Goal: Task Accomplishment & Management: Use online tool/utility

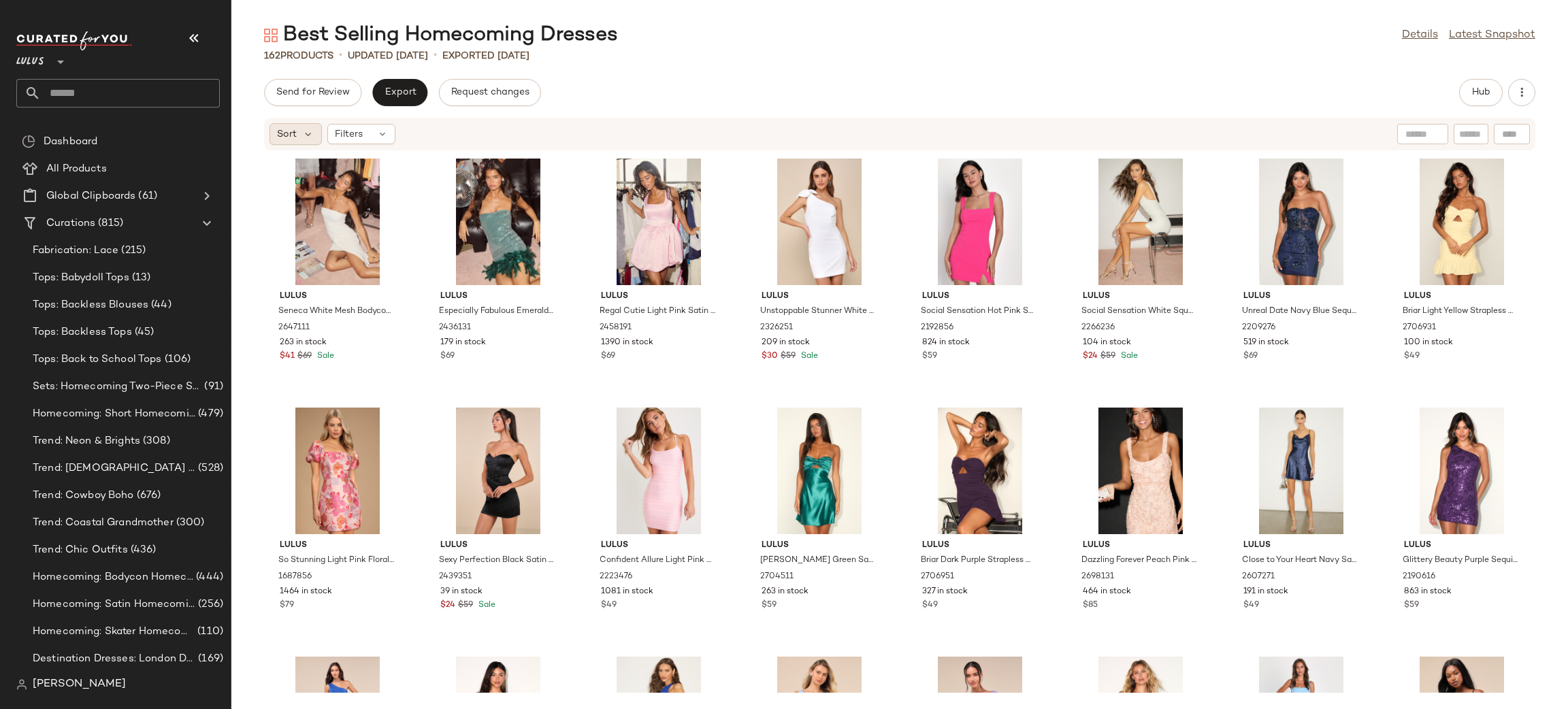
click at [289, 134] on span "Sort" at bounding box center [287, 135] width 20 height 15
click at [701, 80] on div "Send for Review Export Request changes Hub" at bounding box center [900, 92] width 1271 height 27
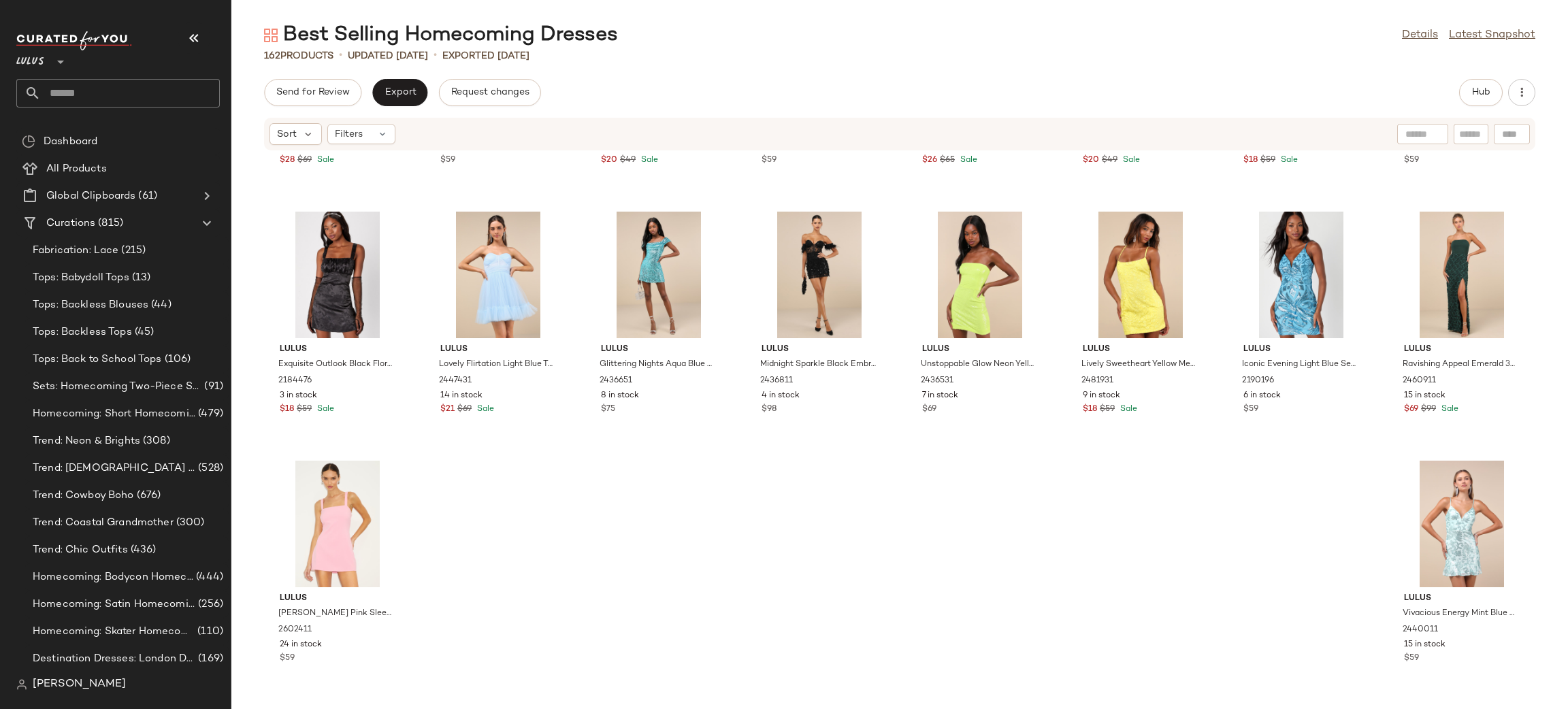
scroll to position [2958, 0]
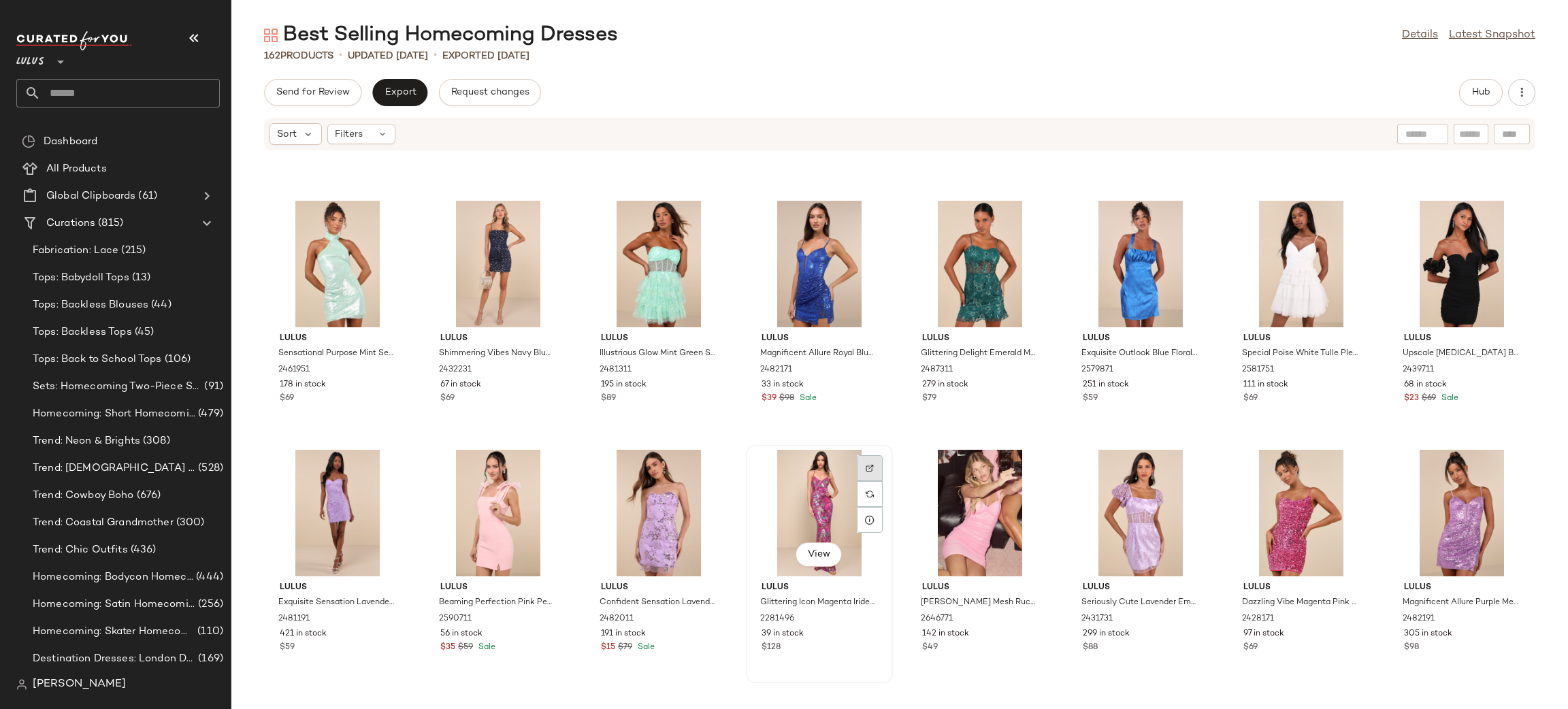
click at [866, 464] on img at bounding box center [870, 468] width 8 height 8
click at [399, 81] on button "Export" at bounding box center [400, 92] width 55 height 27
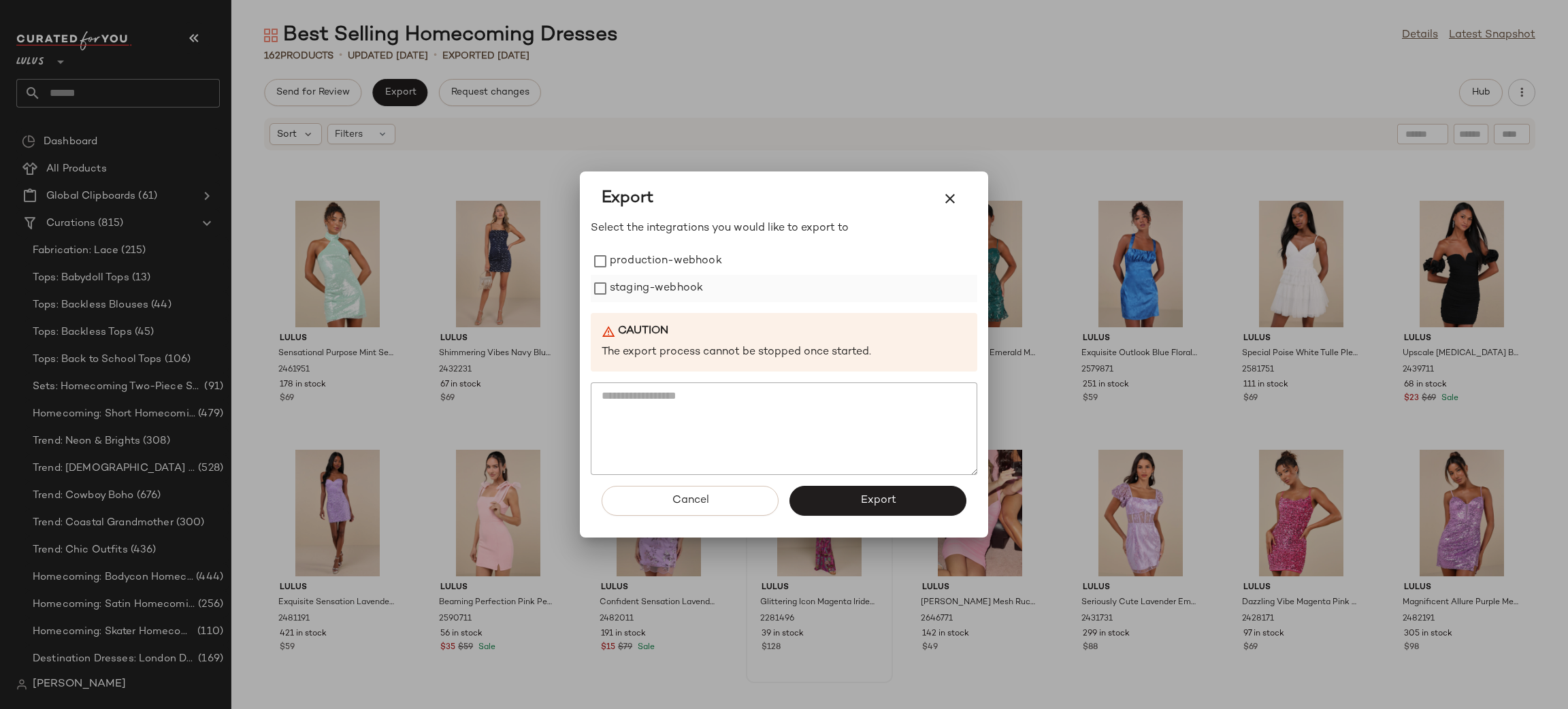
click at [672, 261] on label "production-webhook" at bounding box center [666, 261] width 112 height 27
click at [677, 290] on label "staging-webhook" at bounding box center [656, 288] width 93 height 27
click at [875, 503] on span "Export" at bounding box center [877, 501] width 36 height 13
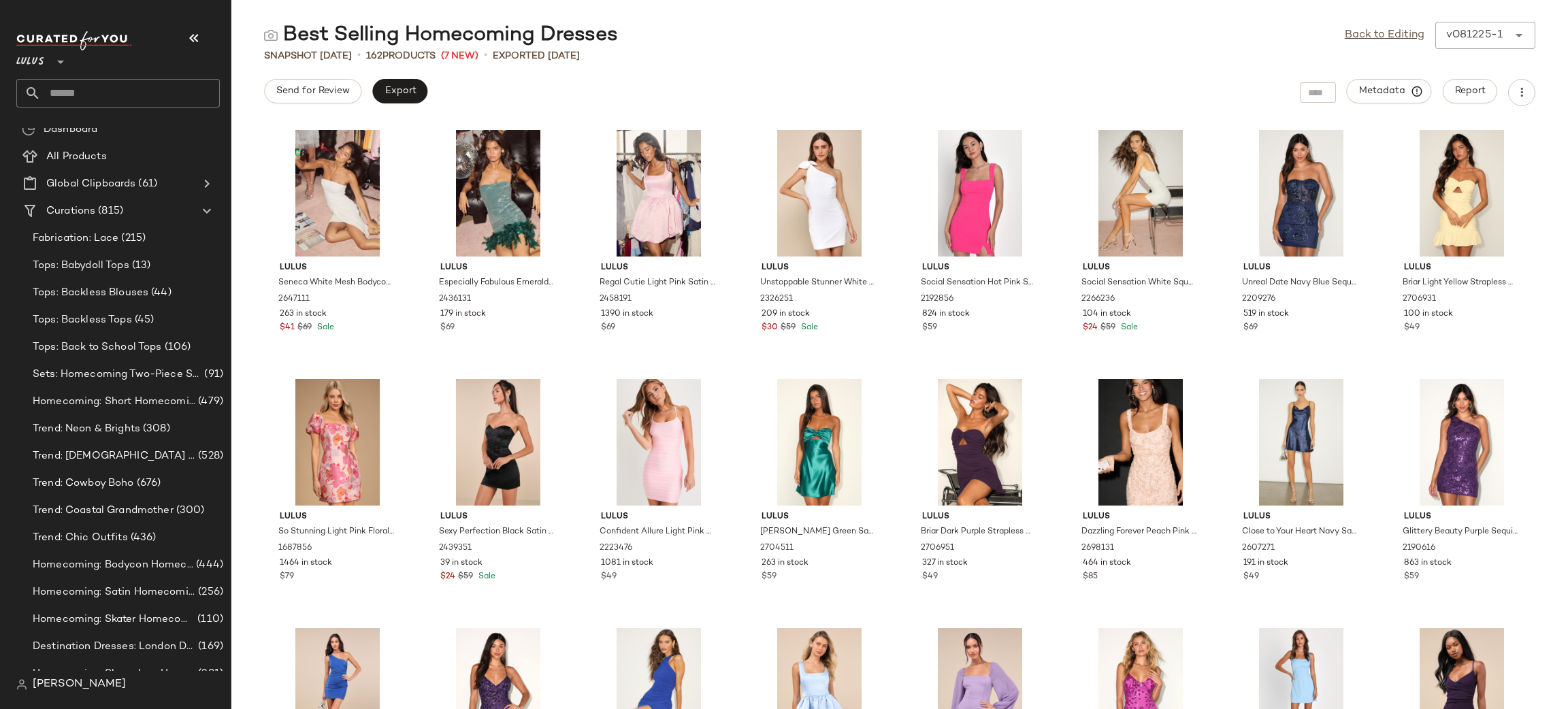
scroll to position [20, 0]
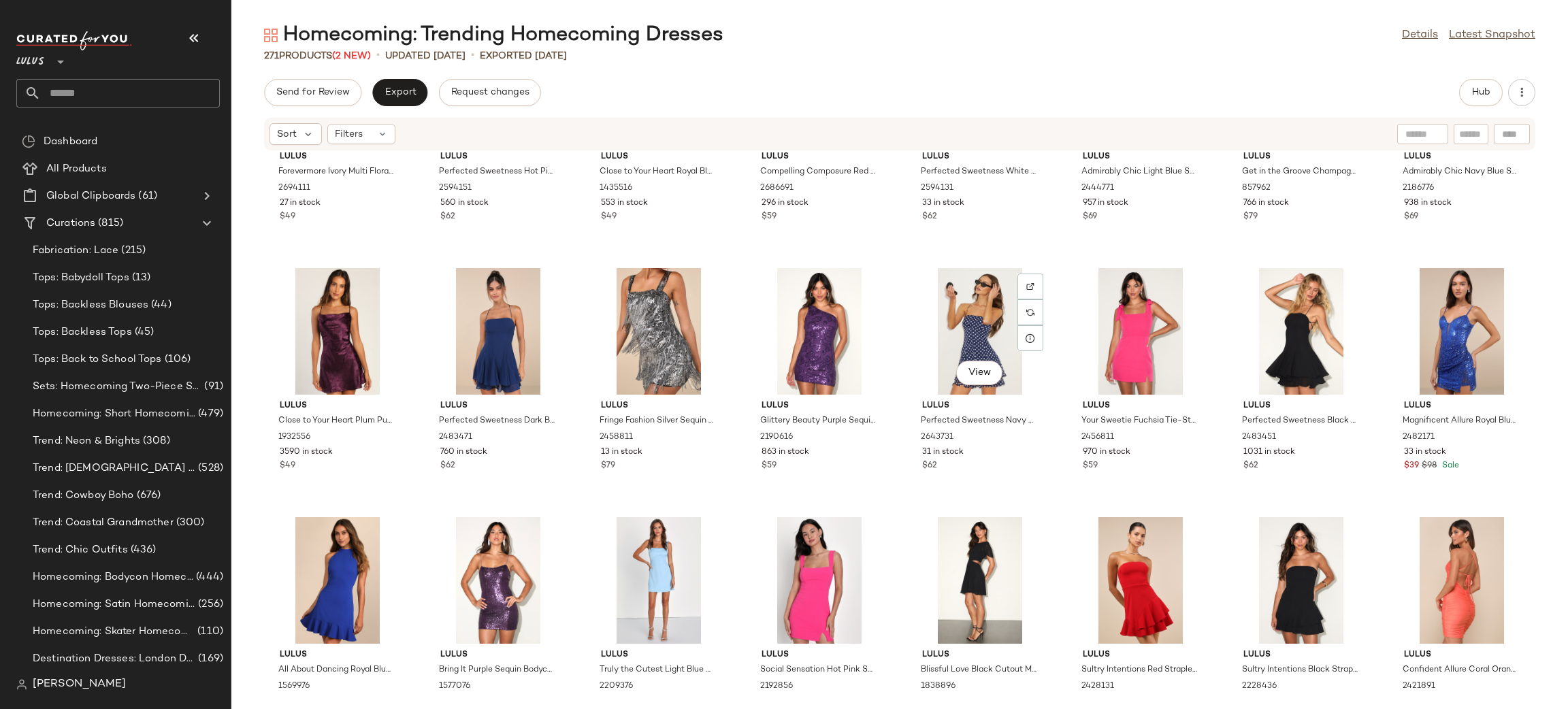
scroll to position [998, 0]
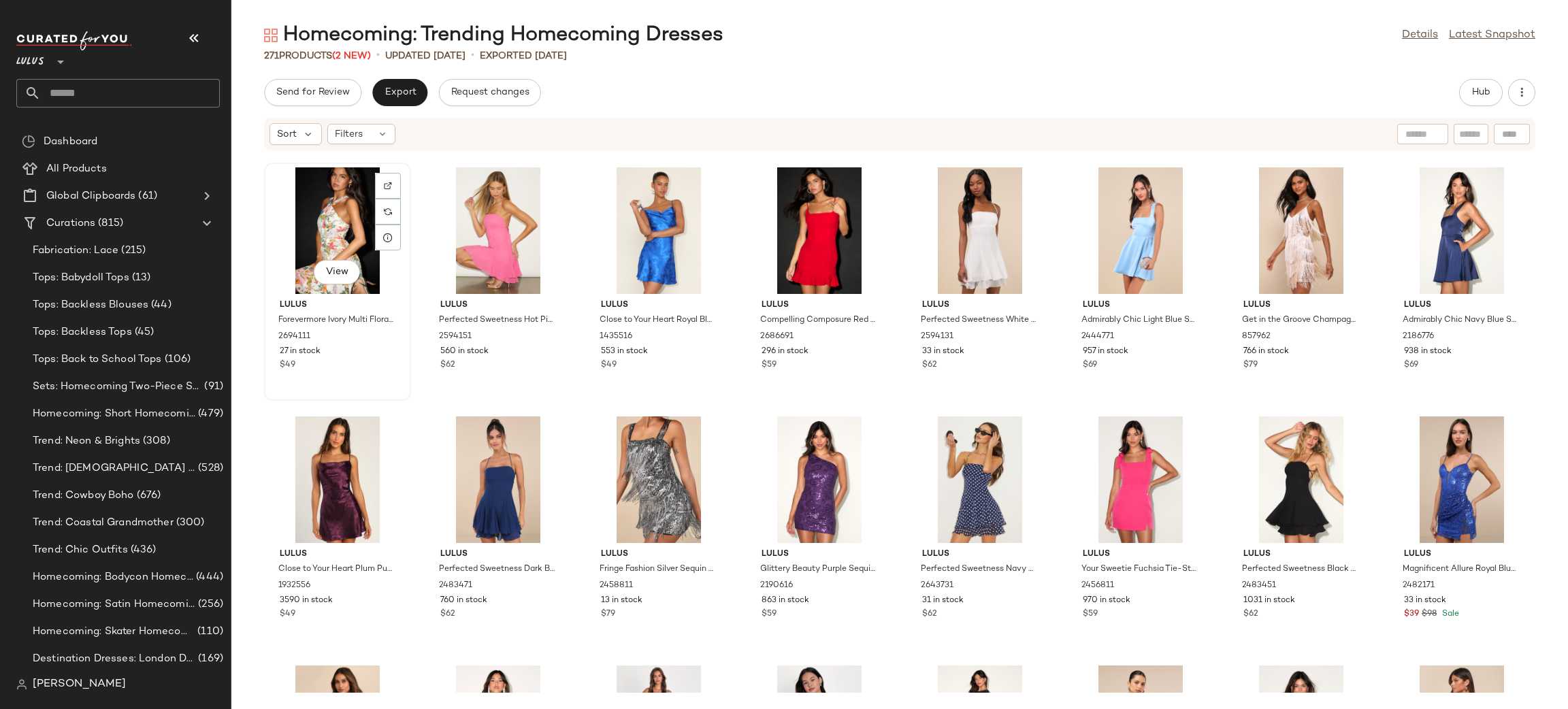
click at [349, 211] on div "View" at bounding box center [337, 231] width 137 height 127
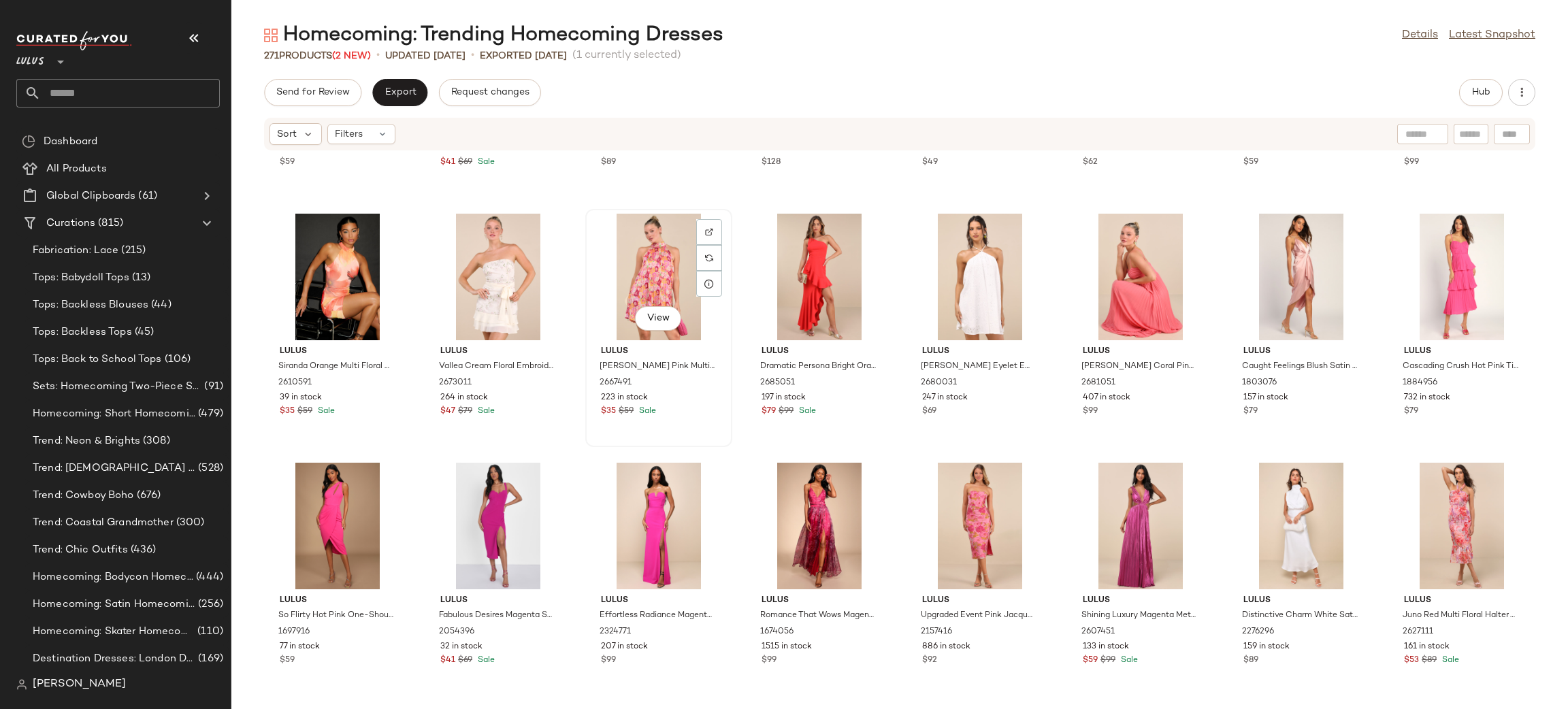
scroll to position [4969, 0]
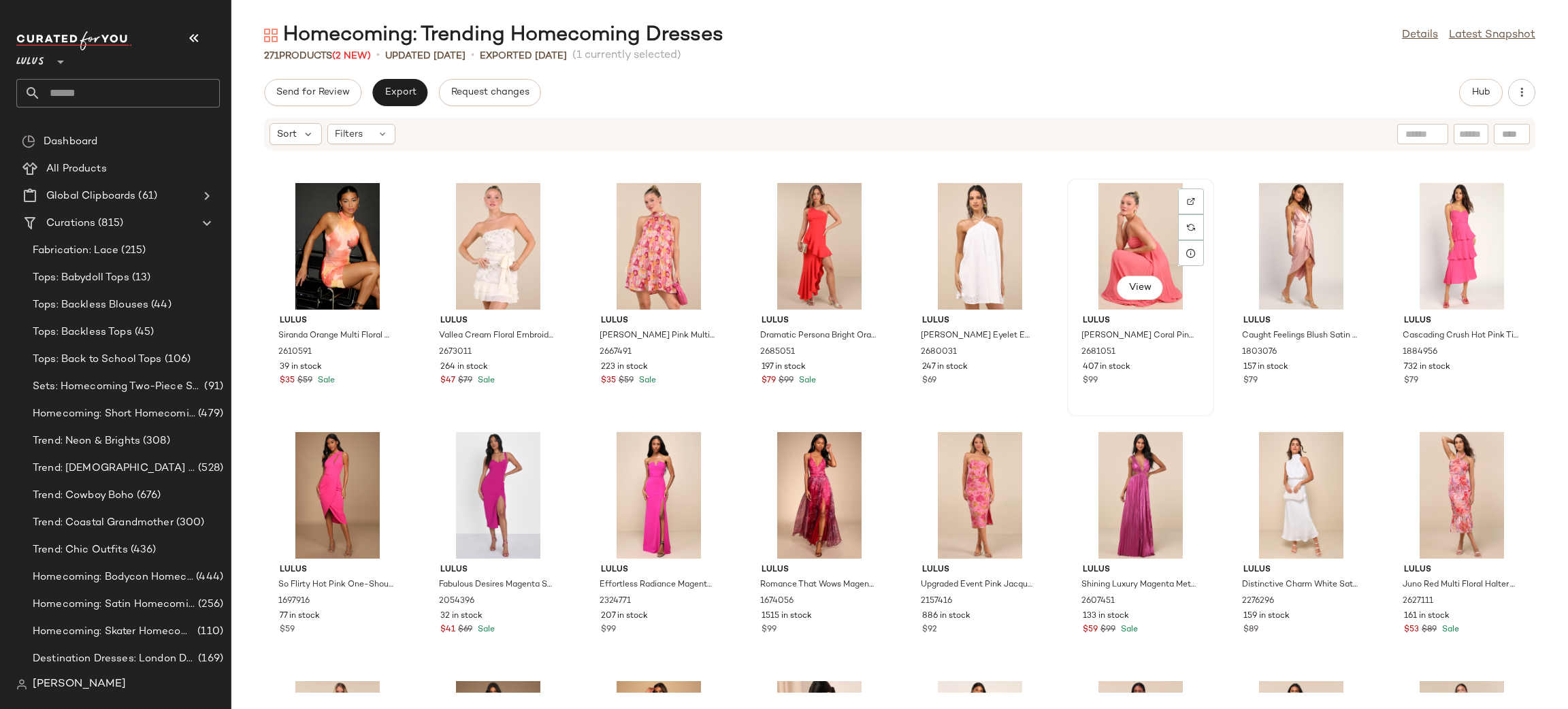
click at [1155, 237] on div "View" at bounding box center [1140, 246] width 137 height 127
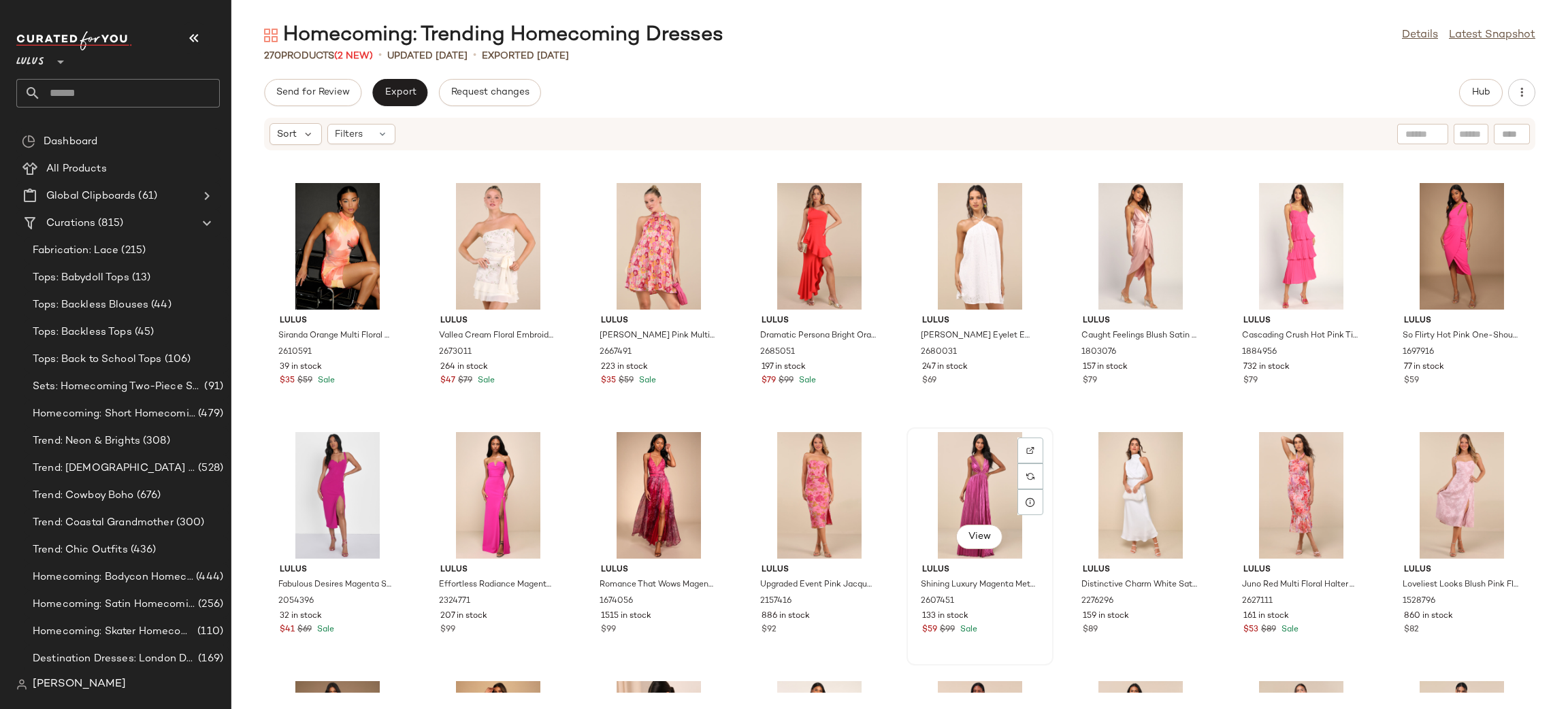
click at [975, 487] on div "View" at bounding box center [979, 496] width 137 height 127
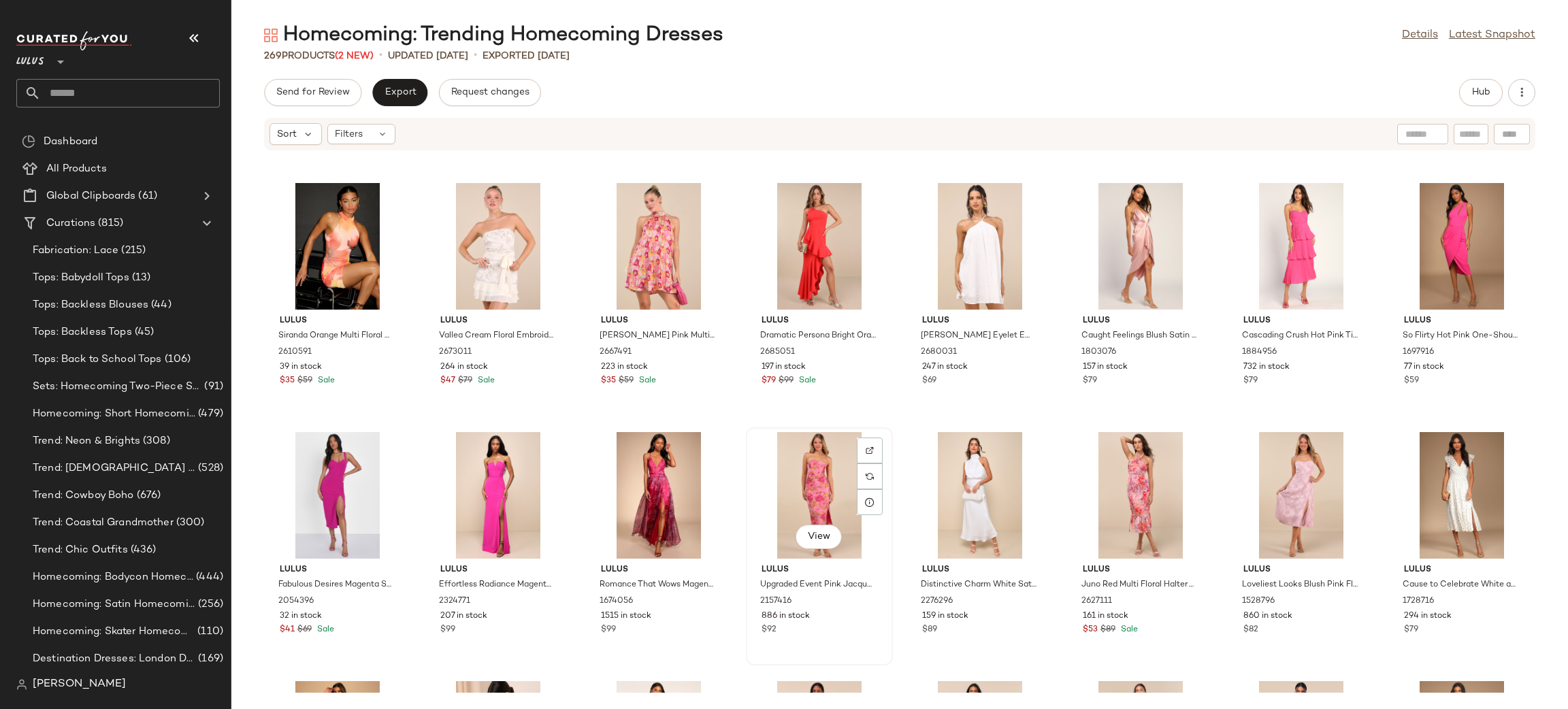
click at [813, 478] on div "View" at bounding box center [819, 496] width 137 height 127
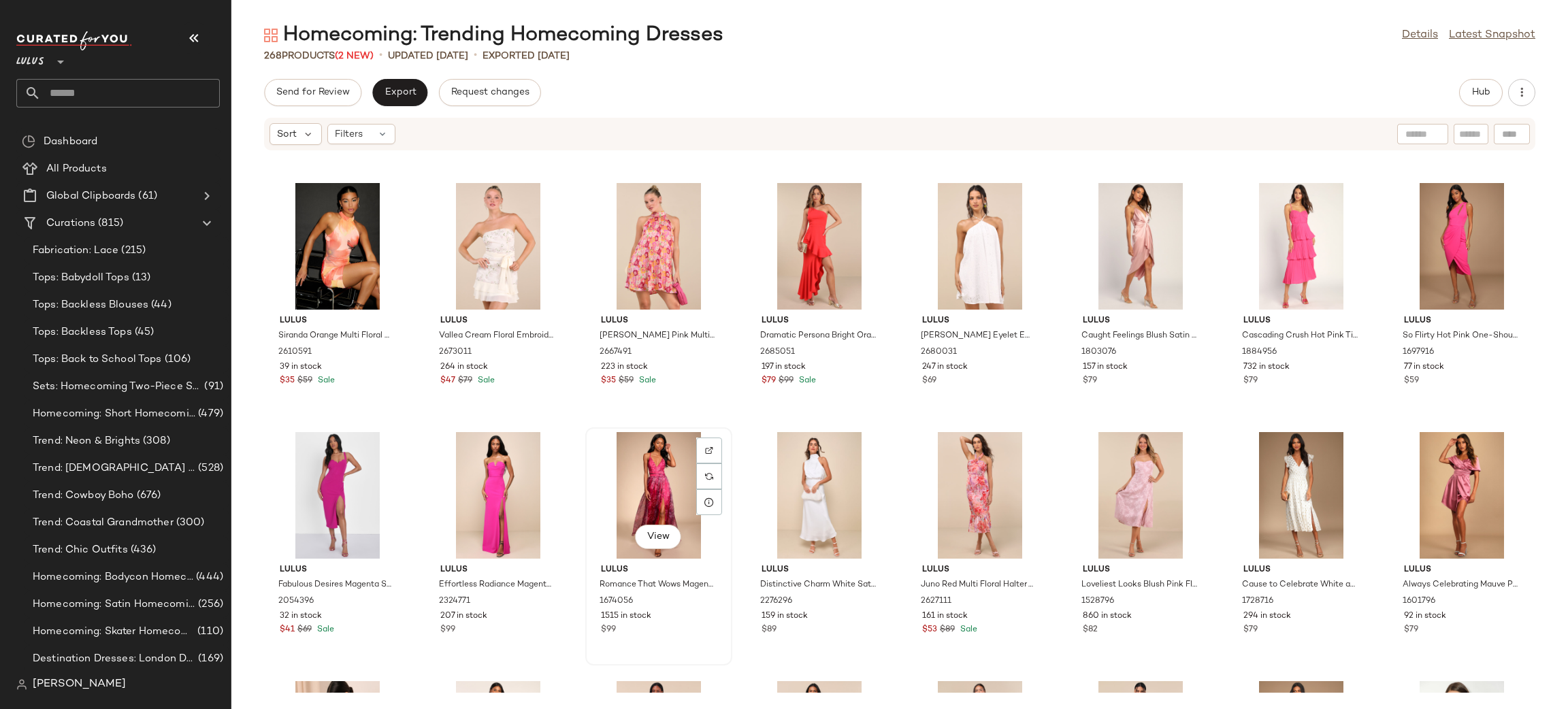
click at [646, 490] on div "View" at bounding box center [658, 496] width 137 height 127
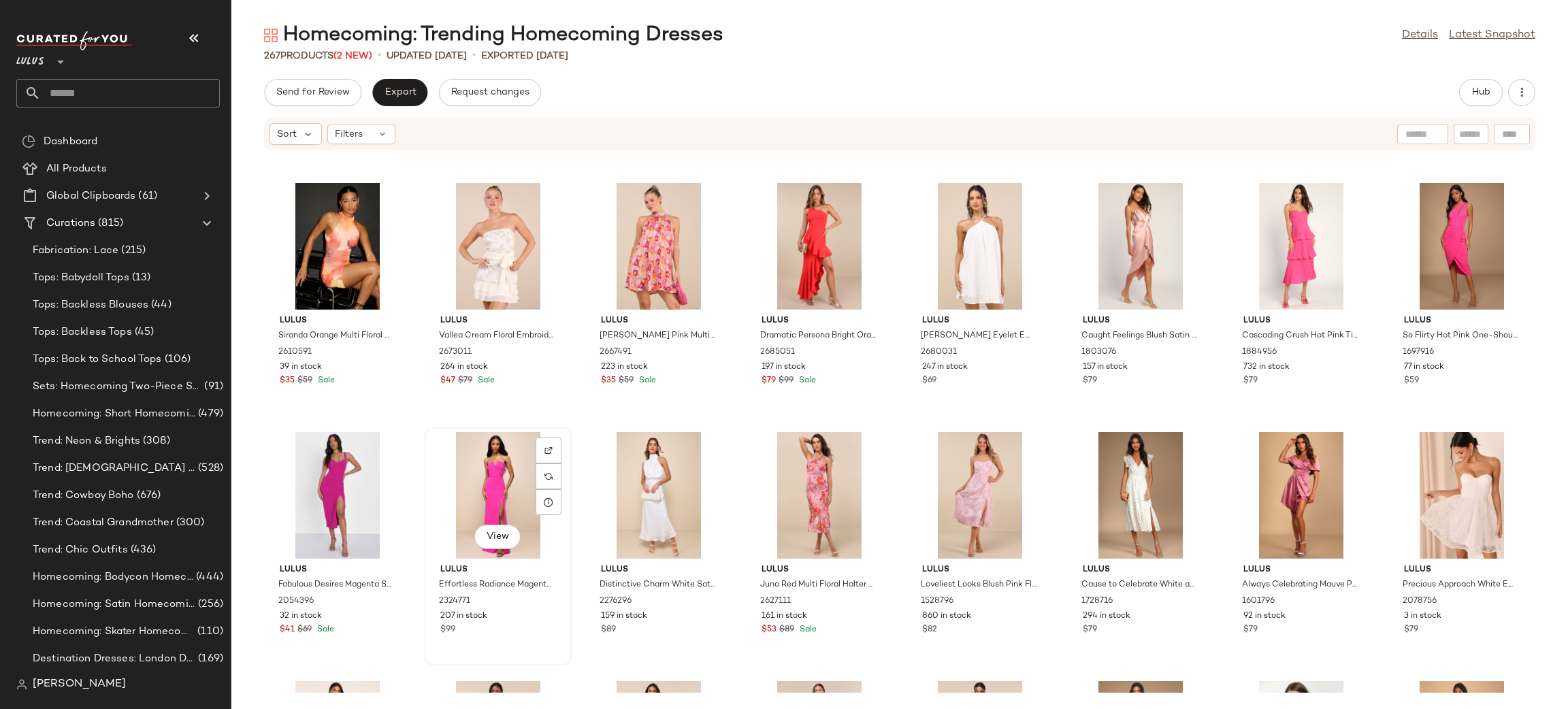
click at [495, 489] on div "View" at bounding box center [497, 496] width 137 height 127
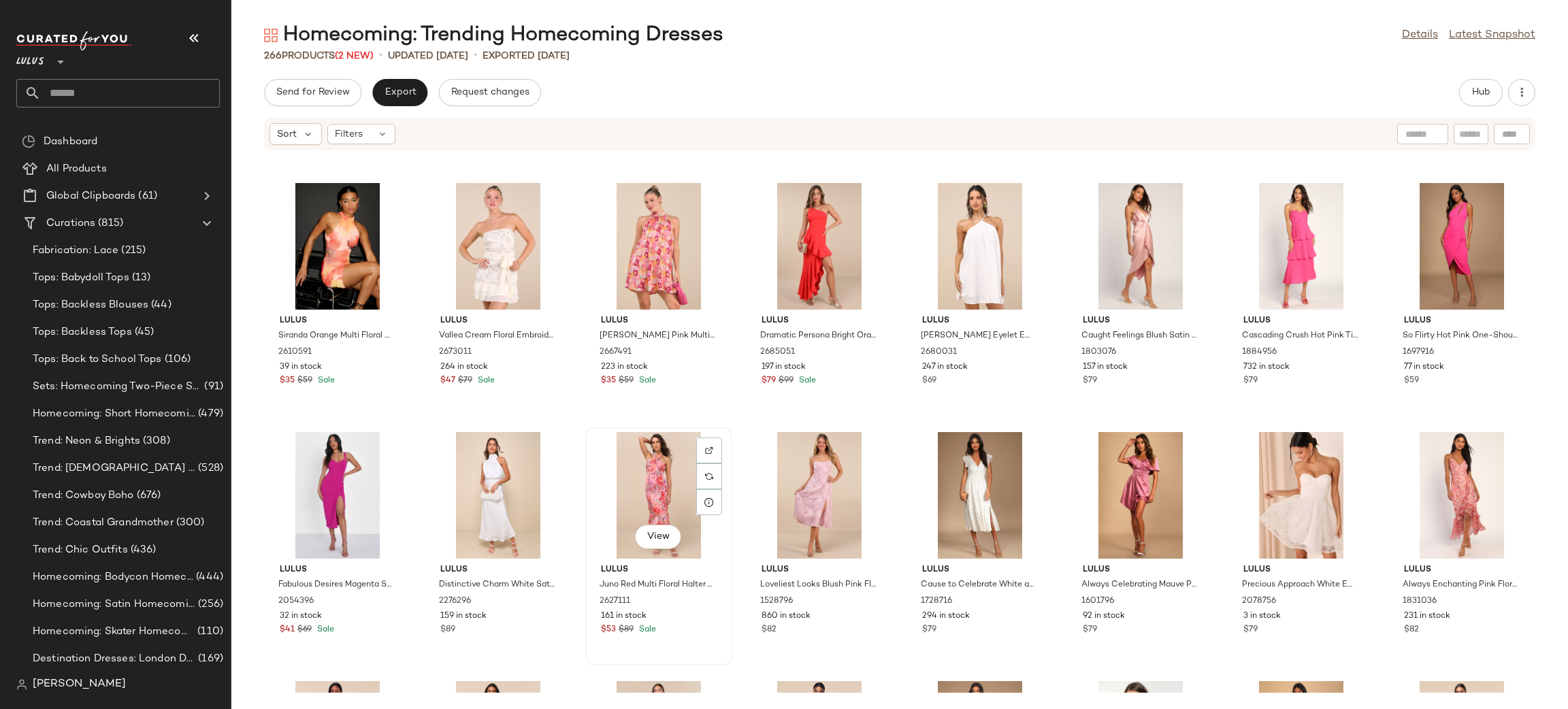
click at [632, 476] on div "View" at bounding box center [658, 496] width 137 height 127
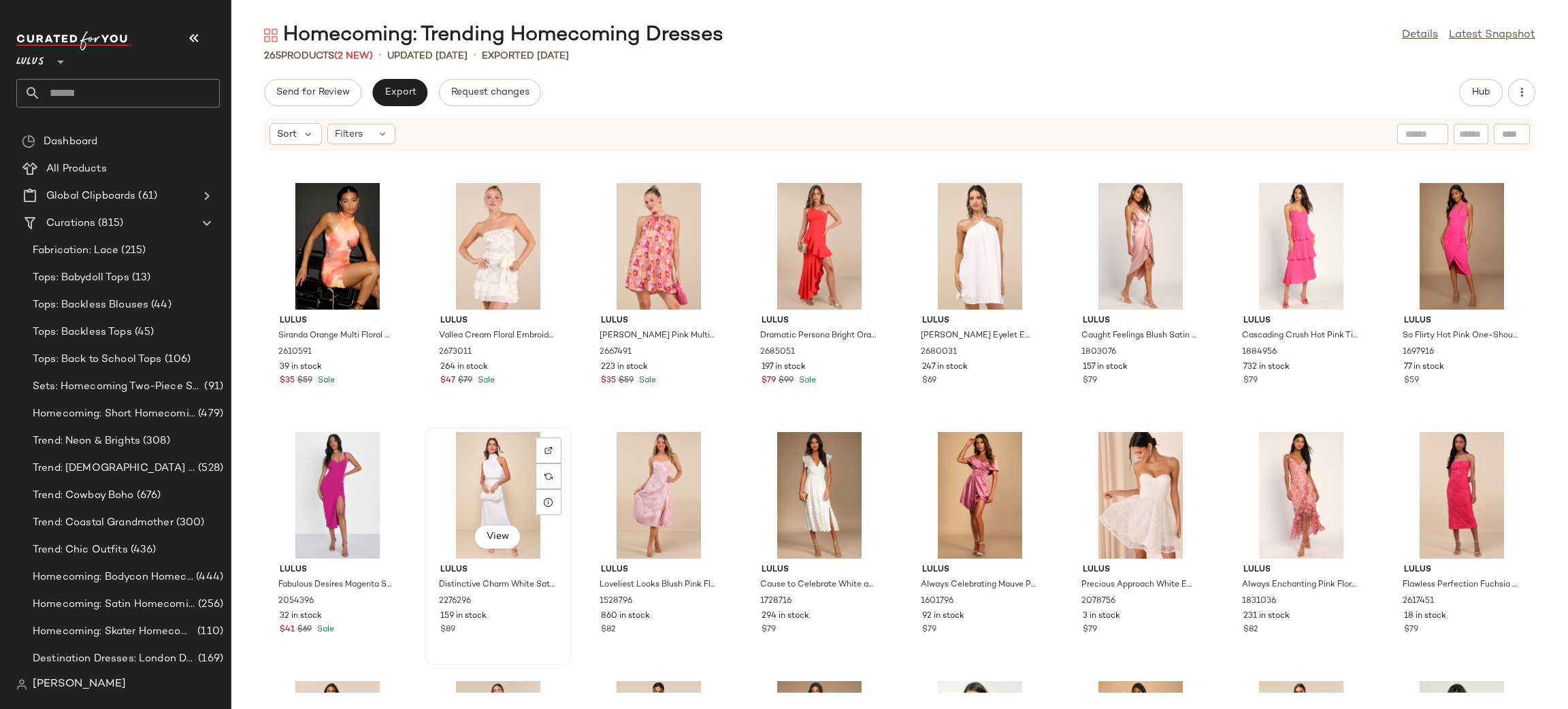
click at [510, 515] on div "View" at bounding box center [497, 496] width 137 height 127
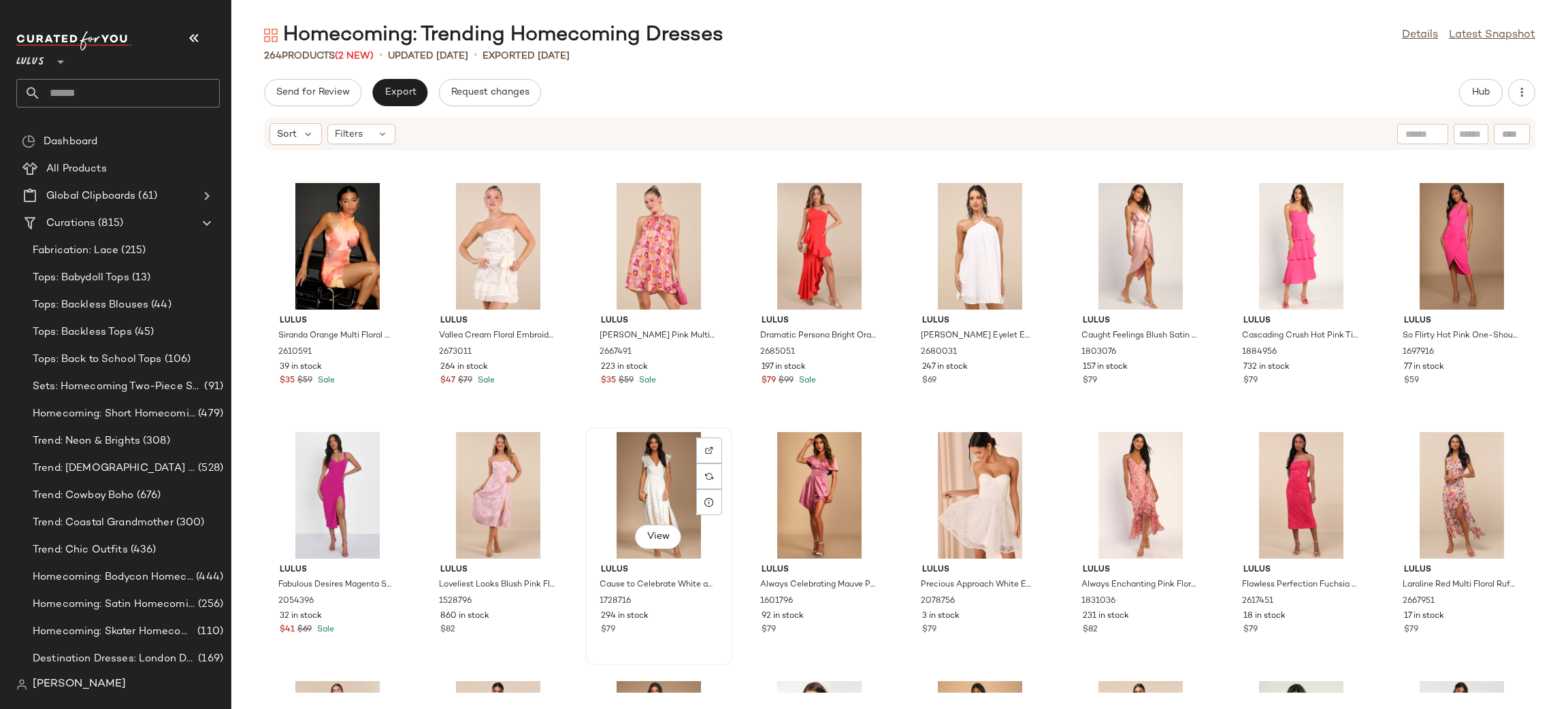
click at [658, 468] on div "View" at bounding box center [658, 496] width 137 height 127
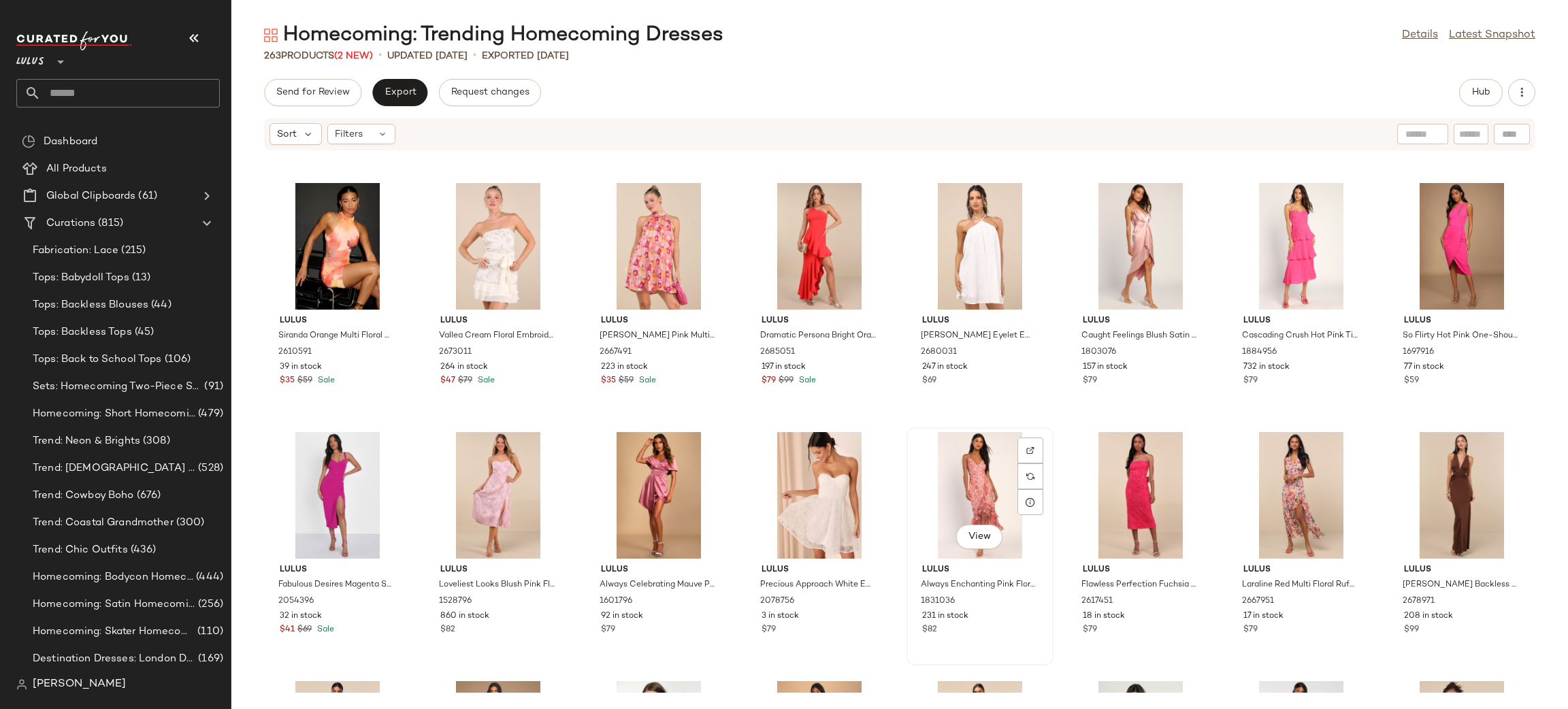
click at [997, 474] on div "View" at bounding box center [979, 496] width 137 height 127
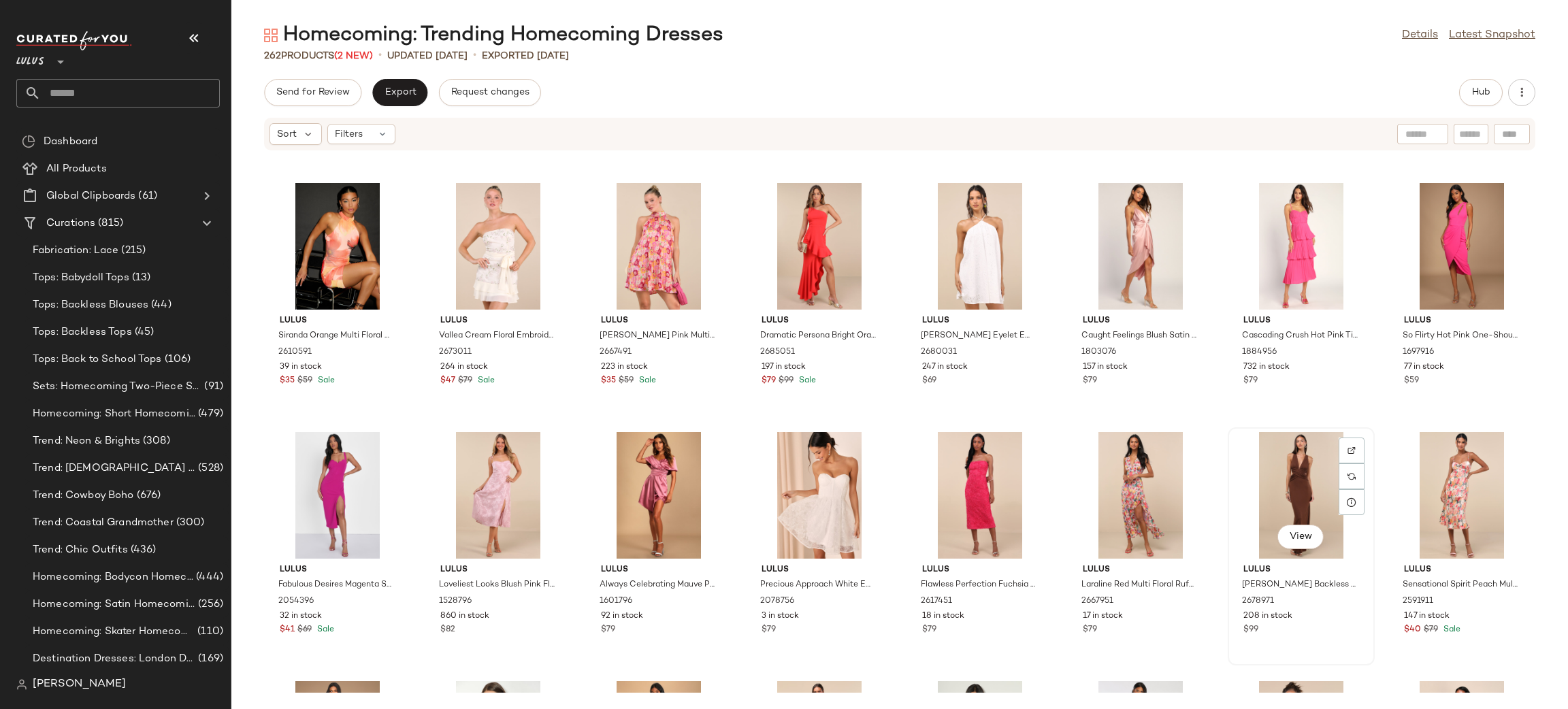
click at [1299, 455] on div "View" at bounding box center [1301, 496] width 137 height 127
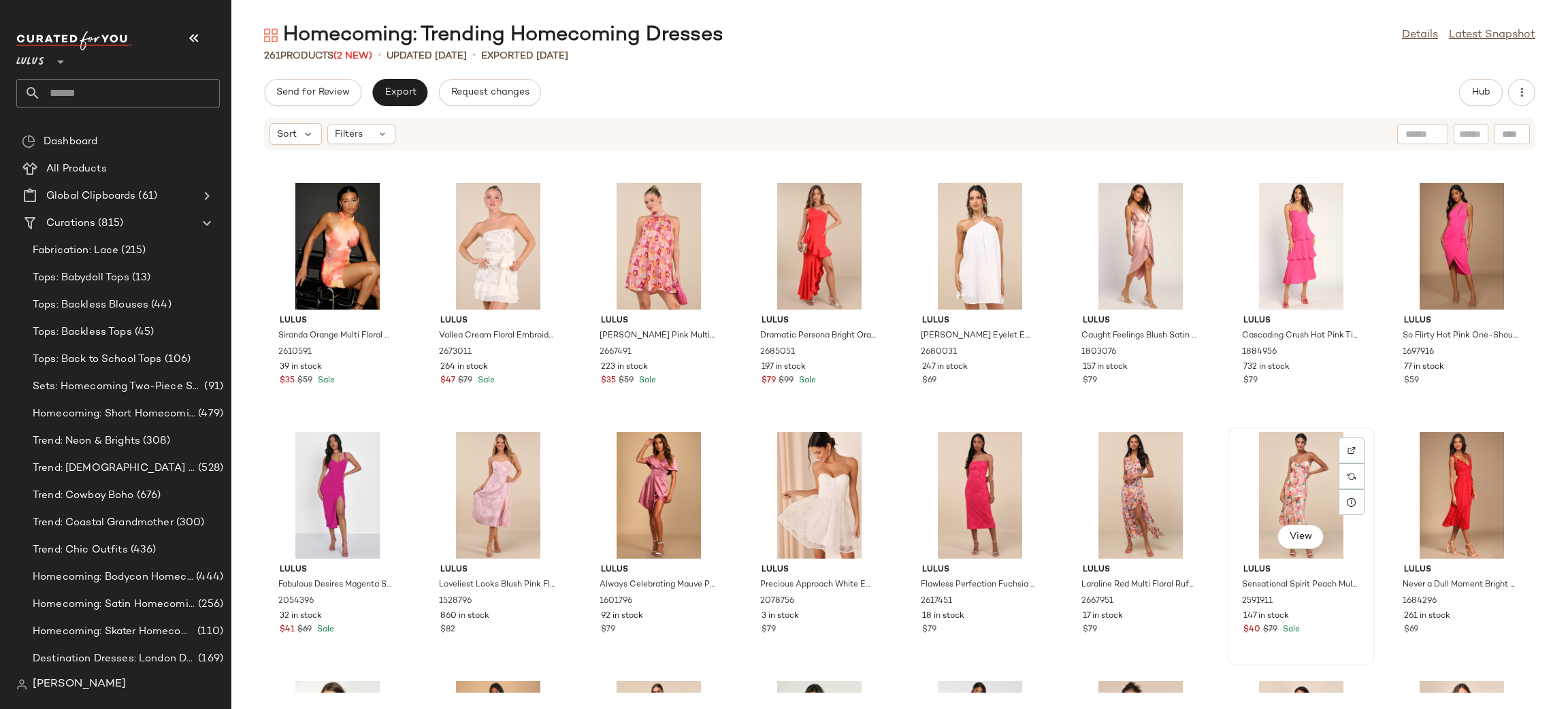
click at [1305, 479] on div "View" at bounding box center [1301, 496] width 137 height 127
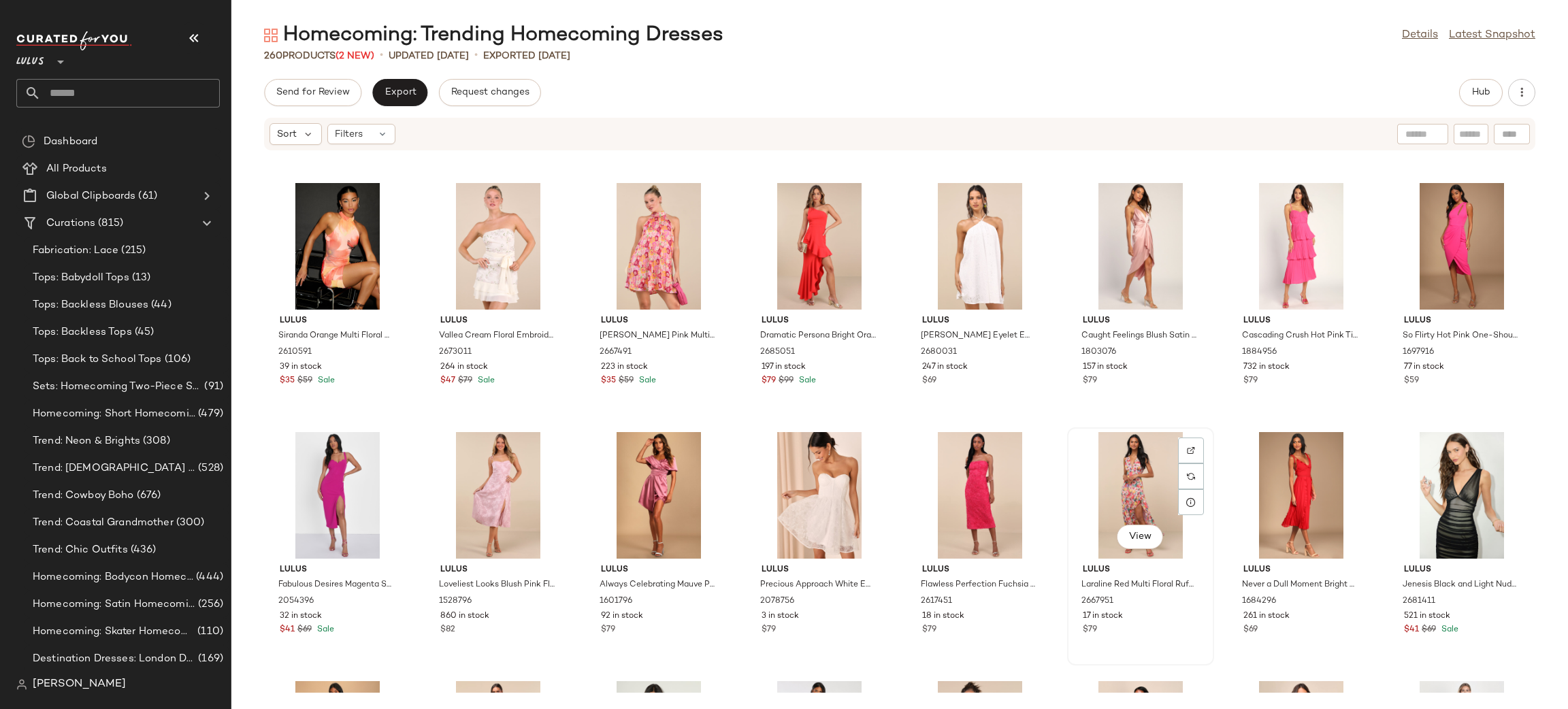
click at [1140, 503] on div "View" at bounding box center [1140, 496] width 137 height 127
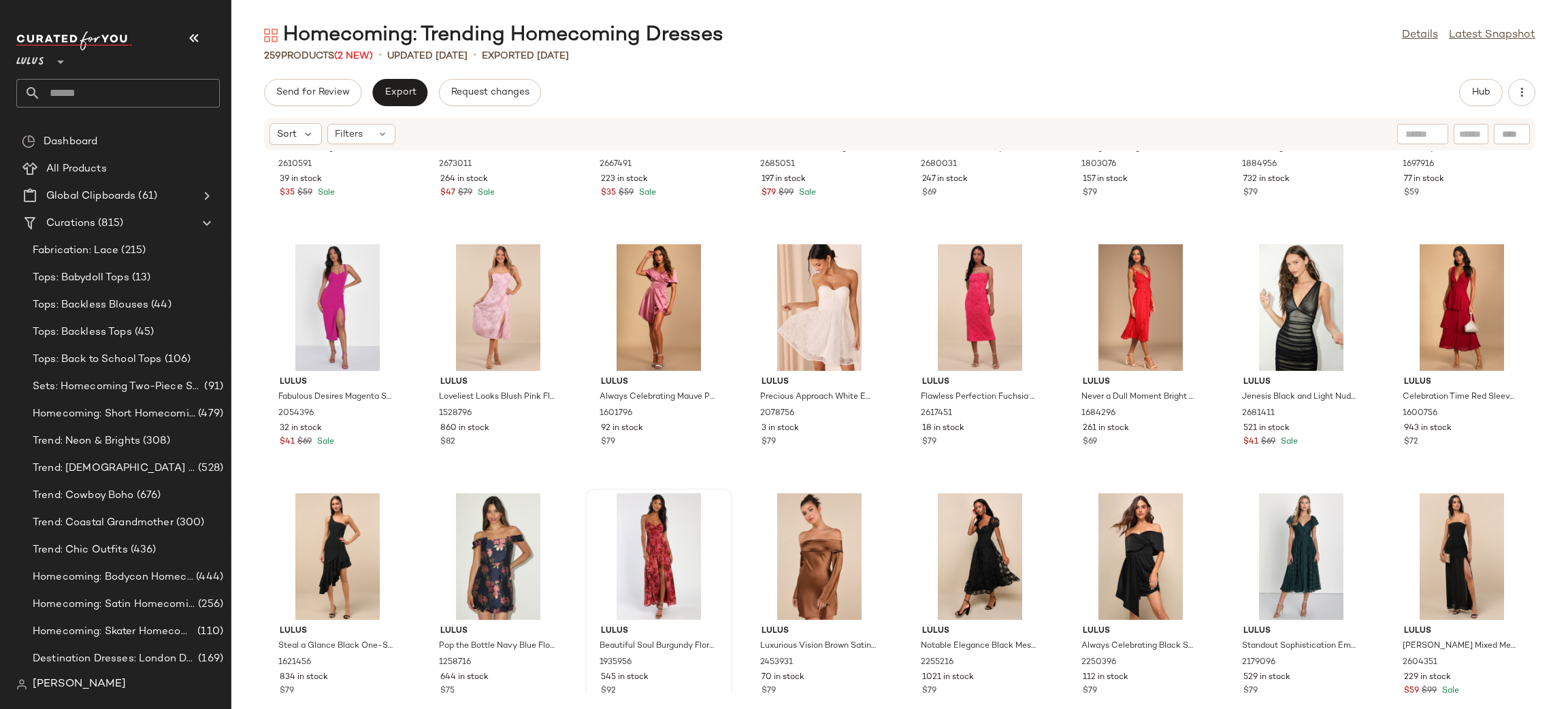
scroll to position [5165, 0]
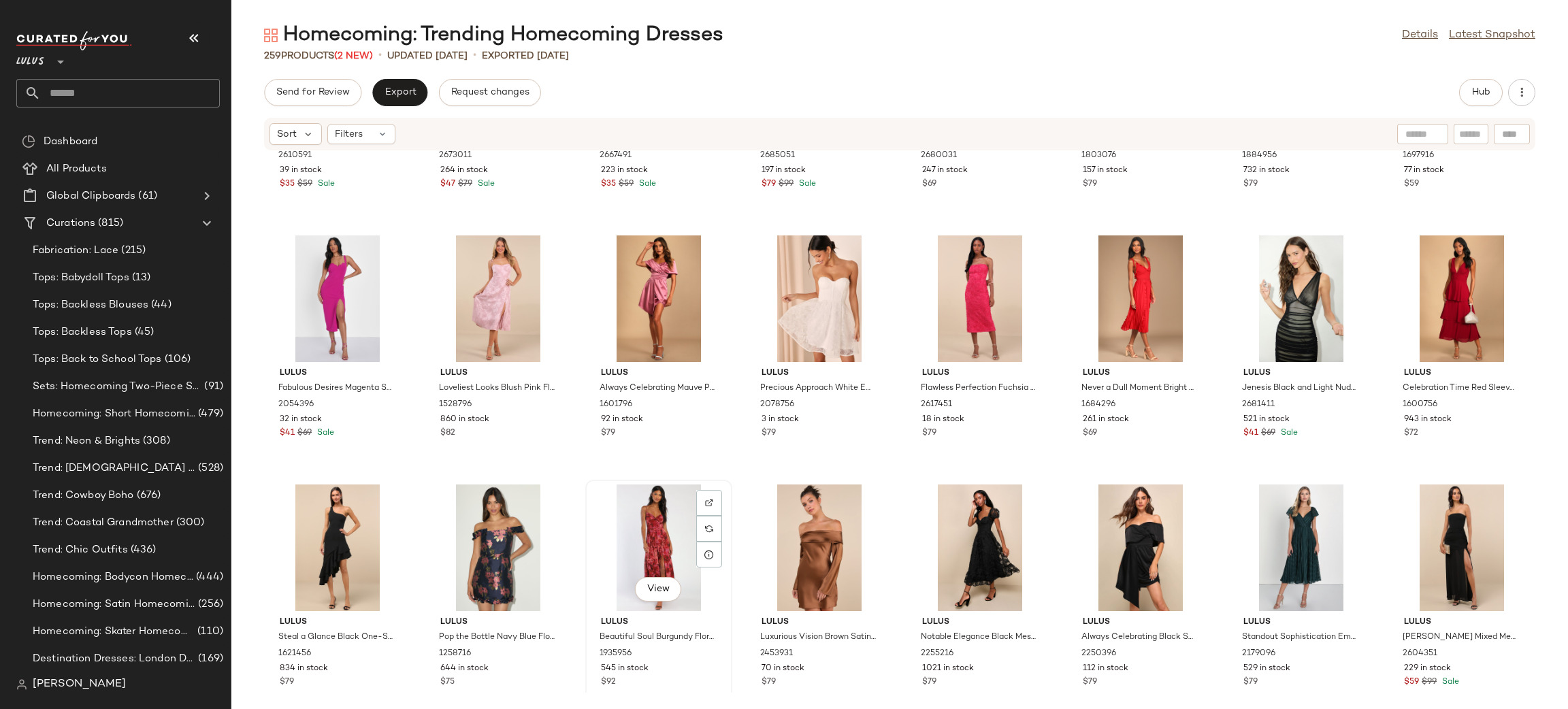
click at [644, 537] on div "View" at bounding box center [658, 548] width 137 height 127
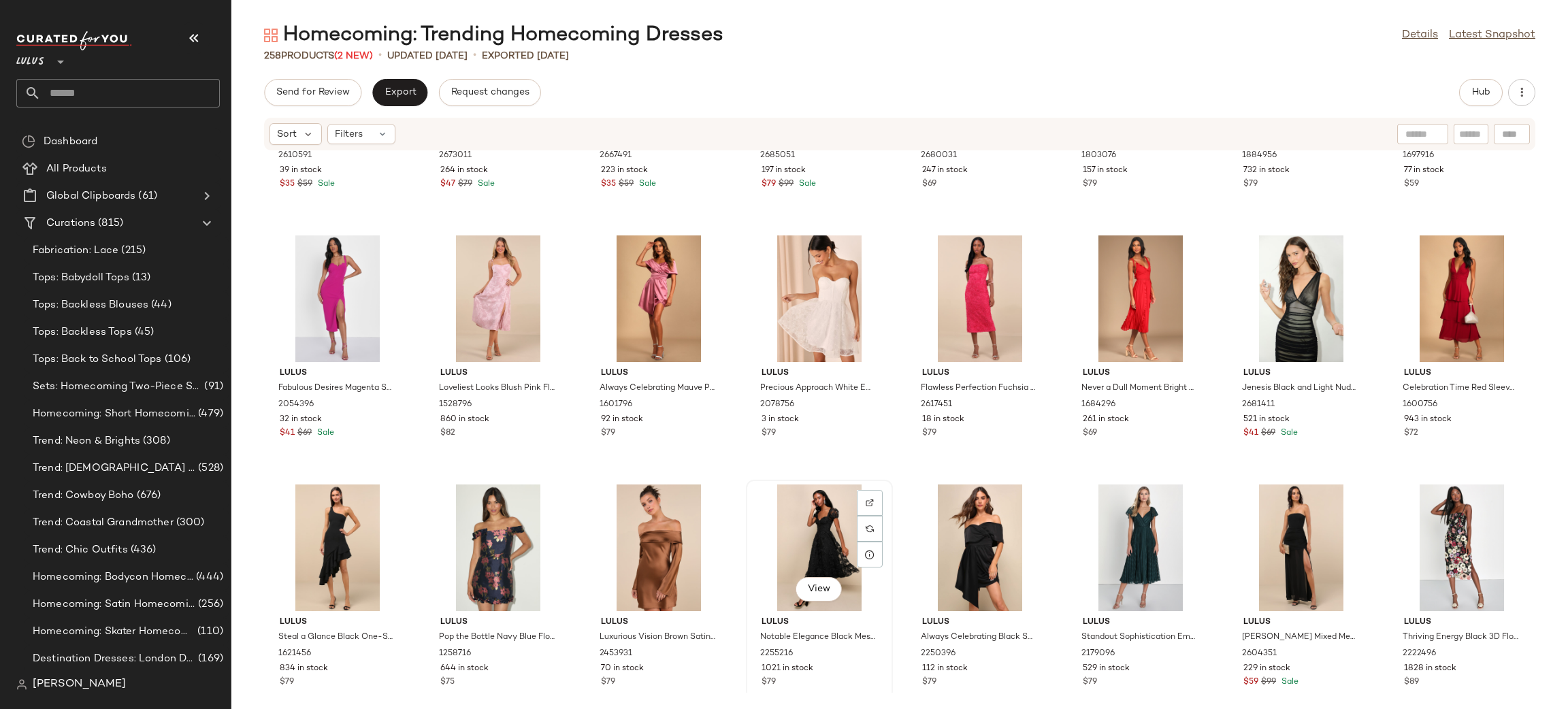
click at [825, 542] on div "View" at bounding box center [819, 548] width 137 height 127
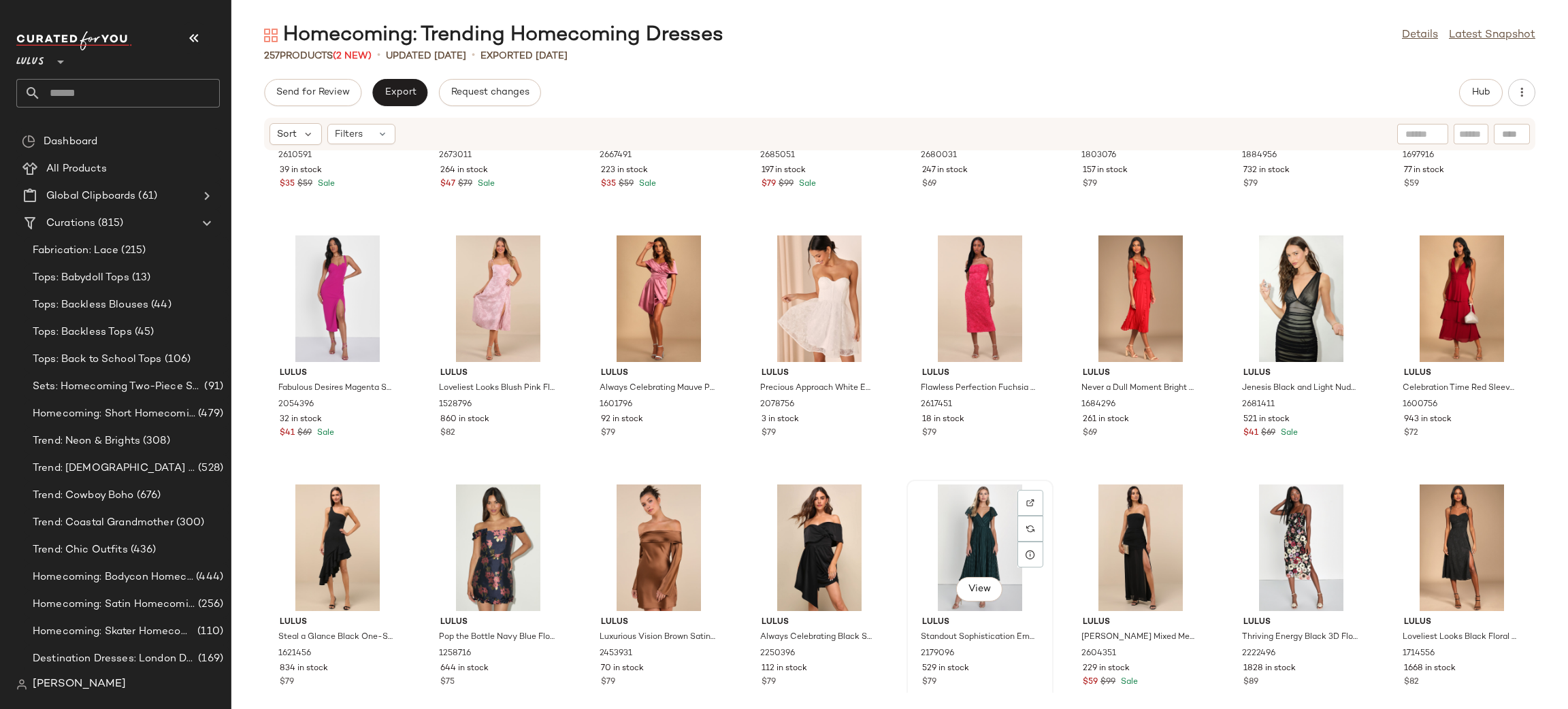
click at [960, 557] on div "View" at bounding box center [979, 548] width 137 height 127
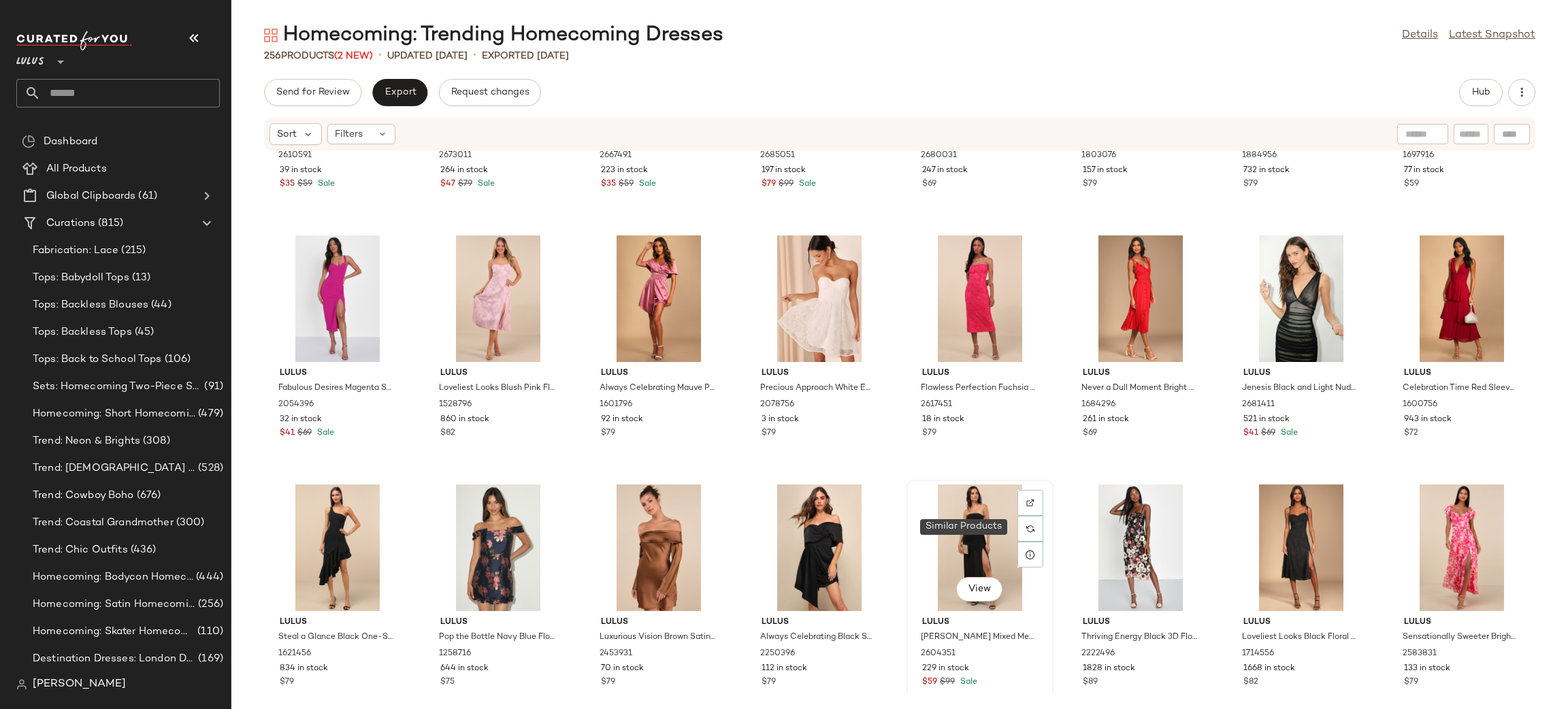
click at [1018, 528] on div at bounding box center [1031, 529] width 26 height 26
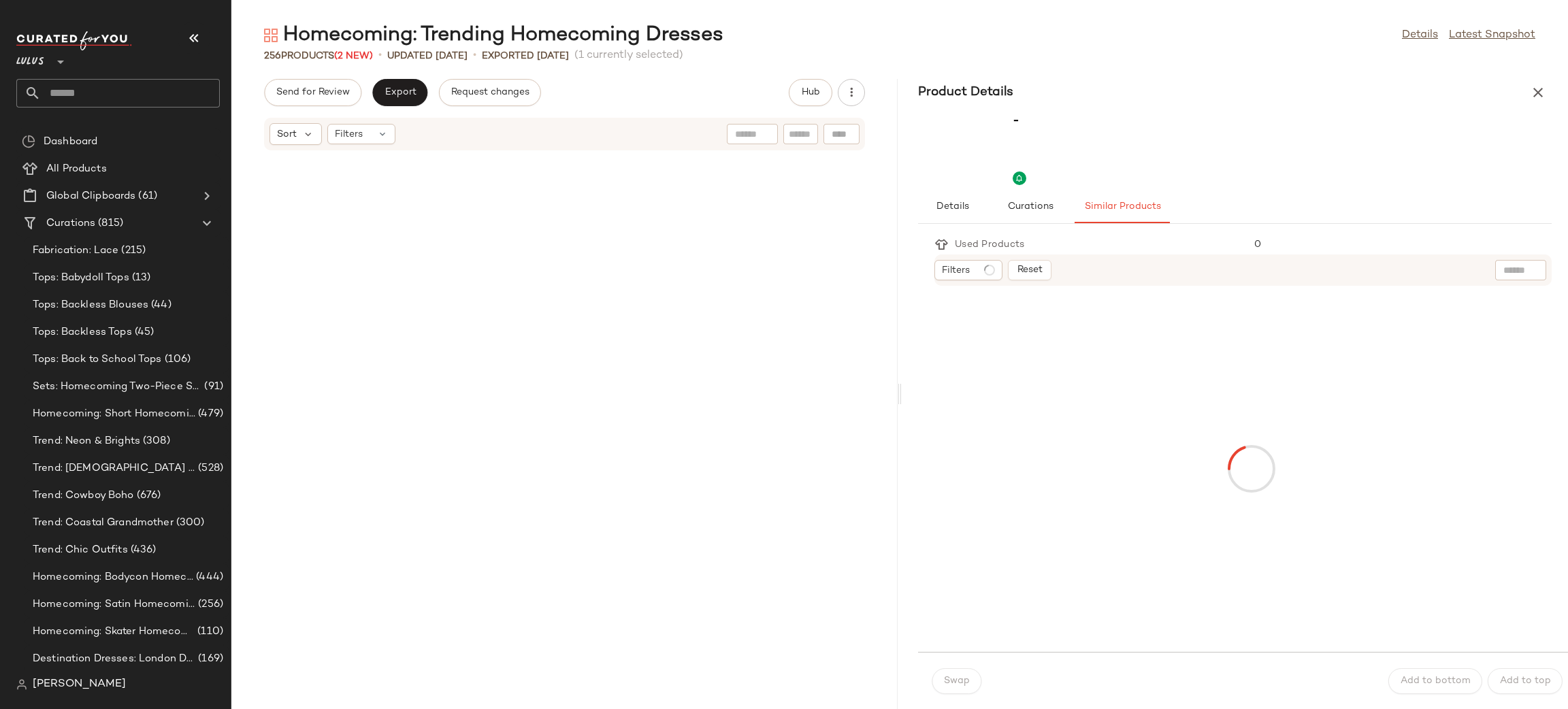
scroll to position [6163, 0]
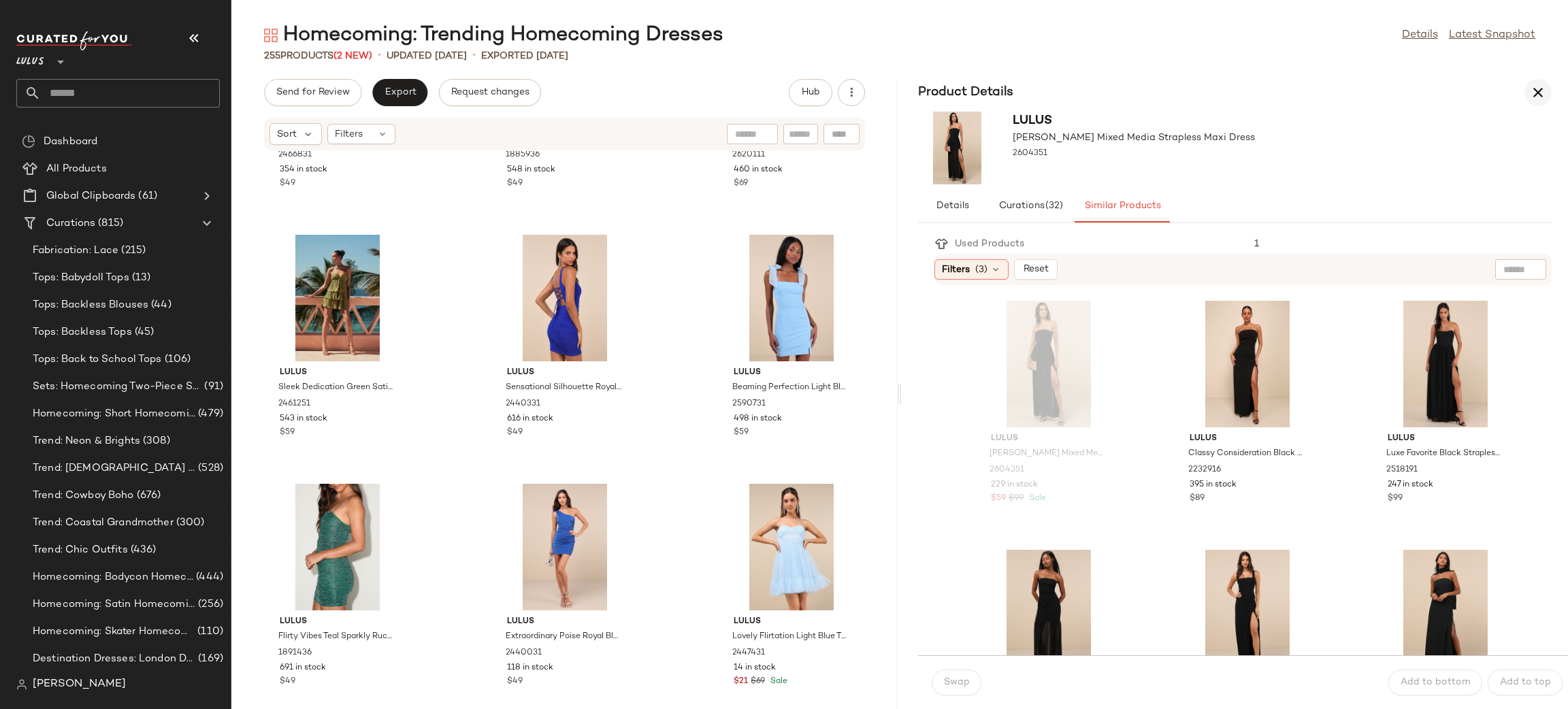
click at [1542, 92] on icon "button" at bounding box center [1538, 93] width 16 height 16
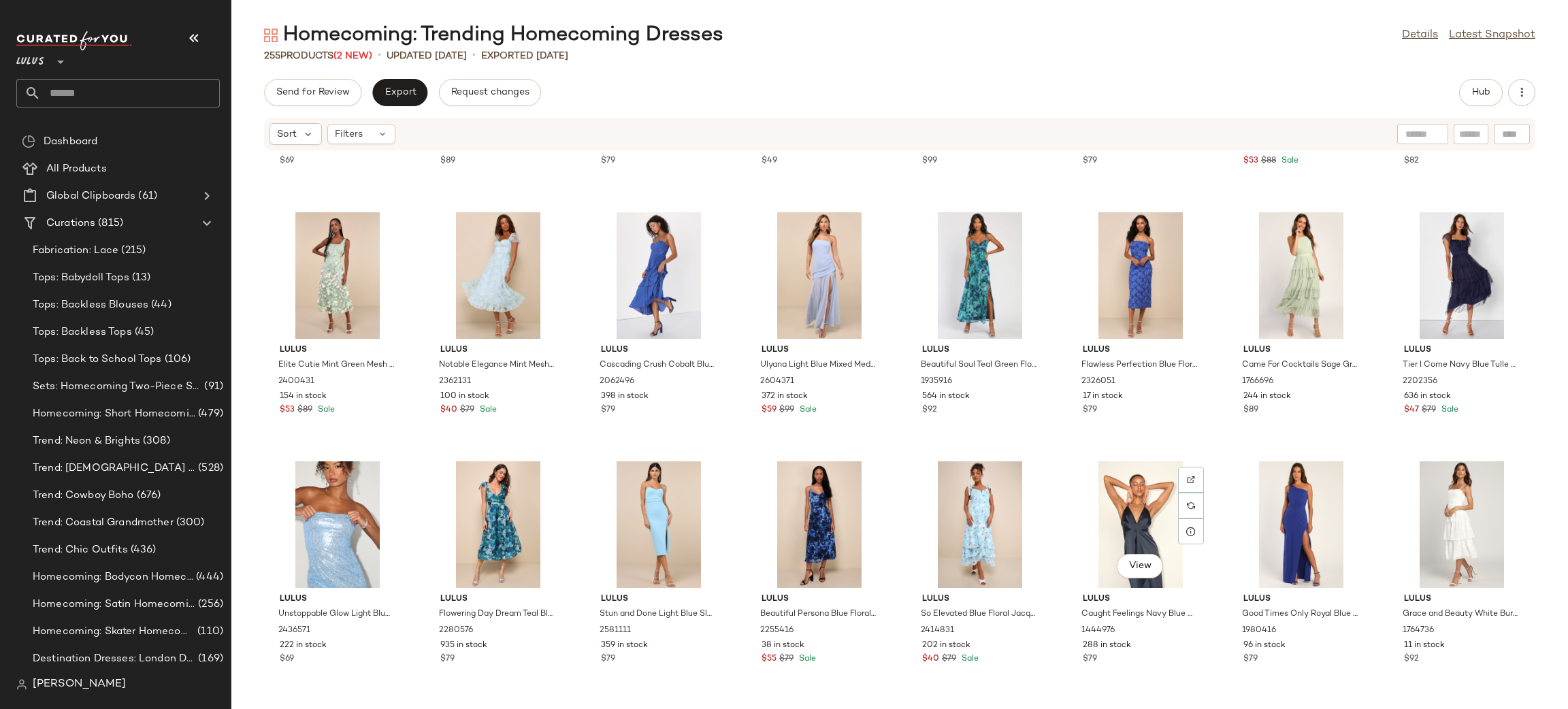
scroll to position [7431, 0]
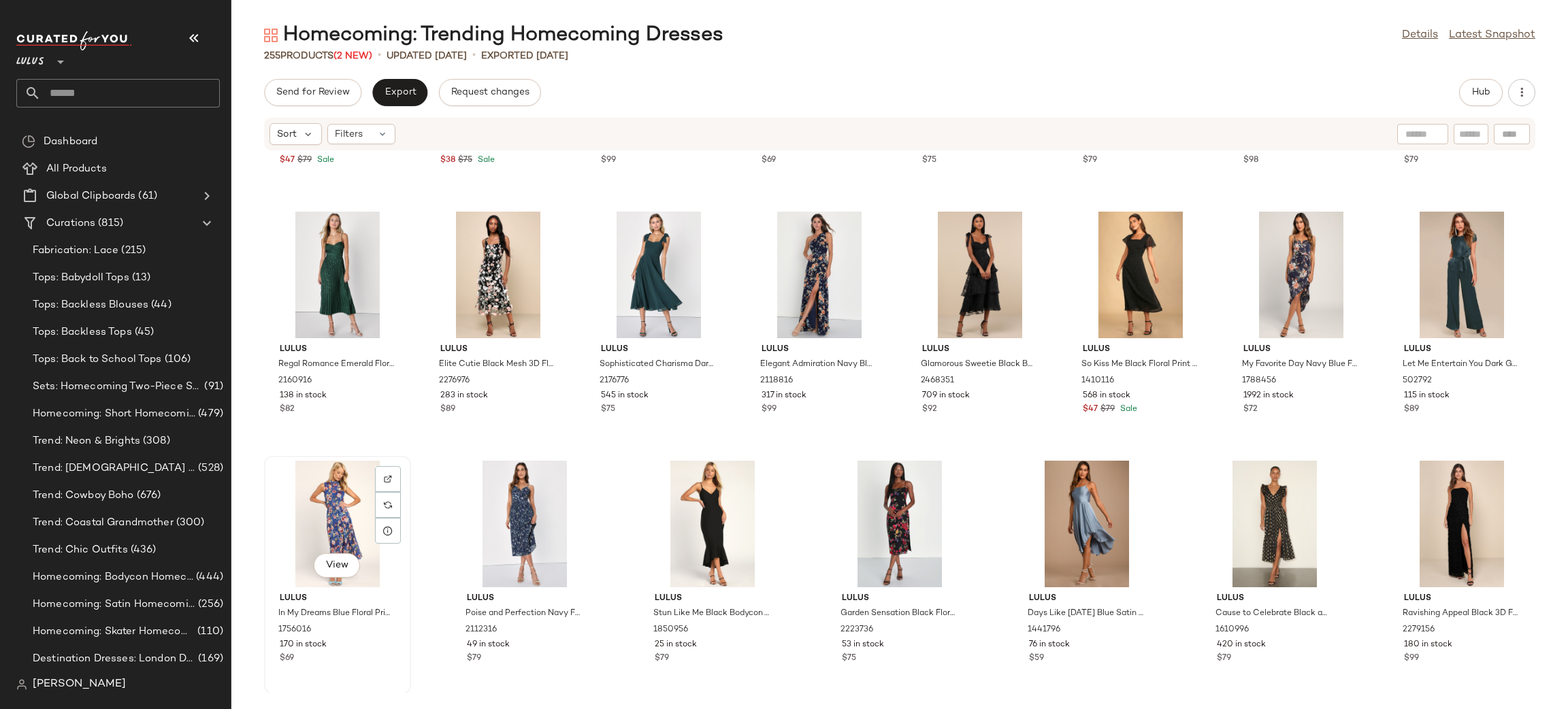
click at [328, 524] on div "View" at bounding box center [337, 524] width 137 height 127
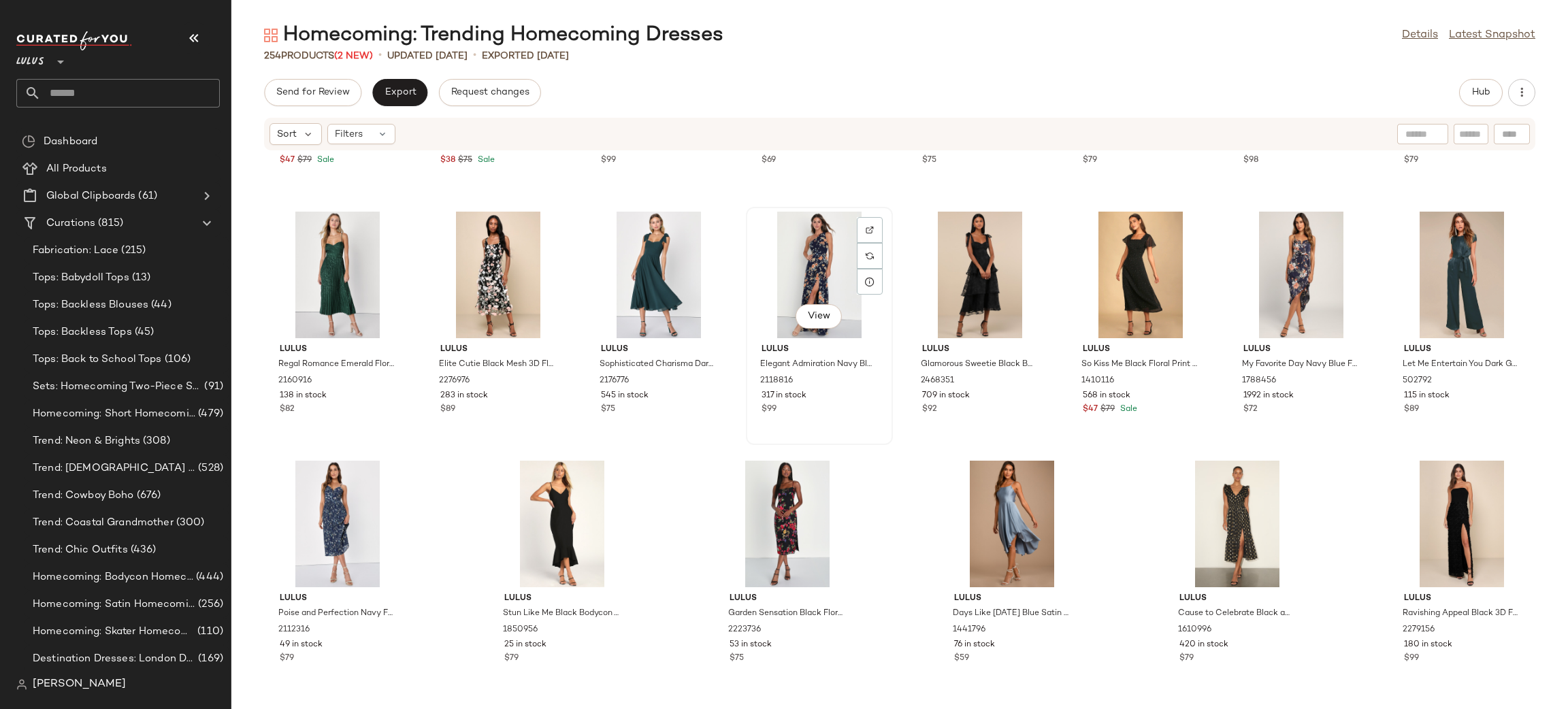
click at [836, 265] on div "View" at bounding box center [819, 275] width 137 height 127
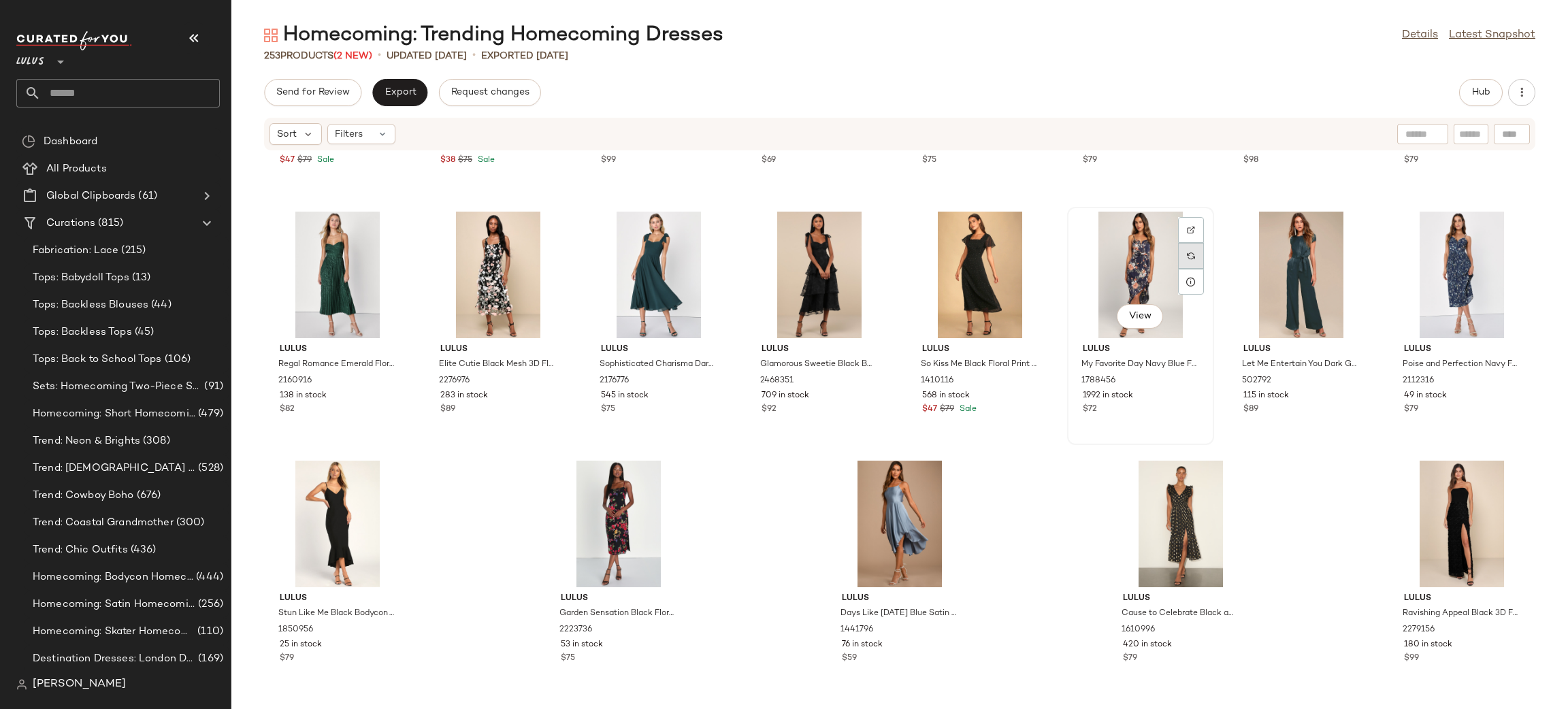
click at [1178, 245] on div at bounding box center [1191, 256] width 26 height 26
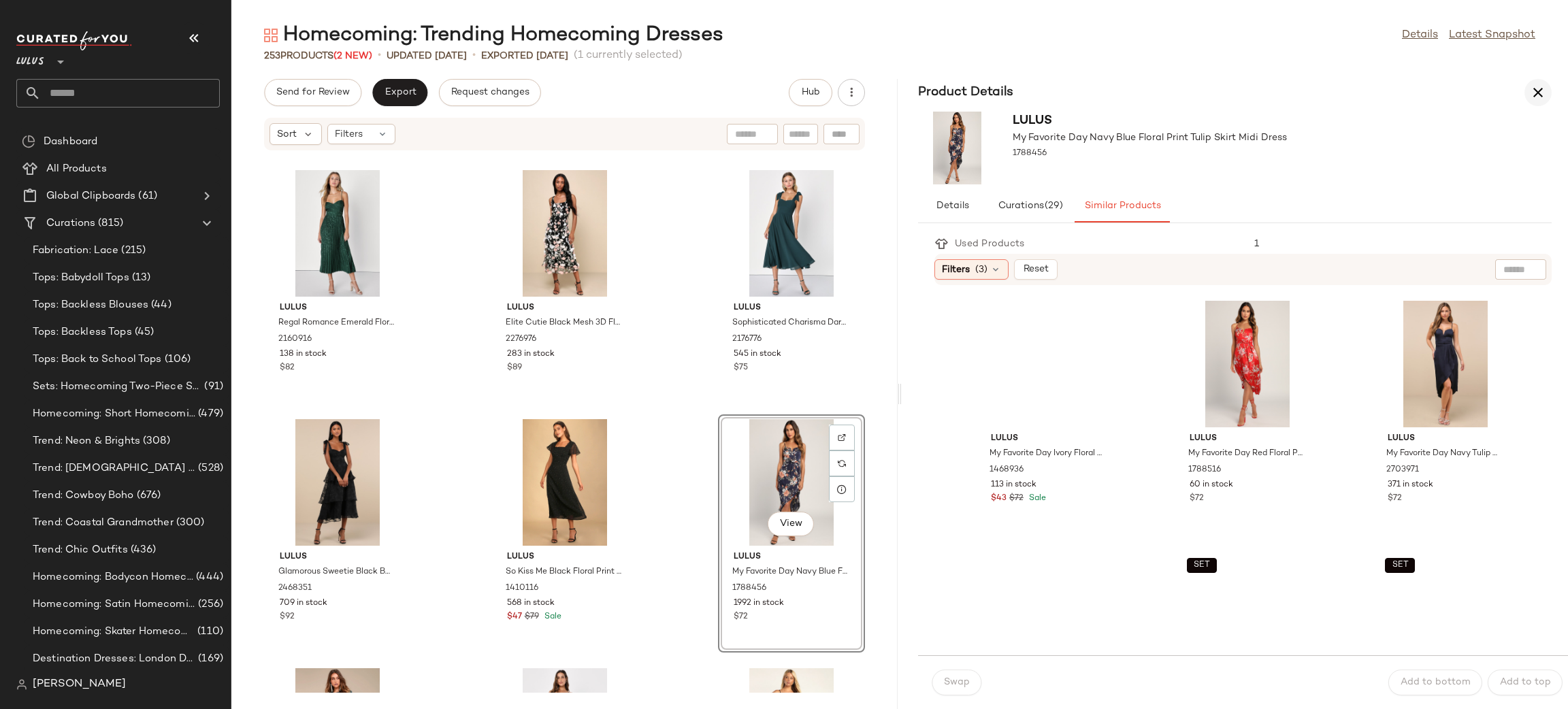
click at [1539, 93] on icon "button" at bounding box center [1538, 93] width 16 height 16
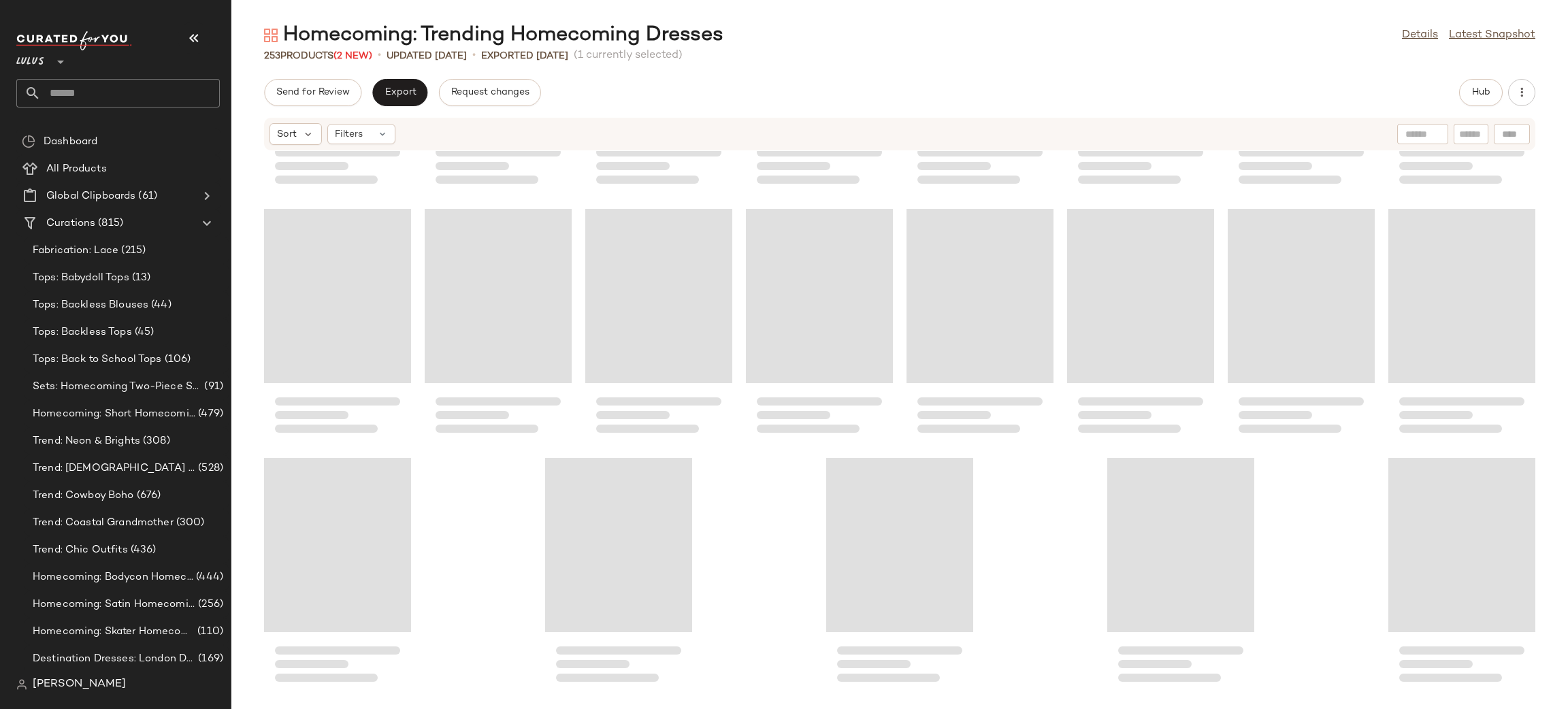
scroll to position [7224, 0]
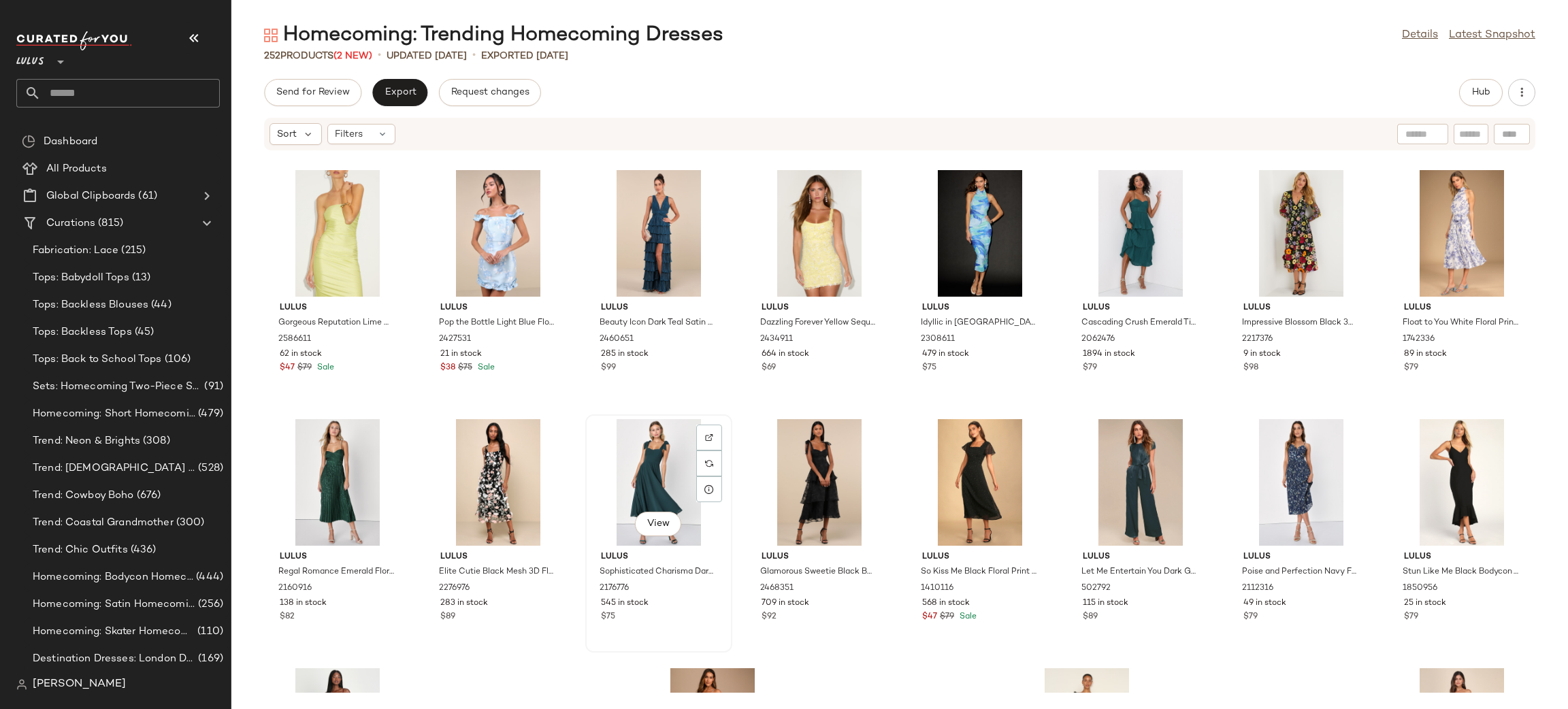
click at [645, 479] on div "View" at bounding box center [658, 483] width 137 height 127
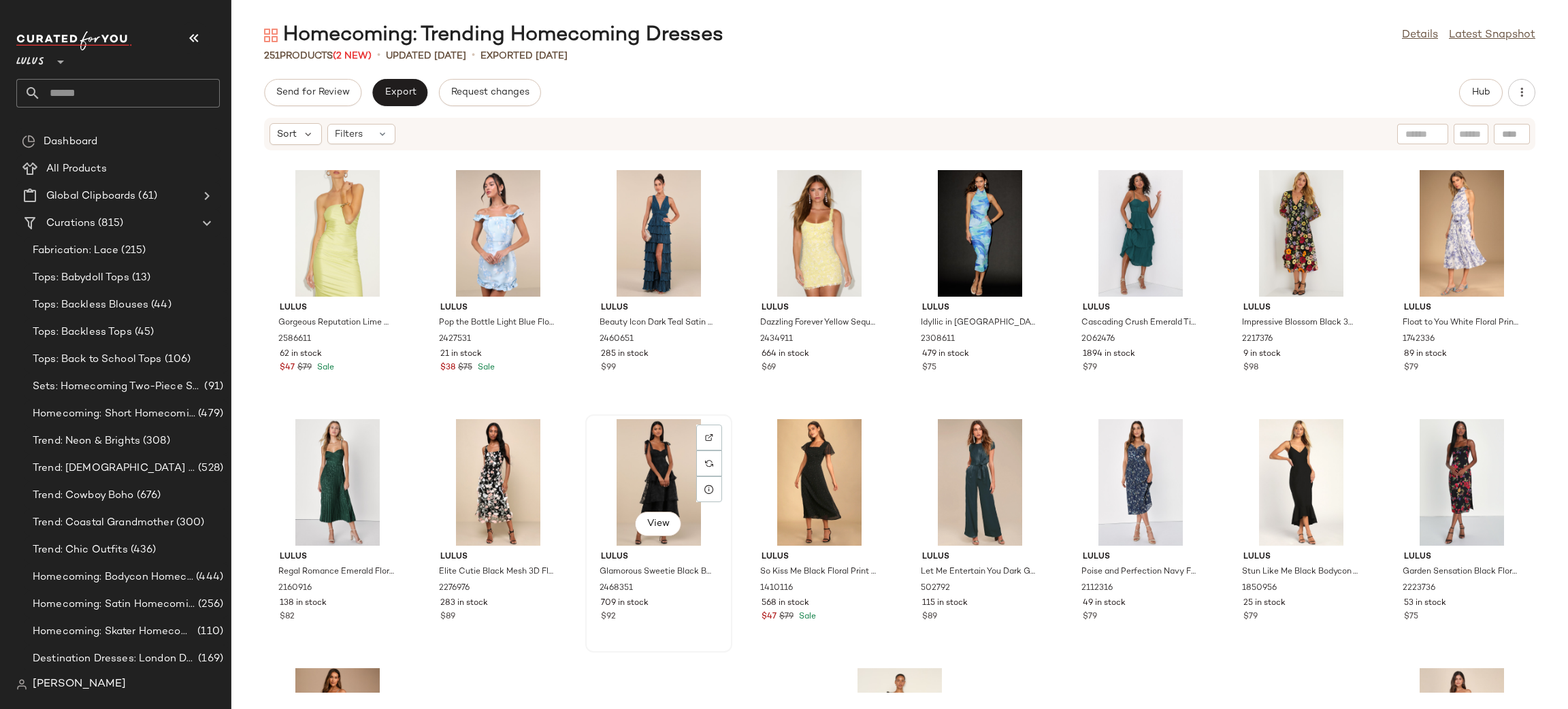
click at [662, 463] on div "View" at bounding box center [658, 483] width 137 height 127
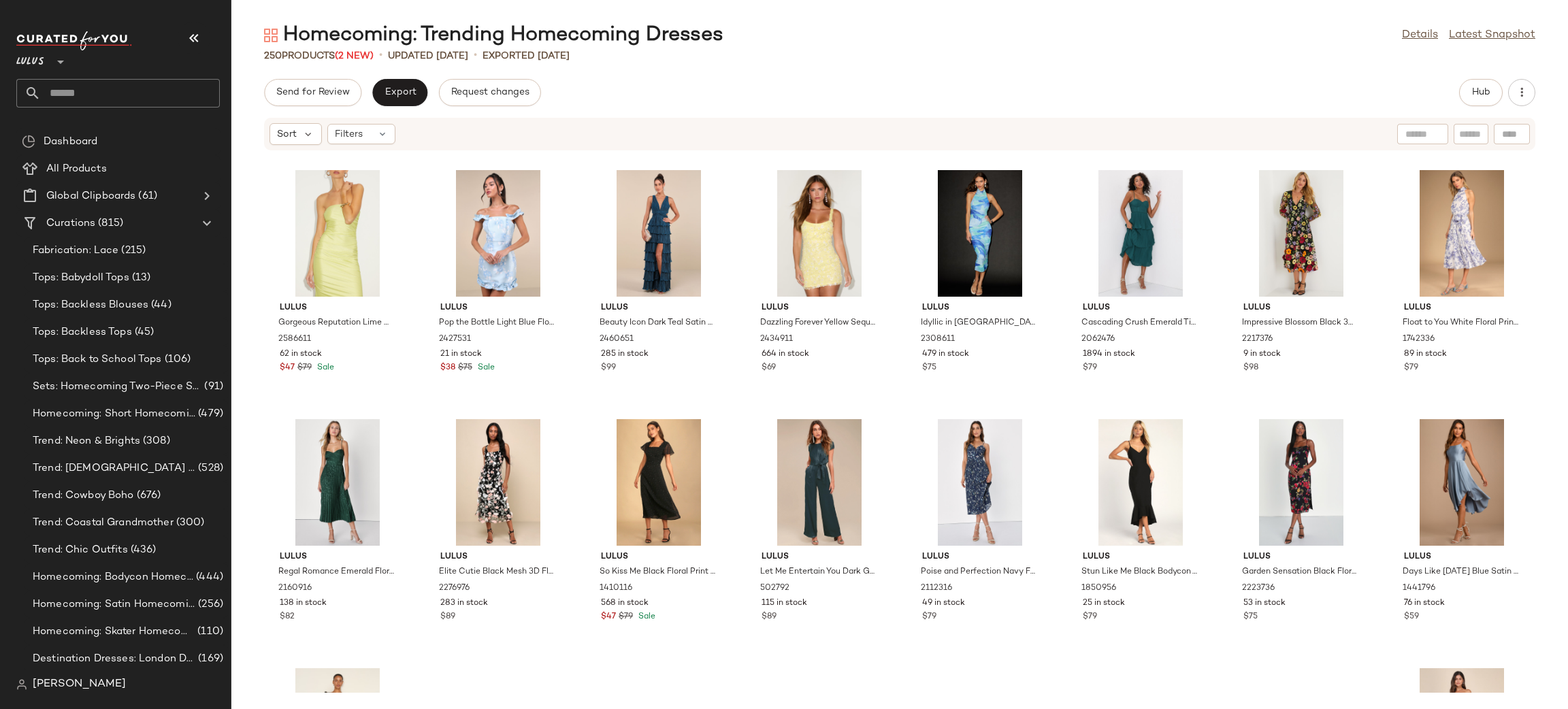
click at [662, 463] on div at bounding box center [658, 483] width 137 height 127
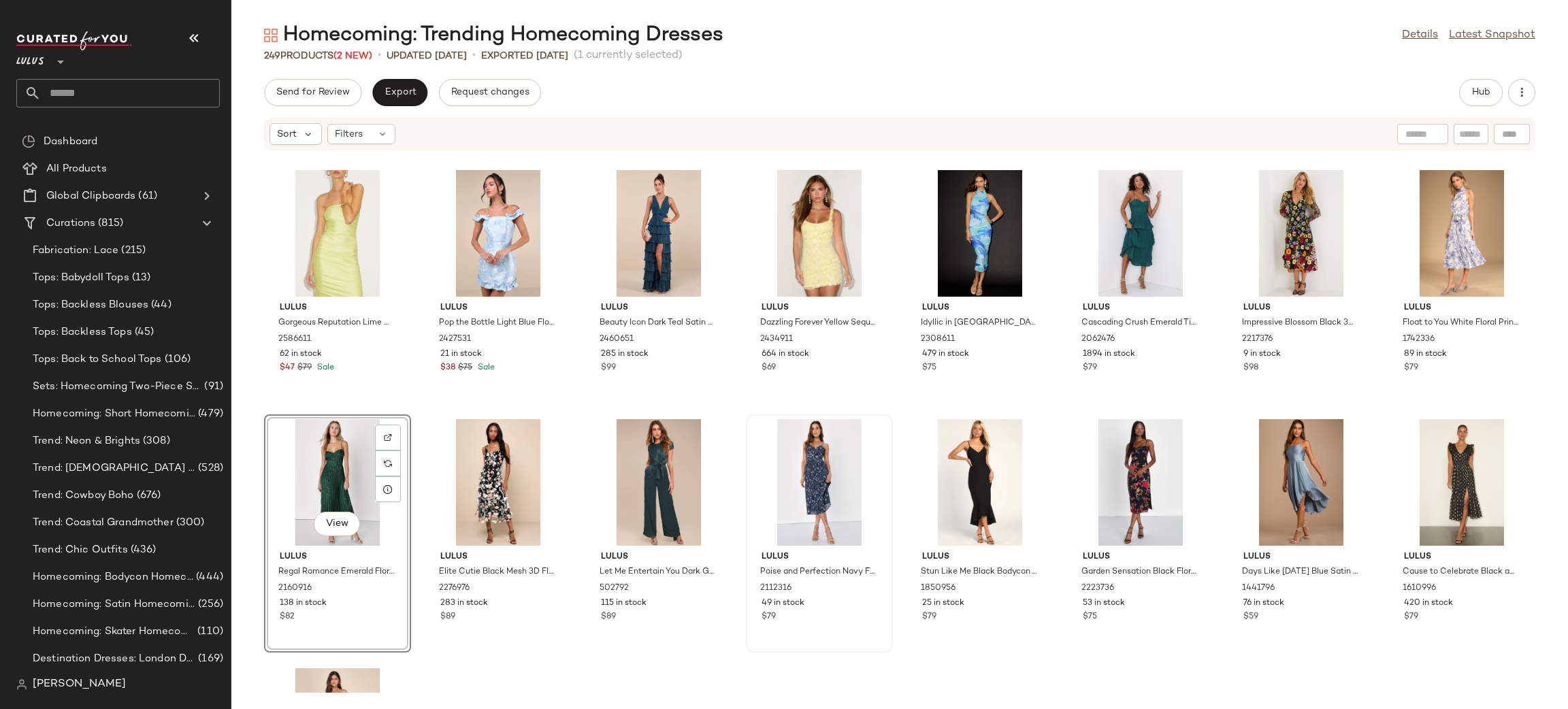
scroll to position [7183, 0]
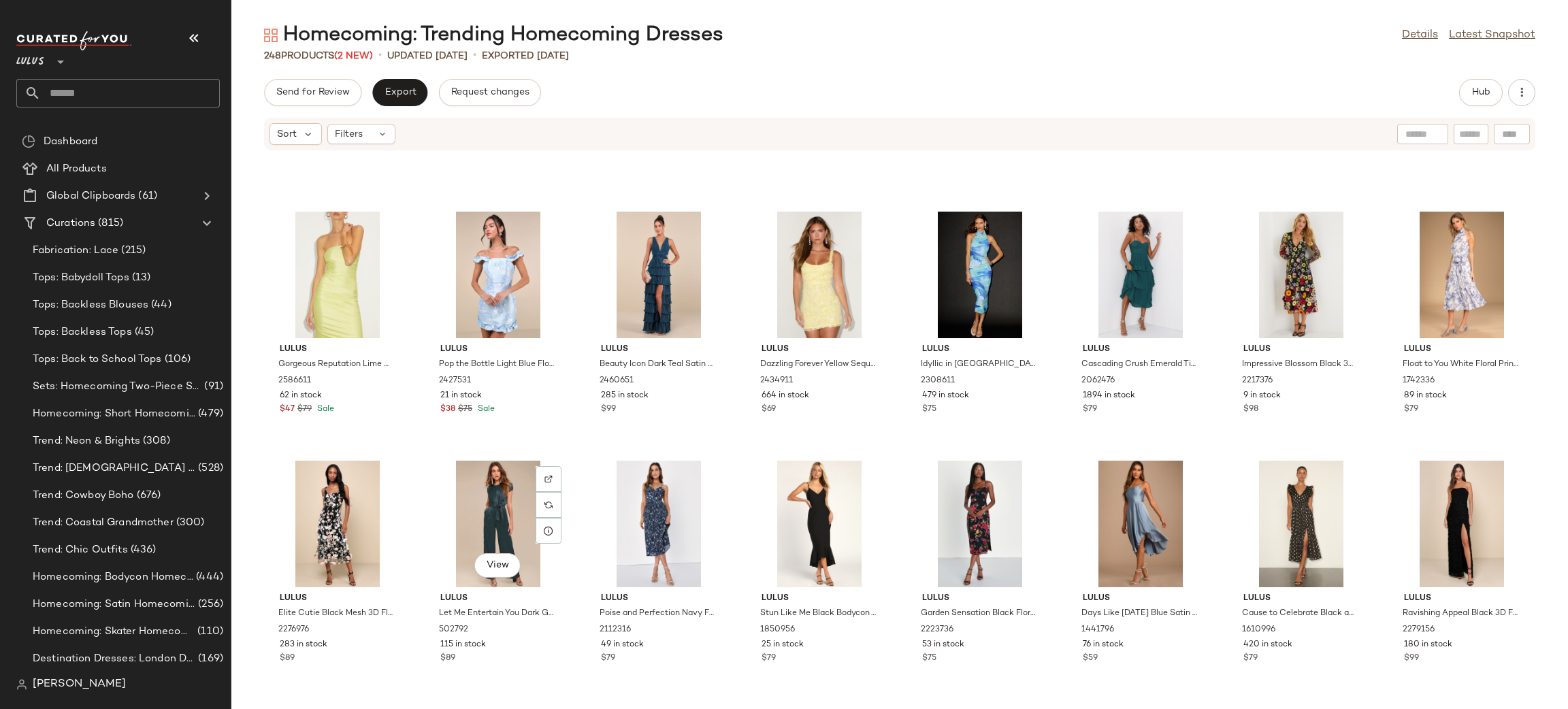
click at [570, 451] on div "Lulus Gorgeous Reputation Lime Green Strapless Ruched Midi Dress 2586611 62 in …" at bounding box center [900, 422] width 1336 height 542
click at [470, 514] on div "View" at bounding box center [497, 524] width 137 height 127
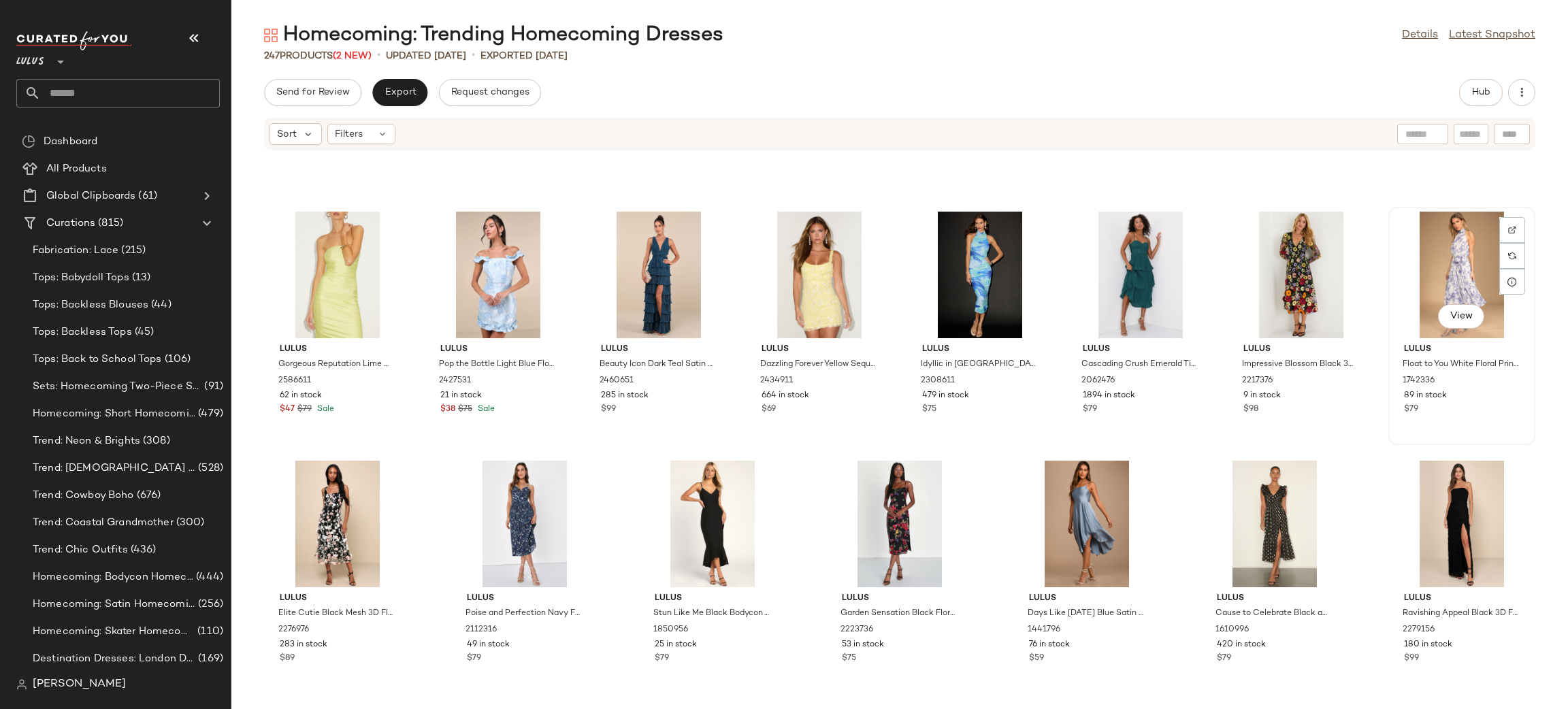
click at [1465, 240] on div "View" at bounding box center [1462, 275] width 137 height 127
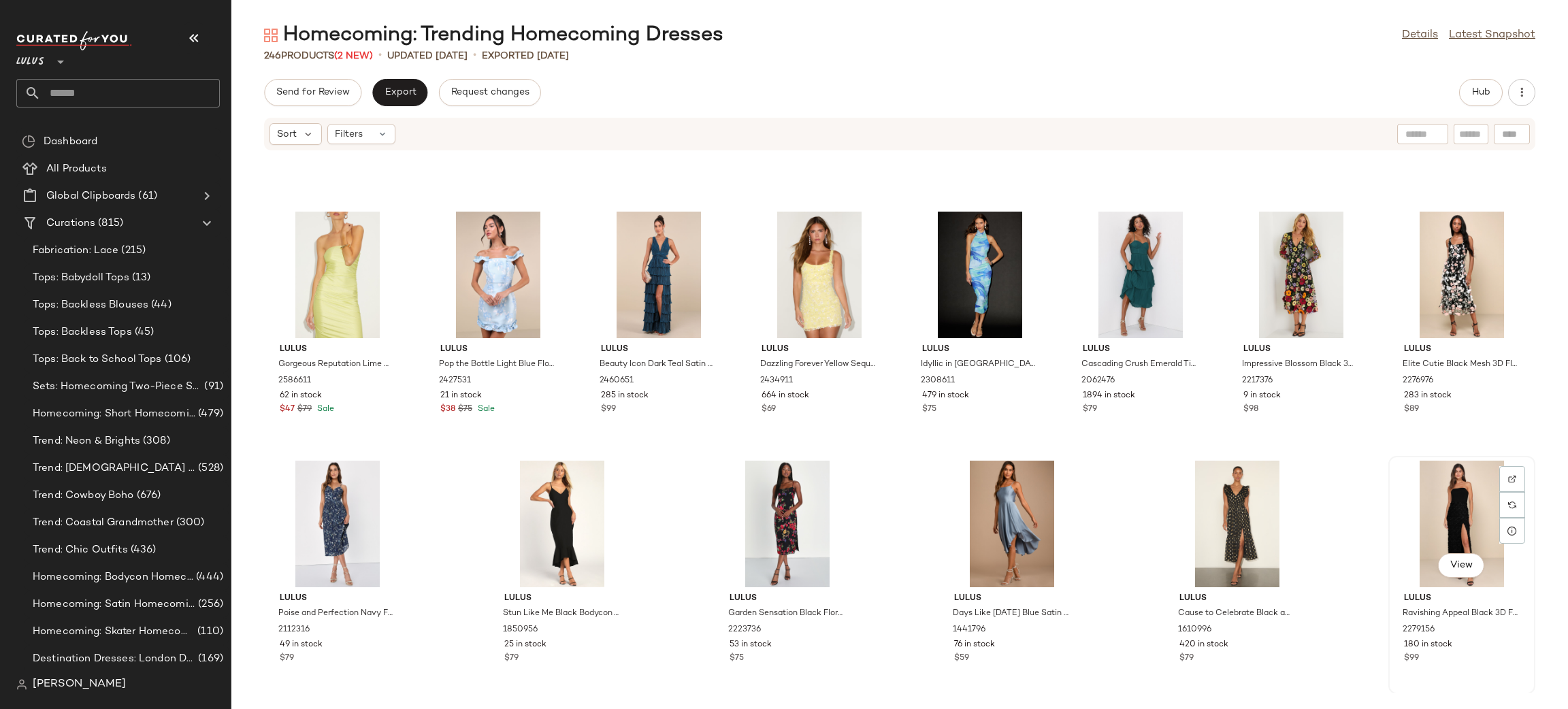
click at [1462, 495] on div "View" at bounding box center [1462, 524] width 137 height 127
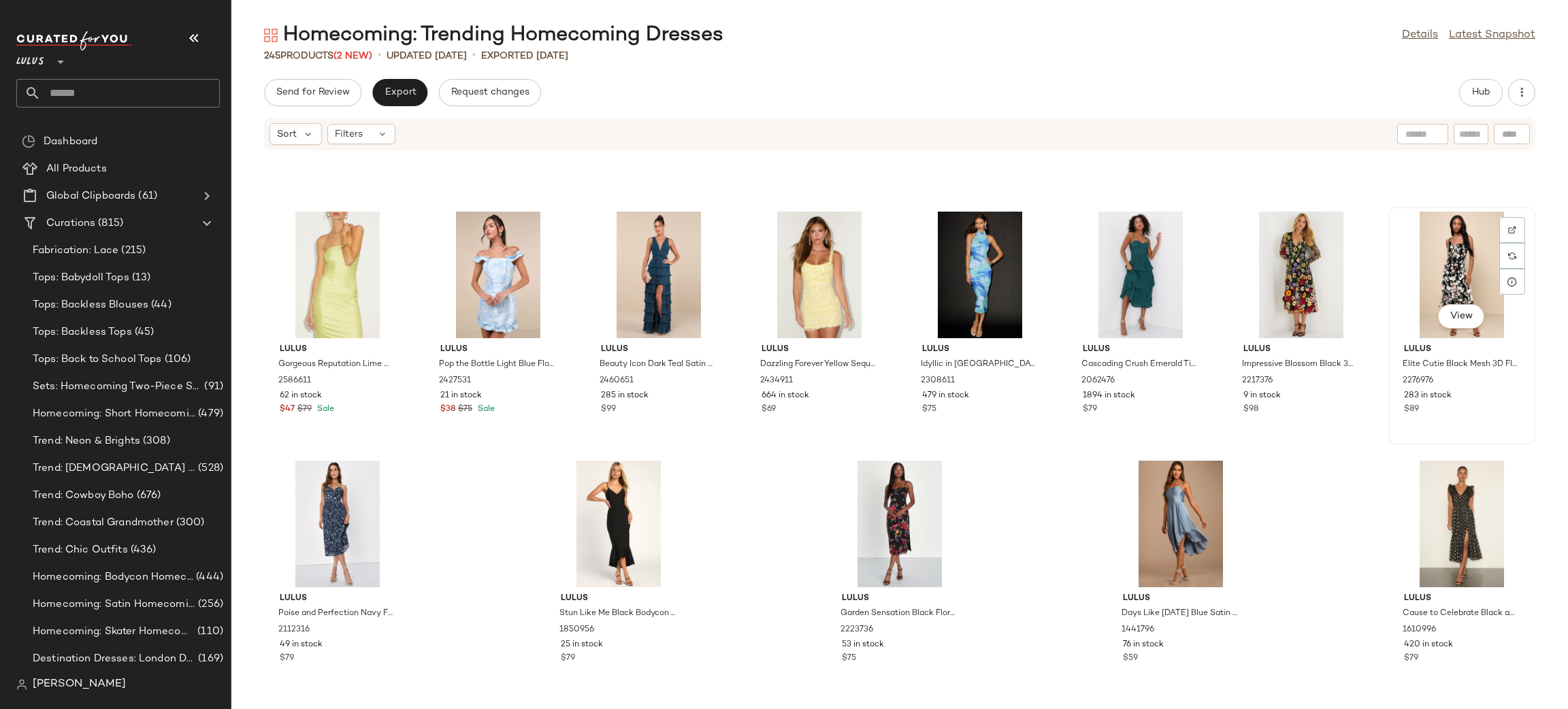
click at [1457, 246] on div "View" at bounding box center [1462, 275] width 137 height 127
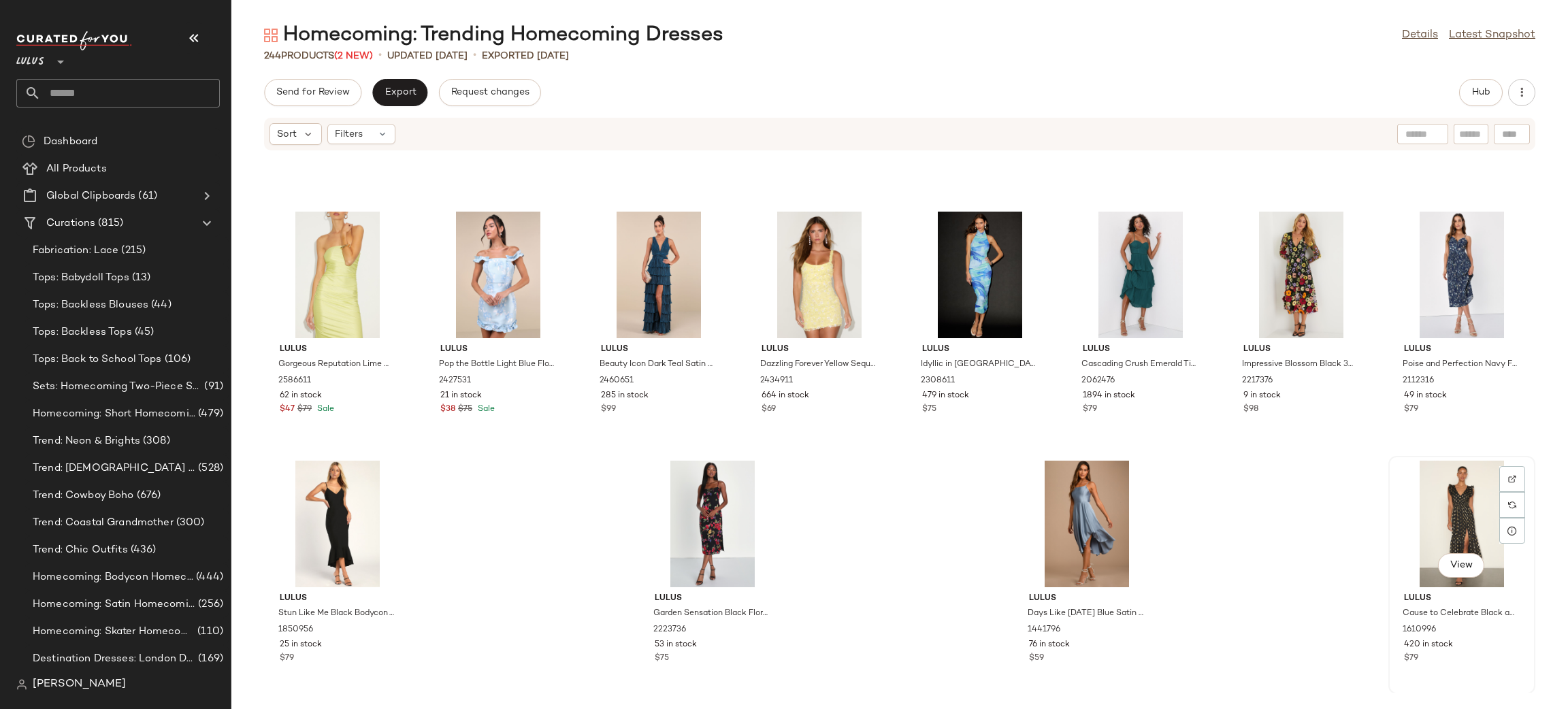
click at [1449, 504] on div "View" at bounding box center [1462, 524] width 137 height 127
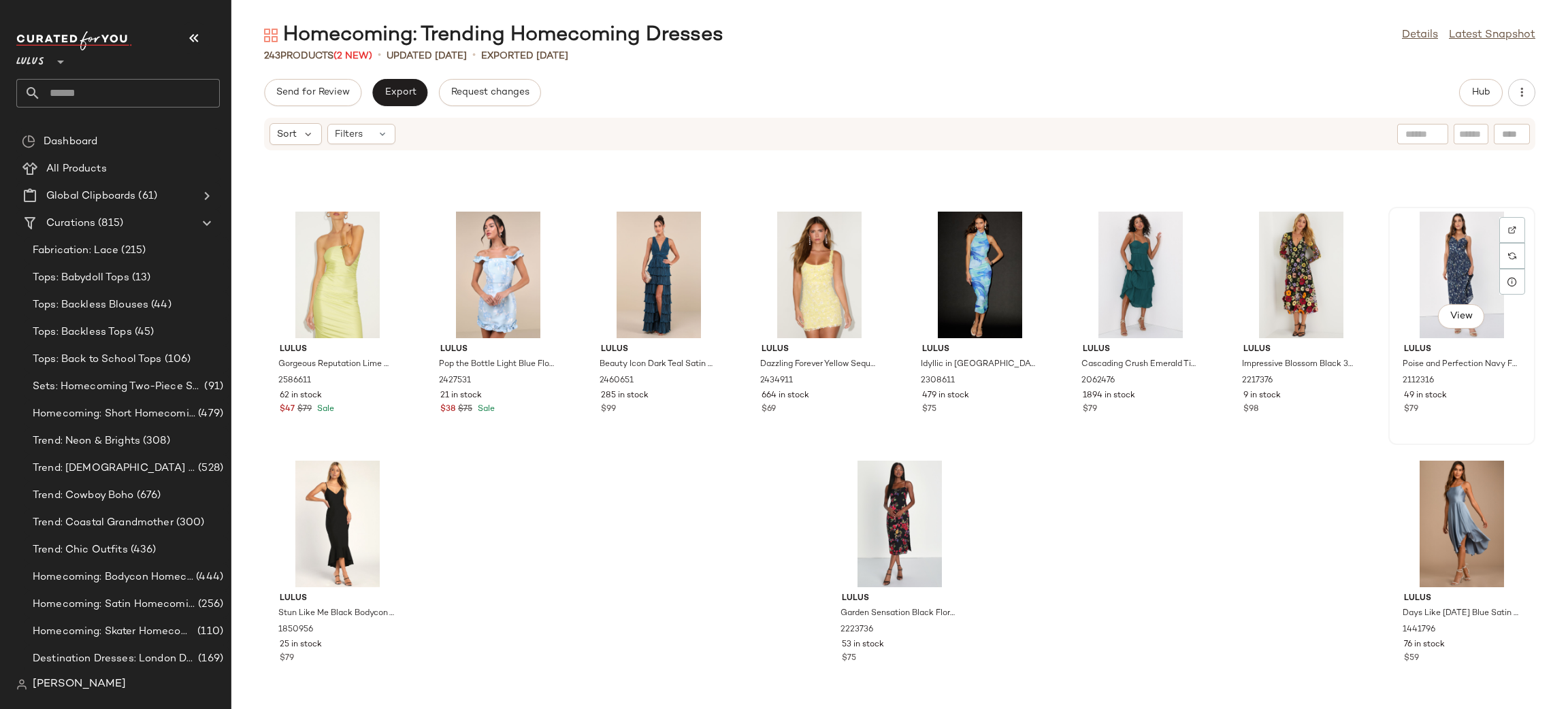
click at [1453, 254] on div "View" at bounding box center [1462, 275] width 137 height 127
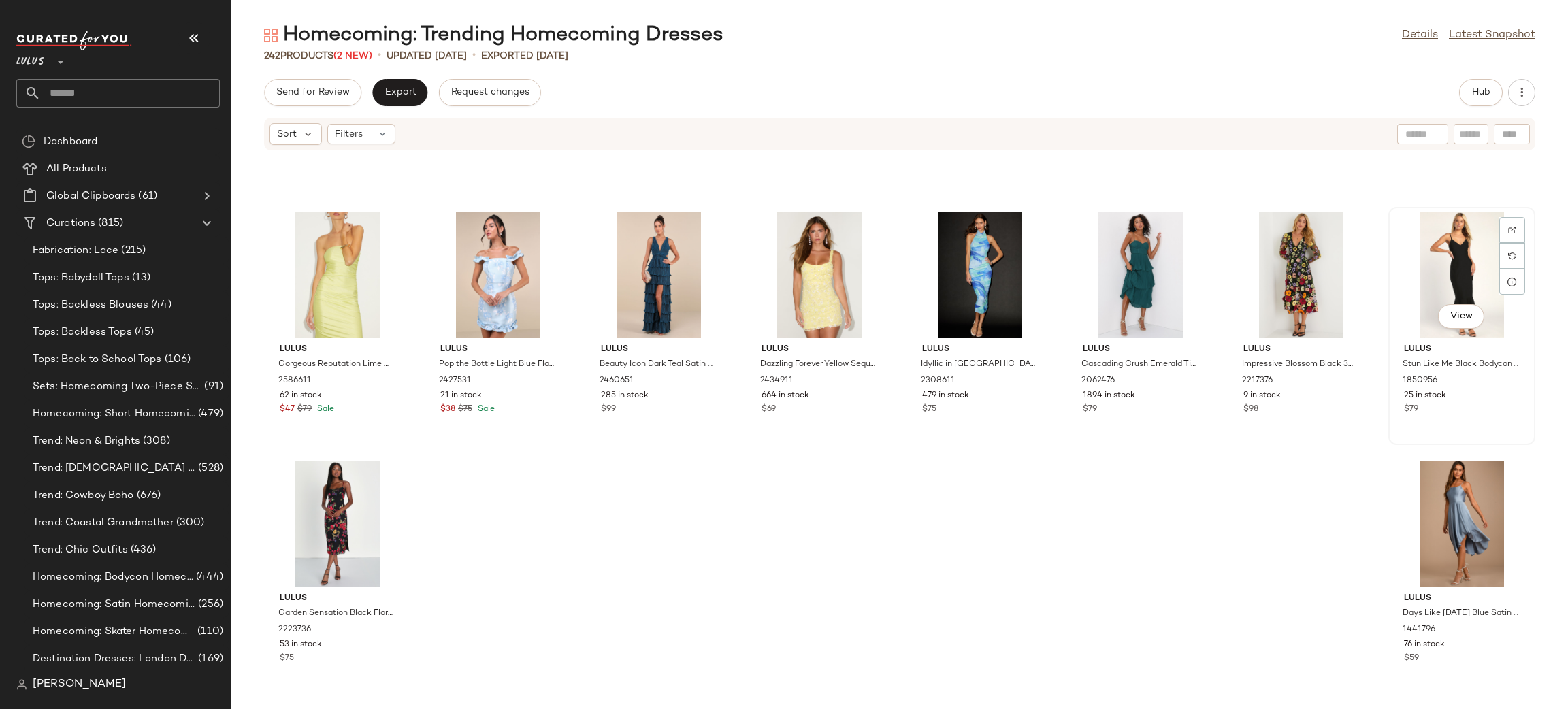
click at [1446, 237] on div "View" at bounding box center [1462, 275] width 137 height 127
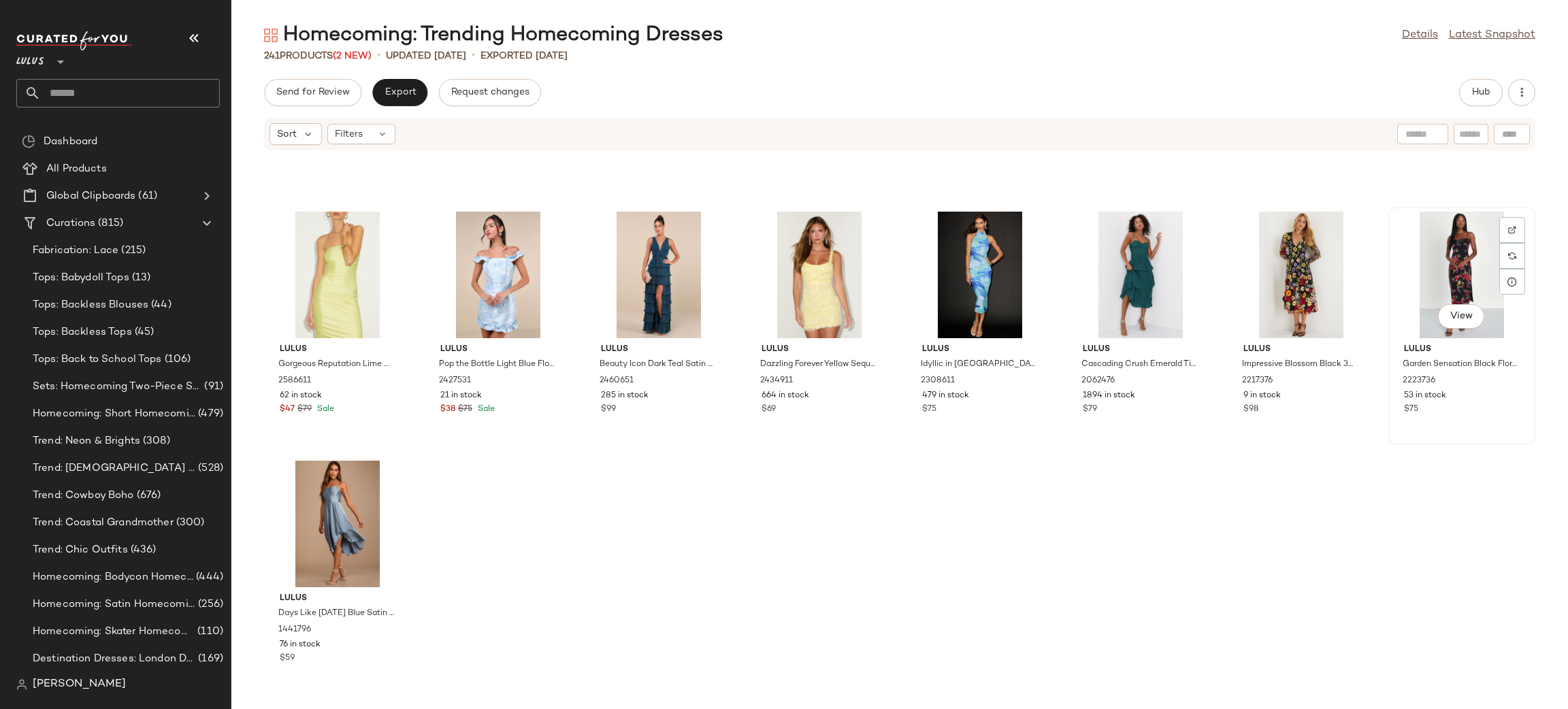
click at [1452, 253] on div "View" at bounding box center [1462, 275] width 137 height 127
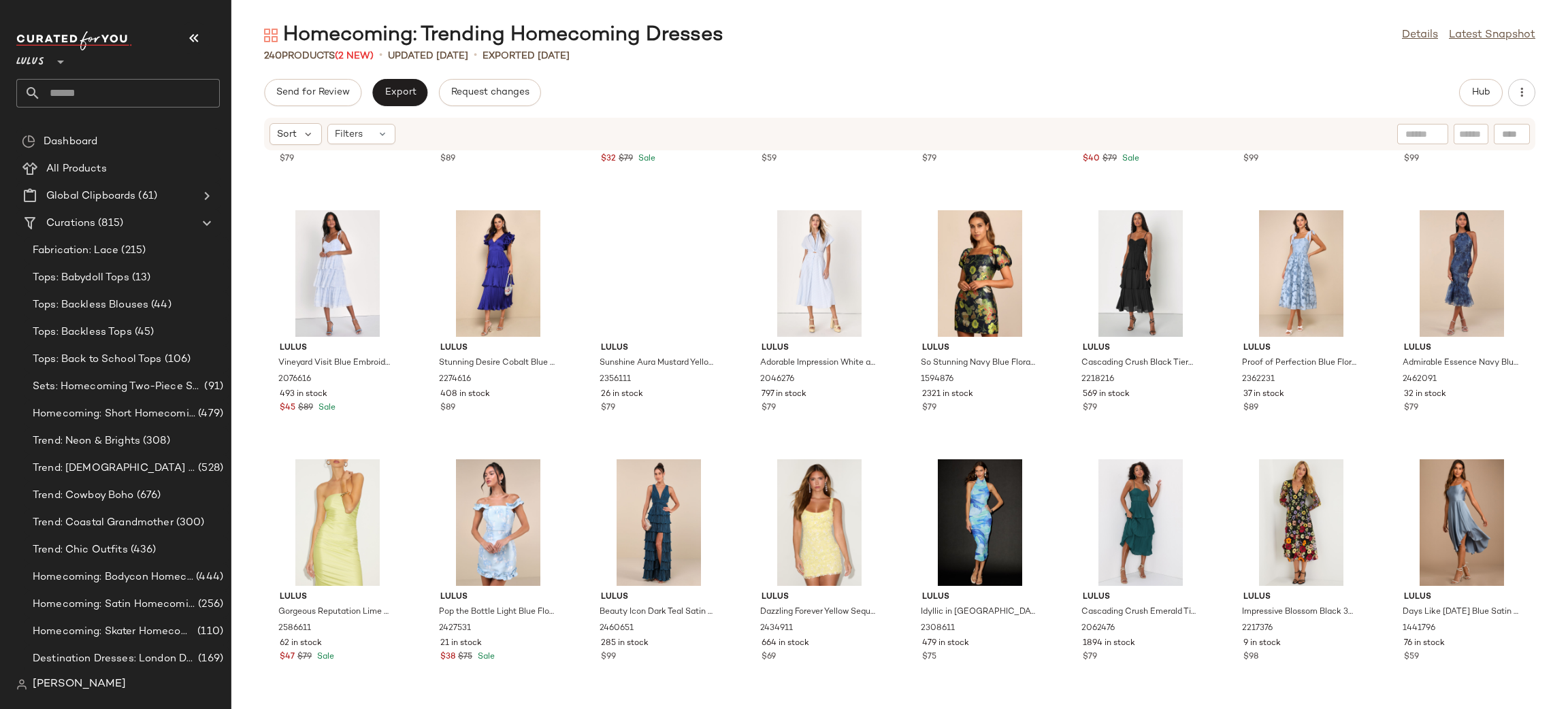
scroll to position [6933, 0]
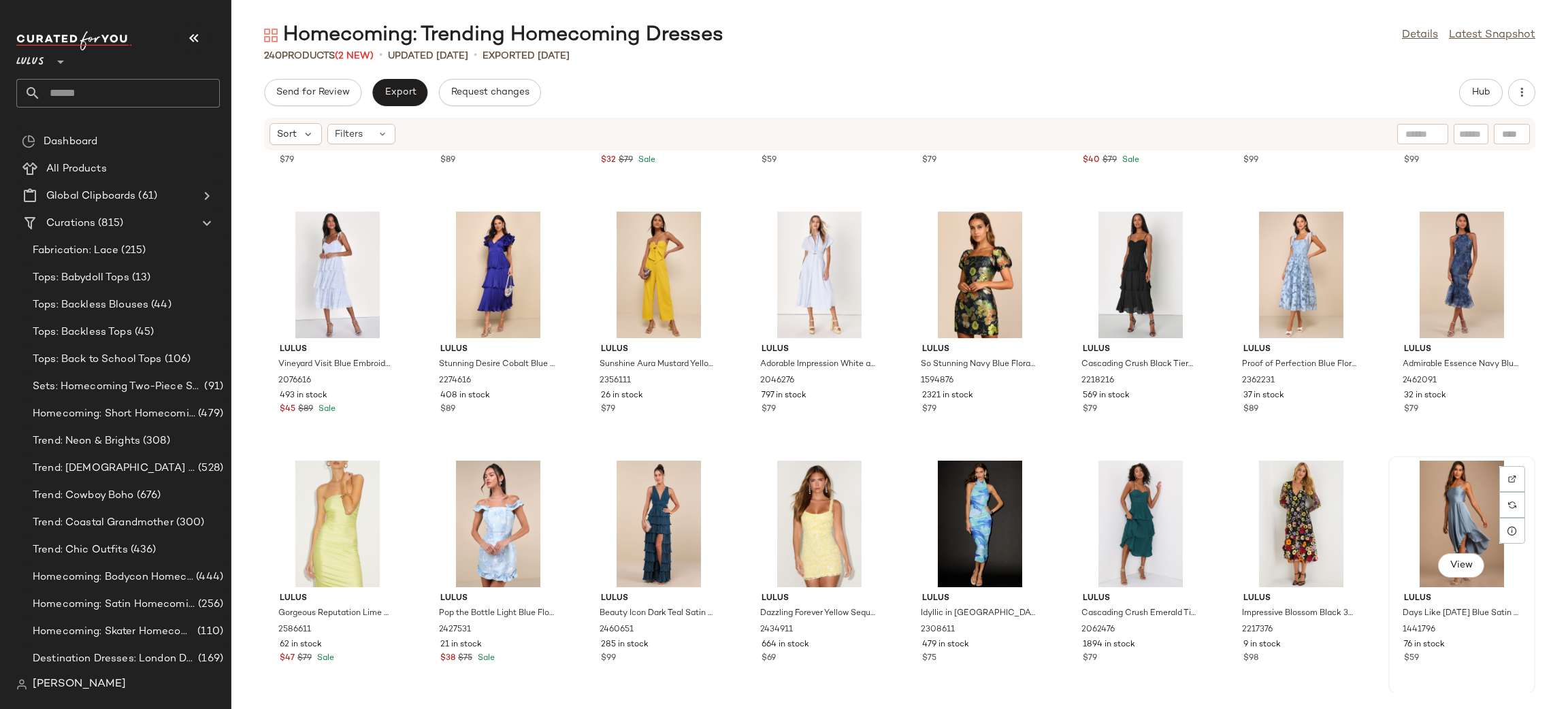
click at [1420, 533] on div "View" at bounding box center [1462, 524] width 137 height 127
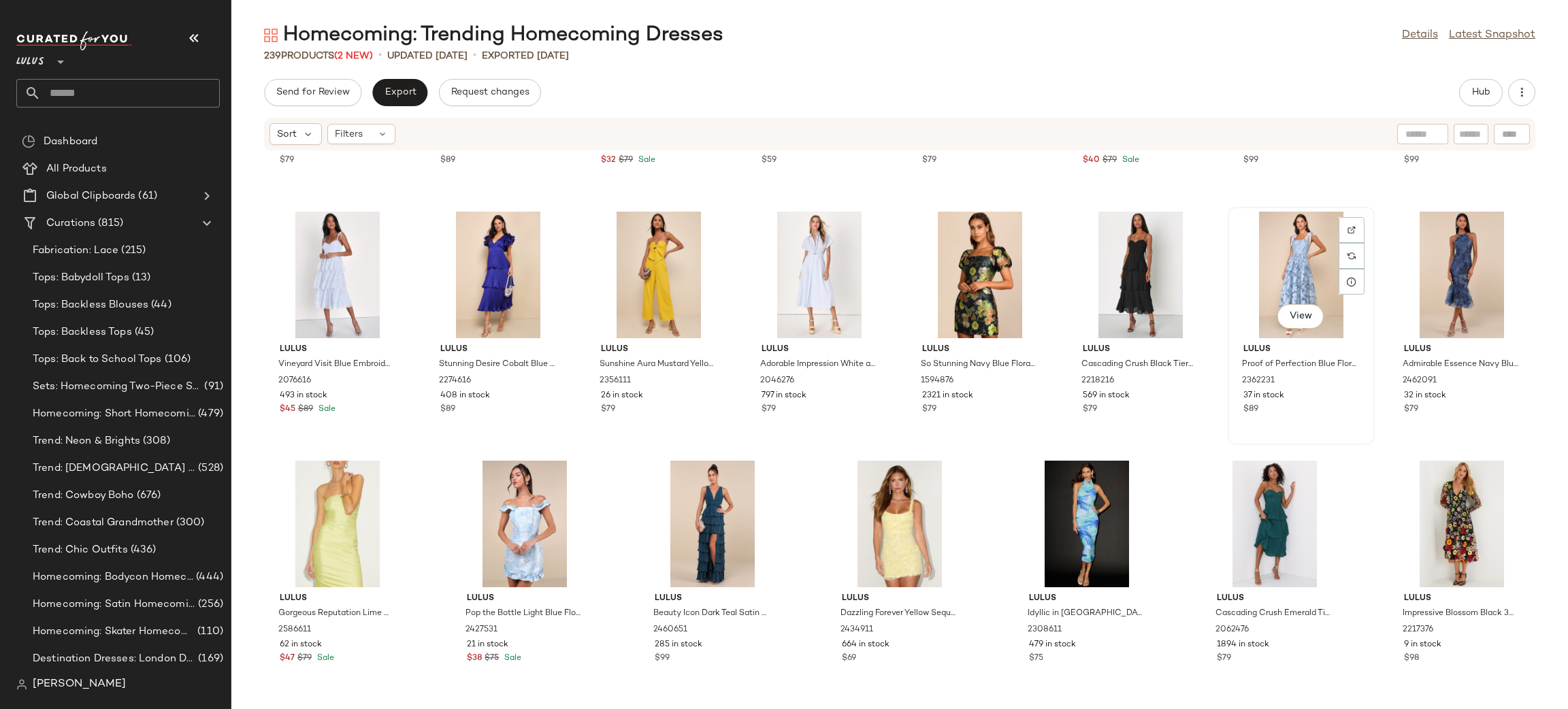
click at [1314, 288] on div "View" at bounding box center [1301, 275] width 137 height 127
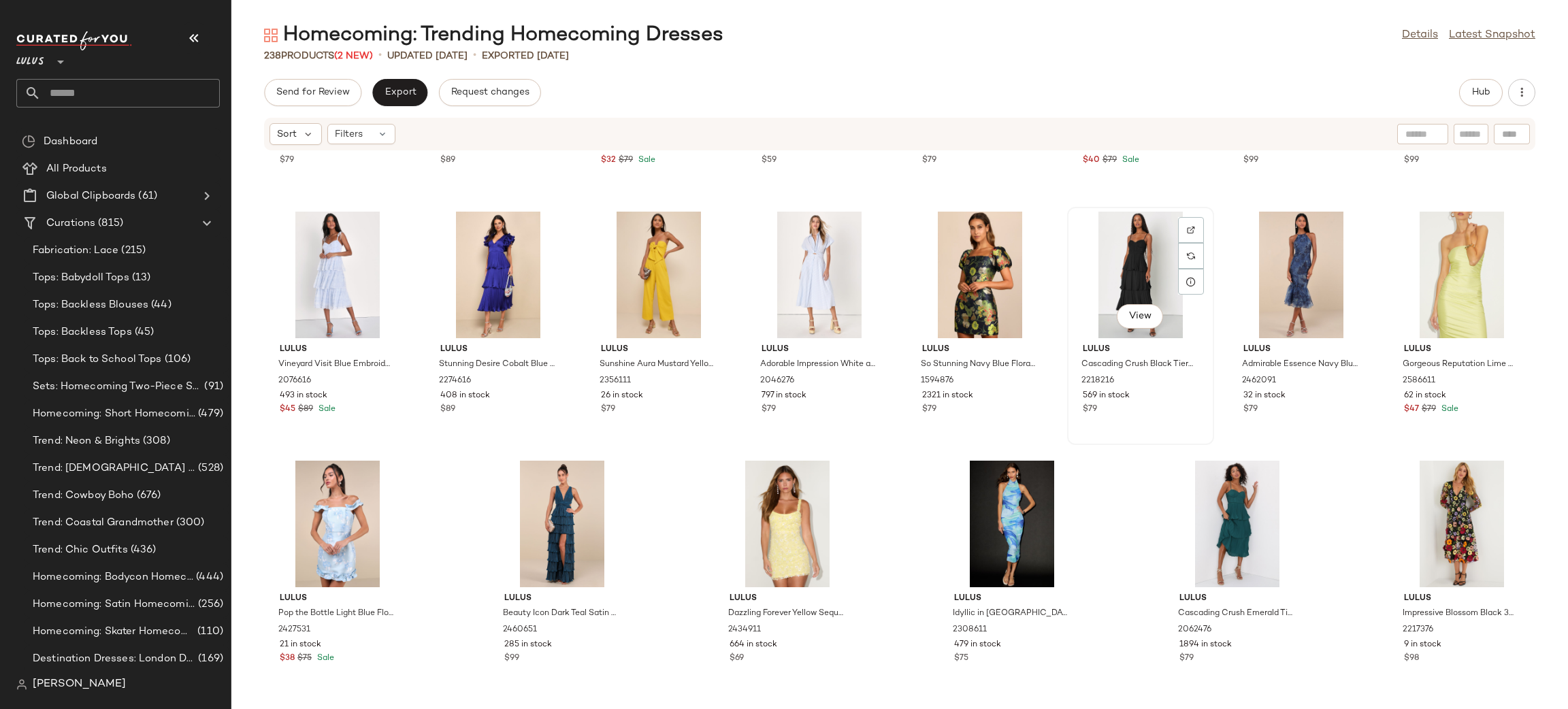
click at [1128, 261] on div "View" at bounding box center [1140, 275] width 137 height 127
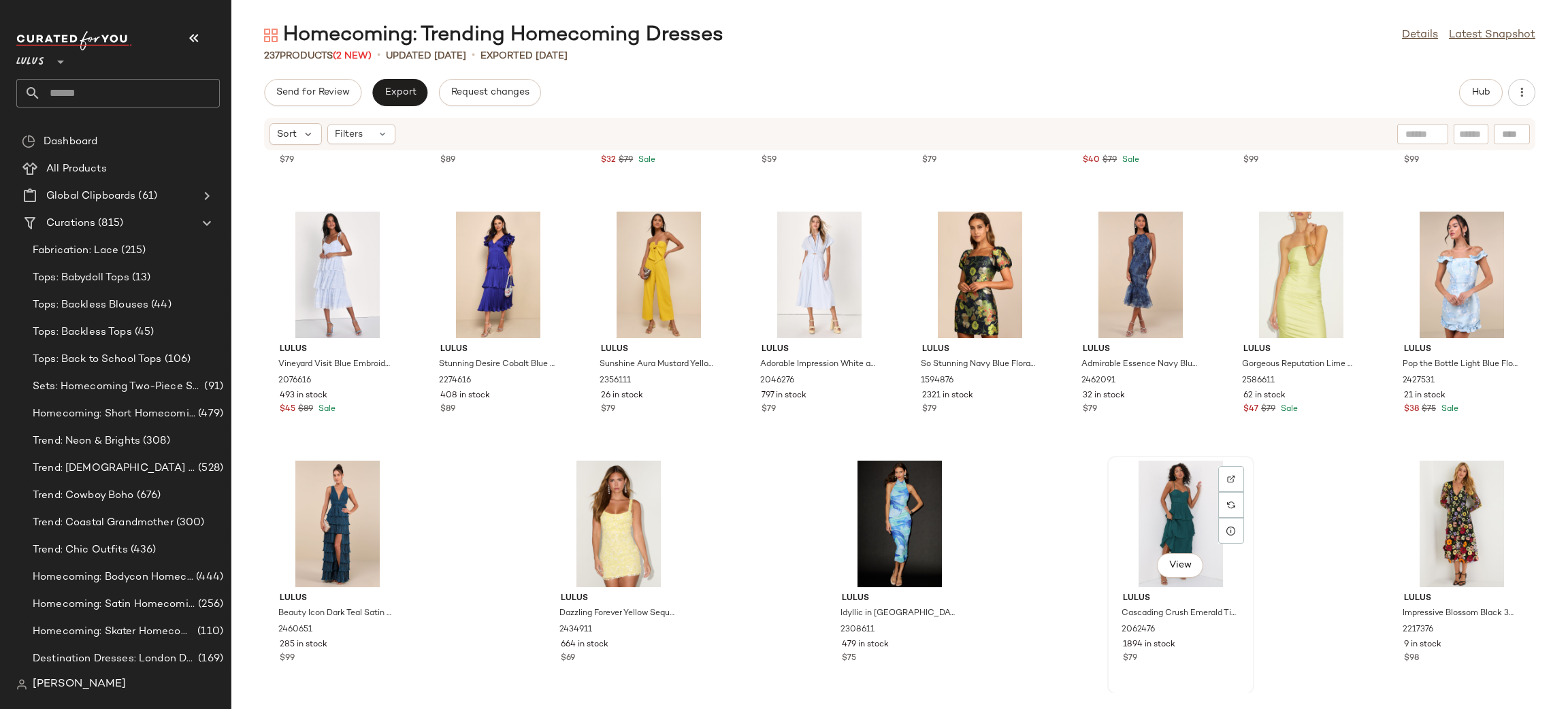
click at [1164, 533] on div "View" at bounding box center [1180, 524] width 137 height 127
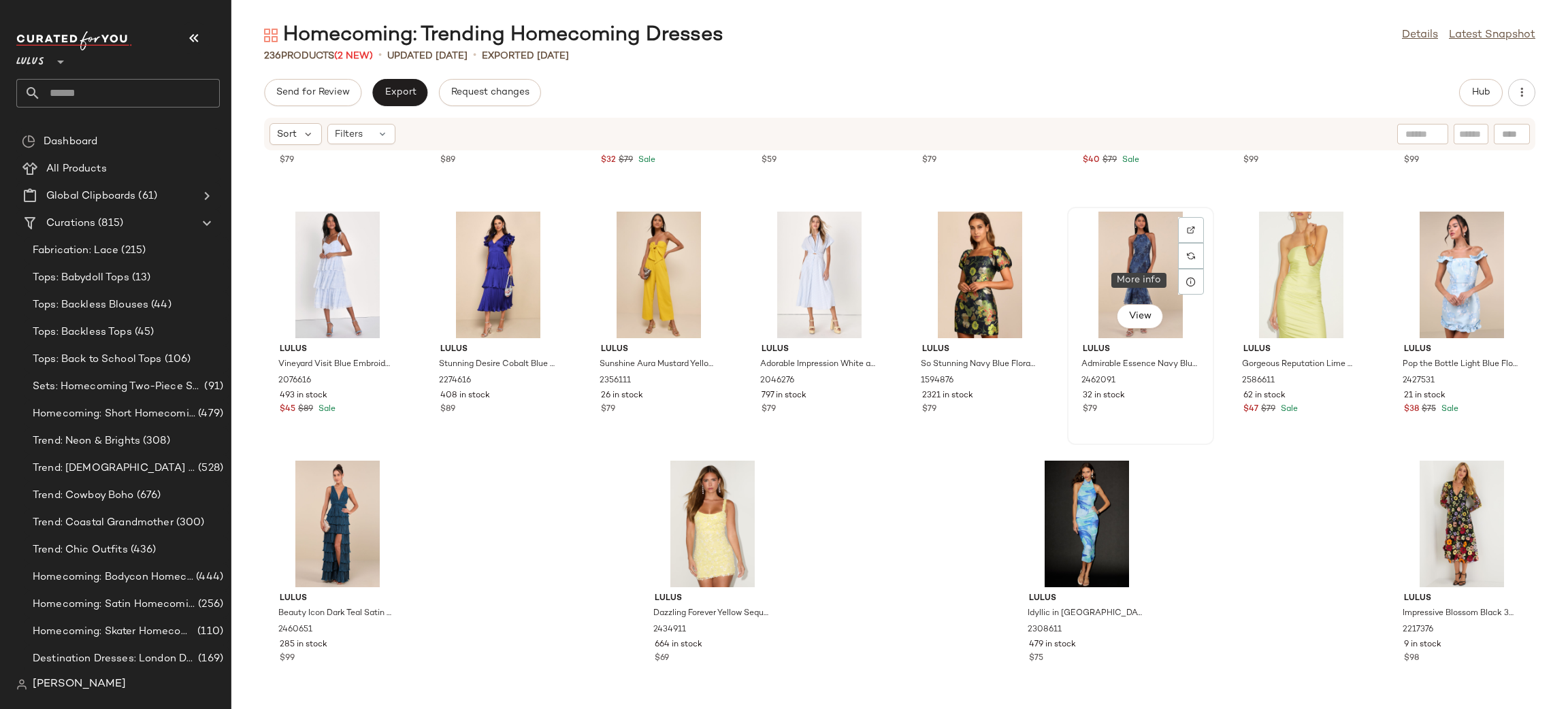
click at [1118, 281] on div "View" at bounding box center [1140, 275] width 137 height 127
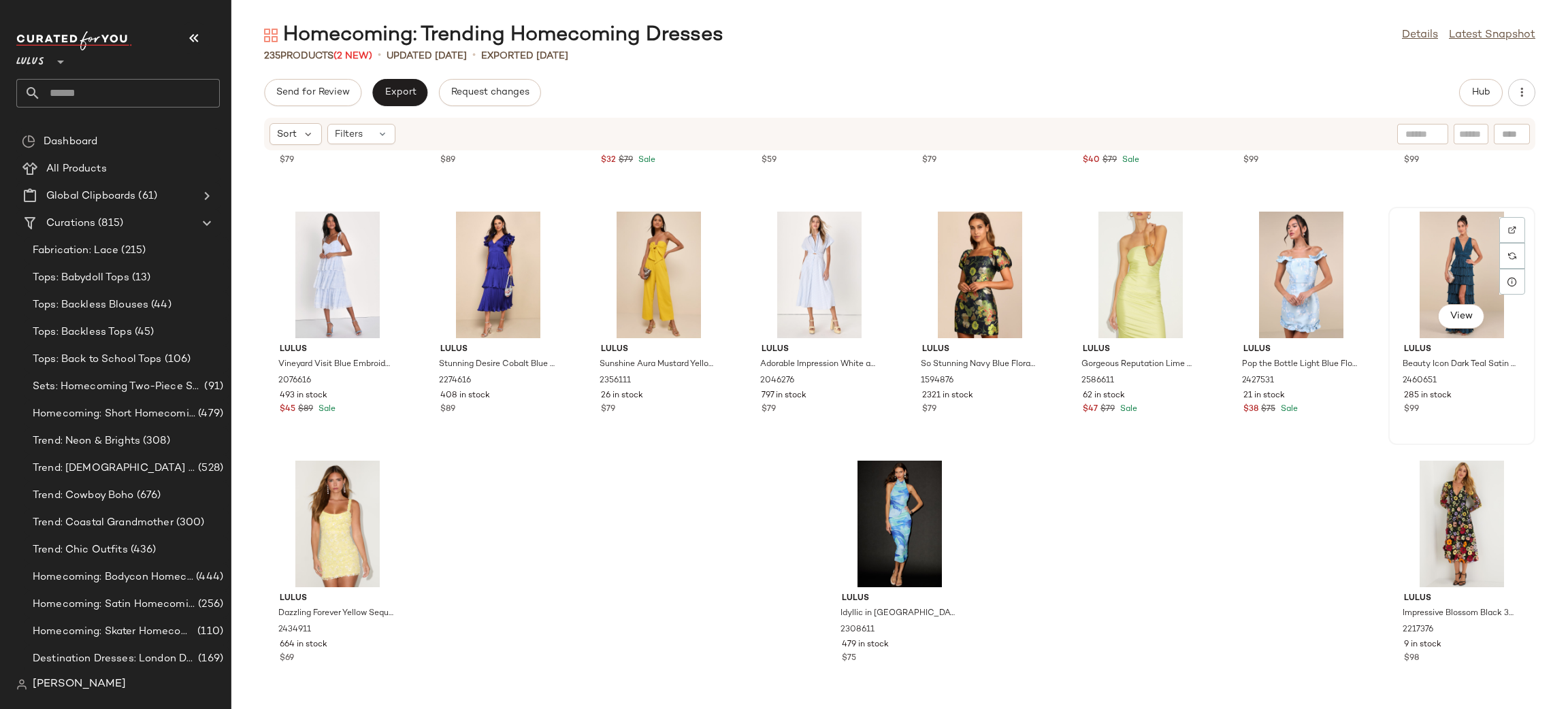
click at [1439, 245] on div "View" at bounding box center [1462, 275] width 137 height 127
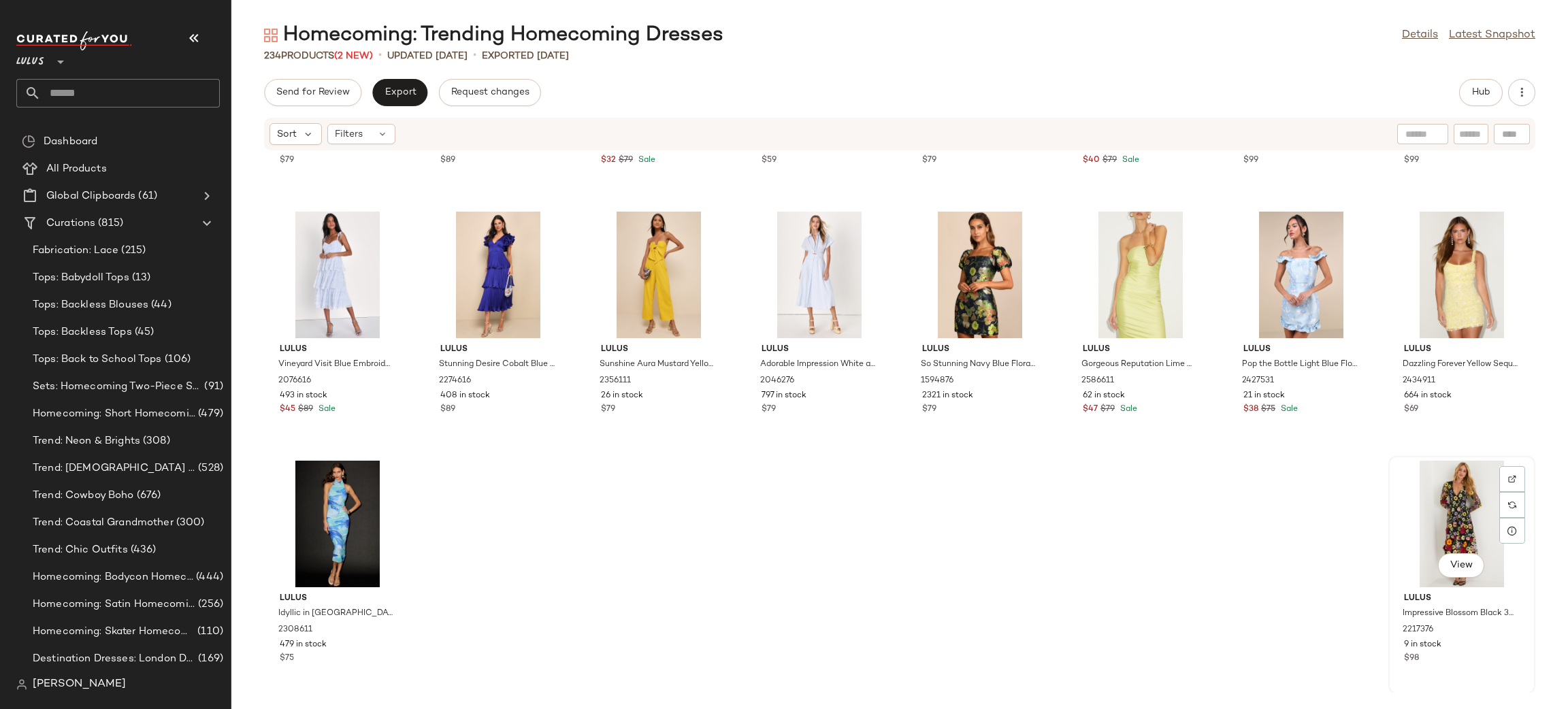
click at [1461, 524] on div "View" at bounding box center [1462, 524] width 137 height 127
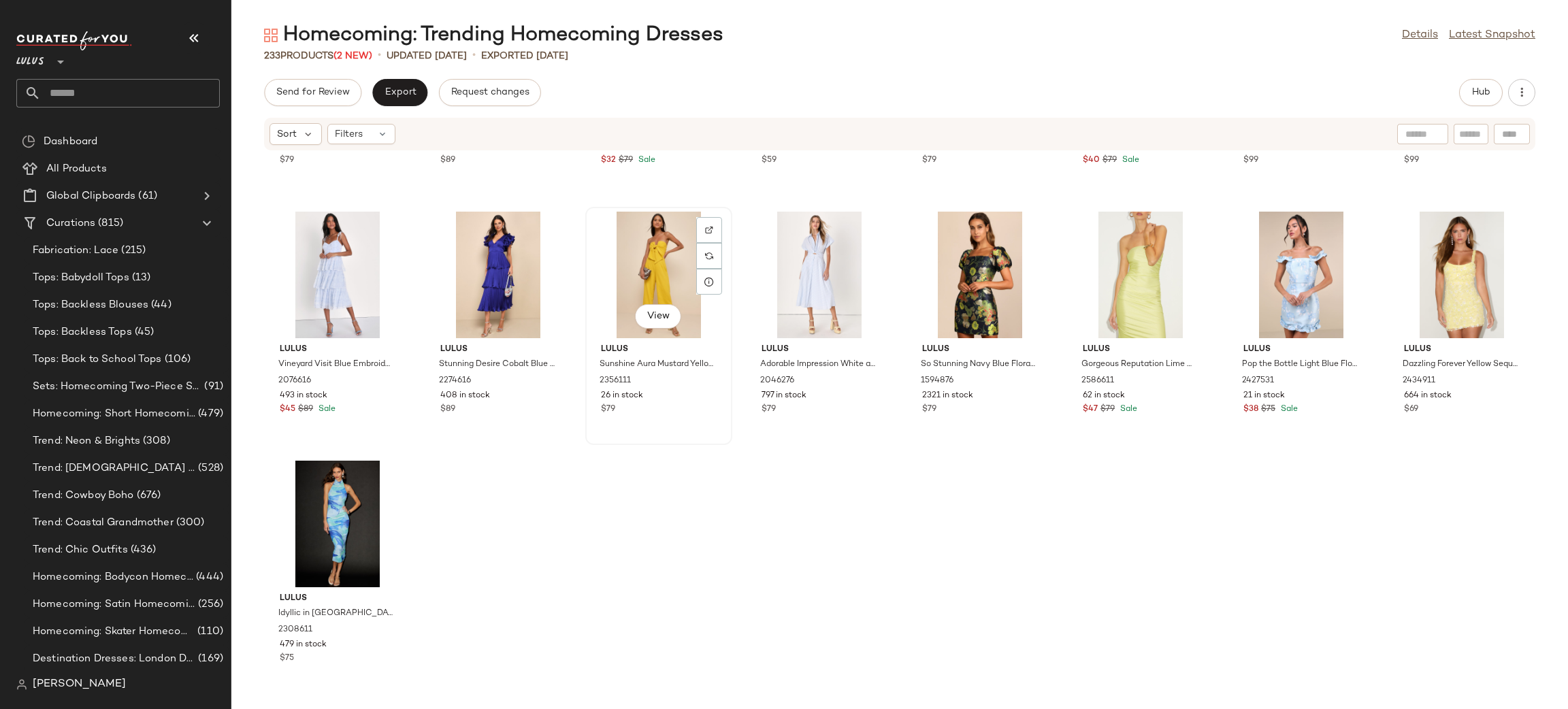
click at [632, 281] on div "View" at bounding box center [658, 275] width 137 height 127
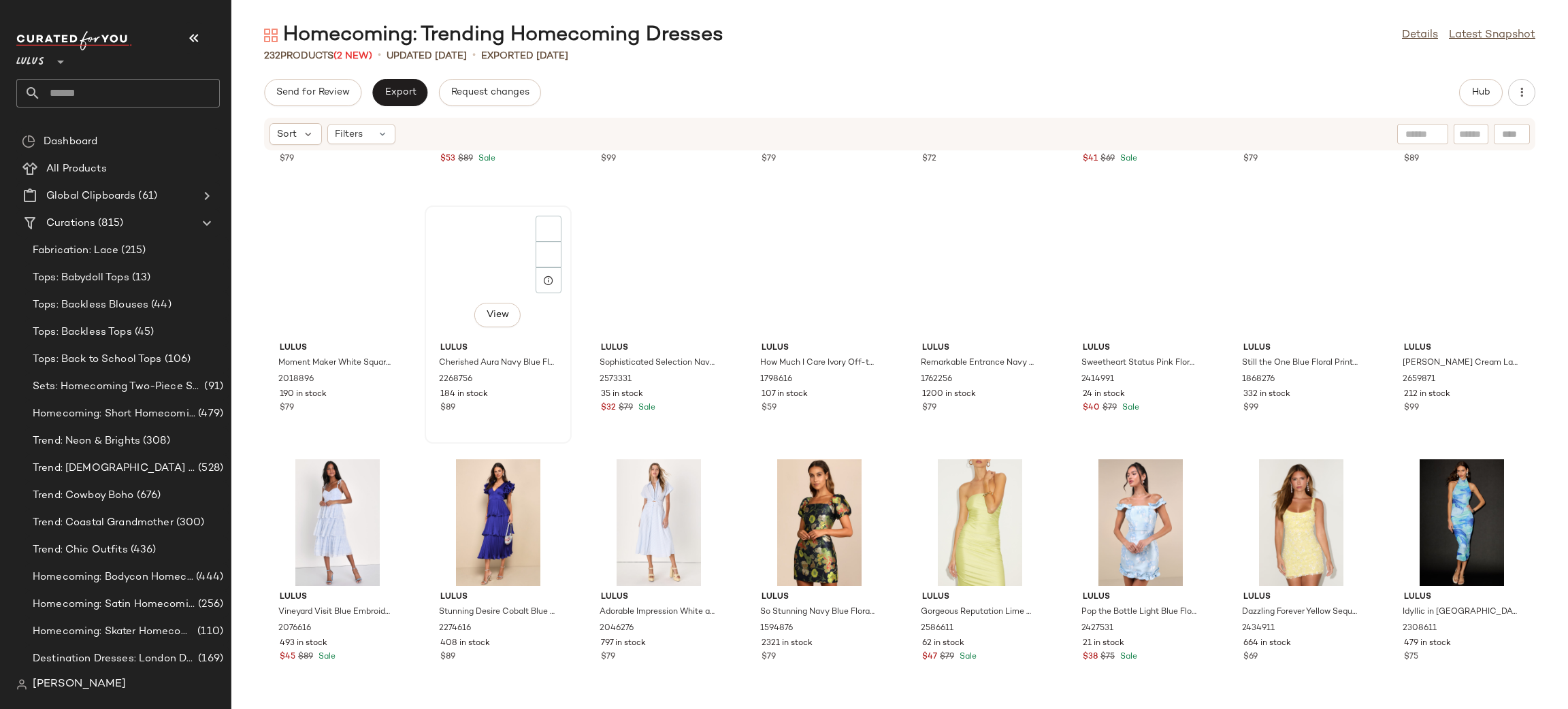
scroll to position [6684, 0]
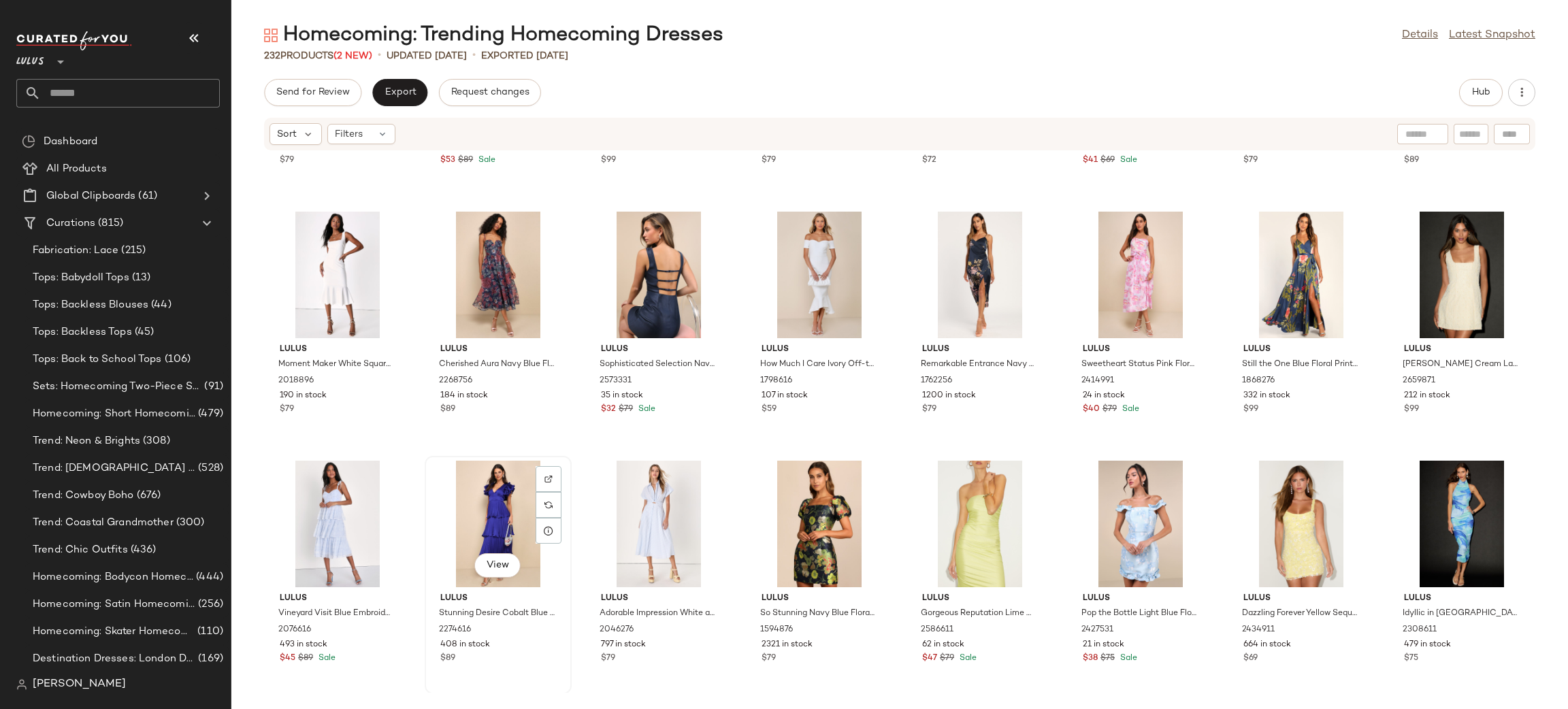
click at [502, 507] on div "View" at bounding box center [497, 524] width 137 height 127
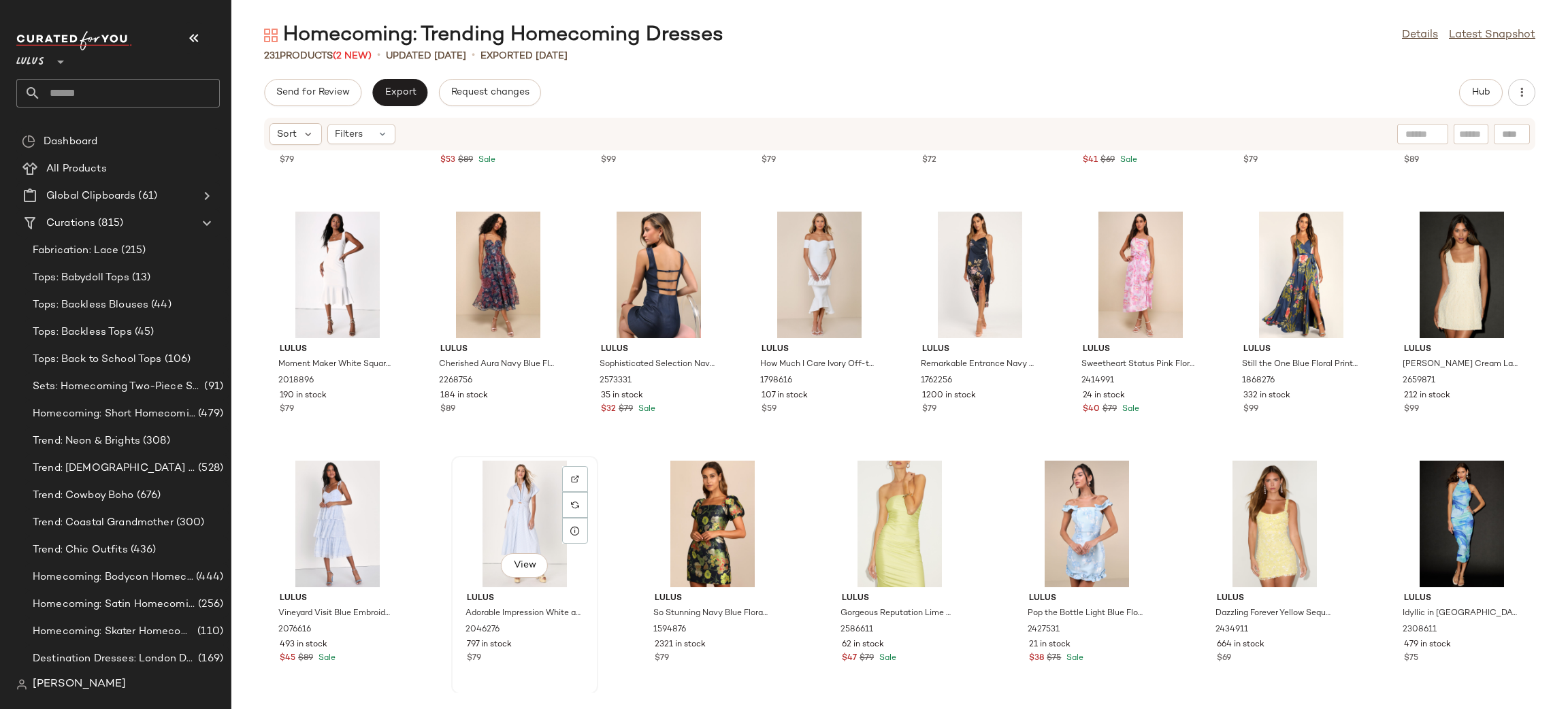
click at [509, 516] on div "View" at bounding box center [524, 524] width 137 height 127
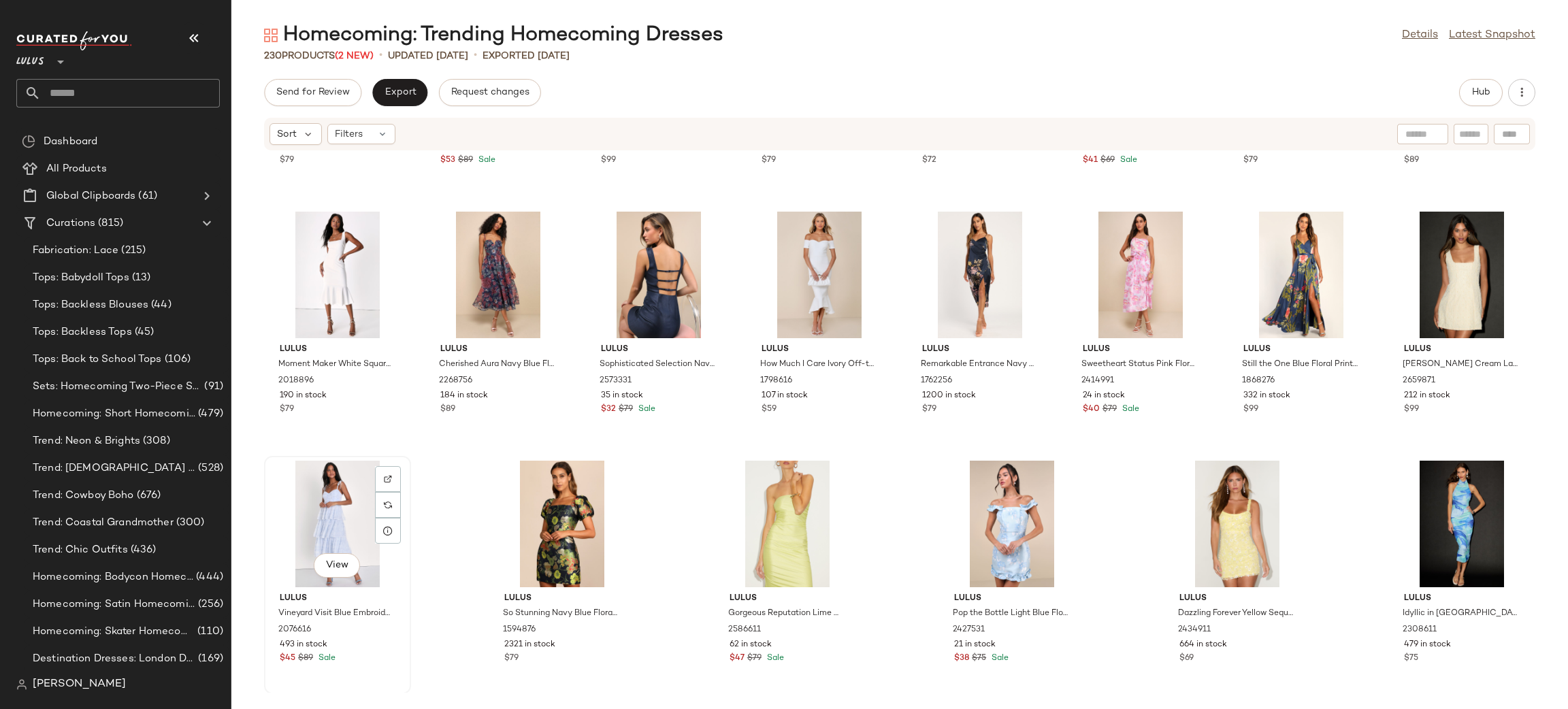
click at [309, 495] on div "View" at bounding box center [337, 524] width 137 height 127
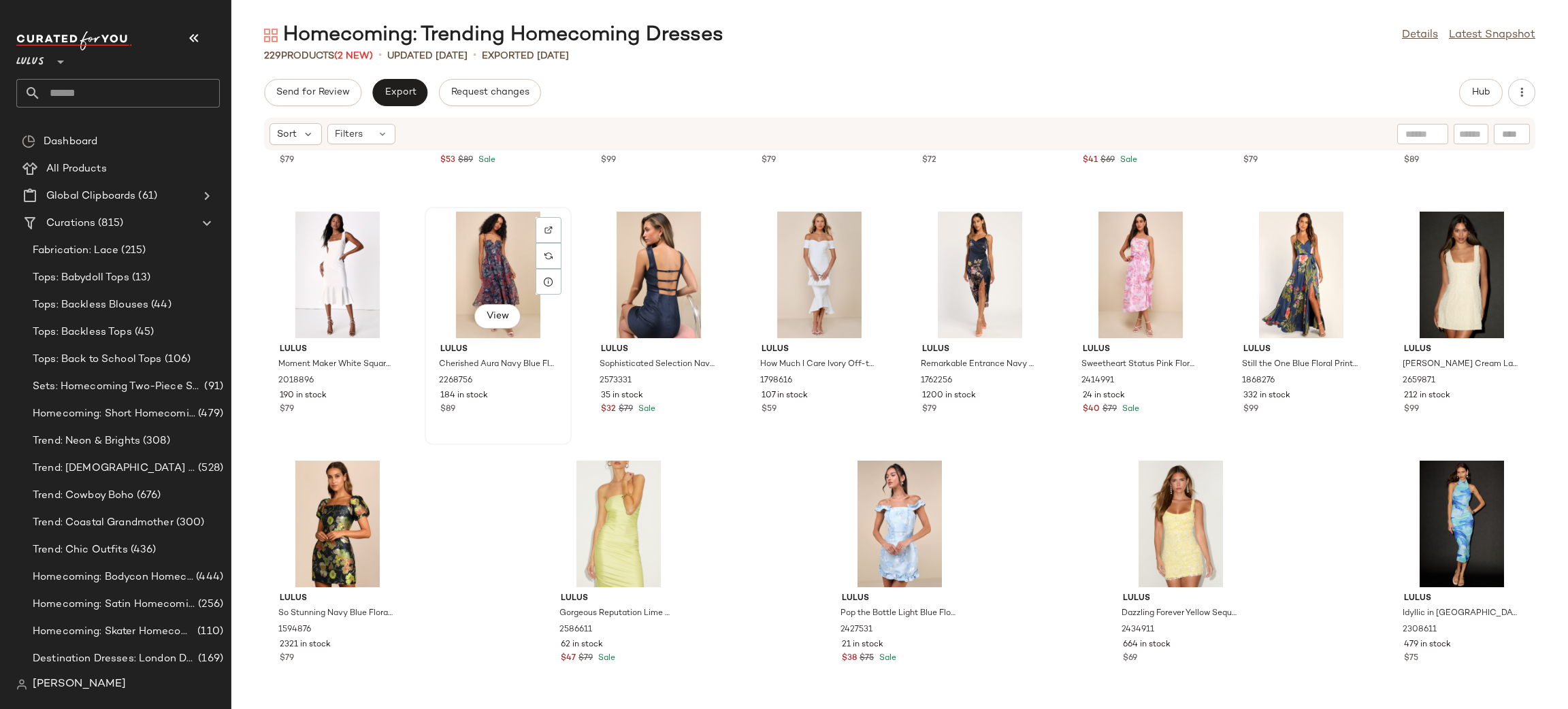
click at [484, 261] on div "View" at bounding box center [497, 275] width 137 height 127
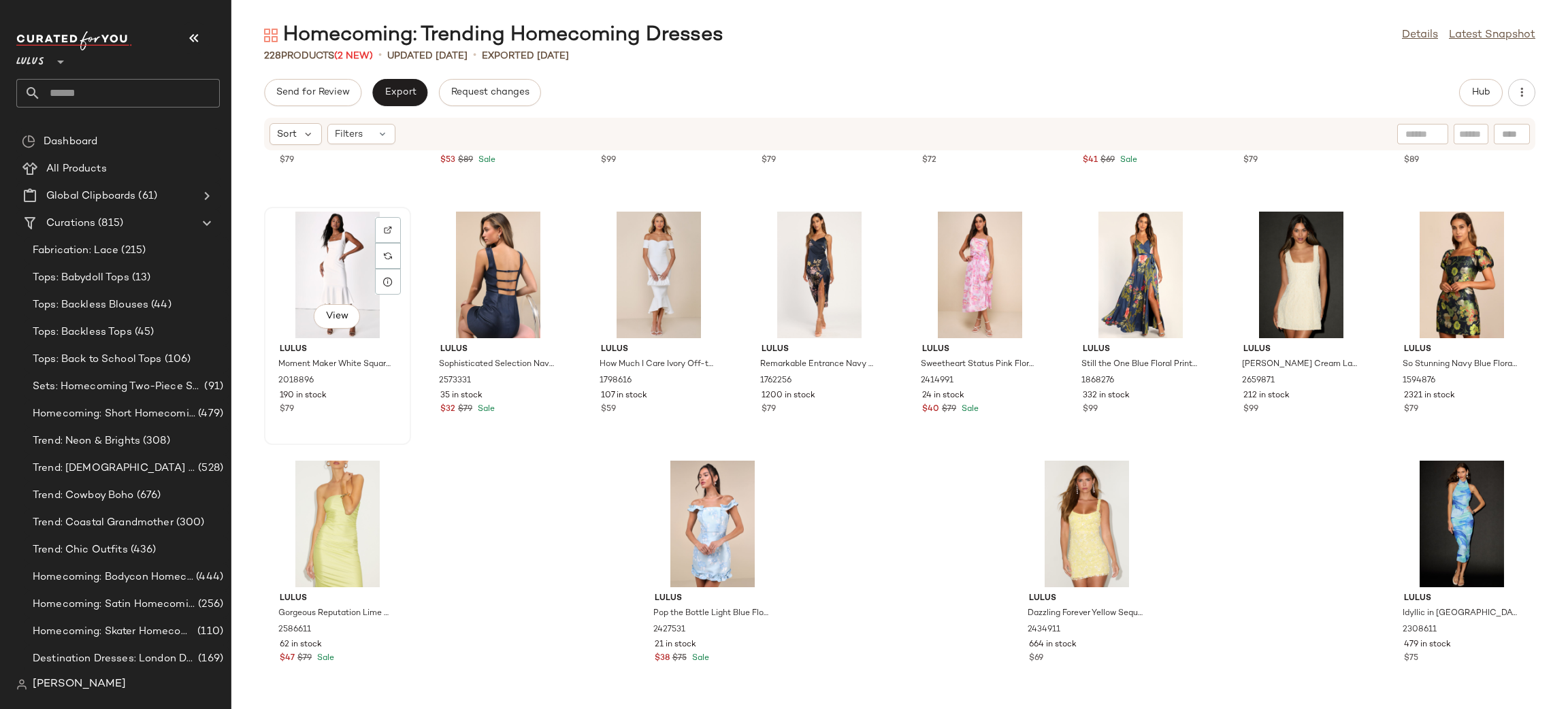
click at [345, 281] on div "View" at bounding box center [337, 275] width 137 height 127
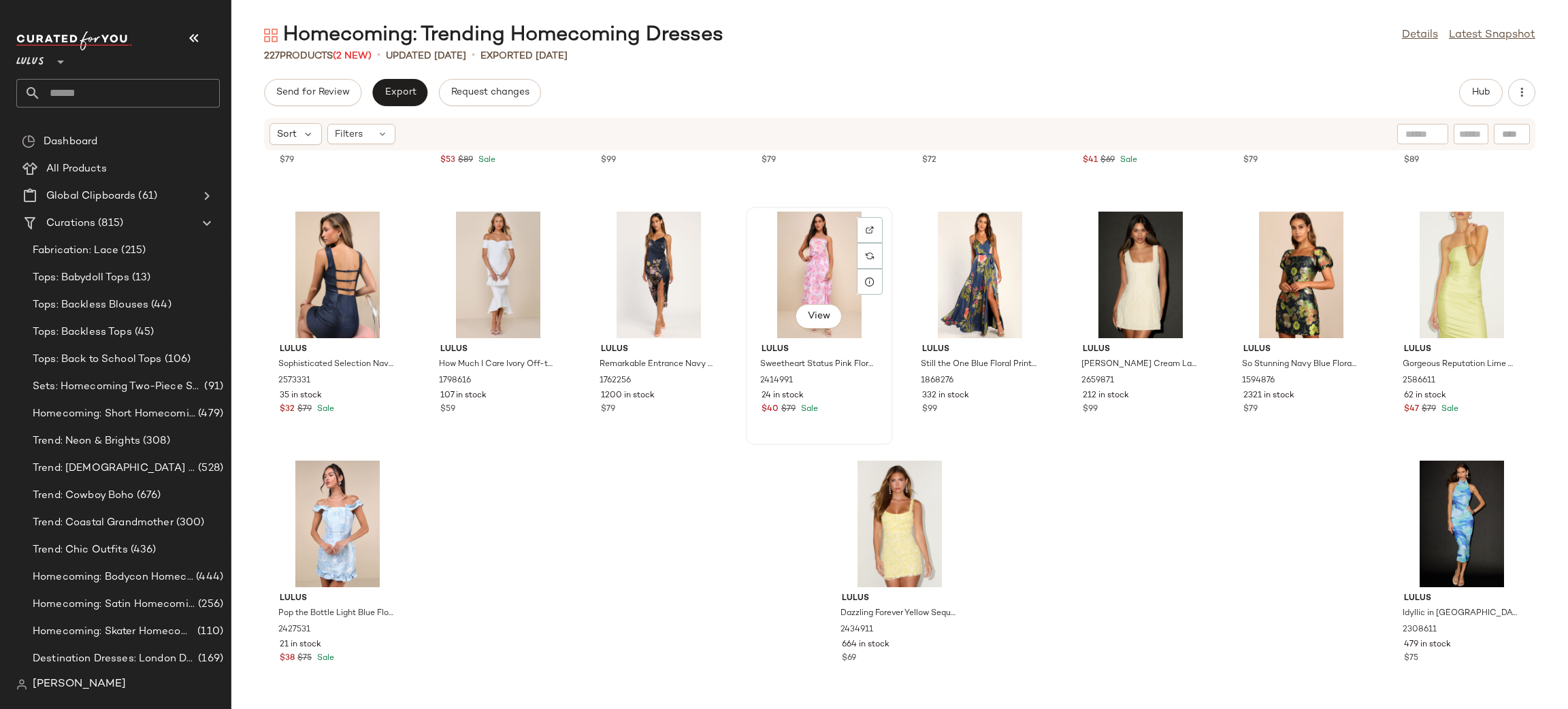
click at [815, 257] on div "View" at bounding box center [819, 275] width 137 height 127
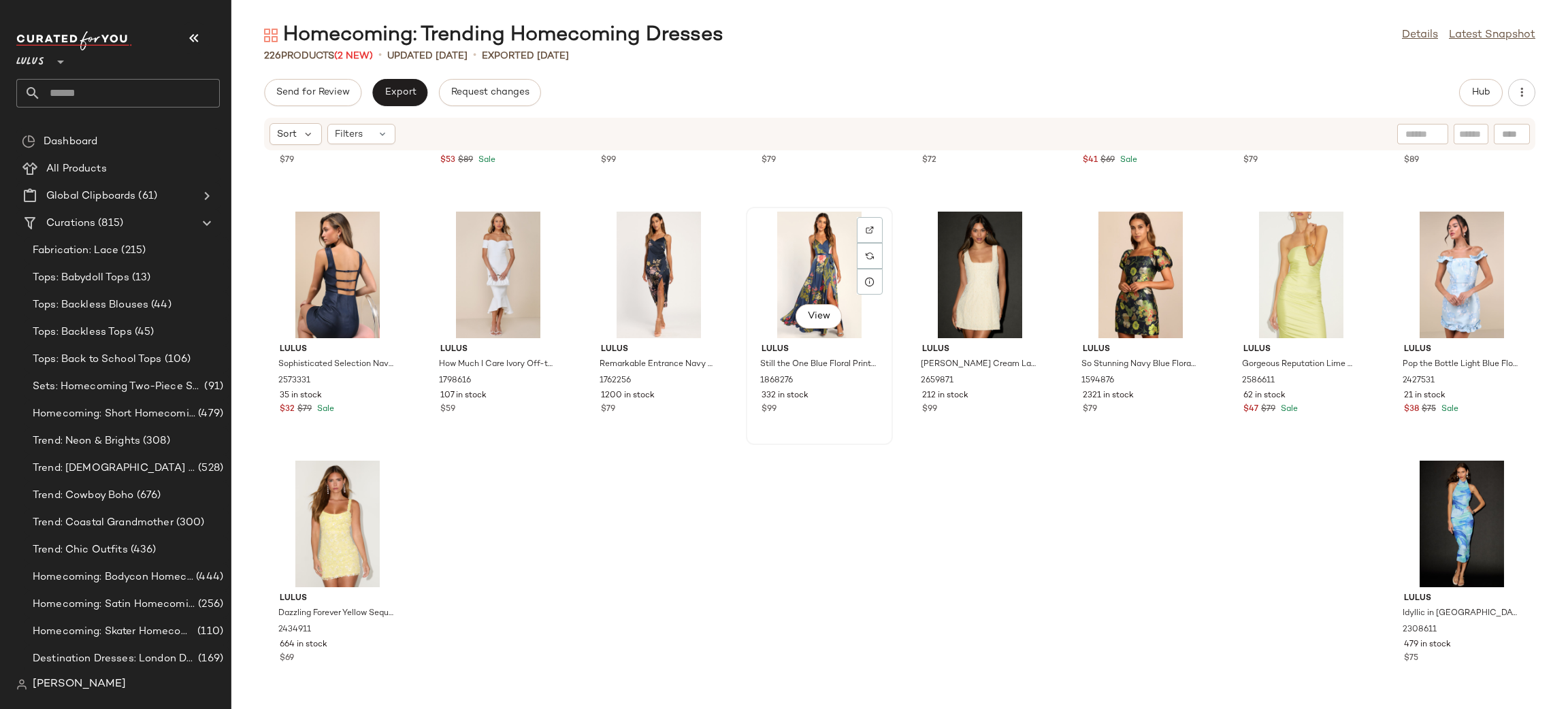
click at [813, 259] on div "View" at bounding box center [819, 275] width 137 height 127
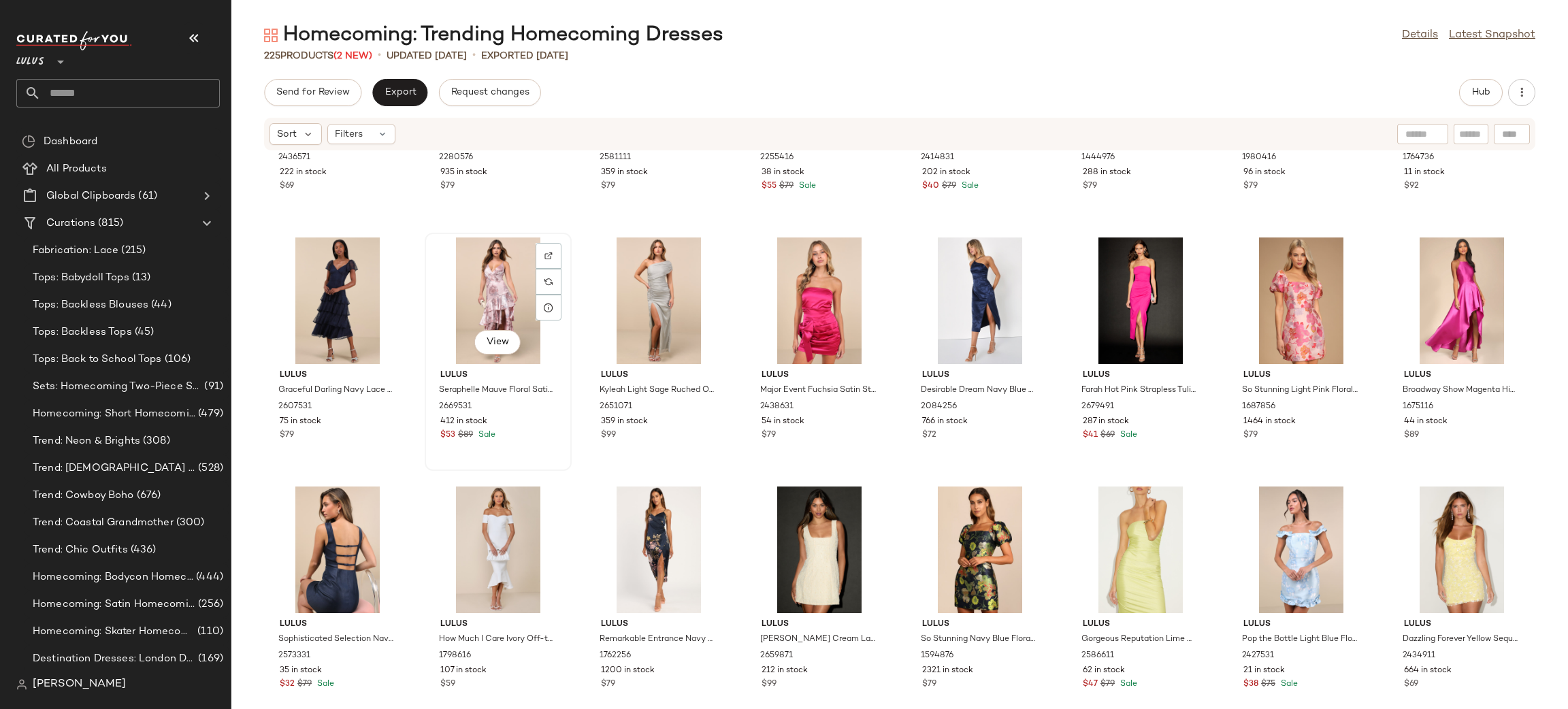
scroll to position [6381, 0]
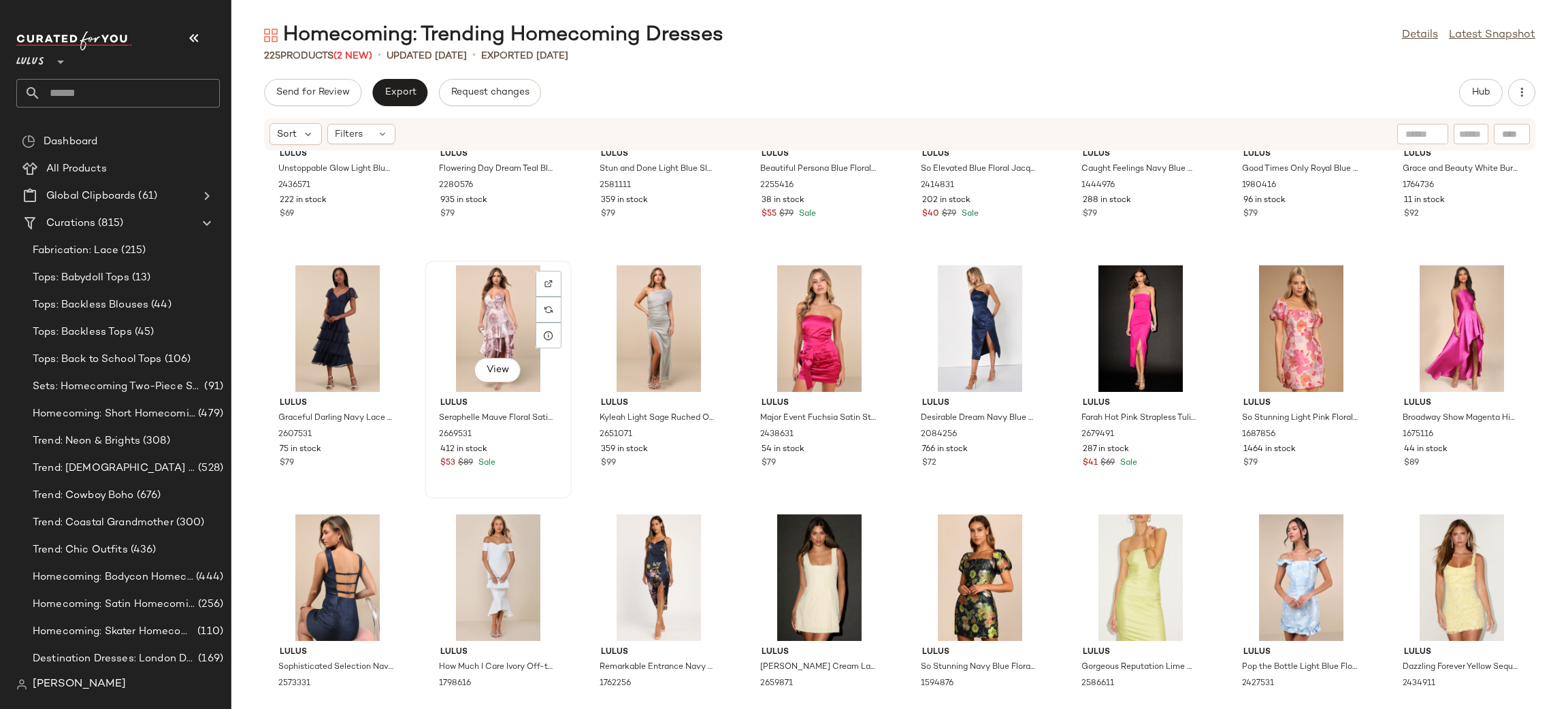
click at [514, 324] on div "View" at bounding box center [497, 328] width 137 height 127
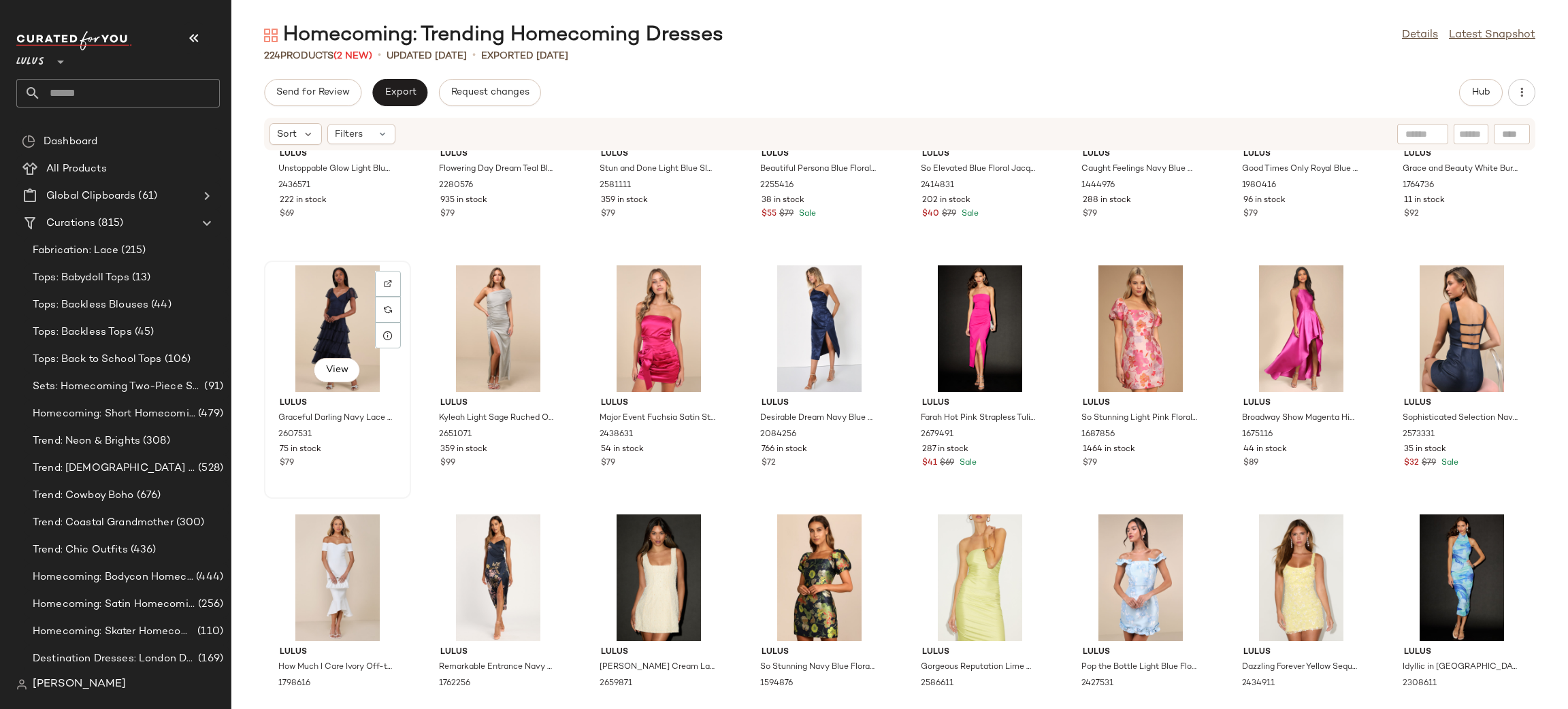
click at [338, 317] on div "View" at bounding box center [337, 328] width 137 height 127
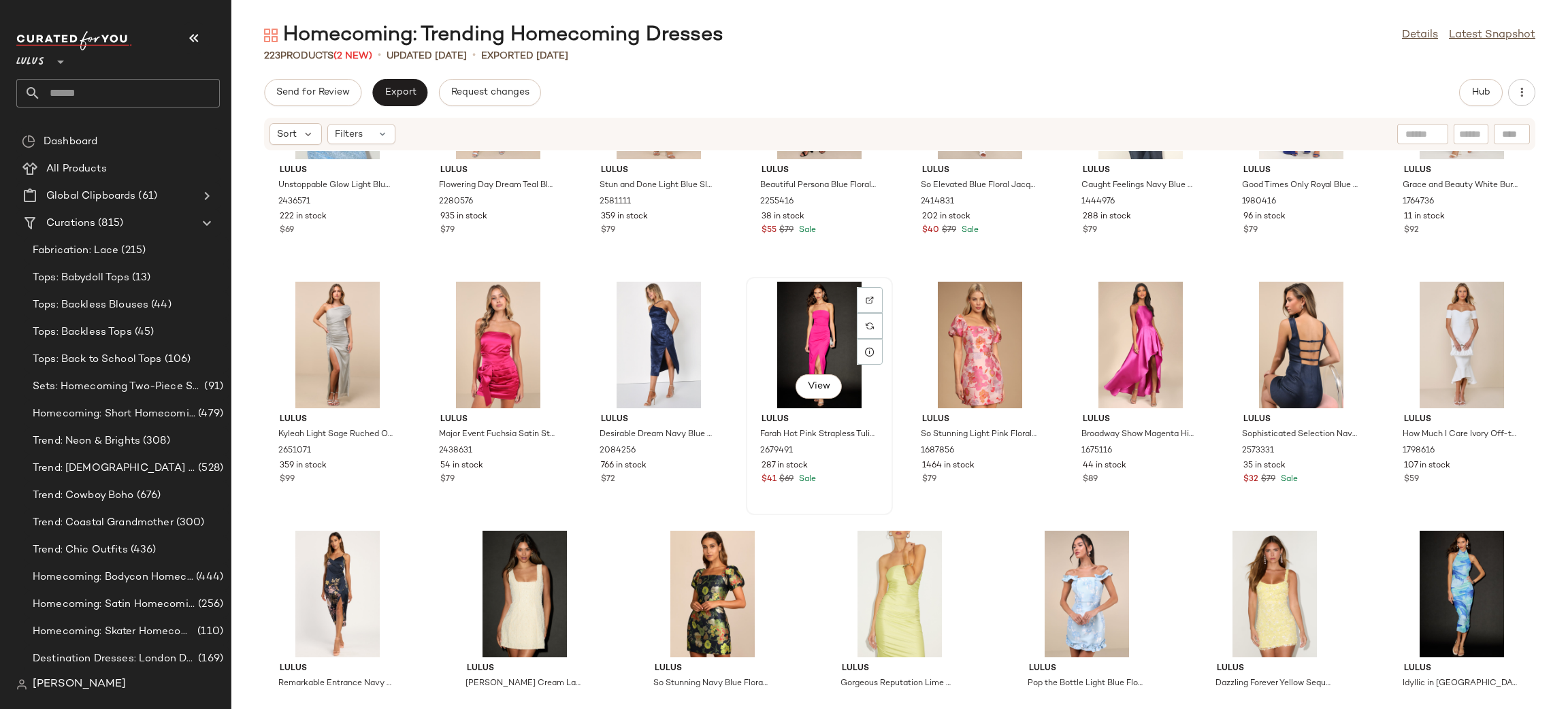
scroll to position [6269, 0]
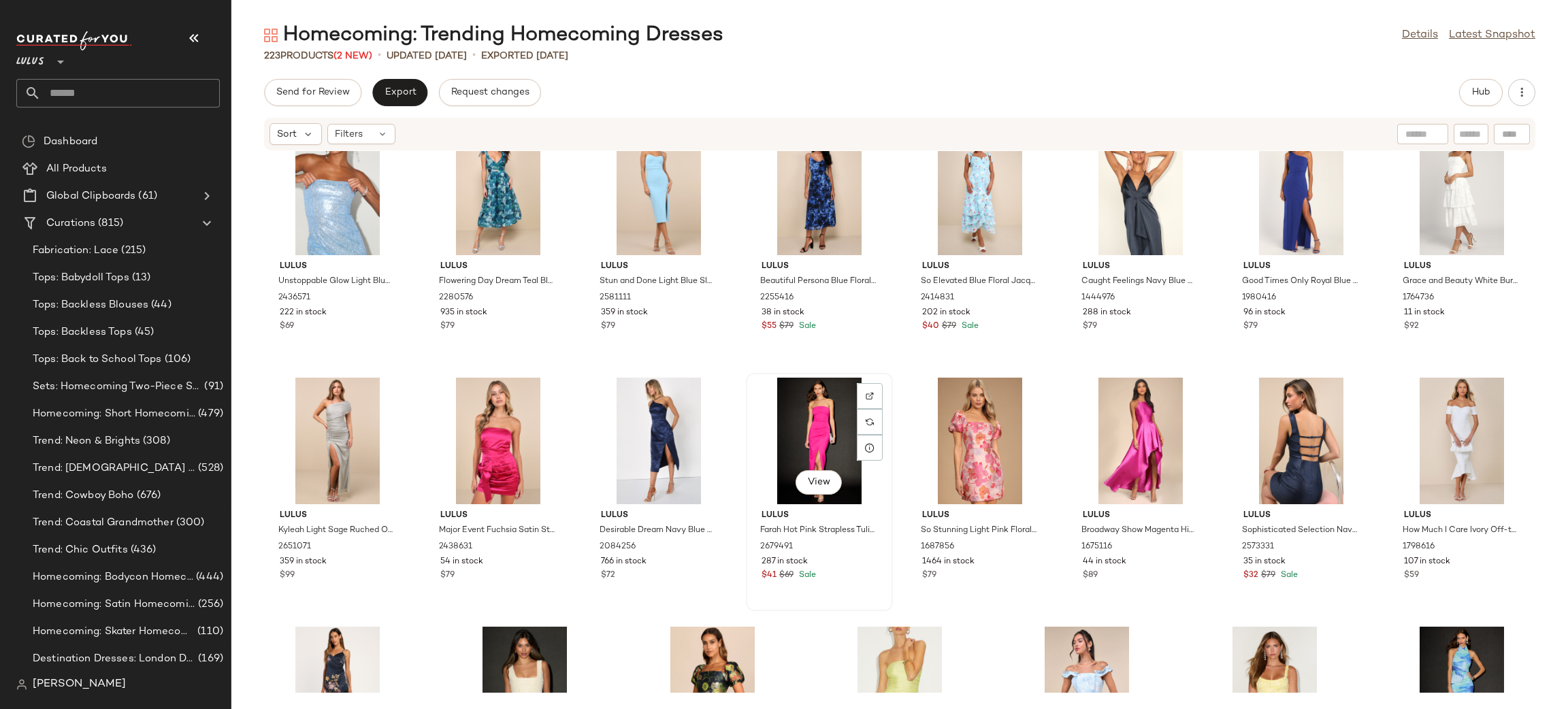
click at [825, 411] on div "View" at bounding box center [819, 441] width 137 height 127
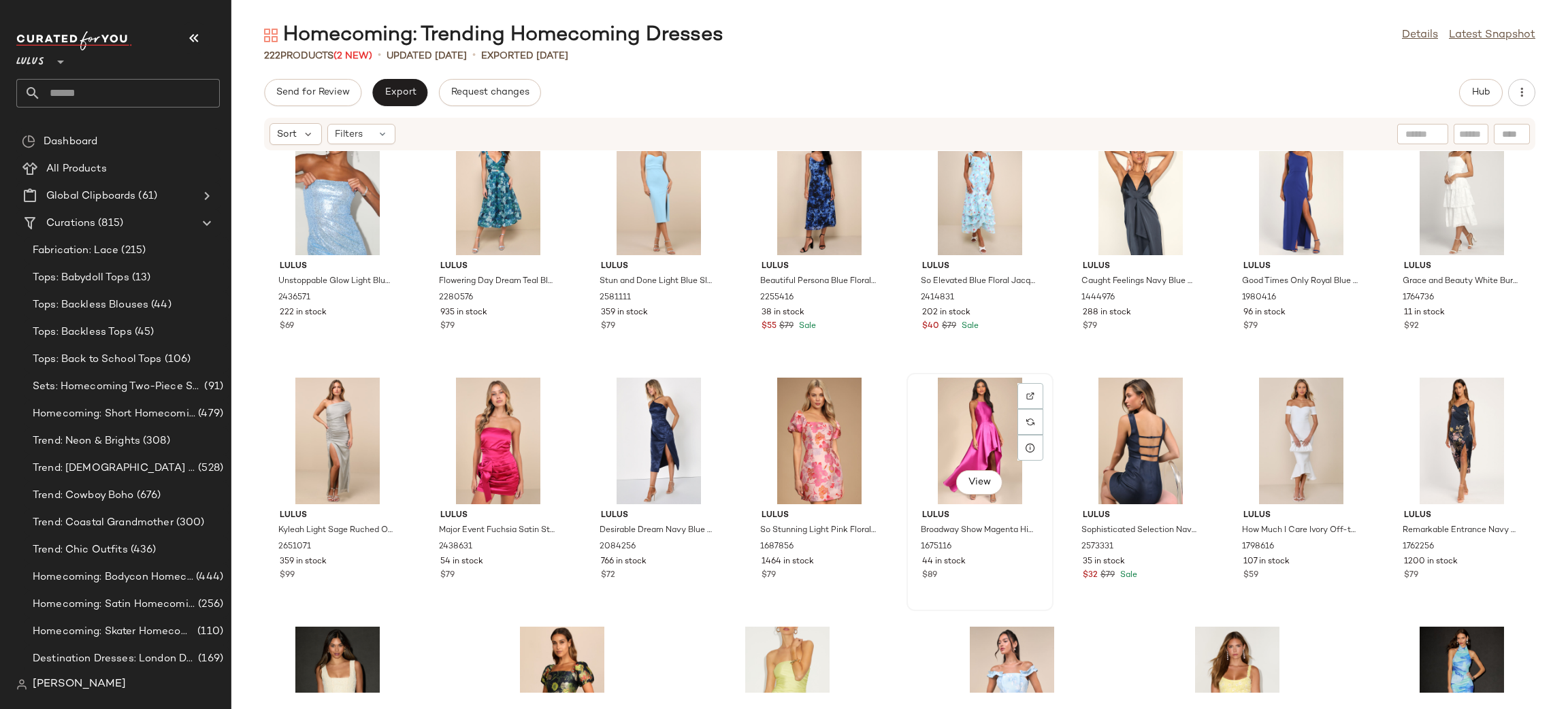
click at [963, 422] on div "View" at bounding box center [979, 441] width 137 height 127
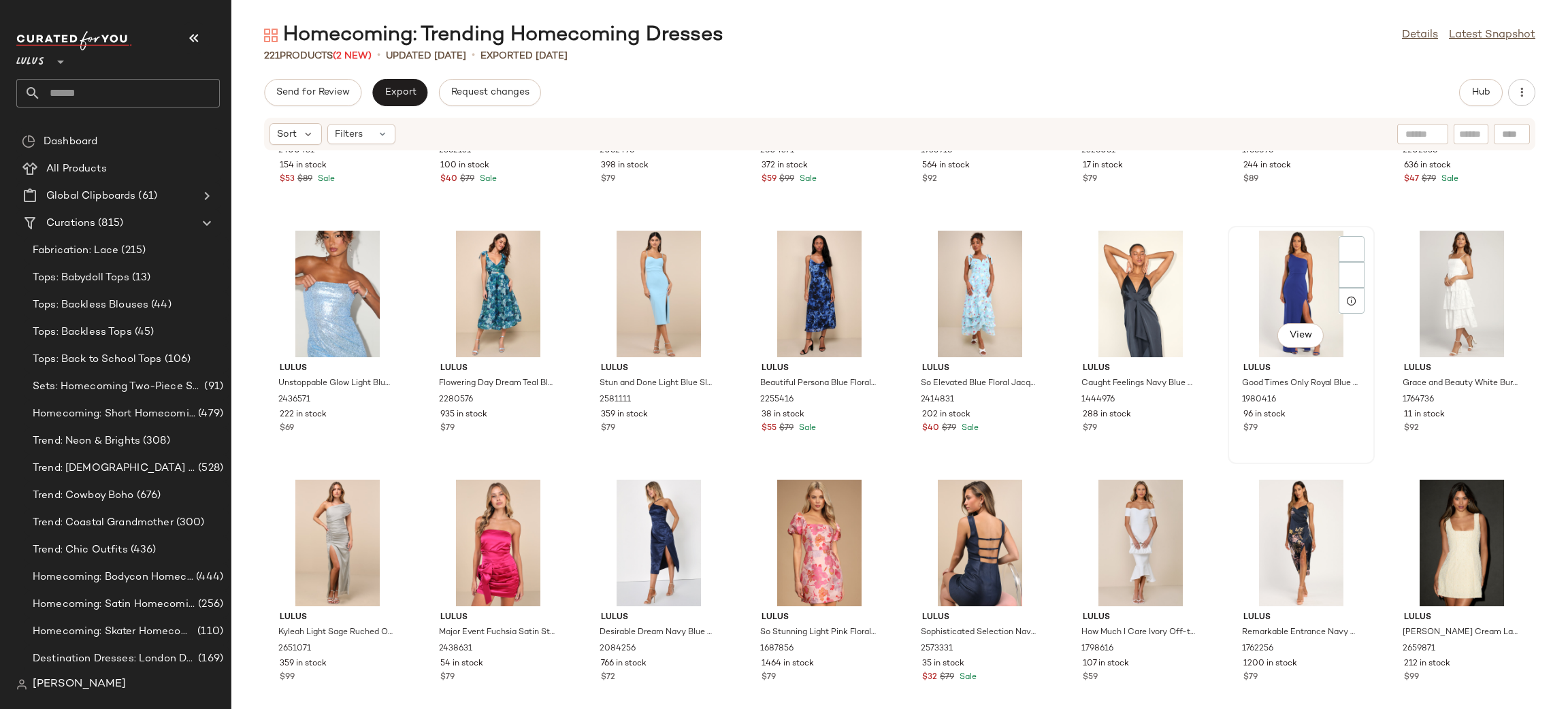
scroll to position [6125, 0]
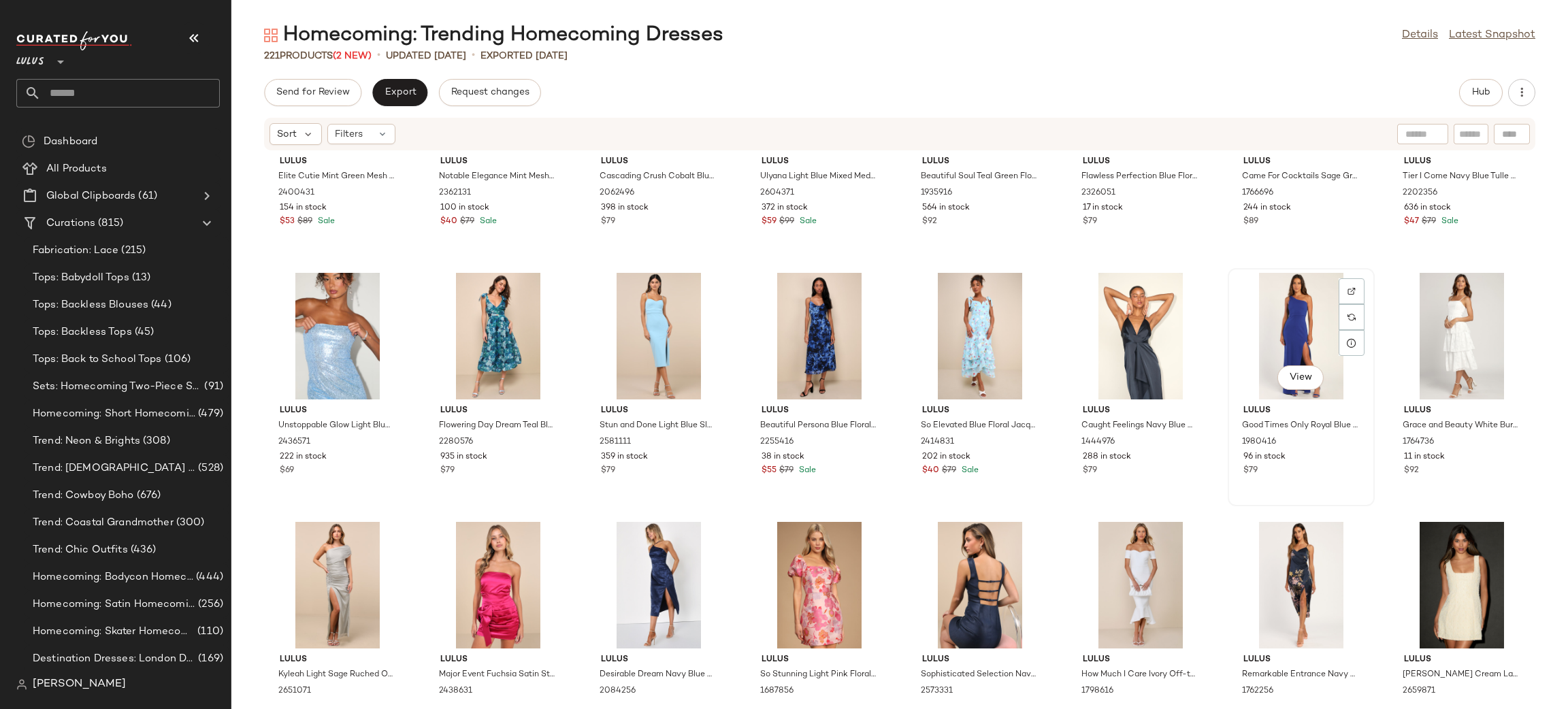
click at [1264, 329] on div "View" at bounding box center [1301, 337] width 137 height 127
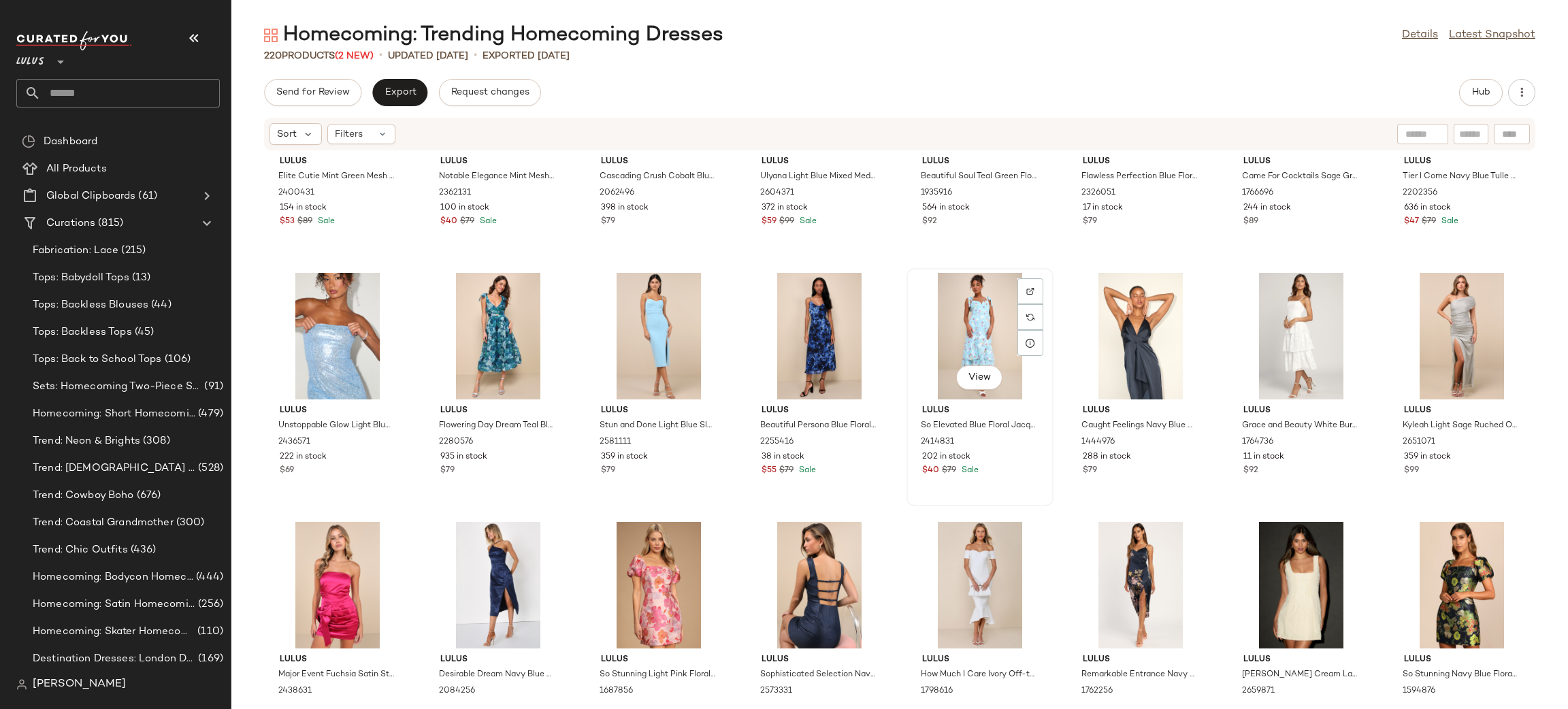
click at [951, 324] on div "View" at bounding box center [979, 337] width 137 height 127
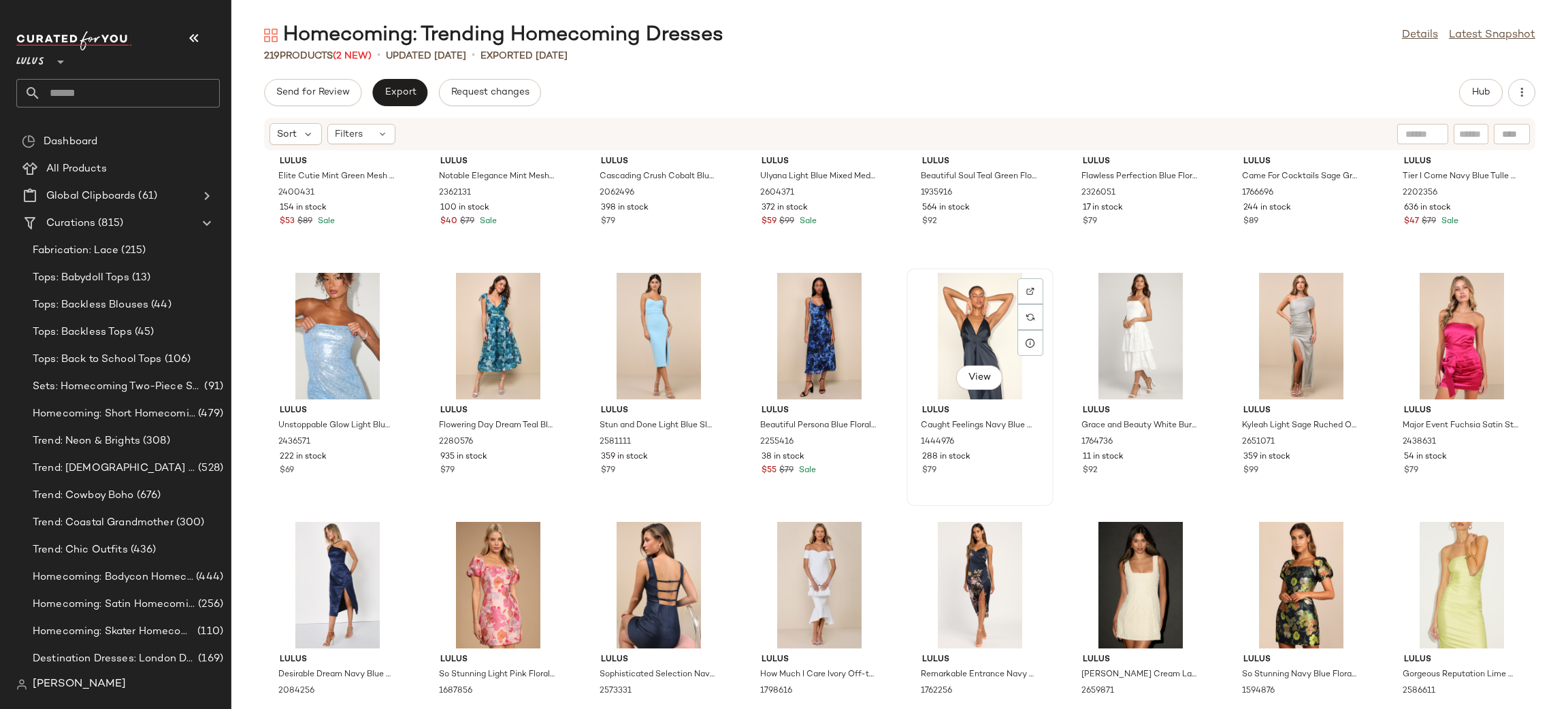
click at [975, 328] on div "View" at bounding box center [979, 337] width 137 height 127
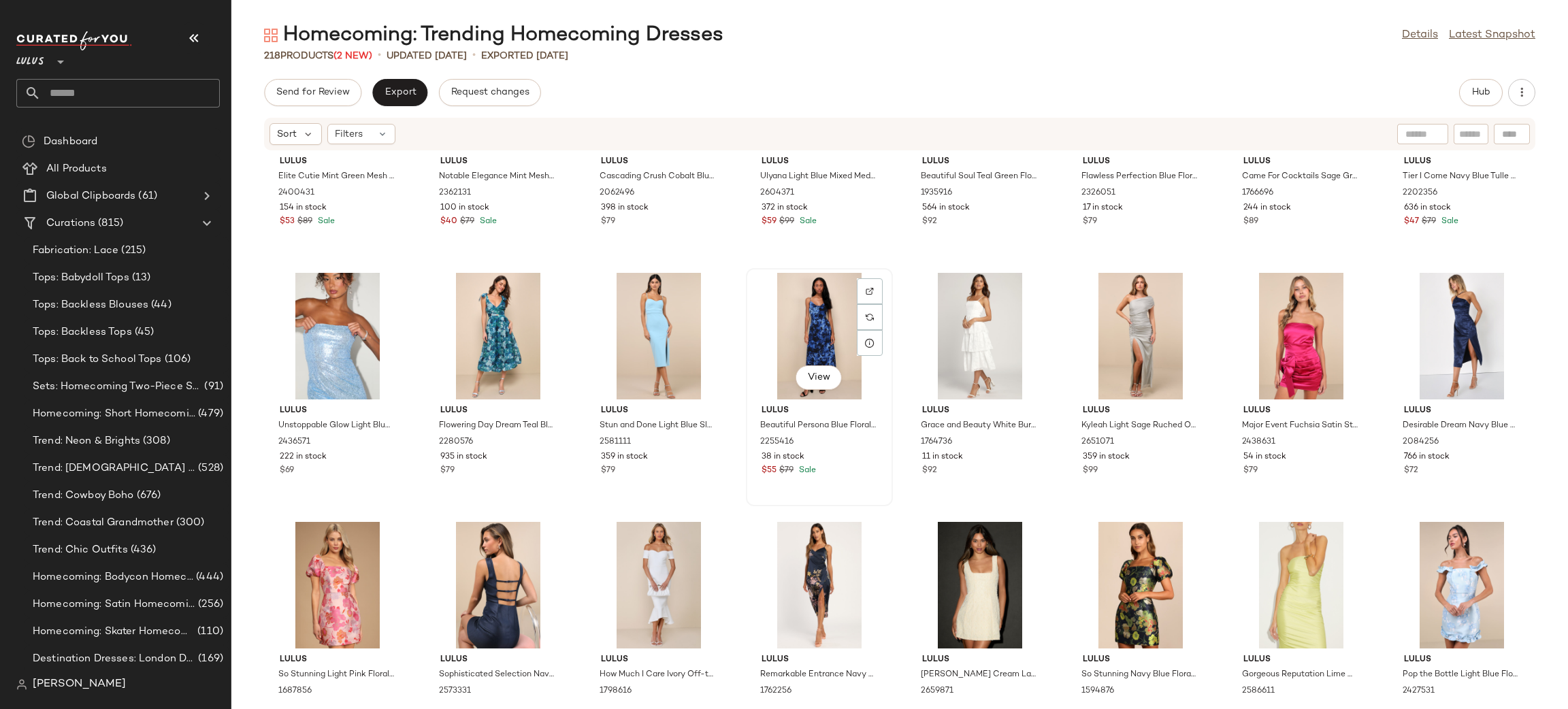
click at [794, 345] on div "View" at bounding box center [819, 337] width 137 height 127
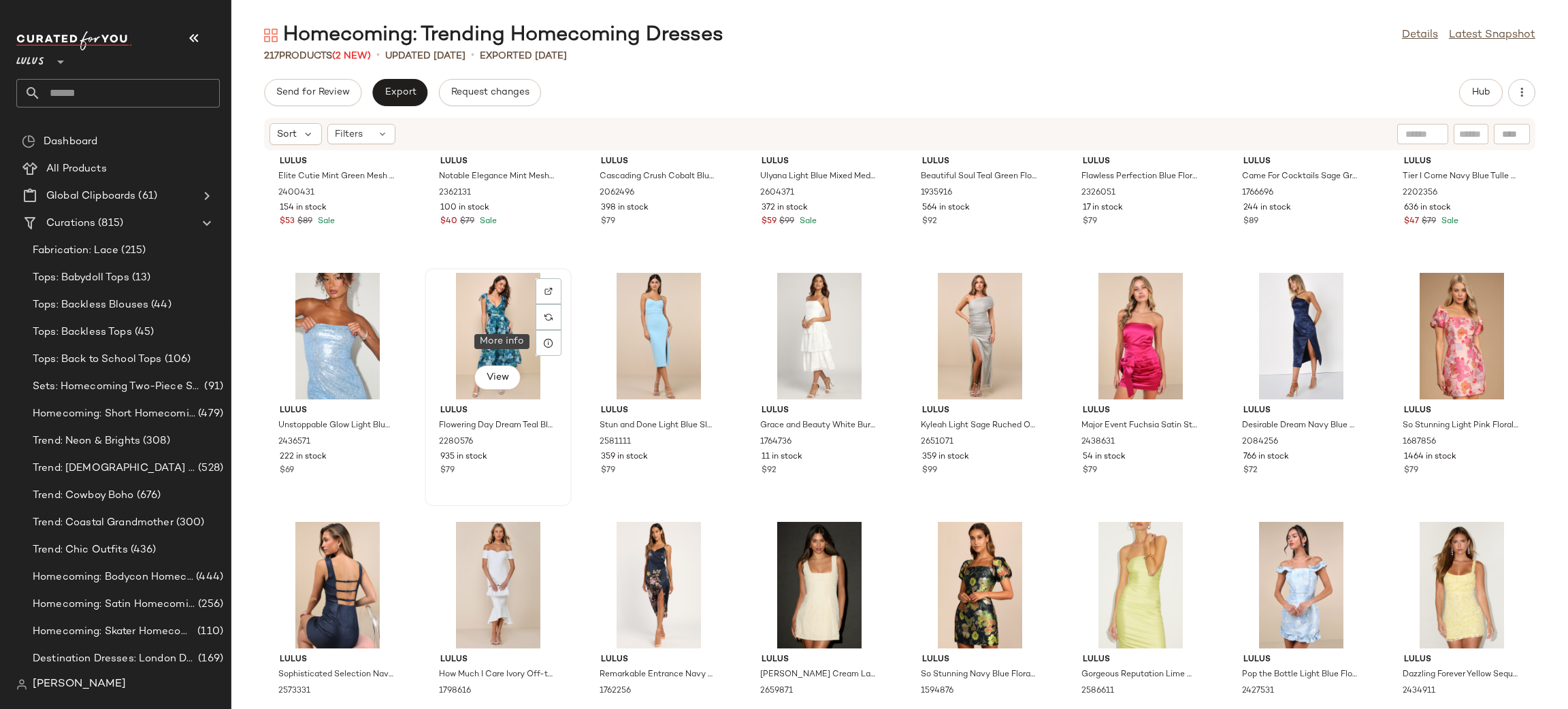
click at [489, 315] on div "View" at bounding box center [497, 337] width 137 height 127
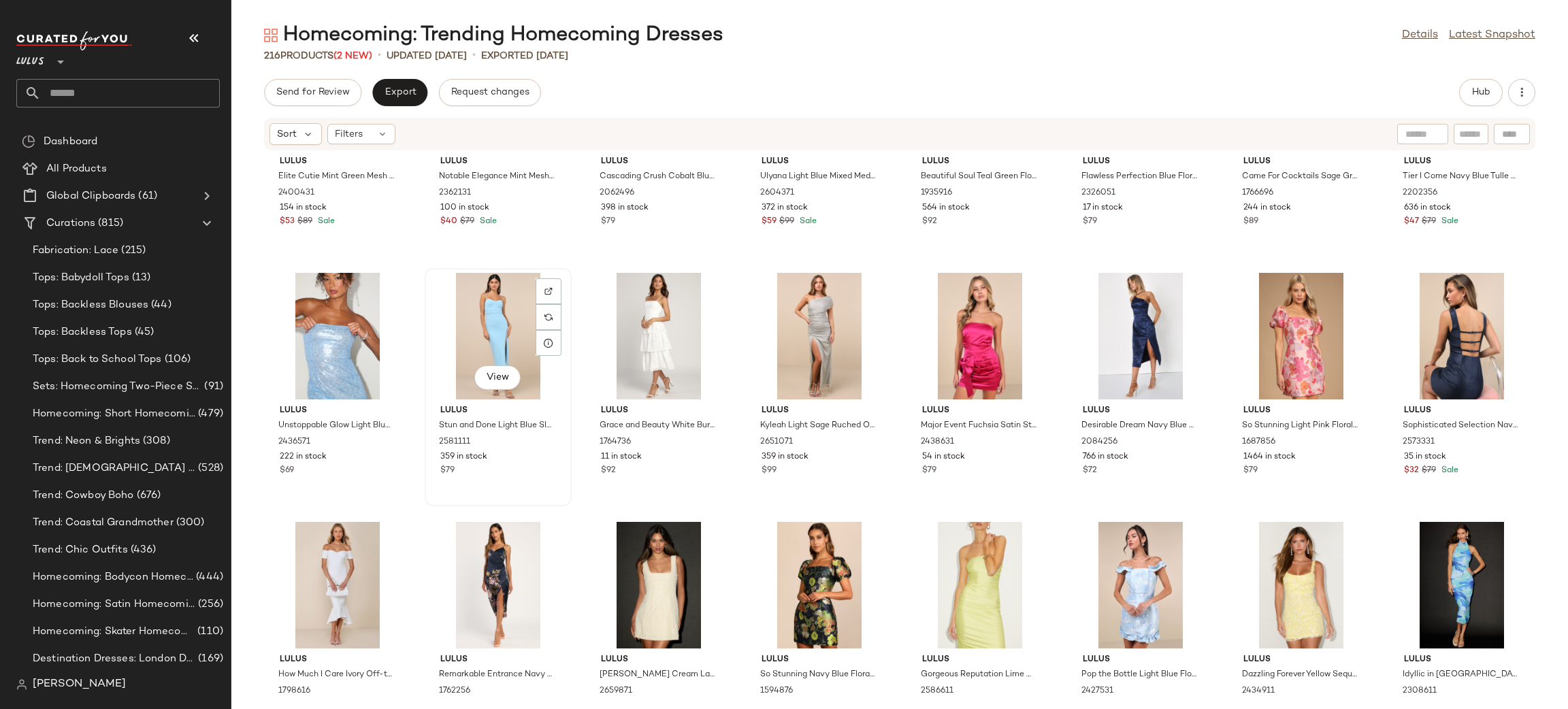
click at [498, 344] on div "View" at bounding box center [497, 337] width 137 height 127
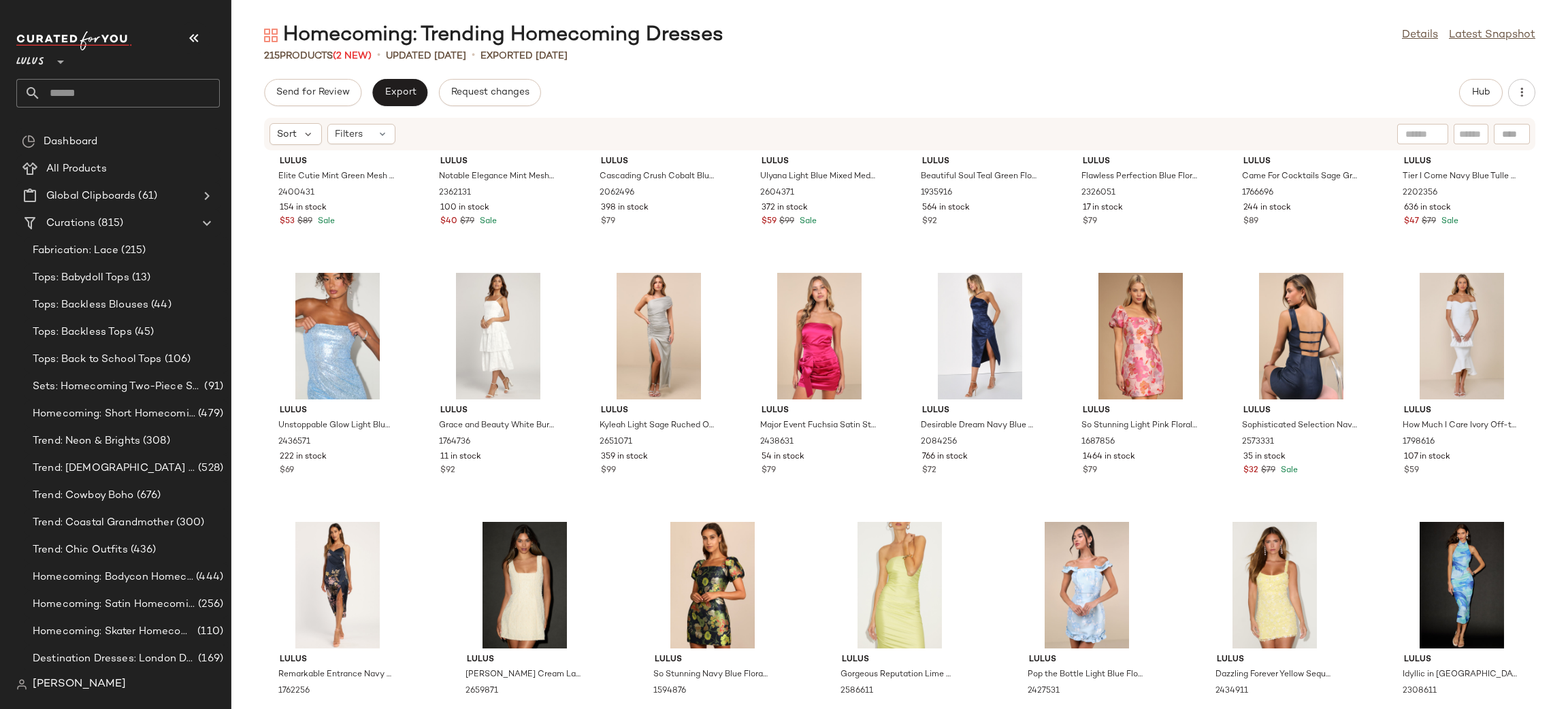
click at [498, 344] on div at bounding box center [497, 337] width 137 height 127
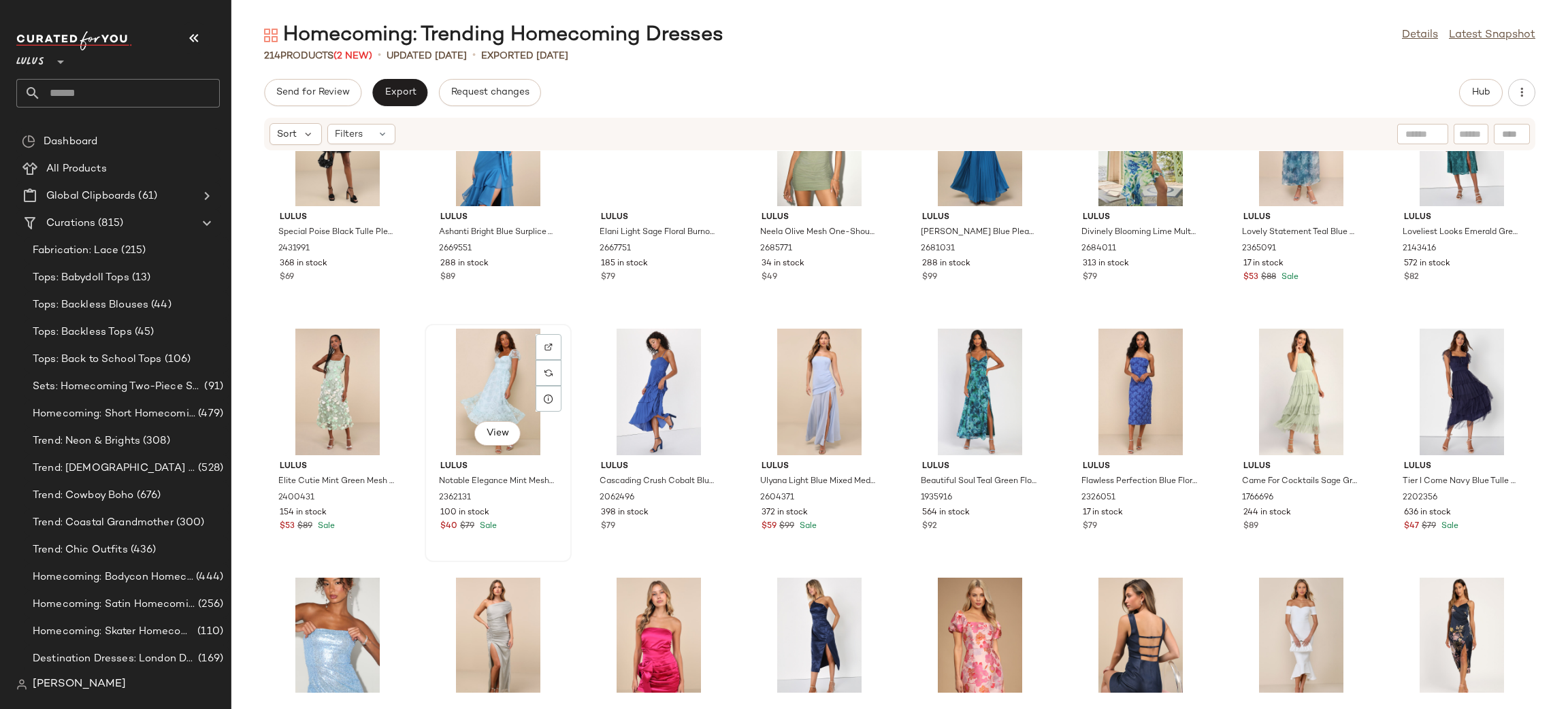
scroll to position [5818, 0]
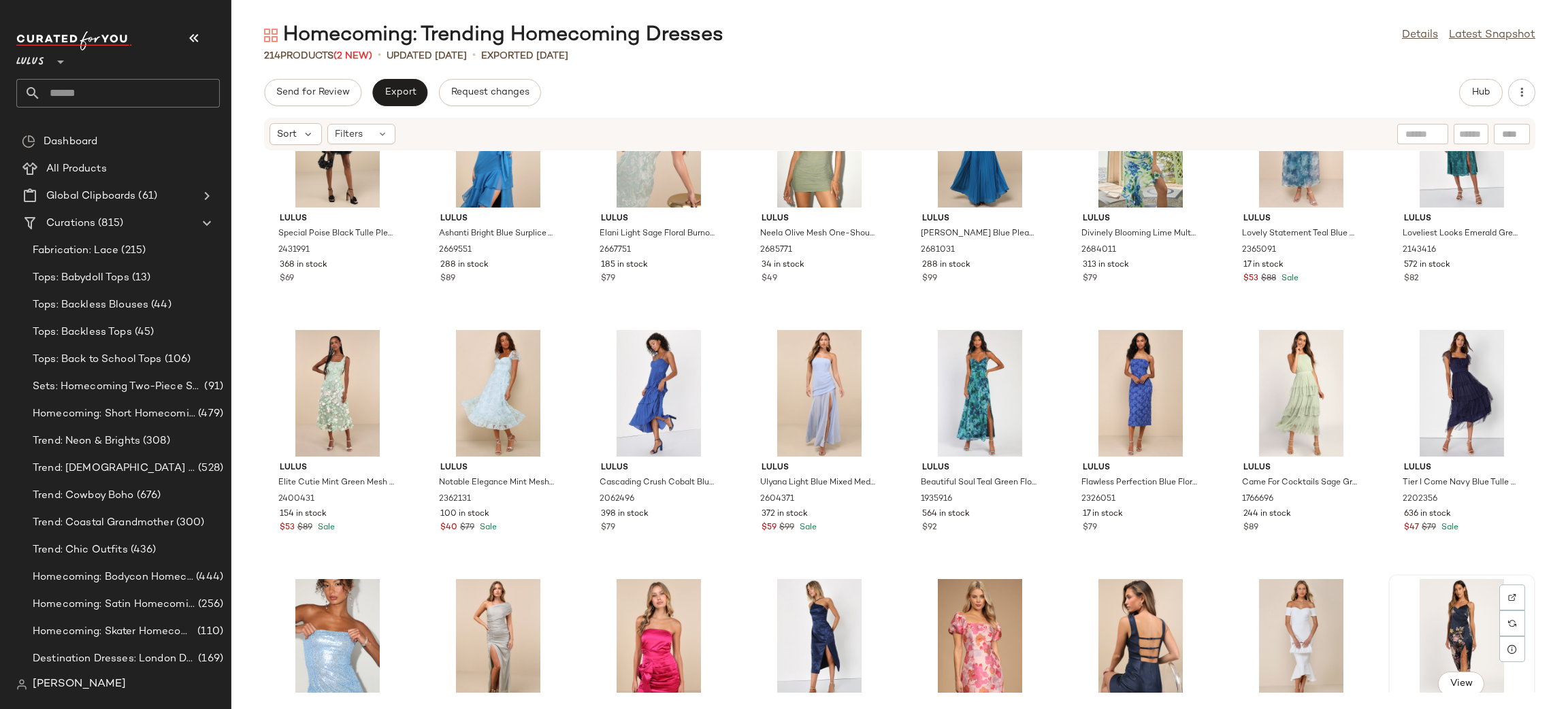
click at [1461, 619] on div "View" at bounding box center [1462, 642] width 137 height 127
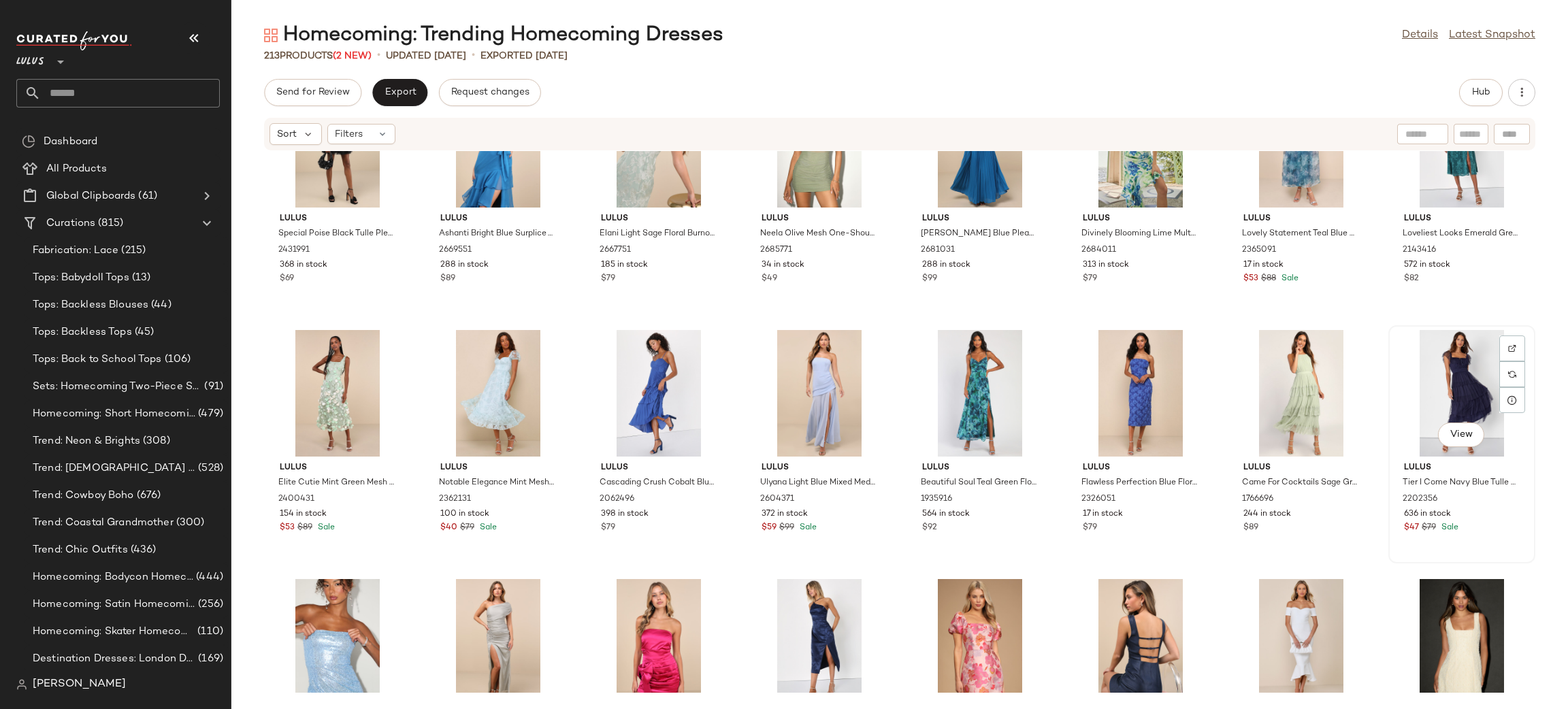
click at [1452, 404] on div "View" at bounding box center [1462, 394] width 137 height 127
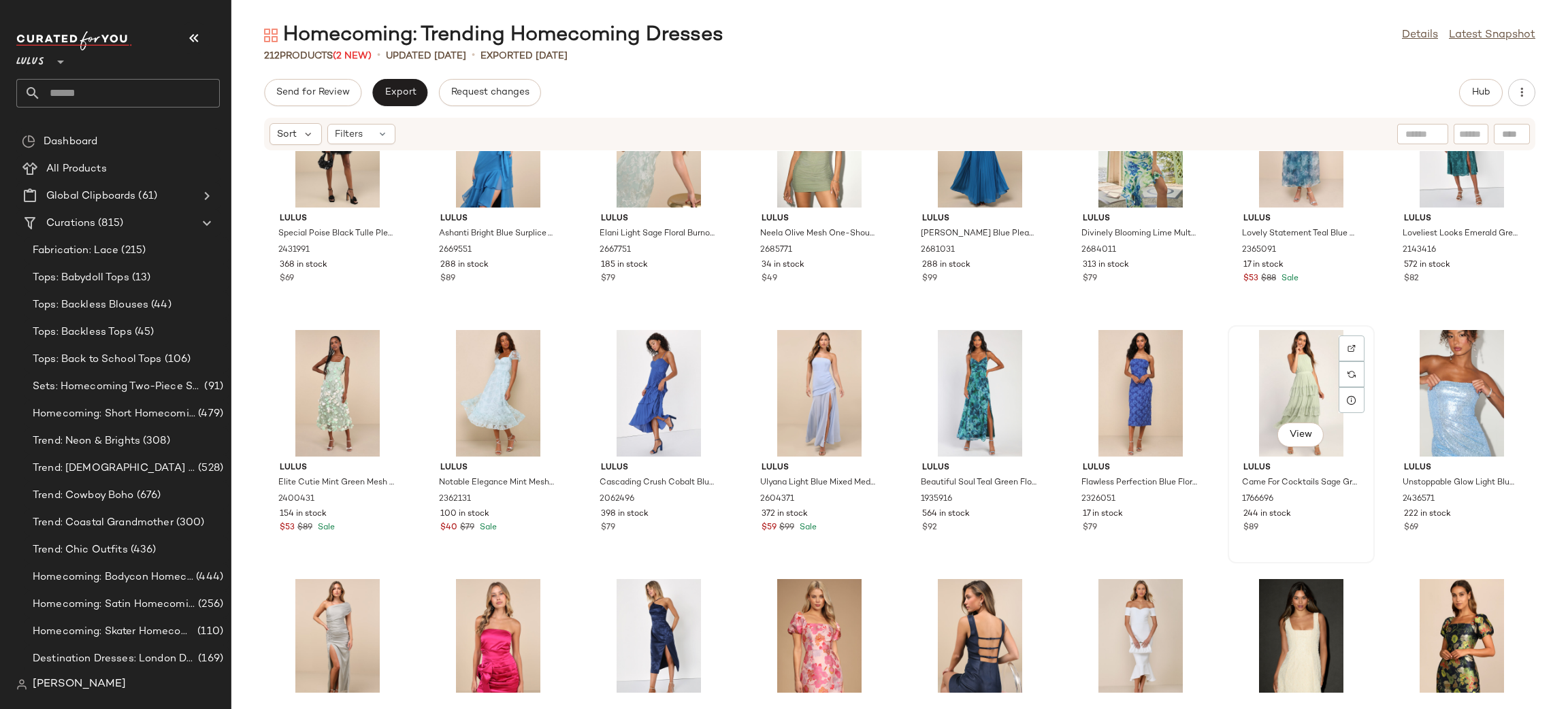
click at [1300, 391] on div "View" at bounding box center [1301, 394] width 137 height 127
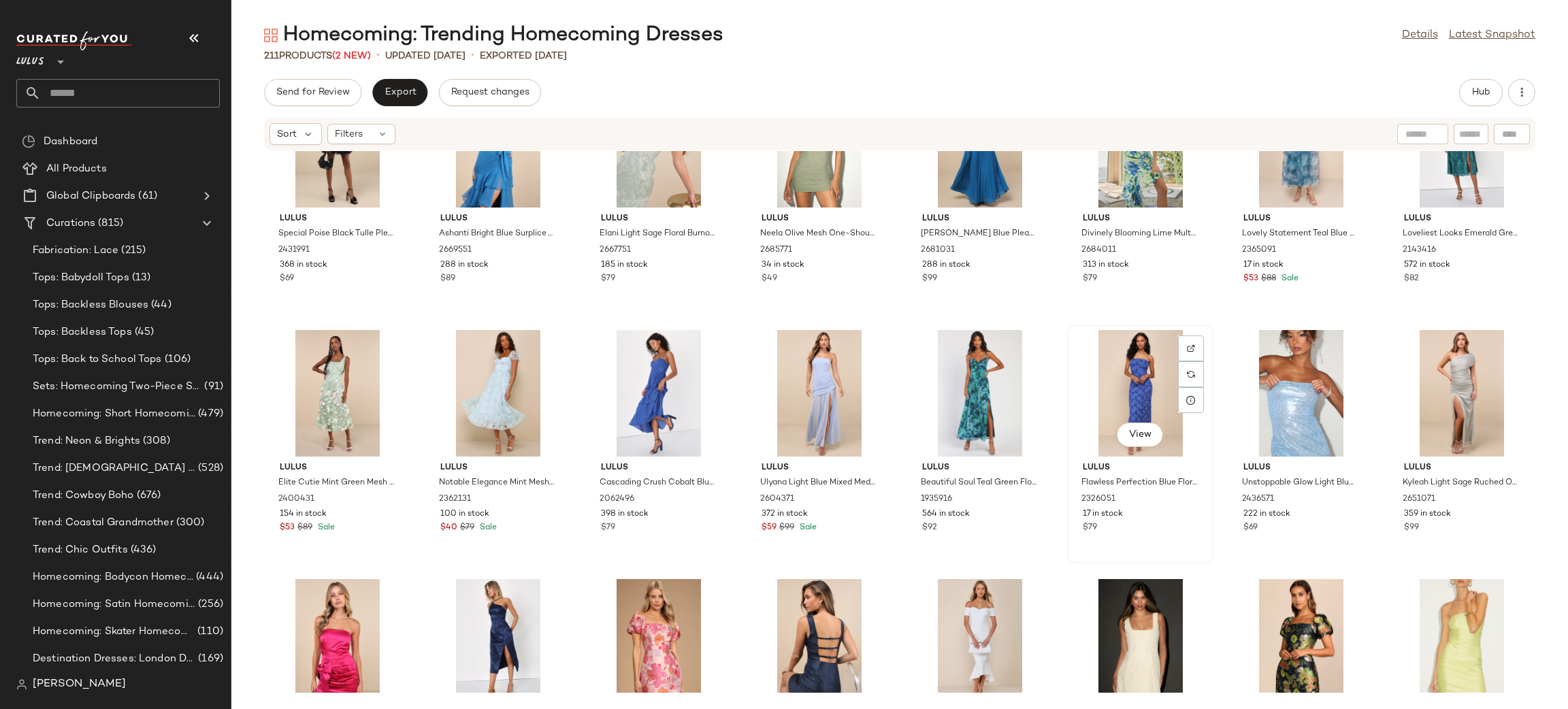
click at [1150, 365] on div "View" at bounding box center [1140, 394] width 137 height 127
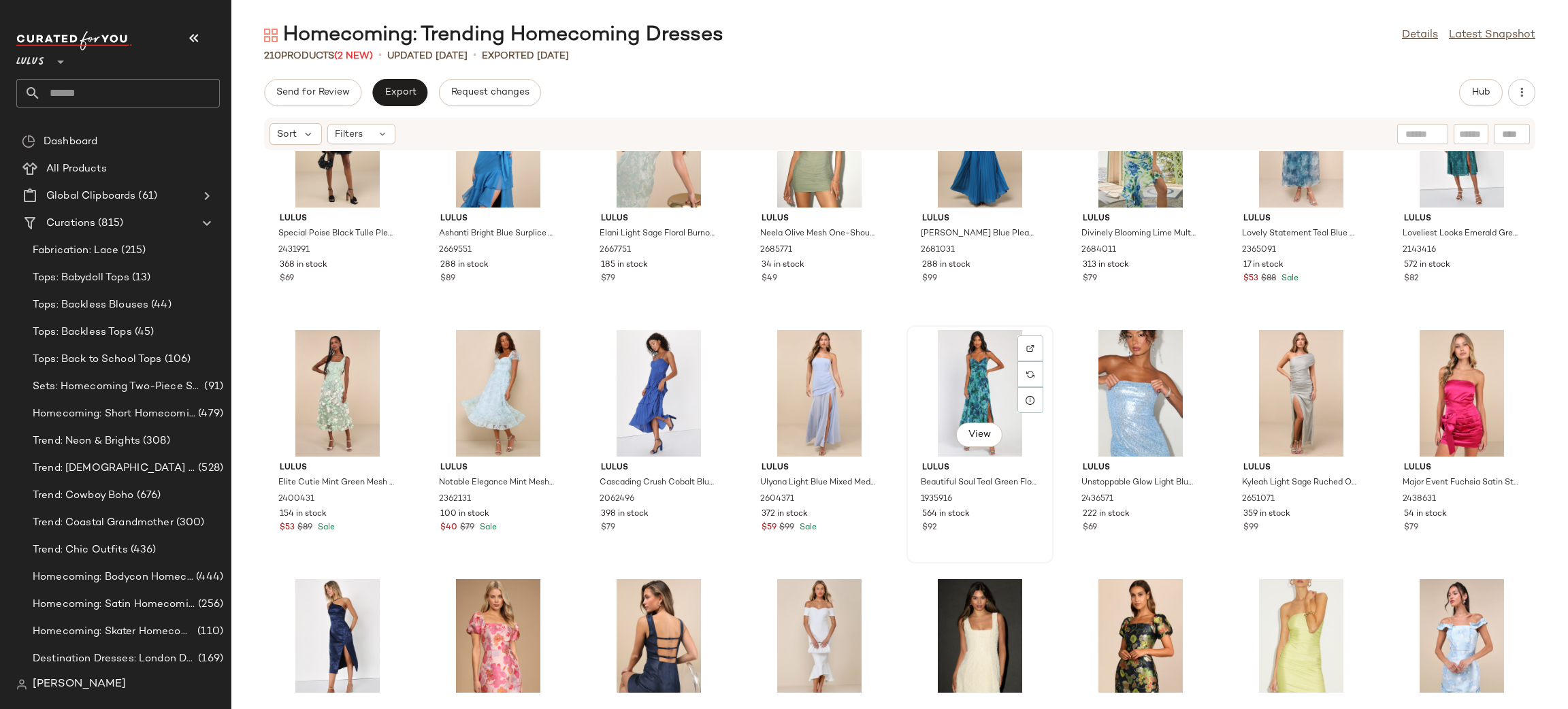
click at [967, 401] on div "View" at bounding box center [979, 394] width 137 height 127
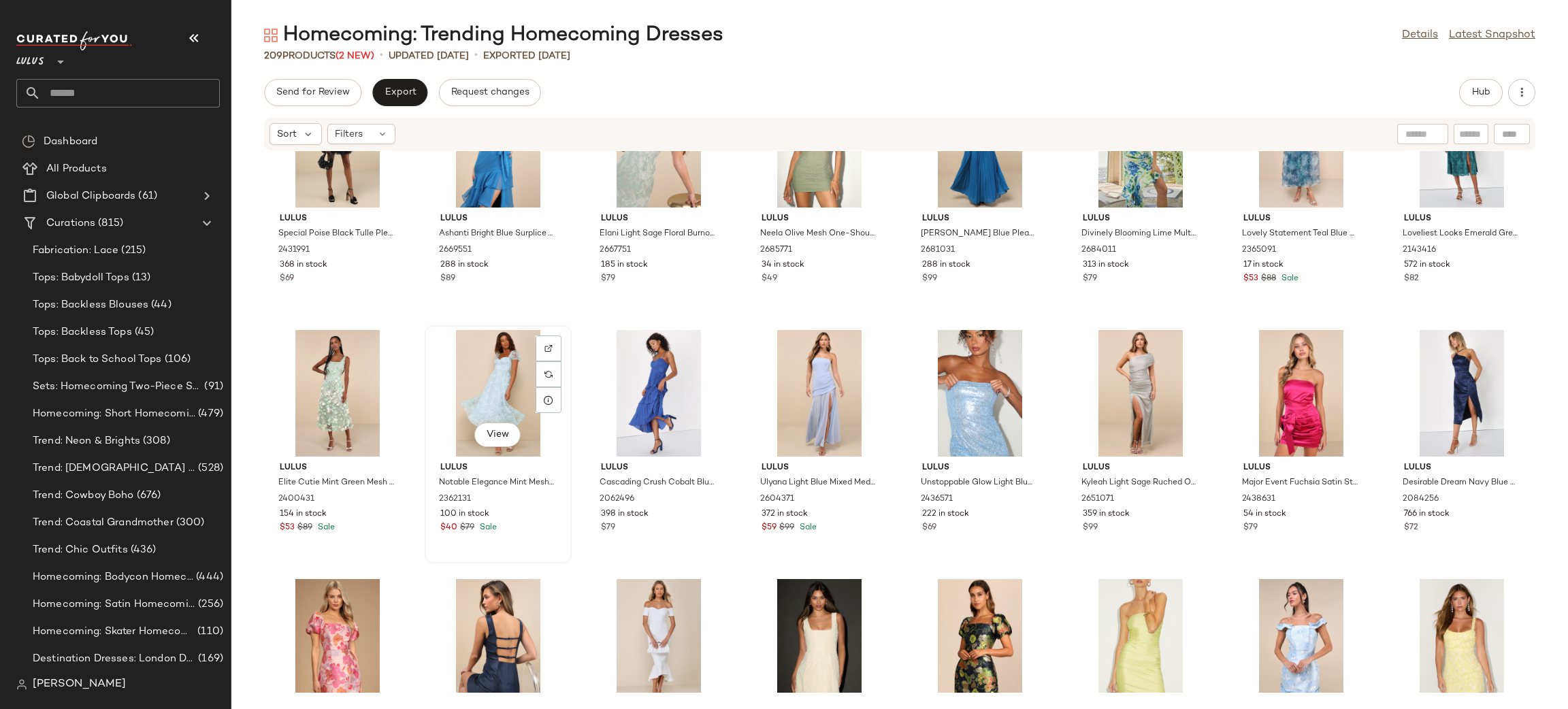
click at [505, 380] on div "View" at bounding box center [497, 394] width 137 height 127
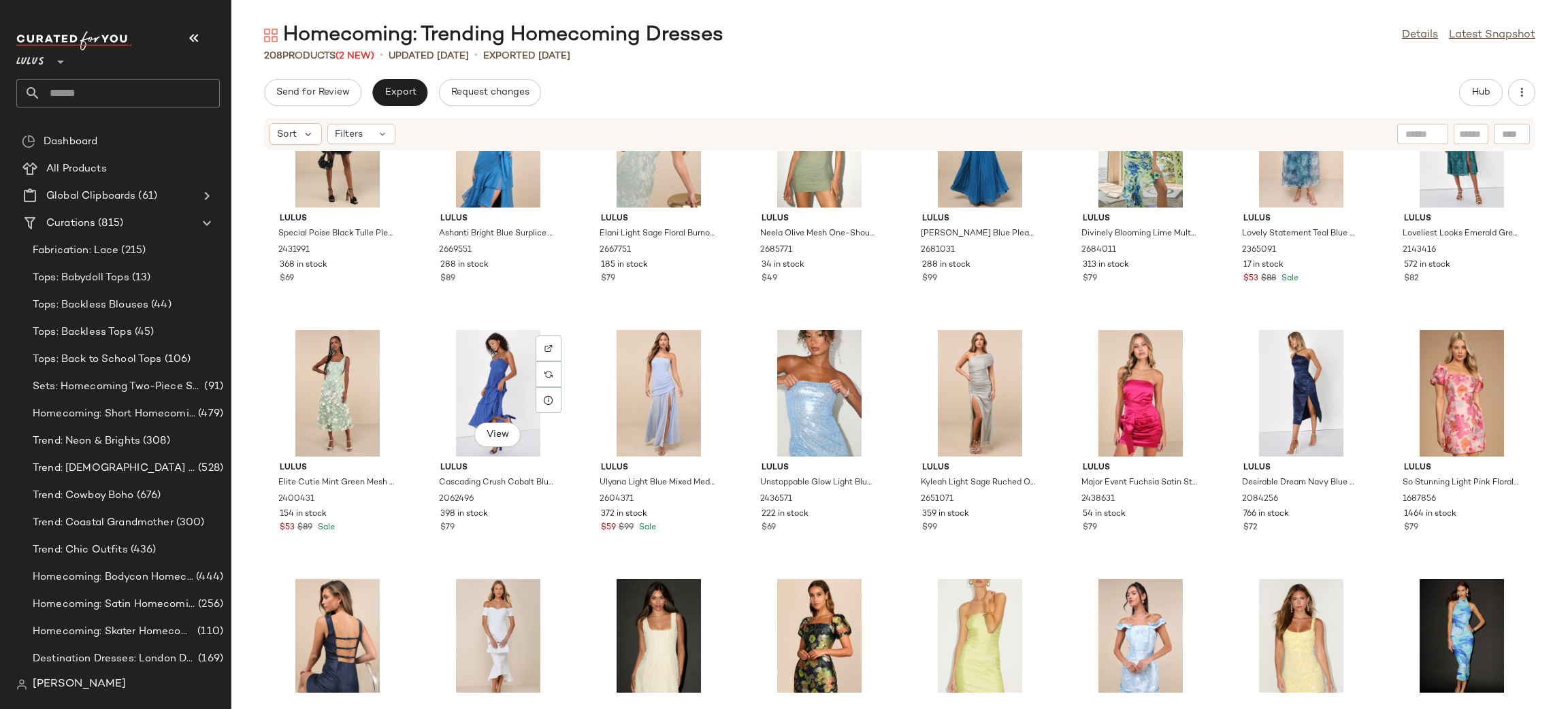
click at [497, 379] on div "View" at bounding box center [497, 394] width 137 height 127
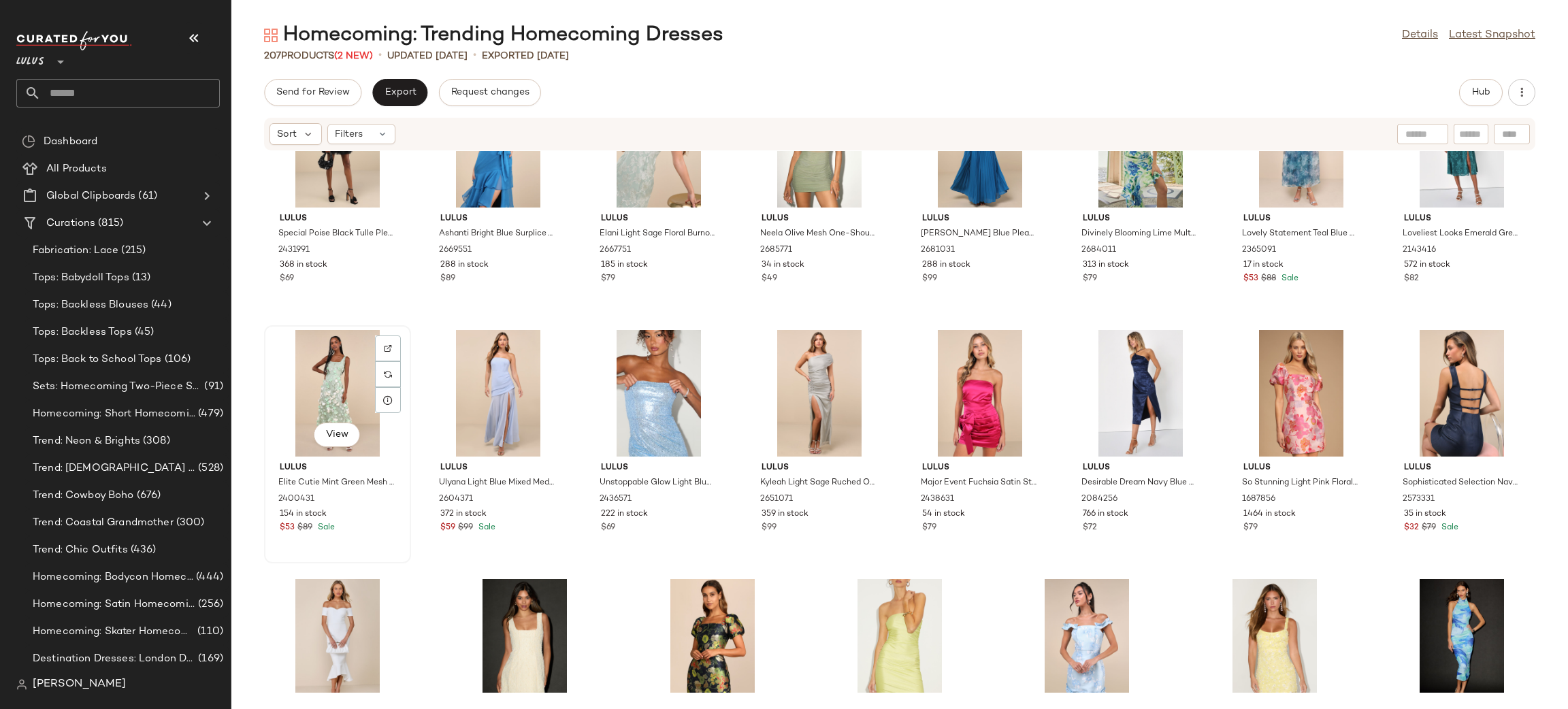
click at [355, 370] on div "View" at bounding box center [337, 394] width 137 height 127
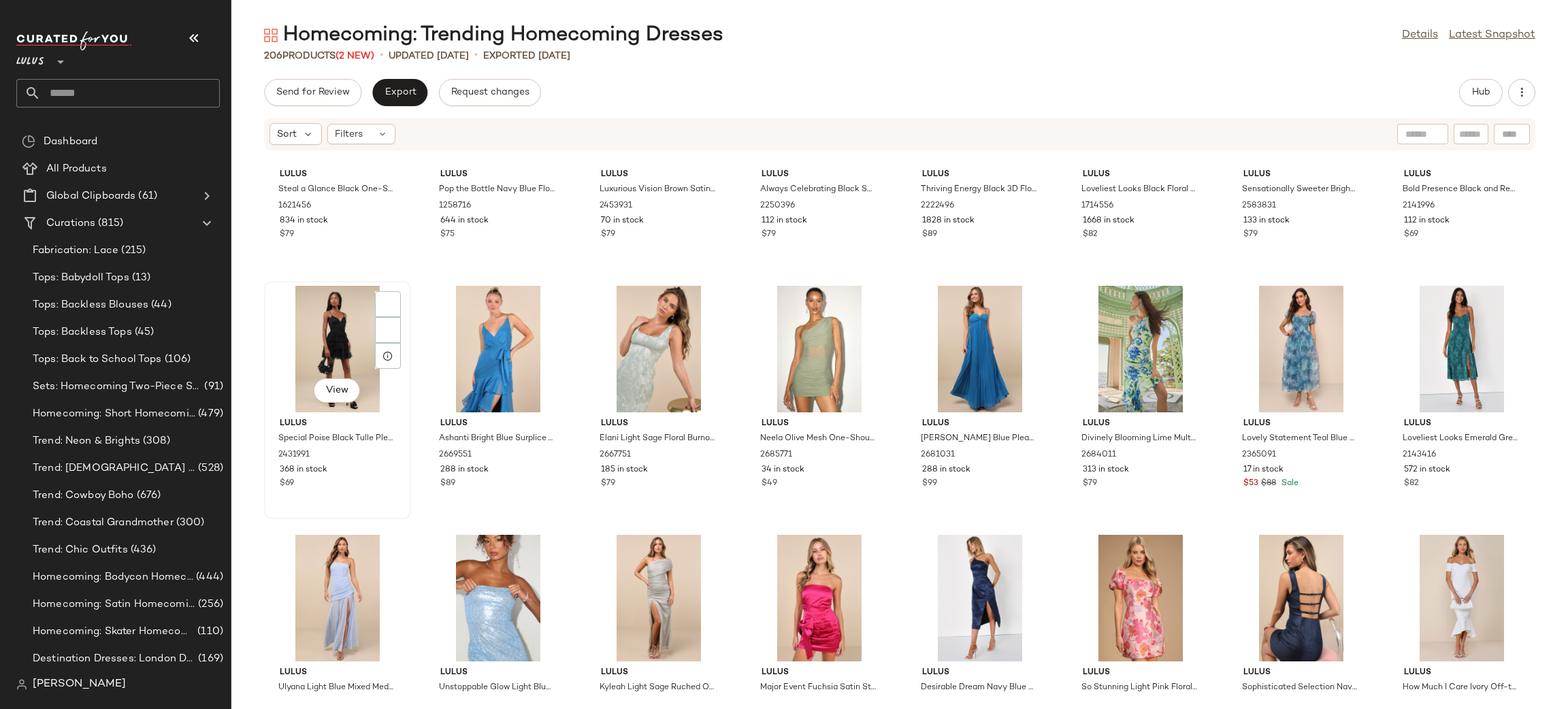
scroll to position [5598, 0]
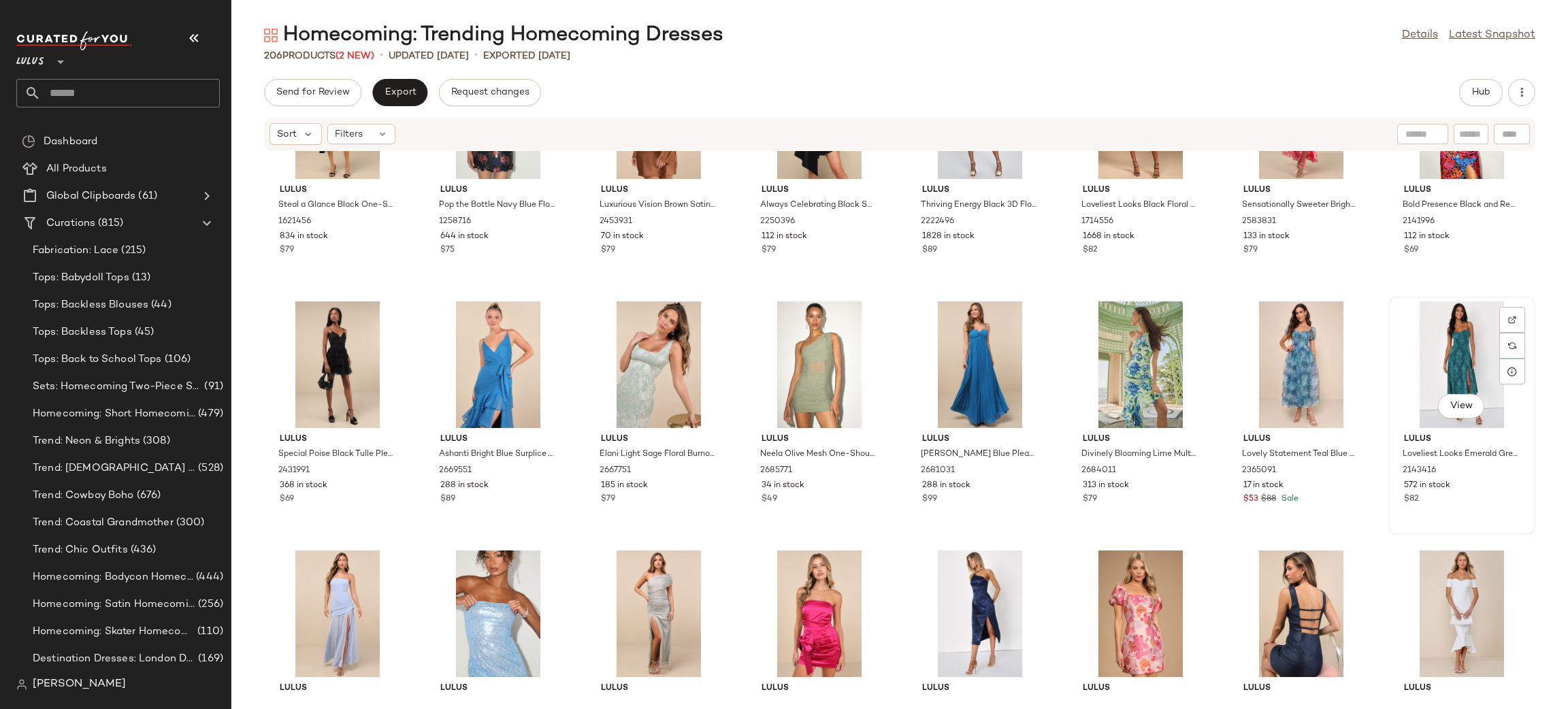
click at [1467, 327] on div "View" at bounding box center [1462, 365] width 137 height 127
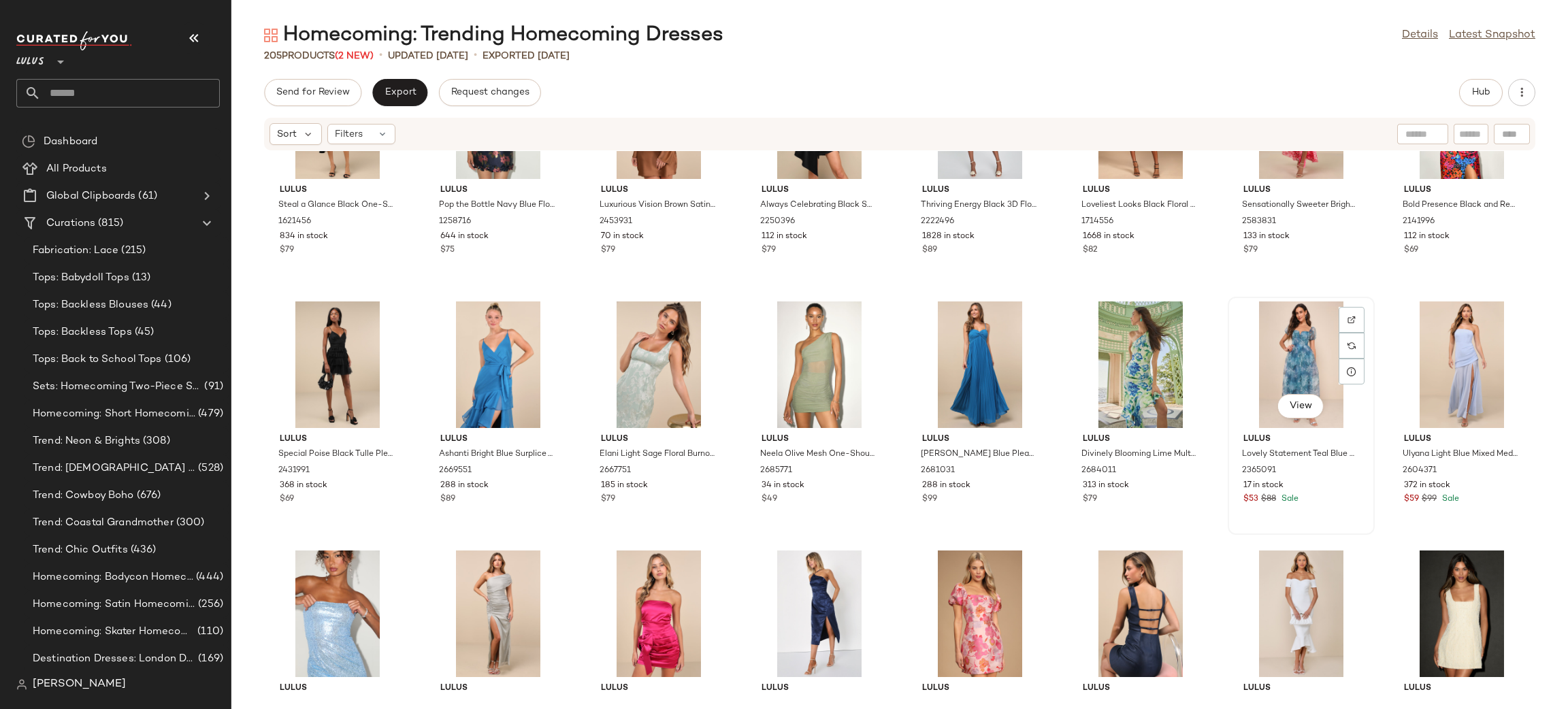
click at [1289, 352] on div "View" at bounding box center [1301, 365] width 137 height 127
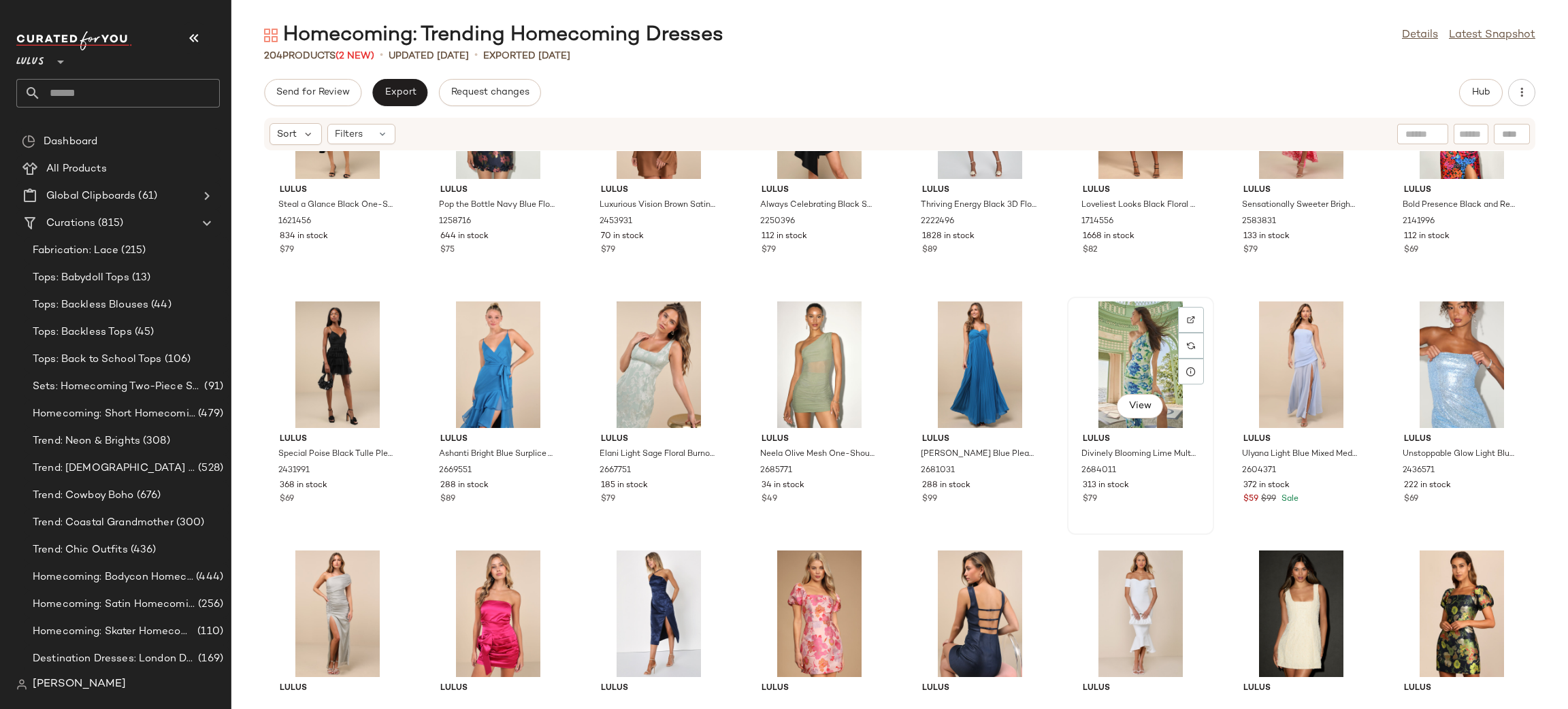
click at [1166, 336] on div "View" at bounding box center [1140, 365] width 137 height 127
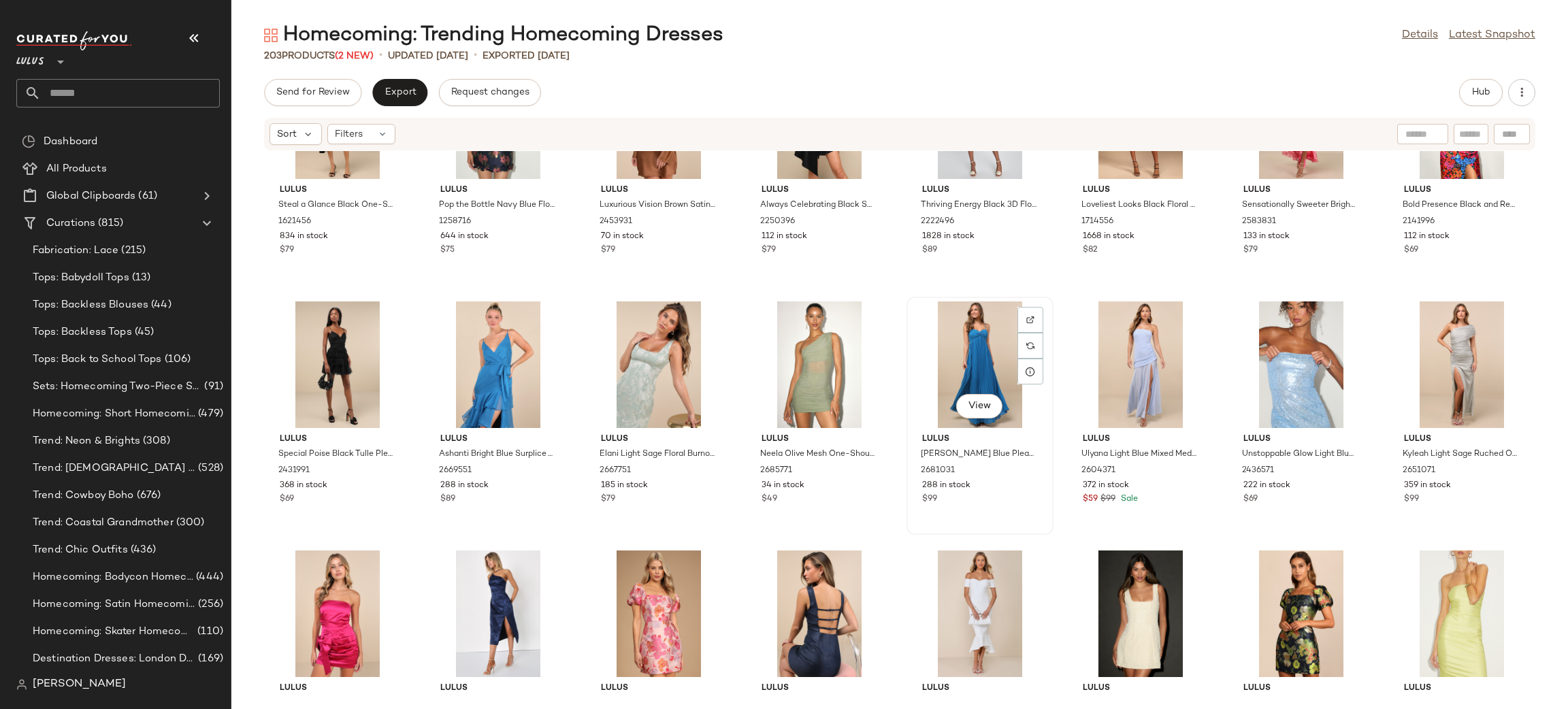
click at [981, 374] on div "View" at bounding box center [979, 365] width 137 height 127
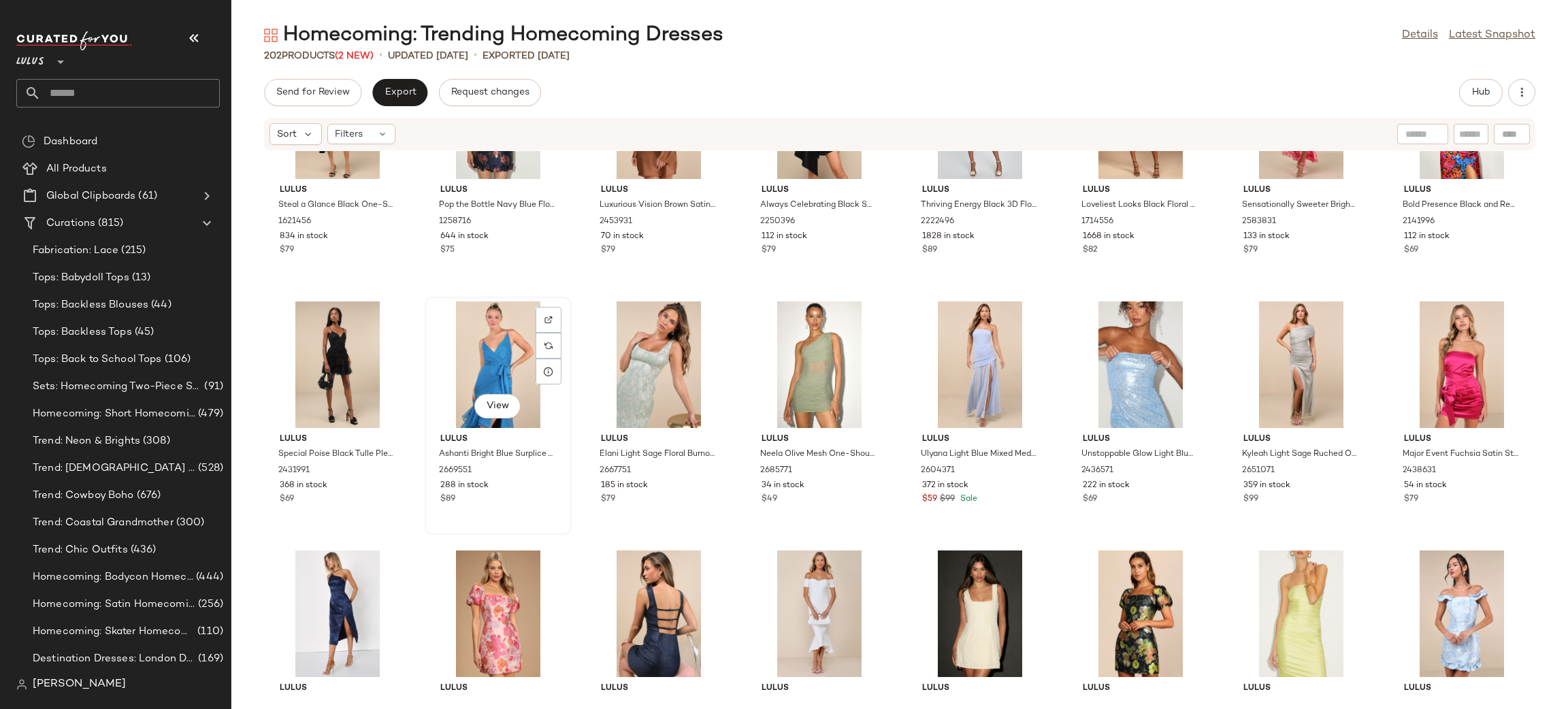
click at [528, 368] on div "View" at bounding box center [497, 365] width 137 height 127
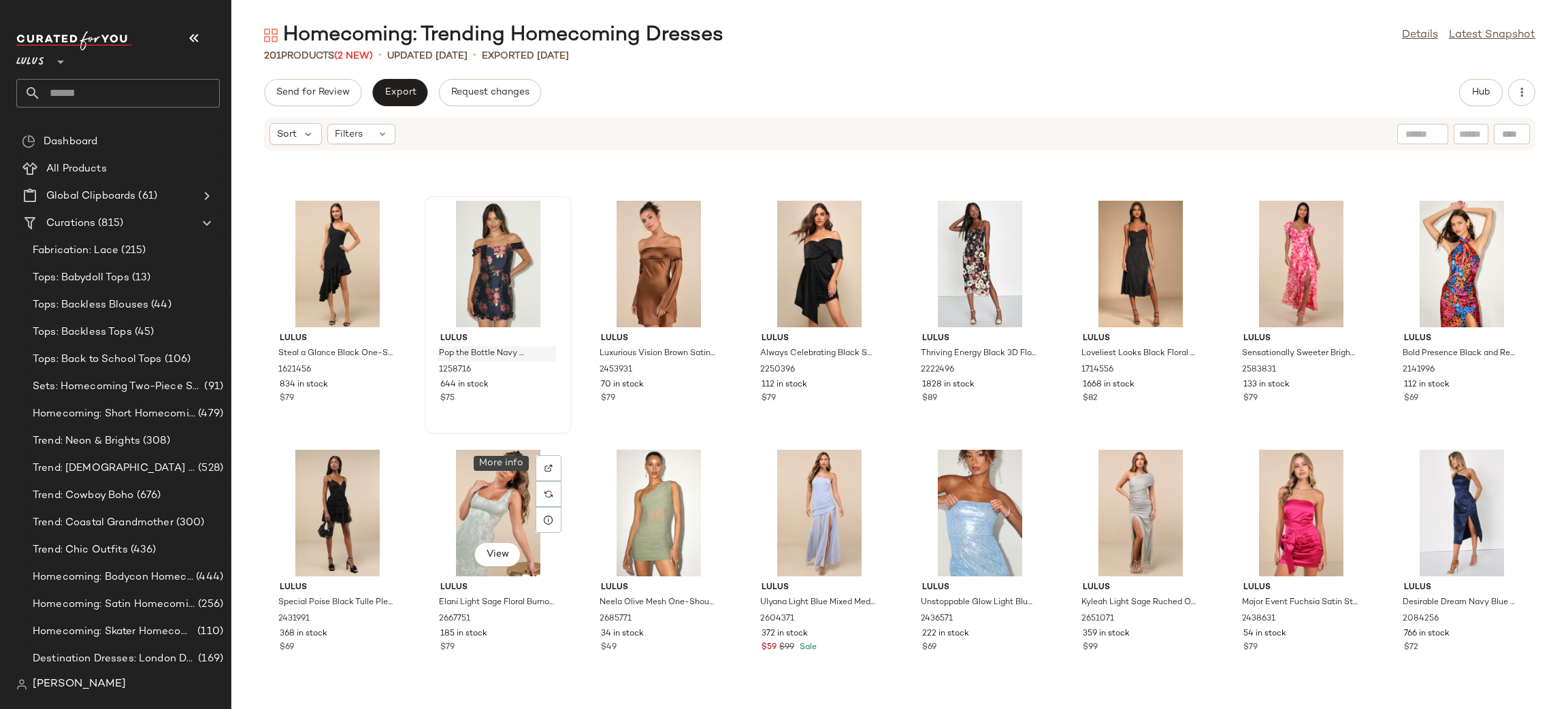
scroll to position [5327, 0]
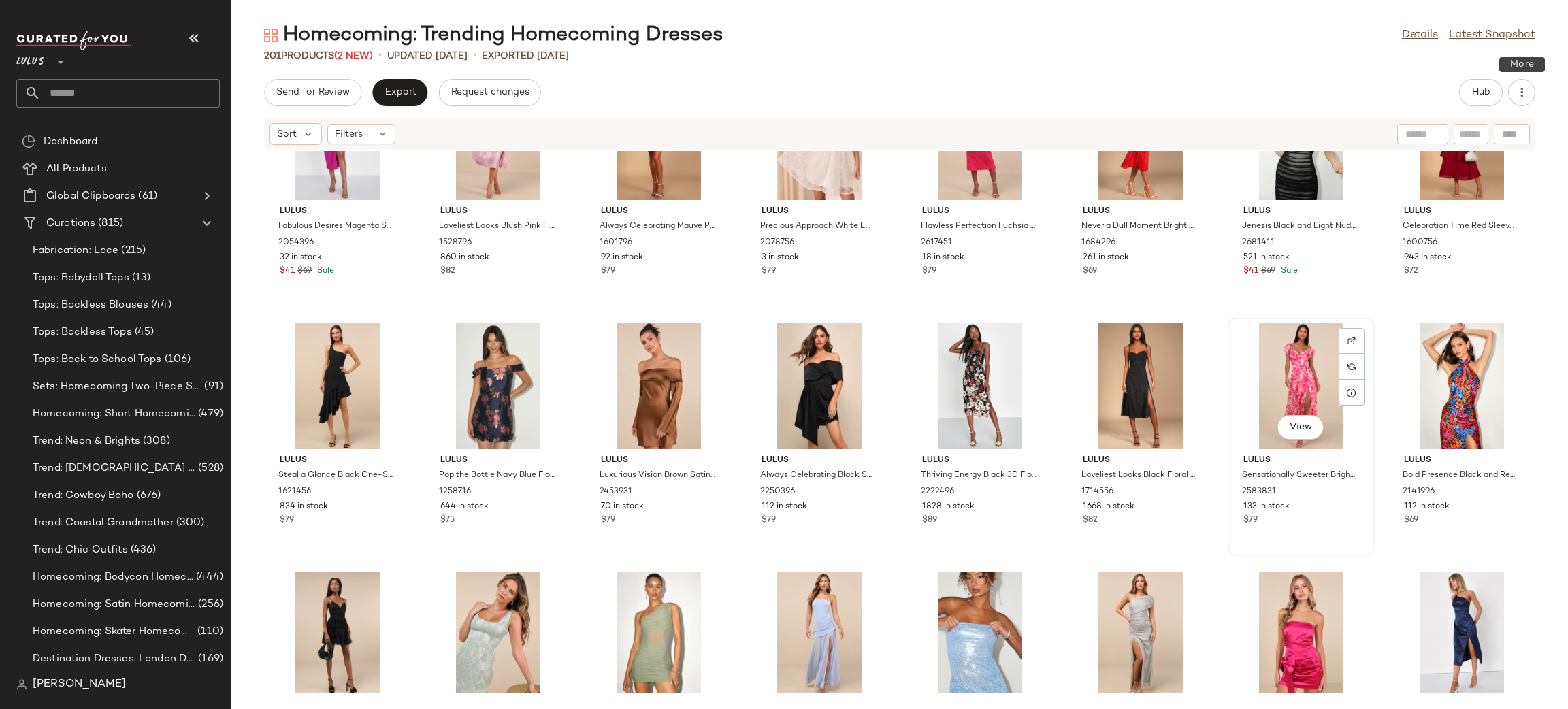
click at [1260, 409] on div "View" at bounding box center [1301, 386] width 137 height 127
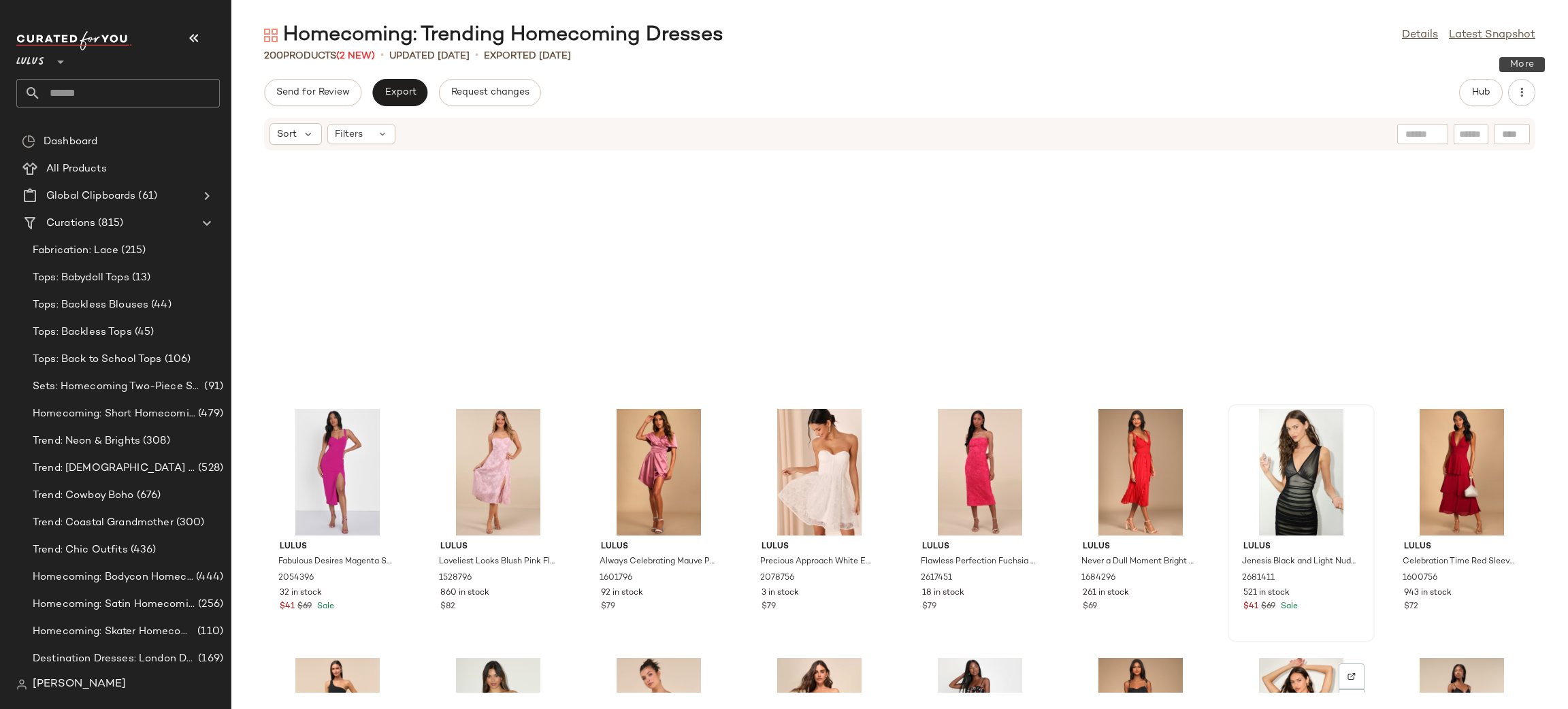
scroll to position [4880, 0]
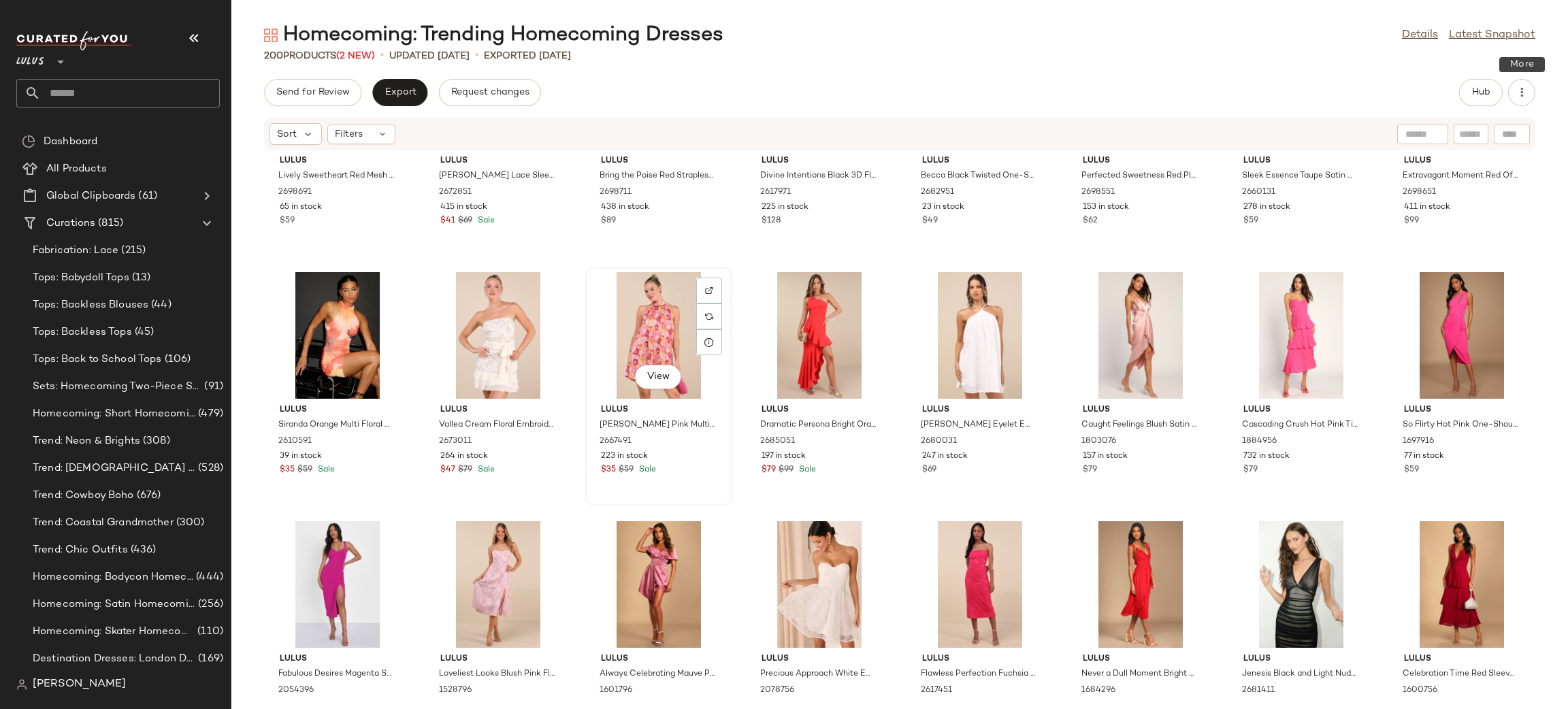
click at [658, 311] on div "View" at bounding box center [658, 336] width 137 height 127
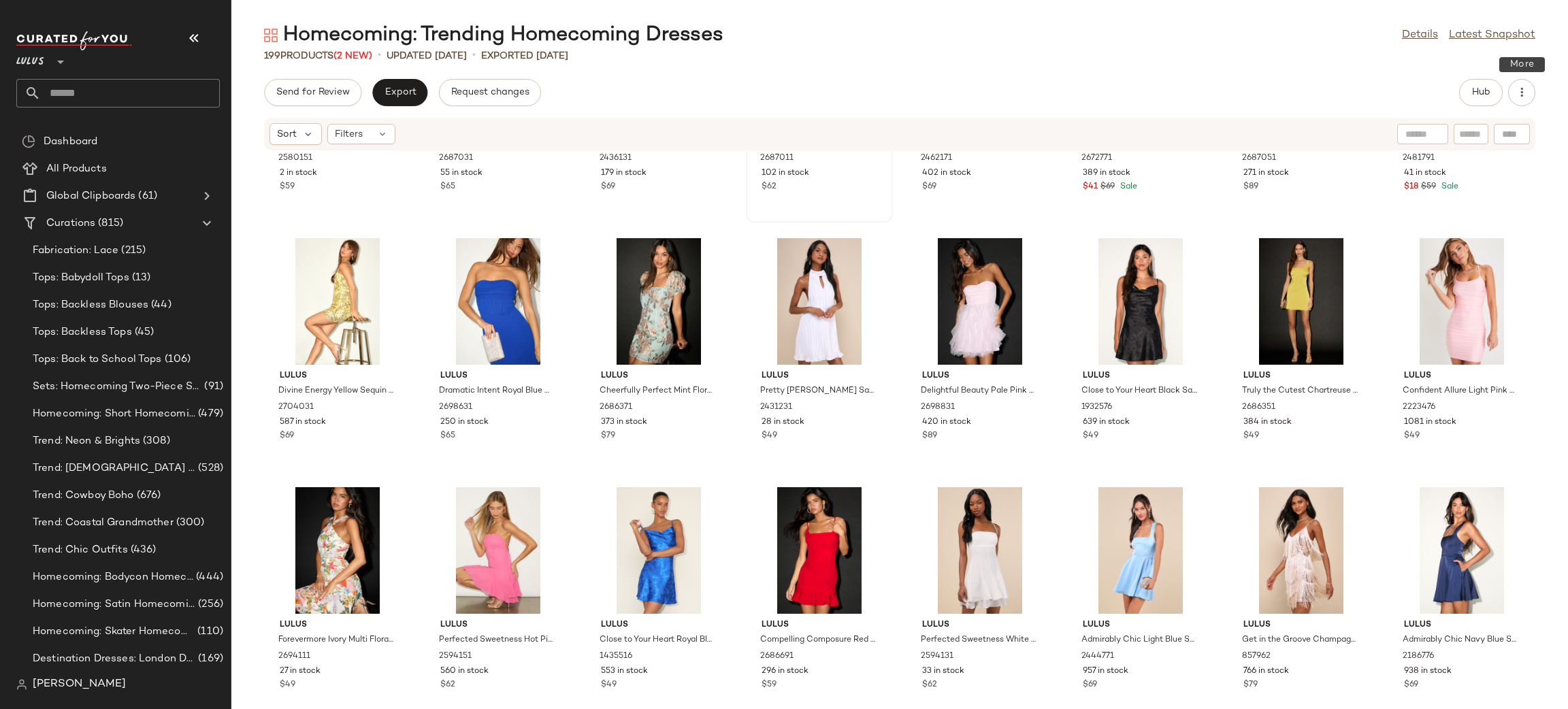
scroll to position [689, 0]
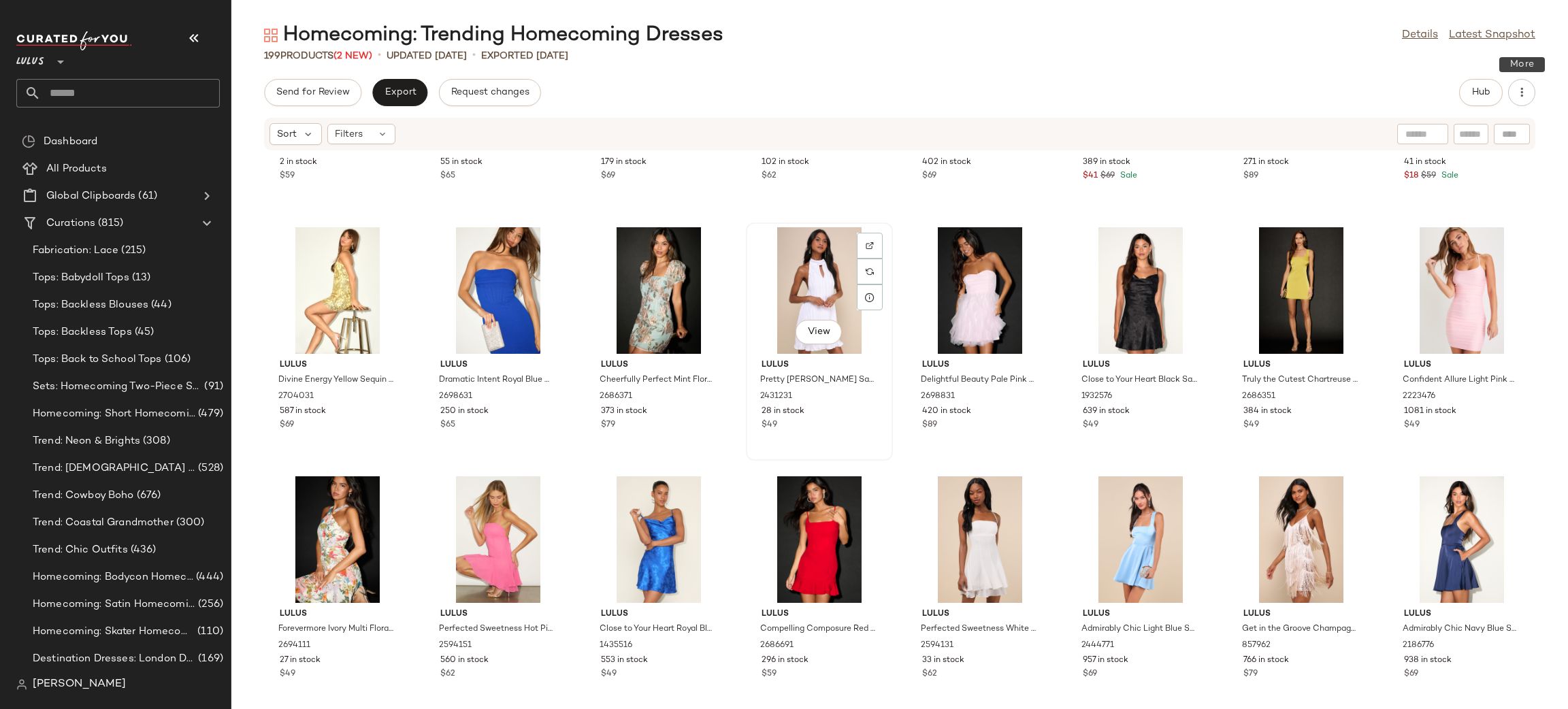
click at [792, 272] on div "View" at bounding box center [819, 291] width 137 height 127
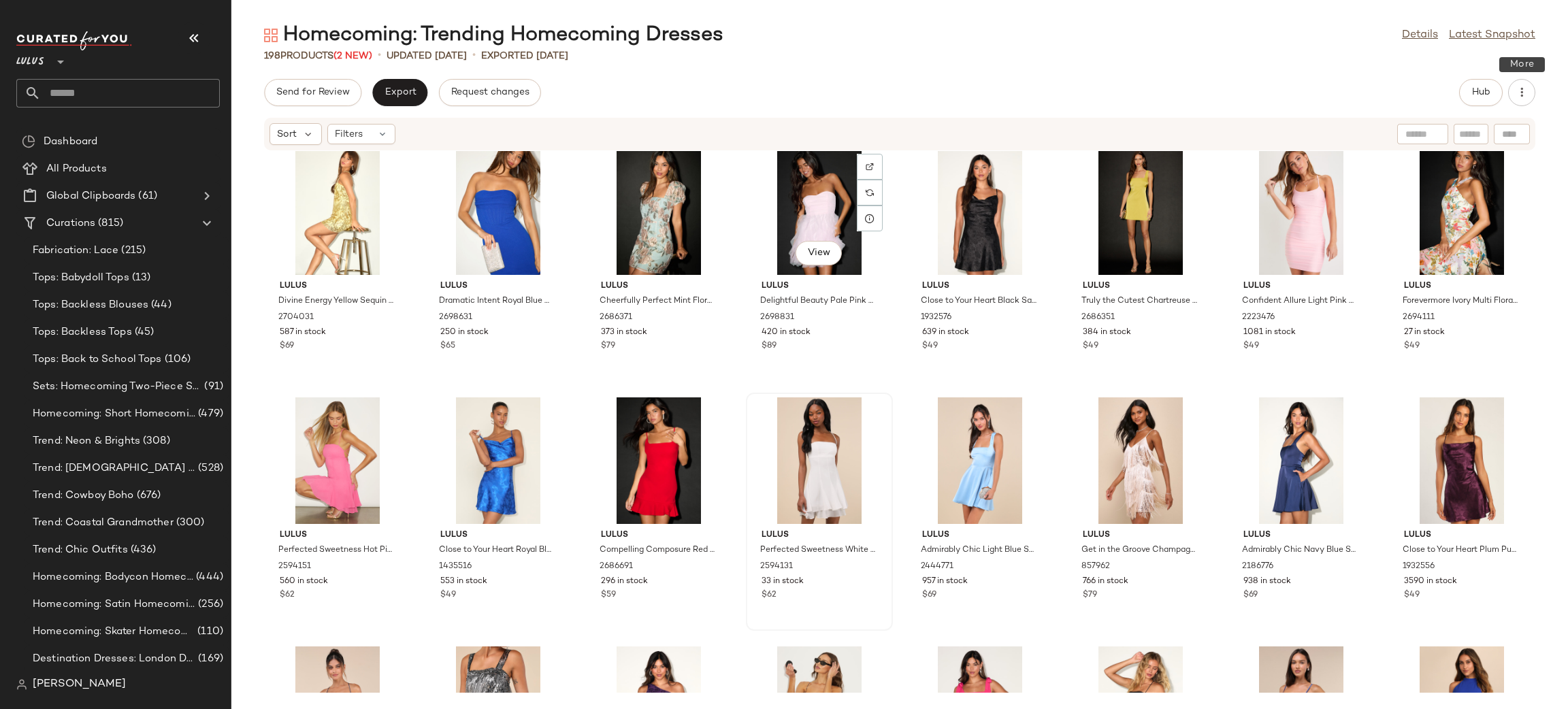
scroll to position [814, 0]
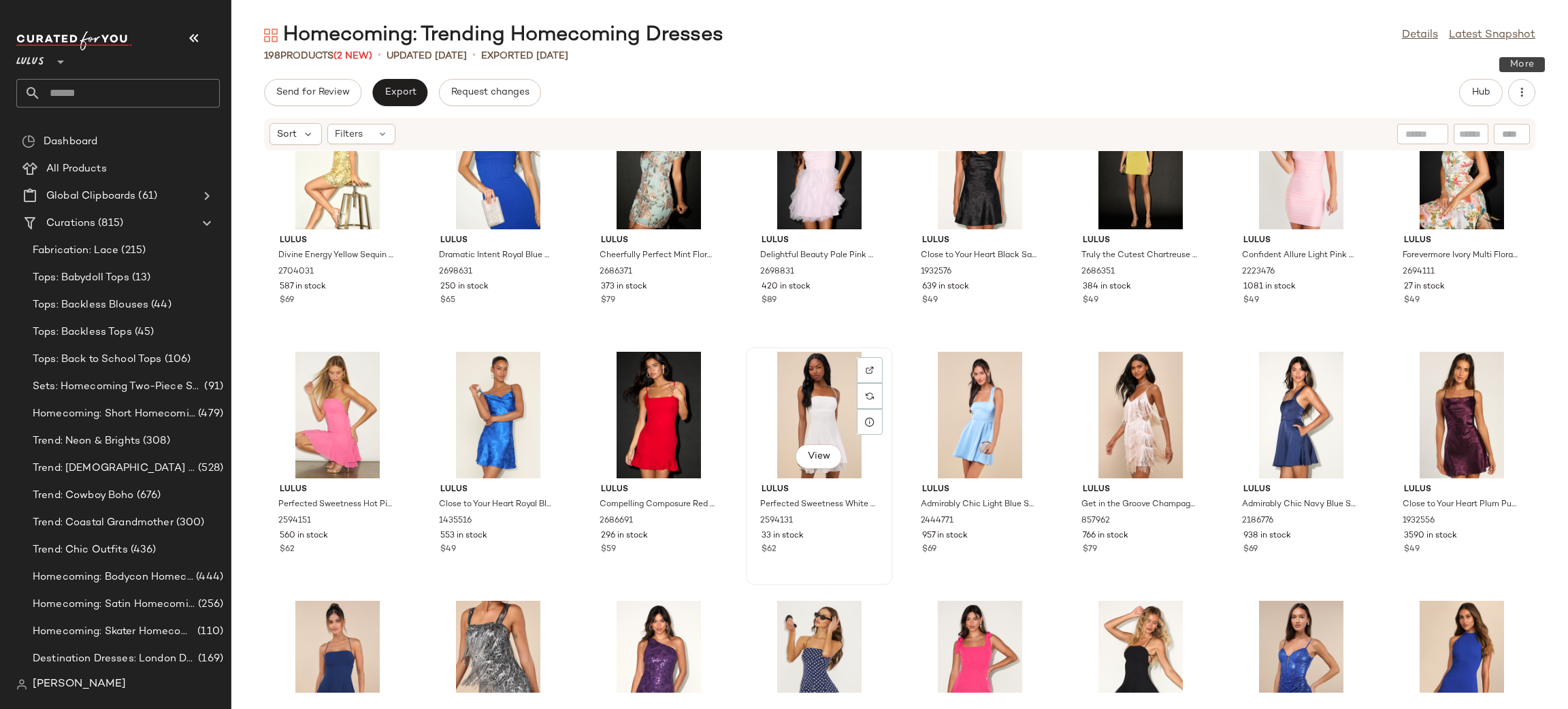
click at [800, 376] on div "View" at bounding box center [819, 415] width 137 height 127
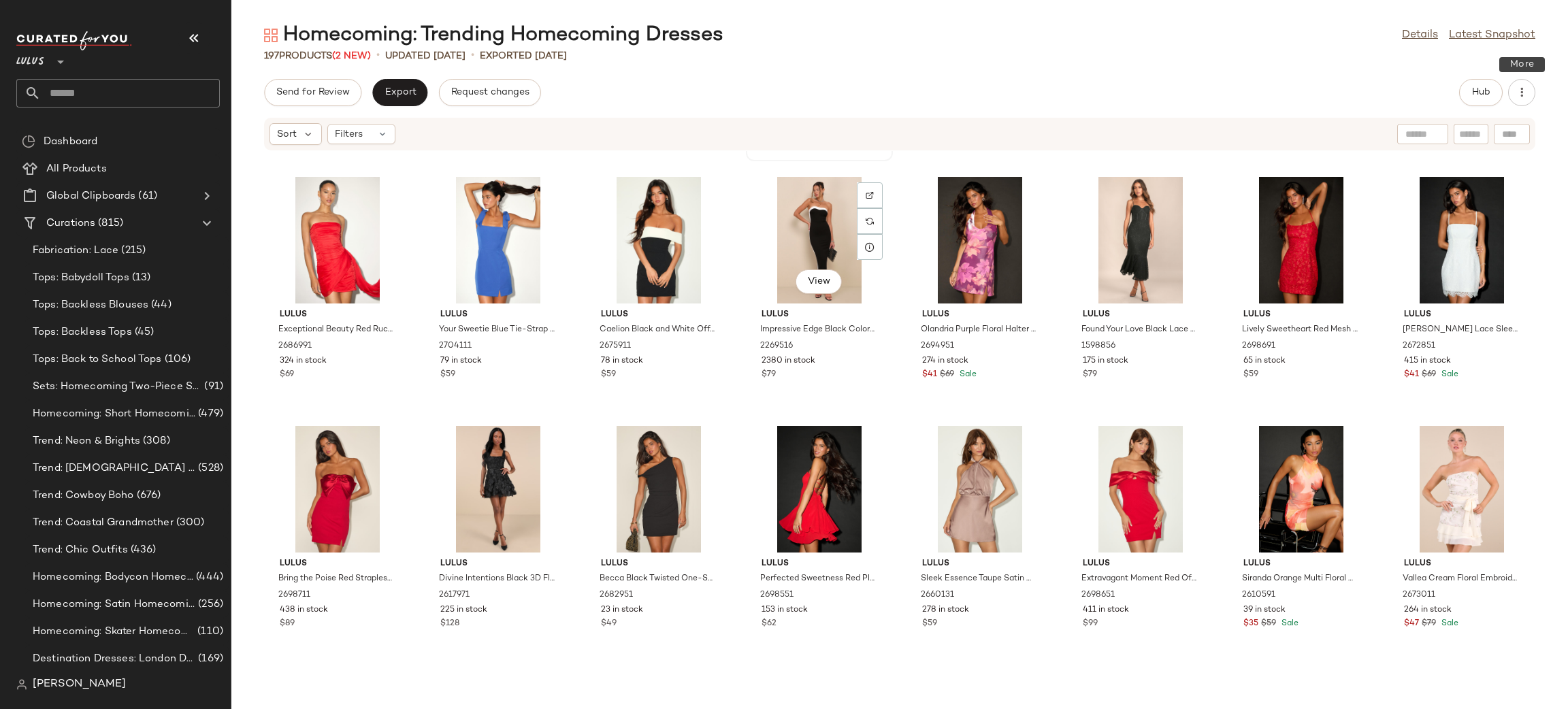
scroll to position [4479, 0]
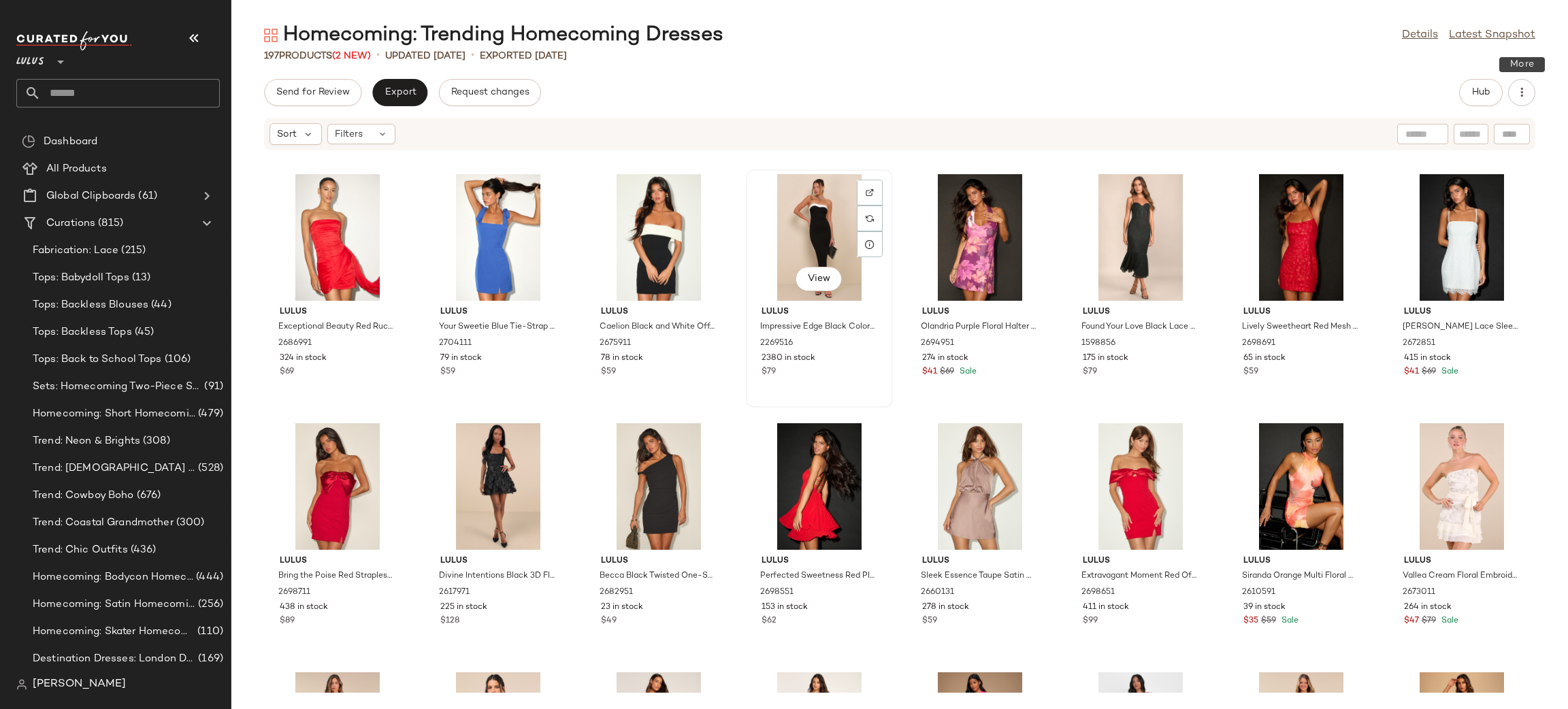
click at [801, 235] on div "View" at bounding box center [819, 237] width 137 height 127
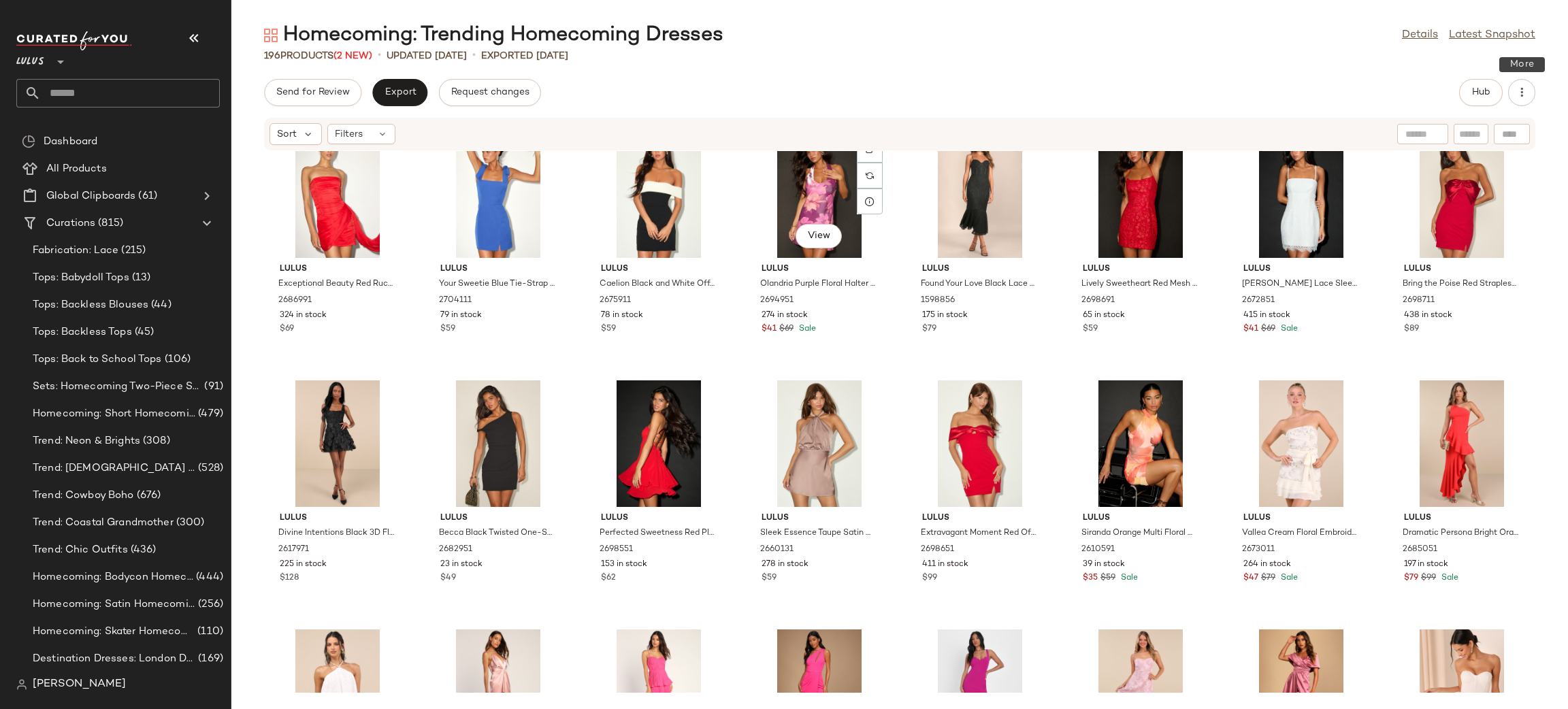
scroll to position [4549, 0]
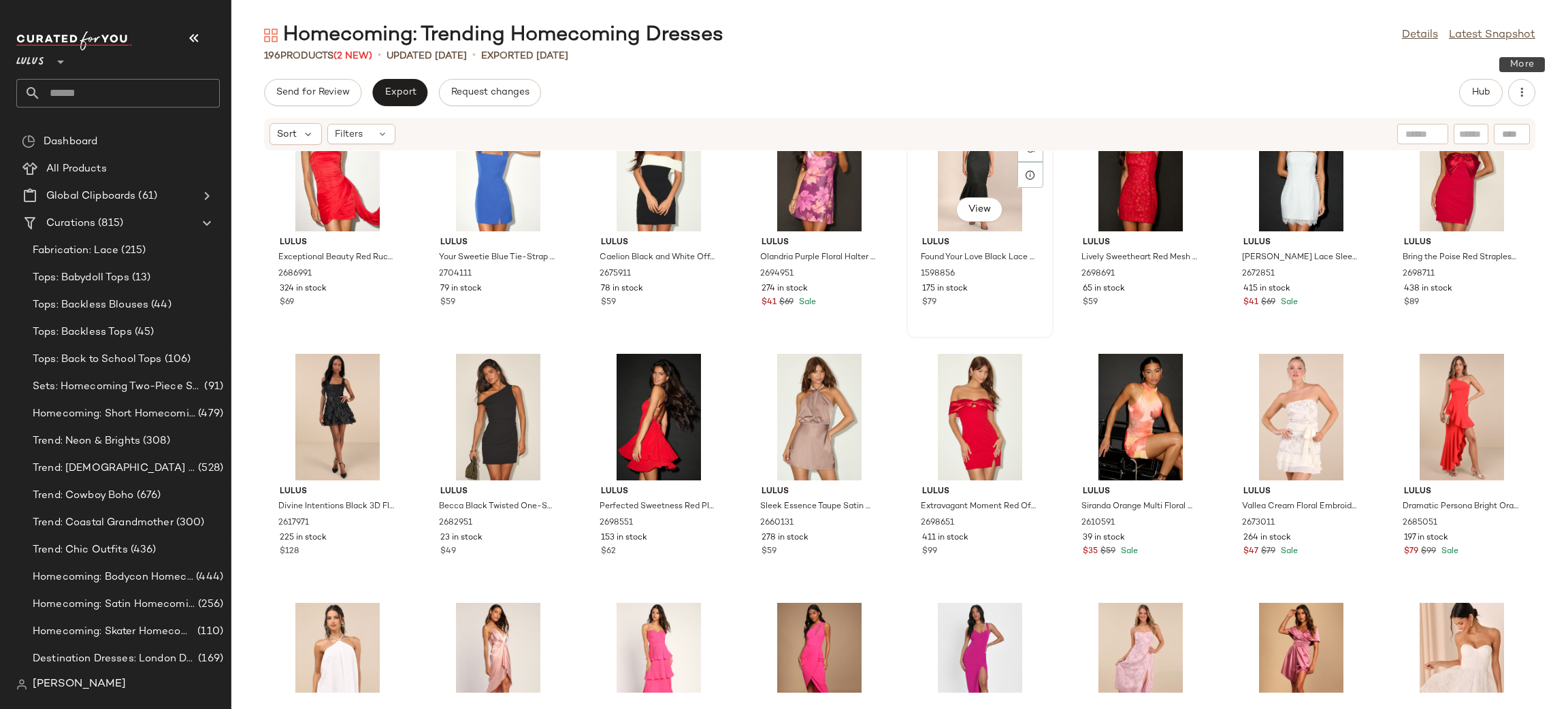
click at [984, 172] on div "View" at bounding box center [979, 168] width 137 height 127
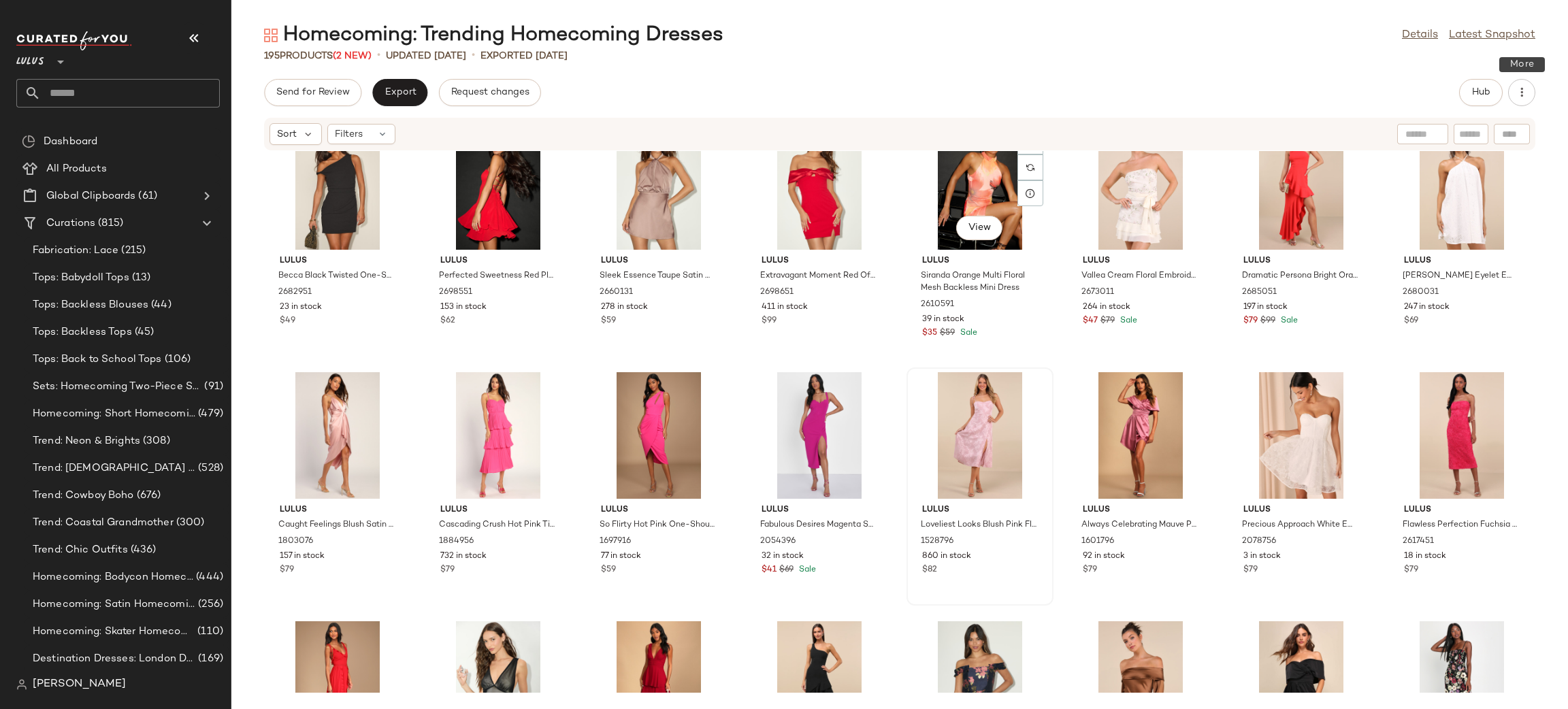
scroll to position [5026, 0]
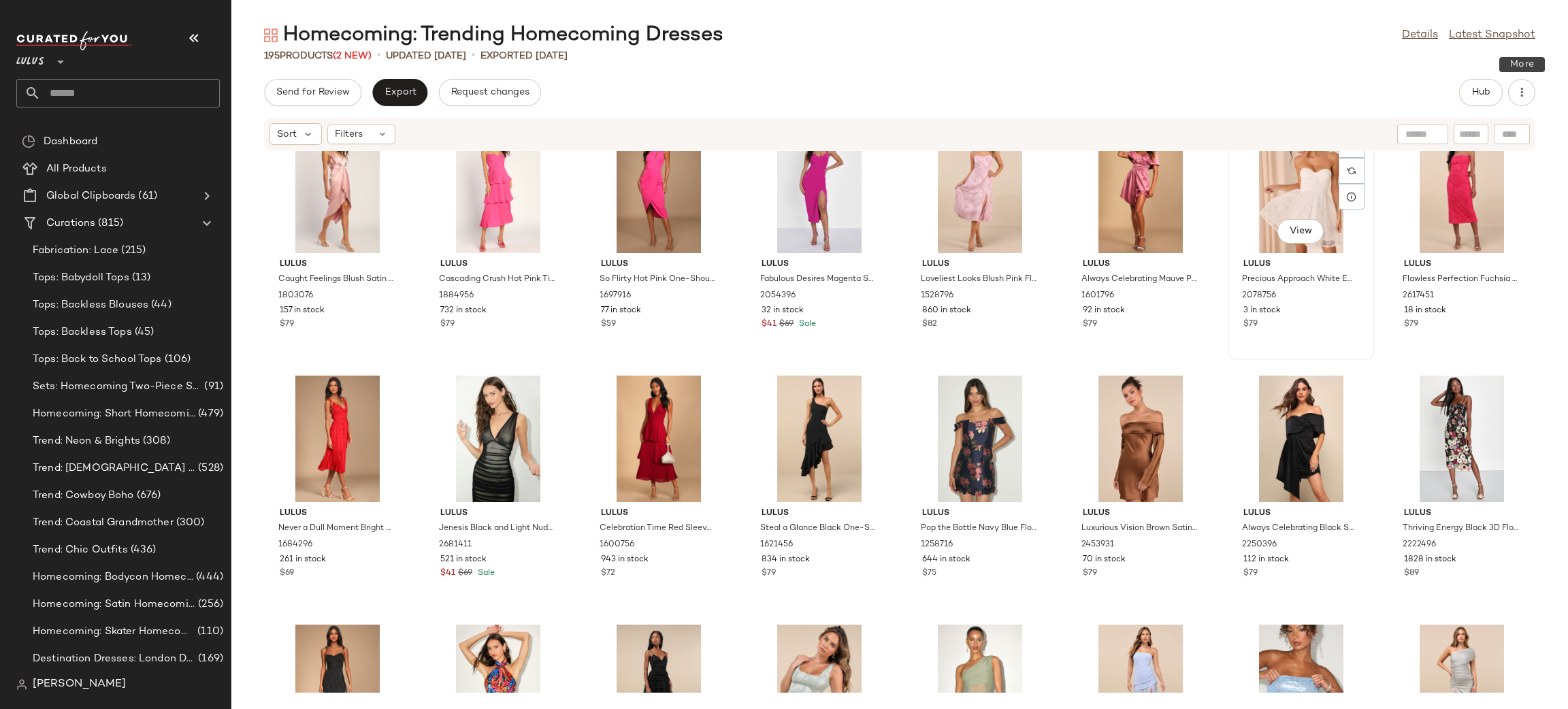
click at [1248, 196] on div "View" at bounding box center [1301, 190] width 137 height 127
click at [1438, 200] on div "View" at bounding box center [1462, 190] width 137 height 127
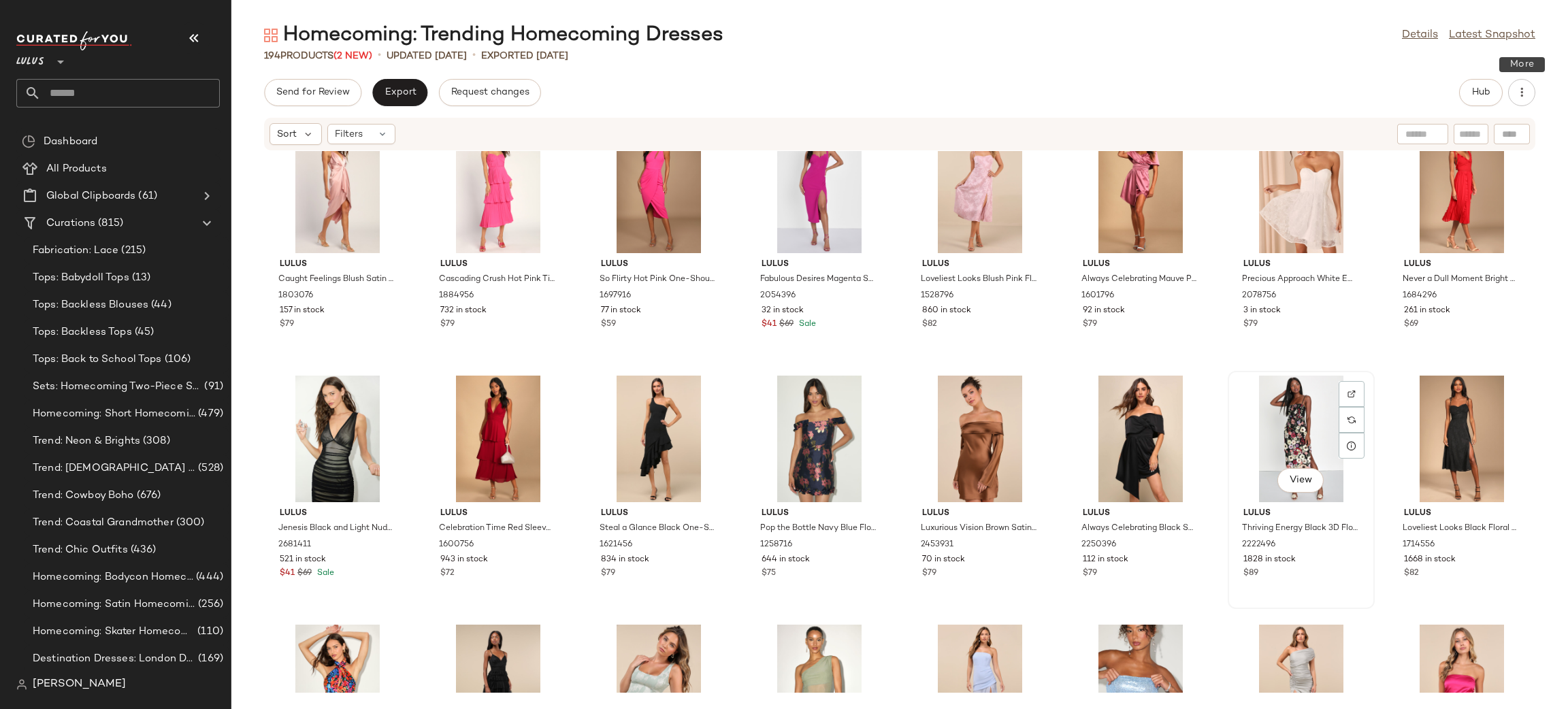
click at [1280, 441] on div "View" at bounding box center [1301, 439] width 137 height 127
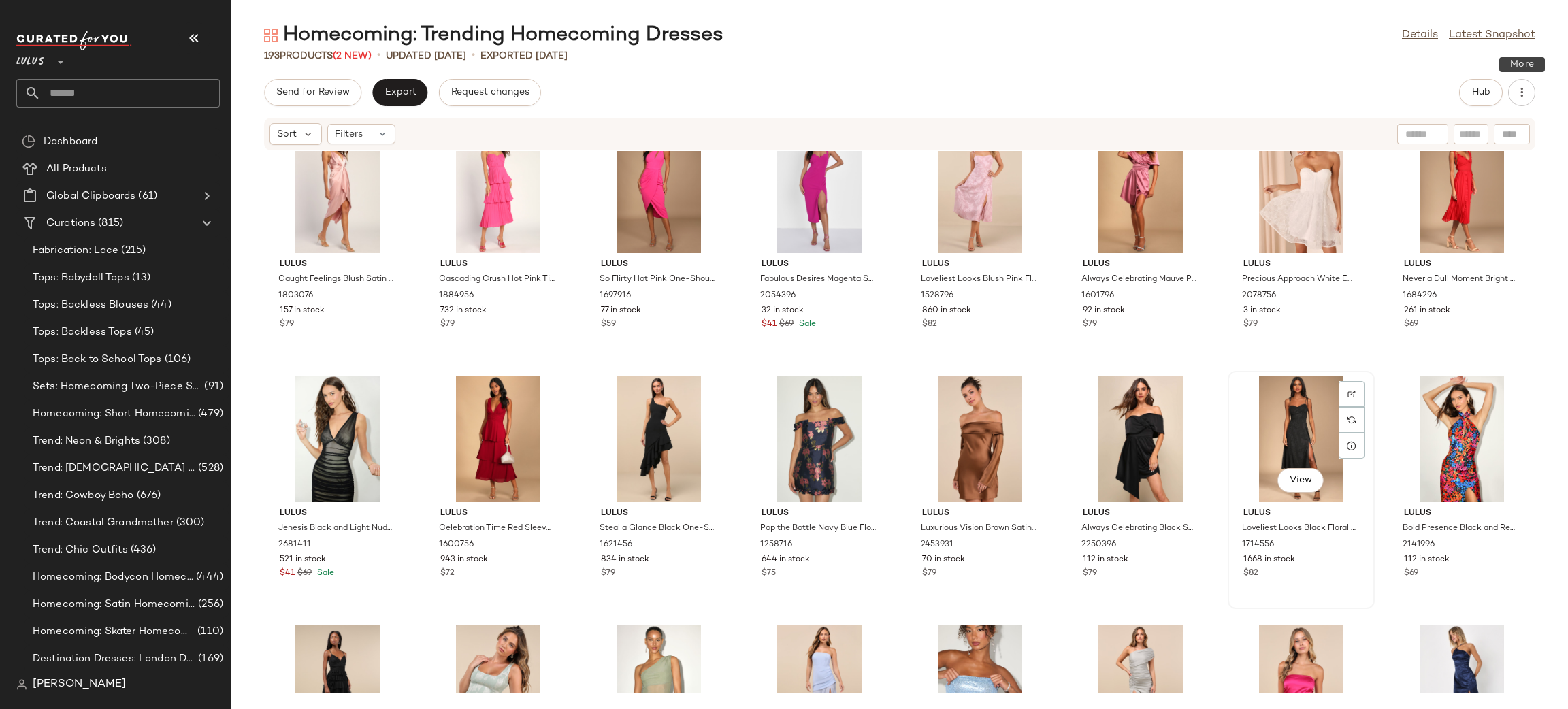
click at [1314, 418] on div "View" at bounding box center [1301, 439] width 137 height 127
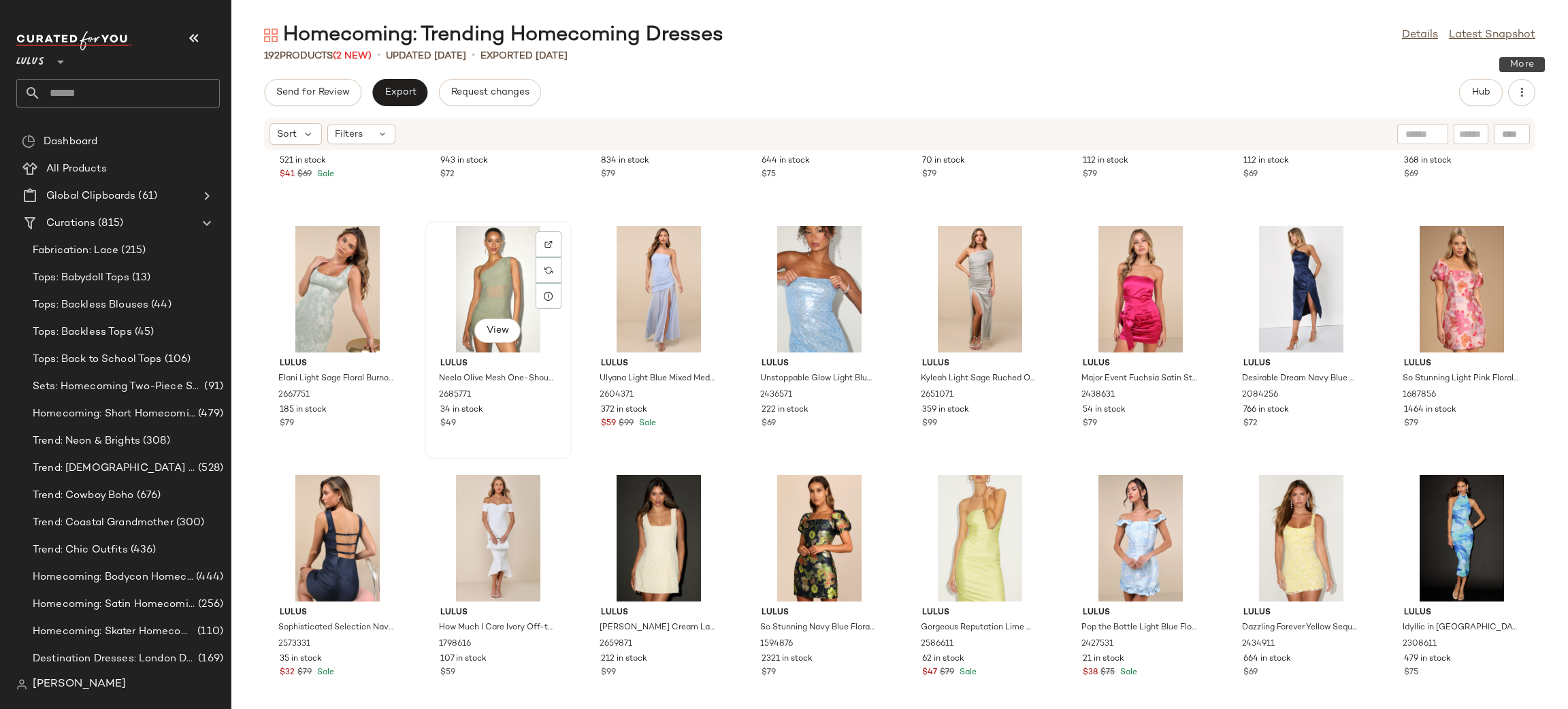
scroll to position [5439, 0]
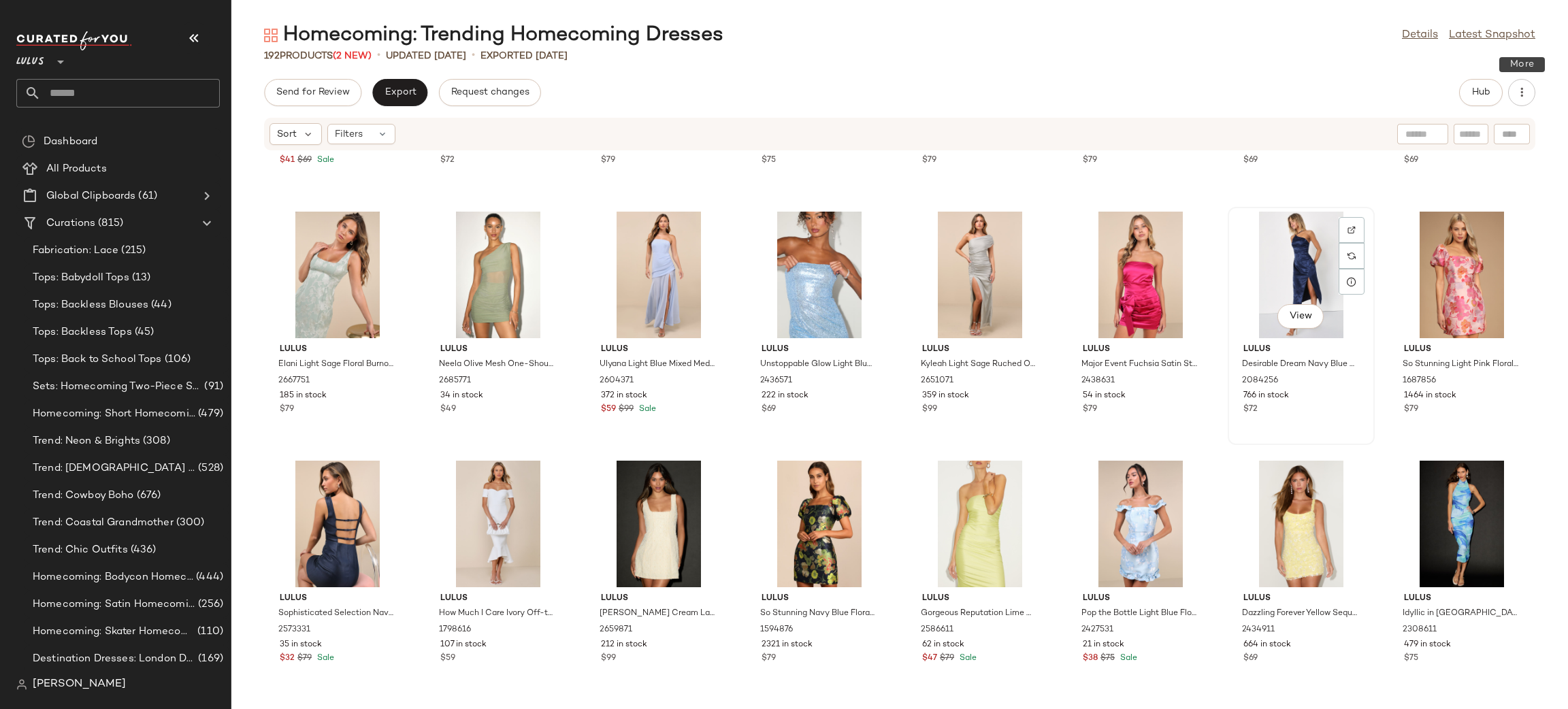
click at [1276, 257] on div "View" at bounding box center [1301, 275] width 137 height 127
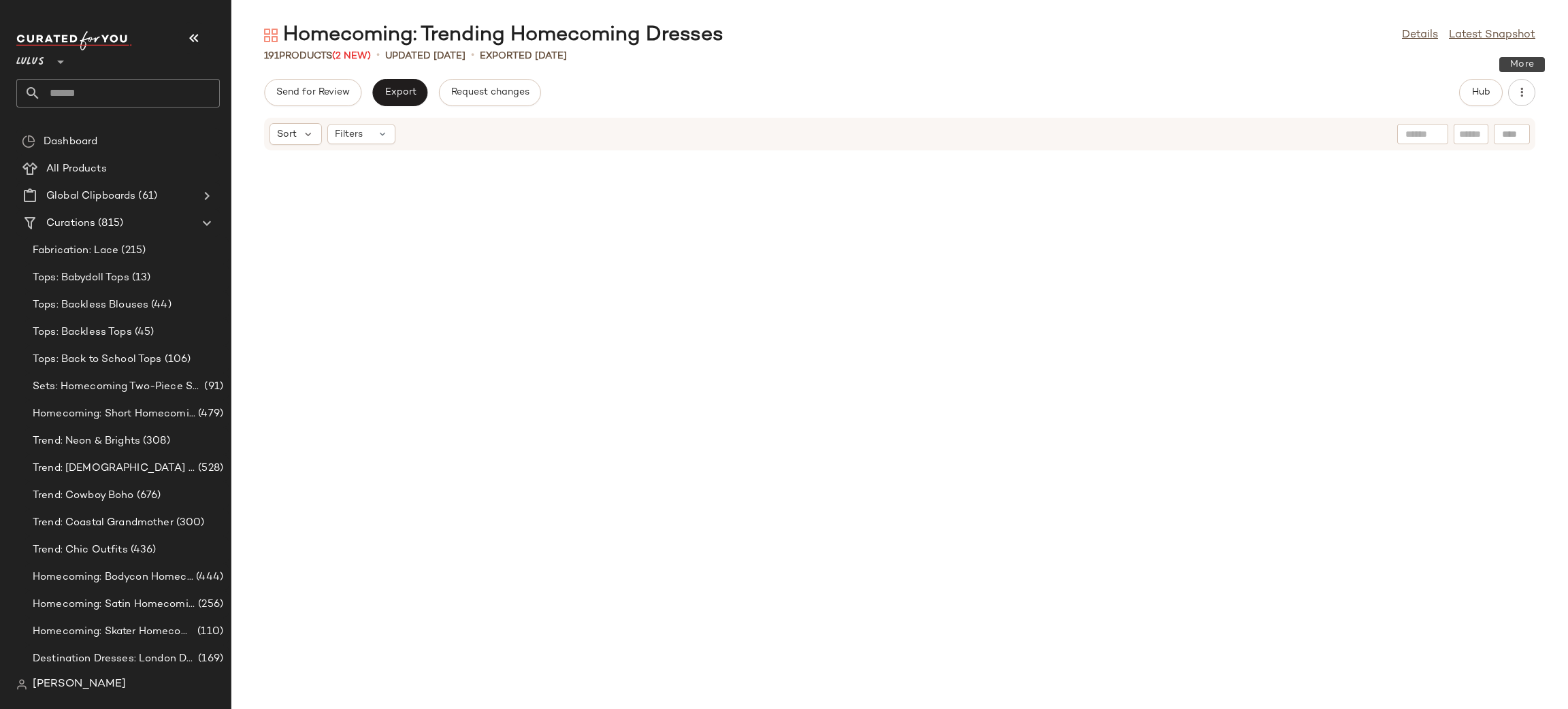
scroll to position [313, 0]
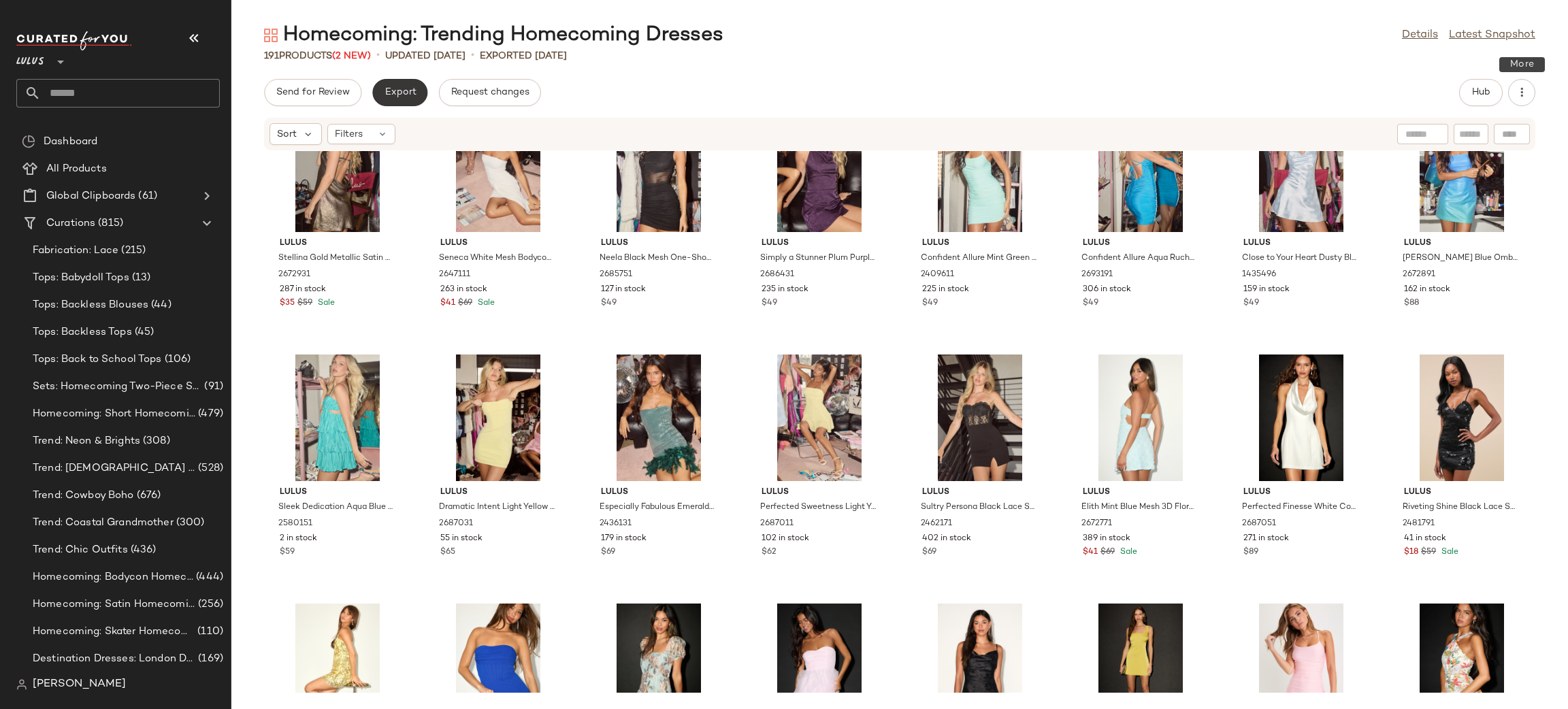
click at [395, 95] on span "Export" at bounding box center [399, 92] width 32 height 11
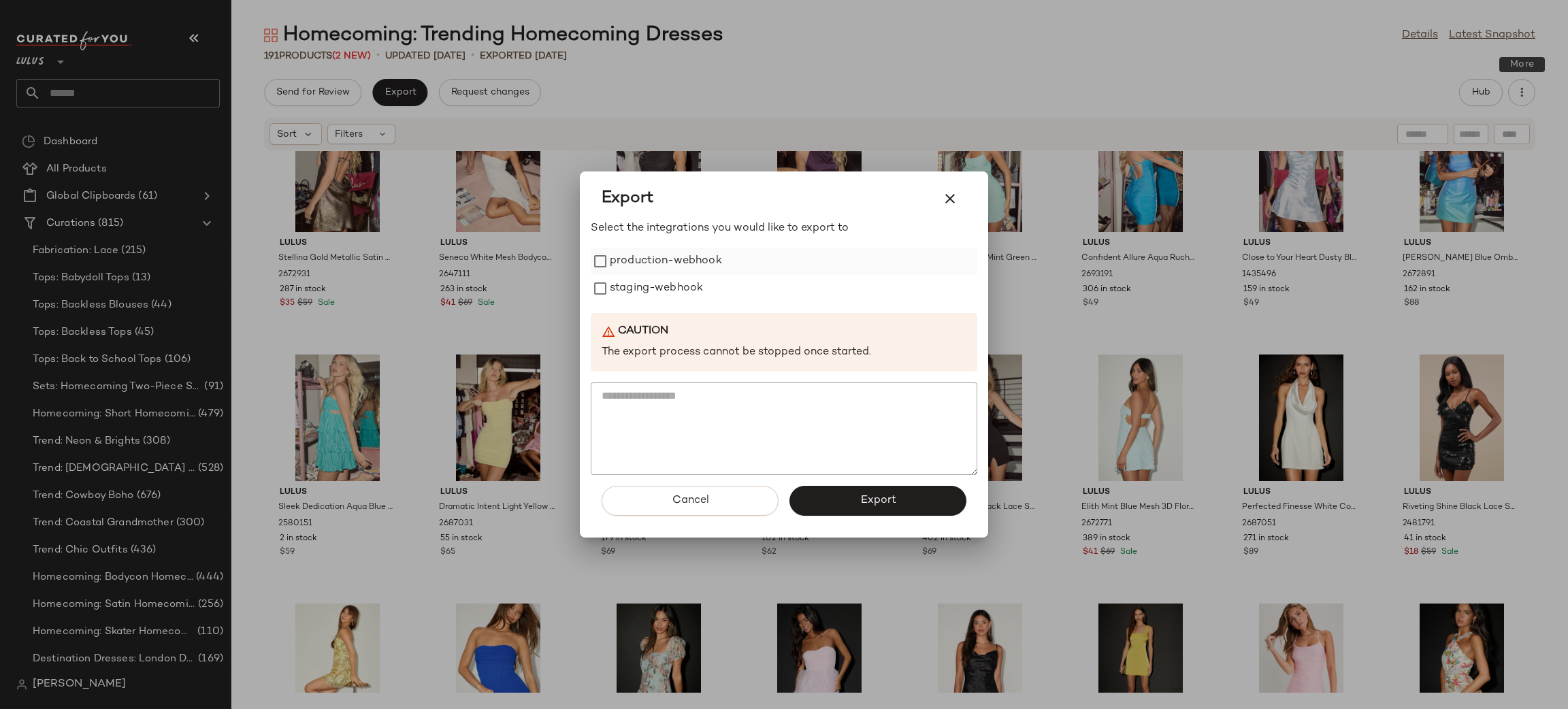
click at [680, 265] on label "production-webhook" at bounding box center [666, 261] width 112 height 27
click at [698, 293] on label "staging-webhook" at bounding box center [656, 288] width 93 height 27
click at [892, 498] on span "Export" at bounding box center [877, 501] width 36 height 13
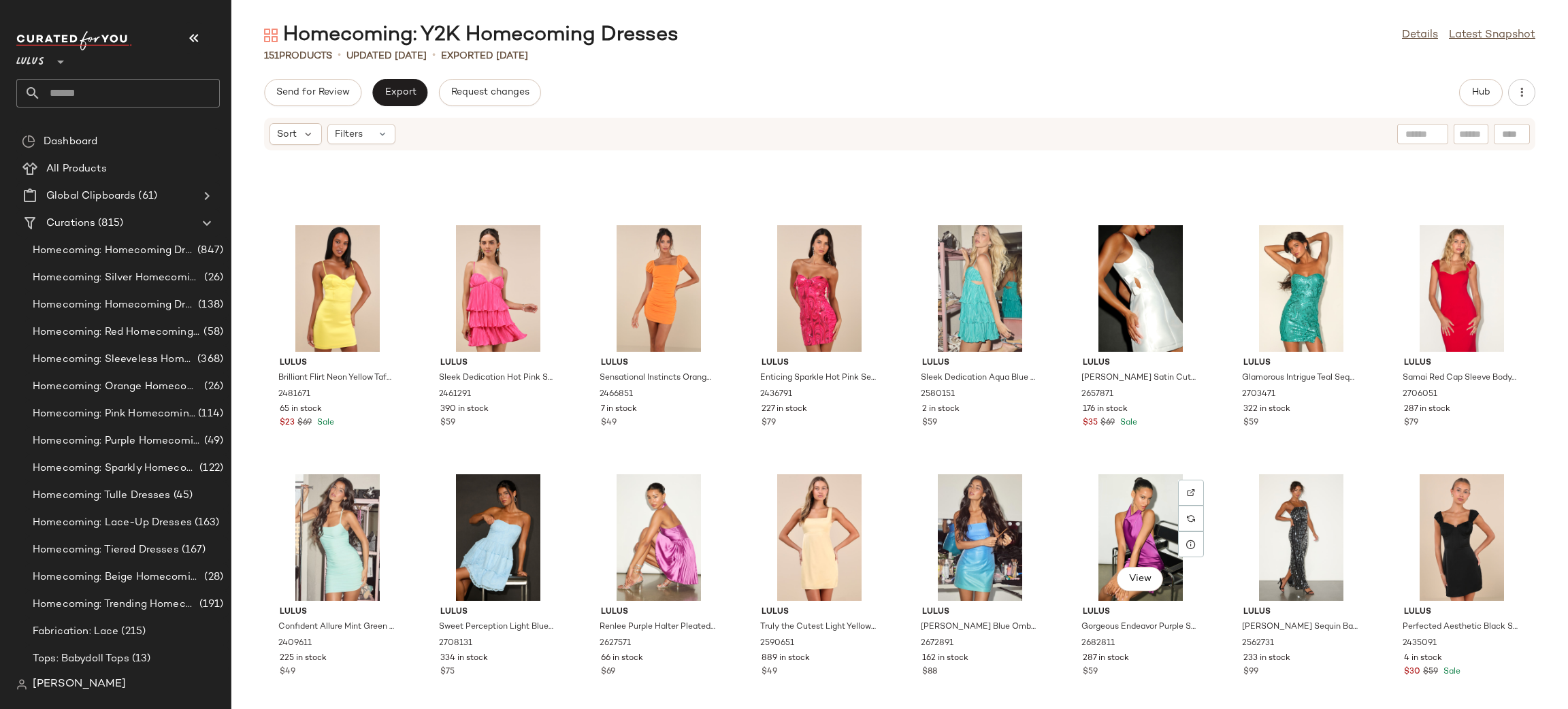
scroll to position [443, 0]
click at [1408, 265] on div "View" at bounding box center [1462, 288] width 137 height 127
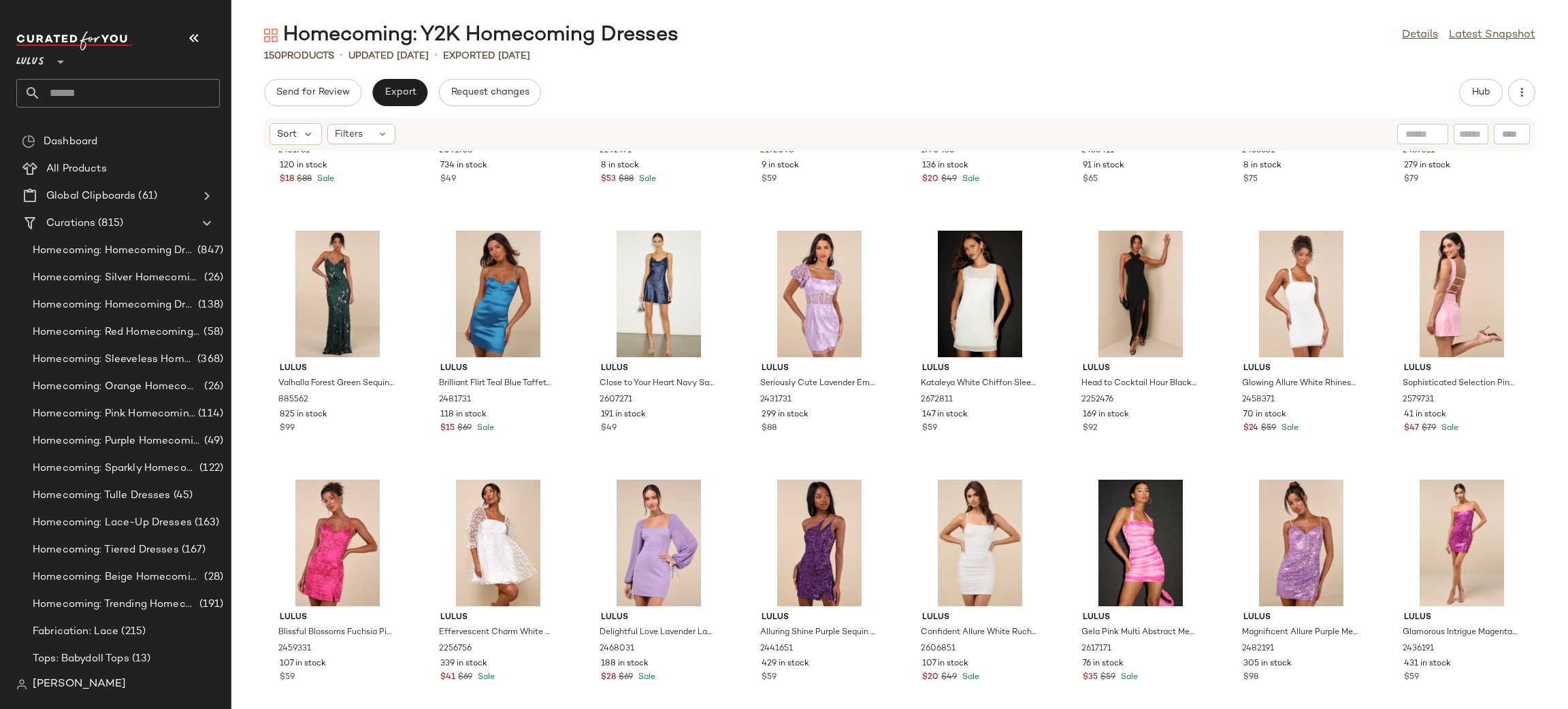
scroll to position [1433, 0]
click at [1127, 277] on div "View" at bounding box center [1140, 294] width 137 height 127
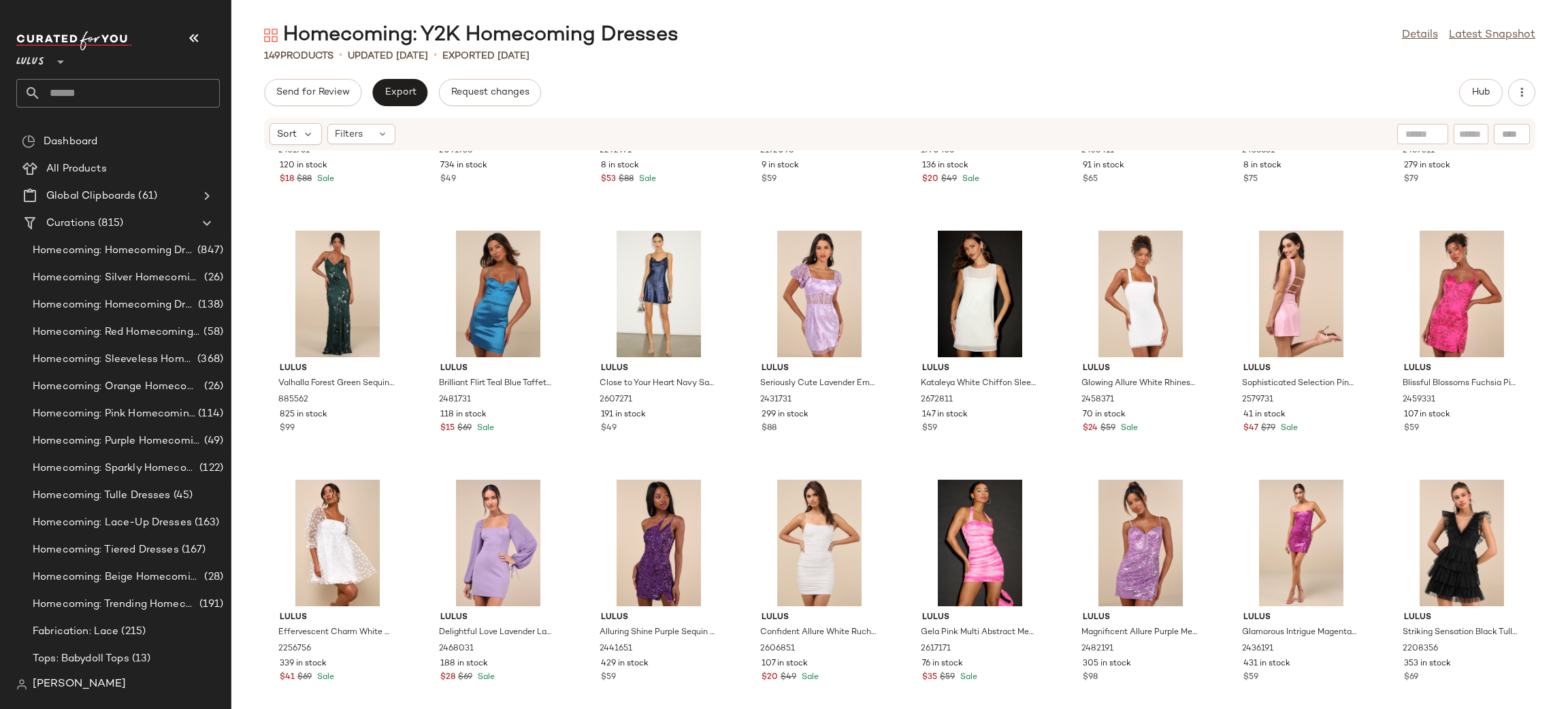
click at [1127, 277] on div at bounding box center [1140, 294] width 137 height 127
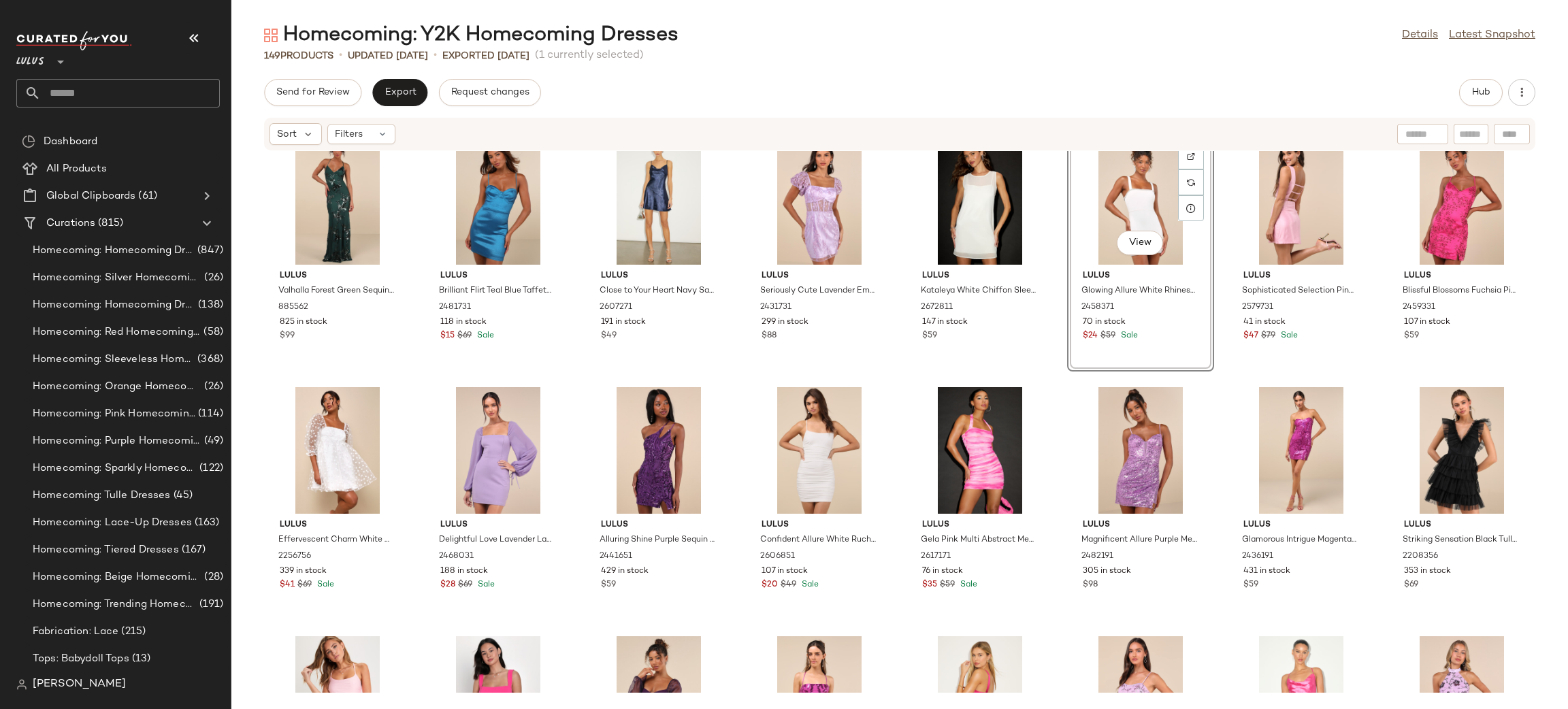
scroll to position [1525, 0]
click at [319, 432] on div "View" at bounding box center [337, 451] width 137 height 127
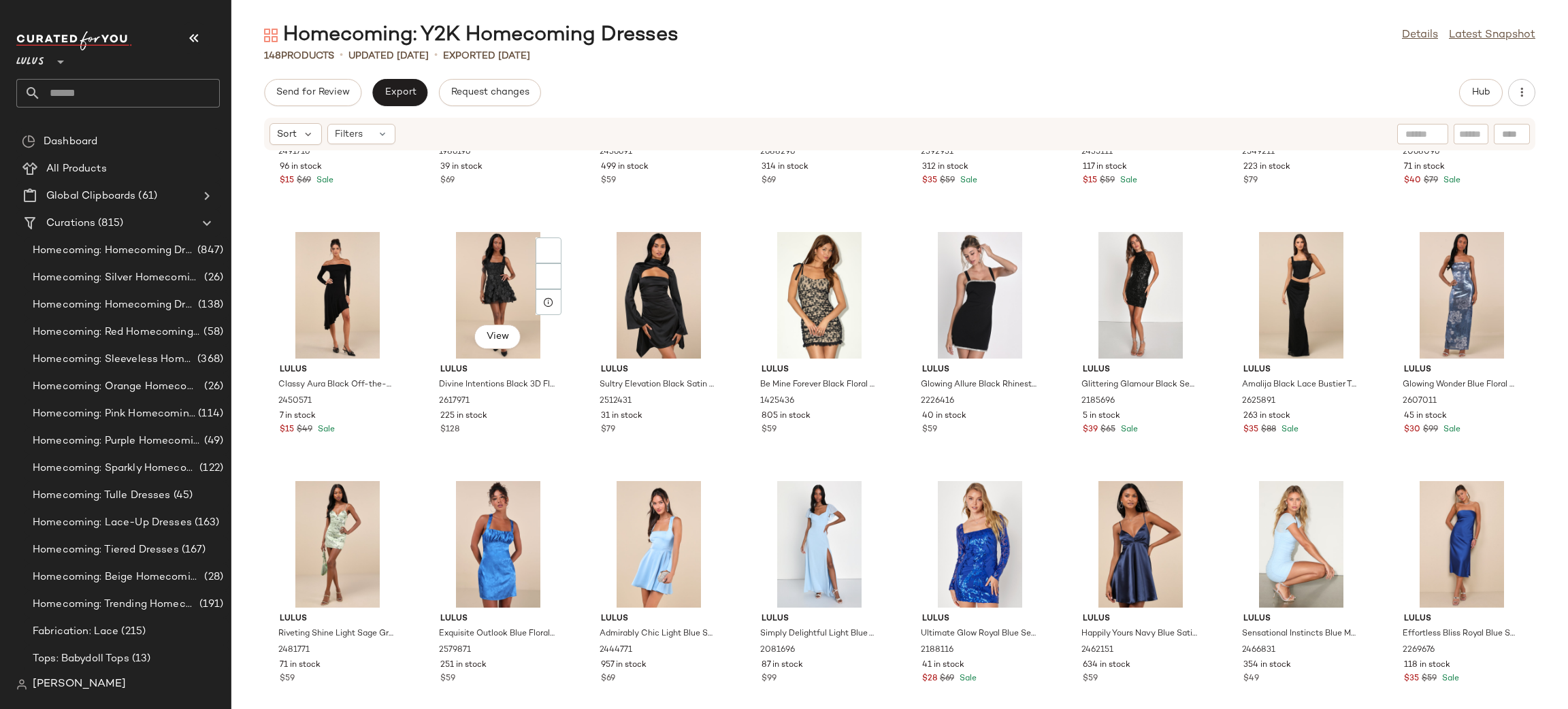
scroll to position [2925, 0]
click at [1449, 303] on div "View" at bounding box center [1462, 297] width 137 height 127
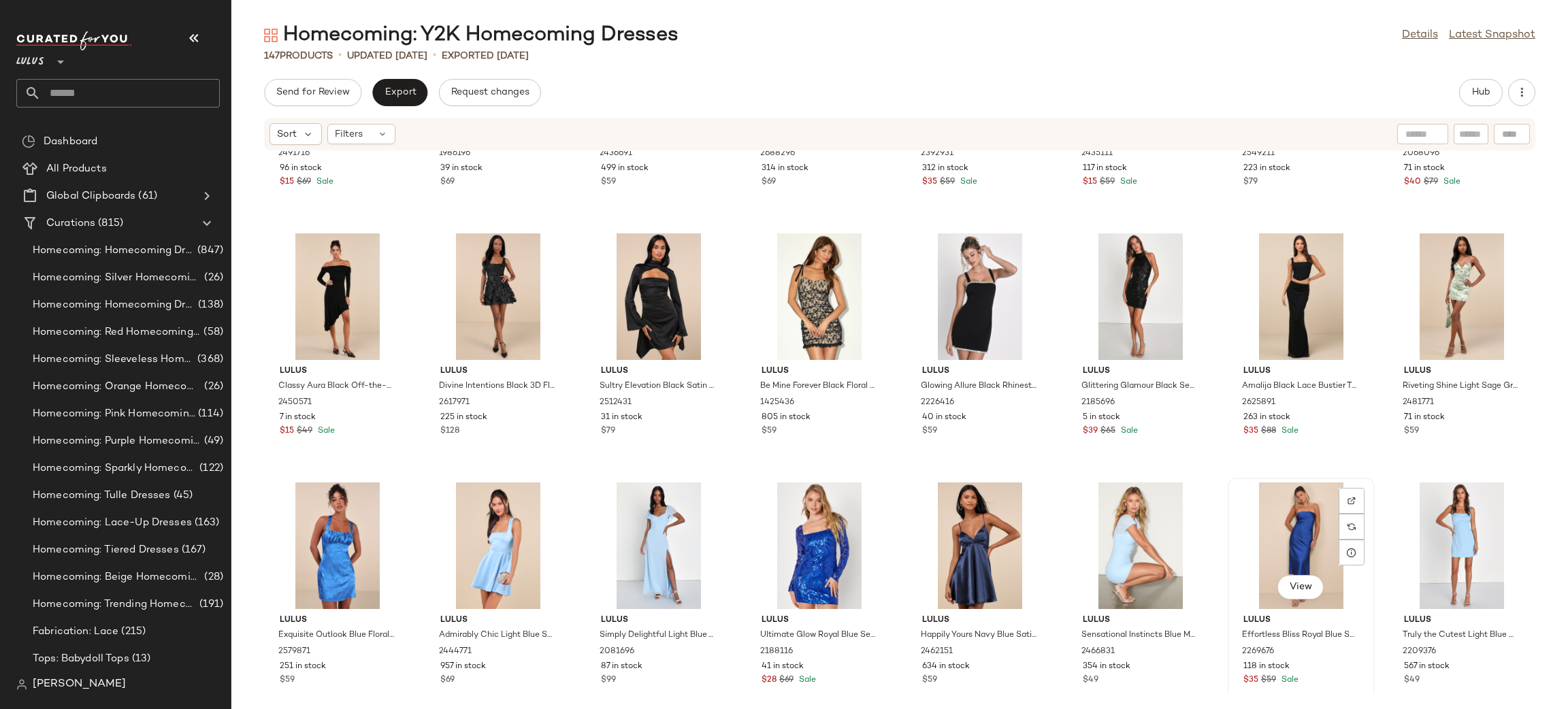
click at [1279, 533] on div "View" at bounding box center [1301, 546] width 137 height 127
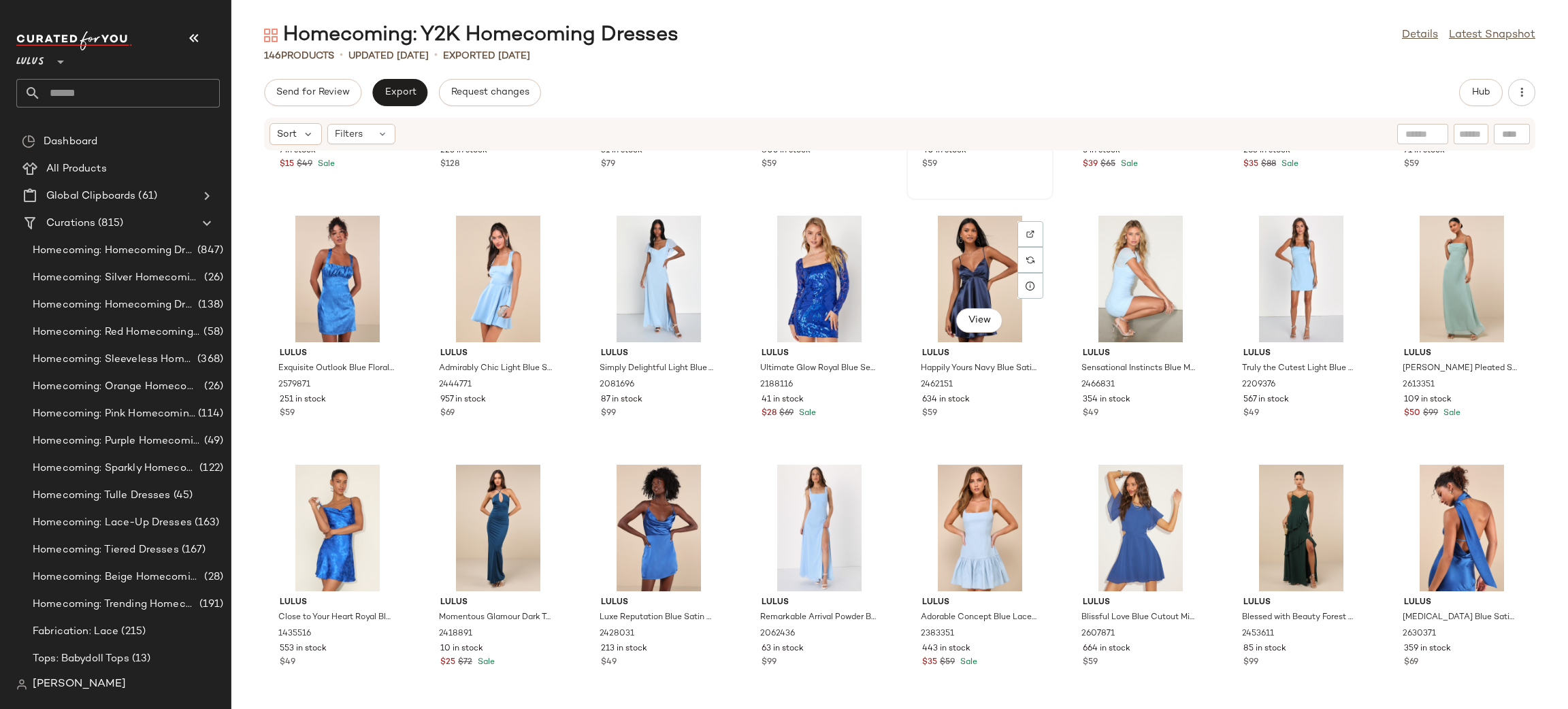
scroll to position [3192, 0]
click at [1272, 524] on div "View" at bounding box center [1301, 528] width 137 height 127
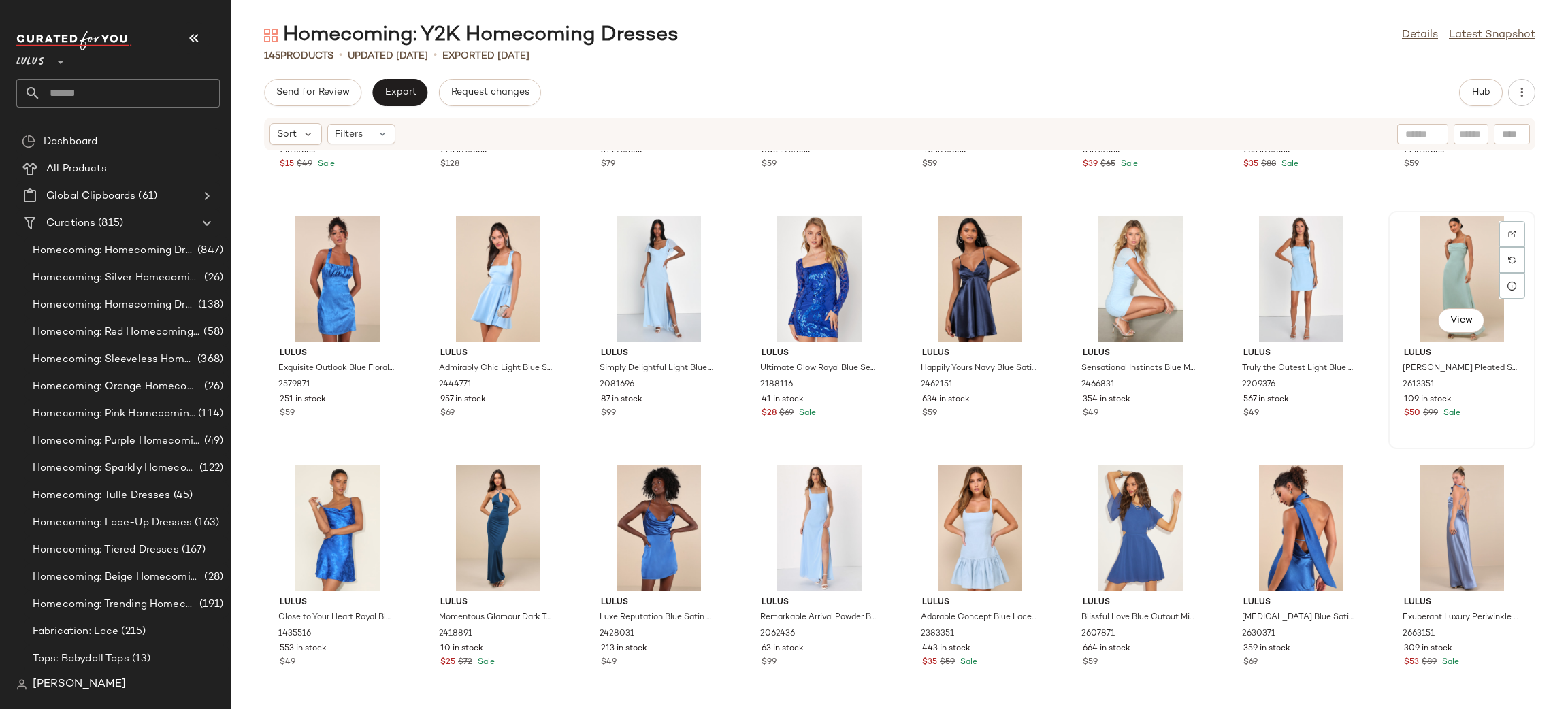
click at [1446, 296] on div "View" at bounding box center [1462, 279] width 137 height 127
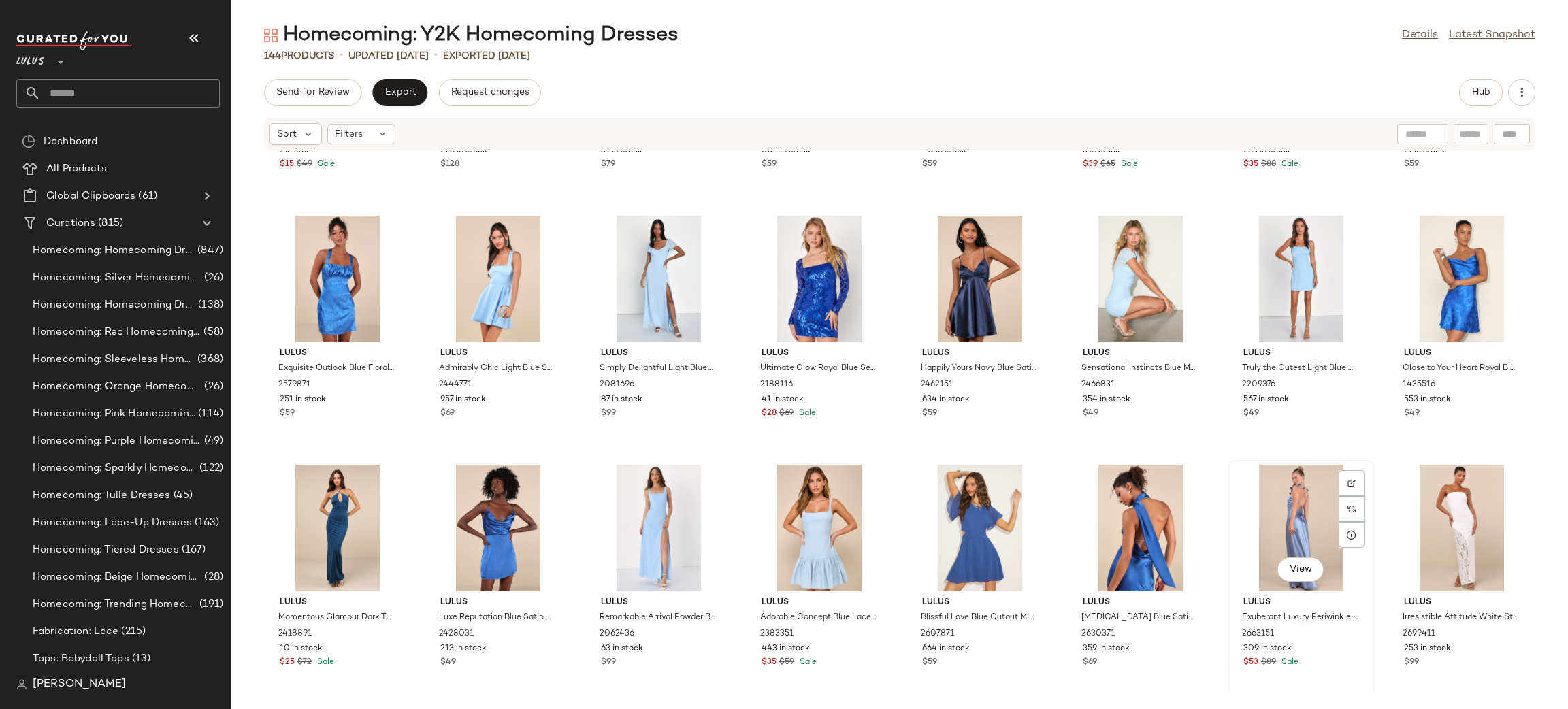
click at [1275, 527] on div "View" at bounding box center [1301, 528] width 137 height 127
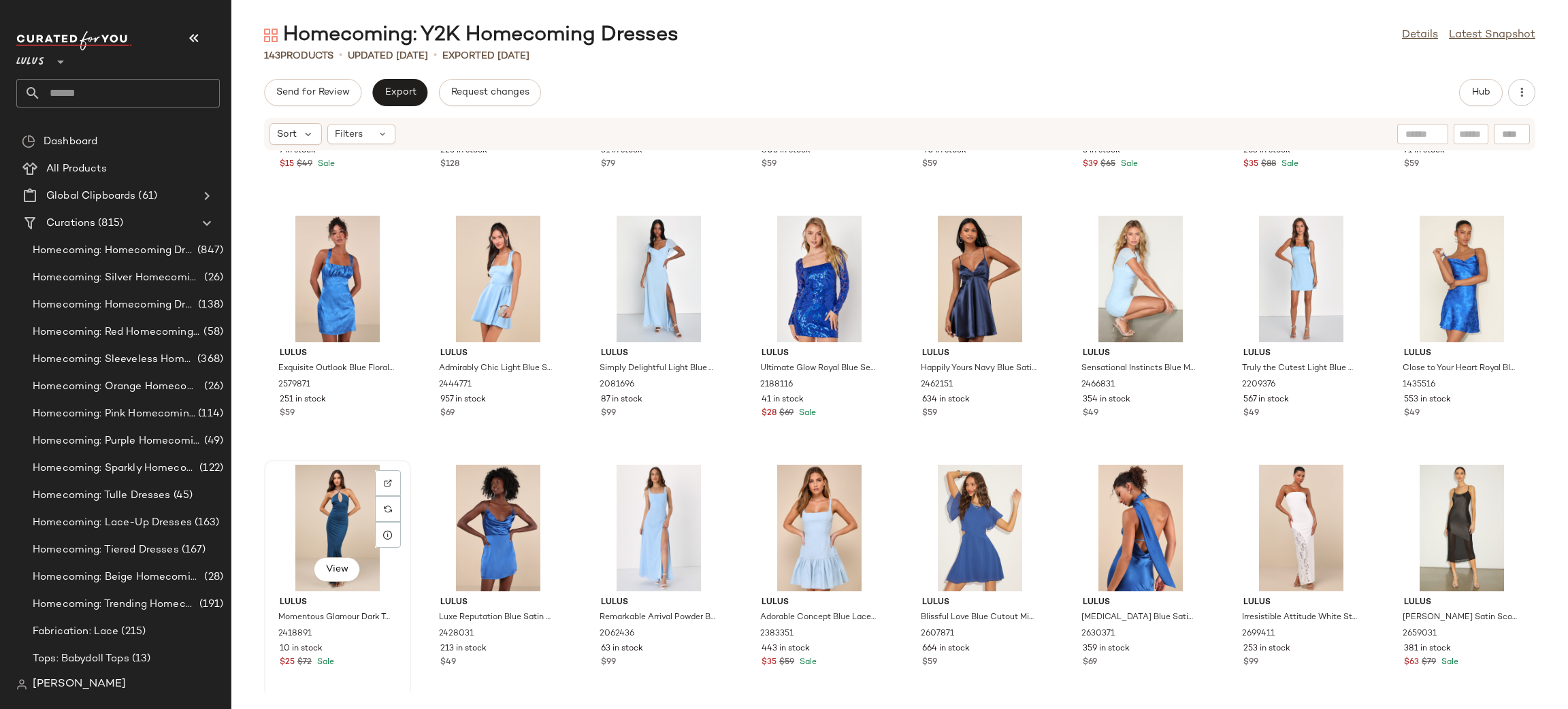
click at [324, 533] on div "View" at bounding box center [337, 528] width 137 height 127
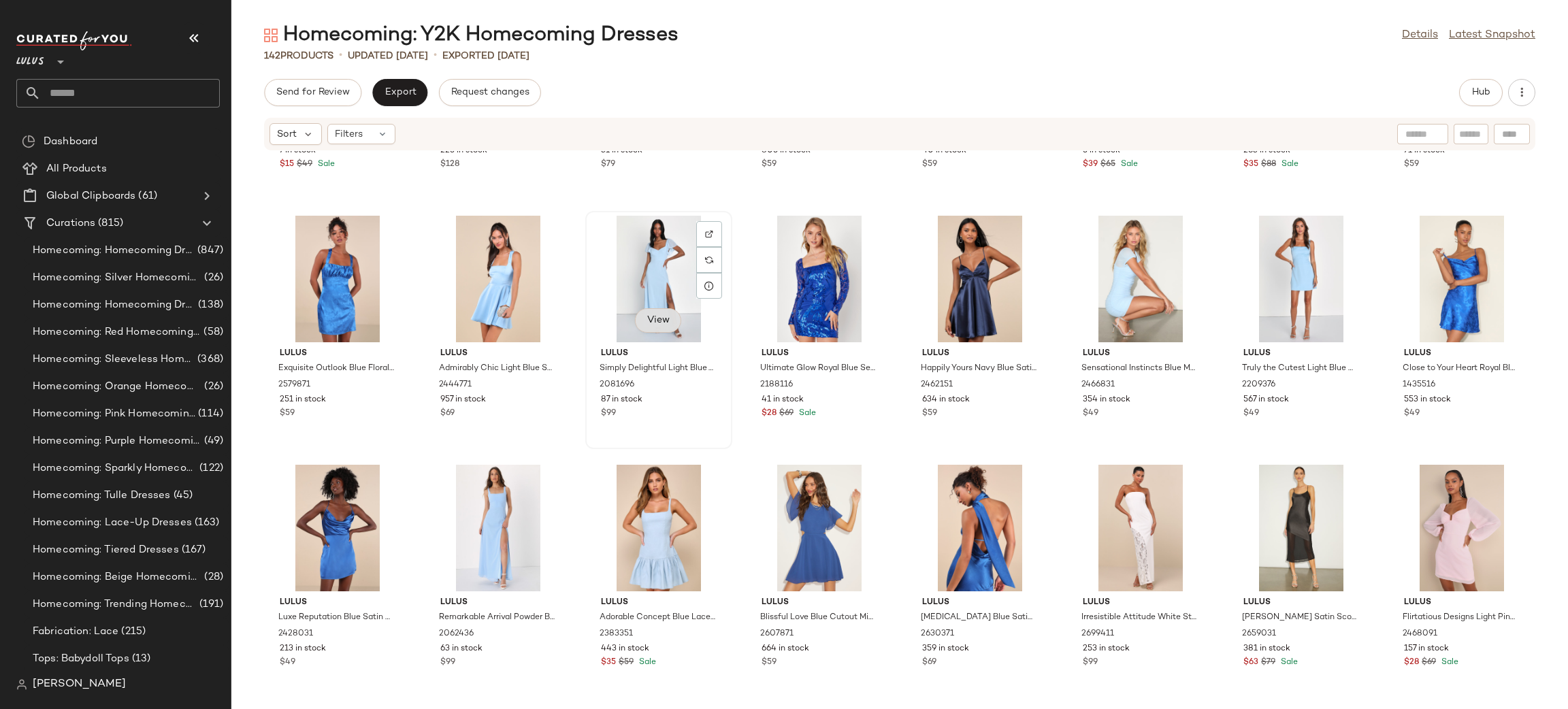
click at [635, 323] on button "View" at bounding box center [658, 320] width 46 height 24
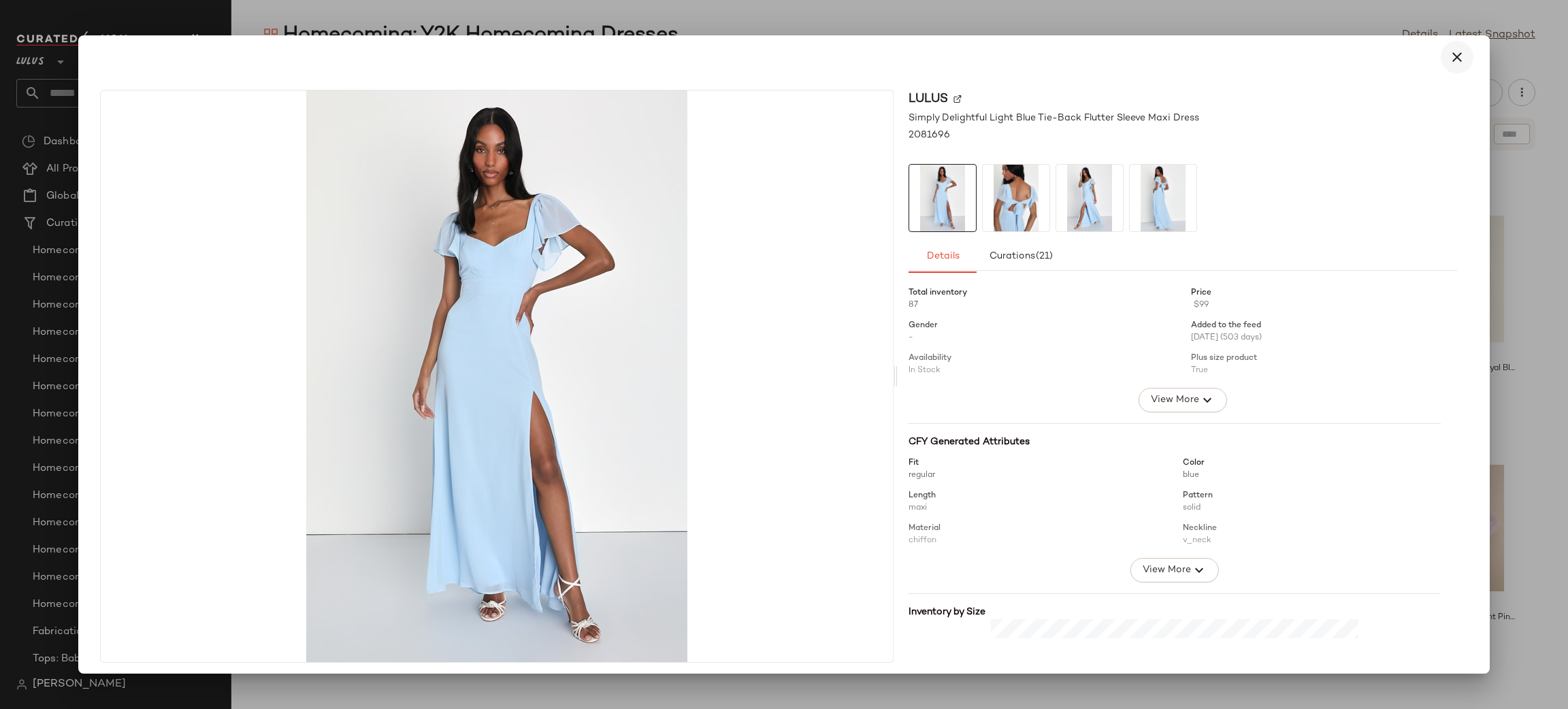
click at [1449, 61] on icon "button" at bounding box center [1457, 57] width 16 height 16
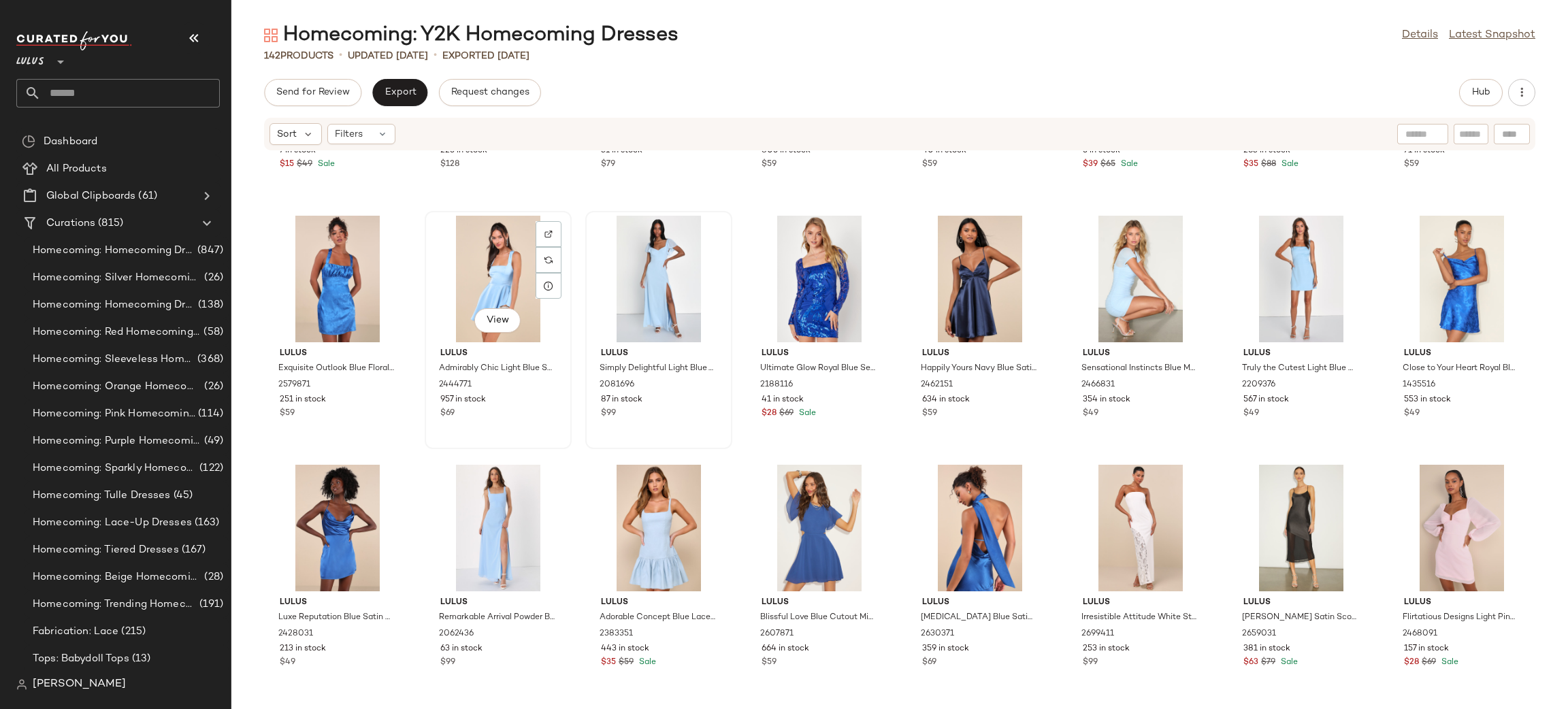
click at [481, 260] on div "View" at bounding box center [497, 279] width 137 height 127
click at [654, 276] on div "View" at bounding box center [658, 279] width 137 height 127
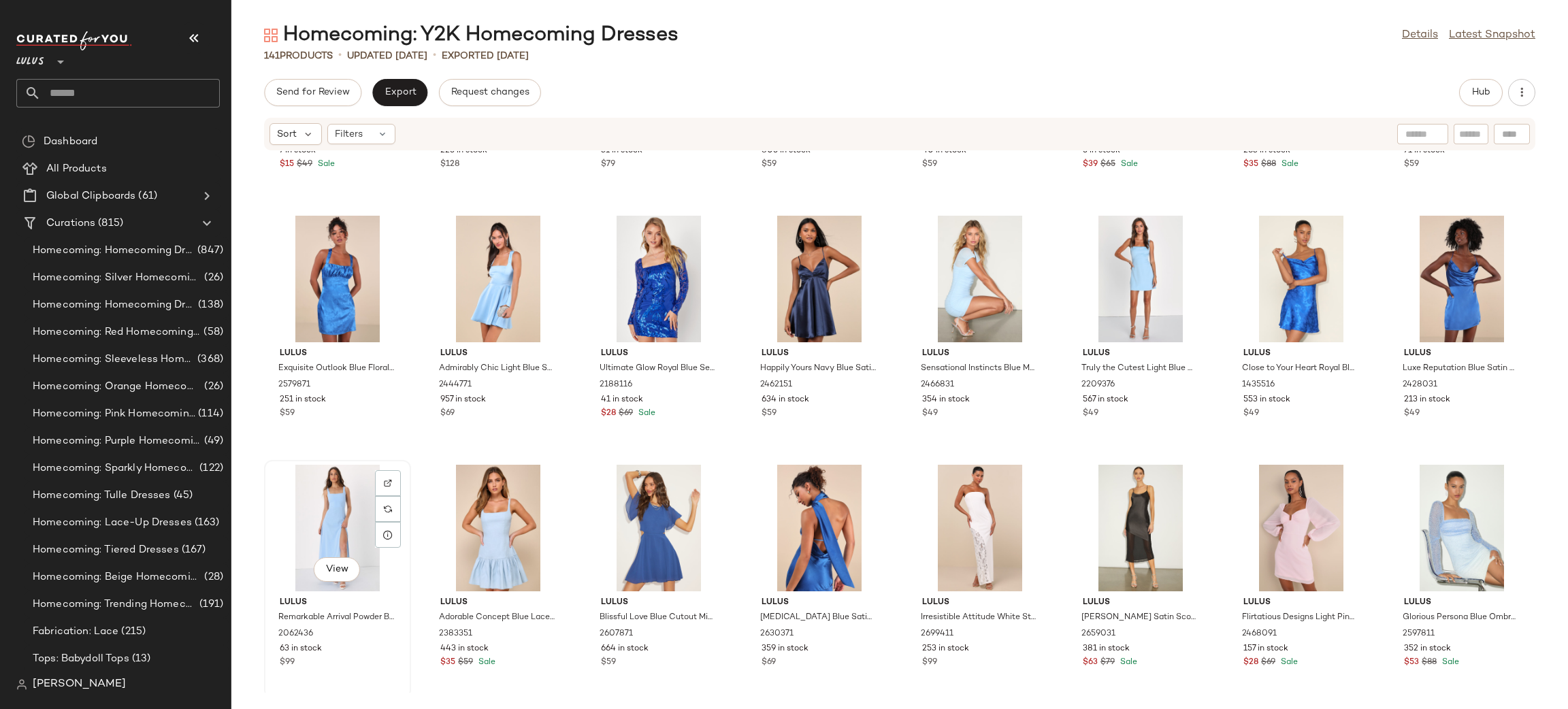
click at [328, 520] on div "View" at bounding box center [337, 528] width 137 height 127
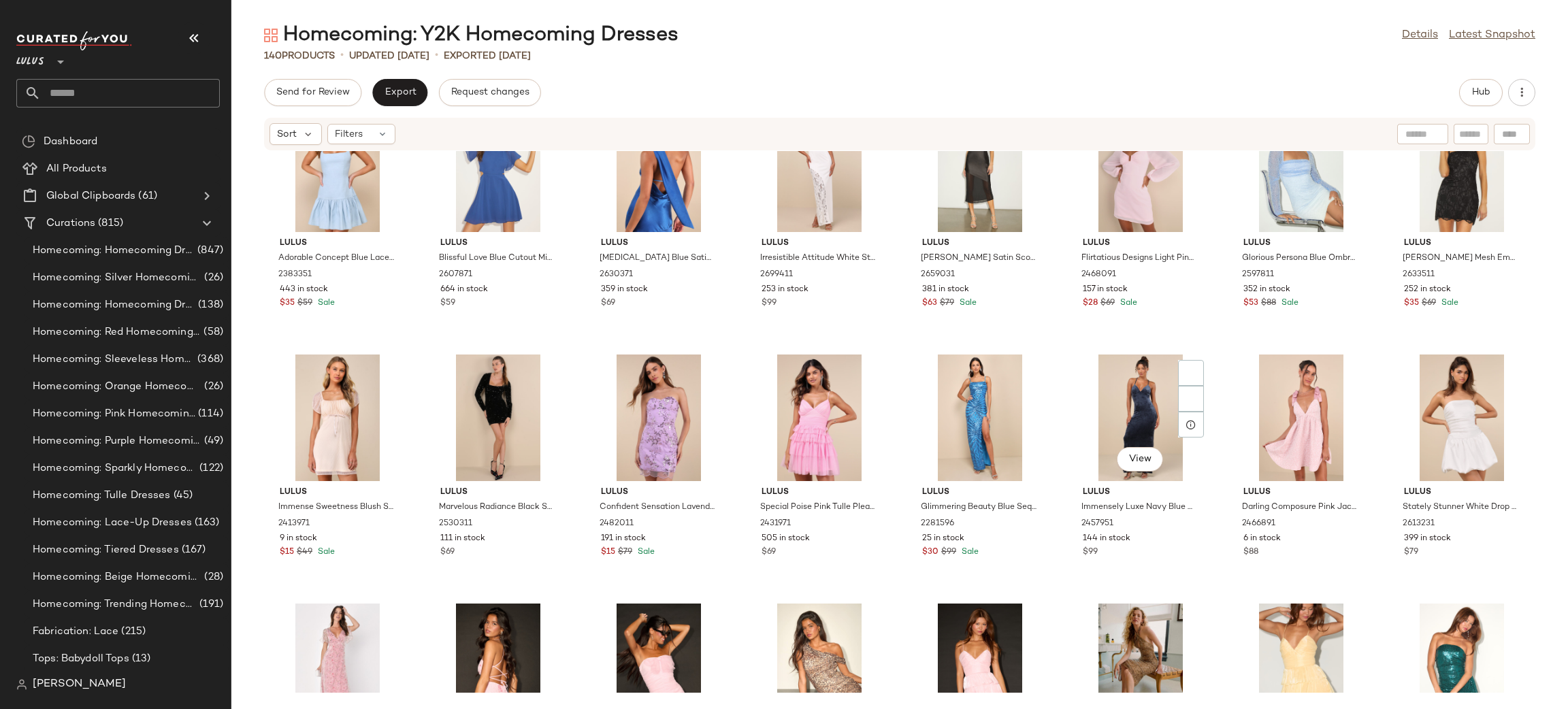
scroll to position [3550, 0]
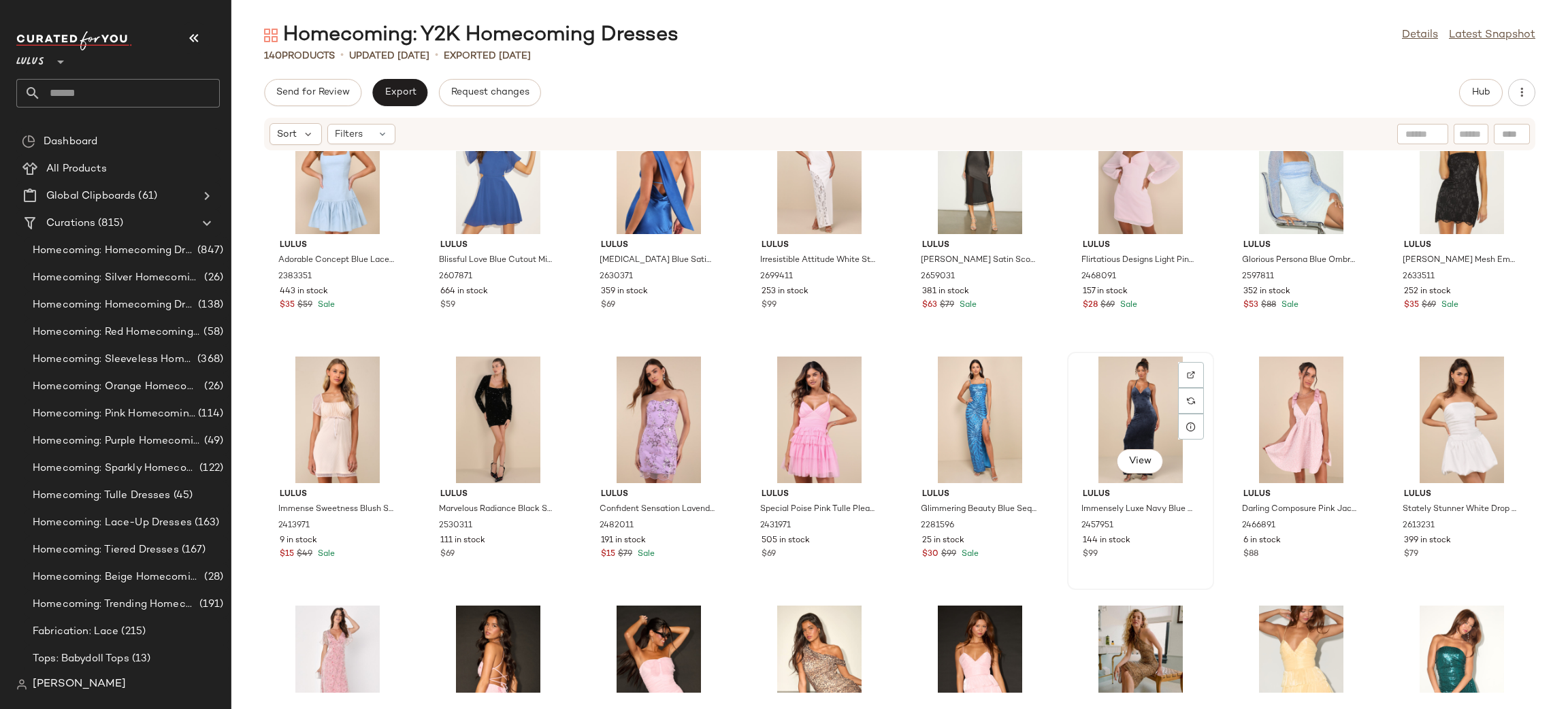
click at [1136, 388] on div "View" at bounding box center [1140, 420] width 137 height 127
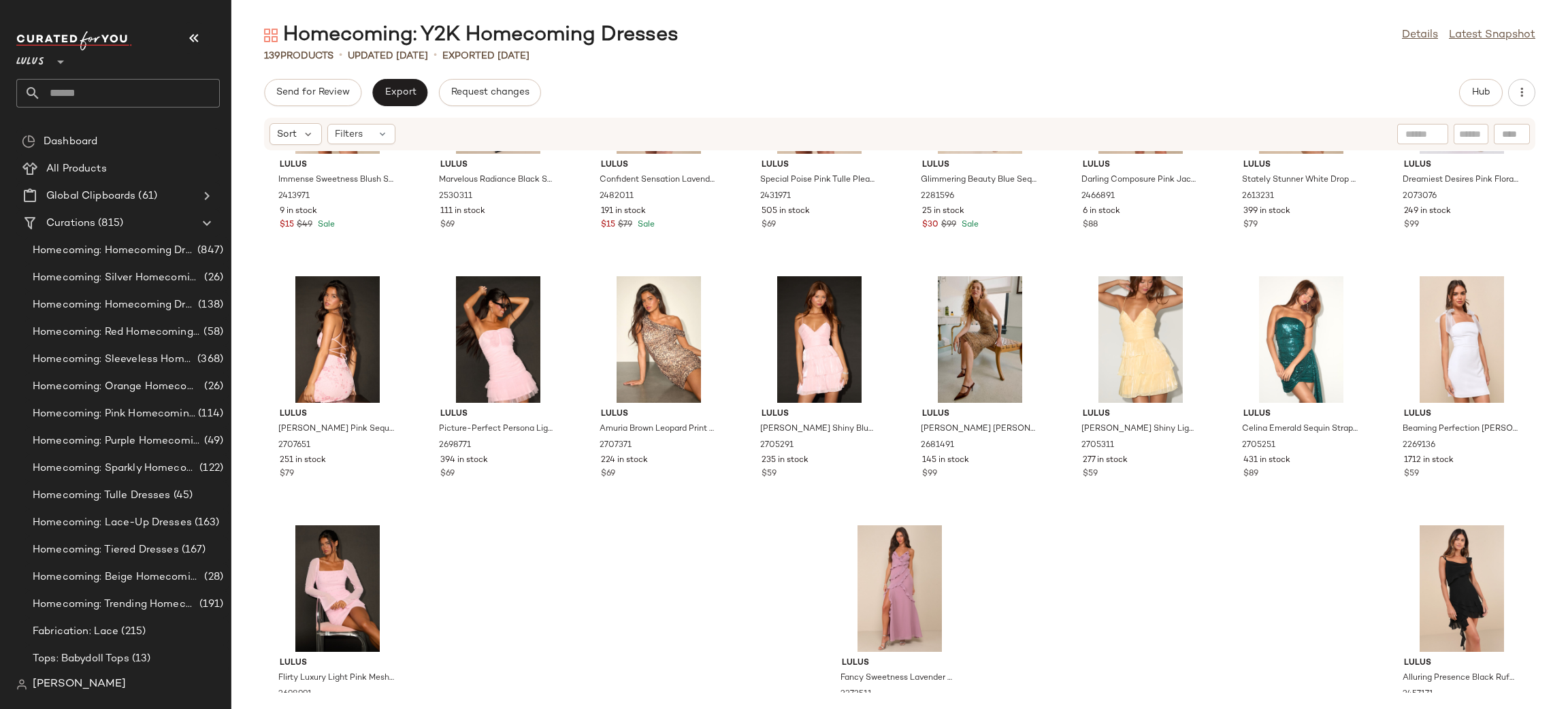
scroll to position [3877, 0]
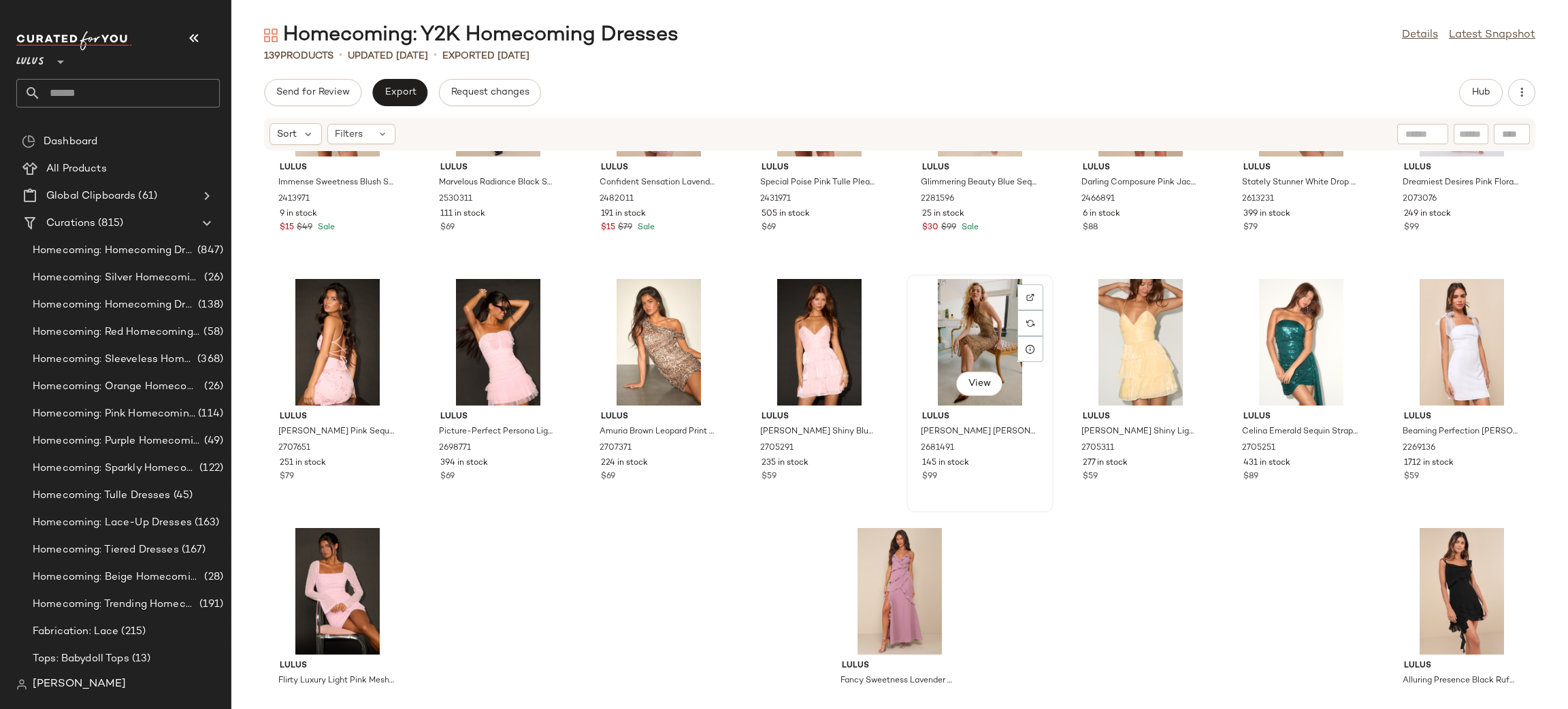
click at [969, 324] on div "View" at bounding box center [979, 342] width 137 height 127
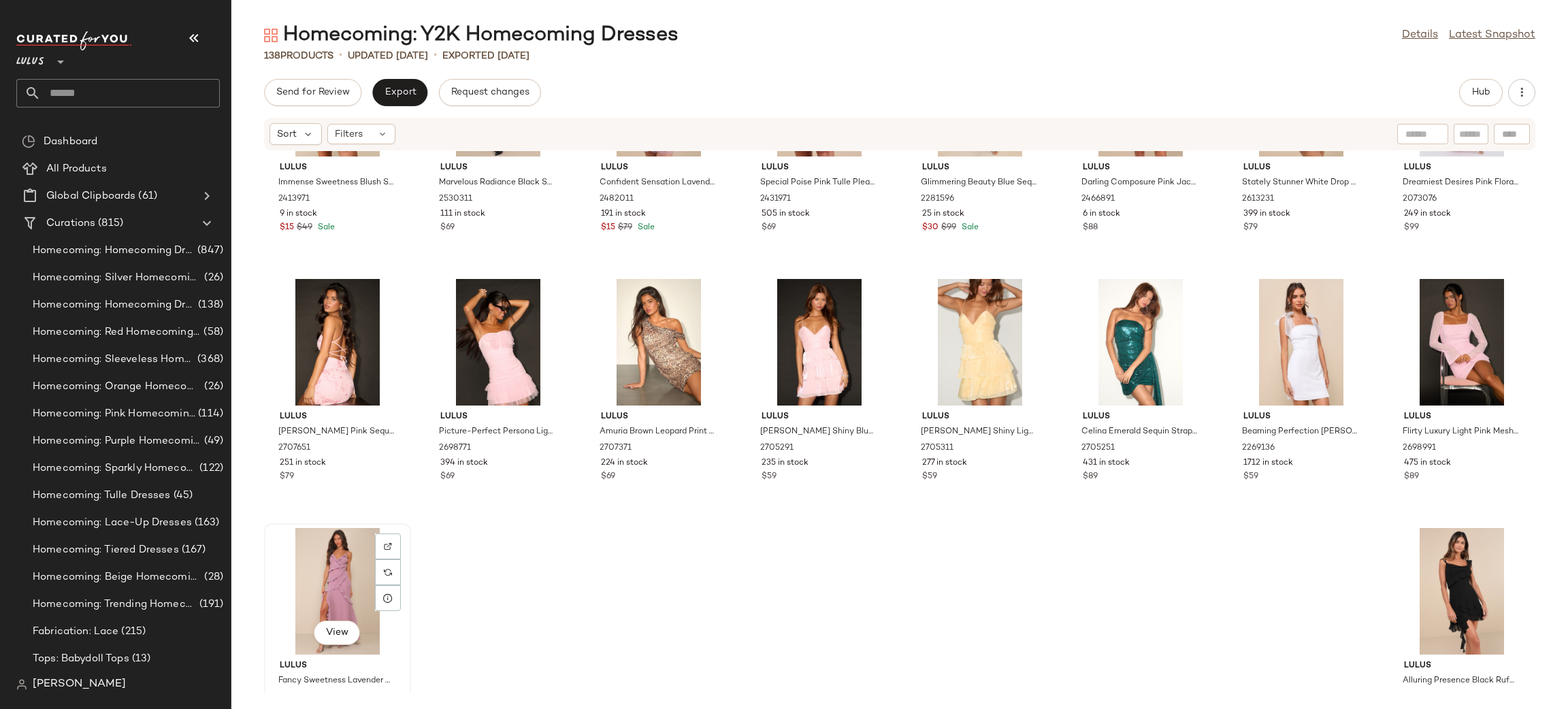
click at [337, 595] on div "View" at bounding box center [337, 592] width 137 height 127
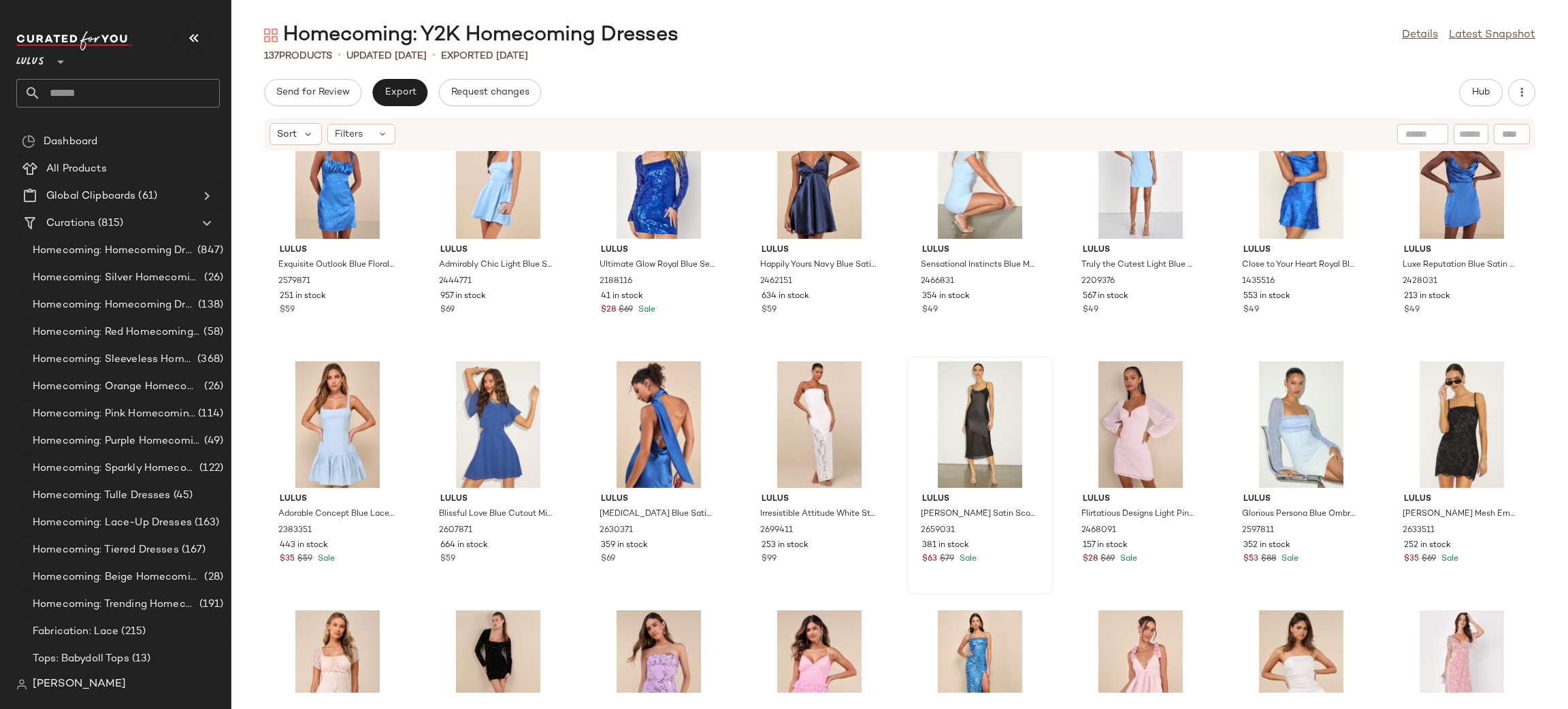
scroll to position [3314, 0]
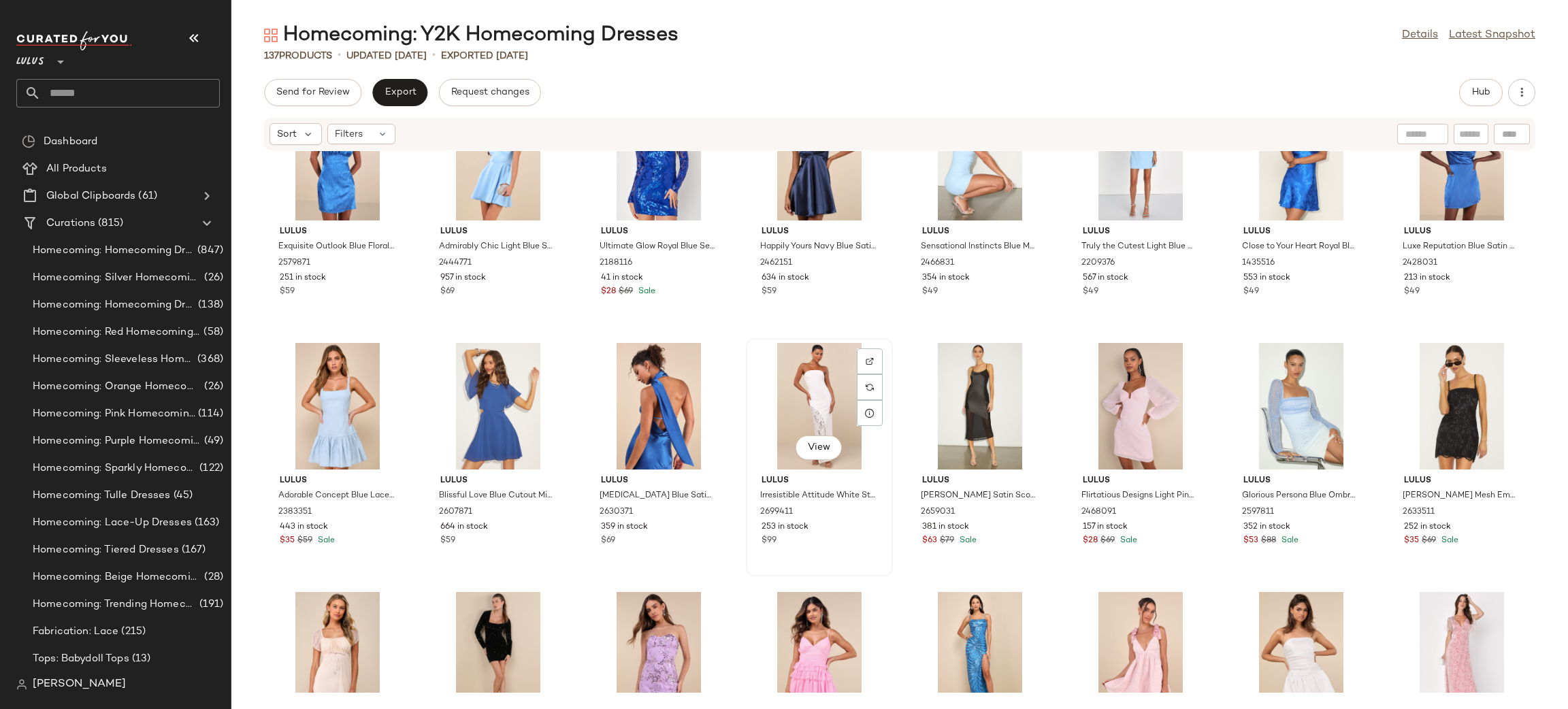
click at [797, 391] on div "View" at bounding box center [819, 407] width 137 height 127
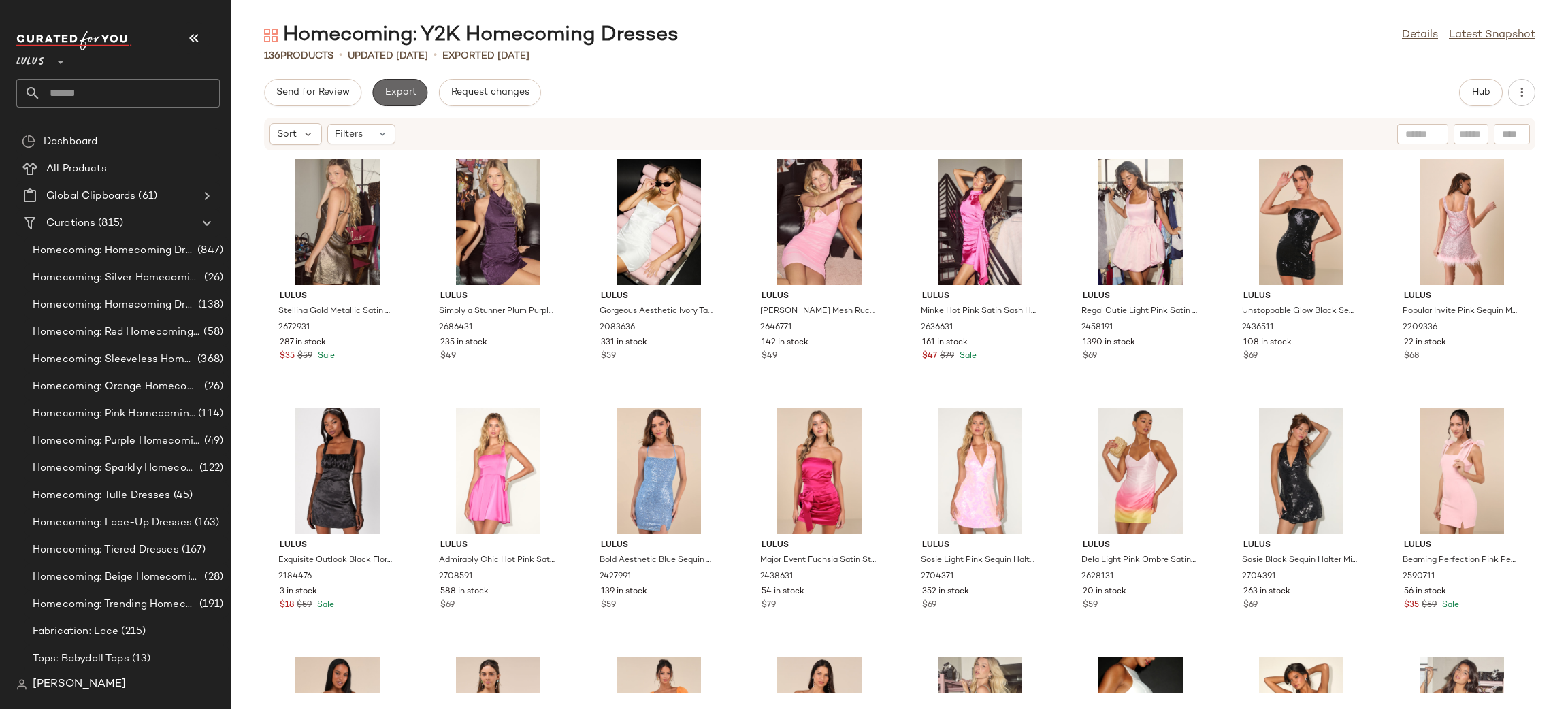
click at [411, 94] on span "Export" at bounding box center [399, 92] width 32 height 11
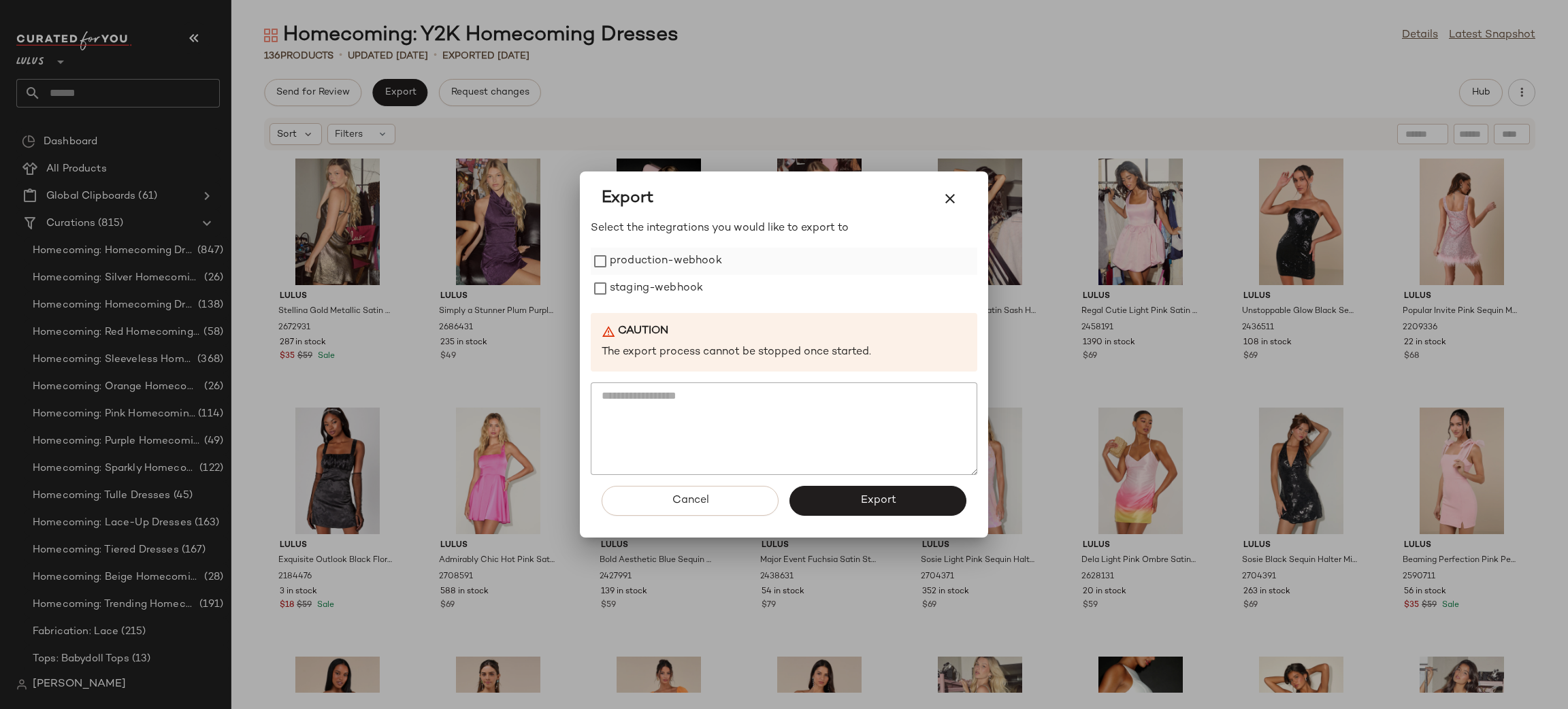
click at [679, 263] on label "production-webhook" at bounding box center [666, 261] width 112 height 27
click at [684, 289] on label "staging-webhook" at bounding box center [656, 288] width 93 height 27
click at [857, 494] on button "Export" at bounding box center [878, 501] width 177 height 30
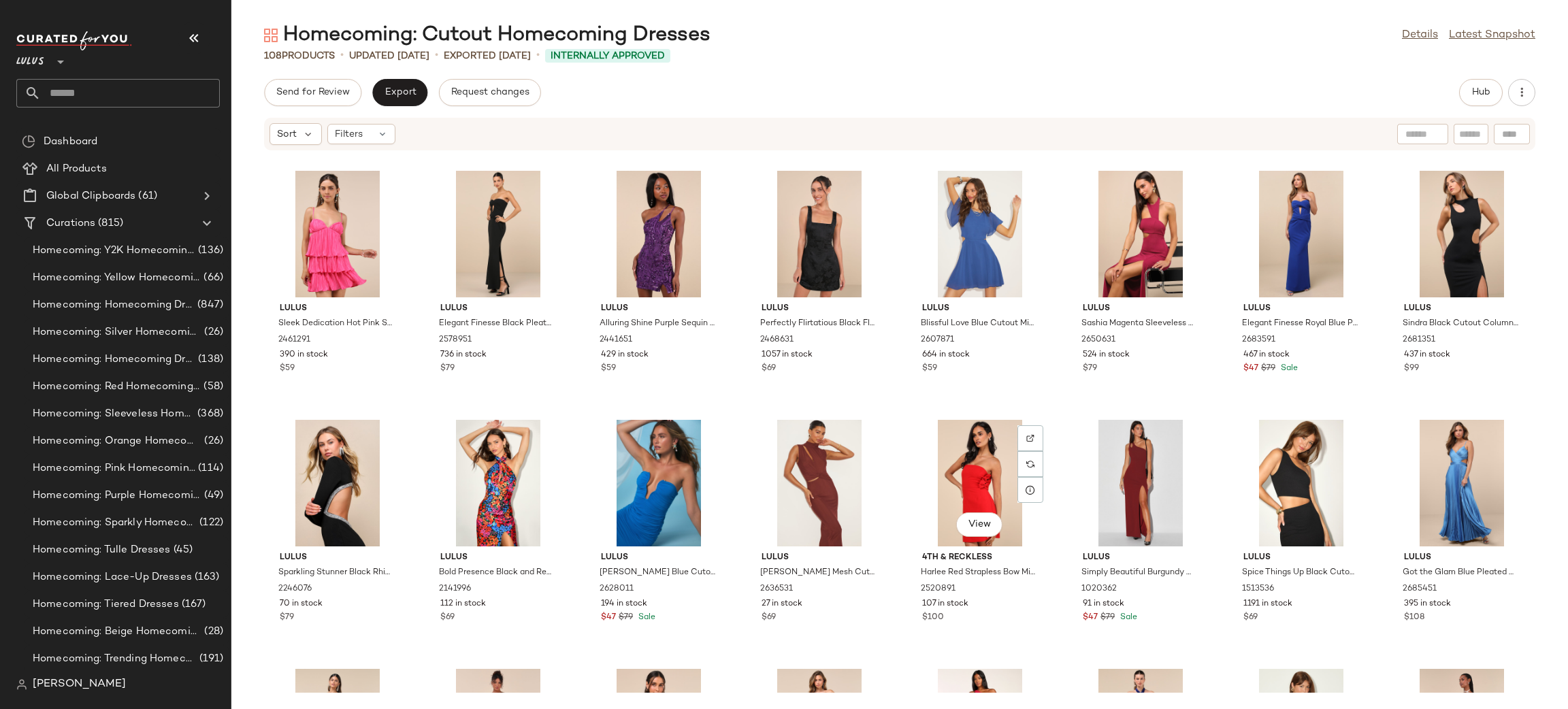
scroll to position [997, 0]
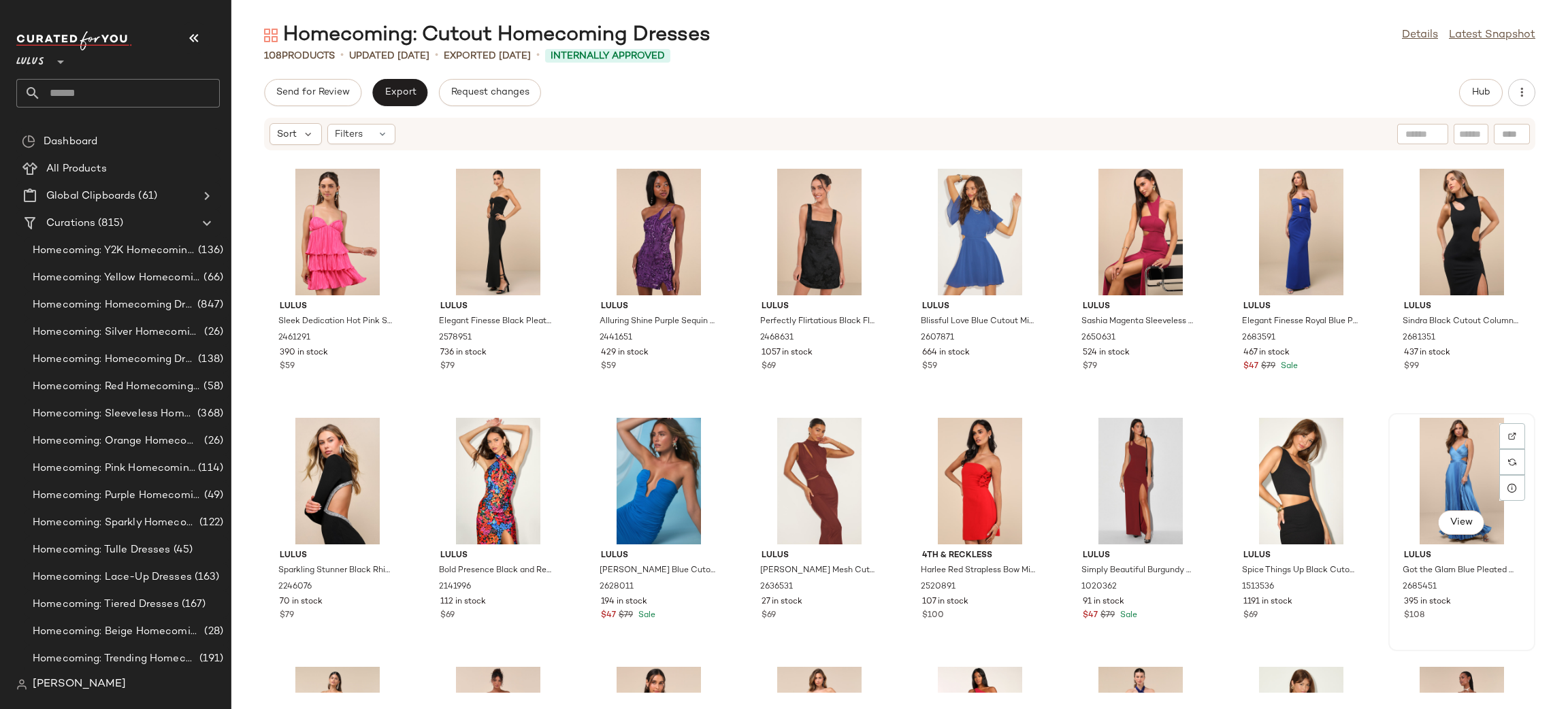
click at [1427, 487] on div "View" at bounding box center [1462, 481] width 137 height 127
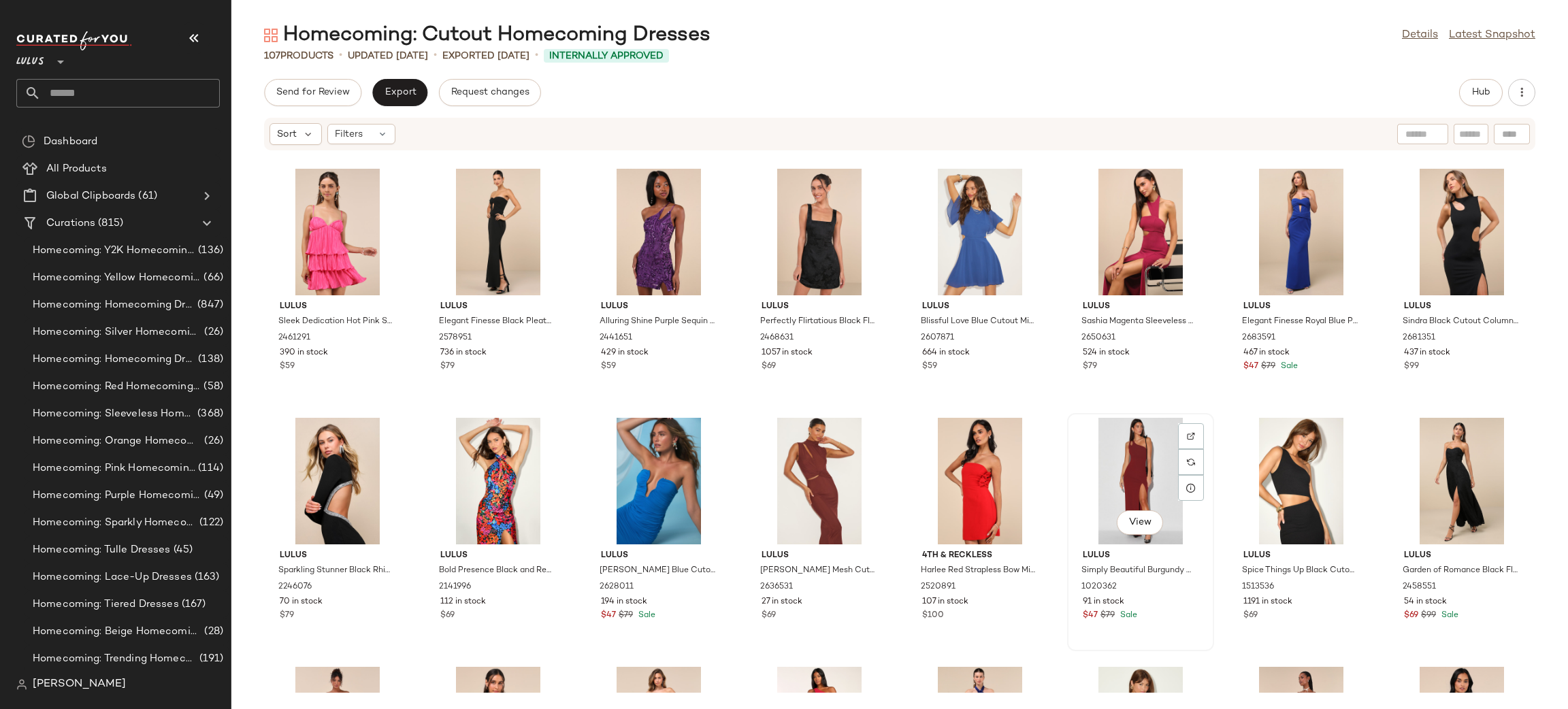
click at [1147, 442] on div "View" at bounding box center [1140, 481] width 137 height 127
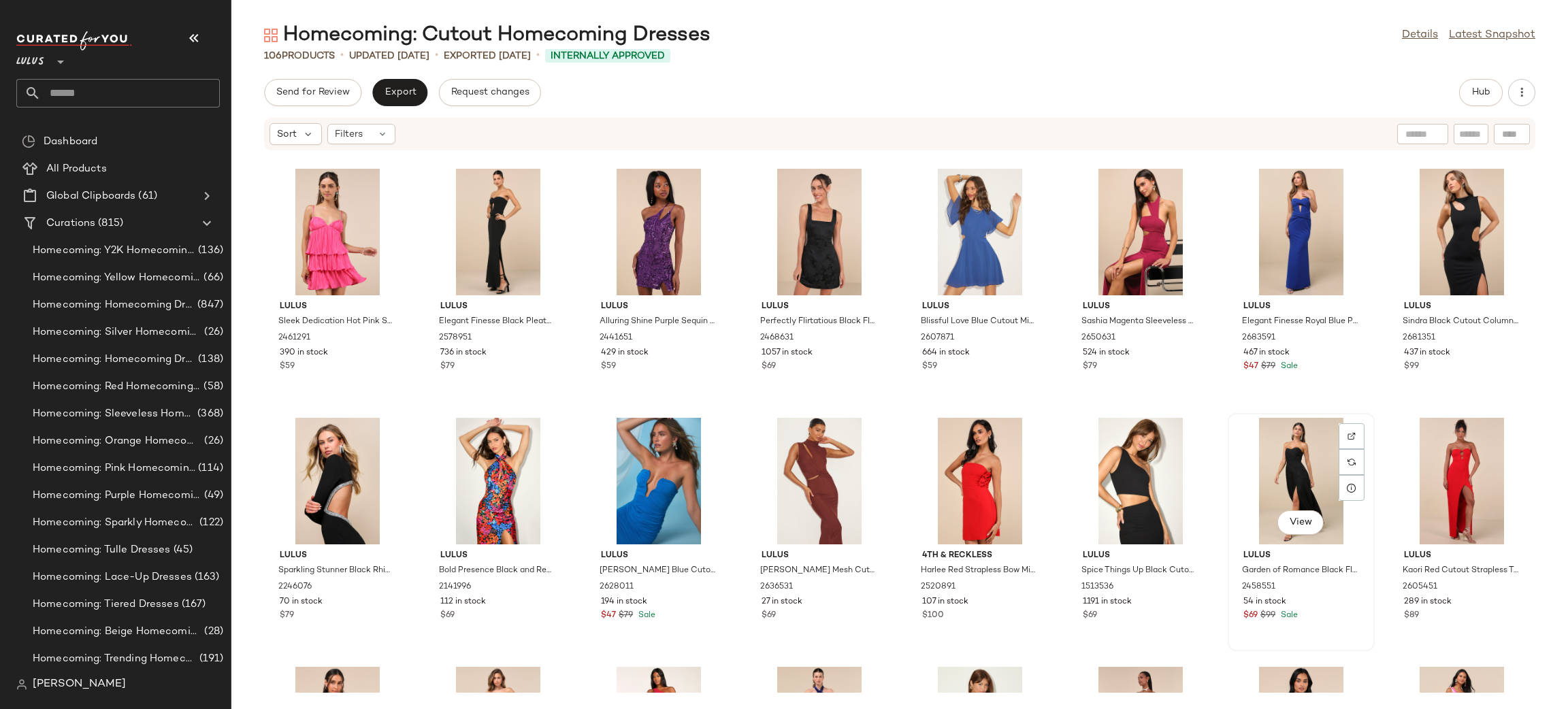
click at [1276, 502] on div "View" at bounding box center [1301, 481] width 137 height 127
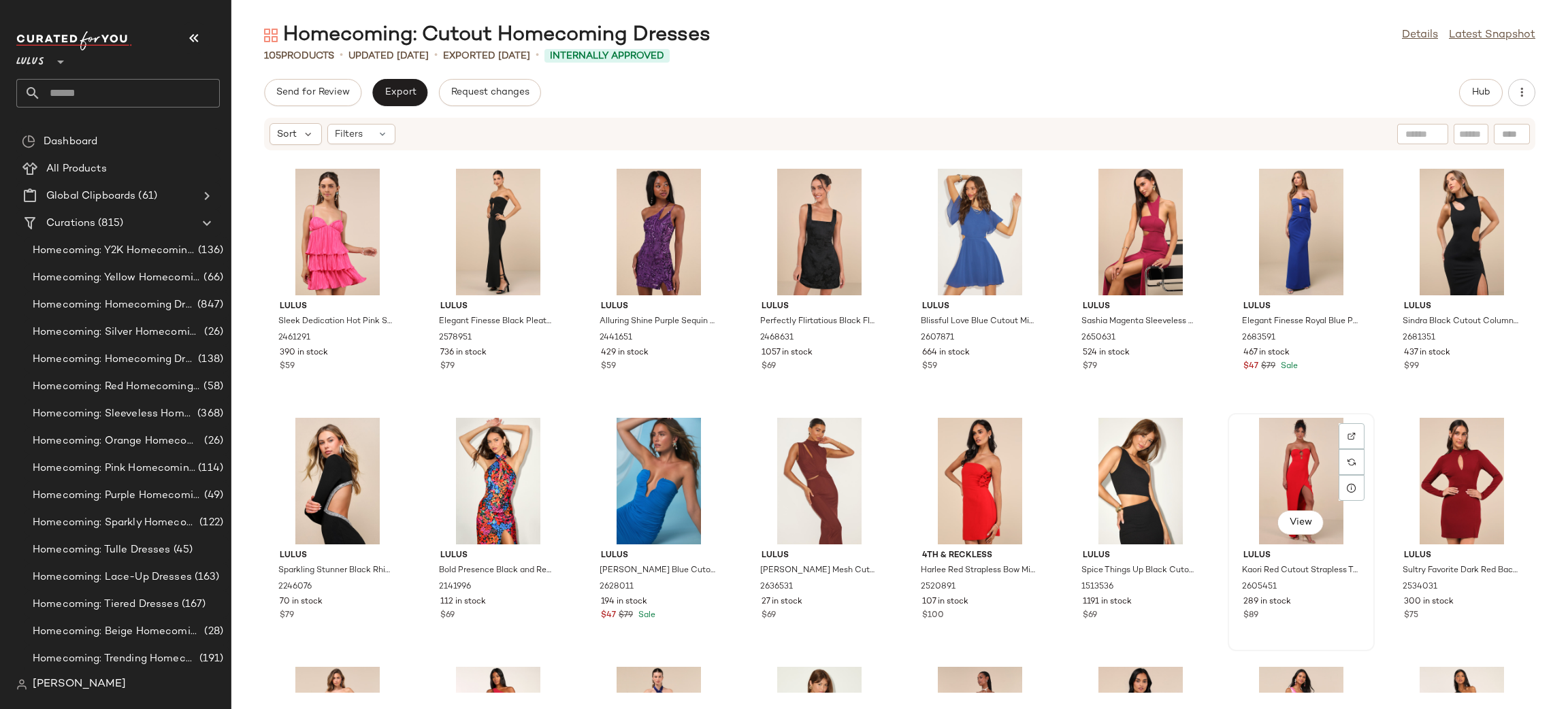
click at [1285, 476] on div "View" at bounding box center [1301, 481] width 137 height 127
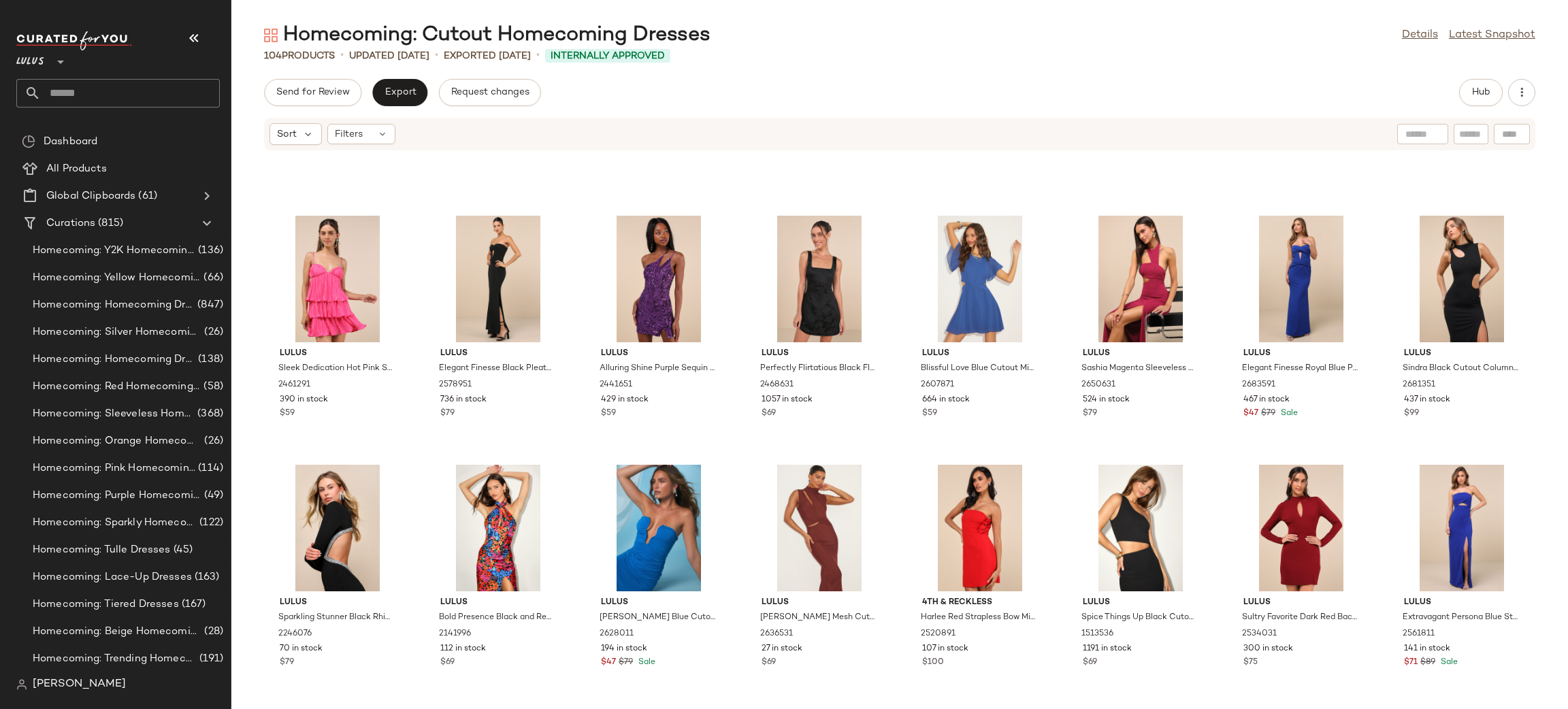
scroll to position [946, 0]
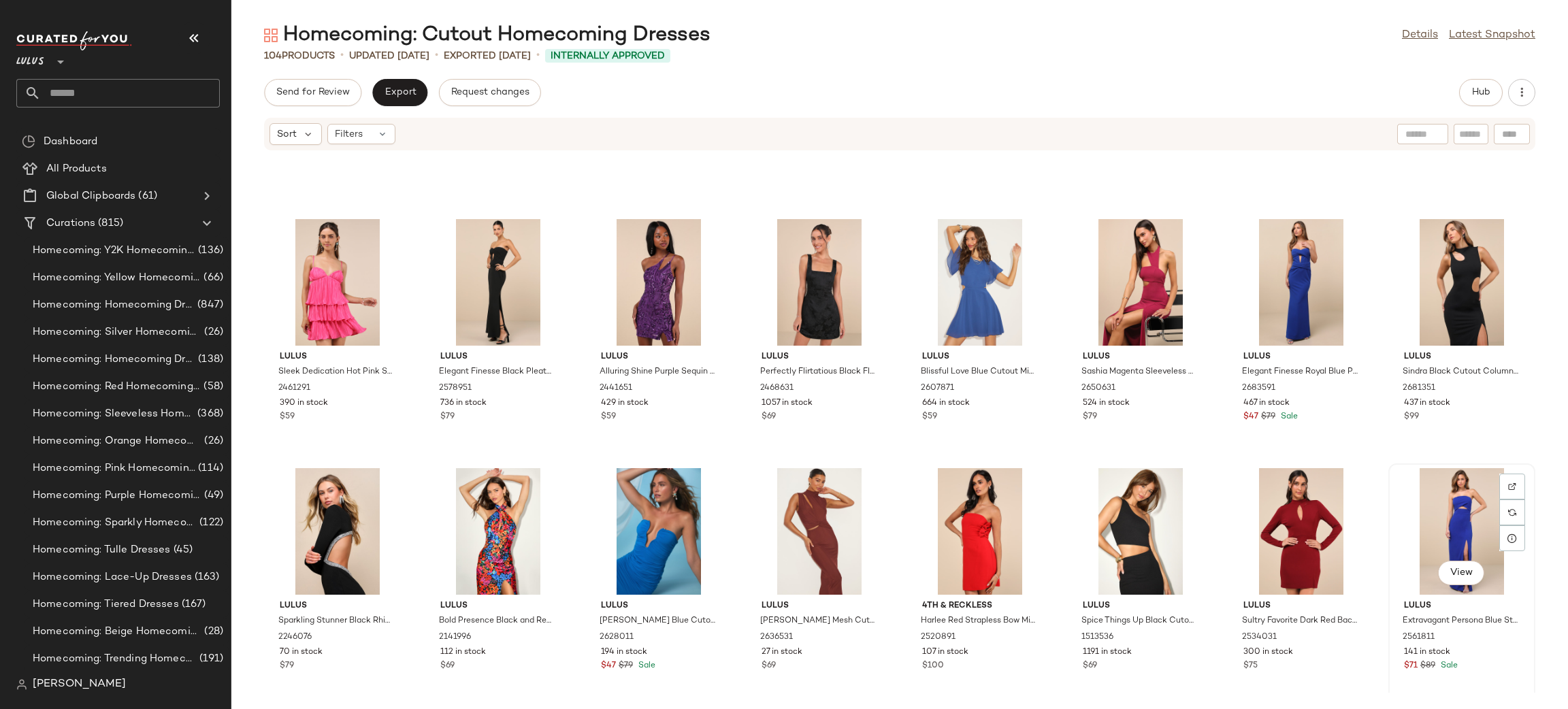
click at [1452, 520] on div "View" at bounding box center [1462, 532] width 137 height 127
click at [1290, 274] on div "View" at bounding box center [1301, 283] width 137 height 127
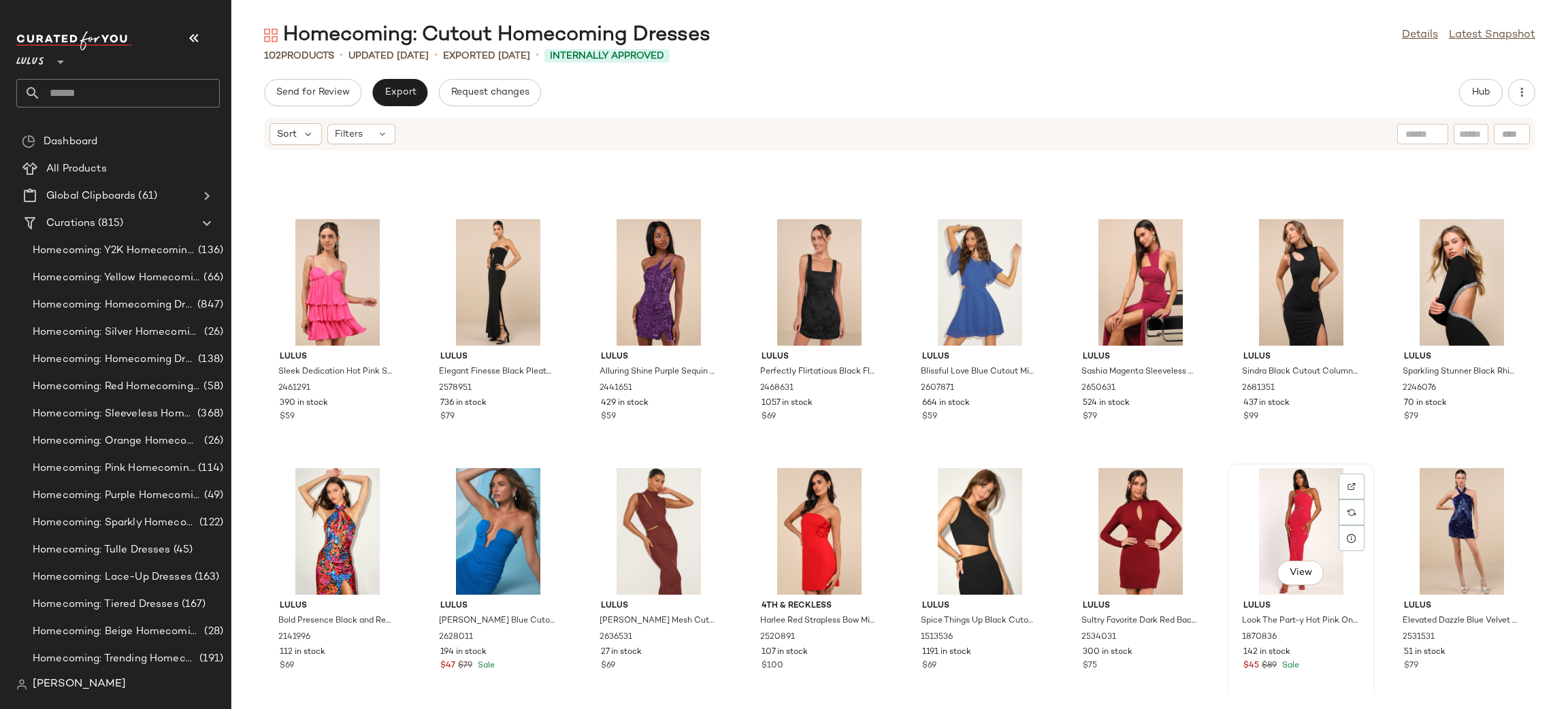
click at [1286, 533] on div "View" at bounding box center [1301, 532] width 137 height 127
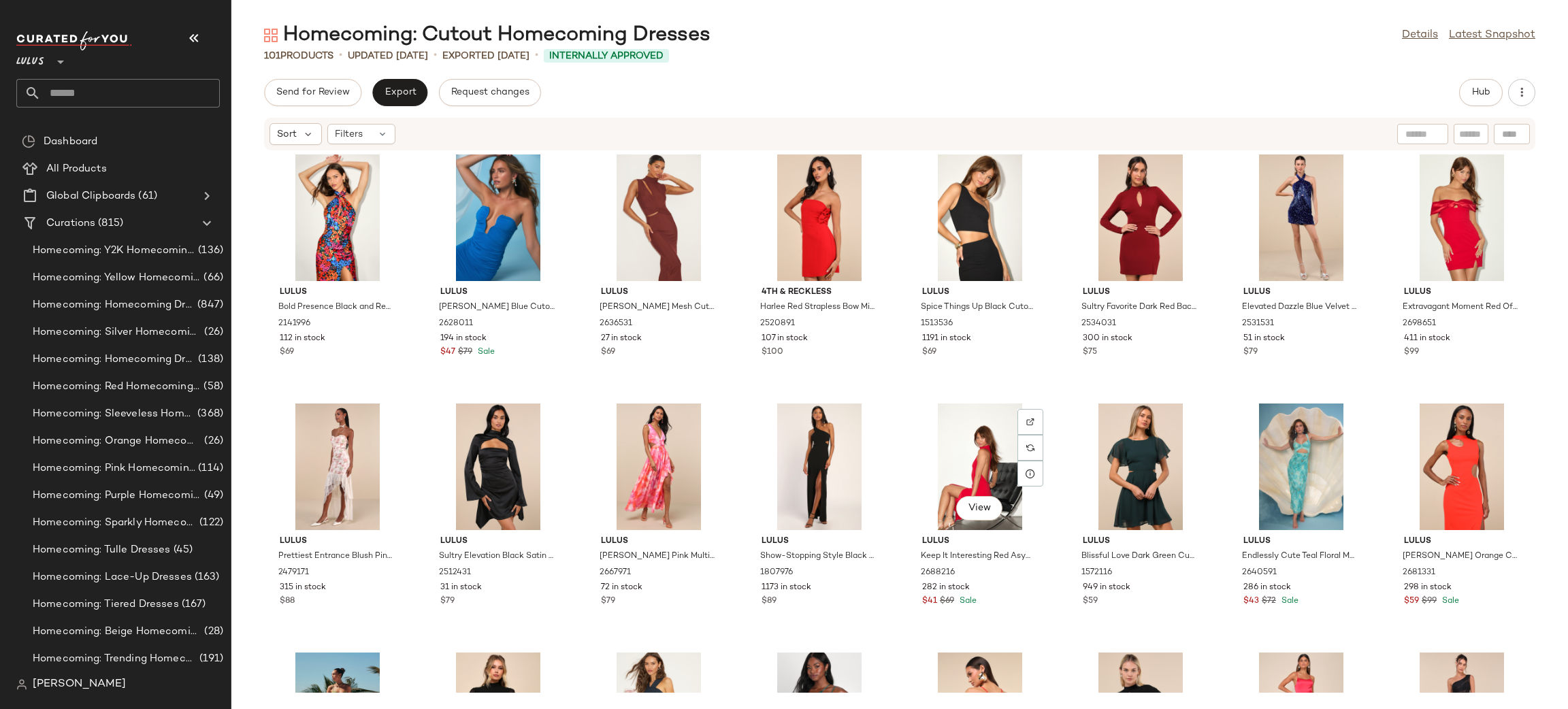
scroll to position [1251, 0]
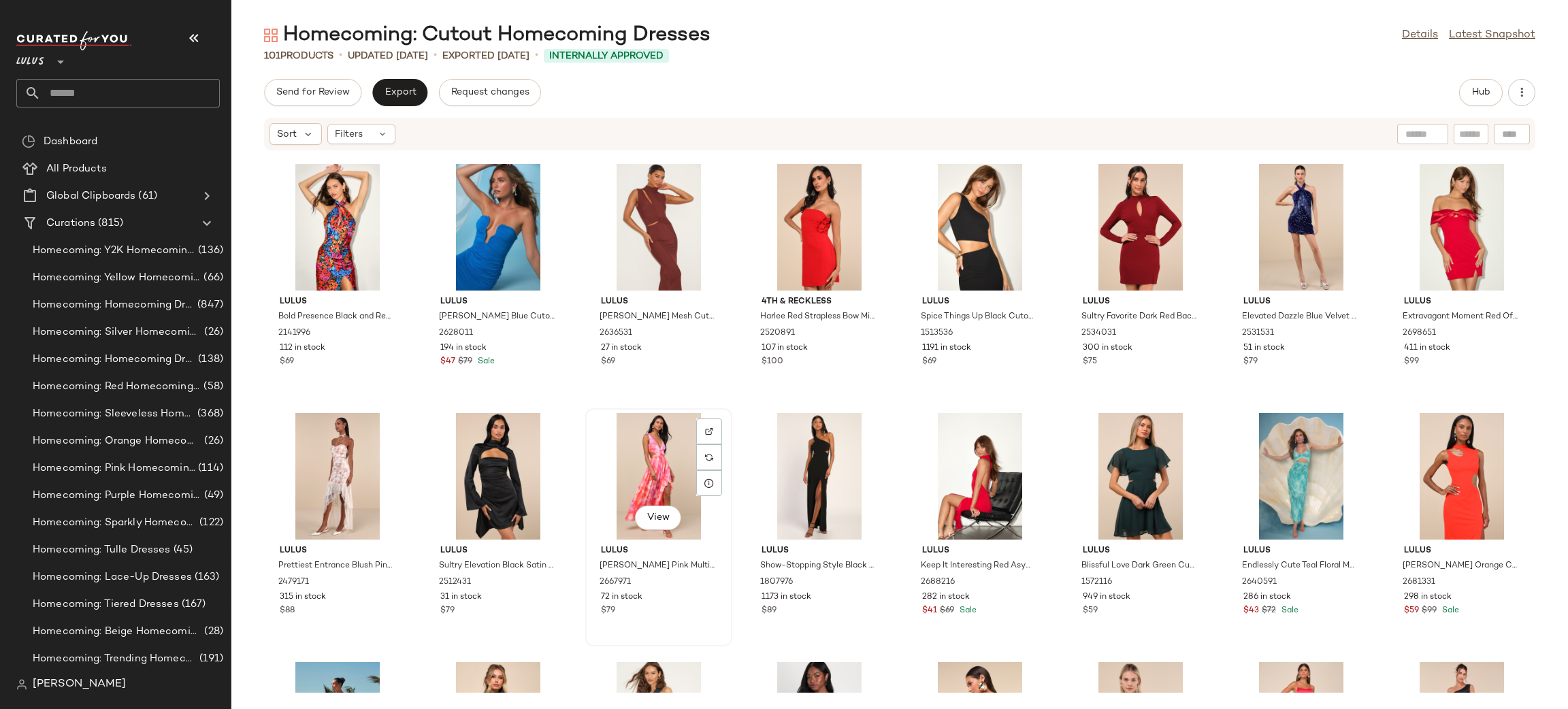
click at [662, 453] on div "View" at bounding box center [658, 476] width 137 height 127
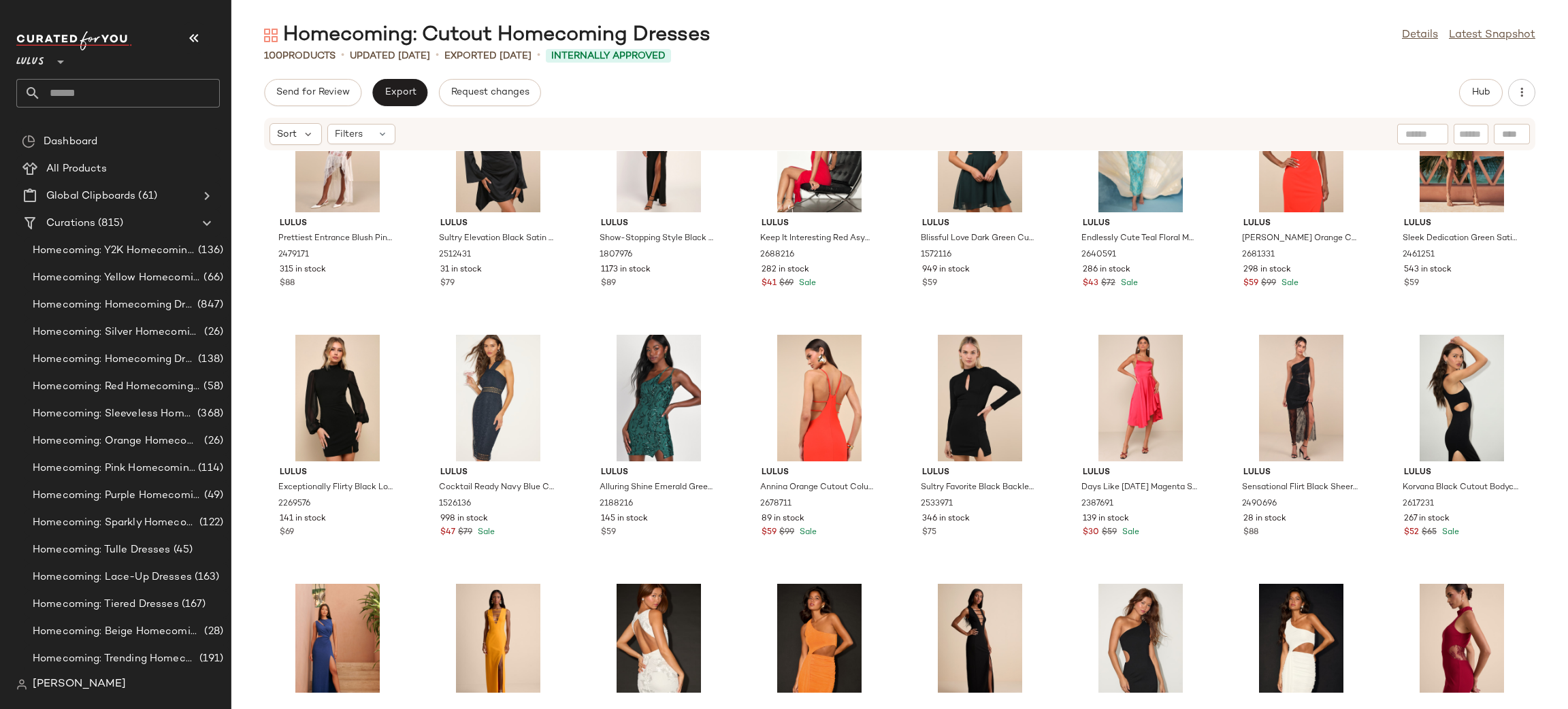
scroll to position [1575, 0]
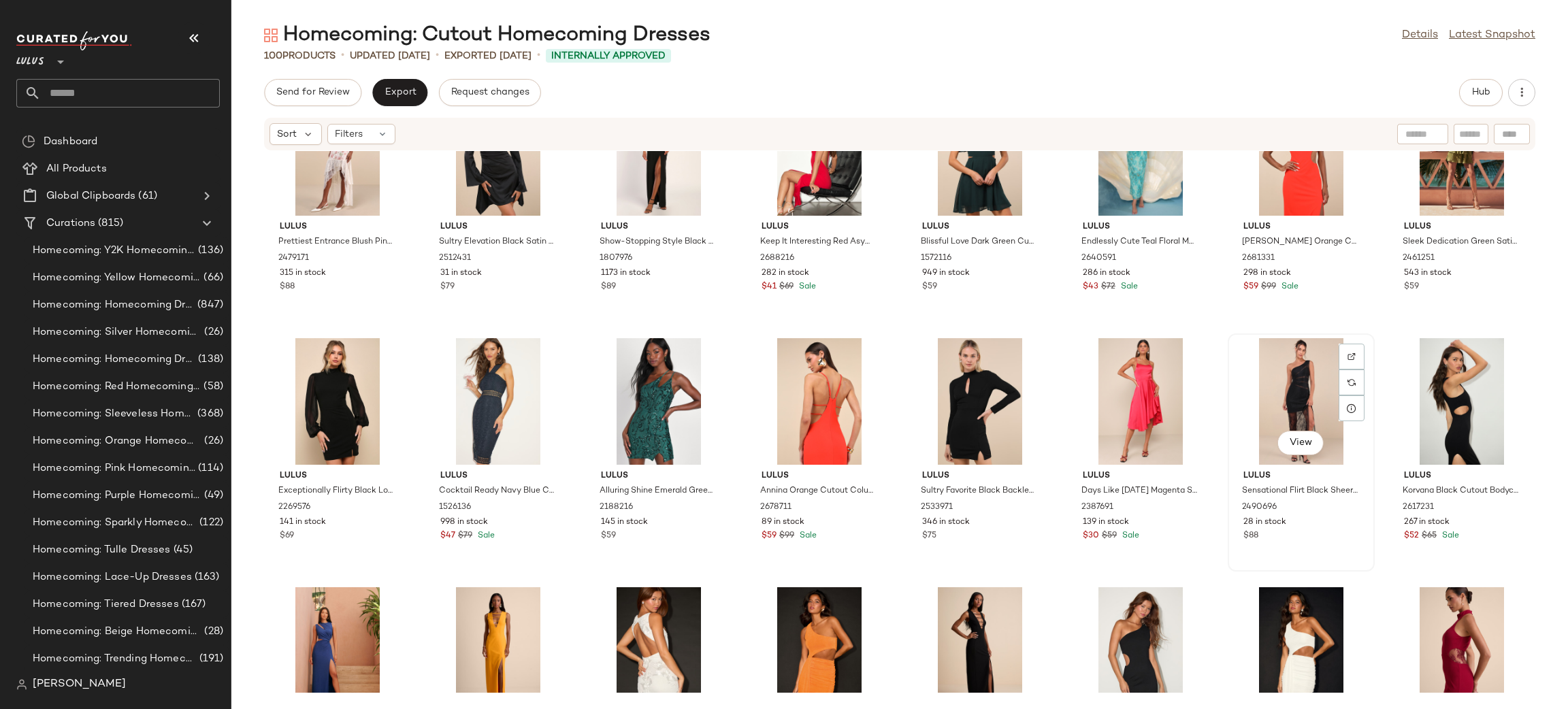
click at [1284, 397] on div "View" at bounding box center [1301, 402] width 137 height 127
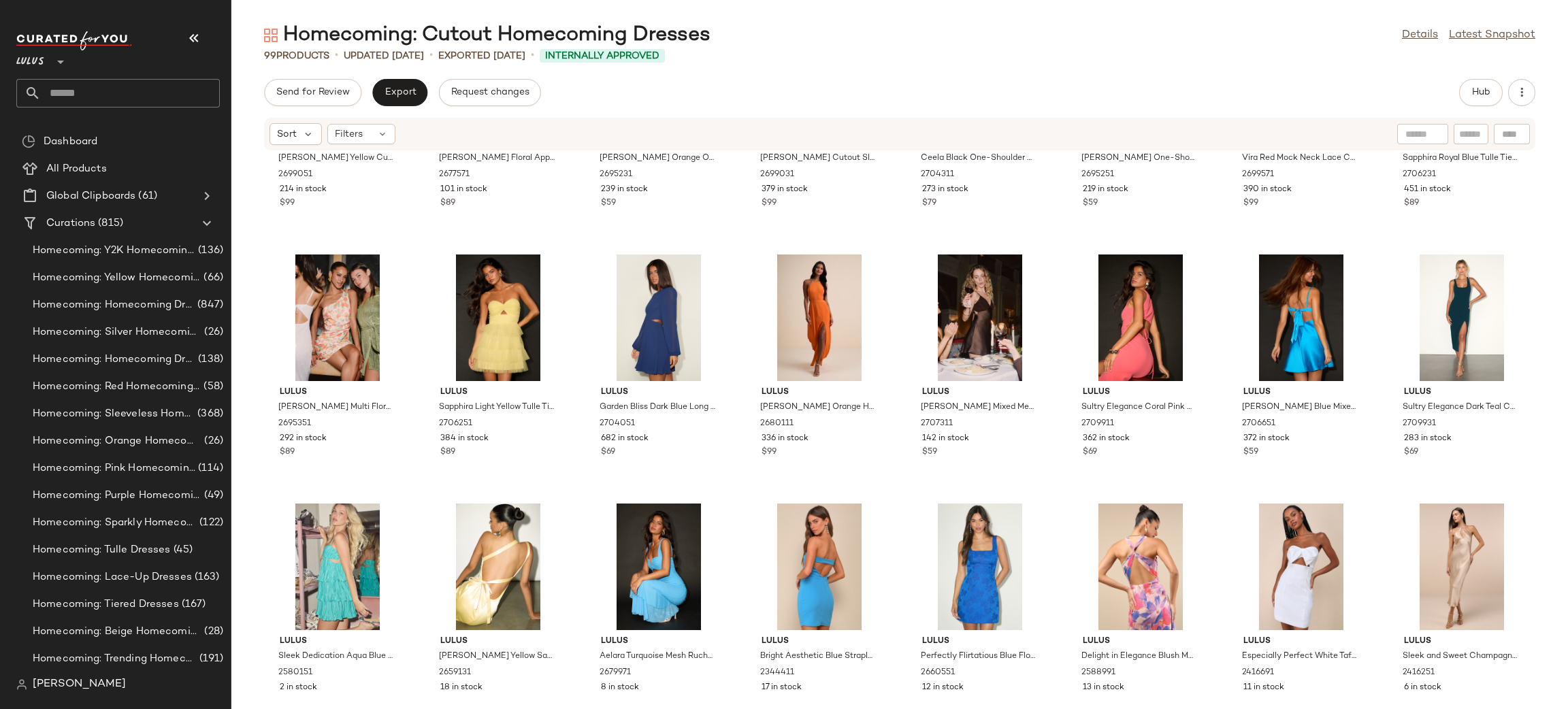
scroll to position [2154, 0]
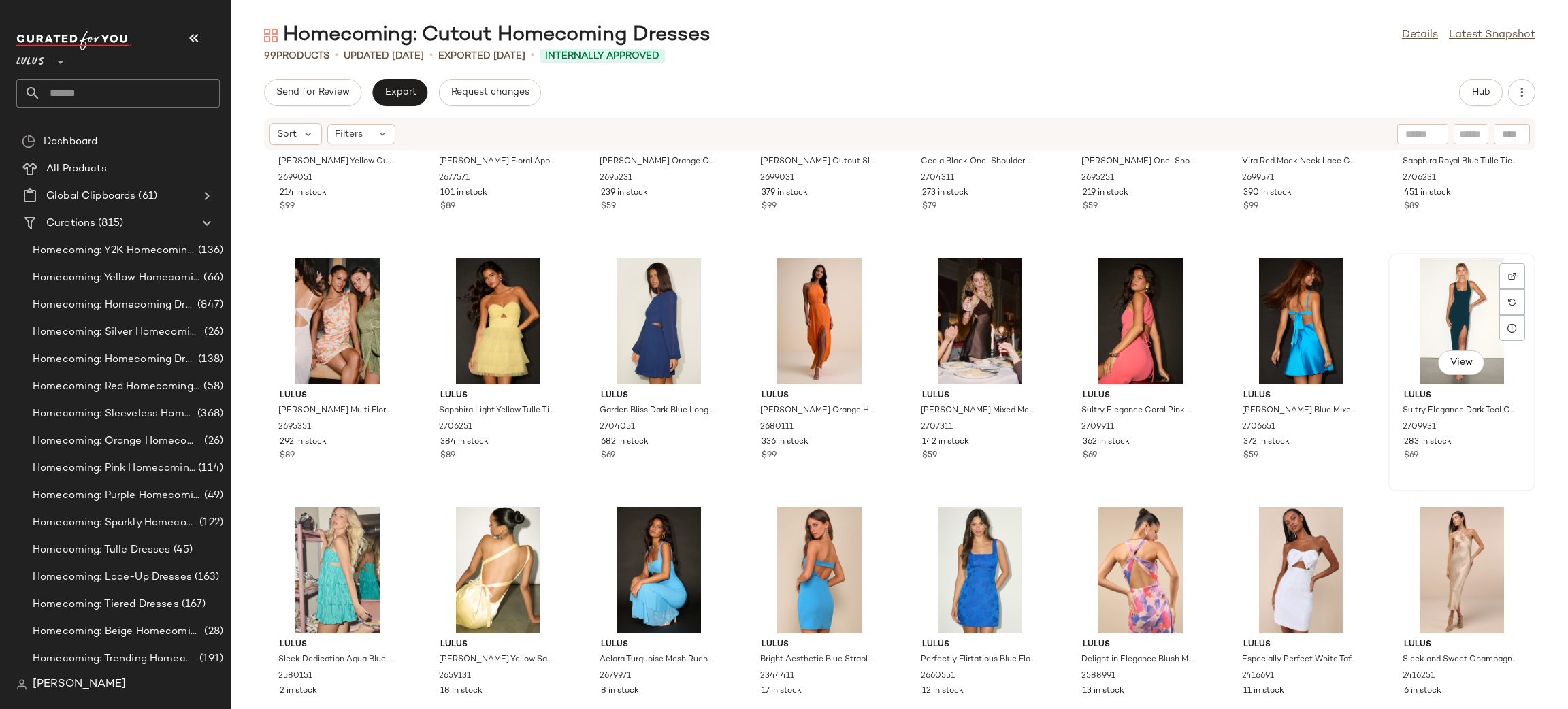
click at [1434, 303] on div "View" at bounding box center [1462, 321] width 137 height 127
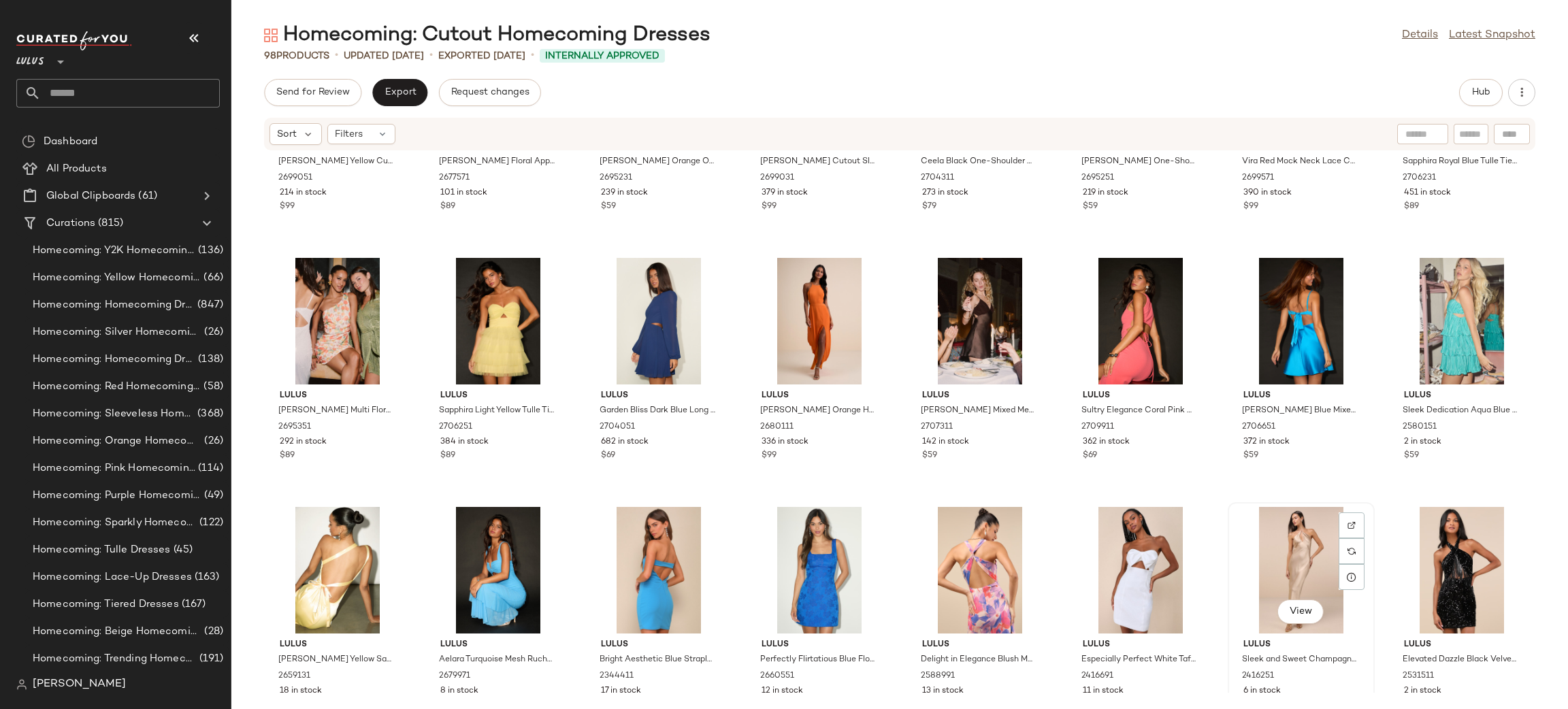
click at [1305, 545] on div "View" at bounding box center [1301, 571] width 137 height 127
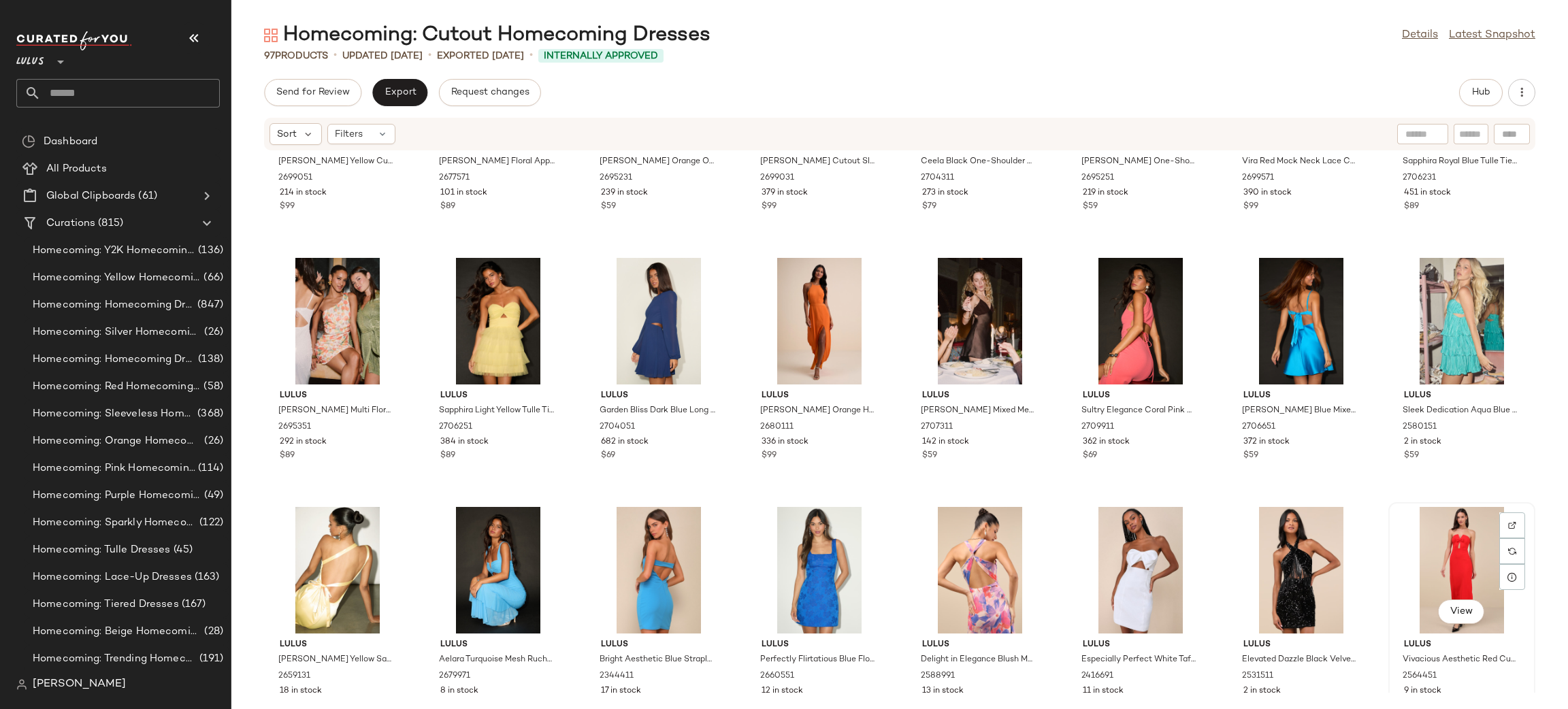
click at [1431, 537] on div "View" at bounding box center [1462, 571] width 137 height 127
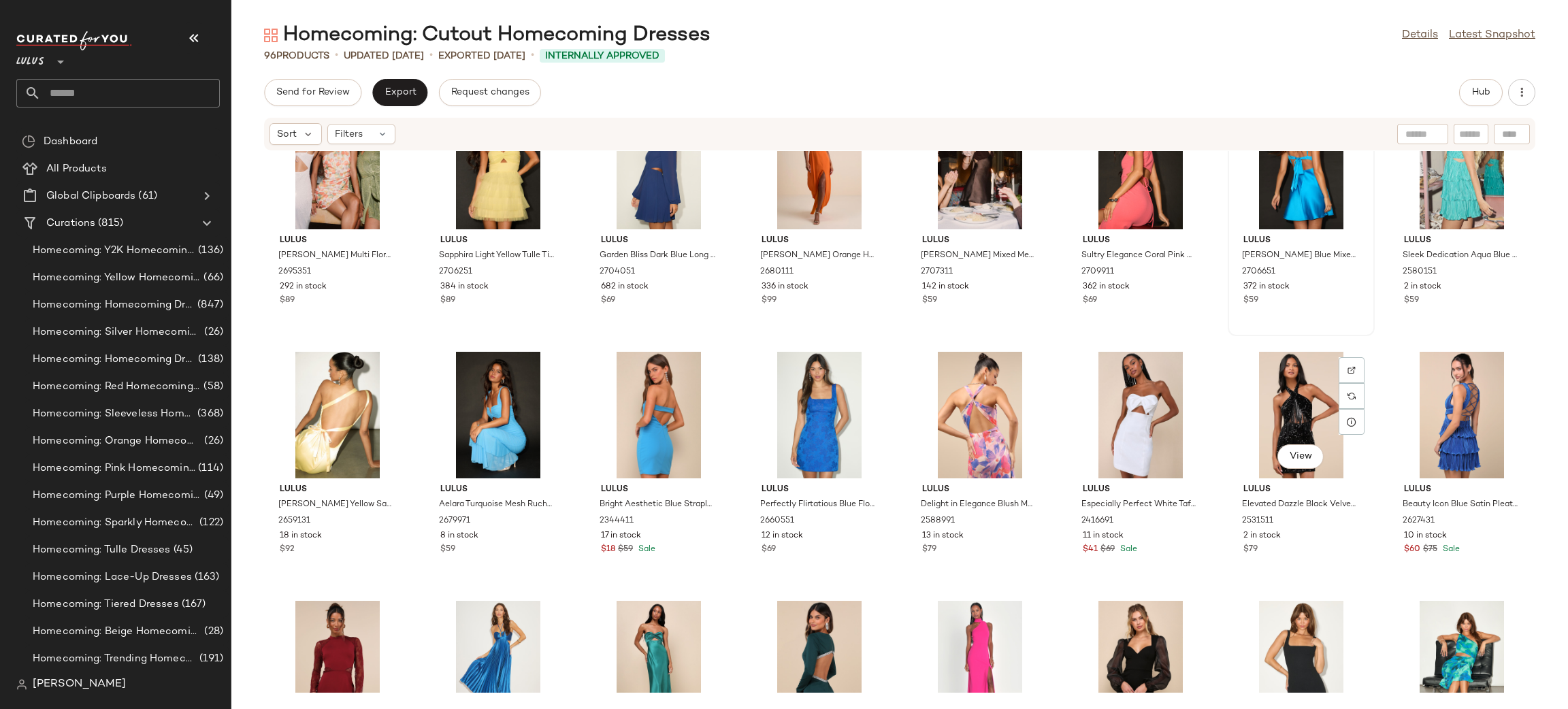
scroll to position [2318, 0]
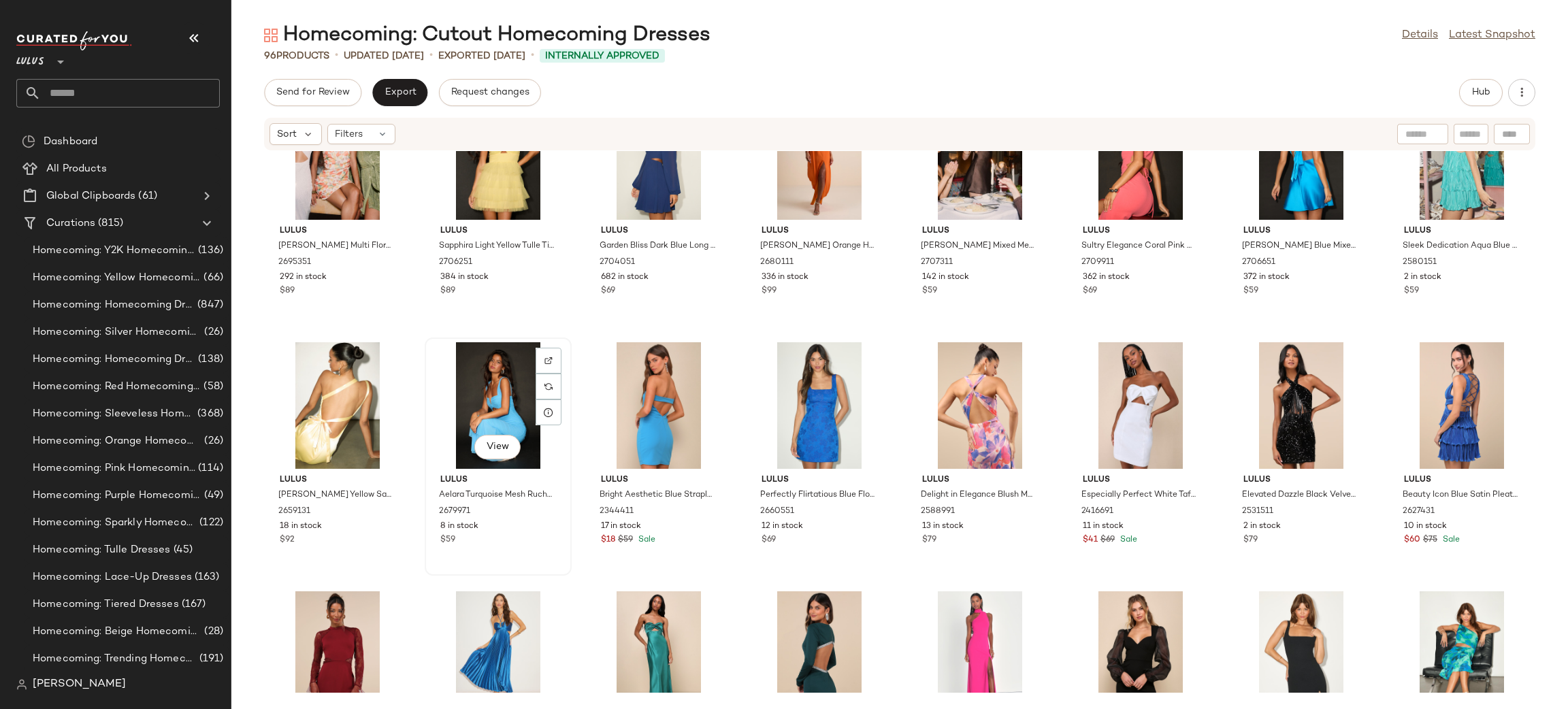
click at [490, 390] on div "View" at bounding box center [497, 406] width 137 height 127
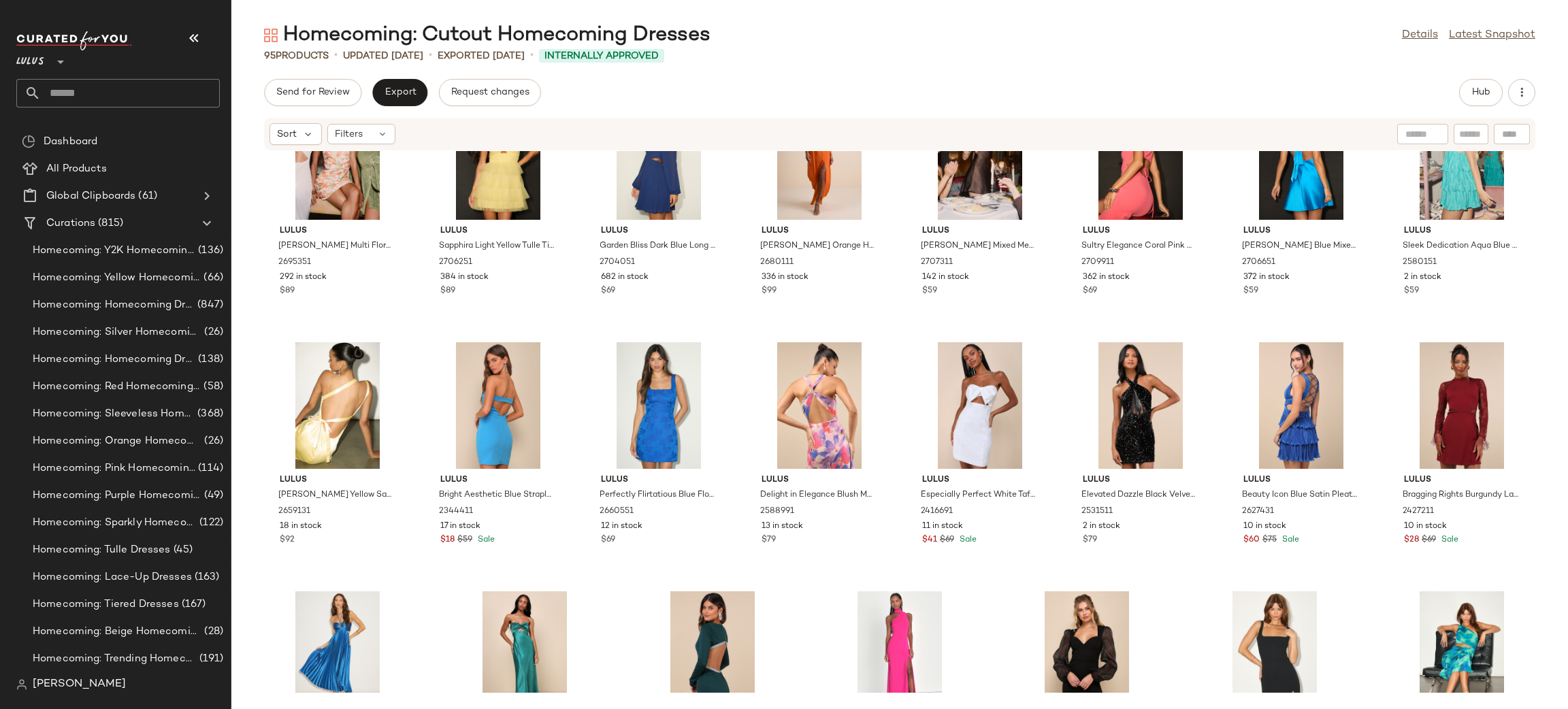
scroll to position [2449, 0]
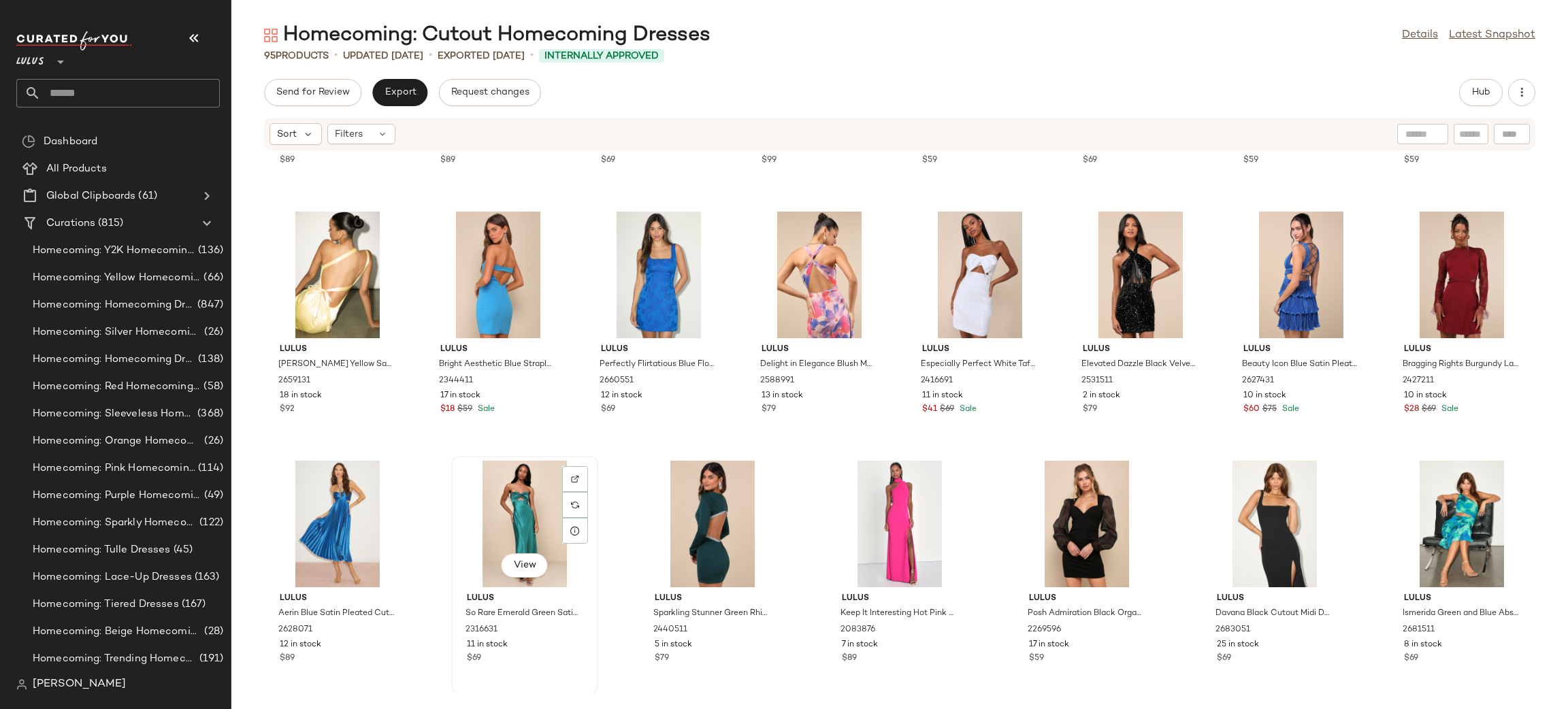
click at [506, 513] on div "View" at bounding box center [524, 524] width 137 height 127
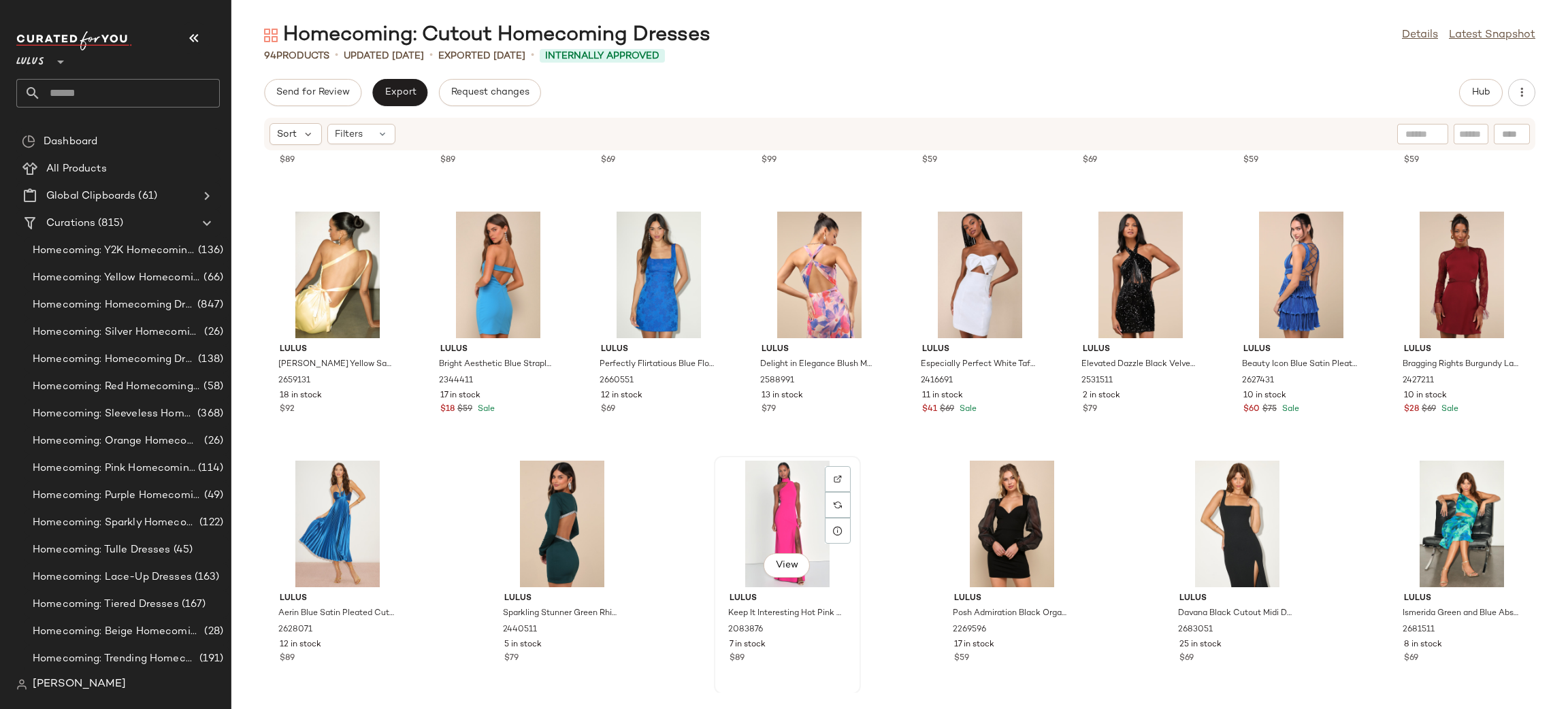
click at [767, 497] on div "View" at bounding box center [787, 524] width 137 height 127
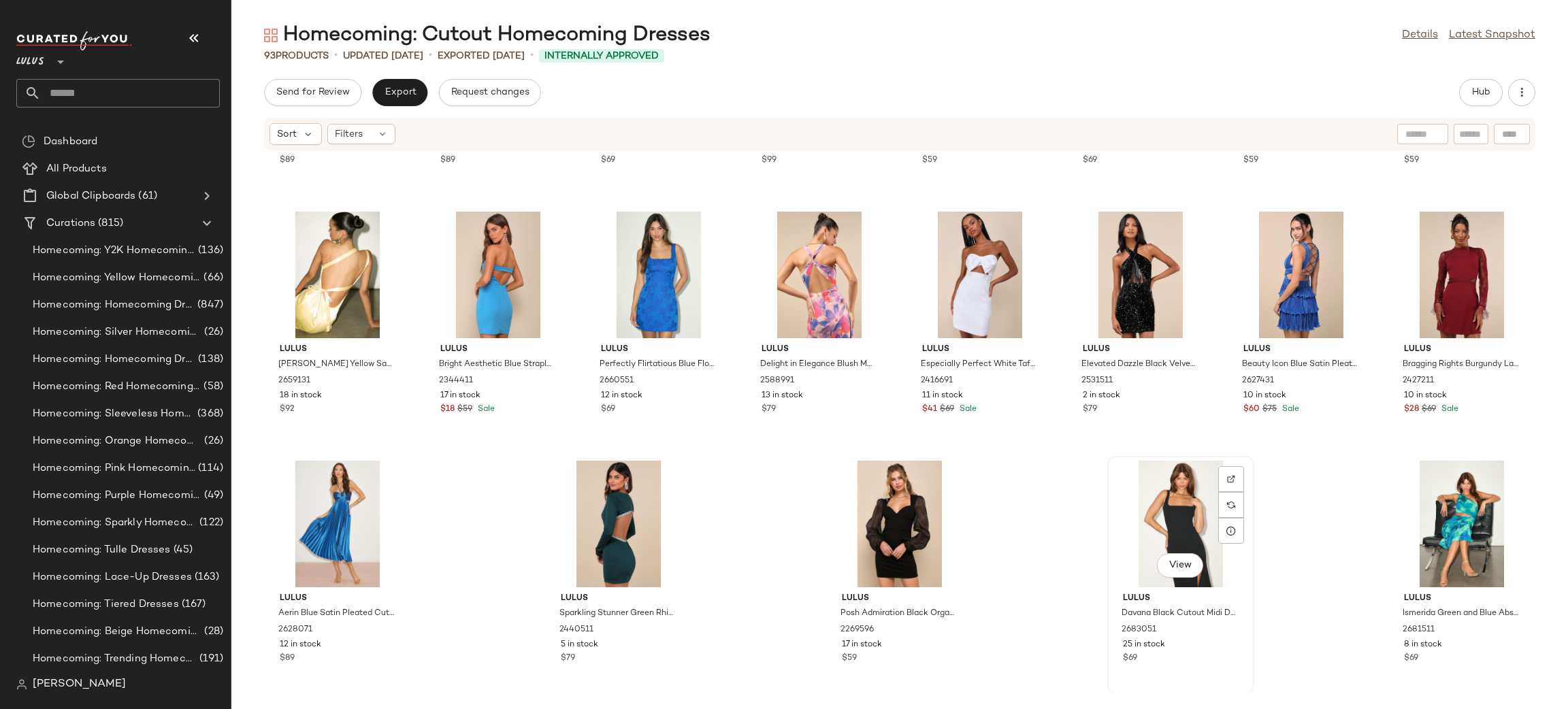
click at [1179, 532] on div "View" at bounding box center [1180, 524] width 137 height 127
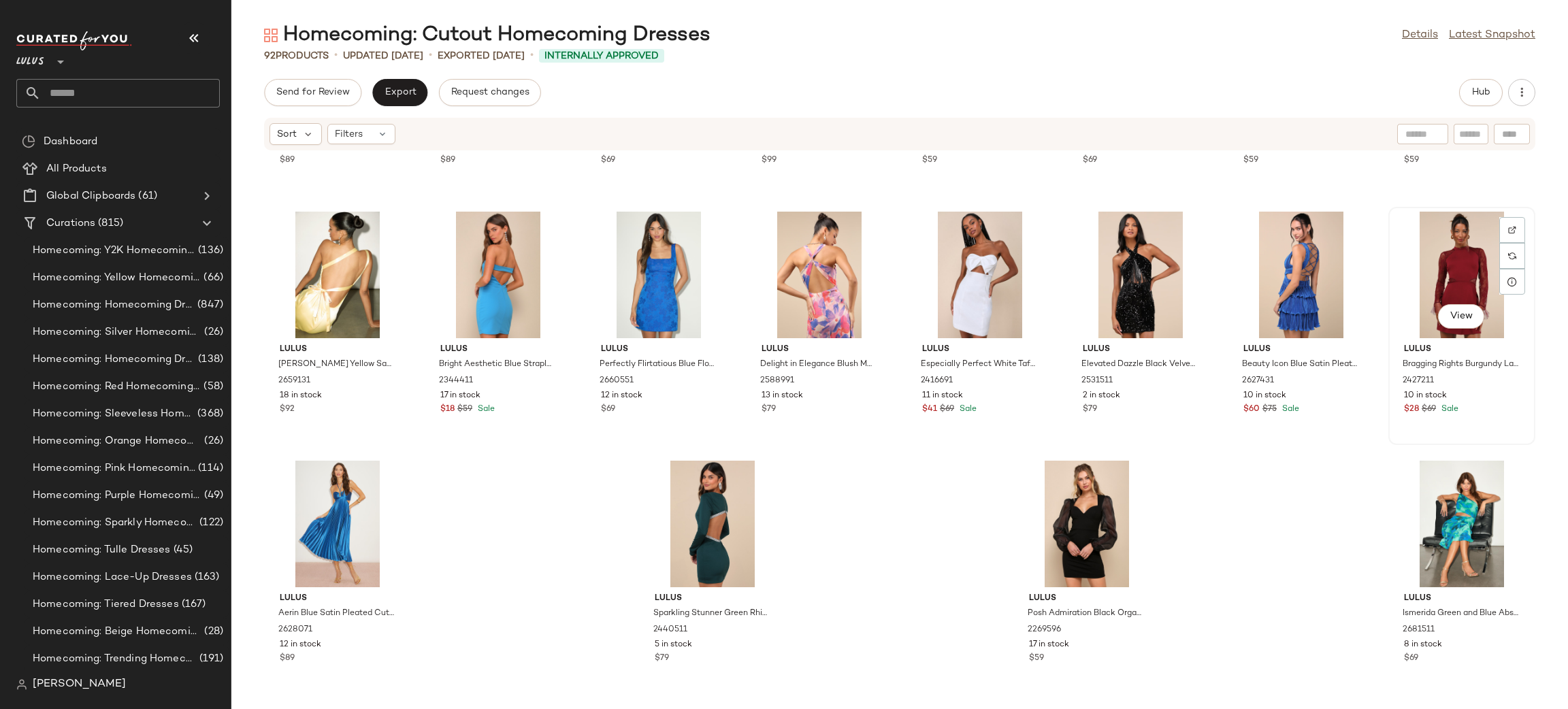
click at [1457, 274] on div "View" at bounding box center [1462, 275] width 137 height 127
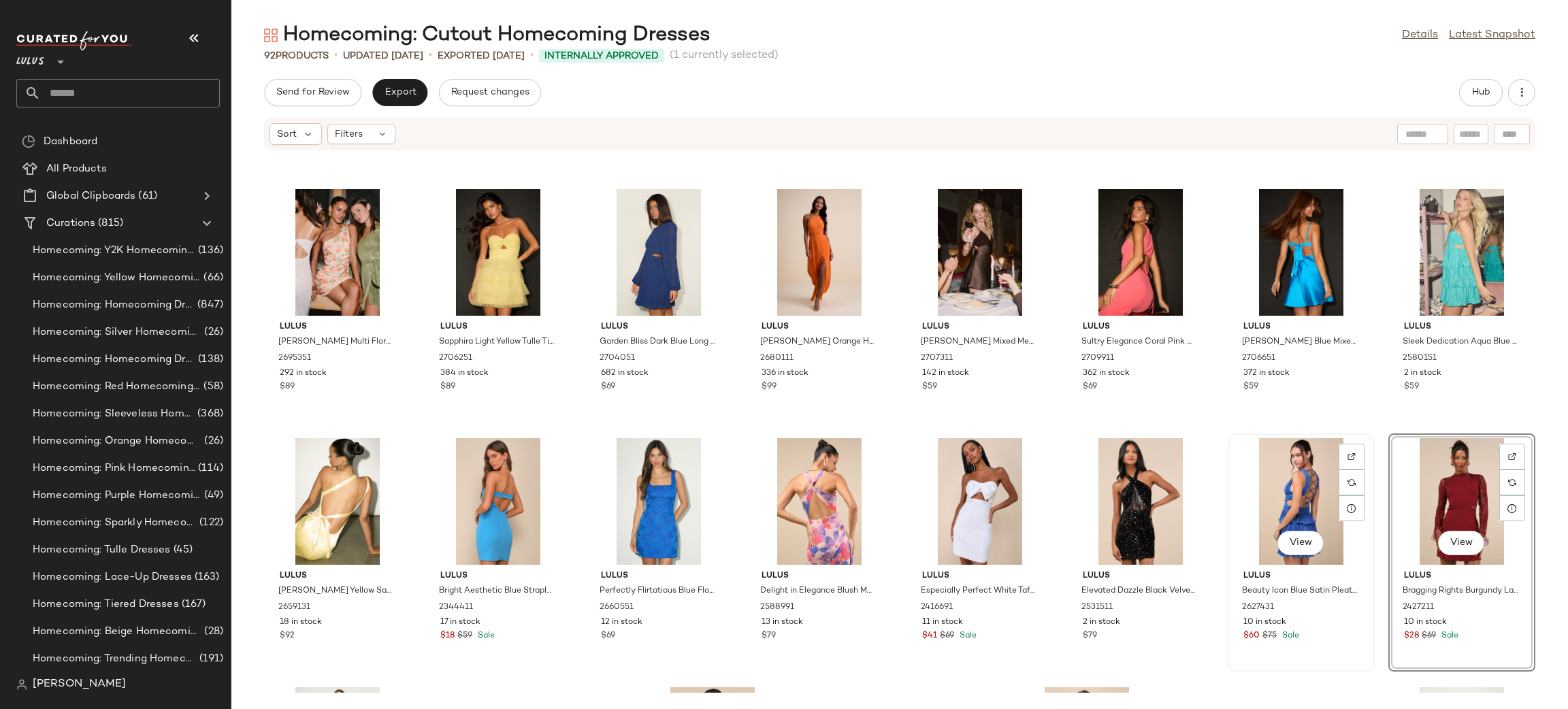
scroll to position [2220, 0]
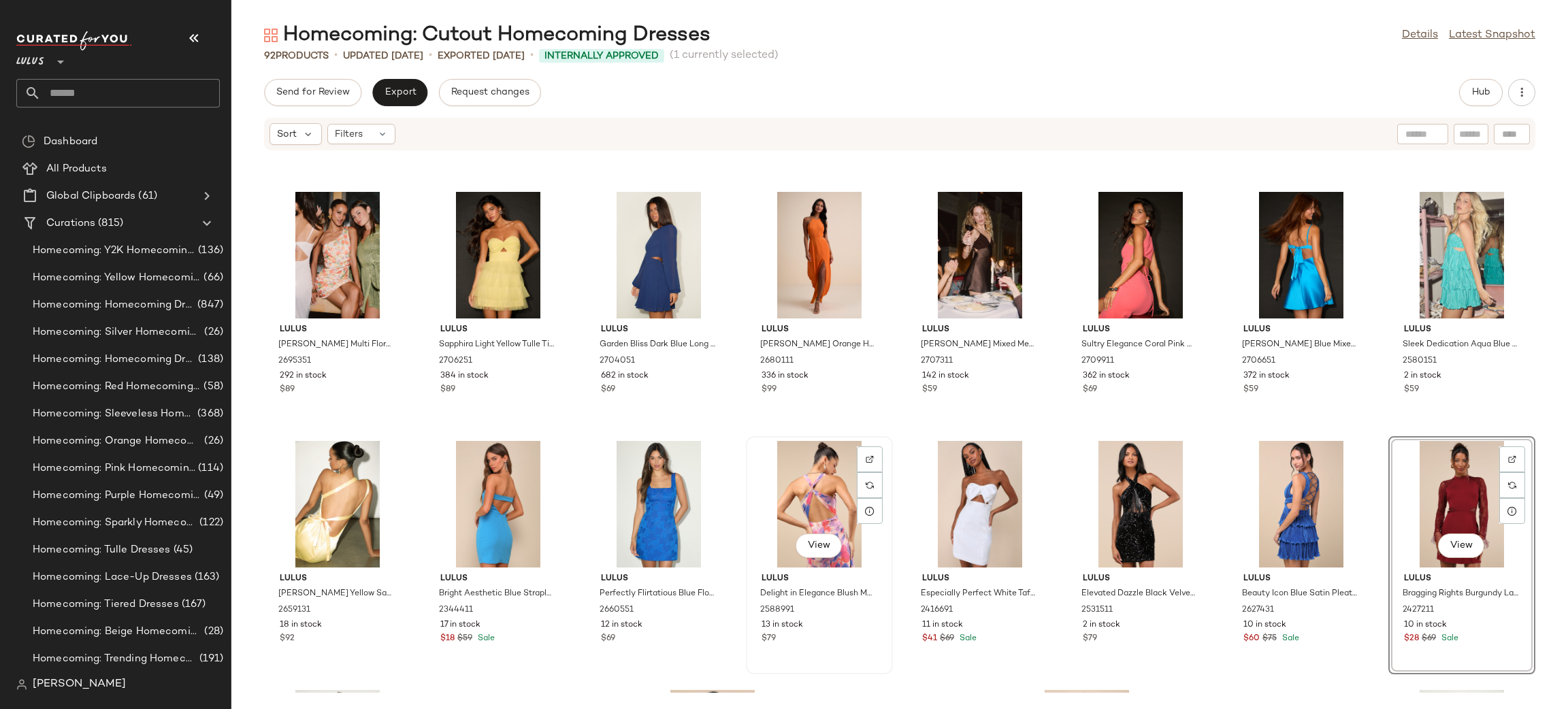
click at [821, 481] on div "View" at bounding box center [819, 504] width 137 height 127
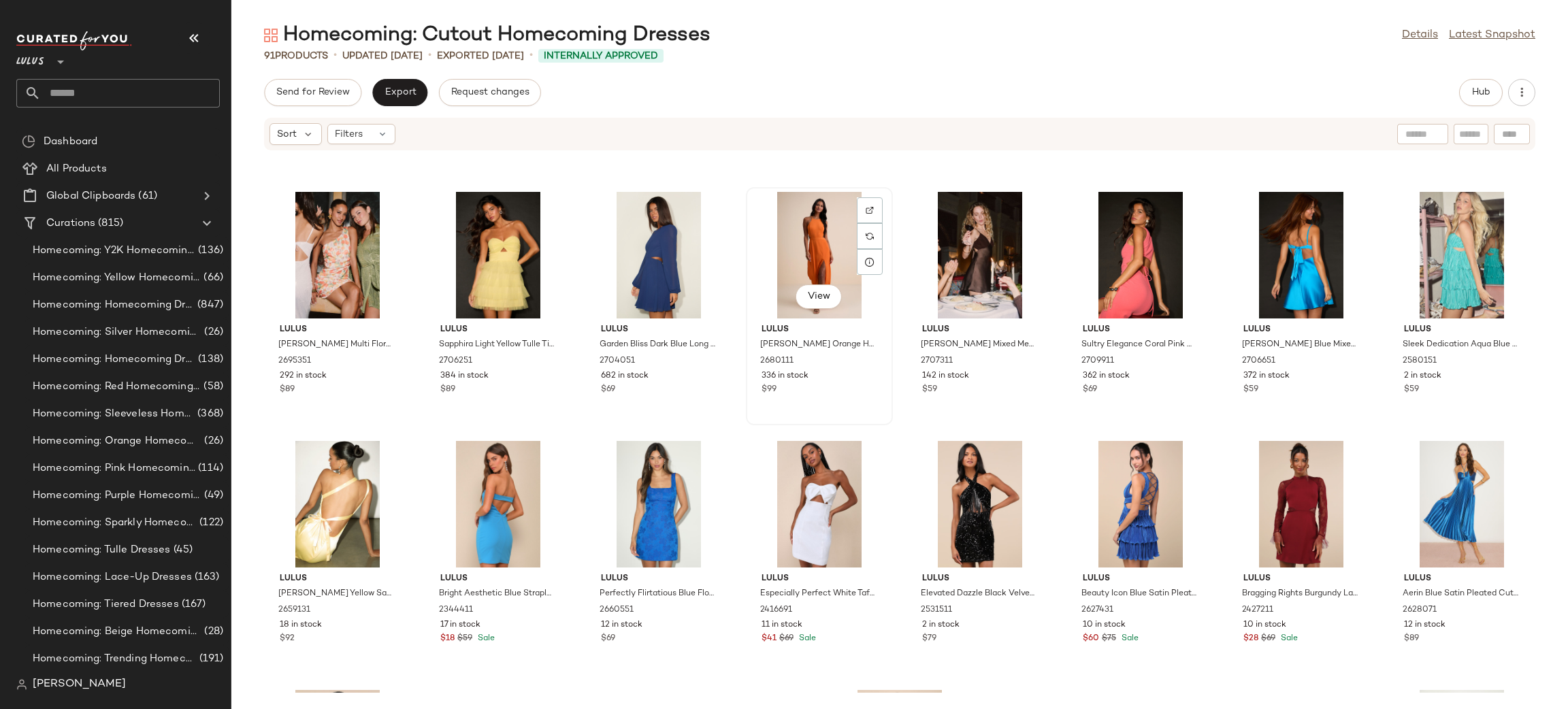
click at [813, 260] on div "View" at bounding box center [819, 255] width 137 height 127
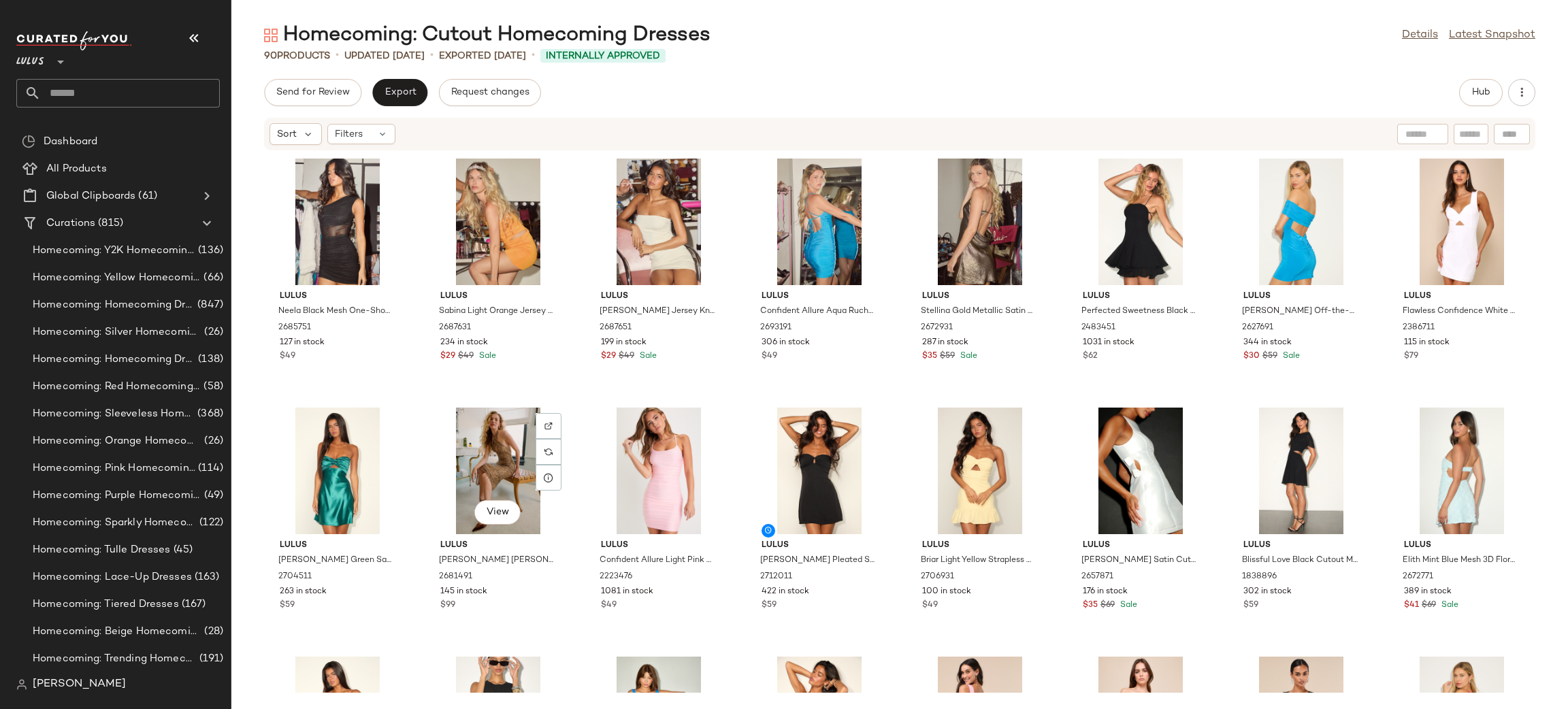
scroll to position [1, 0]
click at [407, 95] on span "Export" at bounding box center [399, 92] width 32 height 11
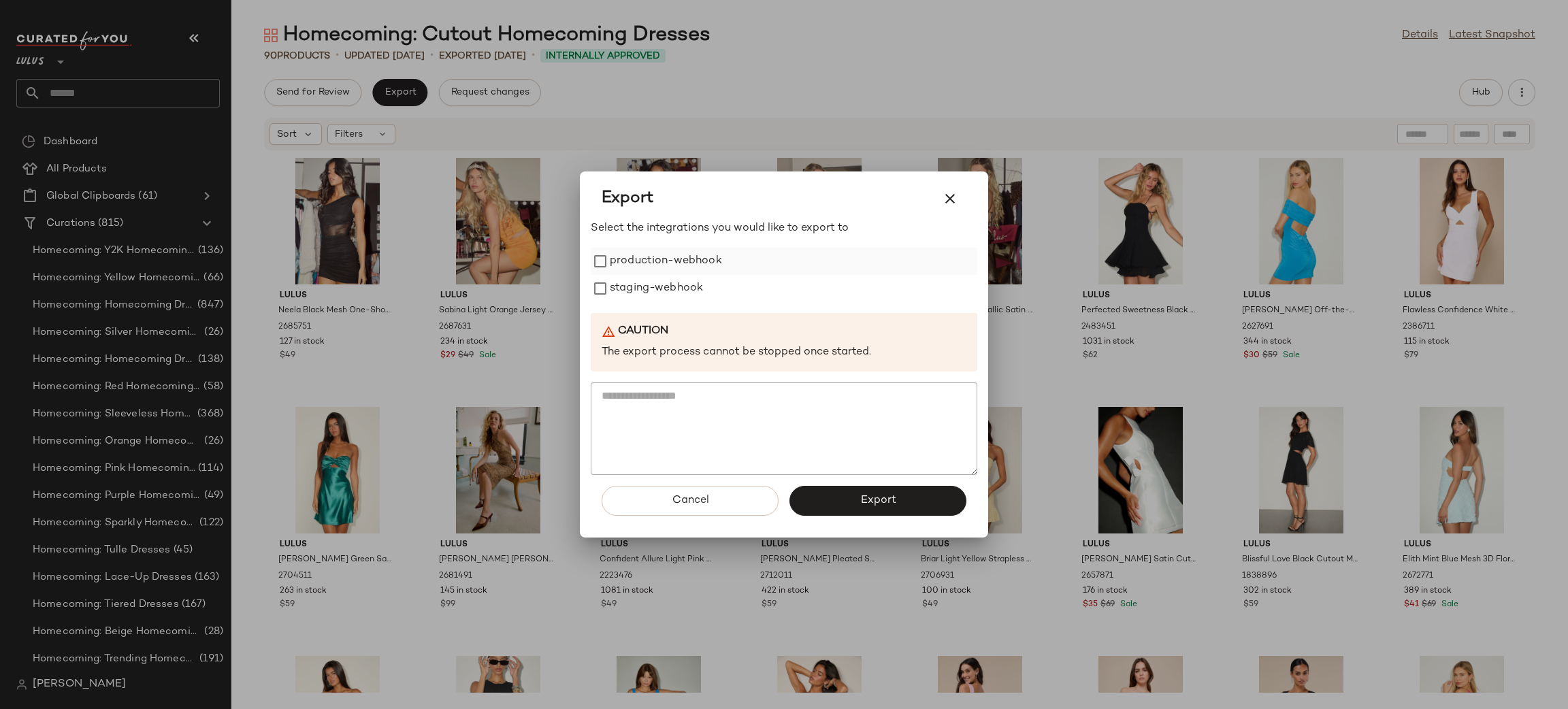
click at [634, 262] on label "production-webhook" at bounding box center [666, 261] width 112 height 27
click at [647, 288] on label "staging-webhook" at bounding box center [656, 288] width 93 height 27
click at [862, 498] on span "Export" at bounding box center [877, 501] width 36 height 13
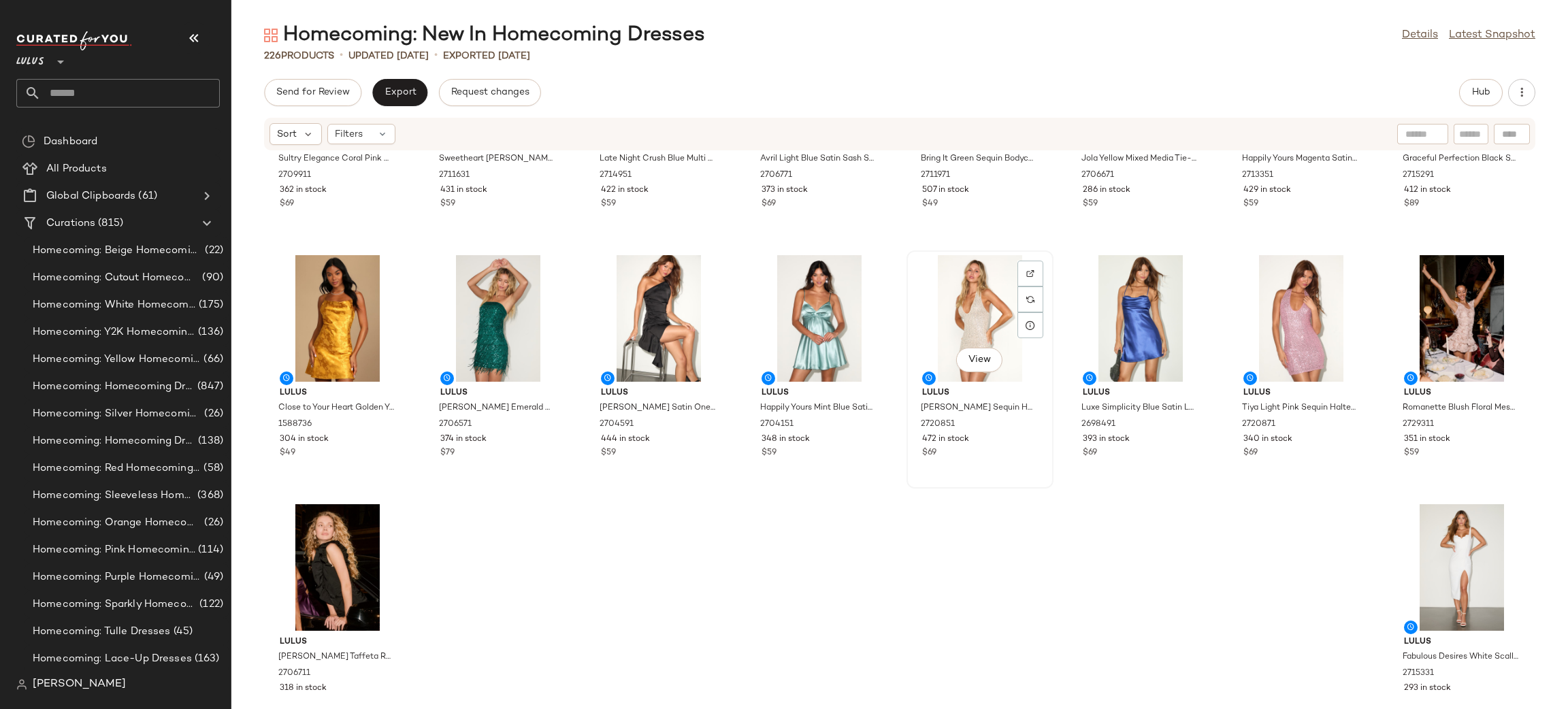
scroll to position [6645, 0]
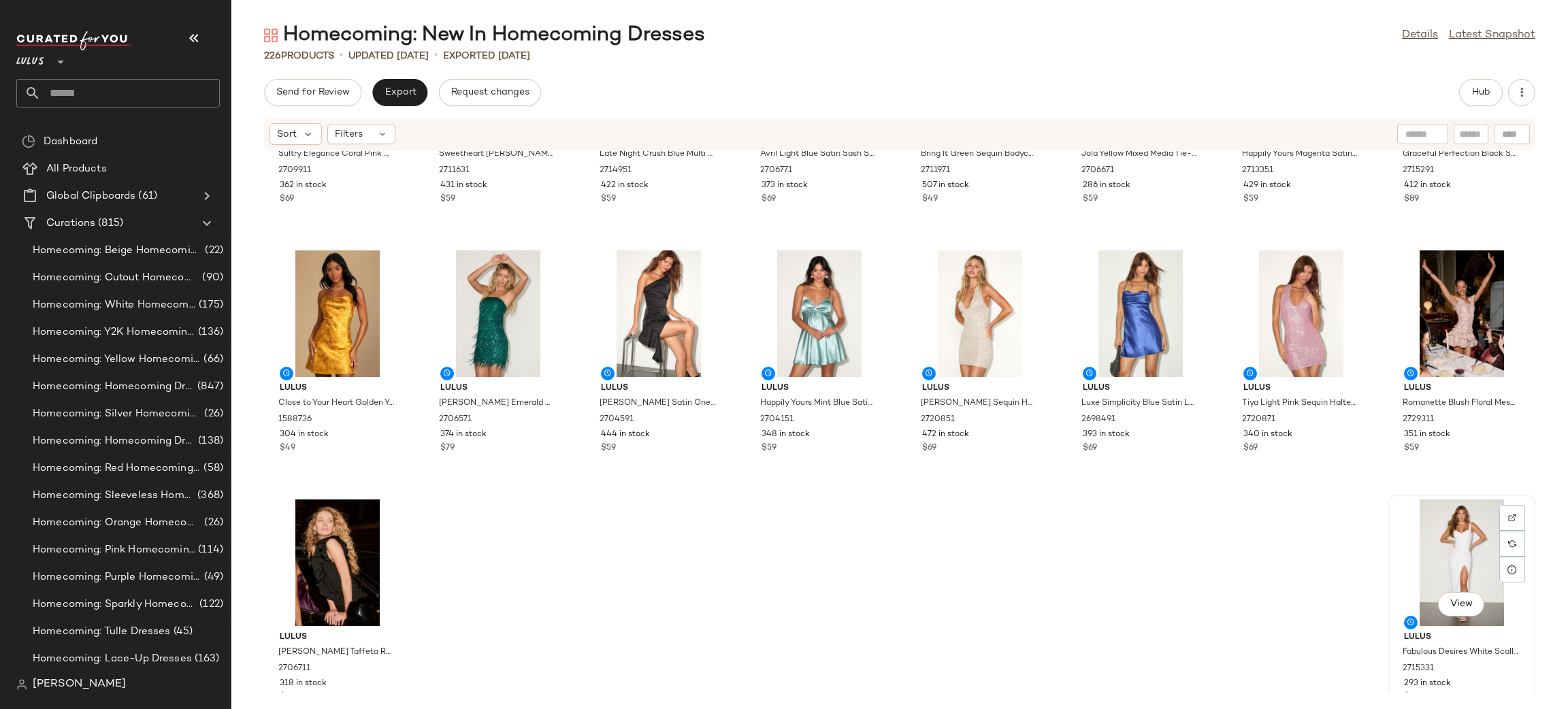
click at [1439, 517] on div "View" at bounding box center [1462, 563] width 137 height 127
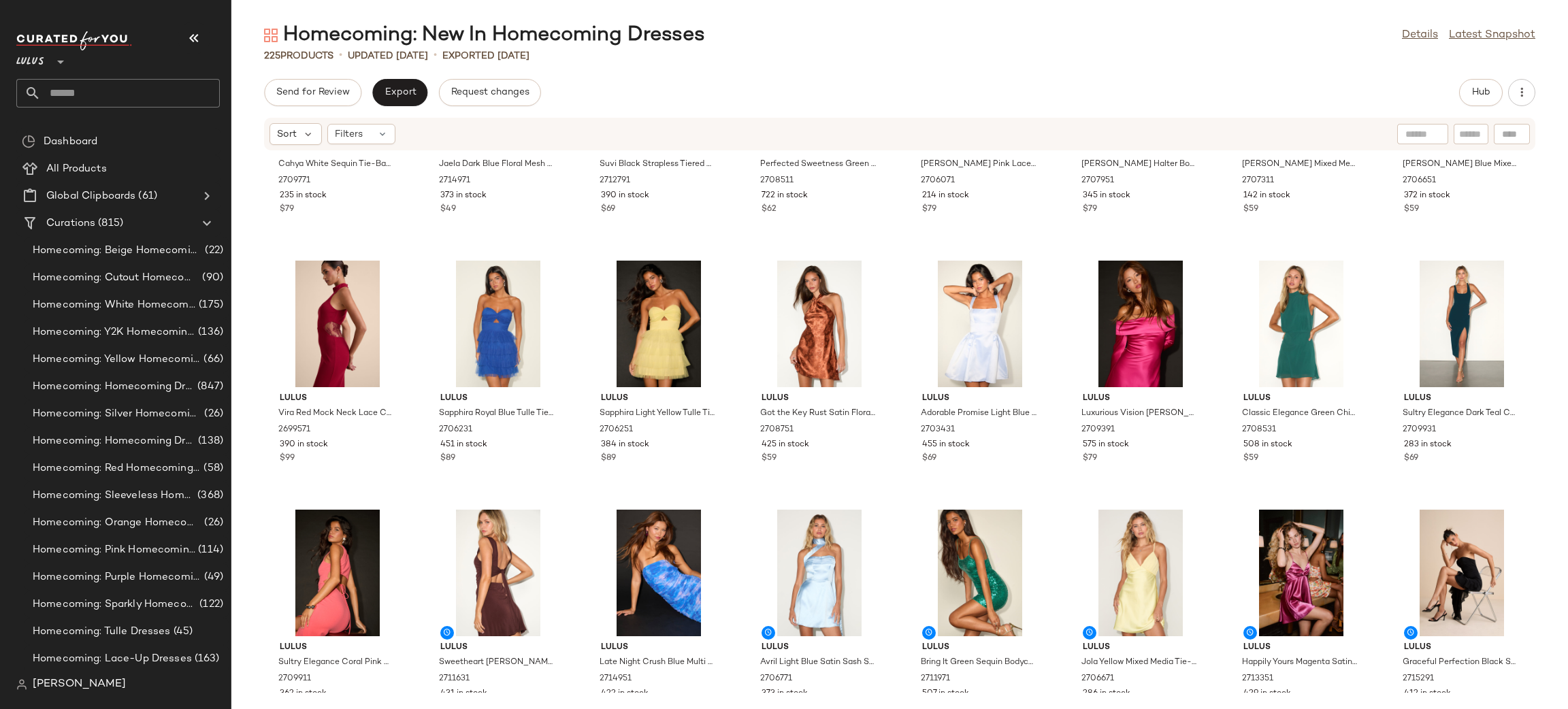
scroll to position [6137, 0]
click at [1453, 293] on div "View" at bounding box center [1462, 324] width 137 height 127
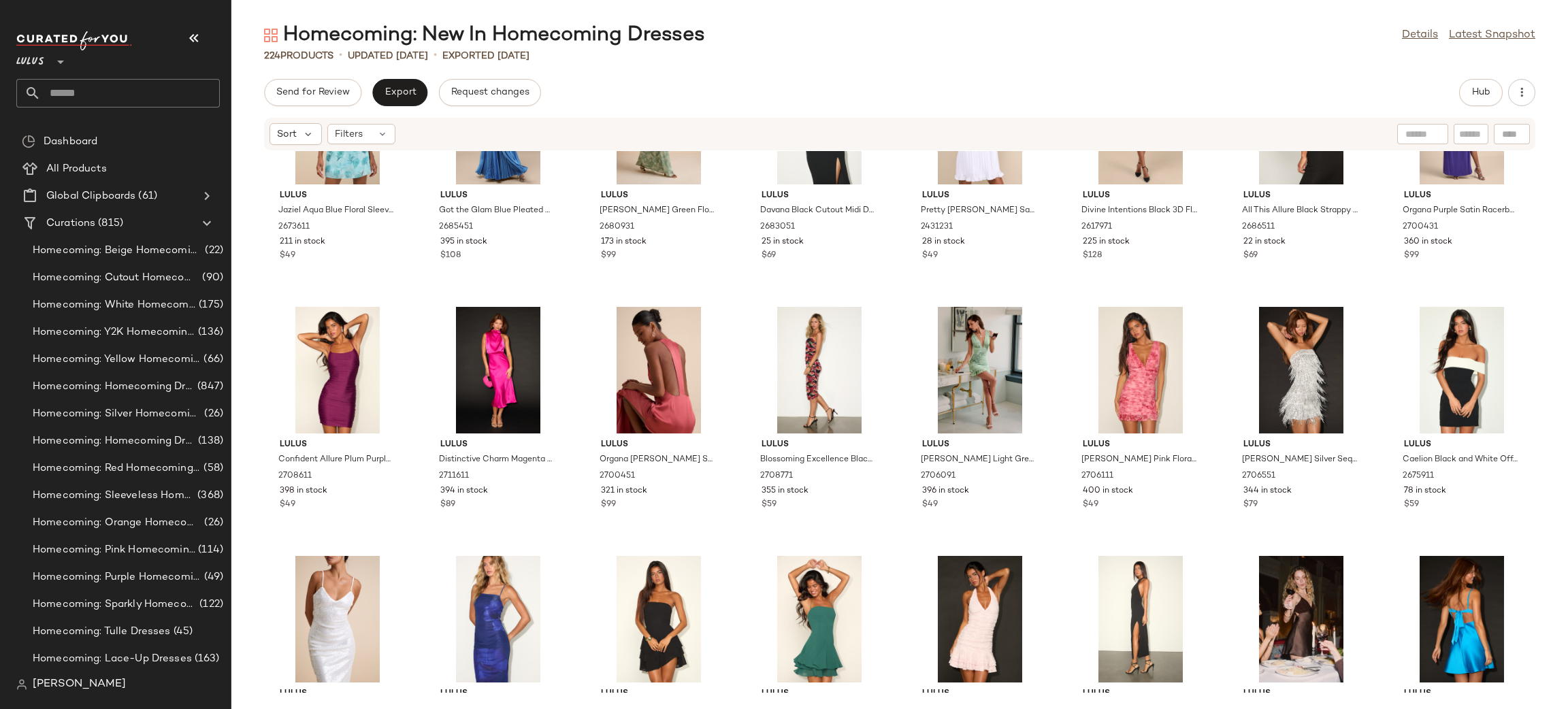
scroll to position [5597, 0]
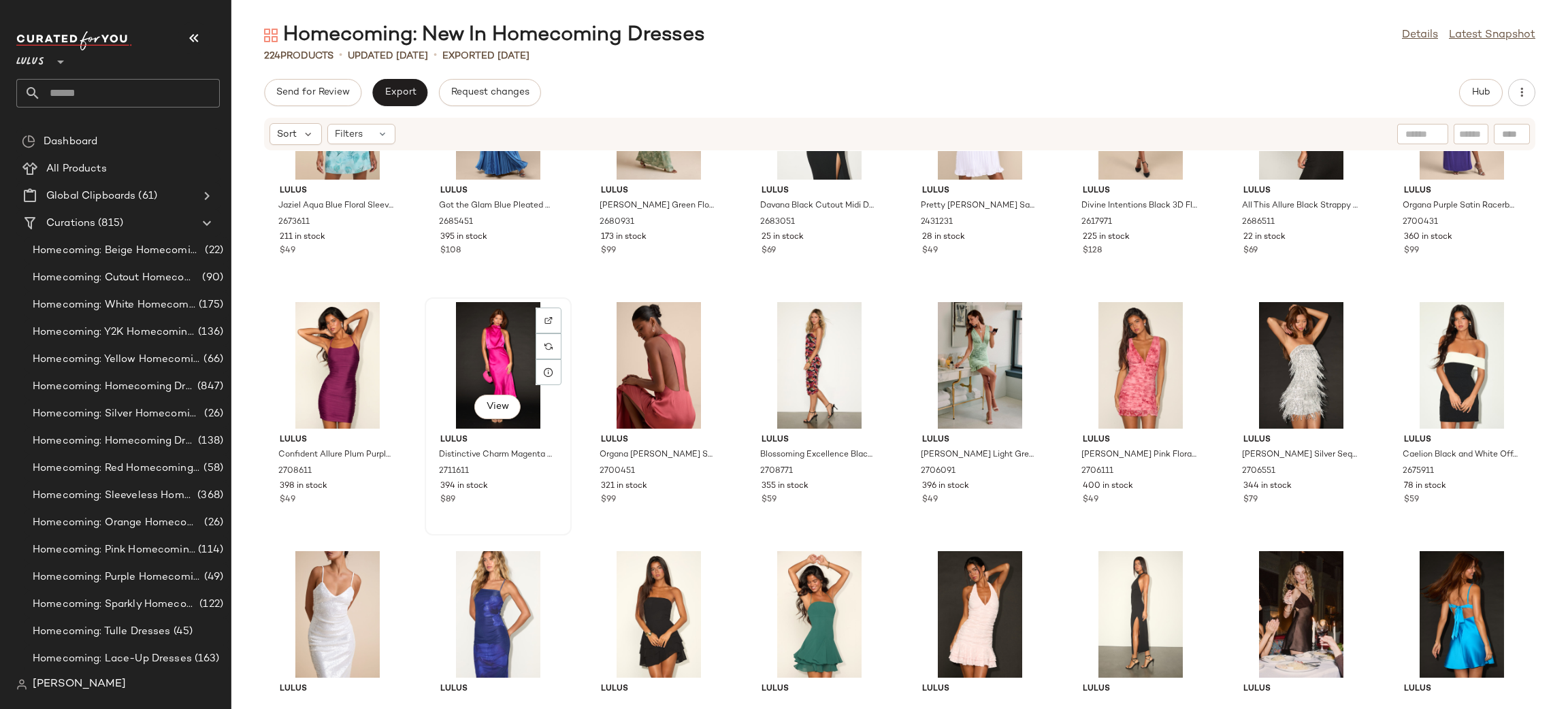
click at [493, 362] on div "View" at bounding box center [497, 366] width 137 height 127
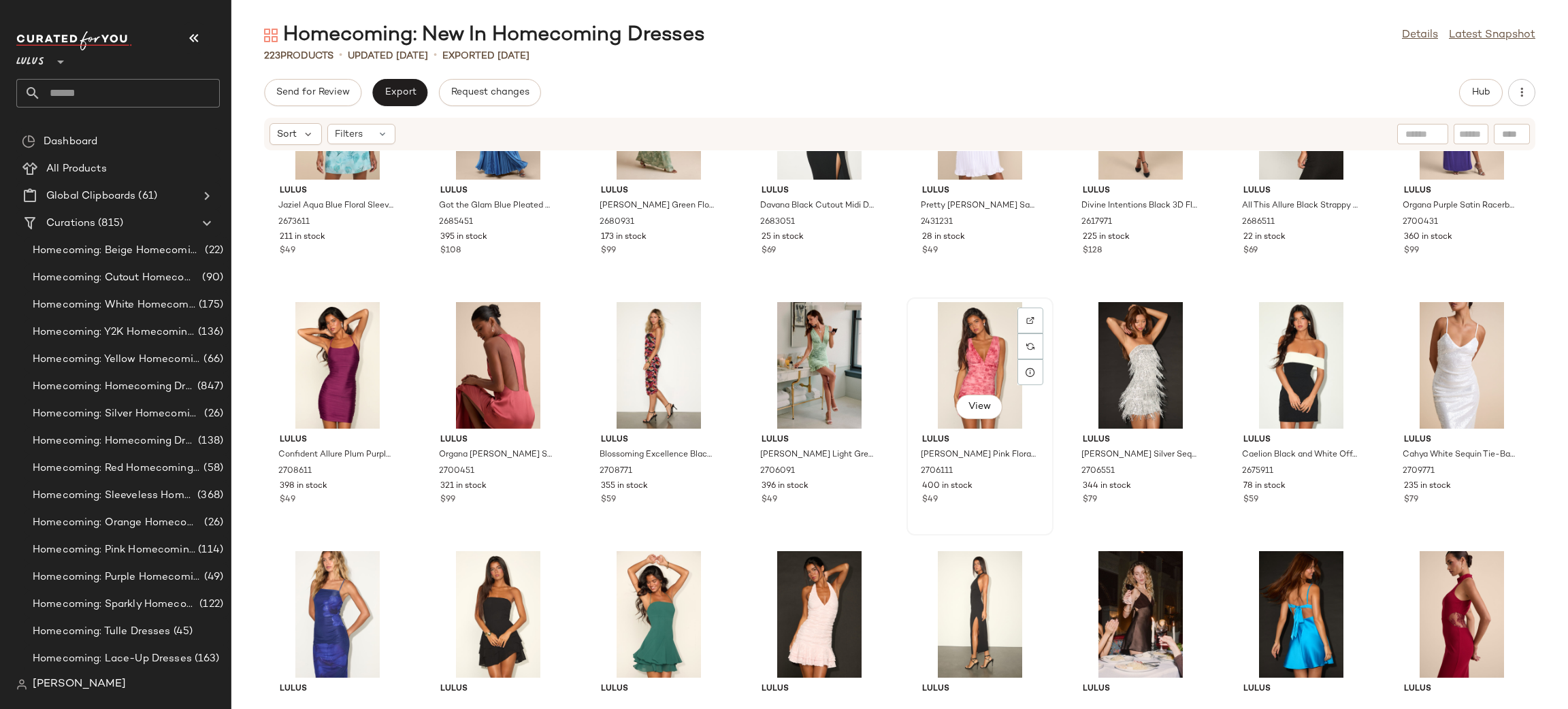
click at [956, 372] on div "View" at bounding box center [979, 366] width 137 height 127
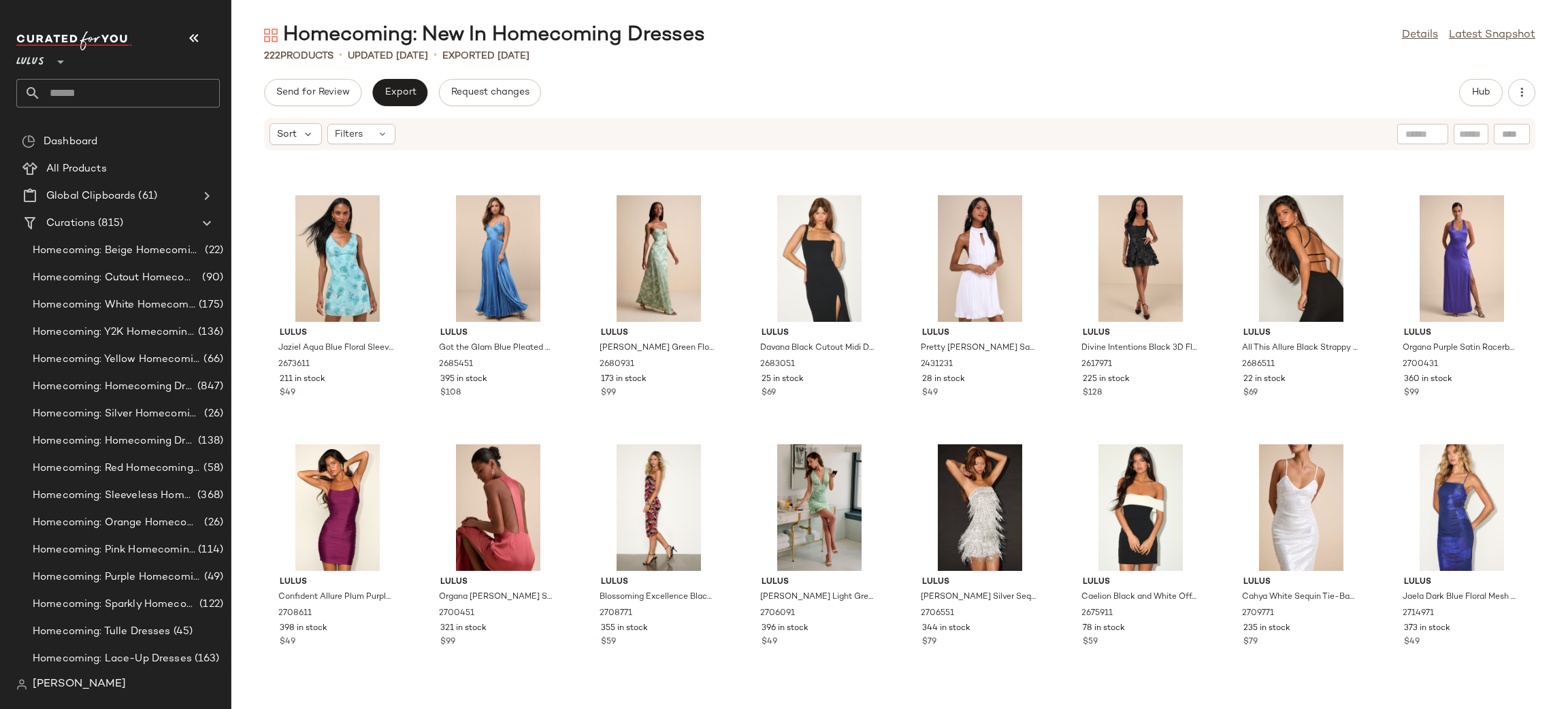
scroll to position [5454, 0]
click at [689, 474] on div "View" at bounding box center [658, 509] width 137 height 127
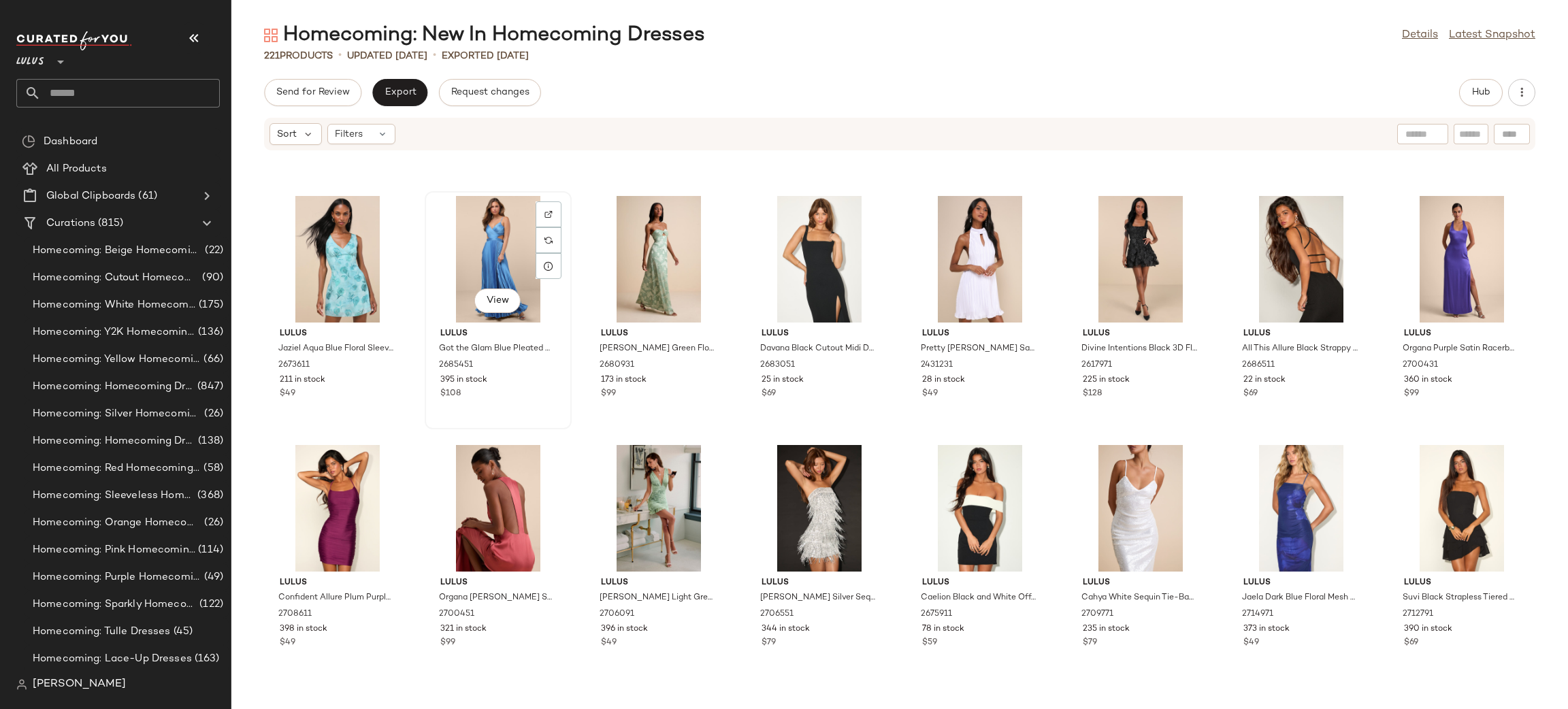
click at [502, 268] on div "View" at bounding box center [497, 259] width 137 height 127
click at [616, 272] on div "View" at bounding box center [658, 259] width 137 height 127
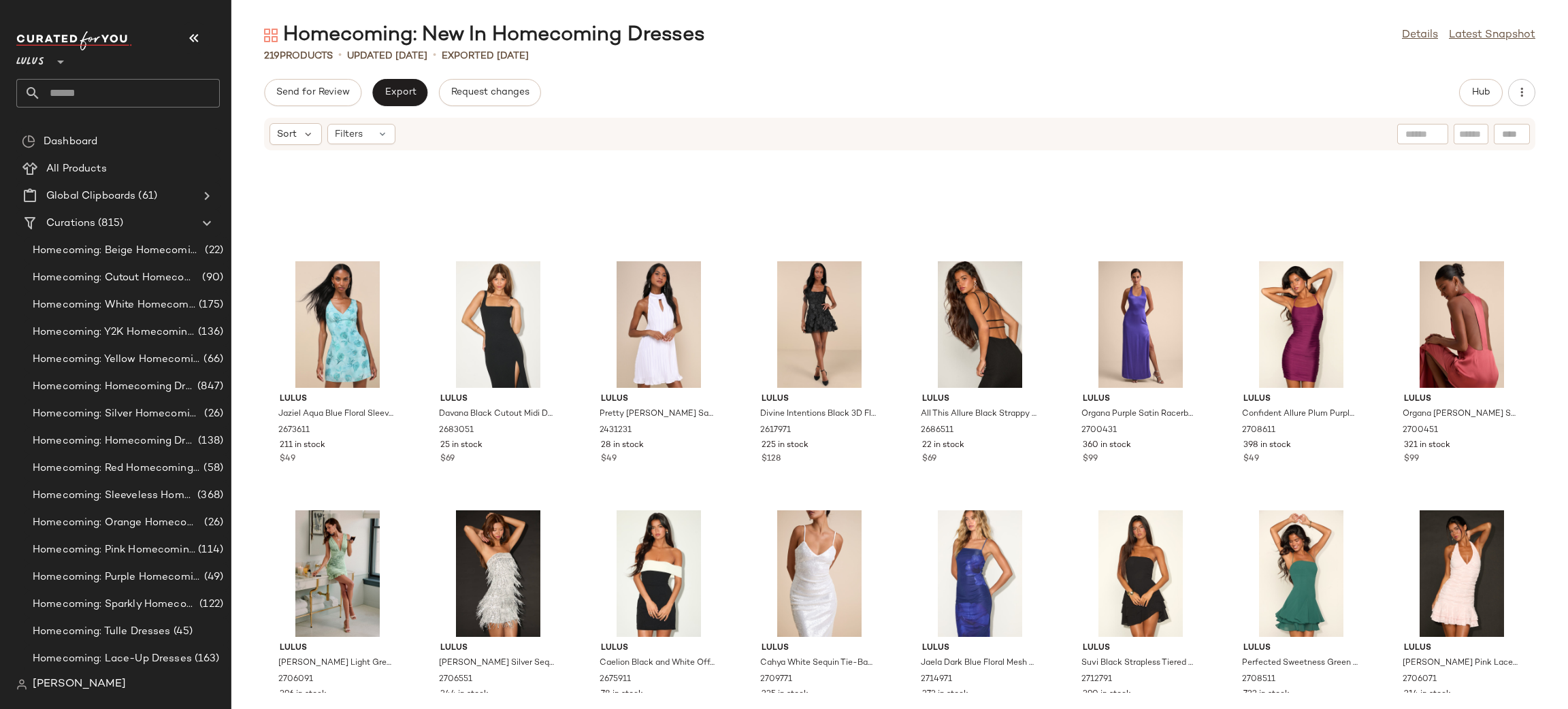
scroll to position [5383, 0]
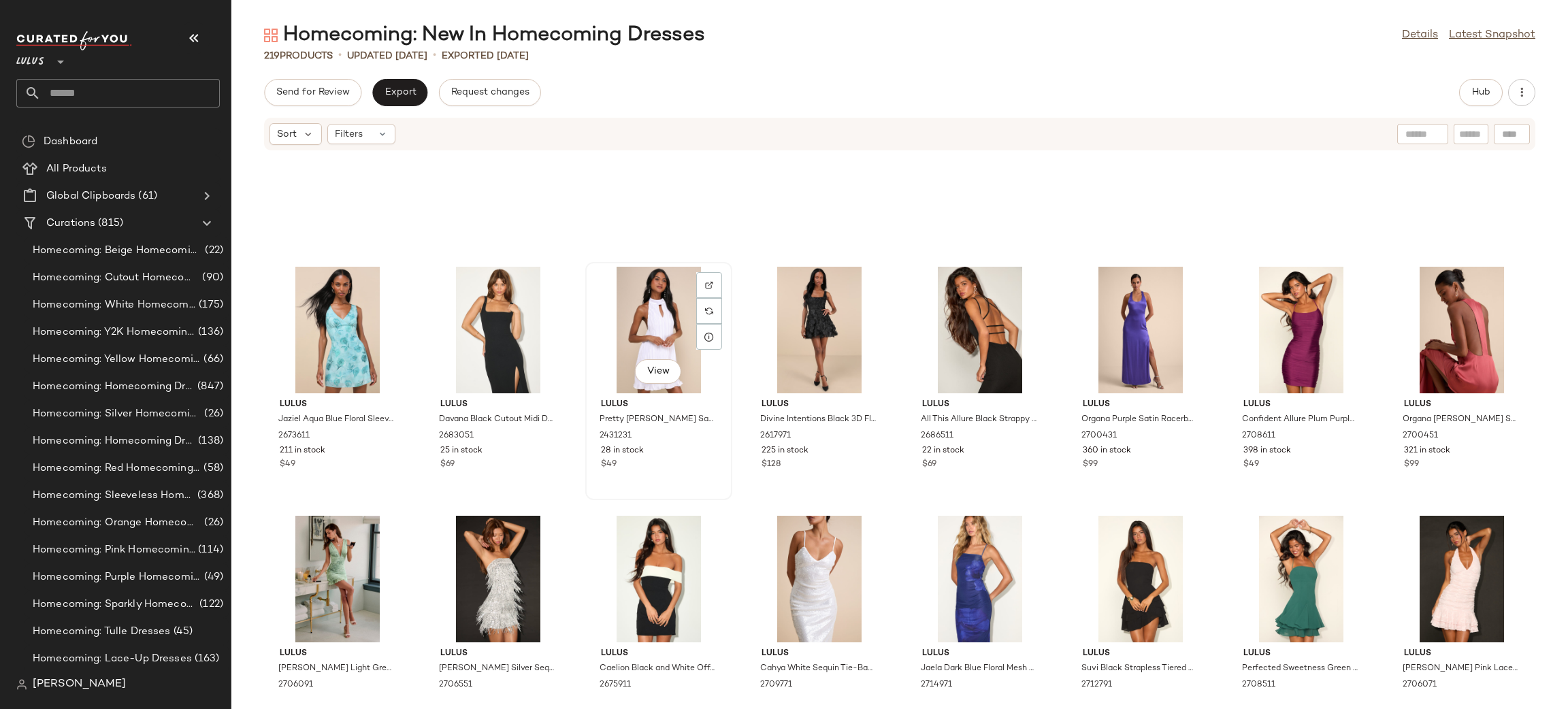
click at [633, 319] on div "View" at bounding box center [658, 330] width 137 height 127
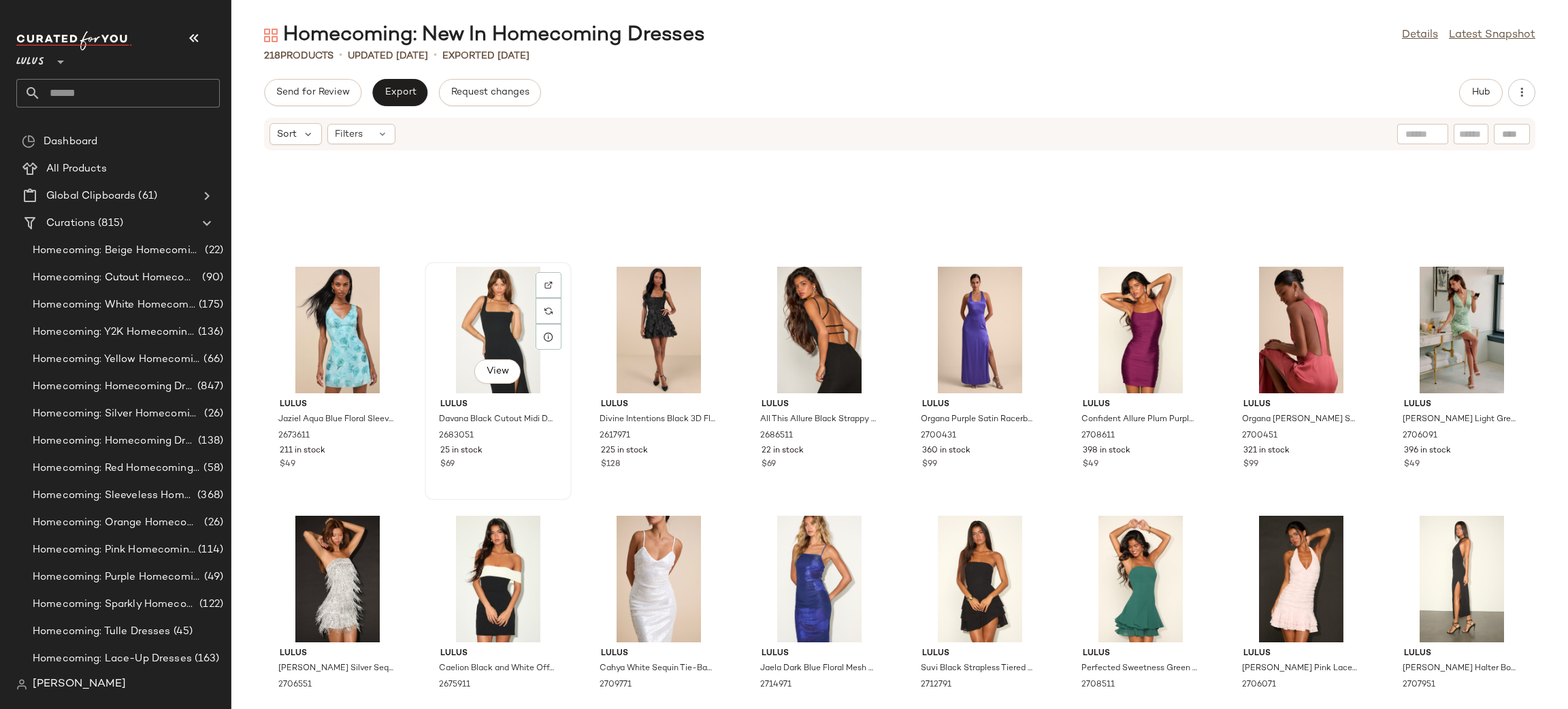
click at [508, 347] on div "View" at bounding box center [497, 330] width 137 height 127
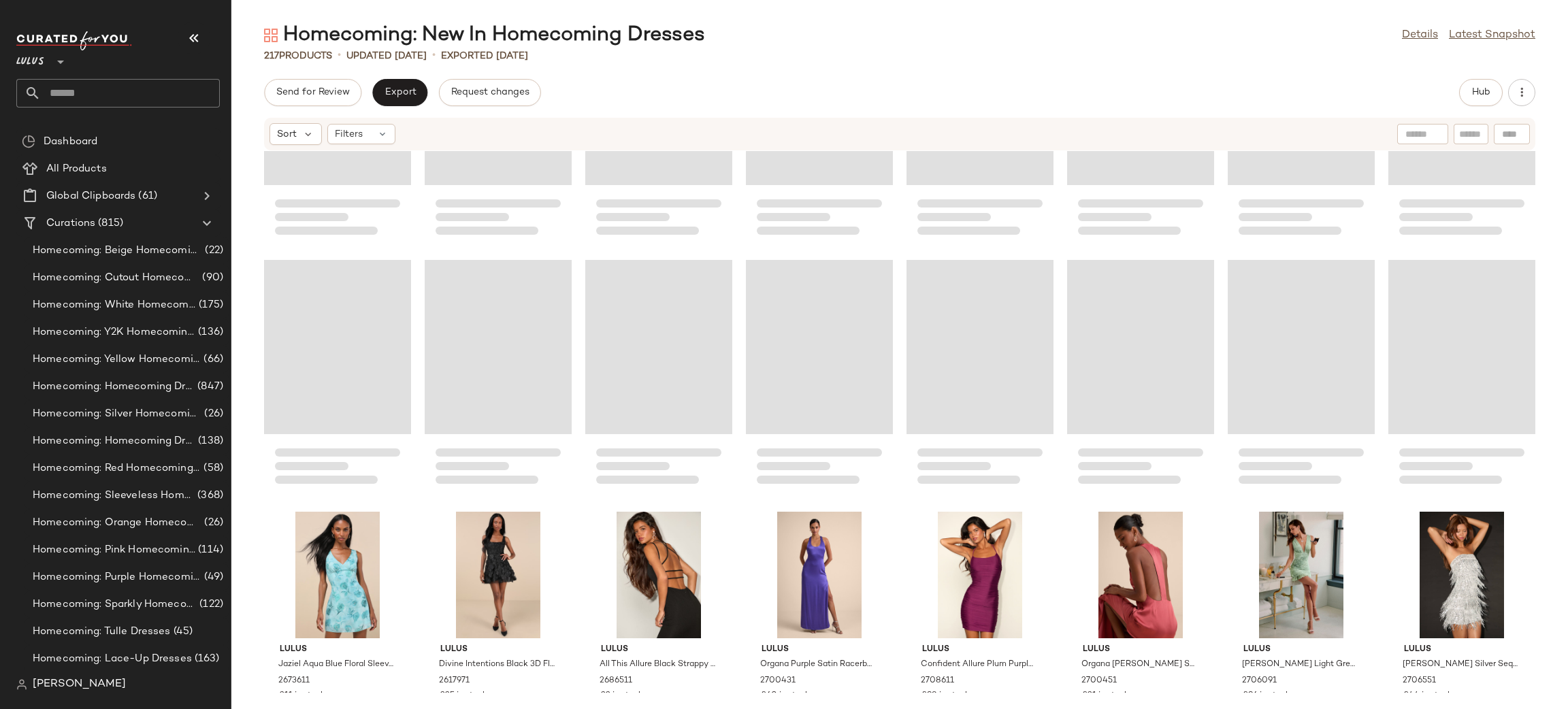
scroll to position [5139, 0]
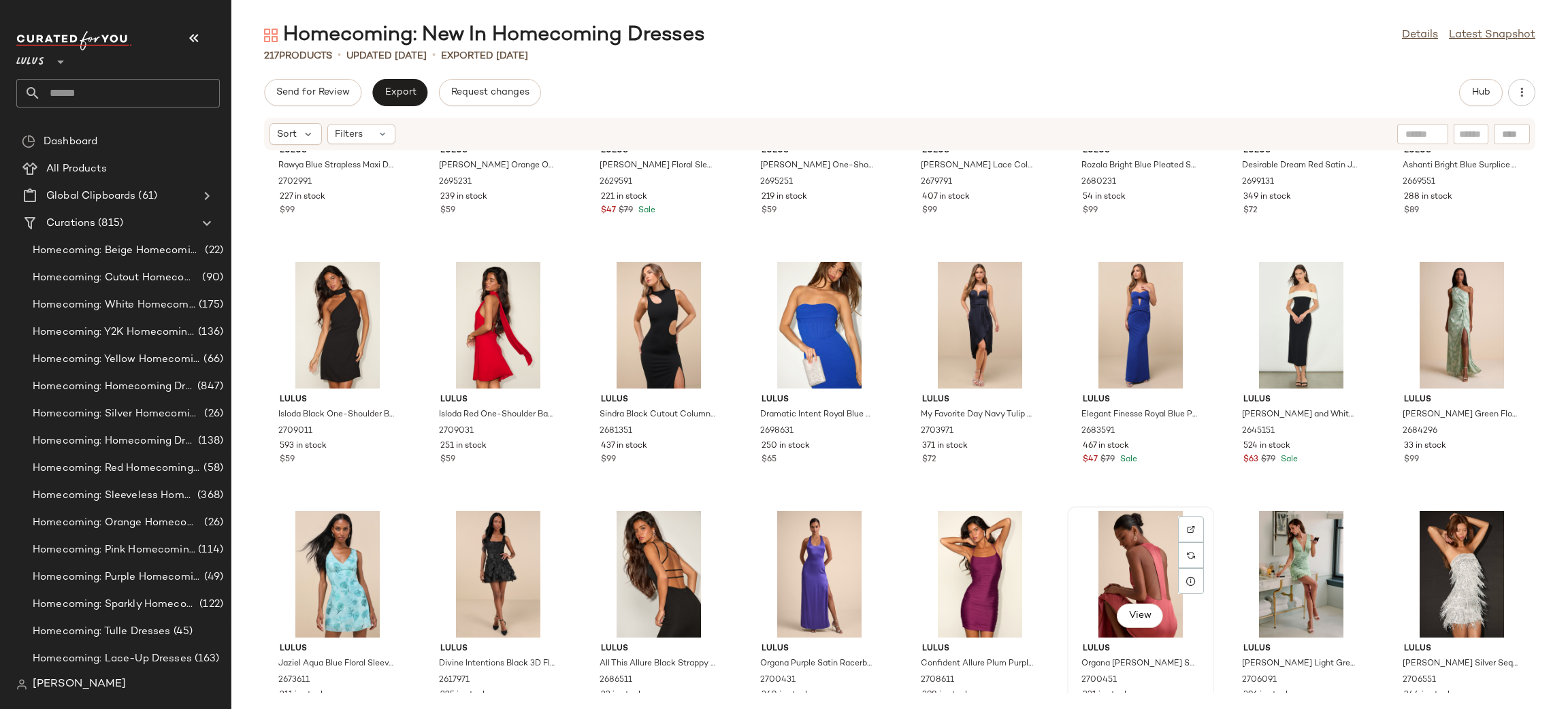
click at [1115, 555] on div "View" at bounding box center [1140, 575] width 137 height 127
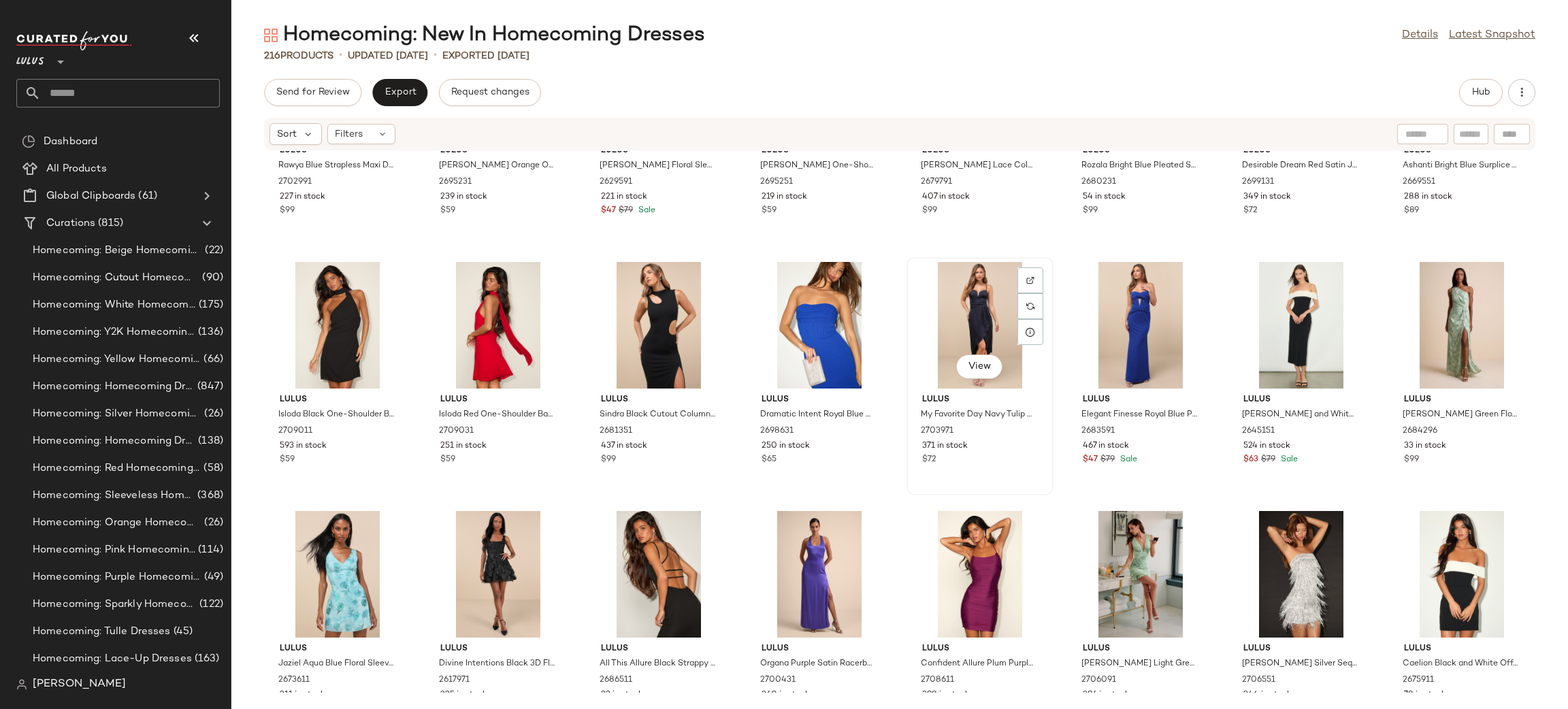
click at [981, 307] on div "View" at bounding box center [979, 325] width 137 height 127
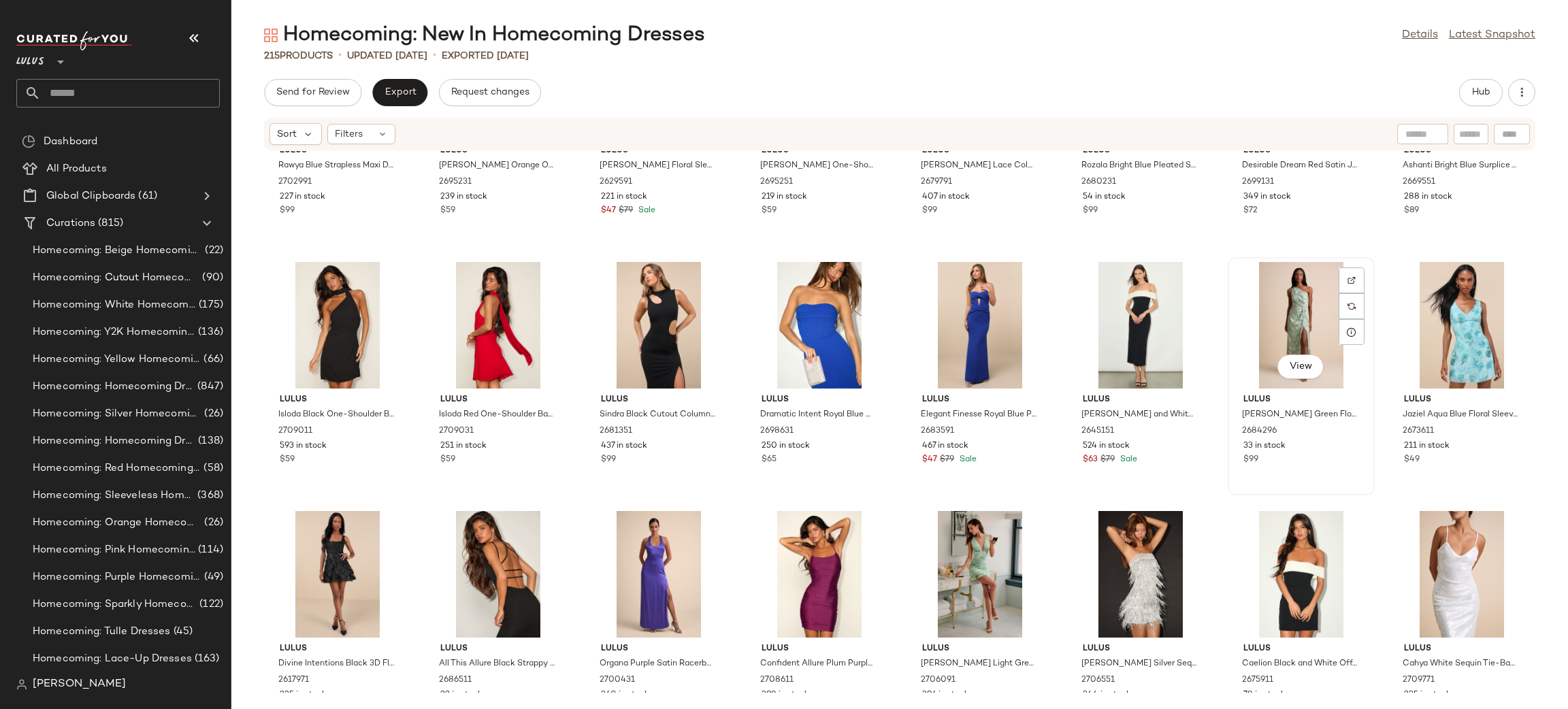
click at [1286, 335] on div "View" at bounding box center [1301, 325] width 137 height 127
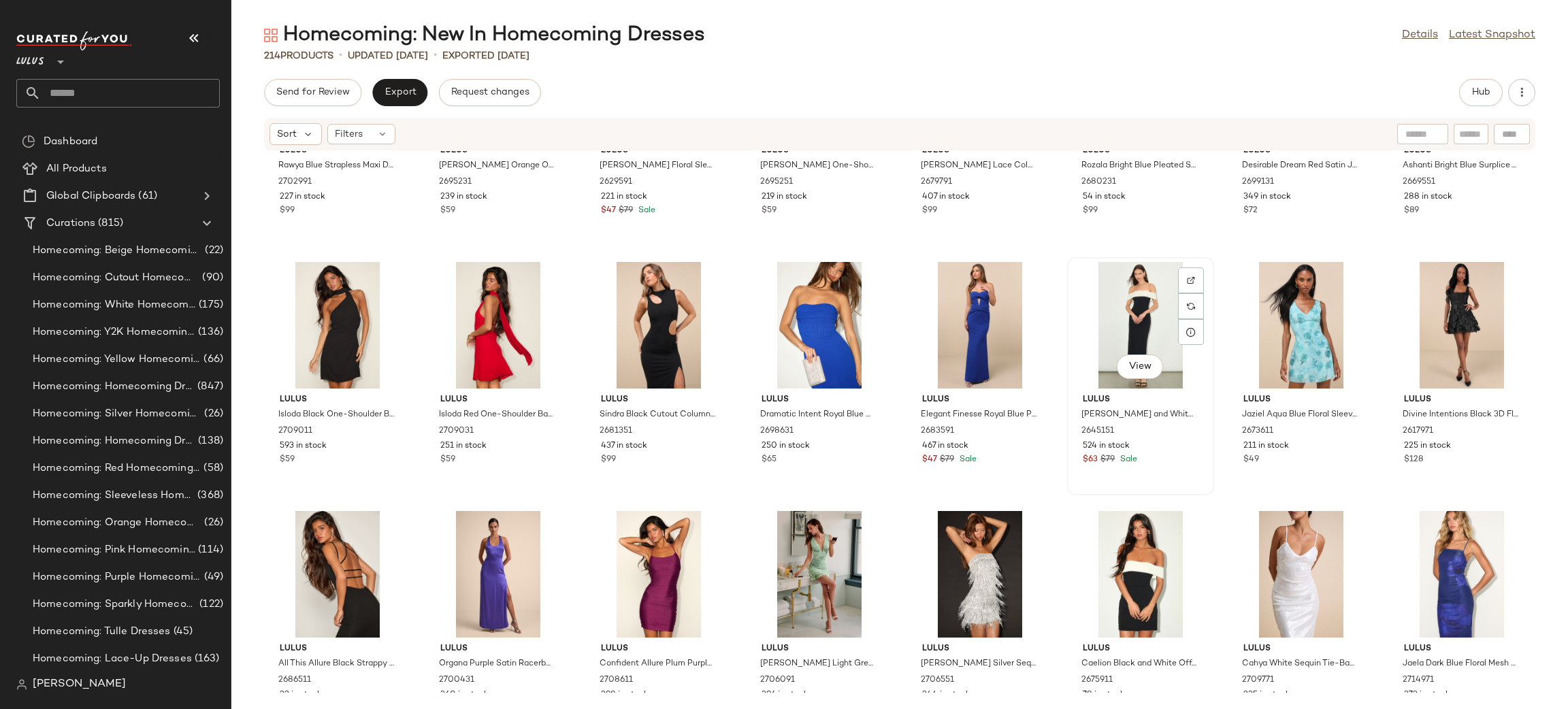
click at [1119, 300] on div "View" at bounding box center [1140, 325] width 137 height 127
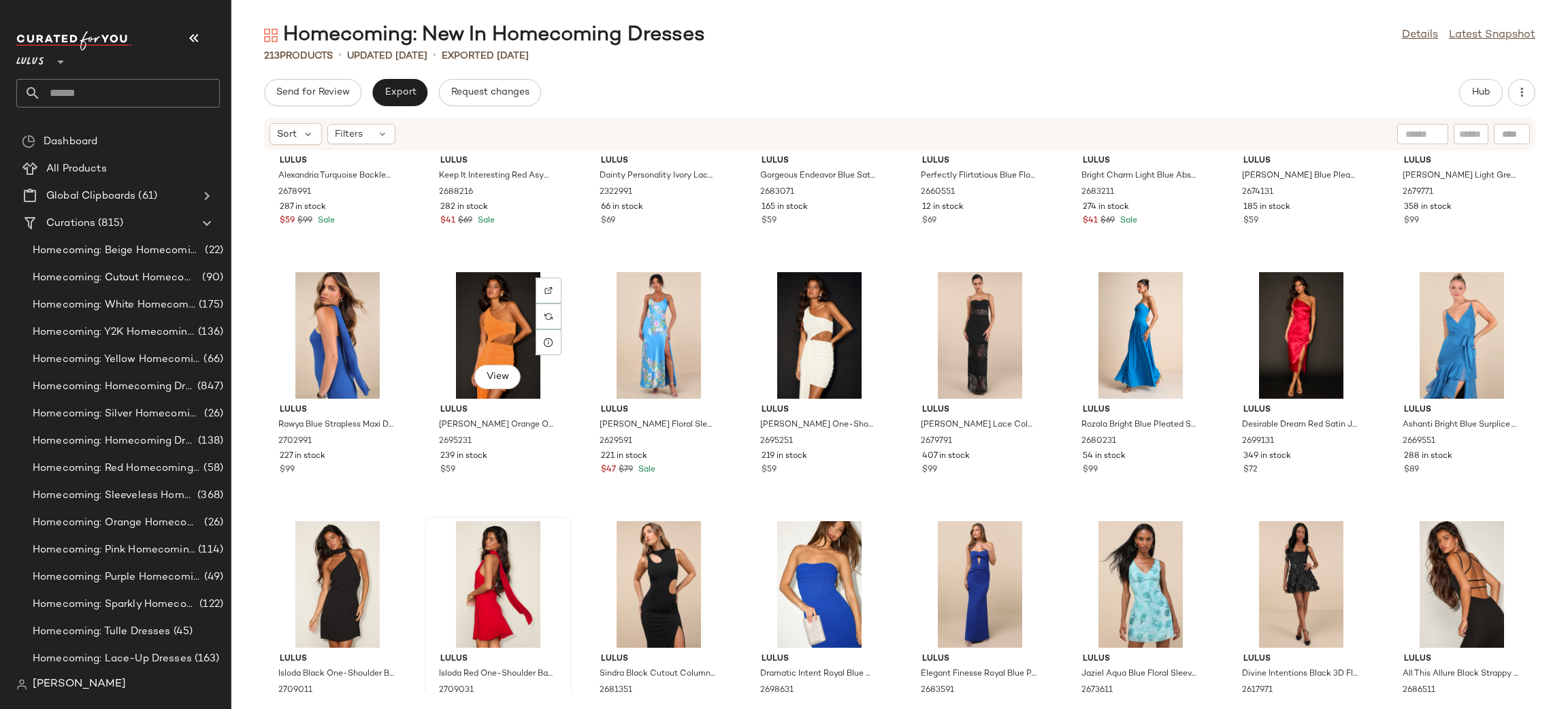
scroll to position [4880, 0]
click at [1151, 345] on div "View" at bounding box center [1140, 336] width 137 height 127
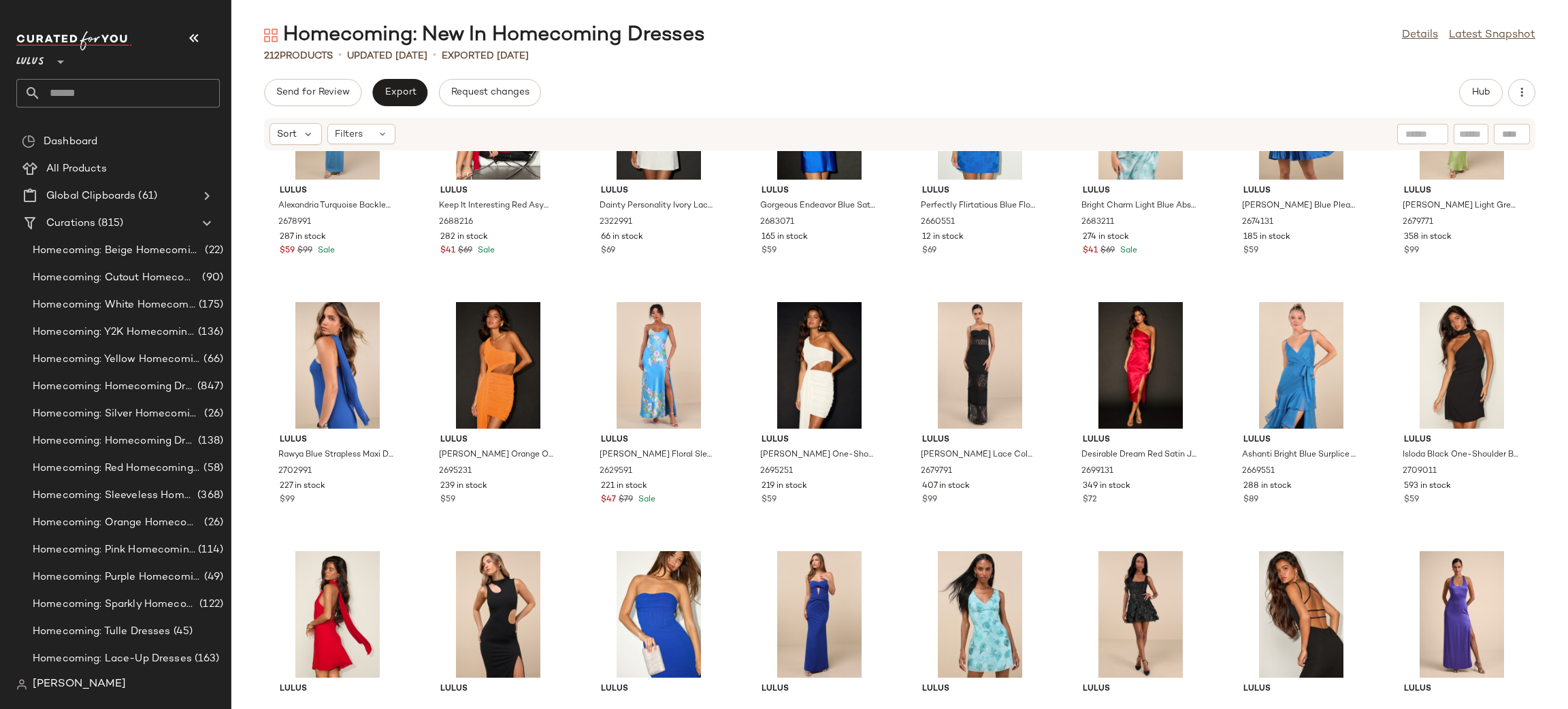
scroll to position [4861, 0]
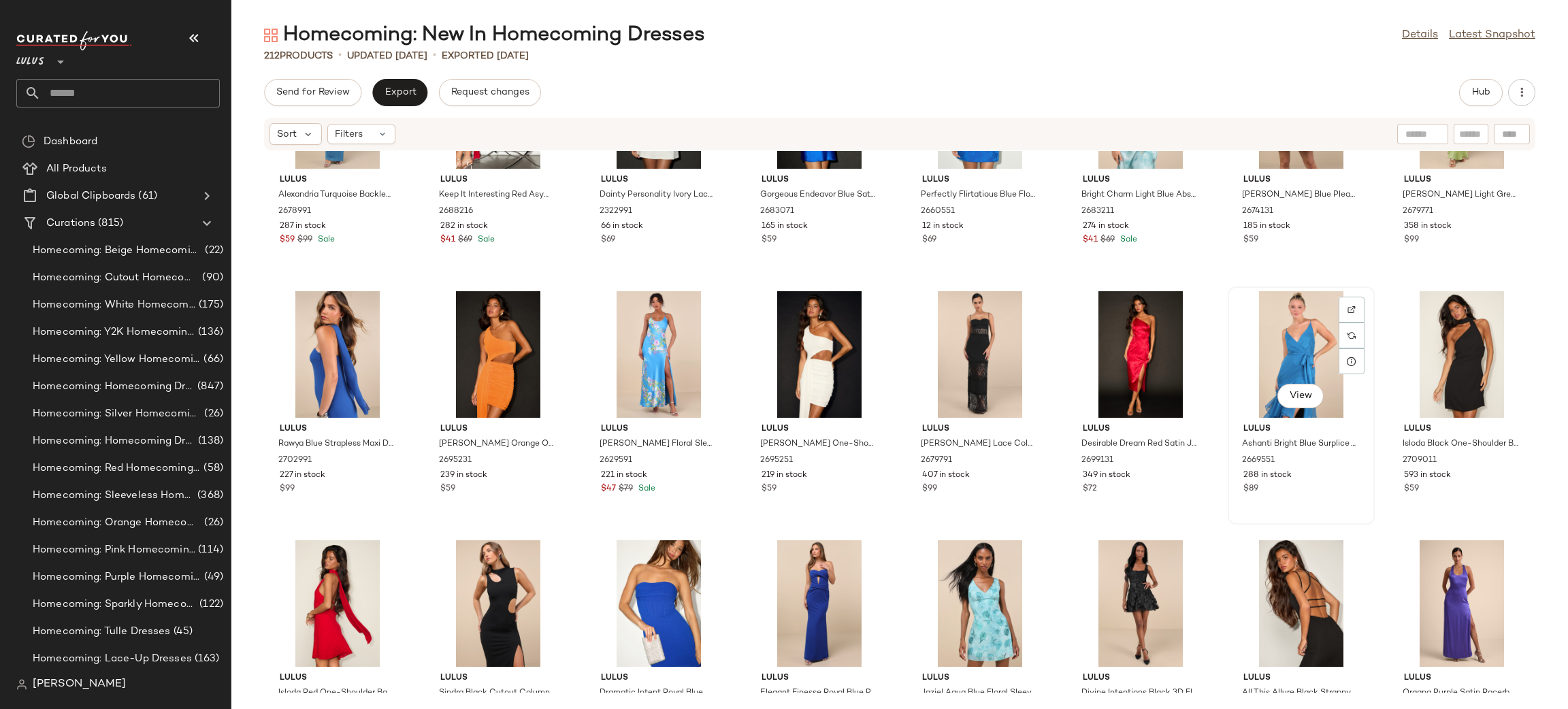
click at [1323, 342] on div "View" at bounding box center [1301, 354] width 137 height 127
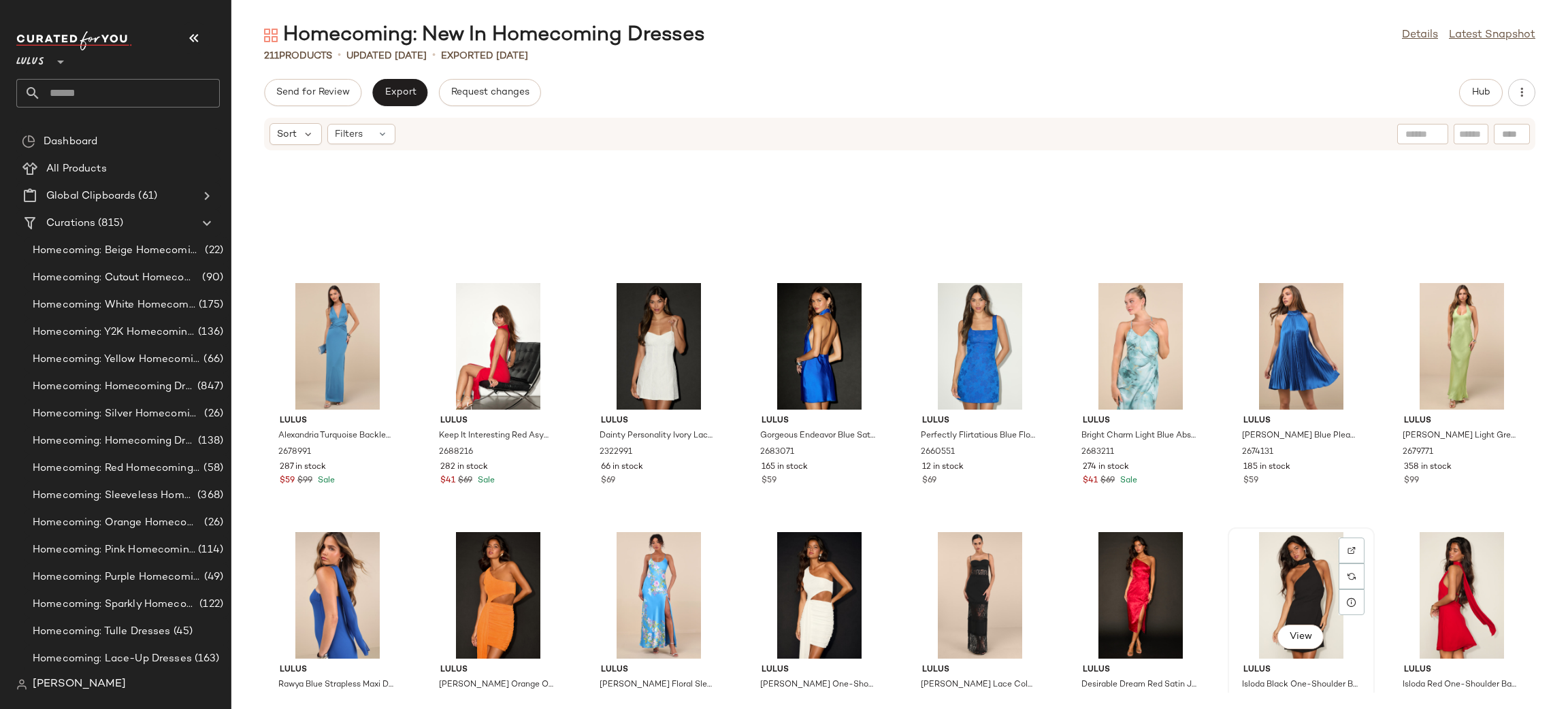
scroll to position [4617, 0]
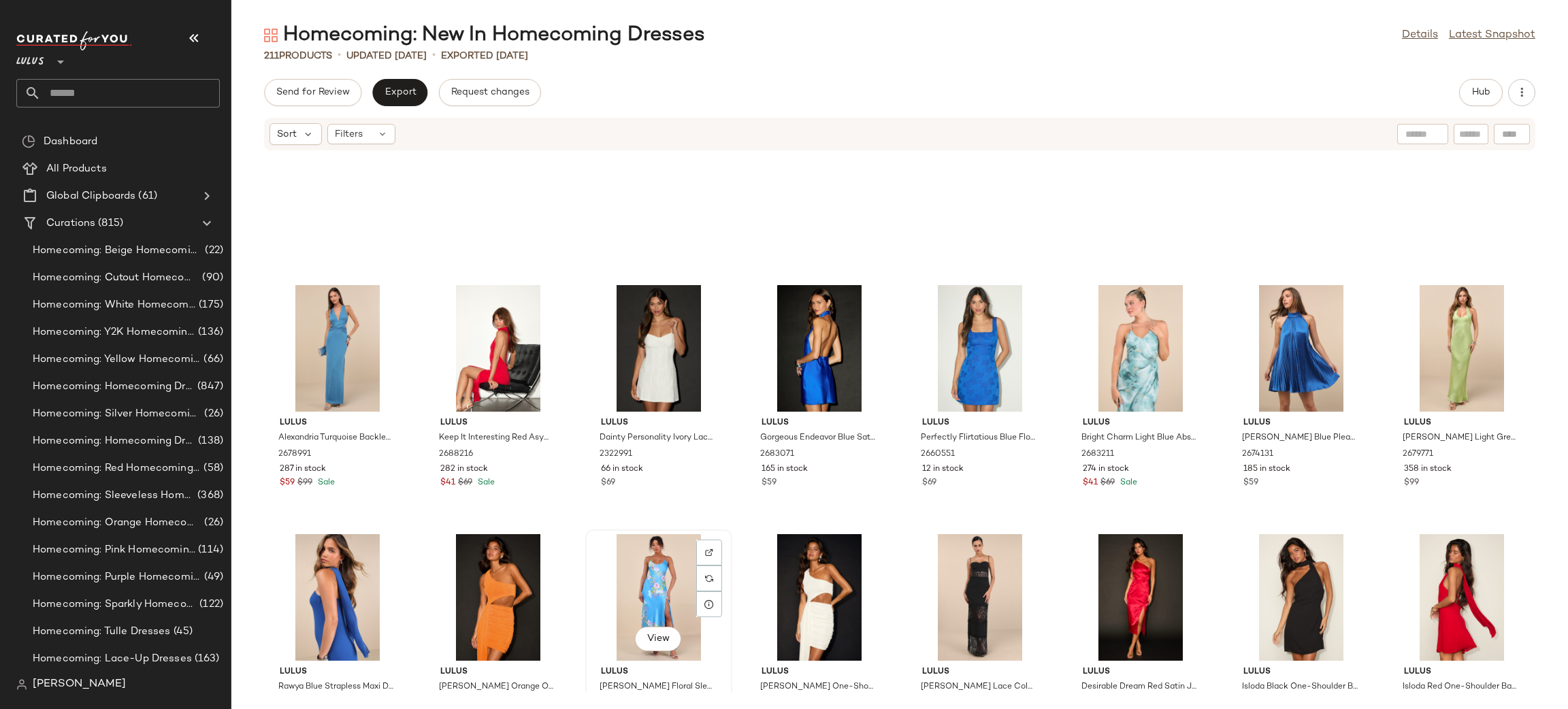
click at [641, 589] on div "View" at bounding box center [658, 598] width 137 height 127
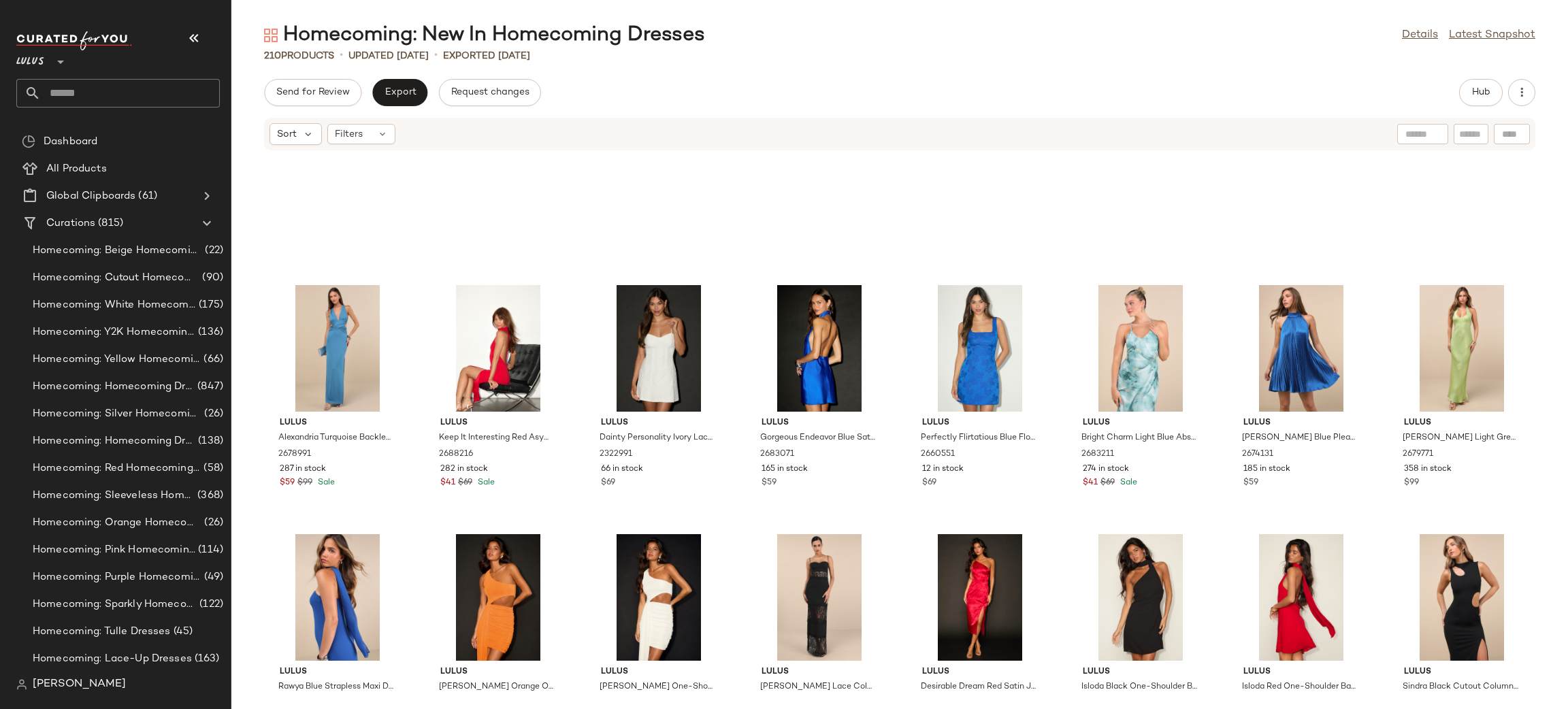
scroll to position [4410, 0]
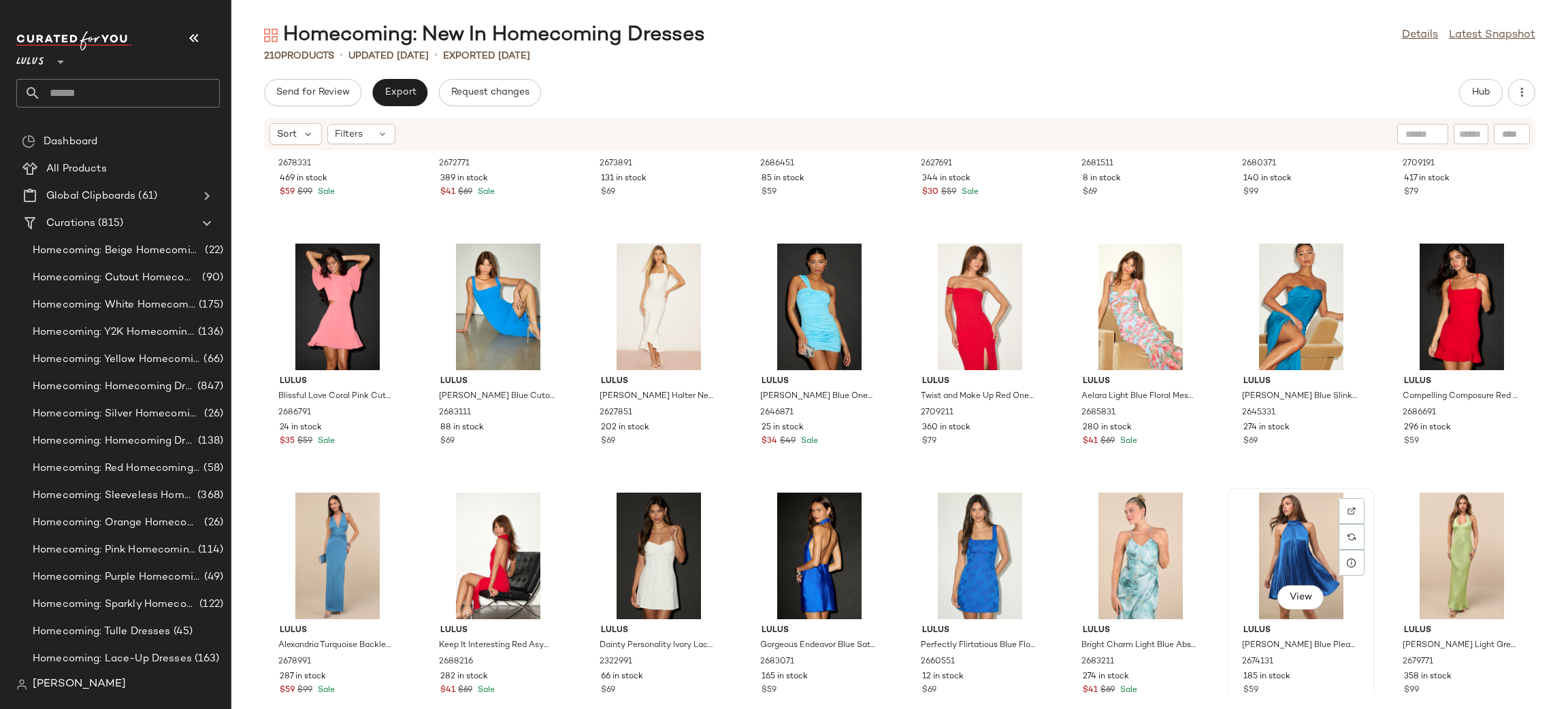
click at [1288, 550] on div "View" at bounding box center [1301, 556] width 137 height 127
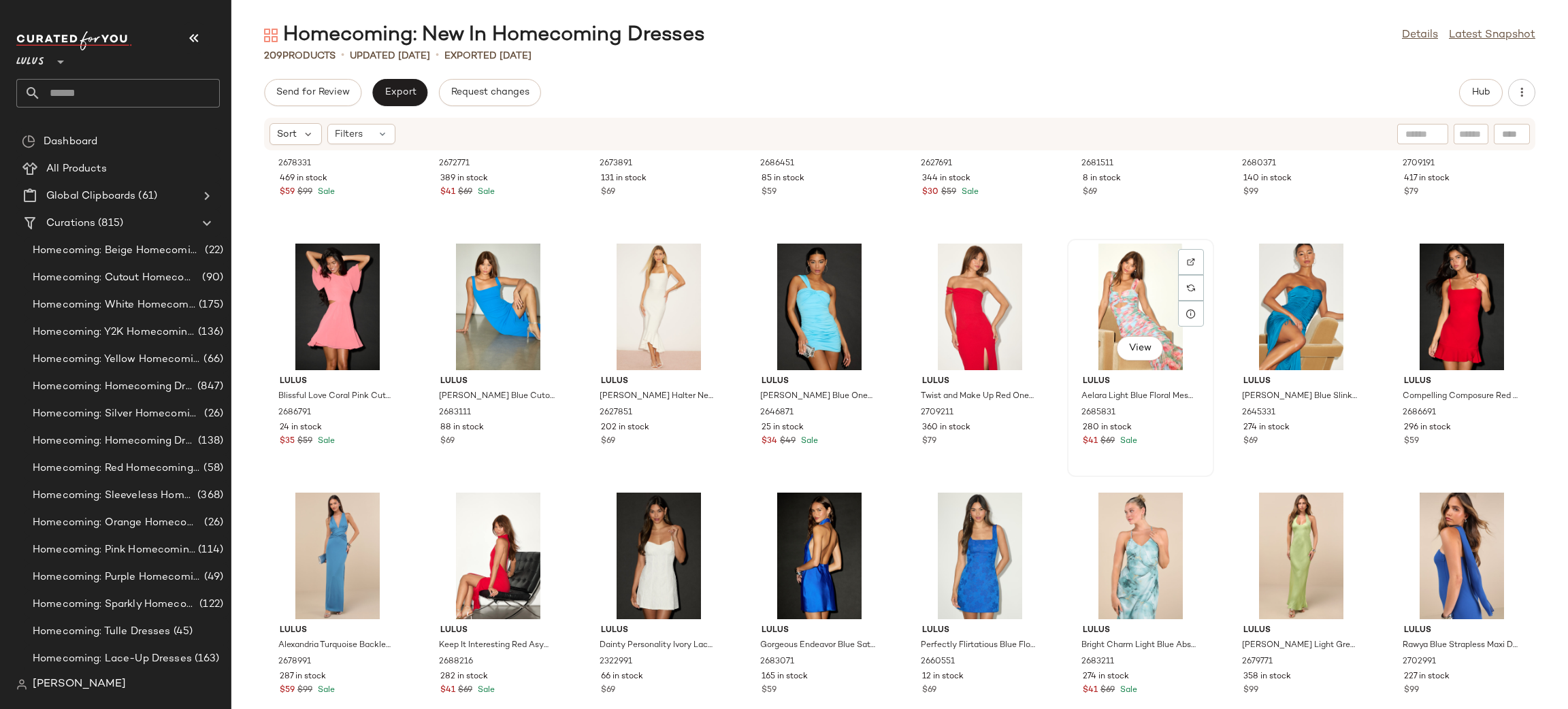
click at [1144, 323] on div "View" at bounding box center [1140, 307] width 137 height 127
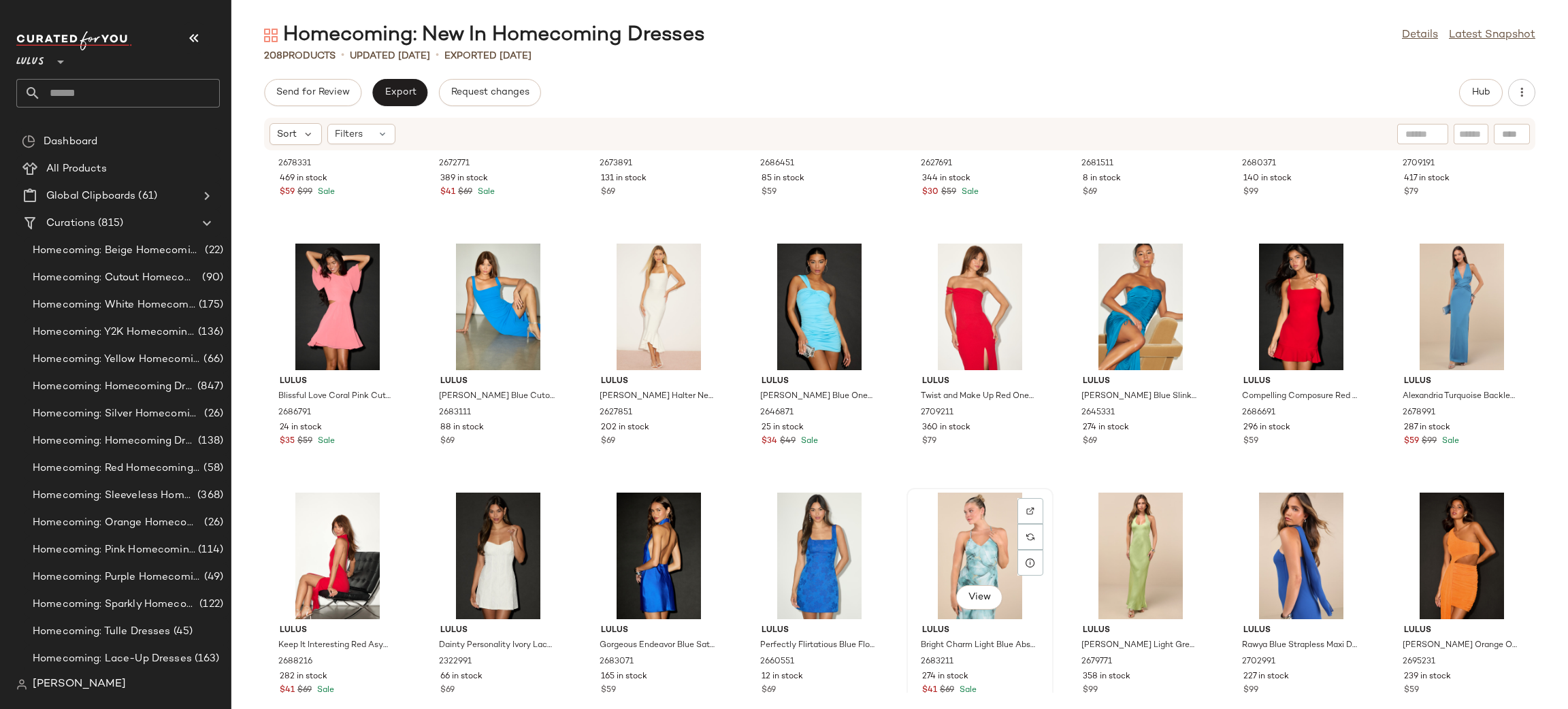
click at [982, 551] on div "View" at bounding box center [979, 556] width 137 height 127
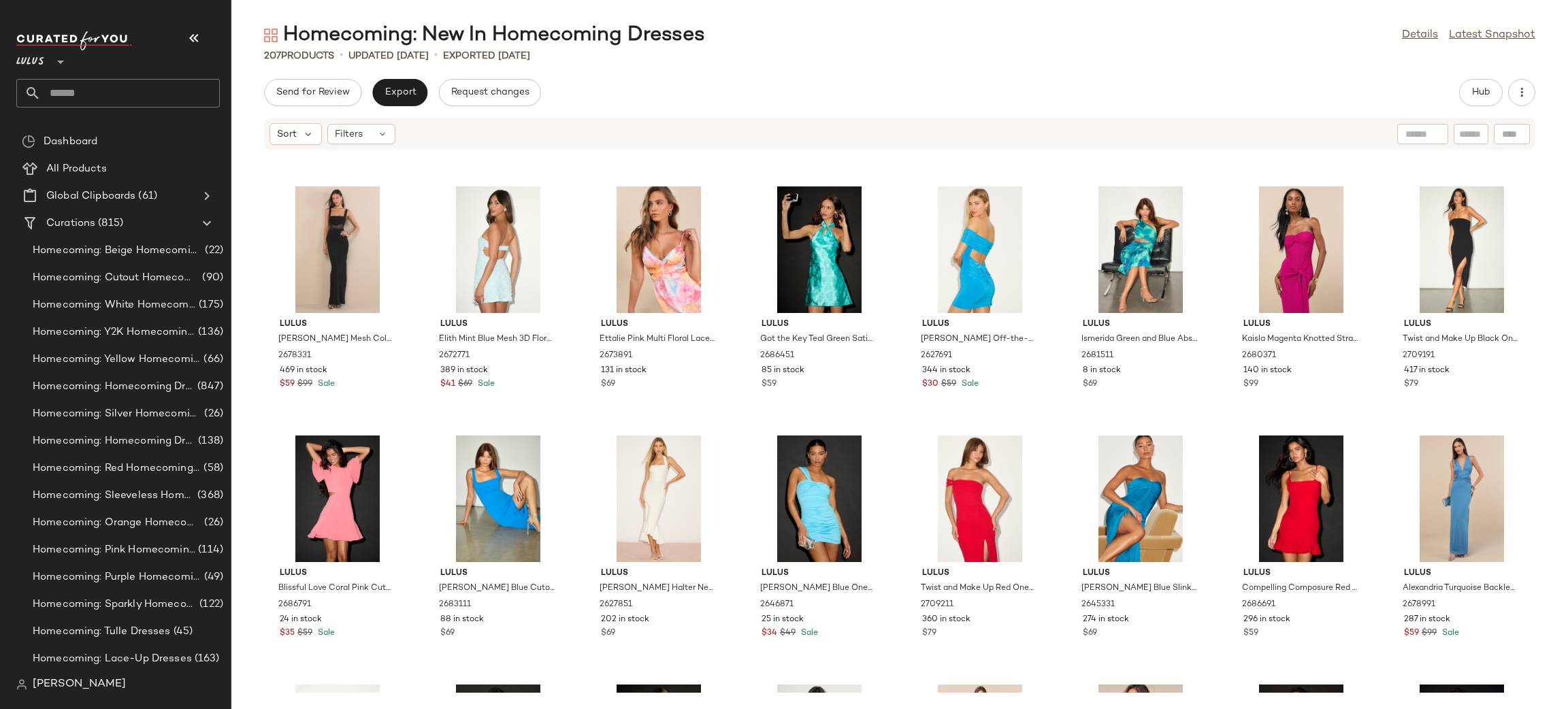
scroll to position [4221, 0]
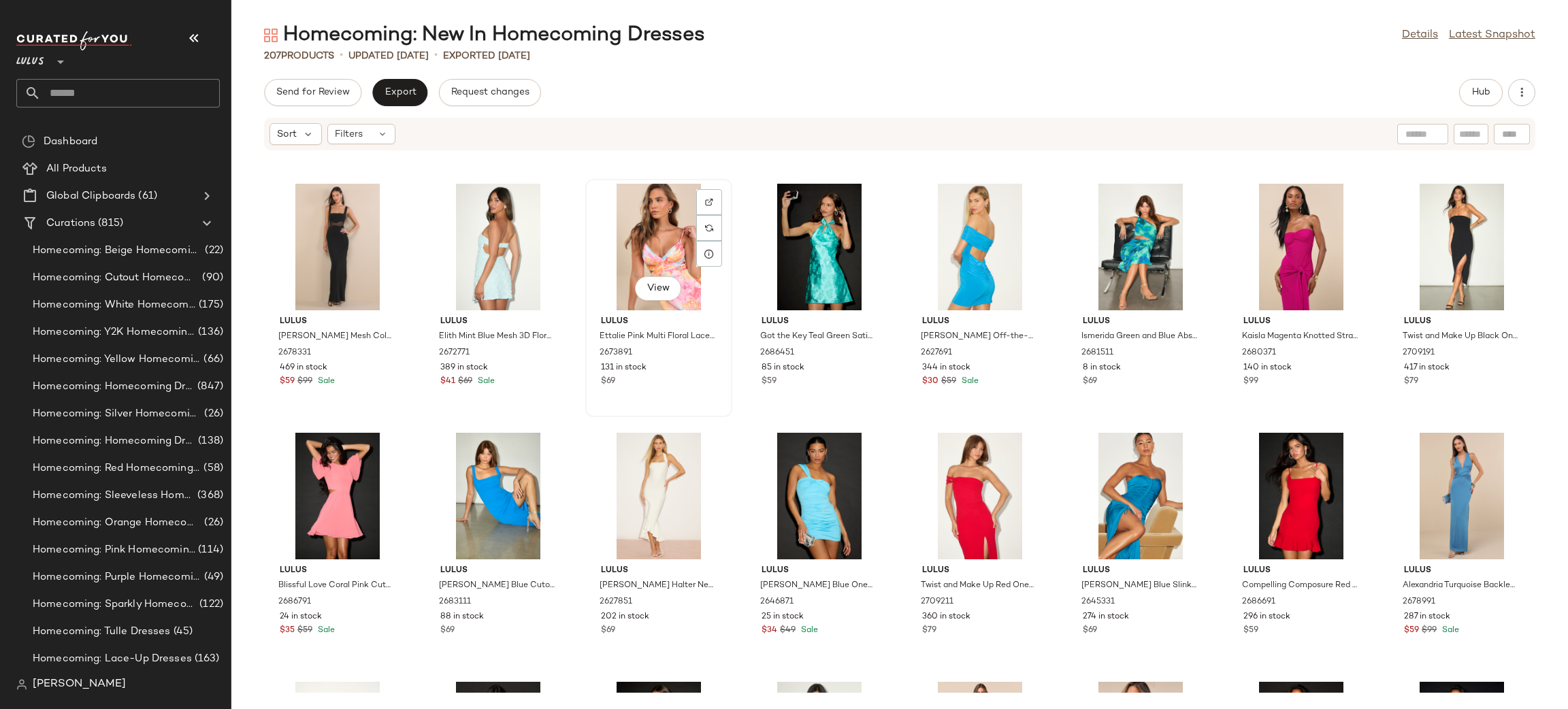
click at [667, 245] on div "View" at bounding box center [658, 247] width 137 height 127
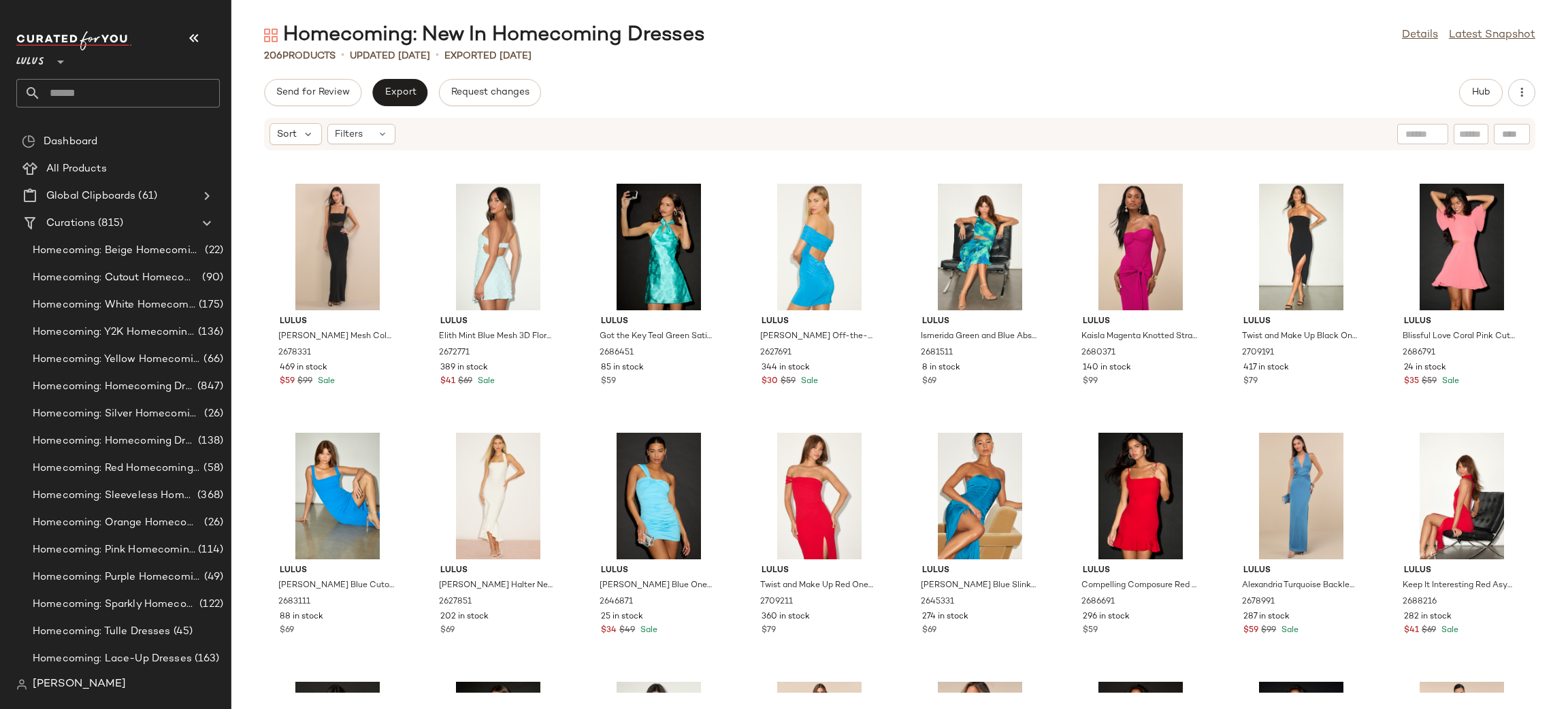
scroll to position [3831, 0]
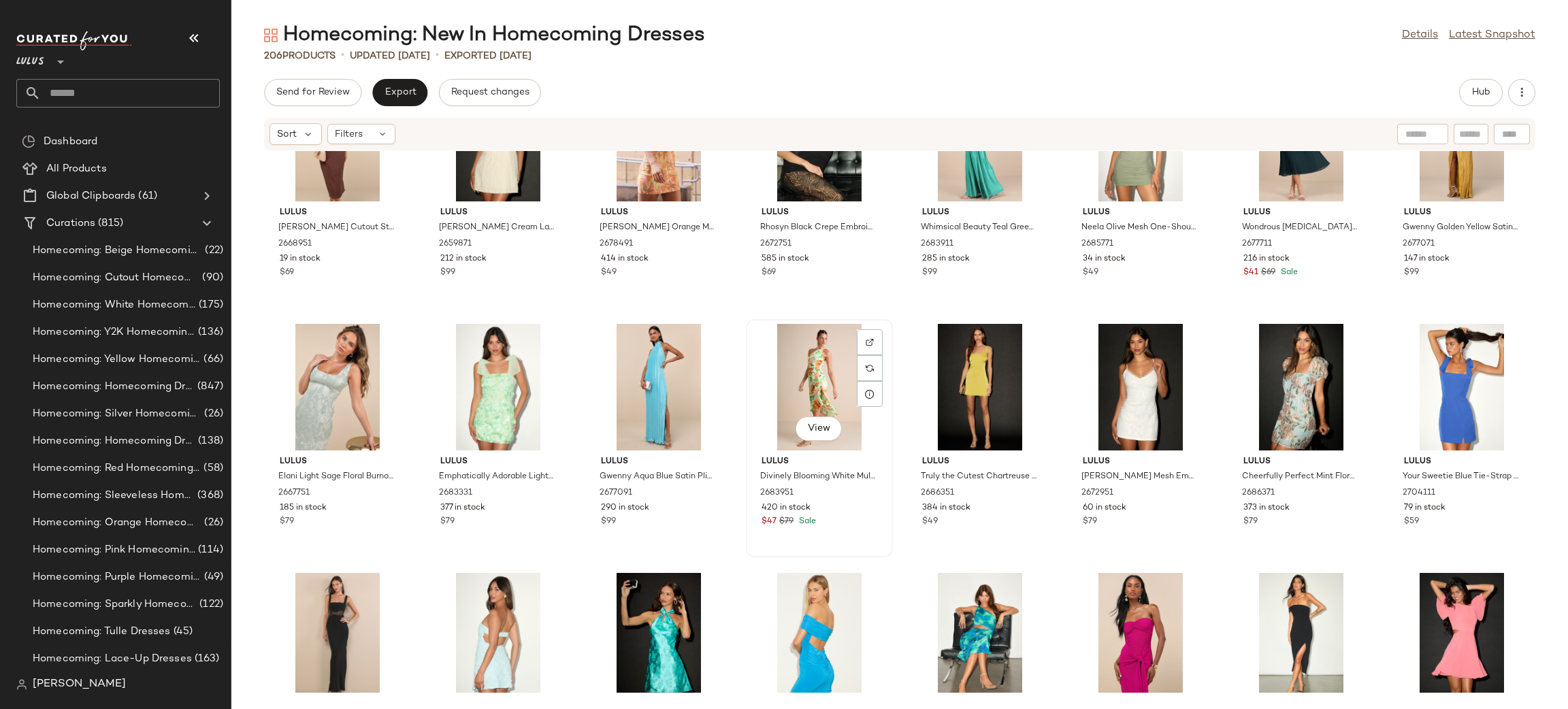
click at [805, 374] on div "View" at bounding box center [819, 387] width 137 height 127
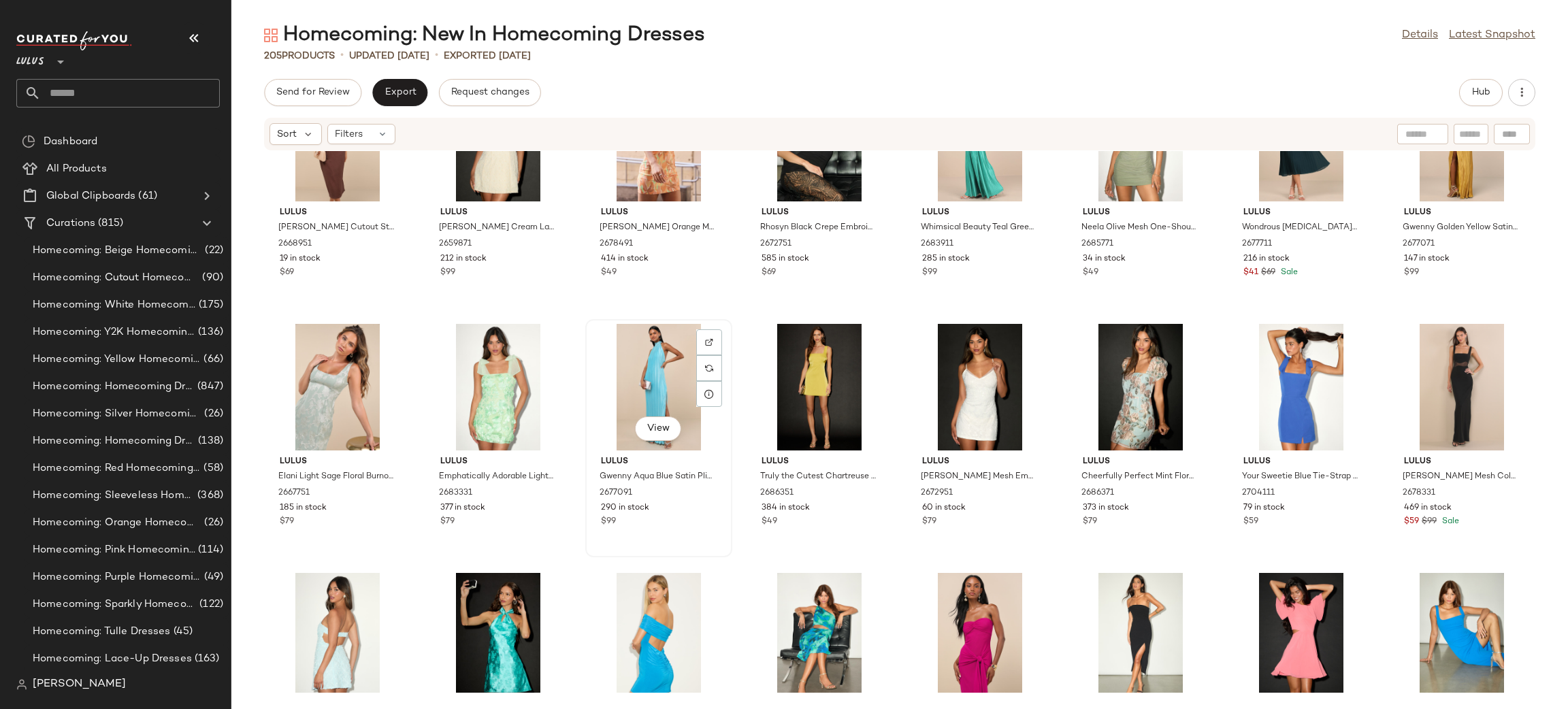
click at [675, 373] on div "View" at bounding box center [658, 387] width 137 height 127
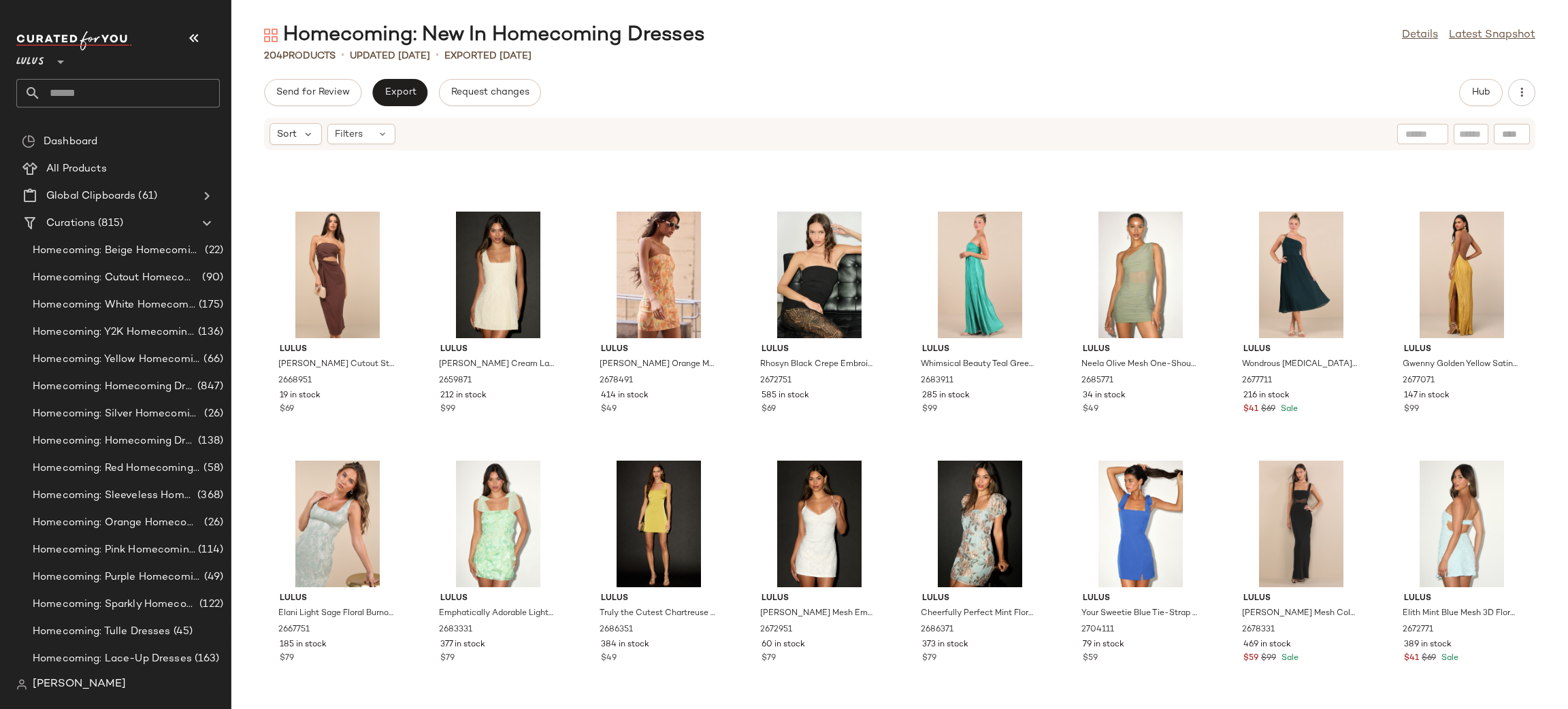
scroll to position [3693, 0]
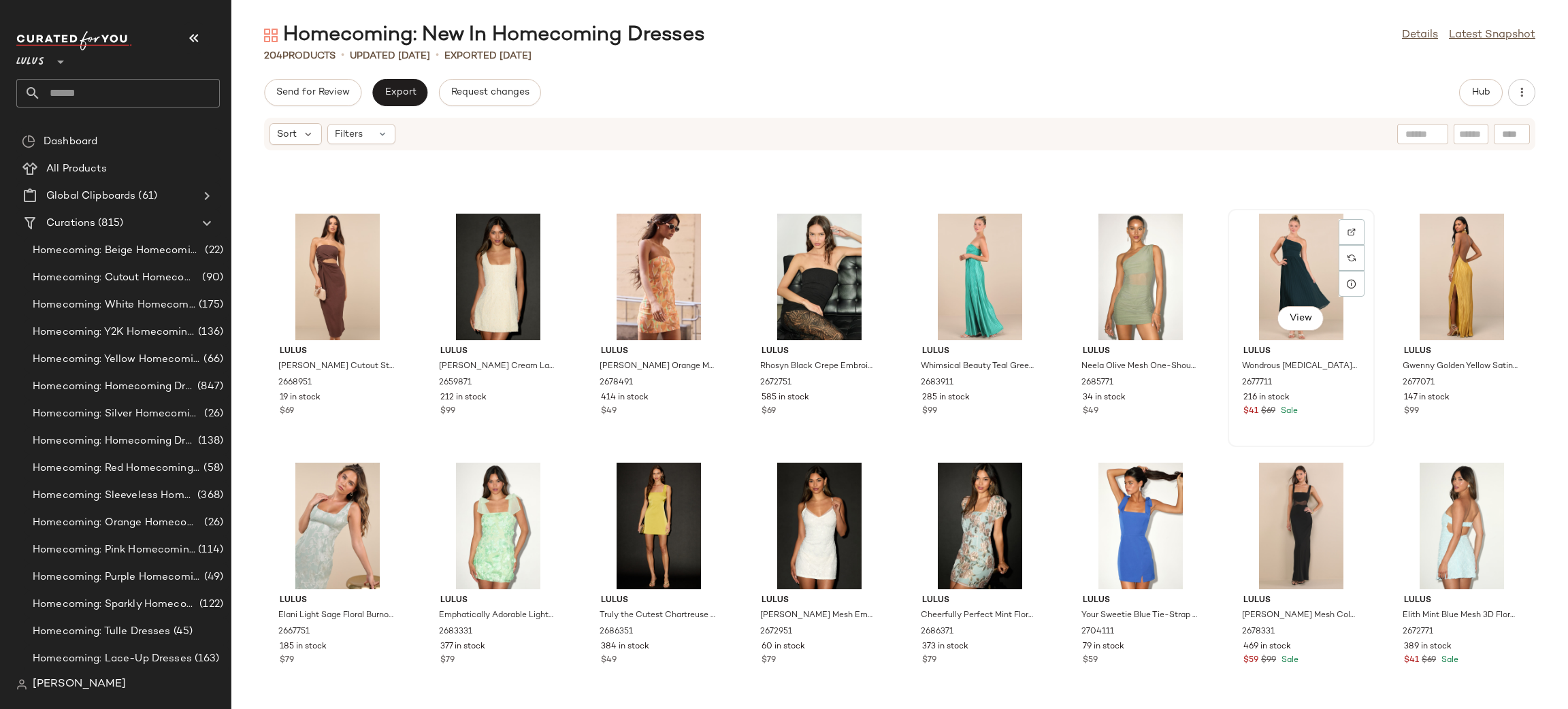
click at [1301, 257] on div "View" at bounding box center [1301, 277] width 137 height 127
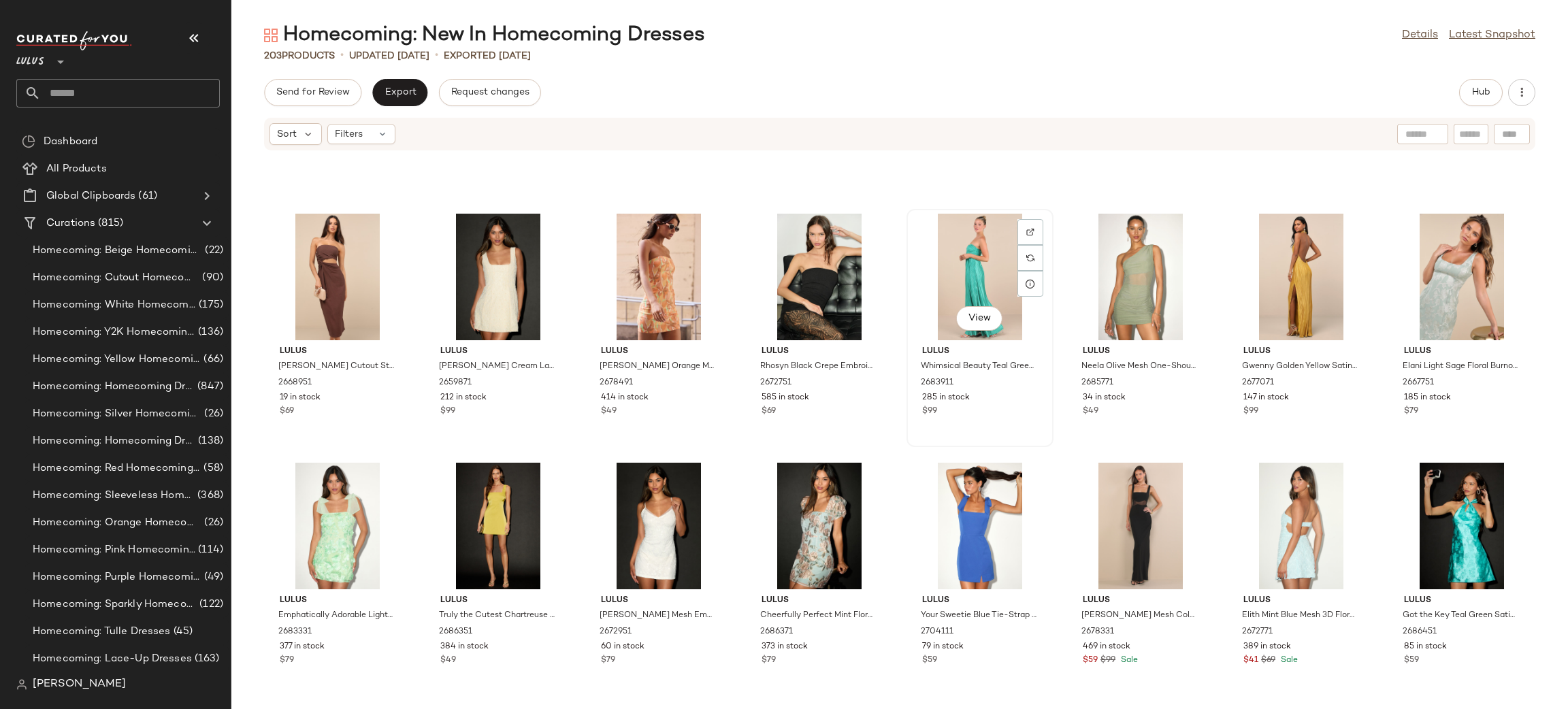
click at [966, 269] on div "View" at bounding box center [979, 277] width 137 height 127
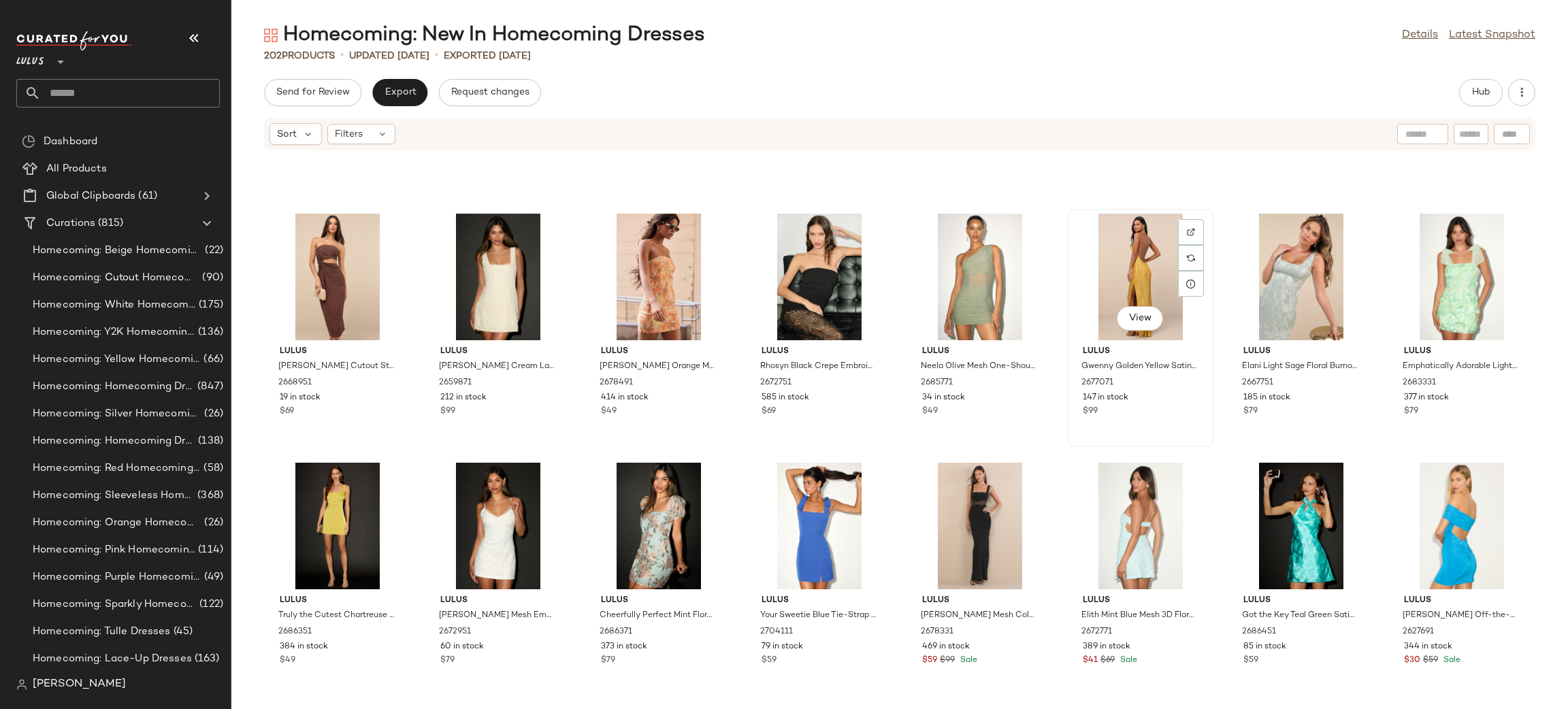
click at [1143, 280] on div "View" at bounding box center [1140, 277] width 137 height 127
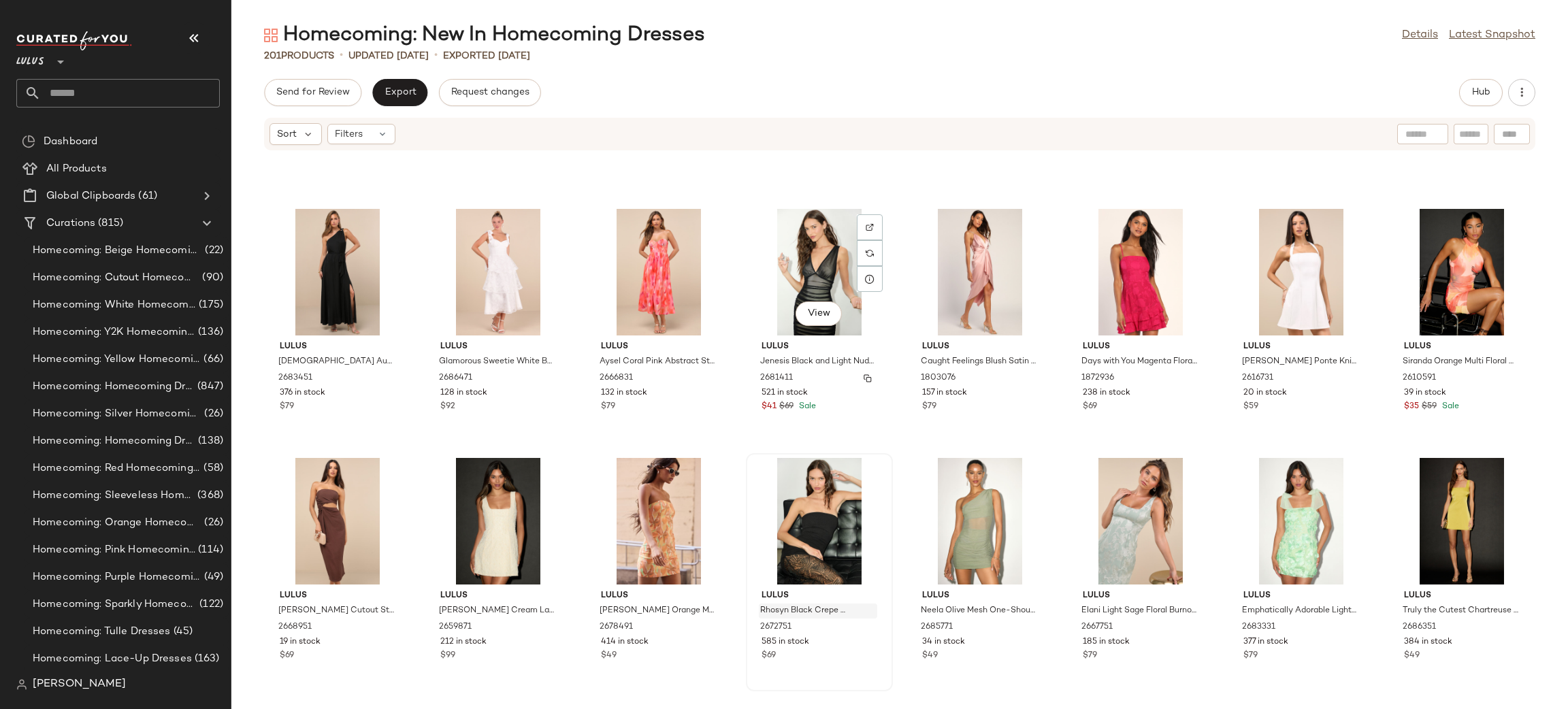
scroll to position [3330, 0]
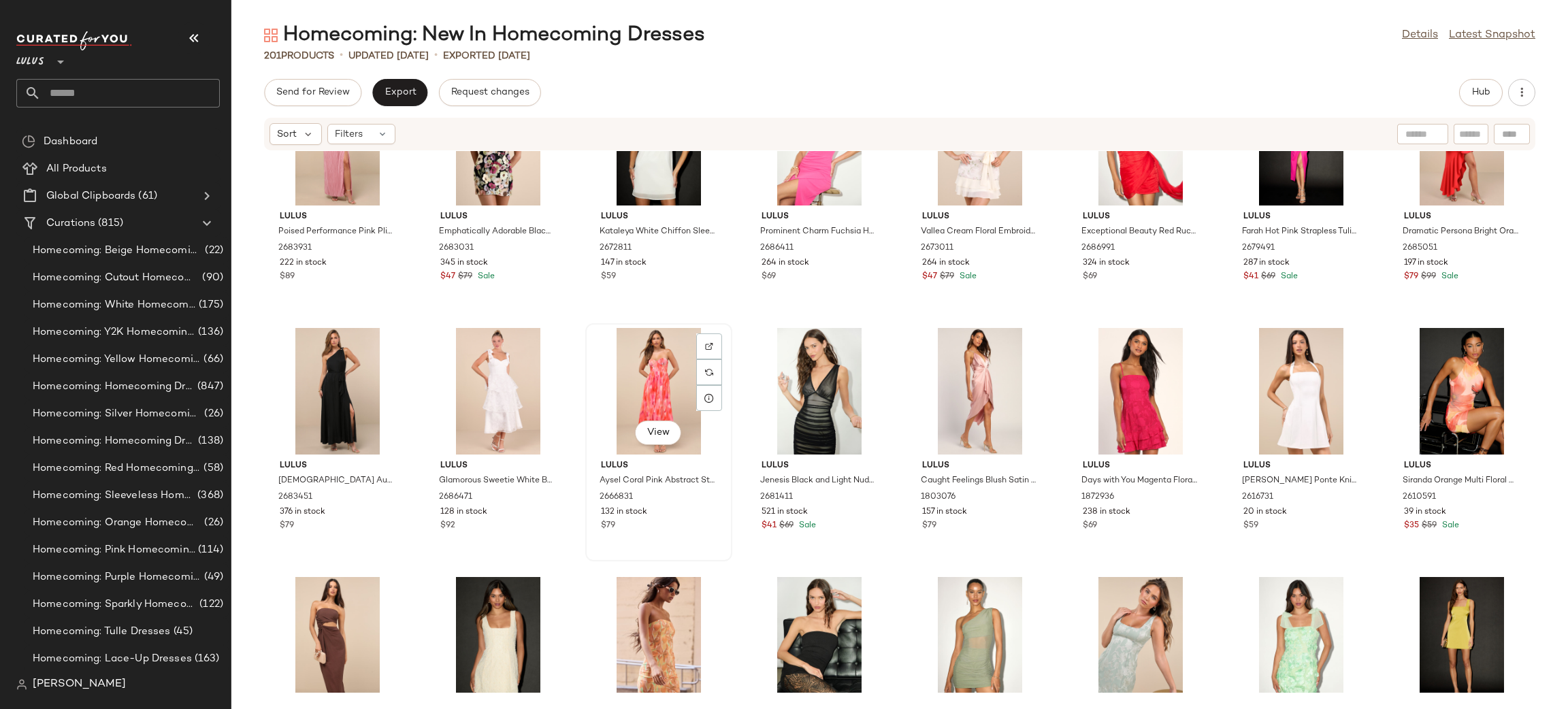
click at [662, 376] on div "View" at bounding box center [658, 392] width 137 height 127
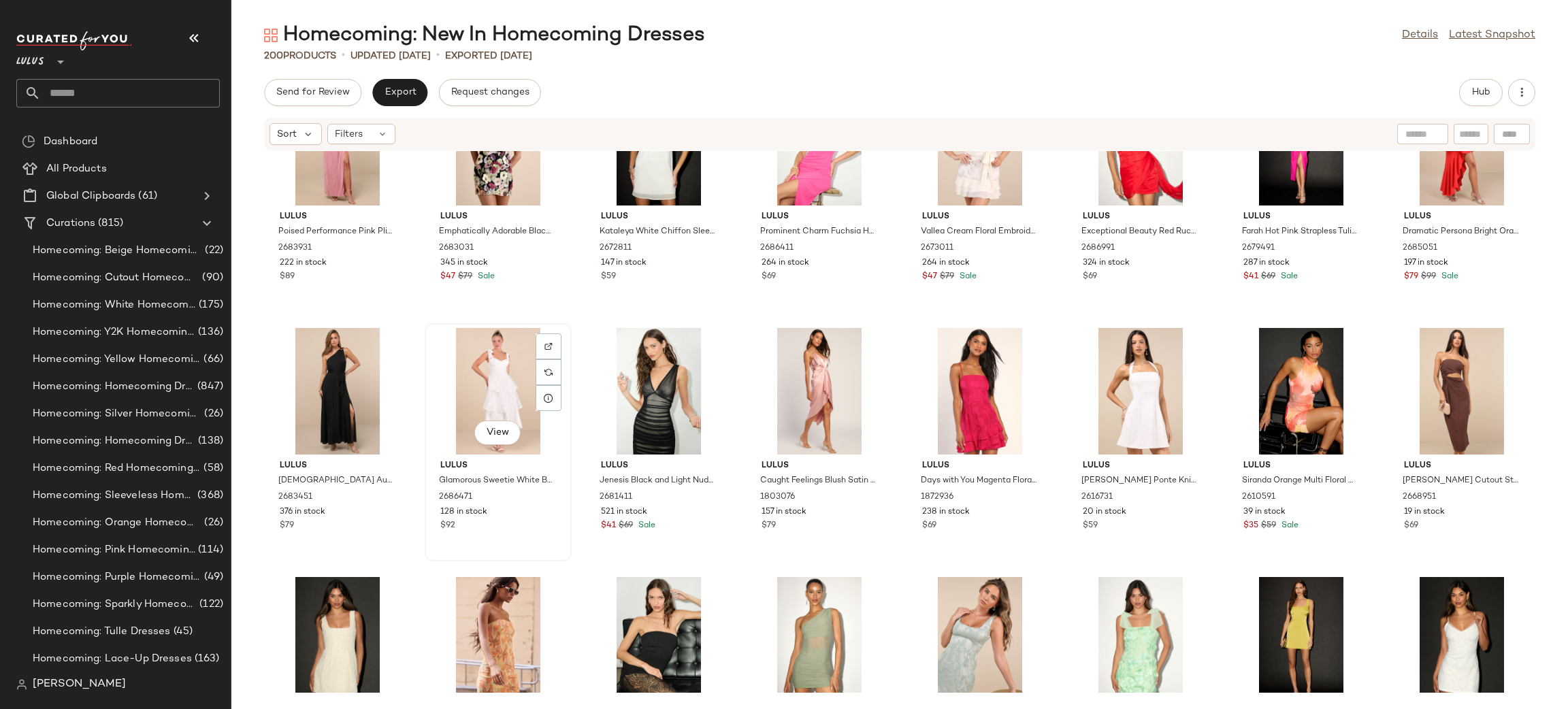
click at [475, 391] on div "View" at bounding box center [497, 392] width 137 height 127
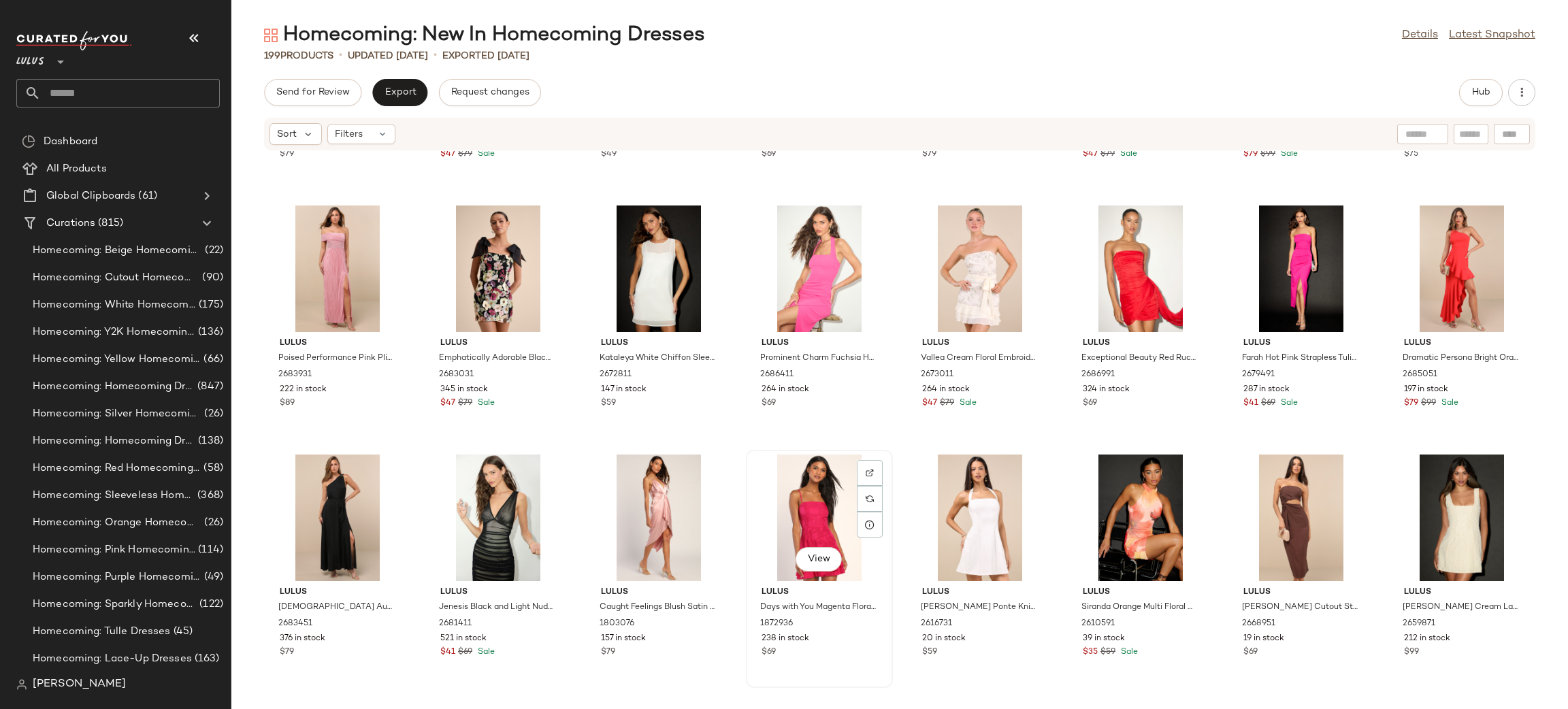
scroll to position [3200, 0]
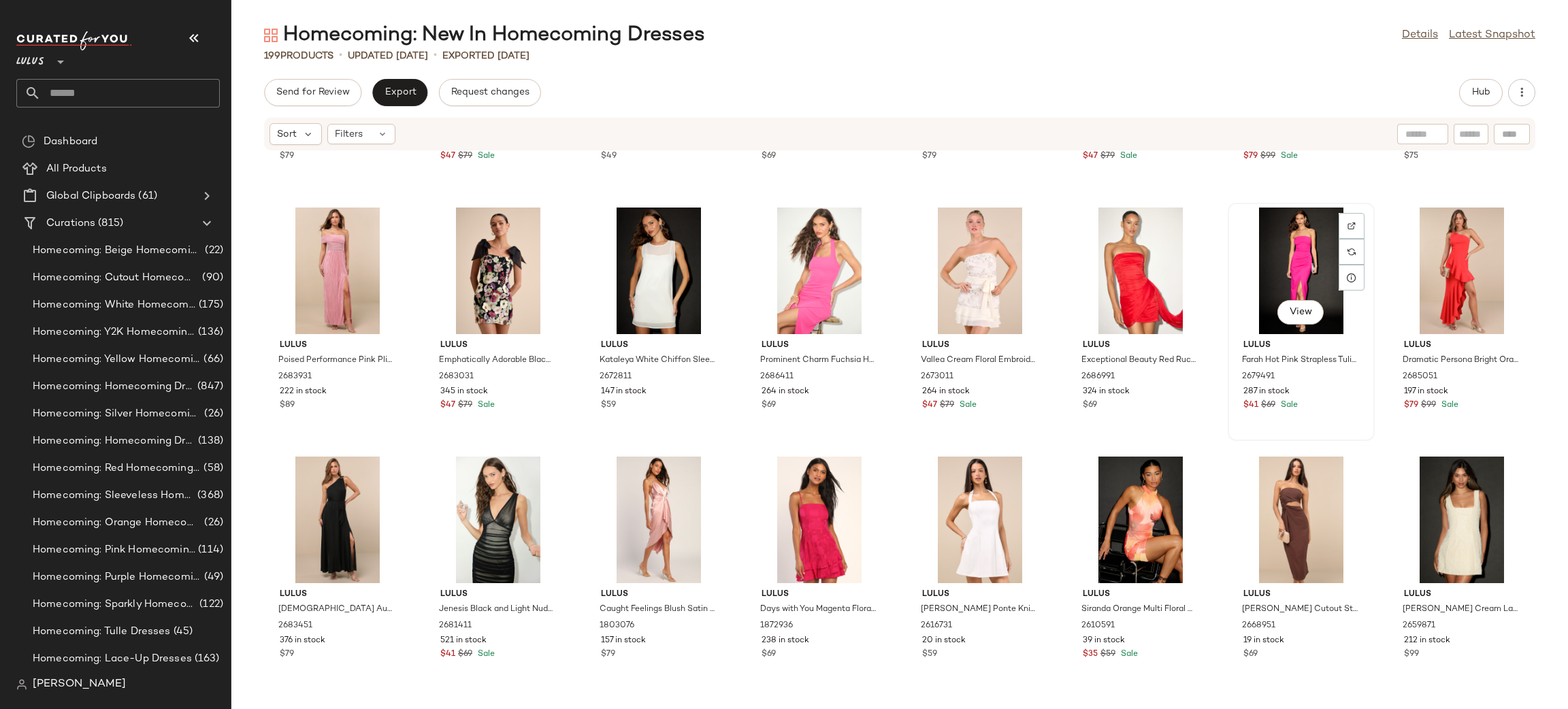
click at [1293, 268] on div "View" at bounding box center [1301, 271] width 137 height 127
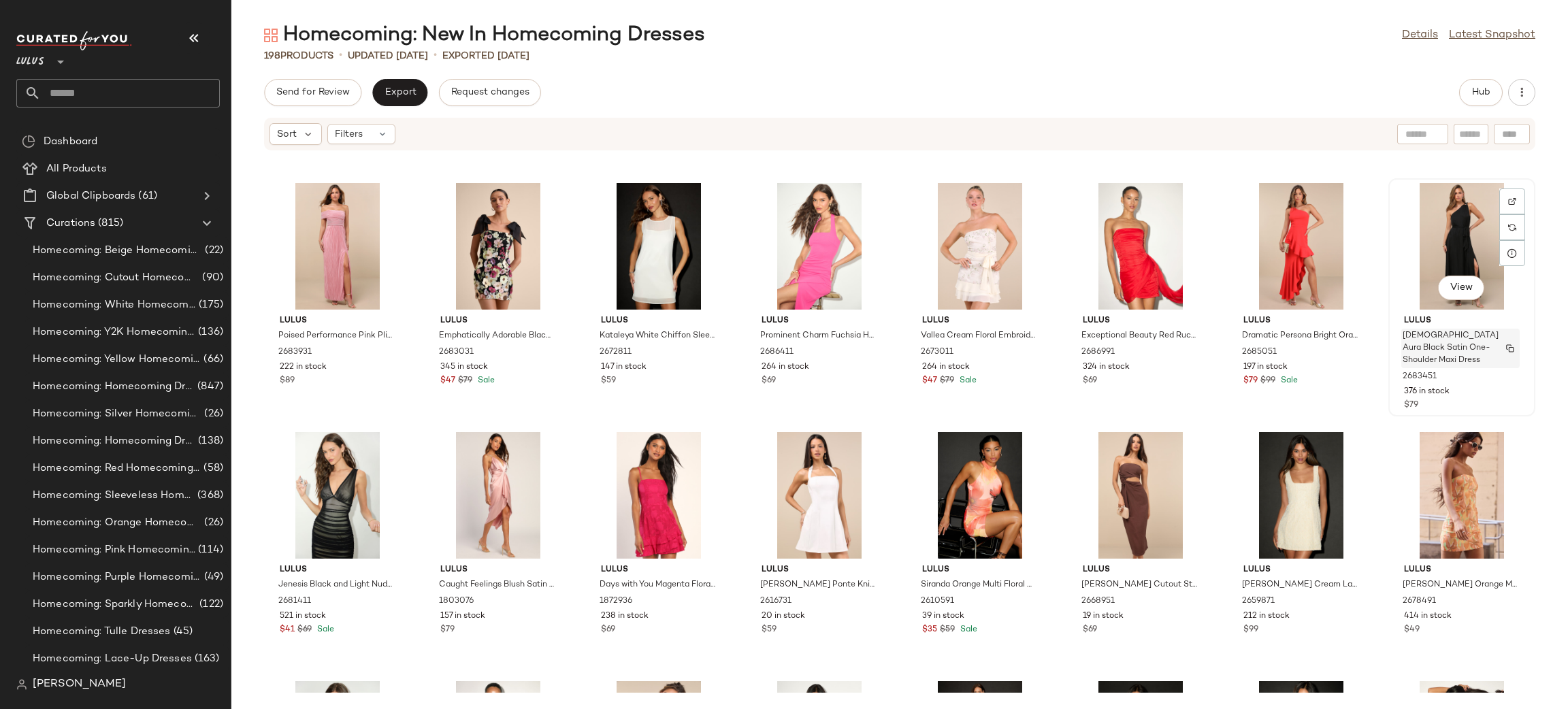
scroll to position [3225, 0]
click at [480, 494] on div "View" at bounding box center [497, 496] width 137 height 127
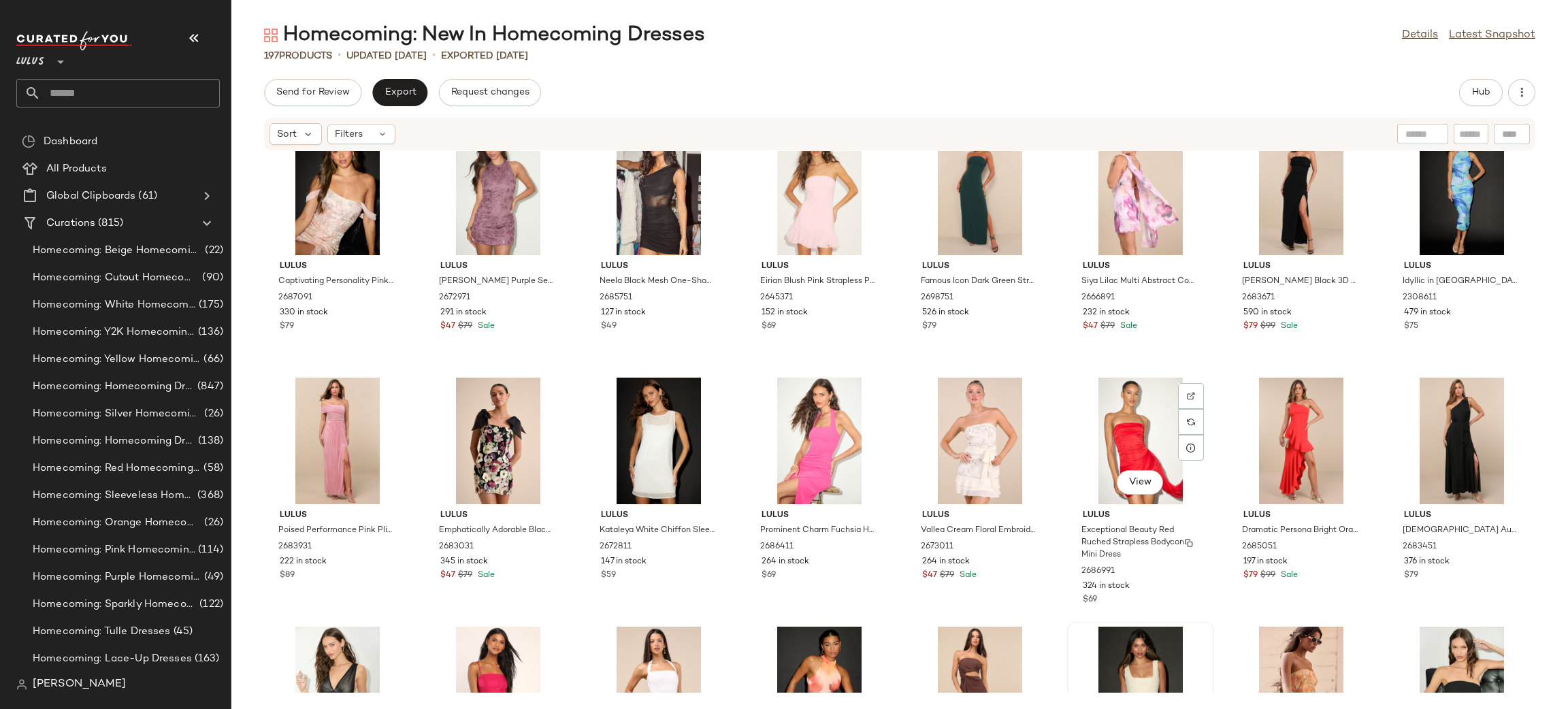
scroll to position [3026, 0]
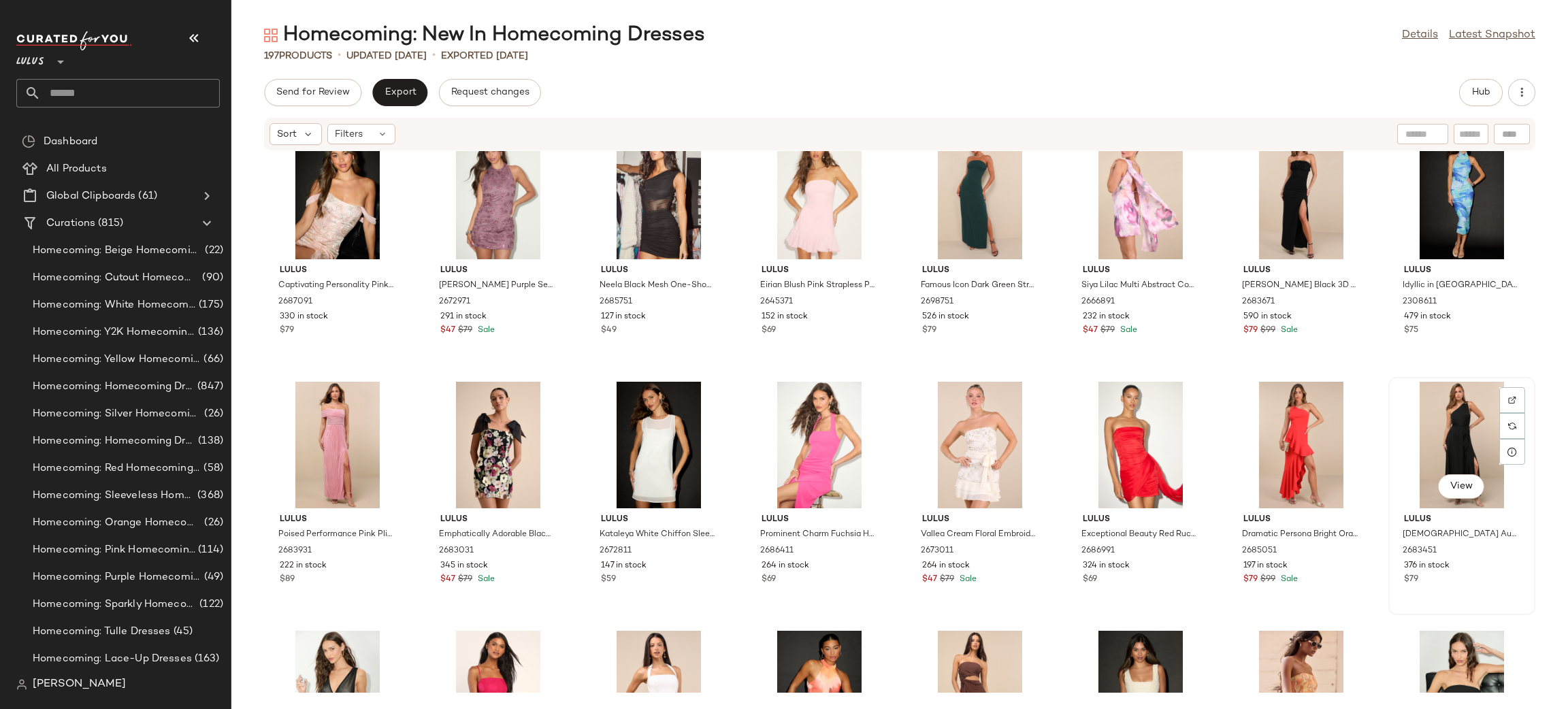
click at [1440, 430] on div "View" at bounding box center [1462, 446] width 137 height 127
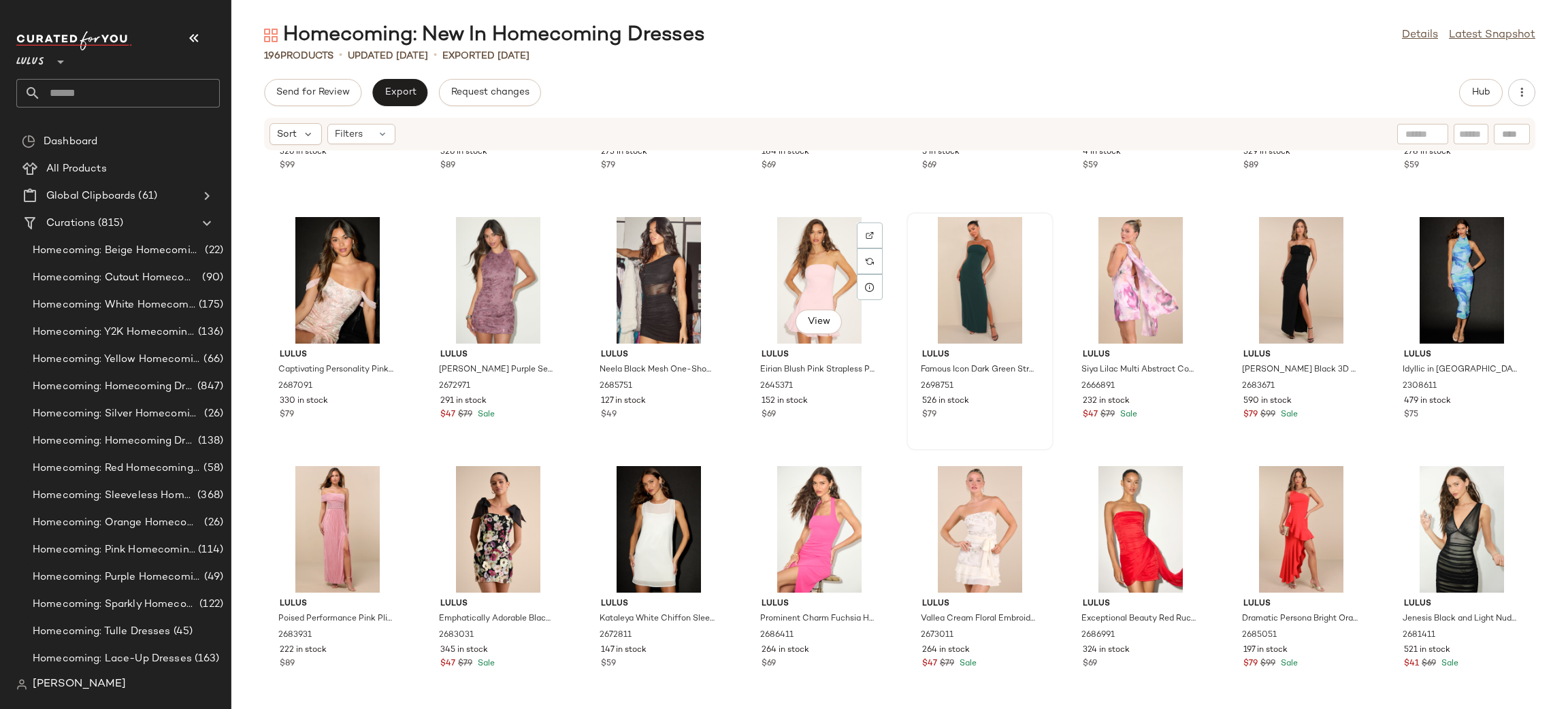
scroll to position [2941, 0]
click at [971, 260] on div "View" at bounding box center [979, 281] width 137 height 127
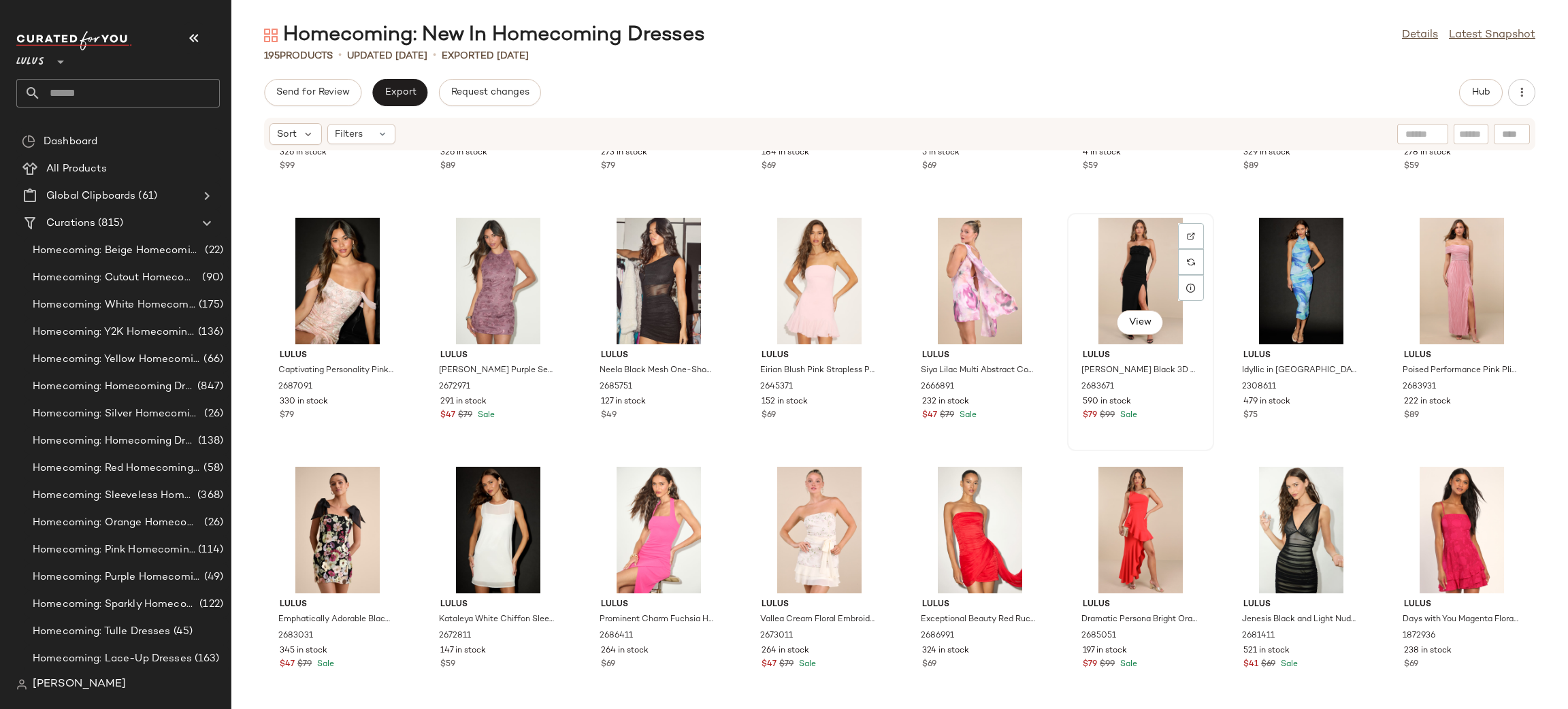
click at [1128, 253] on div "View" at bounding box center [1140, 281] width 137 height 127
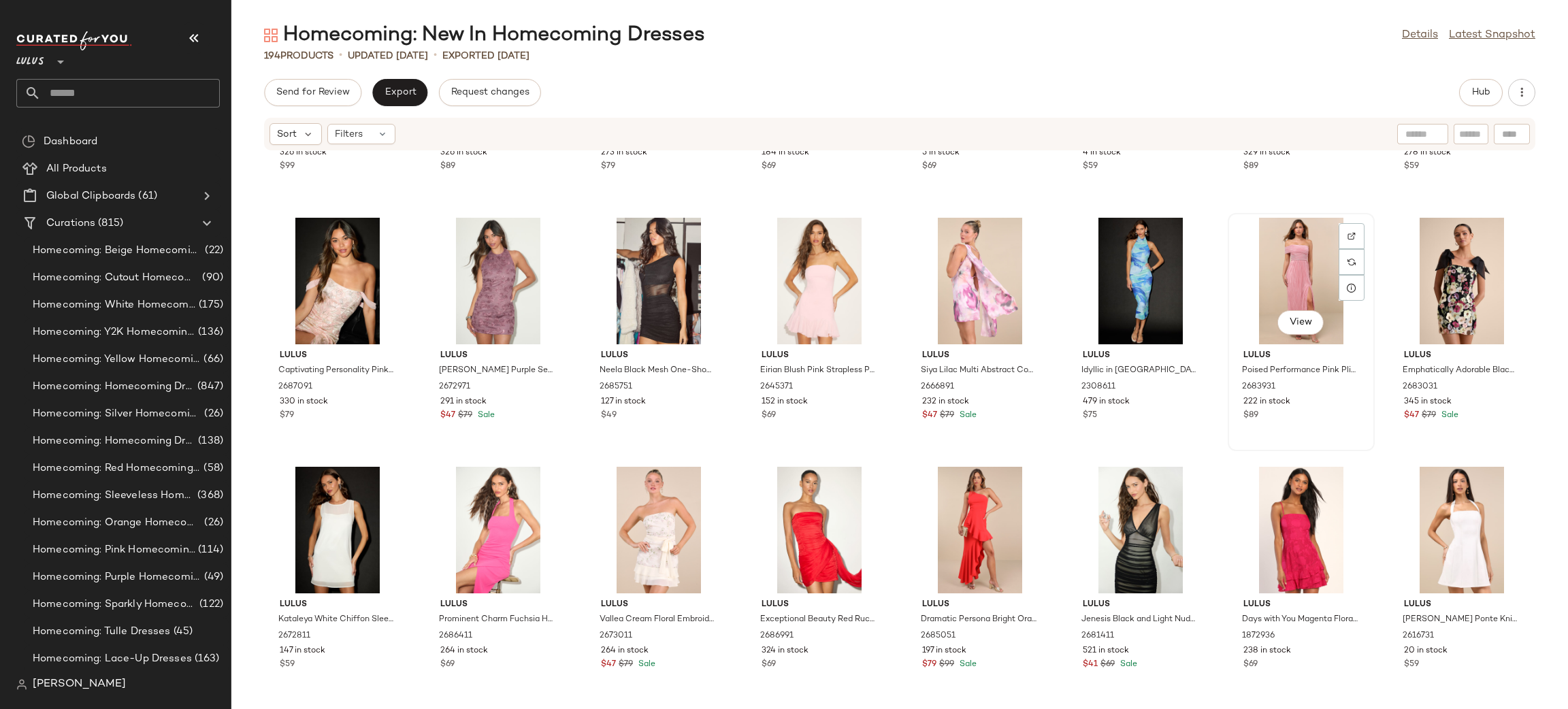
click at [1271, 272] on div "View" at bounding box center [1301, 281] width 137 height 127
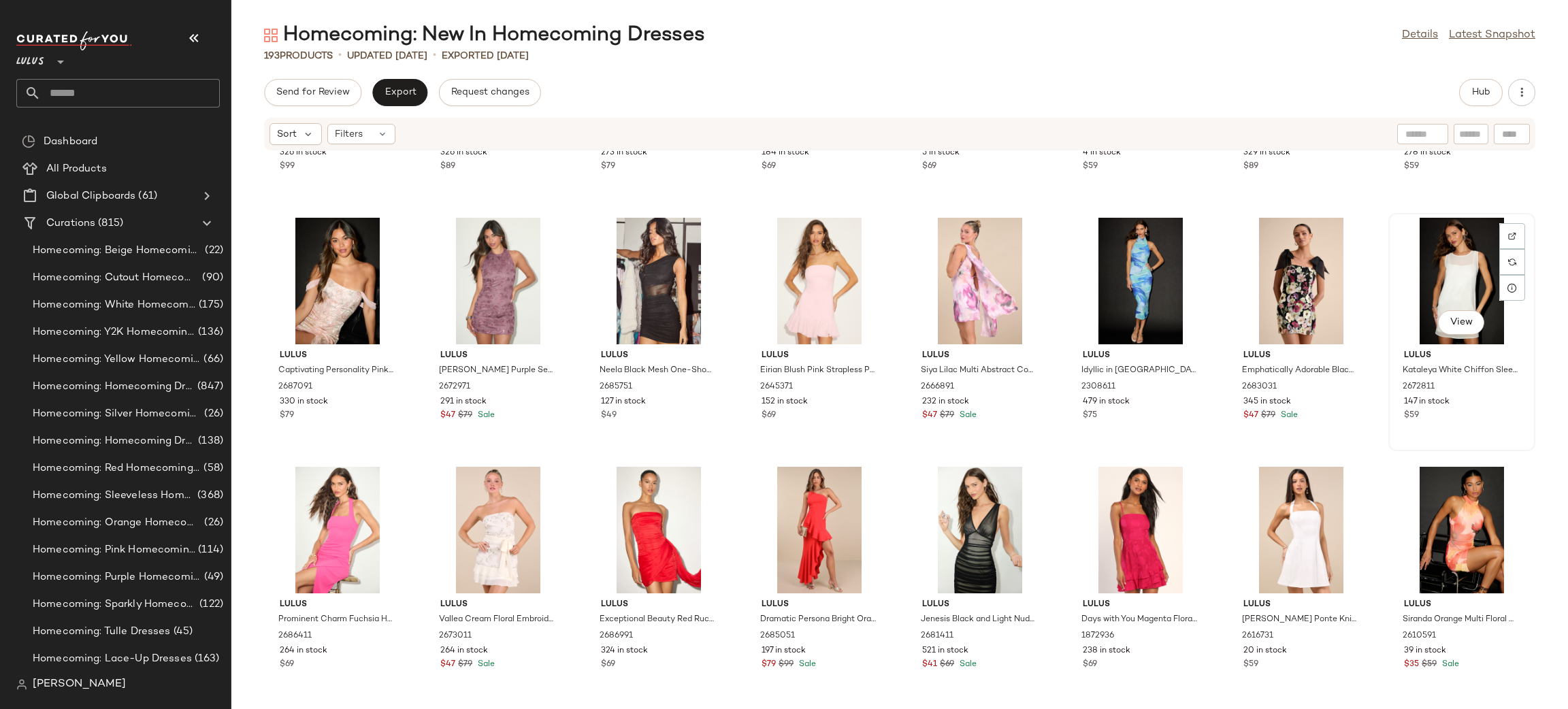
click at [1459, 274] on div "View" at bounding box center [1462, 281] width 137 height 127
click at [1318, 521] on div "View" at bounding box center [1301, 530] width 137 height 127
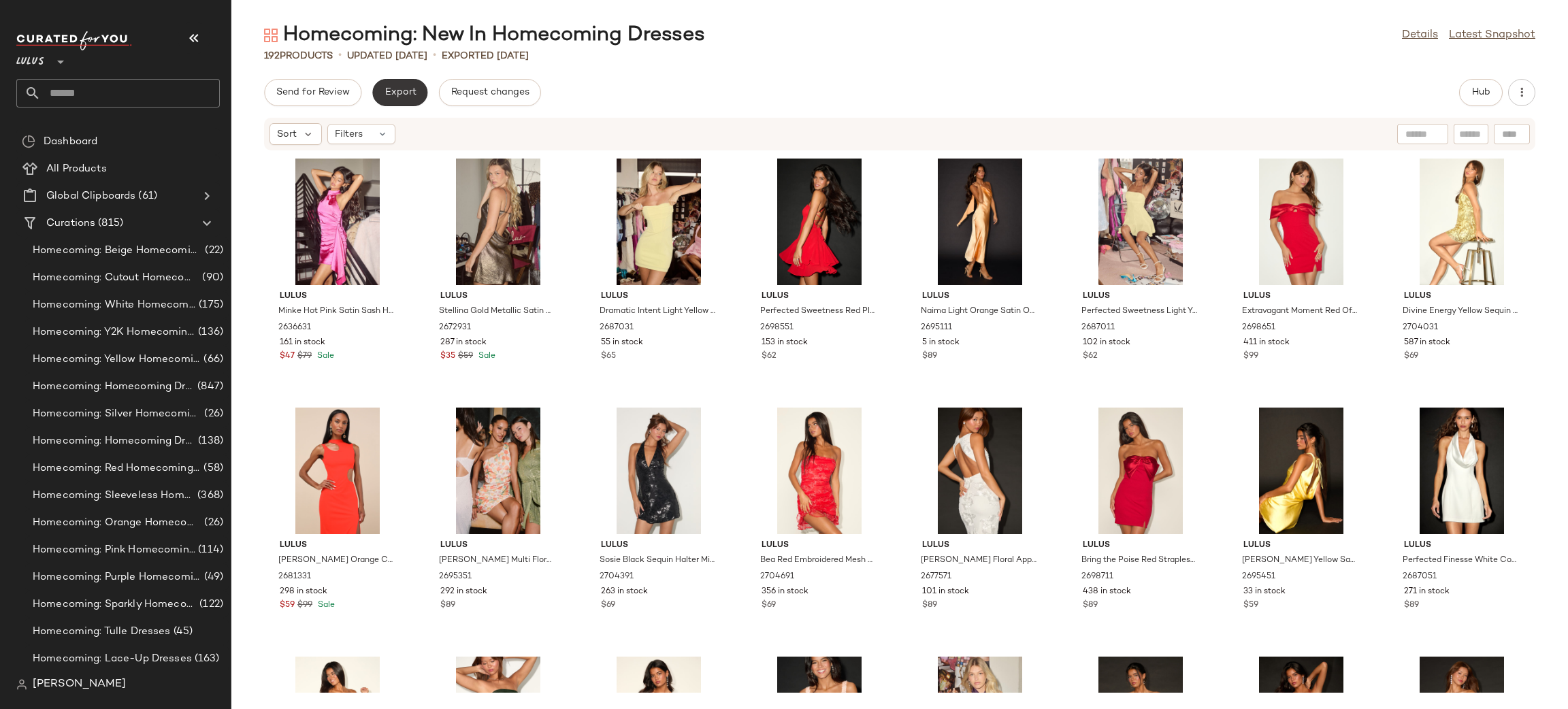
click at [411, 94] on span "Export" at bounding box center [399, 92] width 32 height 11
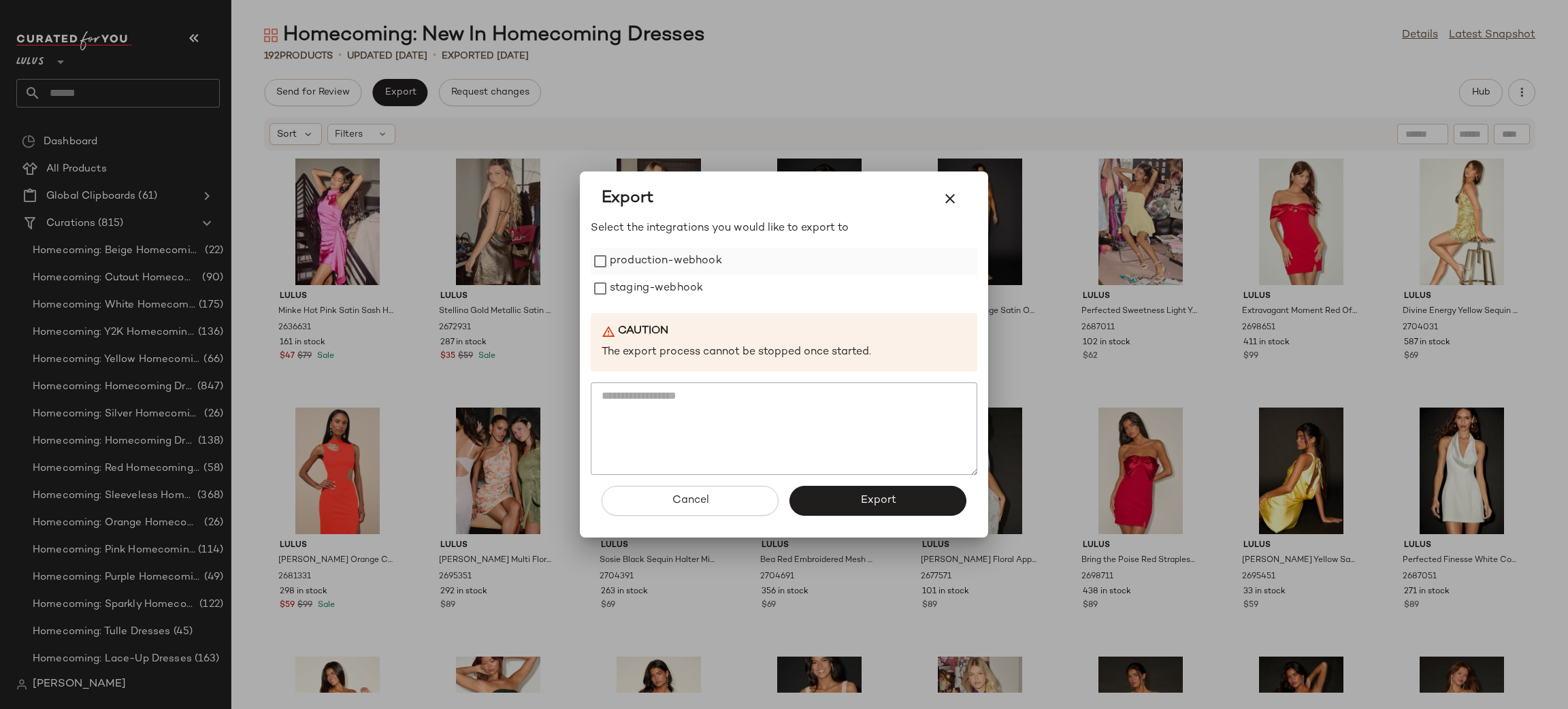
click at [640, 266] on label "production-webhook" at bounding box center [666, 261] width 112 height 27
click at [667, 294] on label "staging-webhook" at bounding box center [656, 288] width 93 height 27
click at [863, 503] on span "Export" at bounding box center [877, 501] width 36 height 13
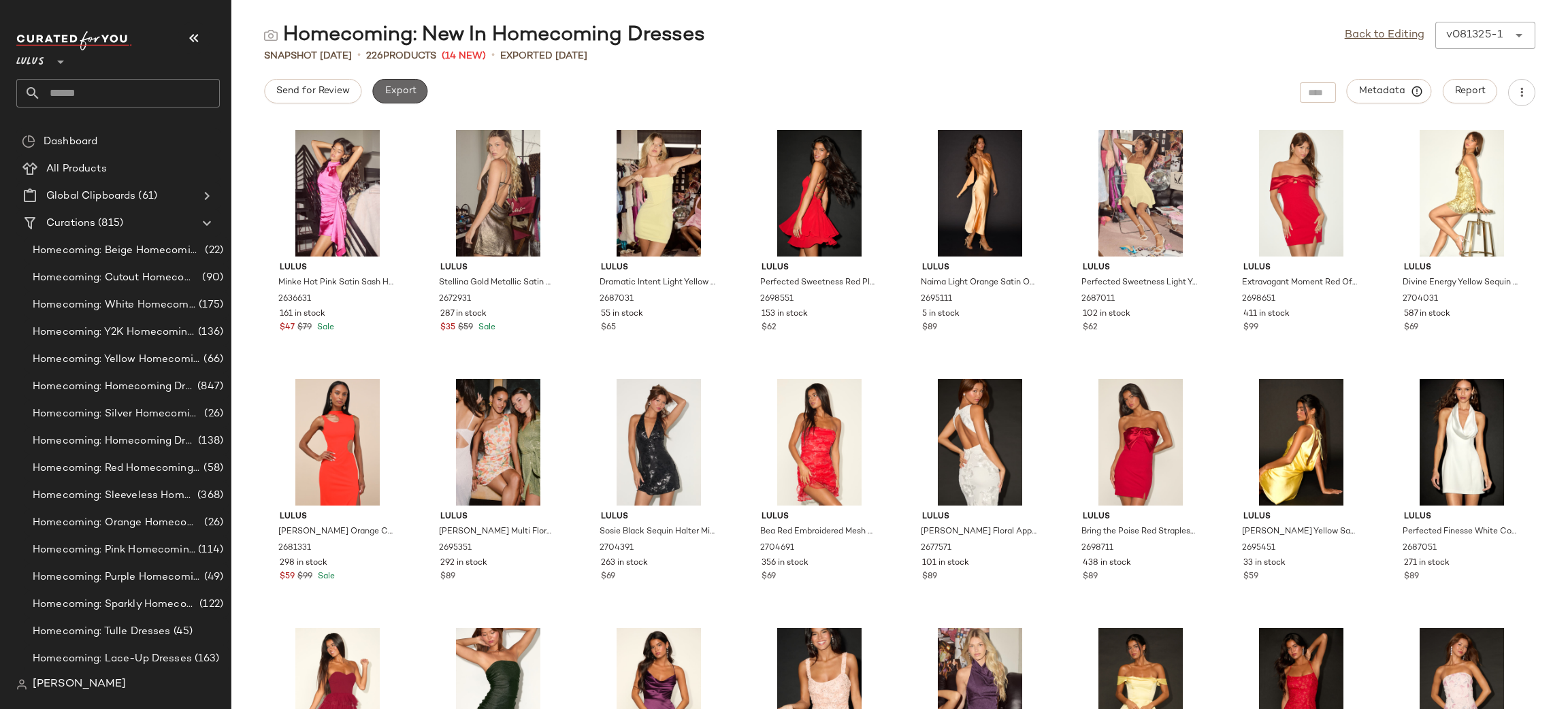
click at [412, 94] on span "Export" at bounding box center [399, 90] width 32 height 11
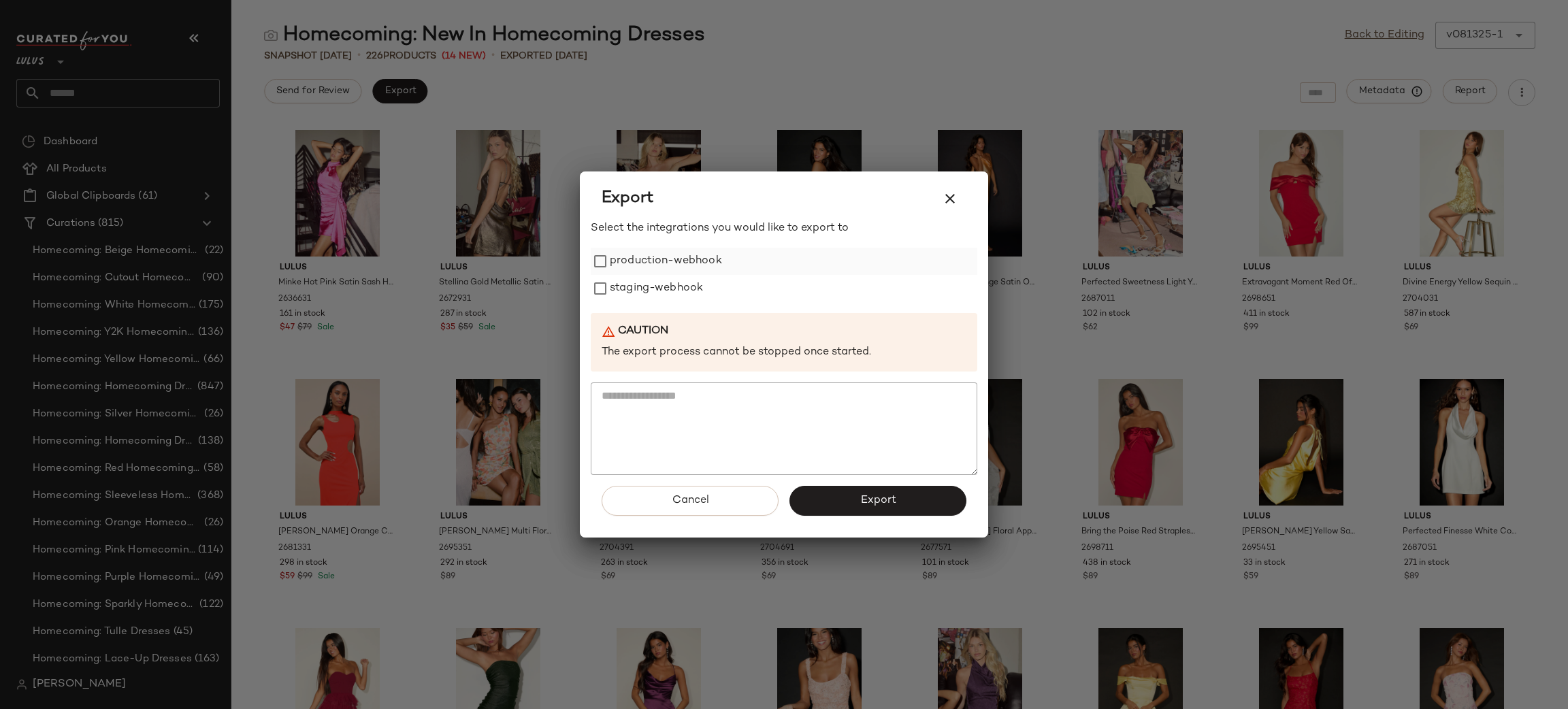
click at [662, 261] on label "production-webhook" at bounding box center [666, 261] width 112 height 27
click at [662, 292] on label "staging-webhook" at bounding box center [656, 288] width 93 height 27
click at [871, 498] on span "Export" at bounding box center [877, 501] width 36 height 13
click at [918, 491] on button "Export" at bounding box center [878, 501] width 177 height 30
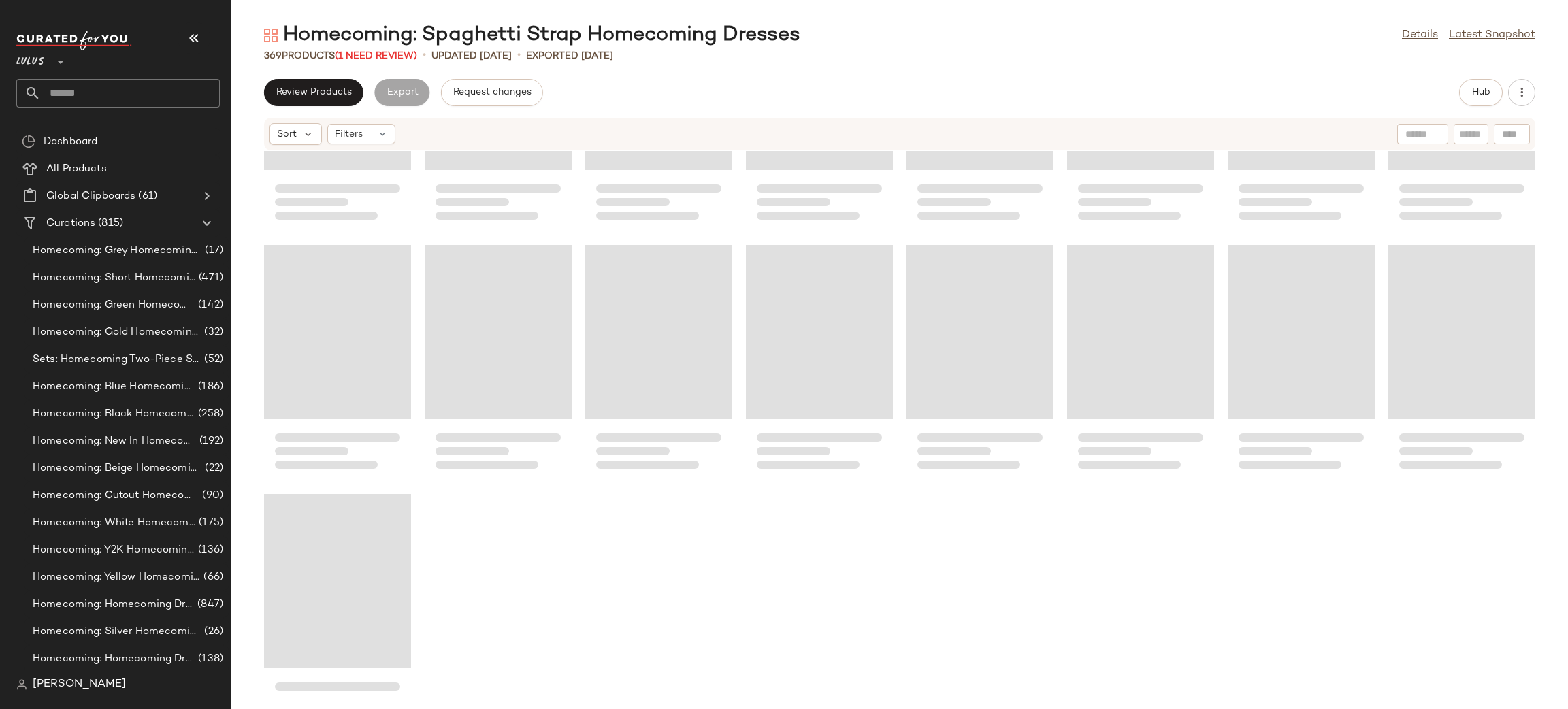
scroll to position [11168, 0]
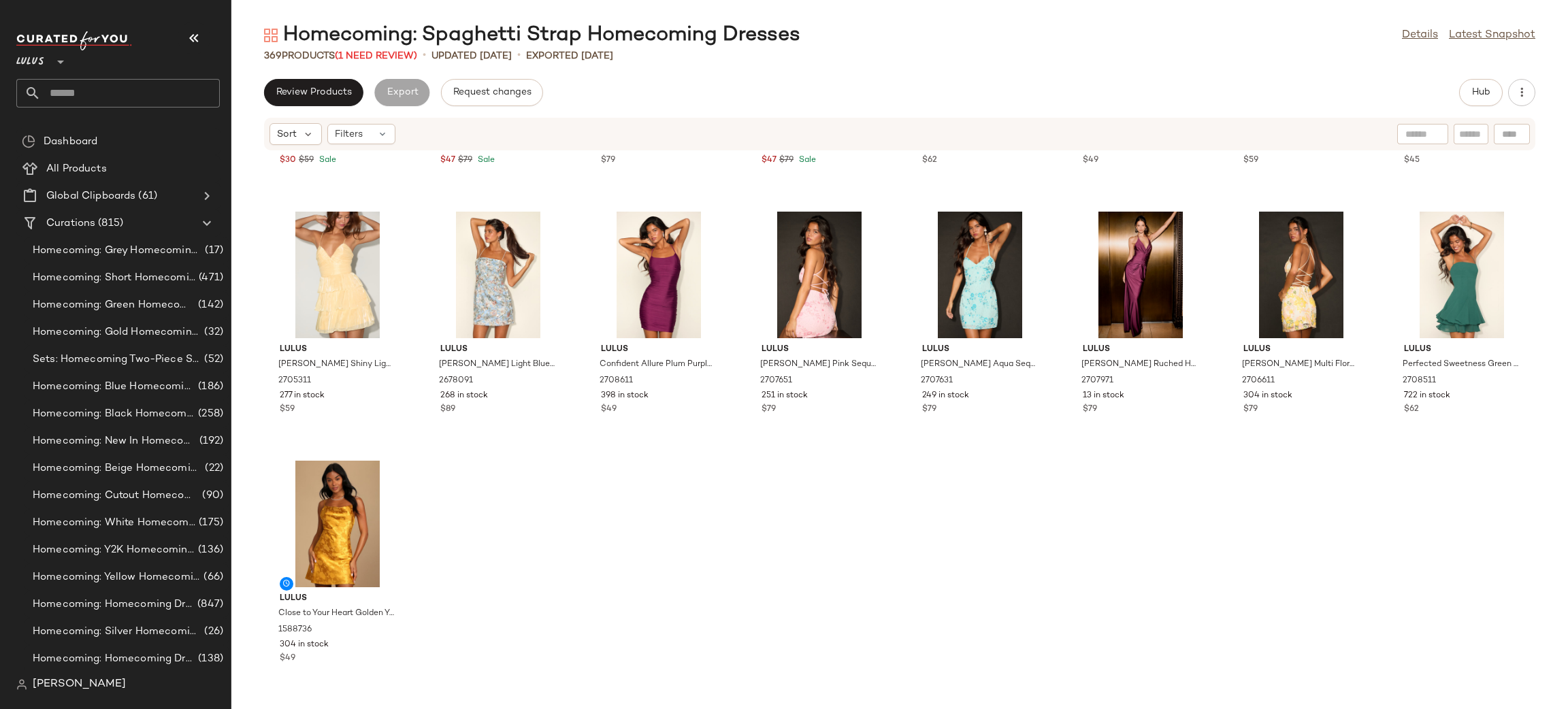
click at [1476, 136] on input "text" at bounding box center [1470, 135] width 24 height 15
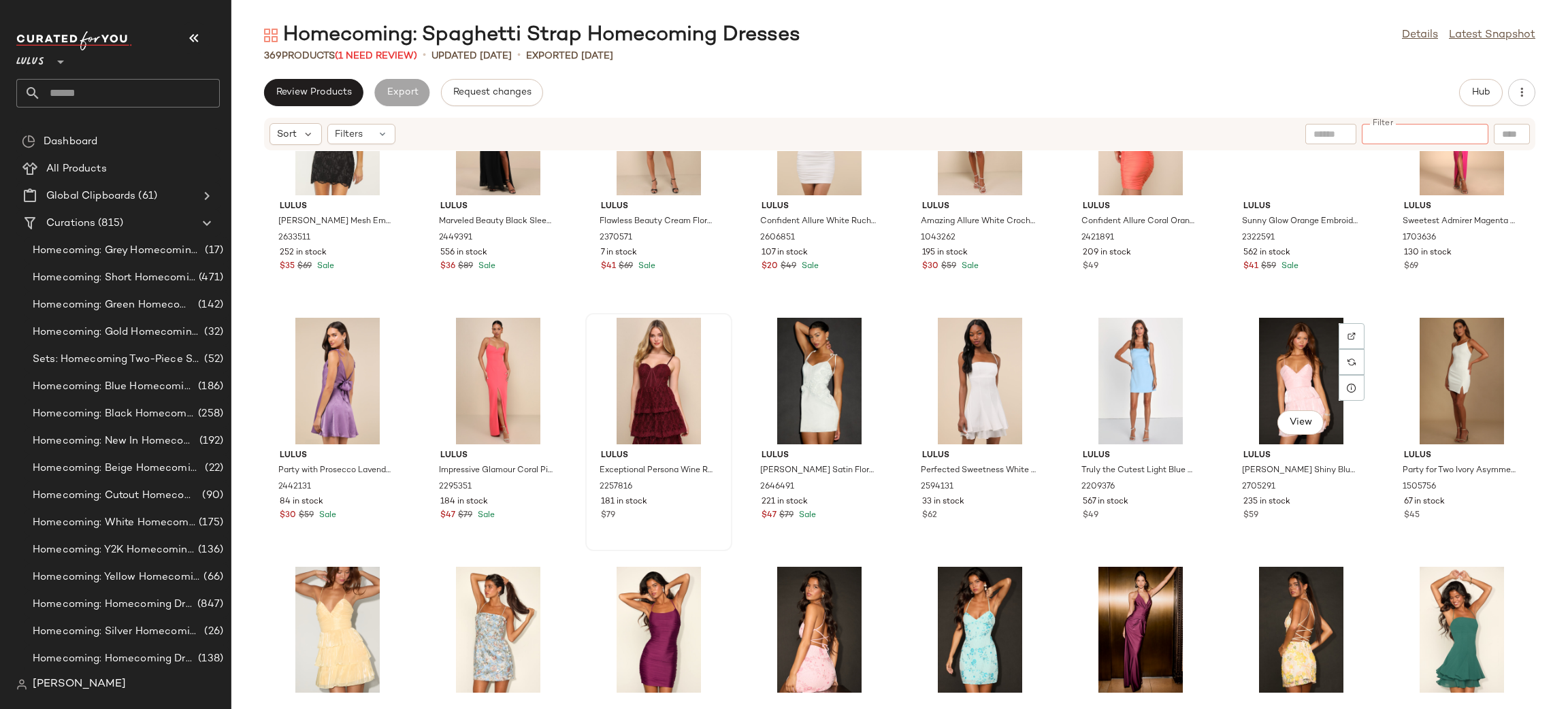
scroll to position [10796, 0]
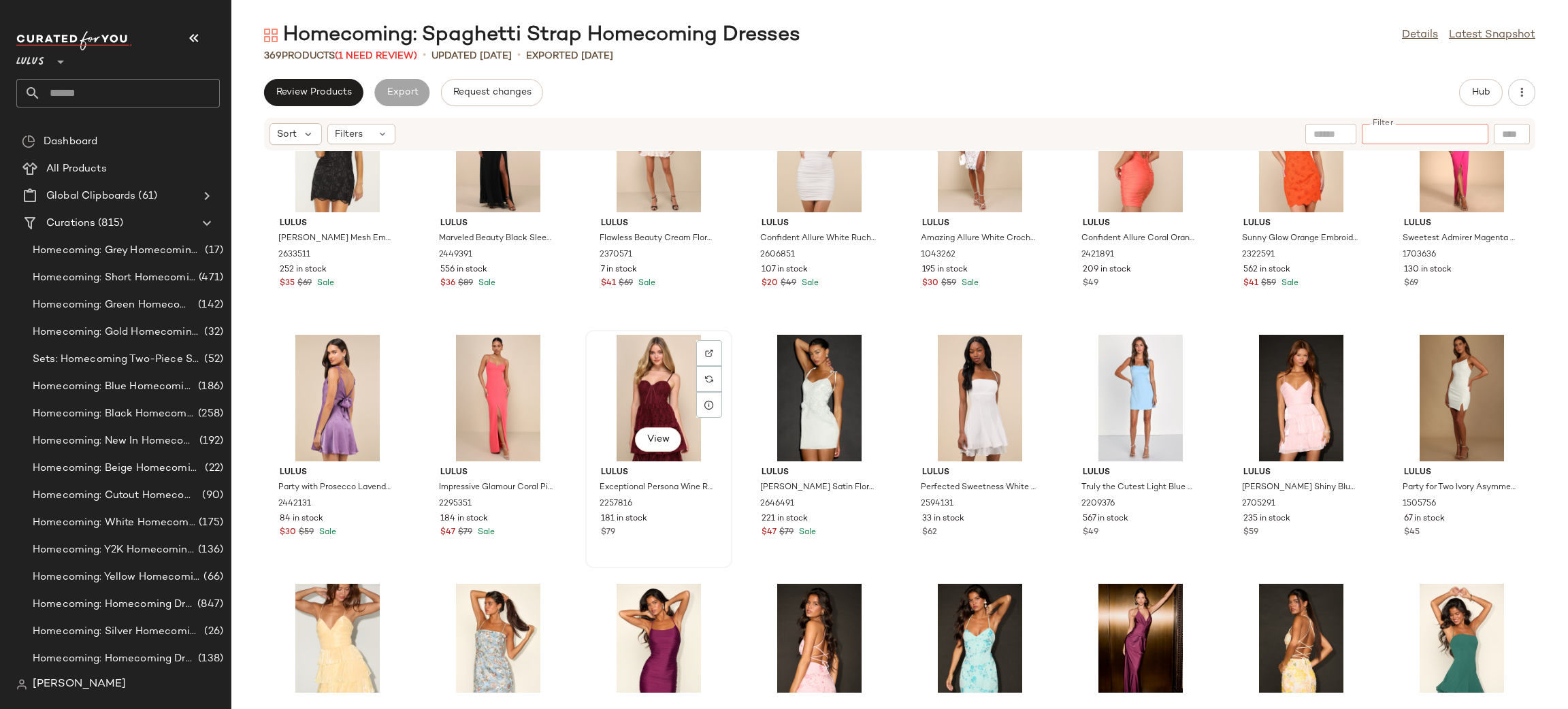
click at [622, 374] on div "View" at bounding box center [658, 398] width 137 height 127
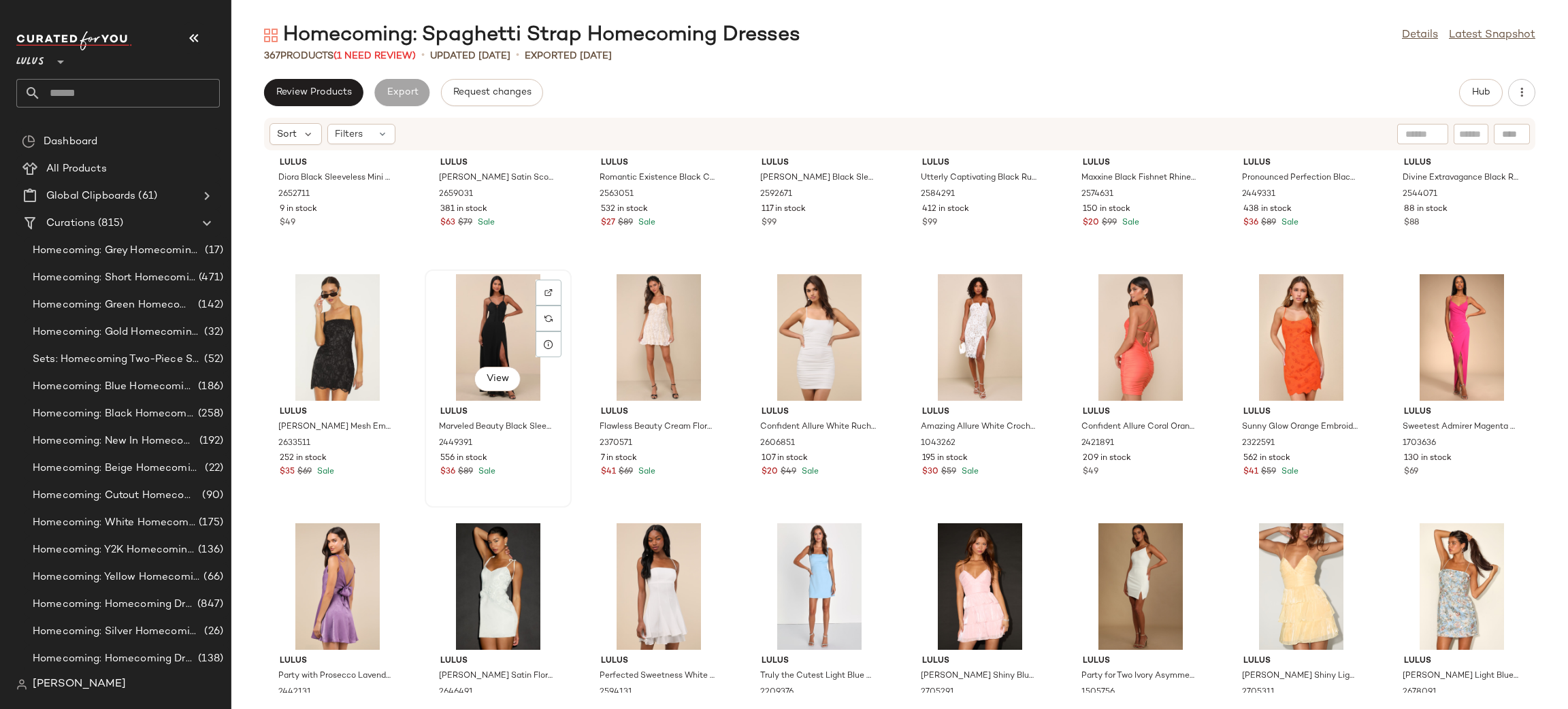
scroll to position [10599, 0]
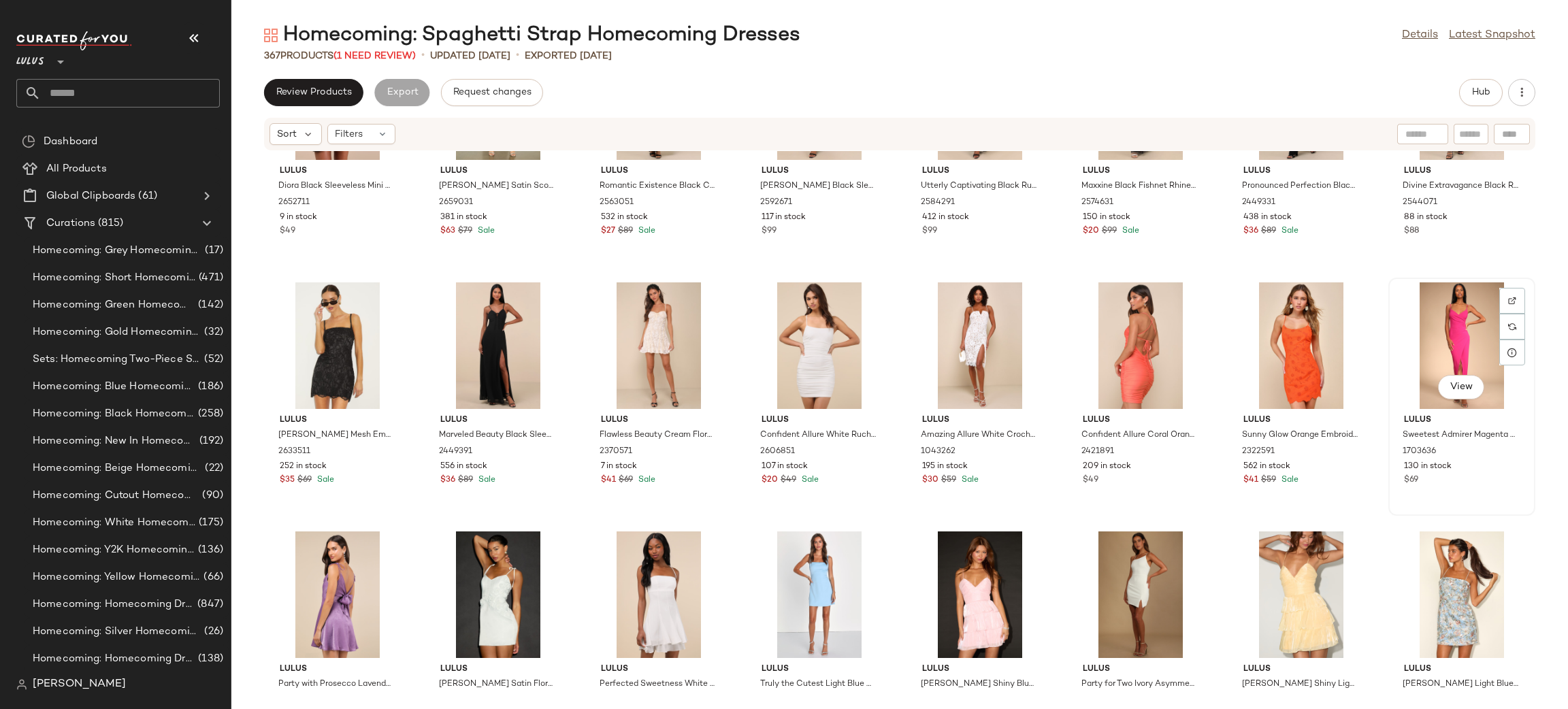
click at [1470, 333] on div "View" at bounding box center [1462, 346] width 137 height 127
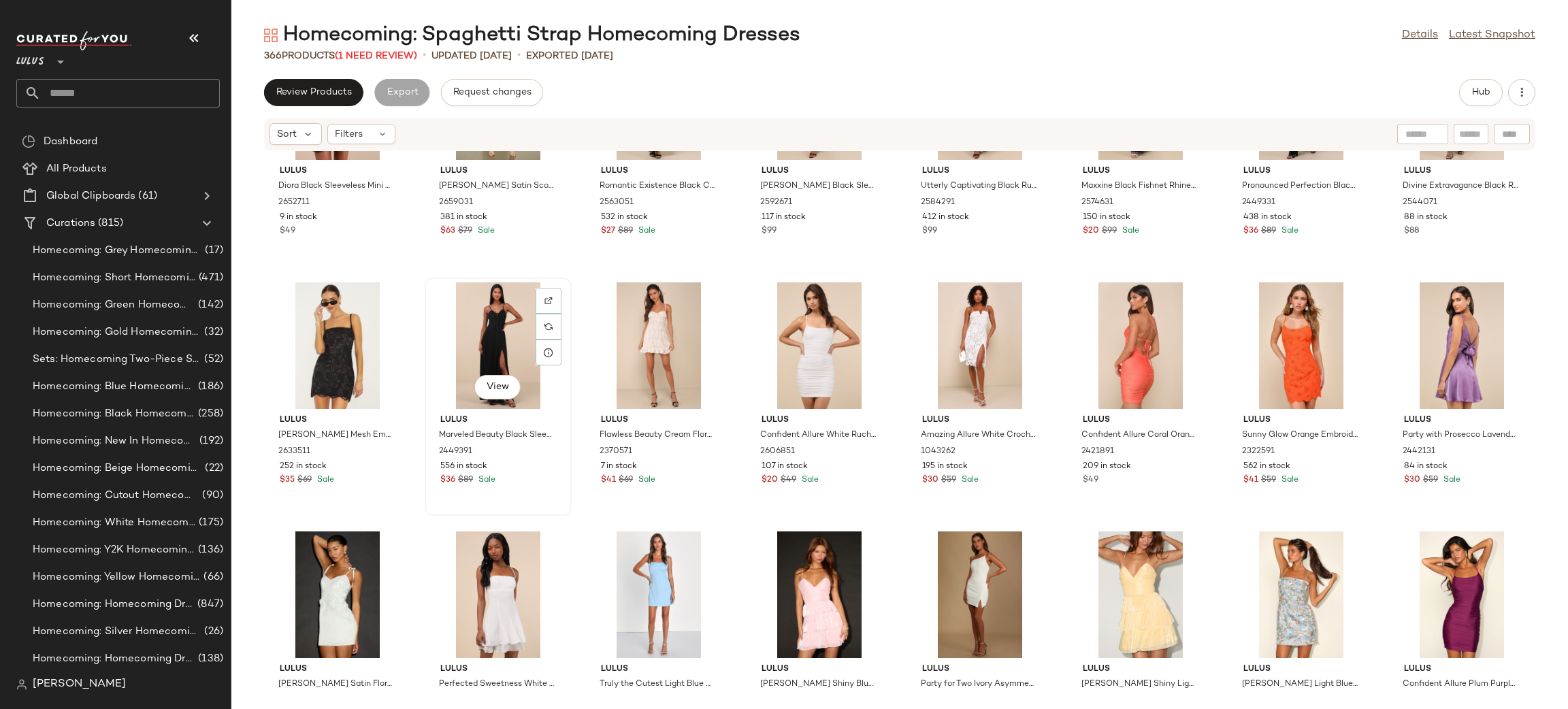
click at [485, 320] on div "View" at bounding box center [497, 346] width 137 height 127
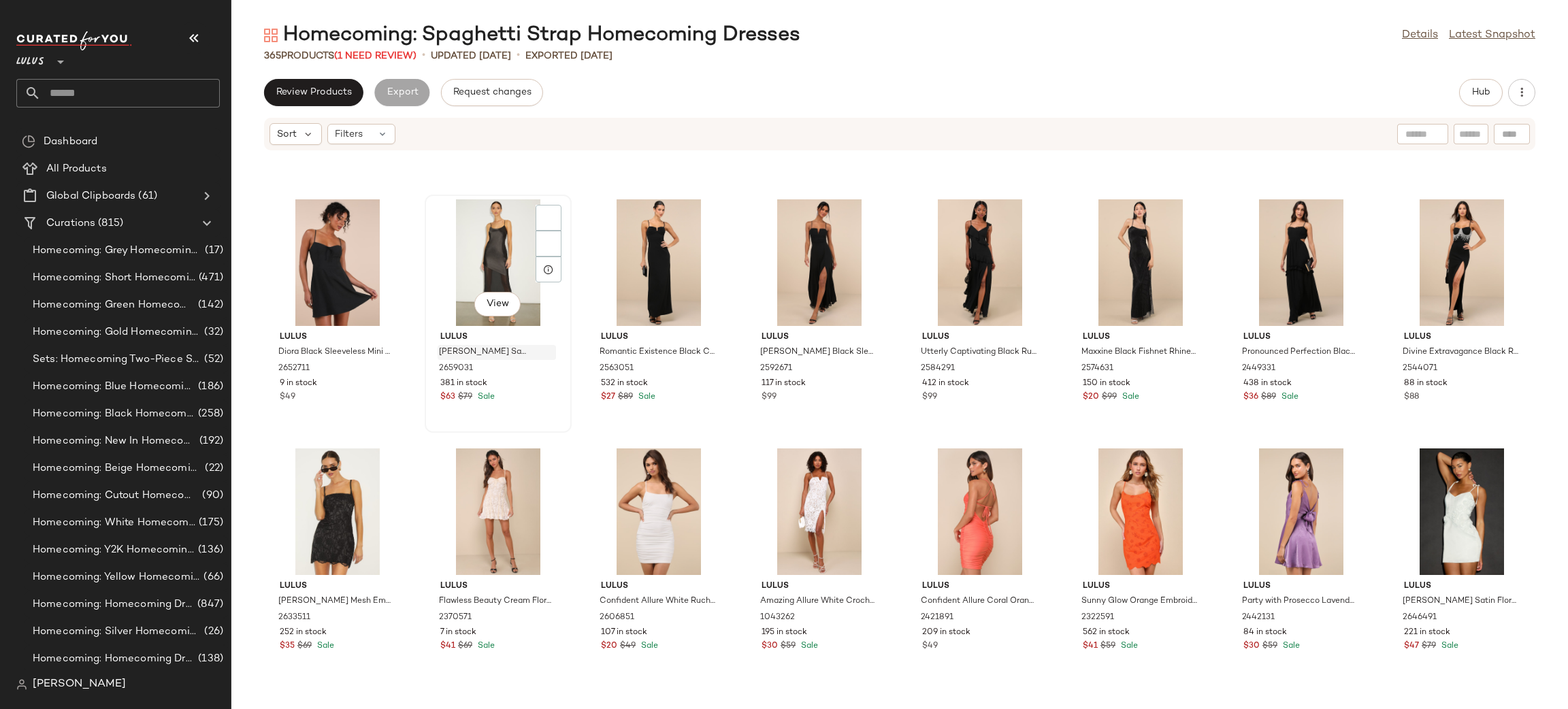
scroll to position [10432, 0]
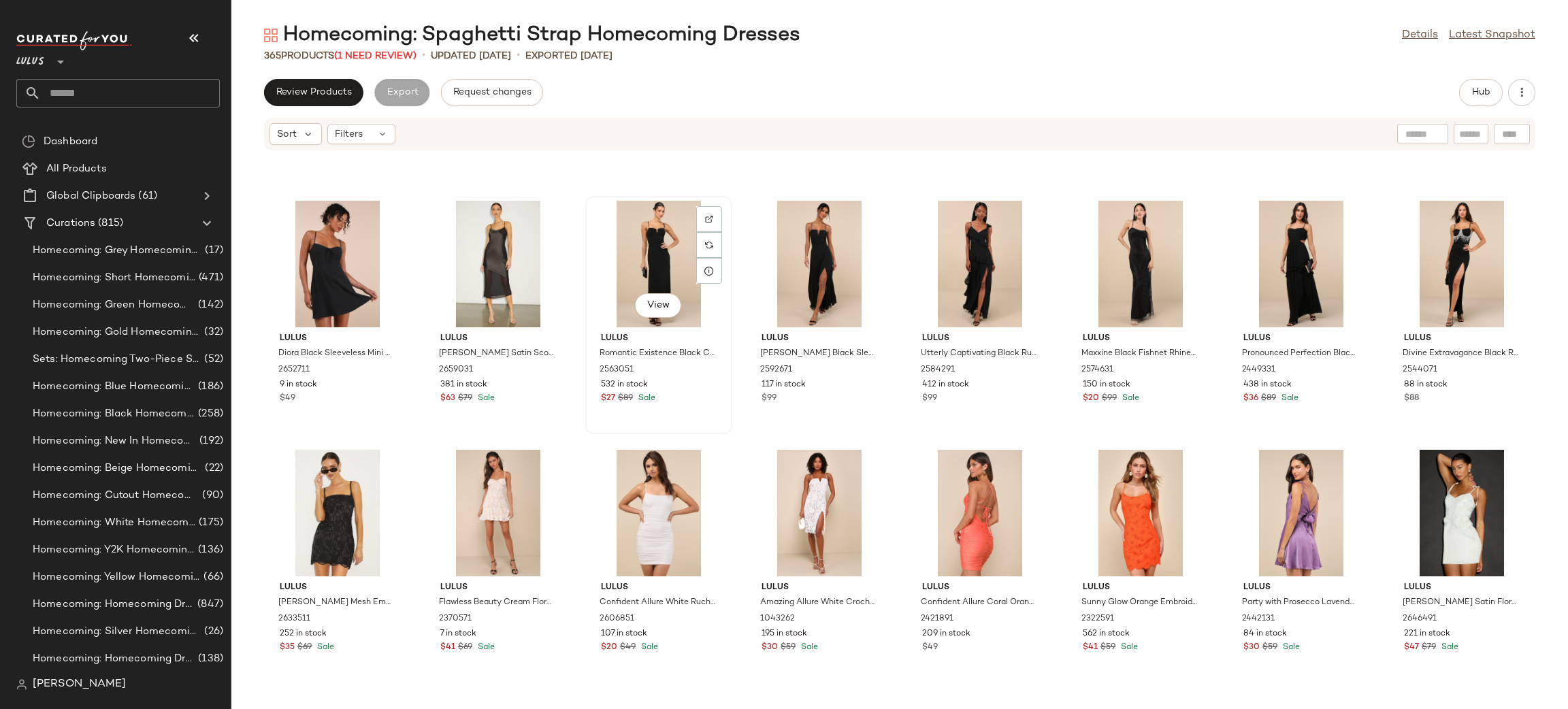
click at [662, 252] on div "View" at bounding box center [658, 264] width 137 height 127
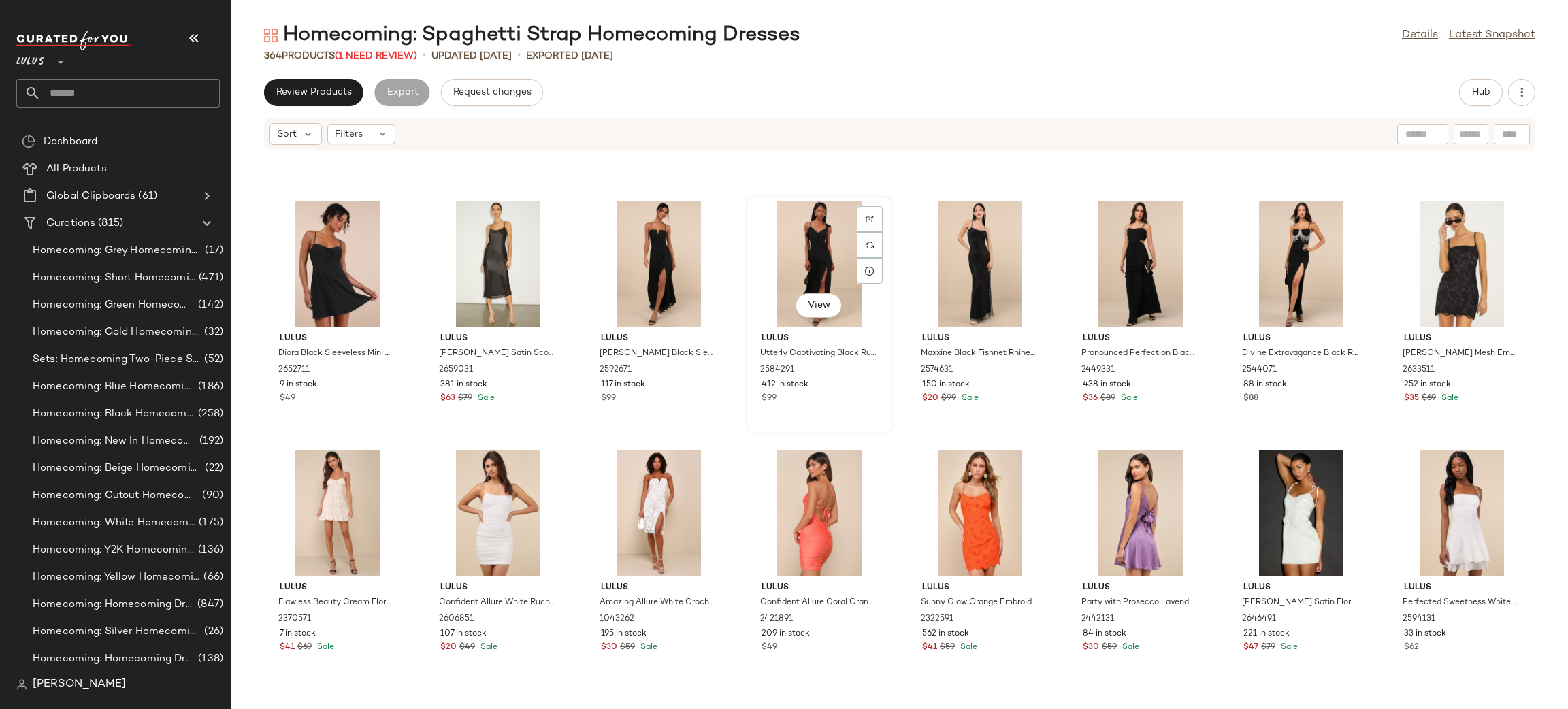
click at [797, 243] on div "View" at bounding box center [819, 264] width 137 height 127
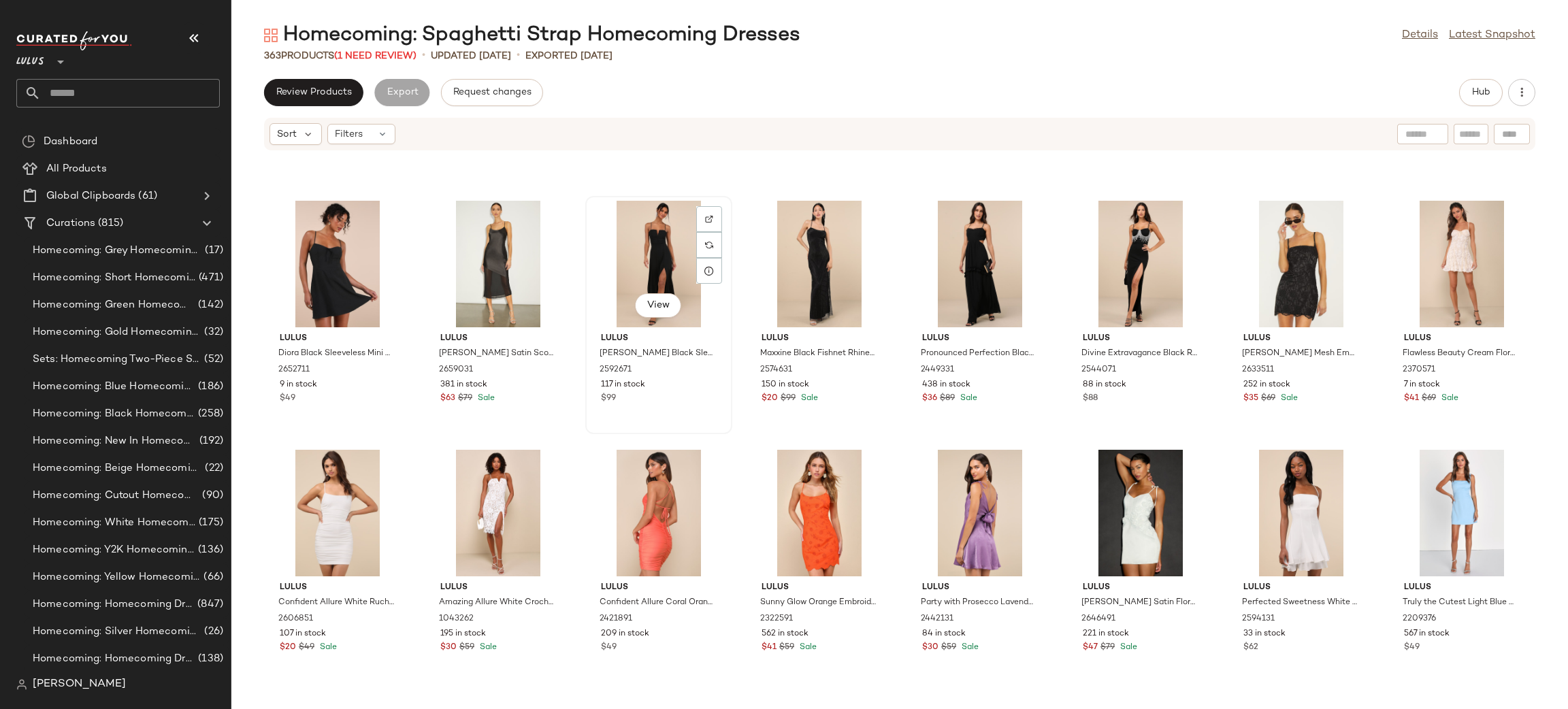
click at [659, 252] on div "View" at bounding box center [658, 264] width 137 height 127
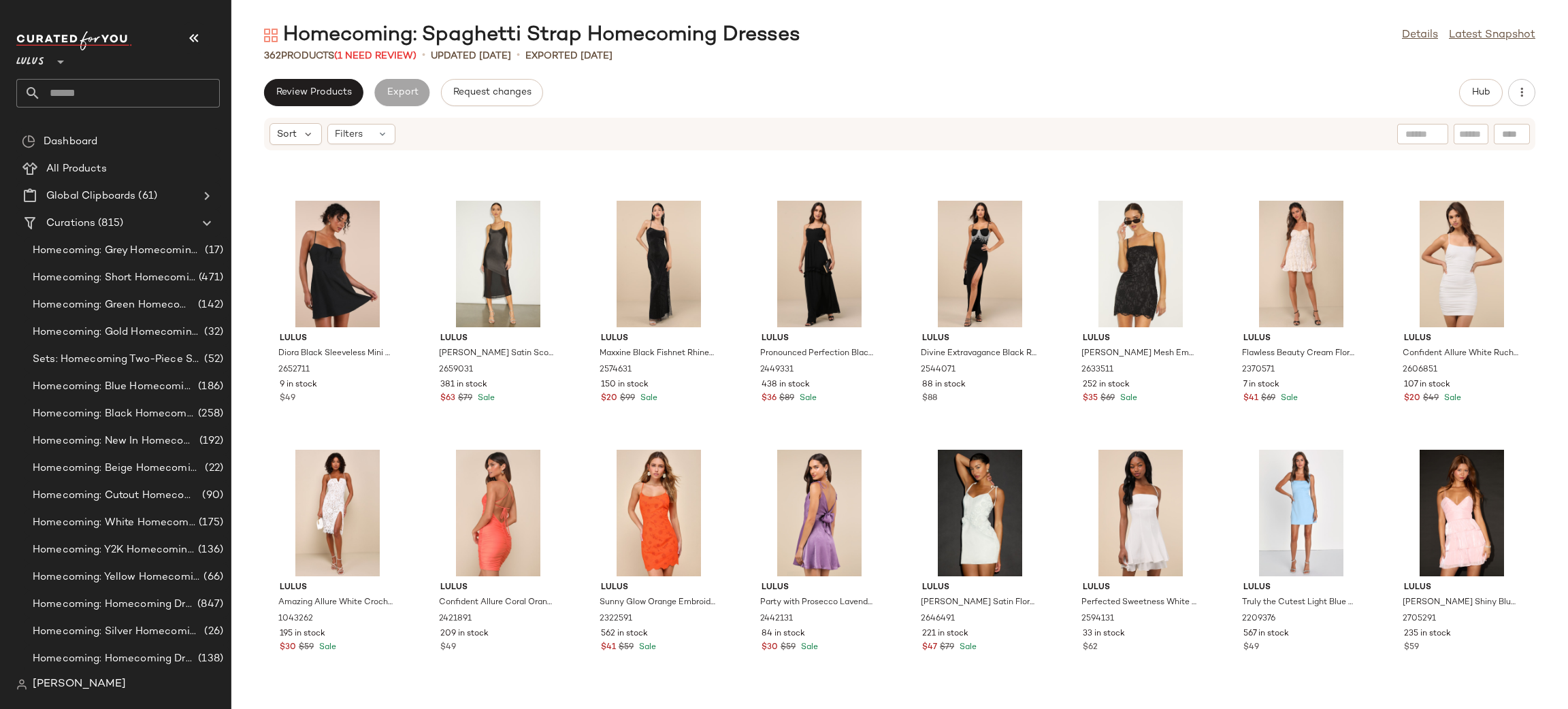
click at [659, 252] on div at bounding box center [658, 264] width 137 height 127
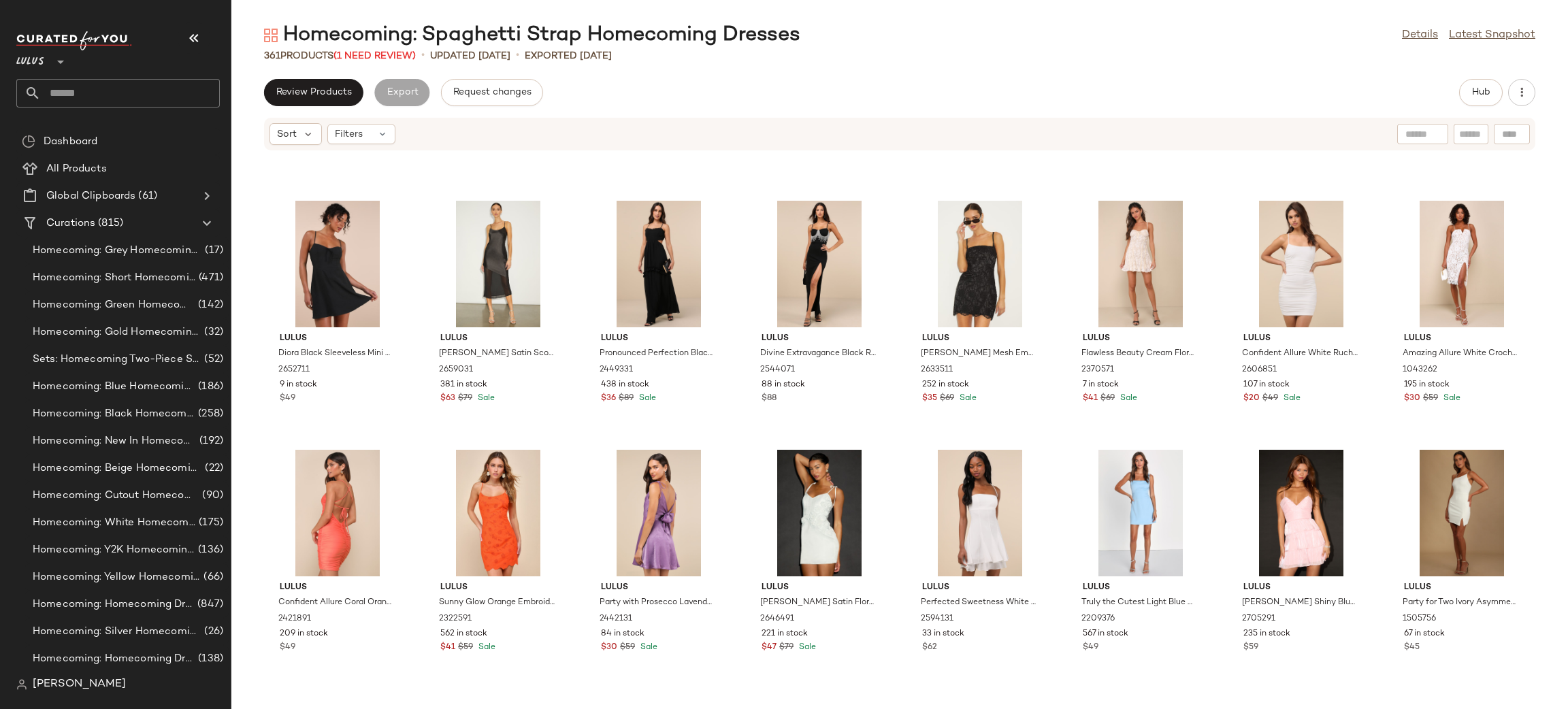
click at [659, 252] on div at bounding box center [658, 264] width 137 height 127
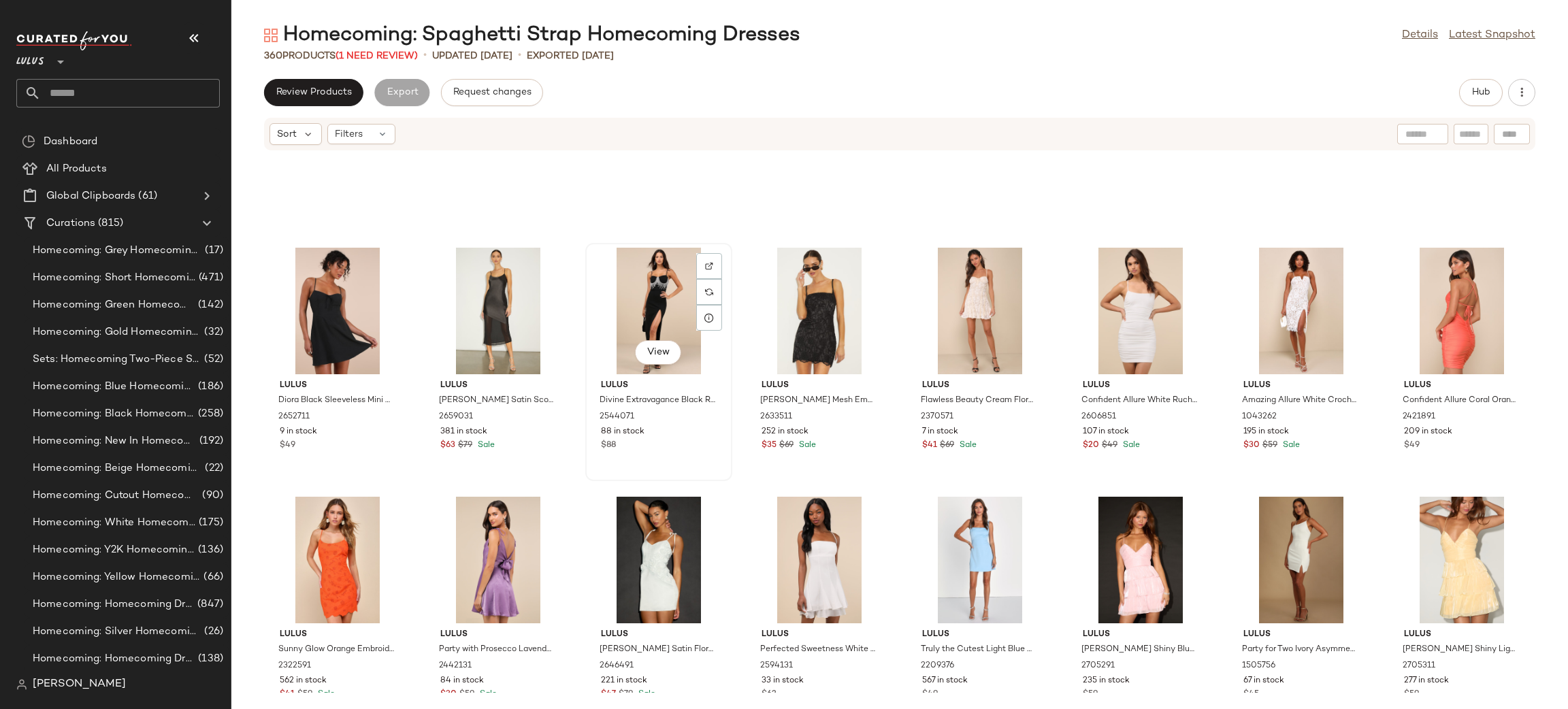
scroll to position [10224, 0]
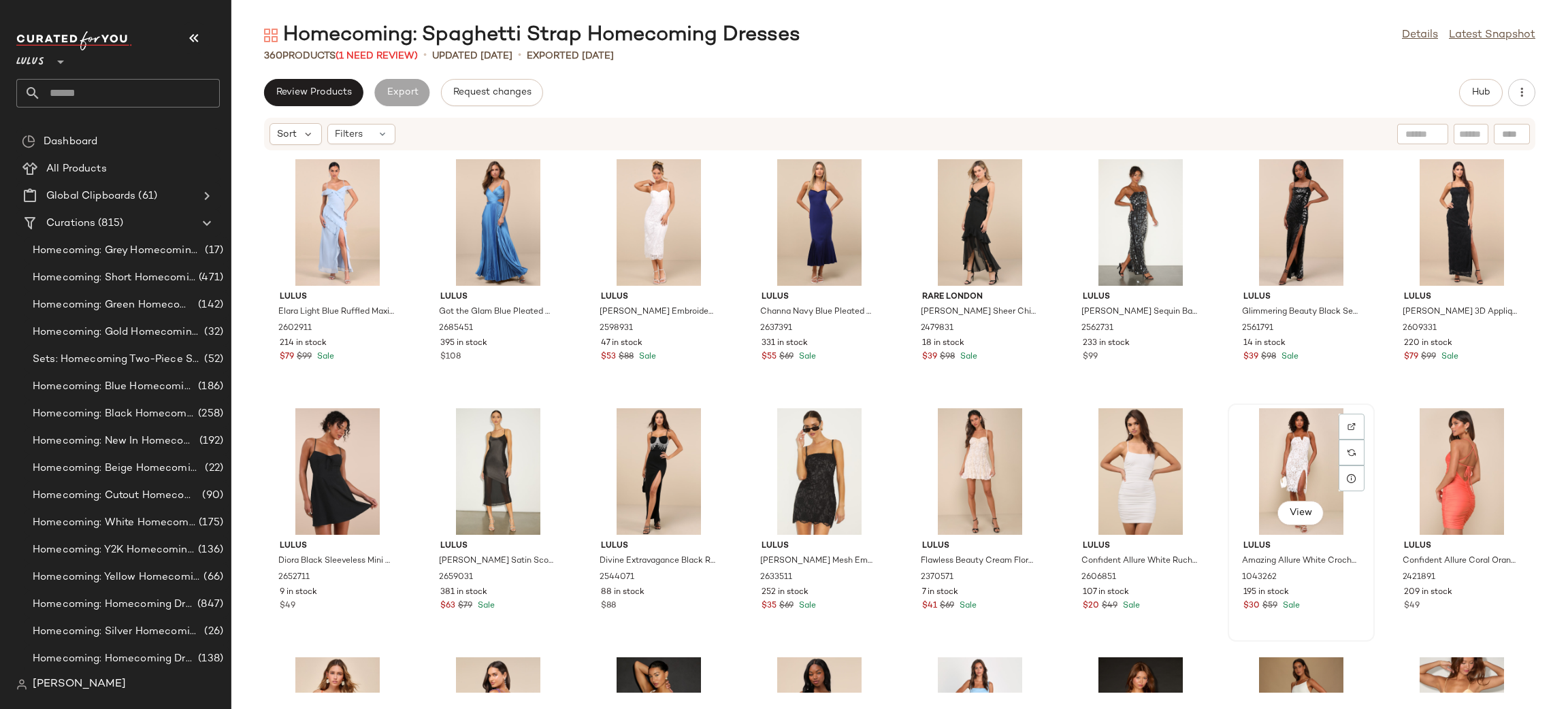
click at [1289, 466] on div "View" at bounding box center [1301, 472] width 137 height 127
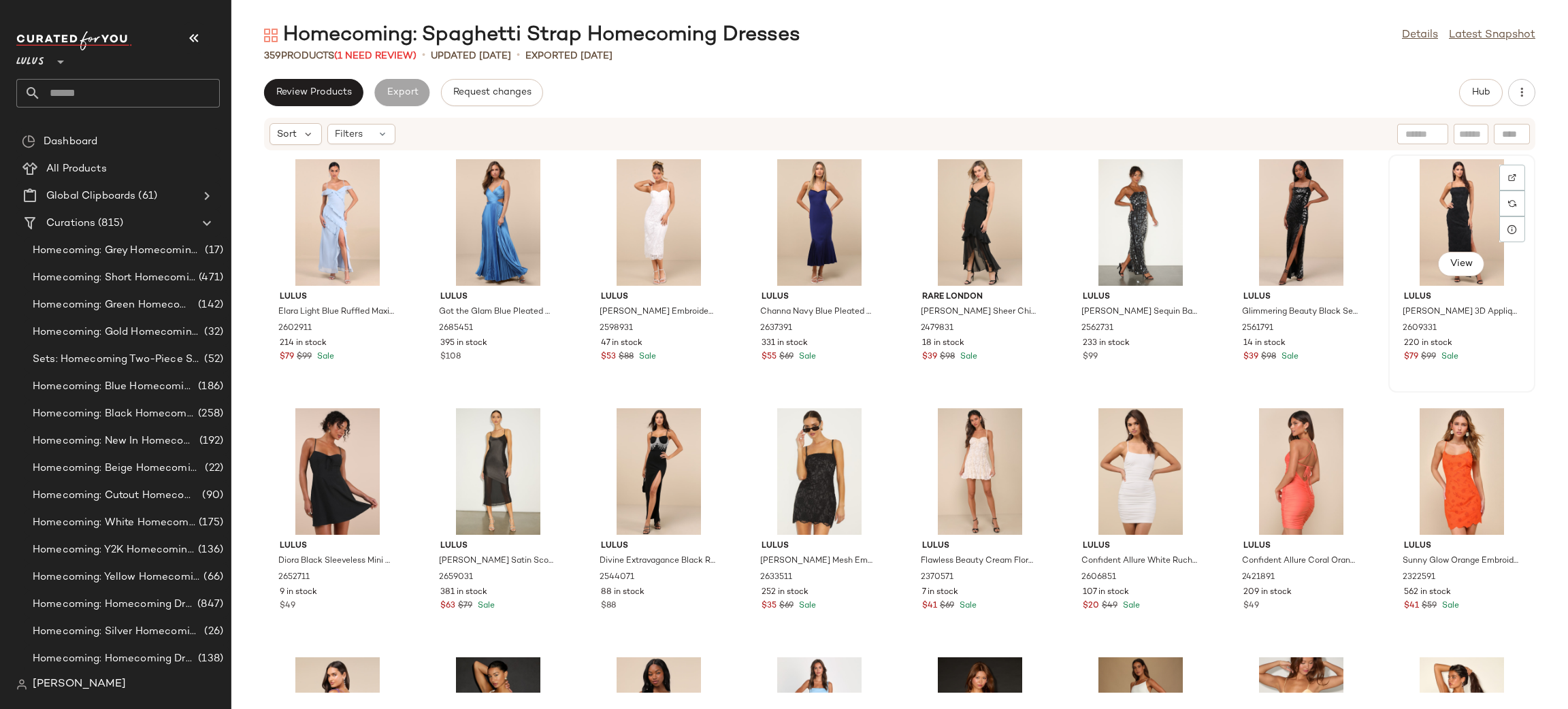
click at [1444, 205] on div "View" at bounding box center [1462, 223] width 137 height 127
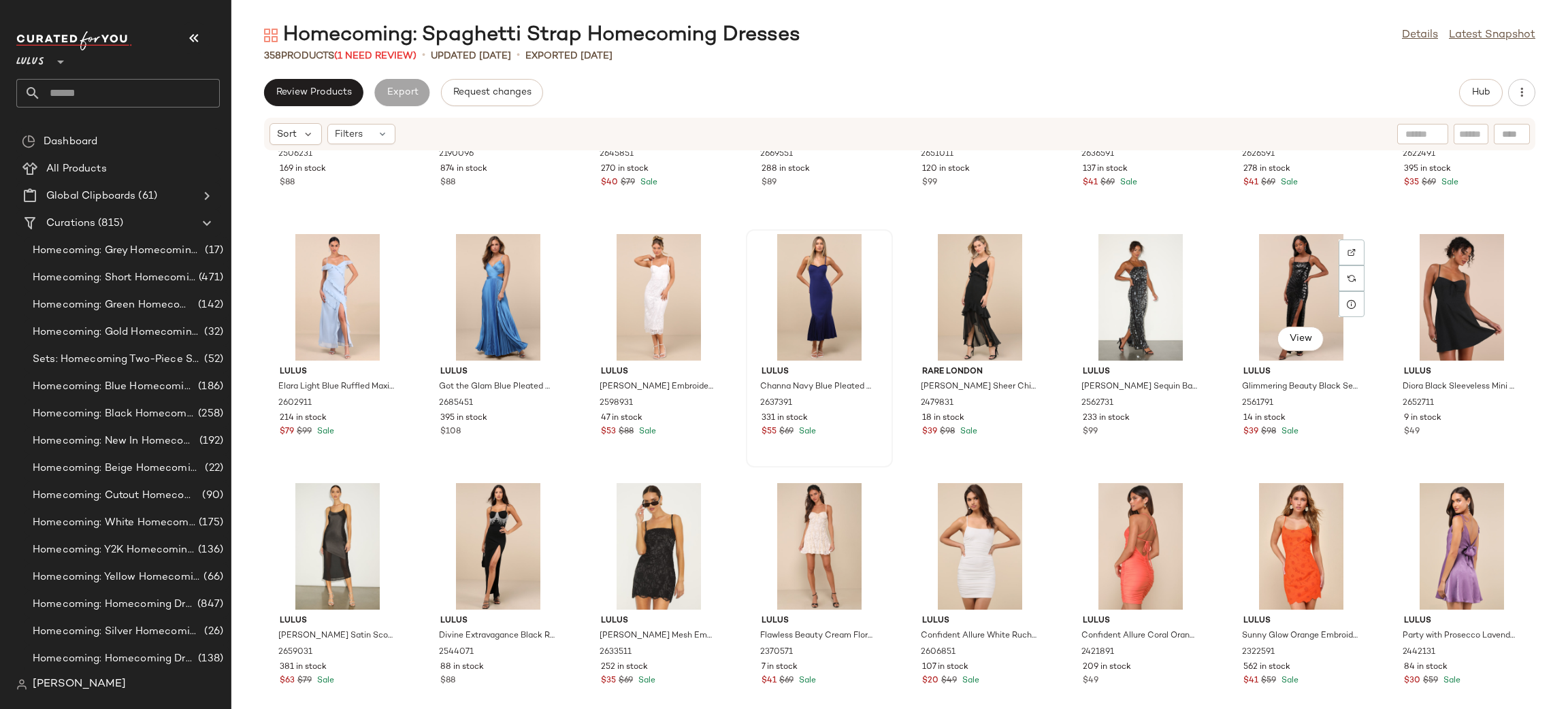
scroll to position [10139, 0]
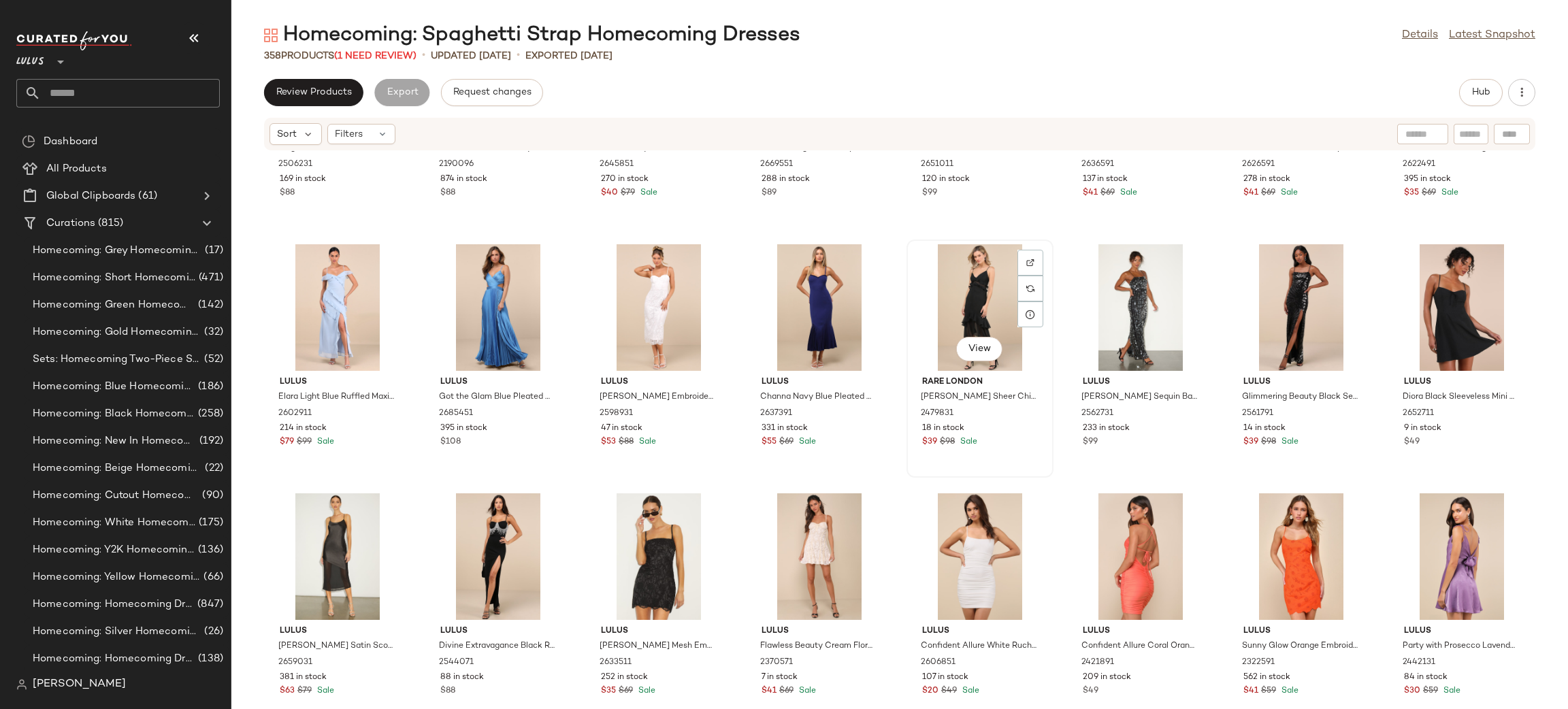
click at [963, 286] on div "View" at bounding box center [979, 308] width 137 height 127
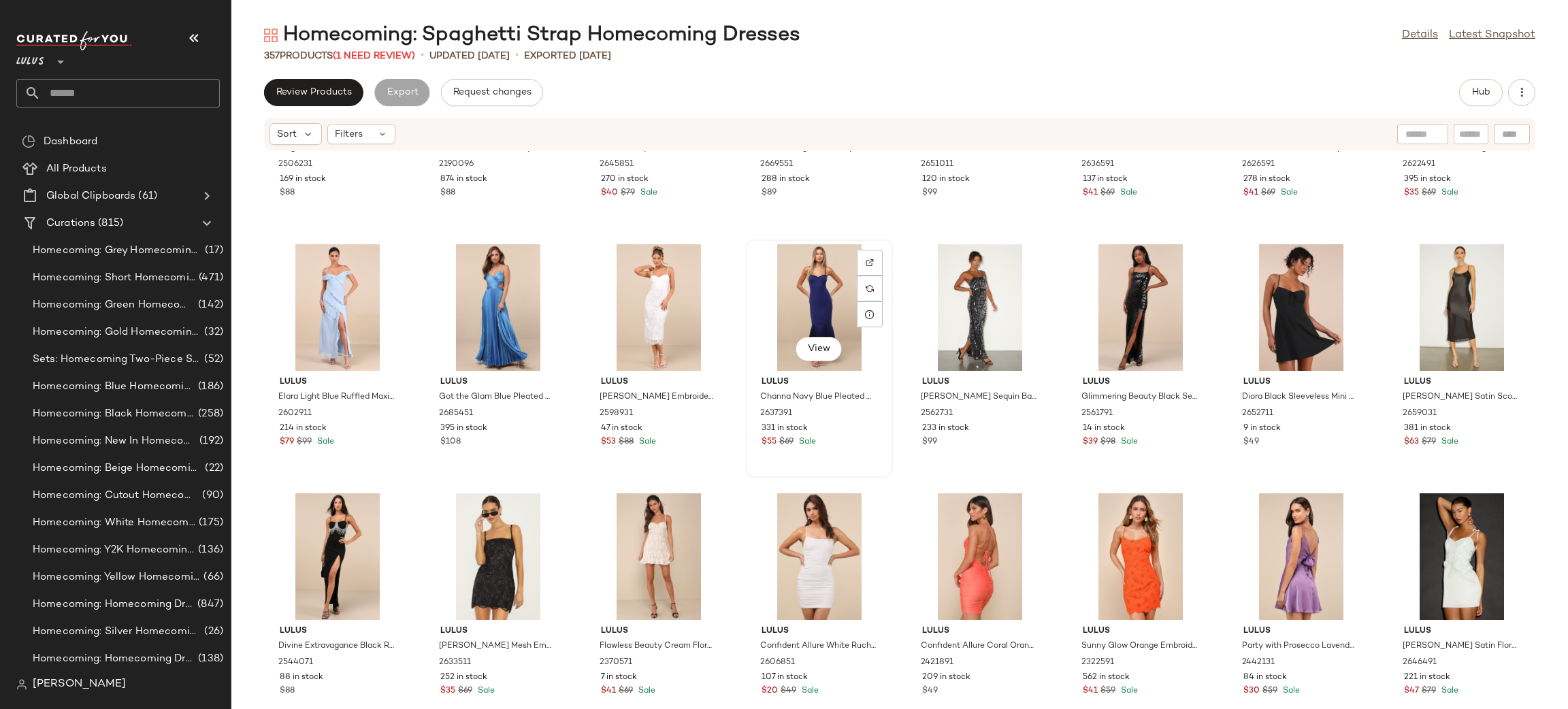
click at [793, 312] on div "View" at bounding box center [819, 308] width 137 height 127
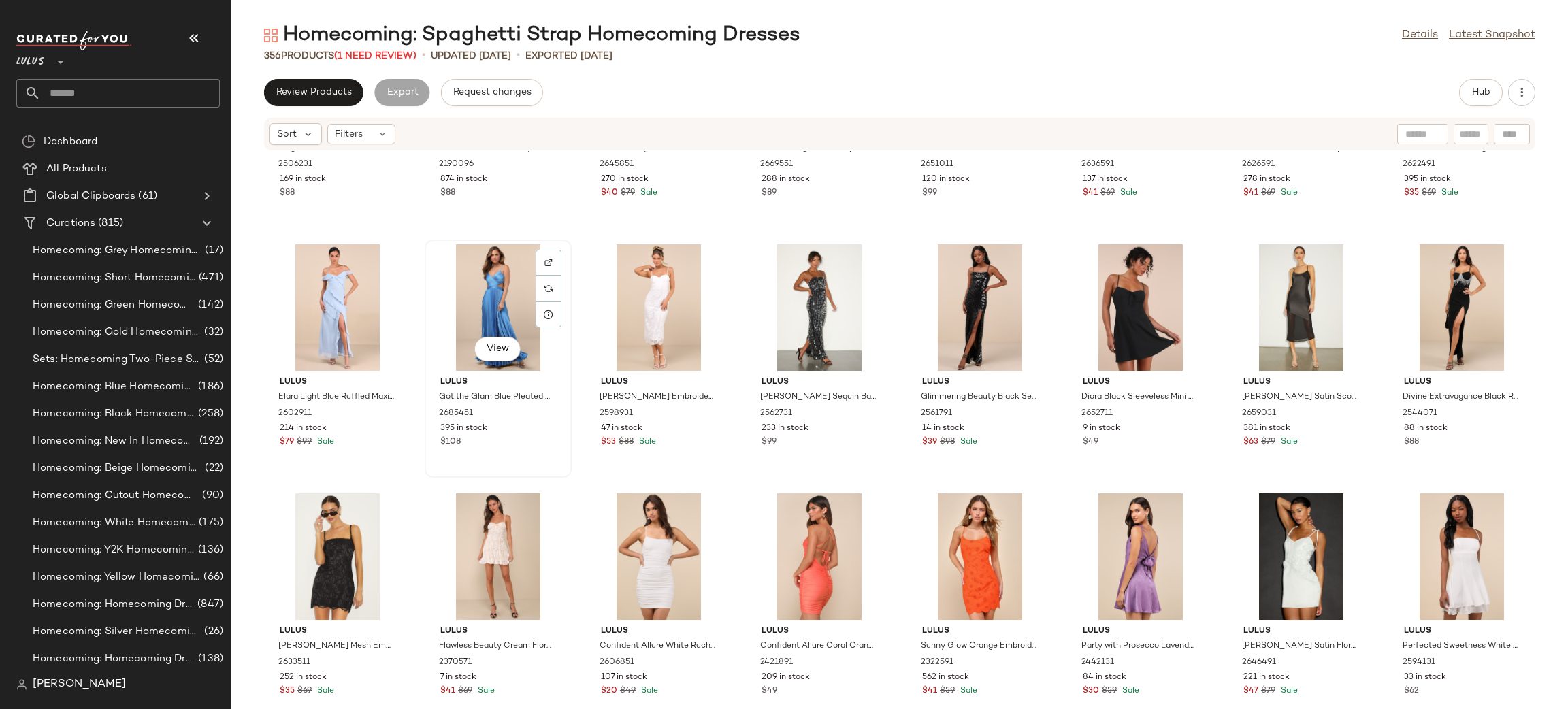
click at [488, 313] on div "View" at bounding box center [497, 308] width 137 height 127
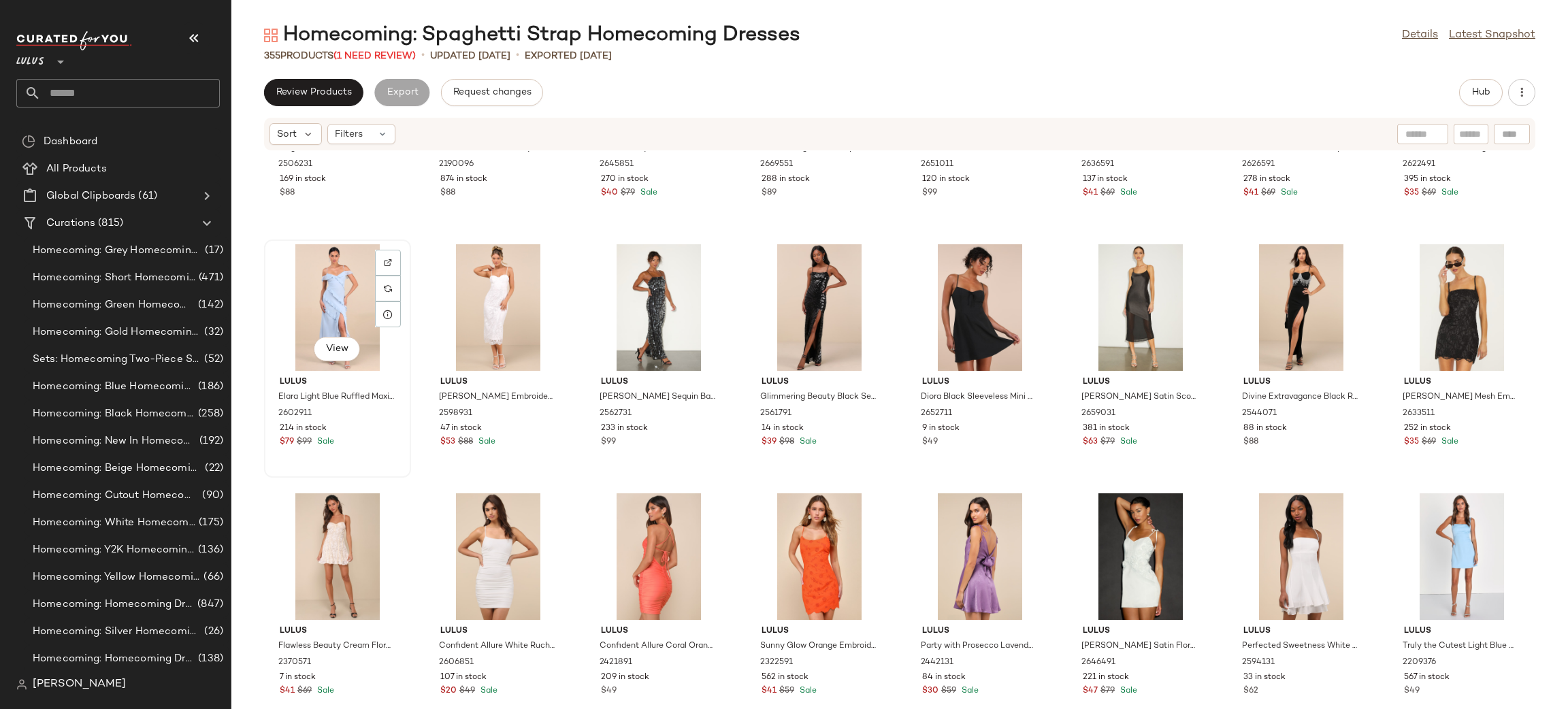
click at [341, 319] on div "View" at bounding box center [337, 308] width 137 height 127
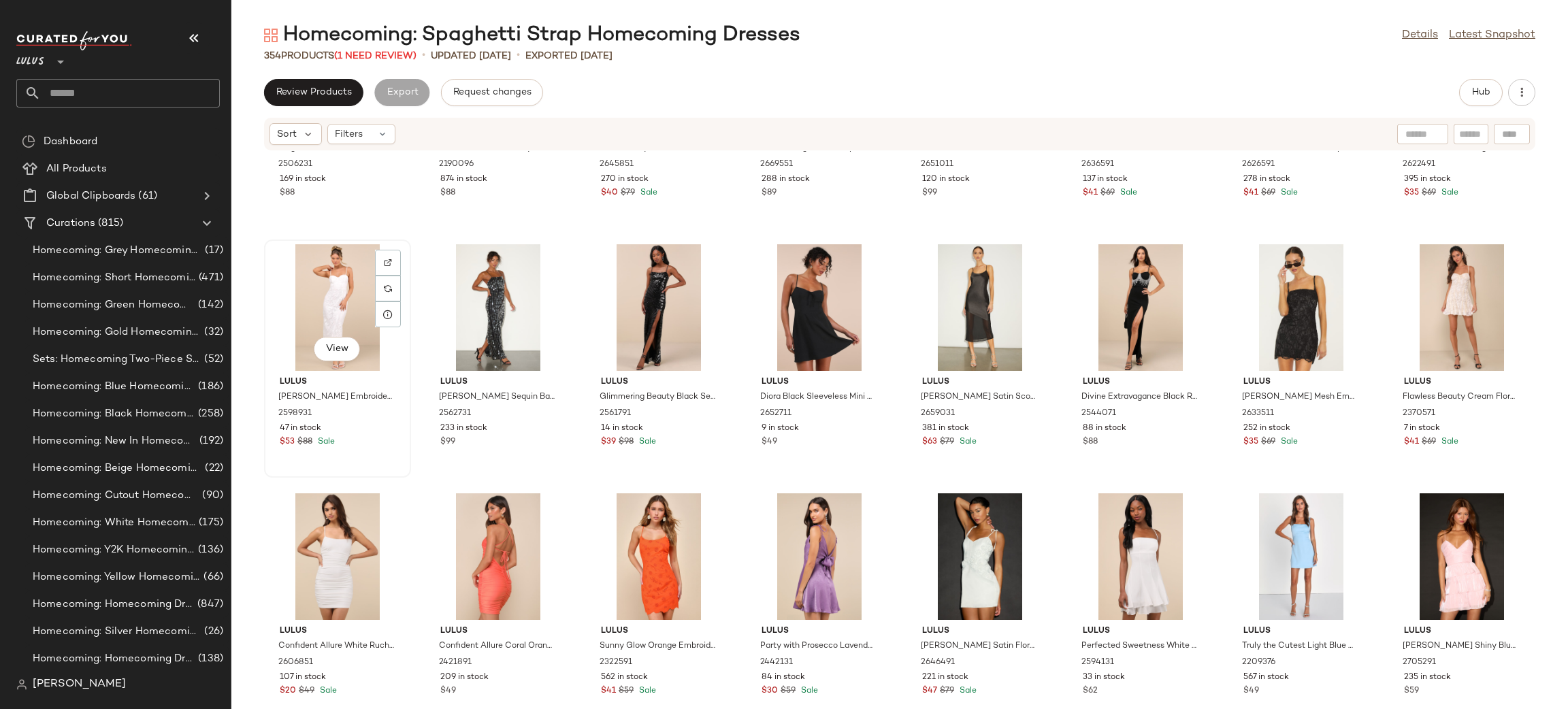
click at [353, 306] on div "View" at bounding box center [337, 308] width 137 height 127
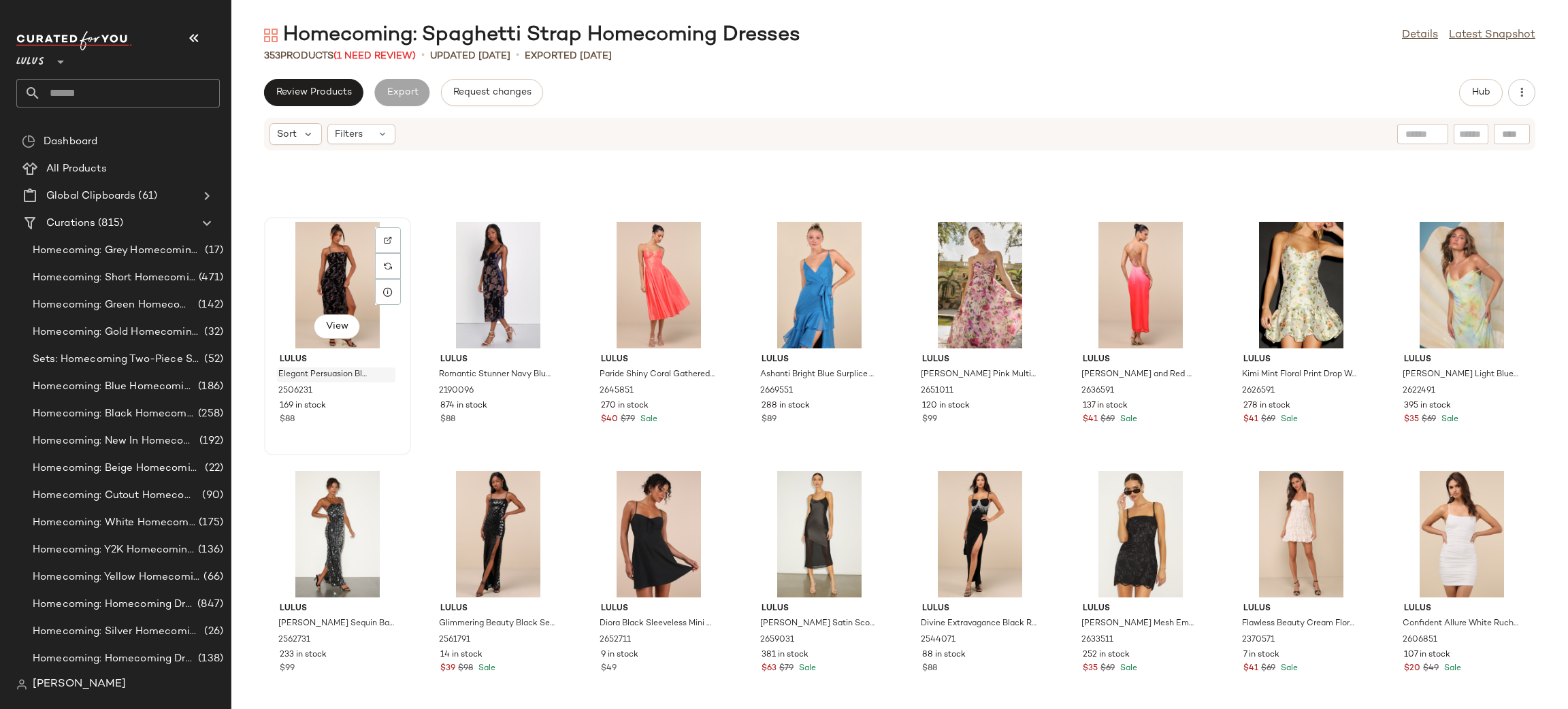
scroll to position [9910, 0]
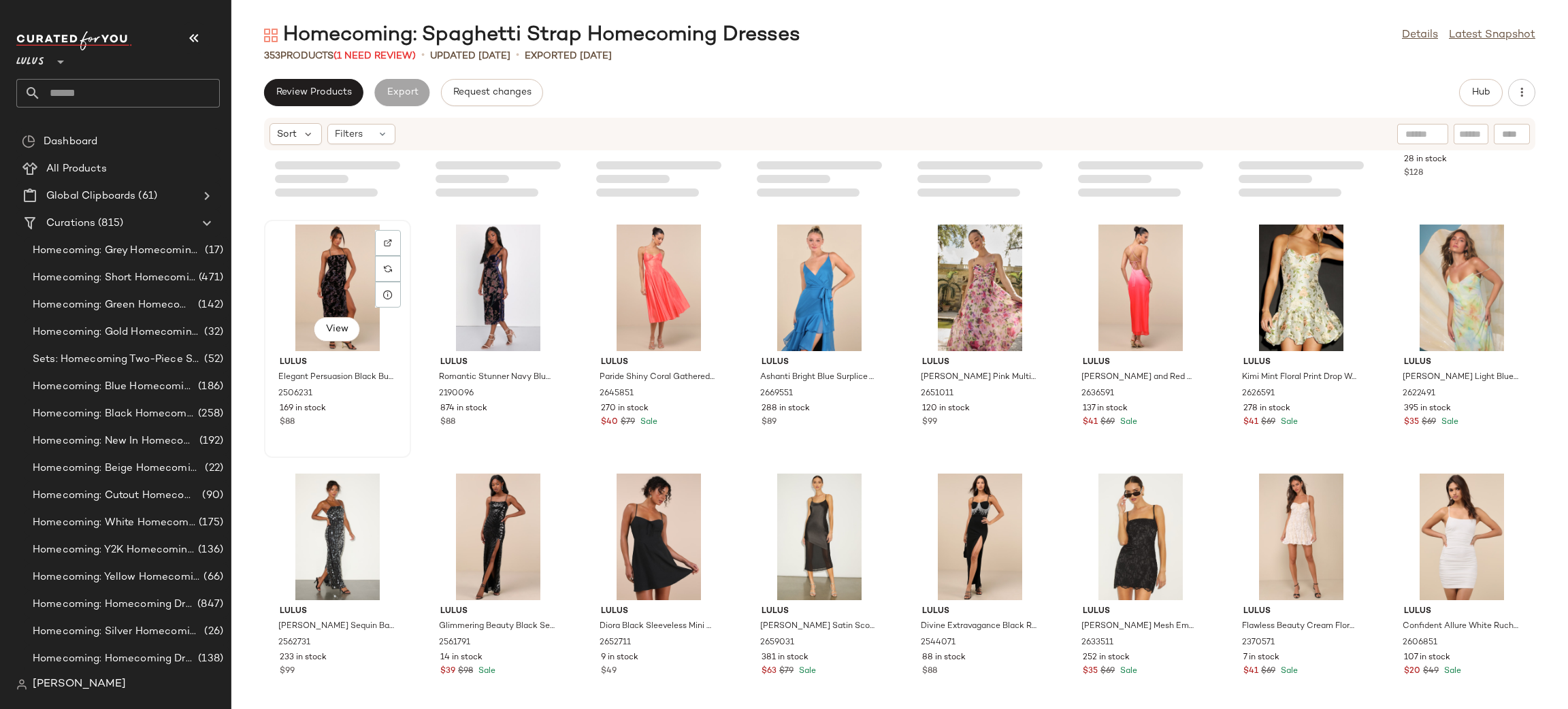
click at [347, 275] on div "View" at bounding box center [337, 288] width 137 height 127
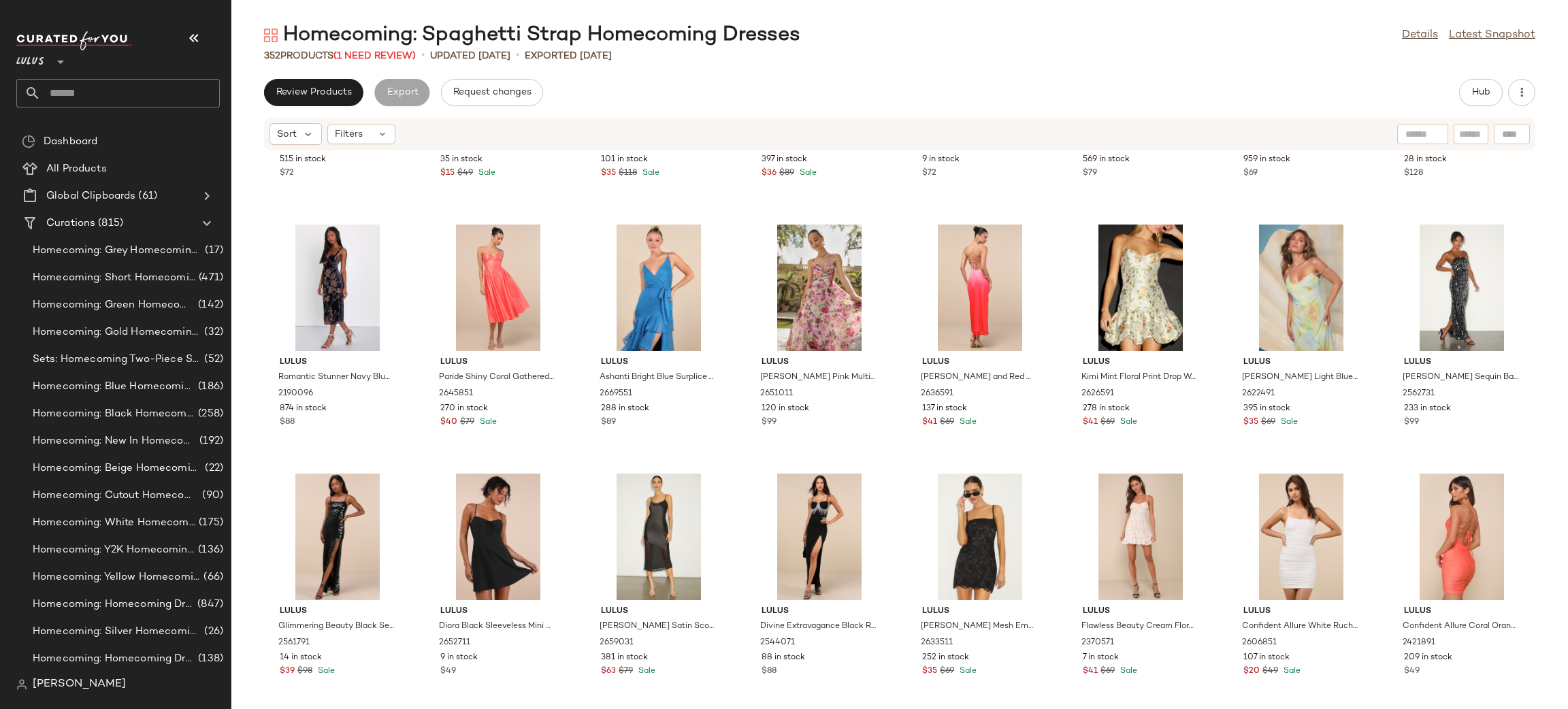
click at [347, 275] on div at bounding box center [337, 288] width 137 height 127
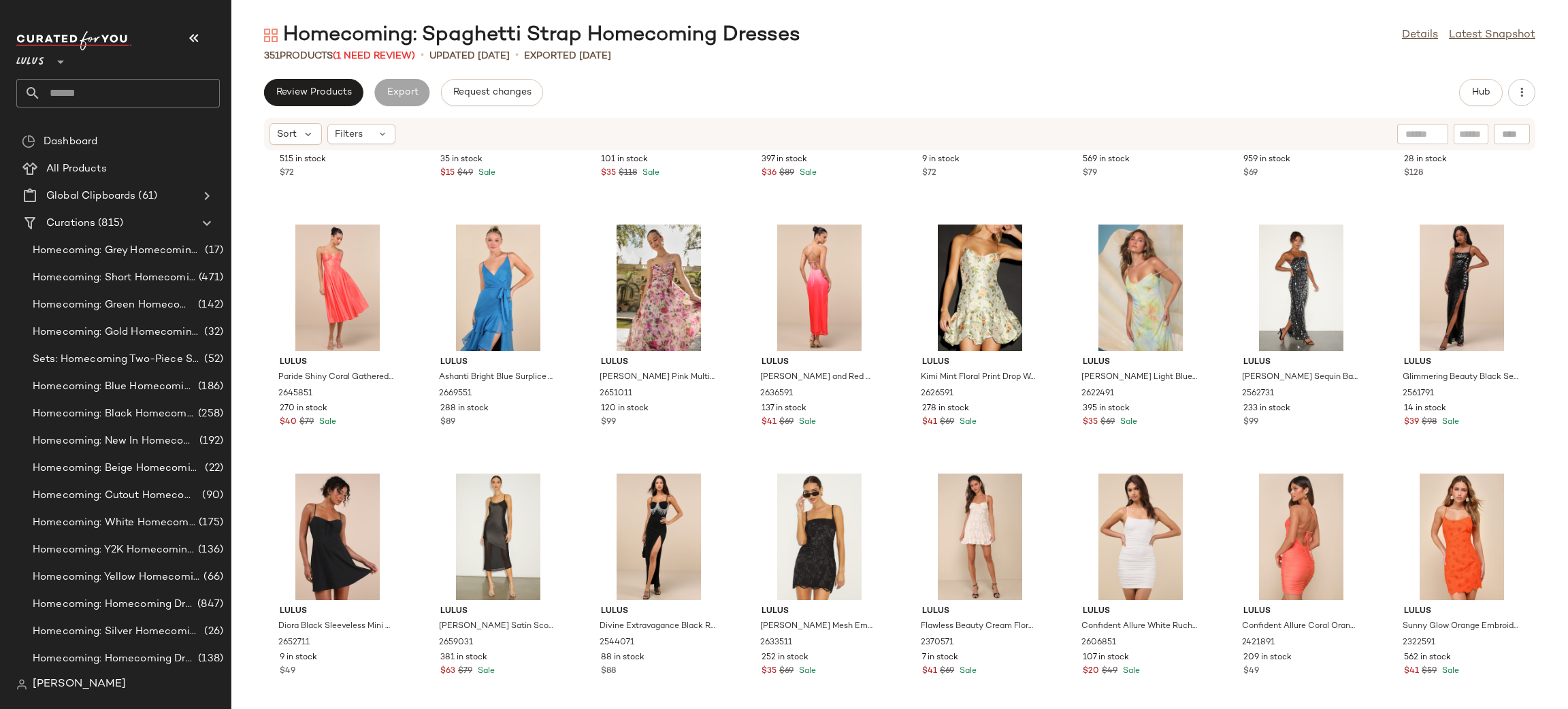
click at [347, 275] on div at bounding box center [337, 288] width 137 height 127
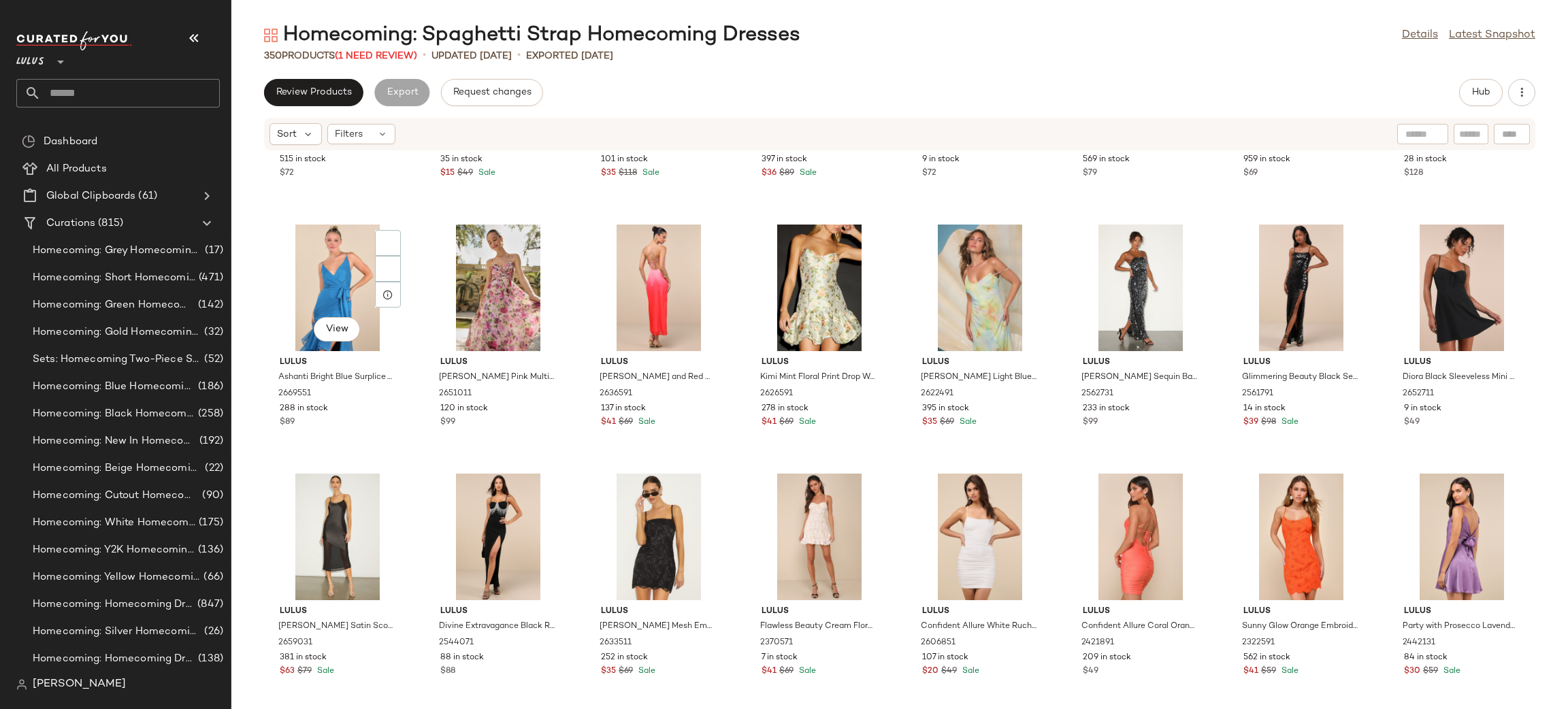
click at [347, 275] on div "View" at bounding box center [337, 288] width 137 height 127
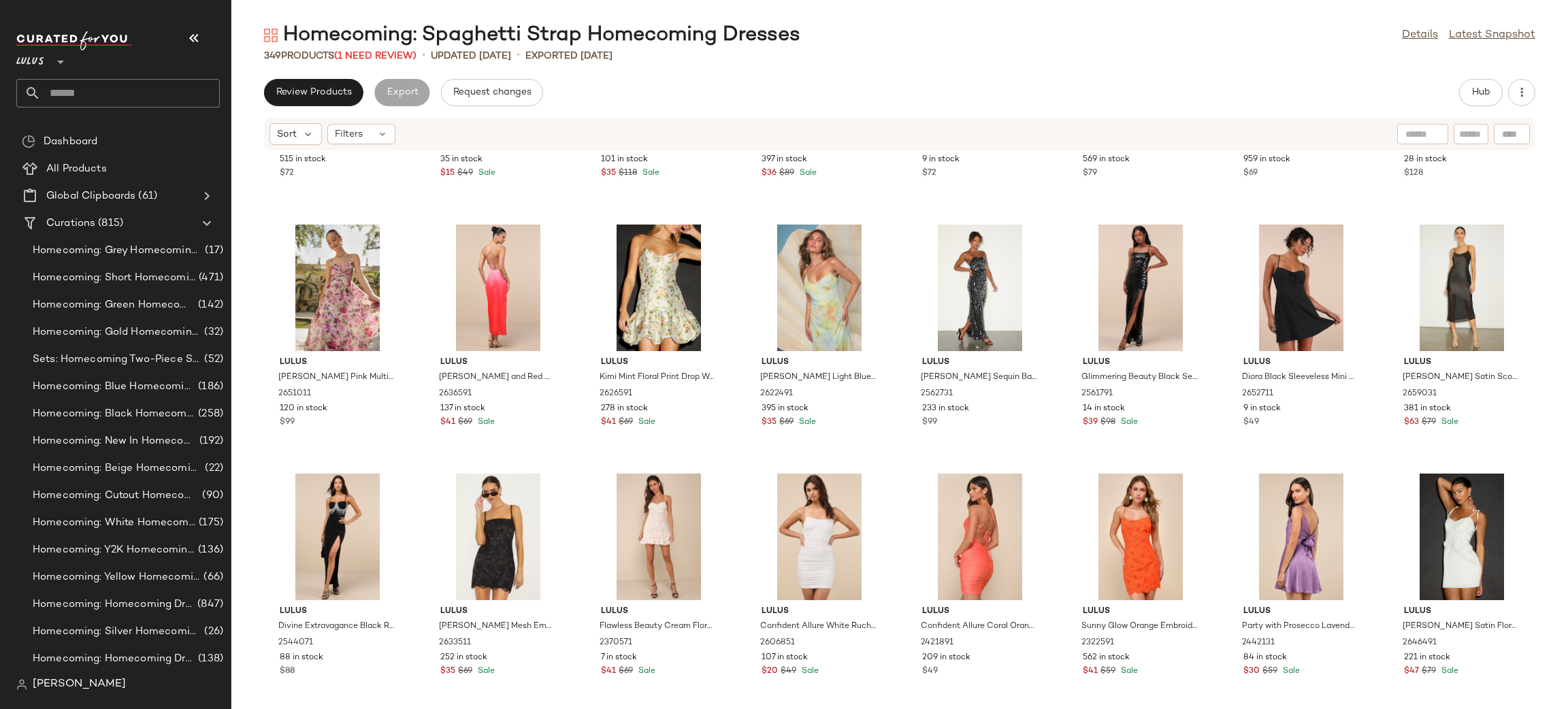
click at [347, 275] on div at bounding box center [337, 288] width 137 height 127
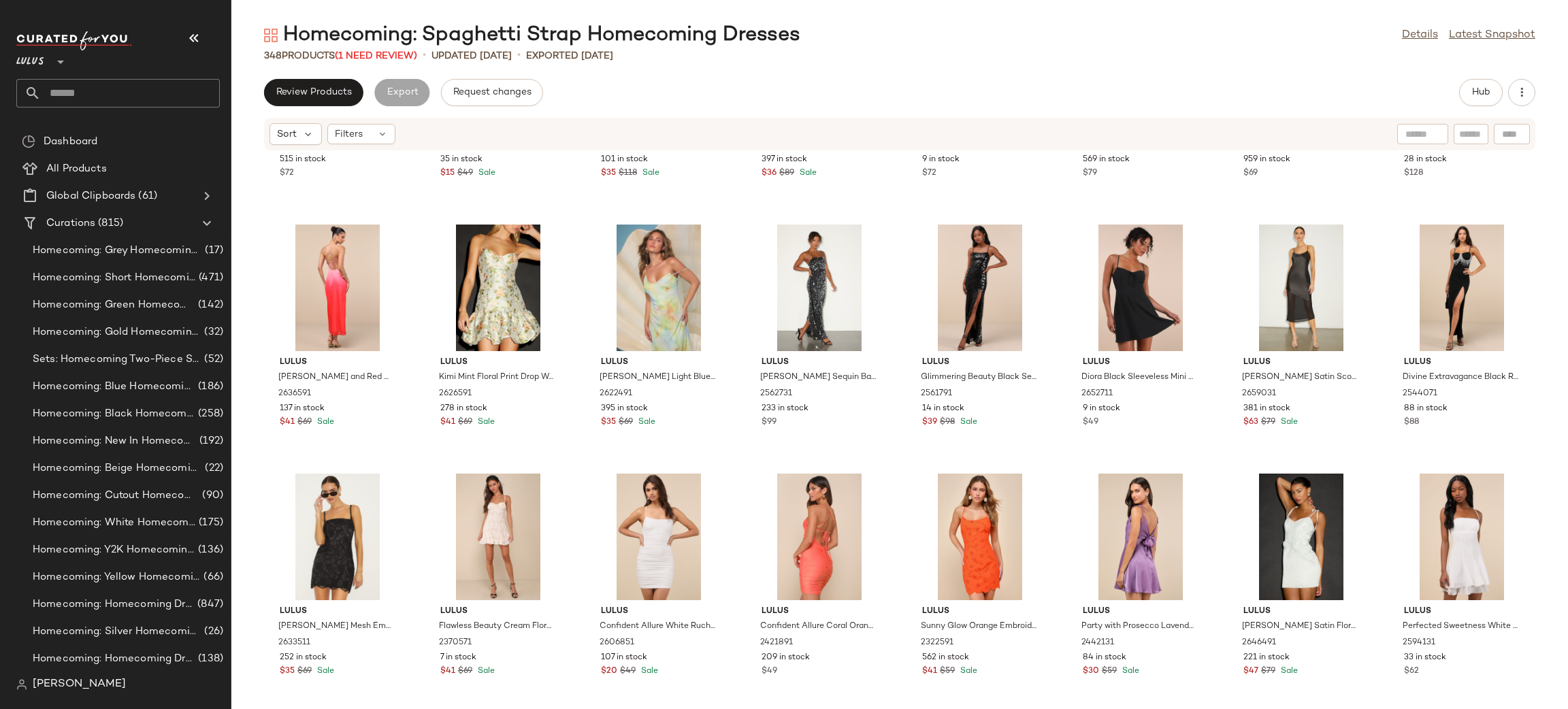
click at [346, 278] on div at bounding box center [337, 288] width 137 height 127
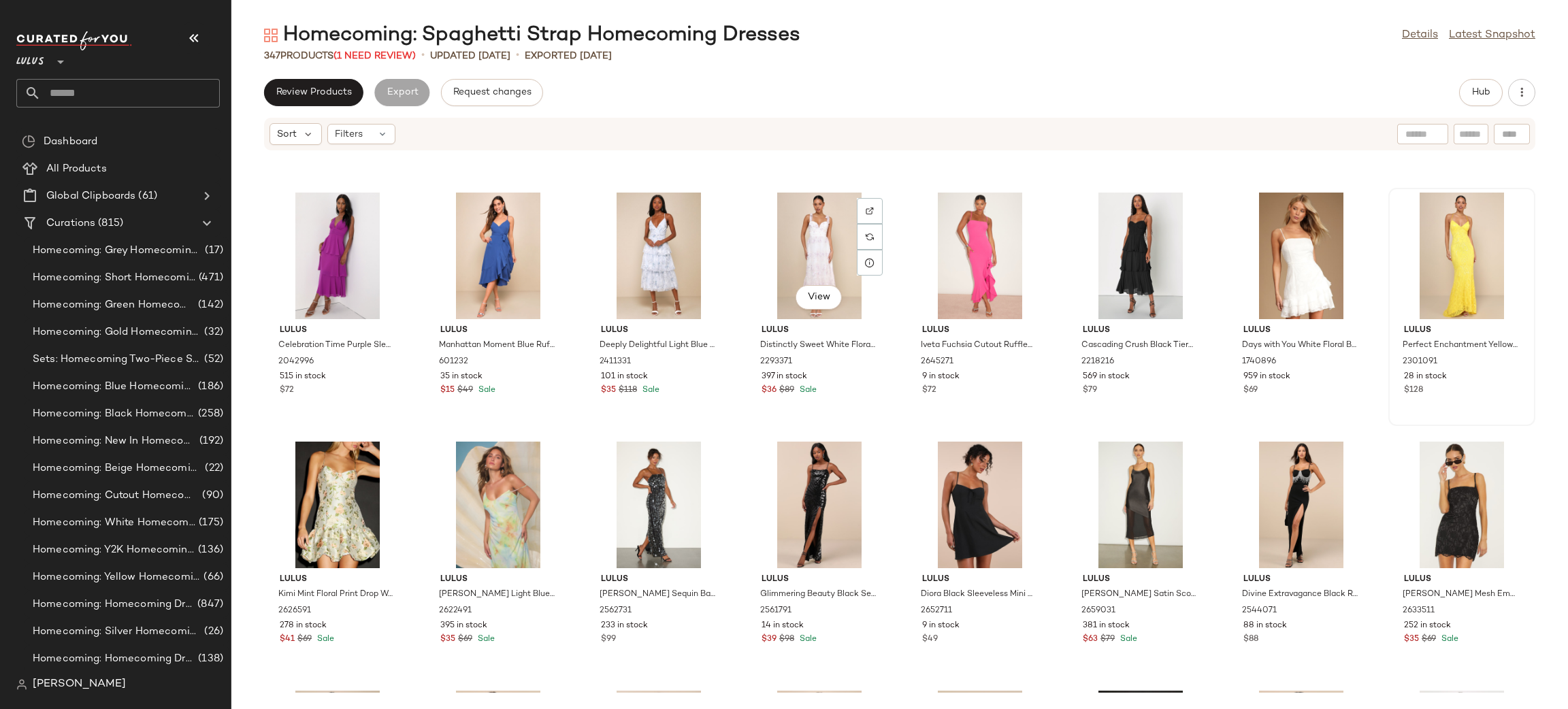
scroll to position [9681, 0]
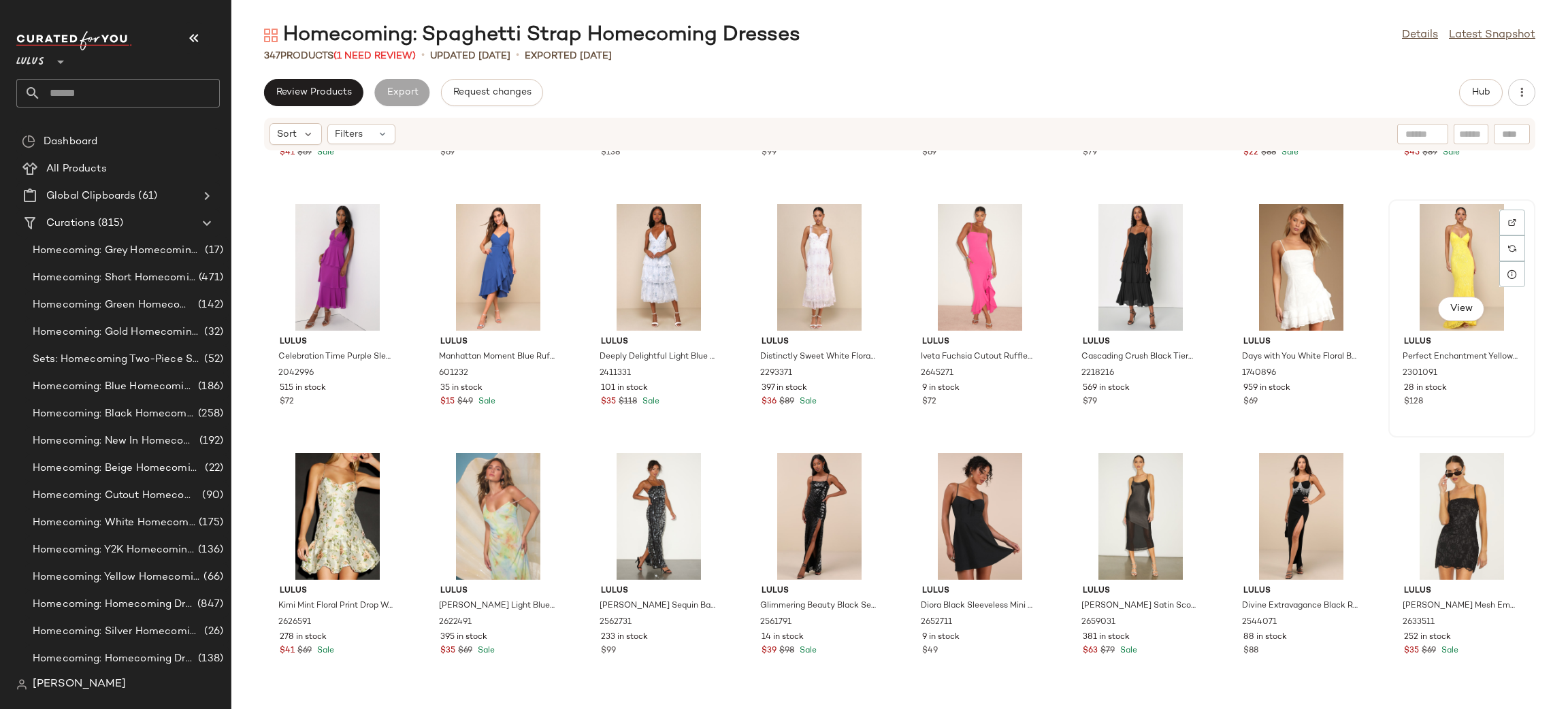
click at [1455, 248] on div "View" at bounding box center [1462, 268] width 137 height 127
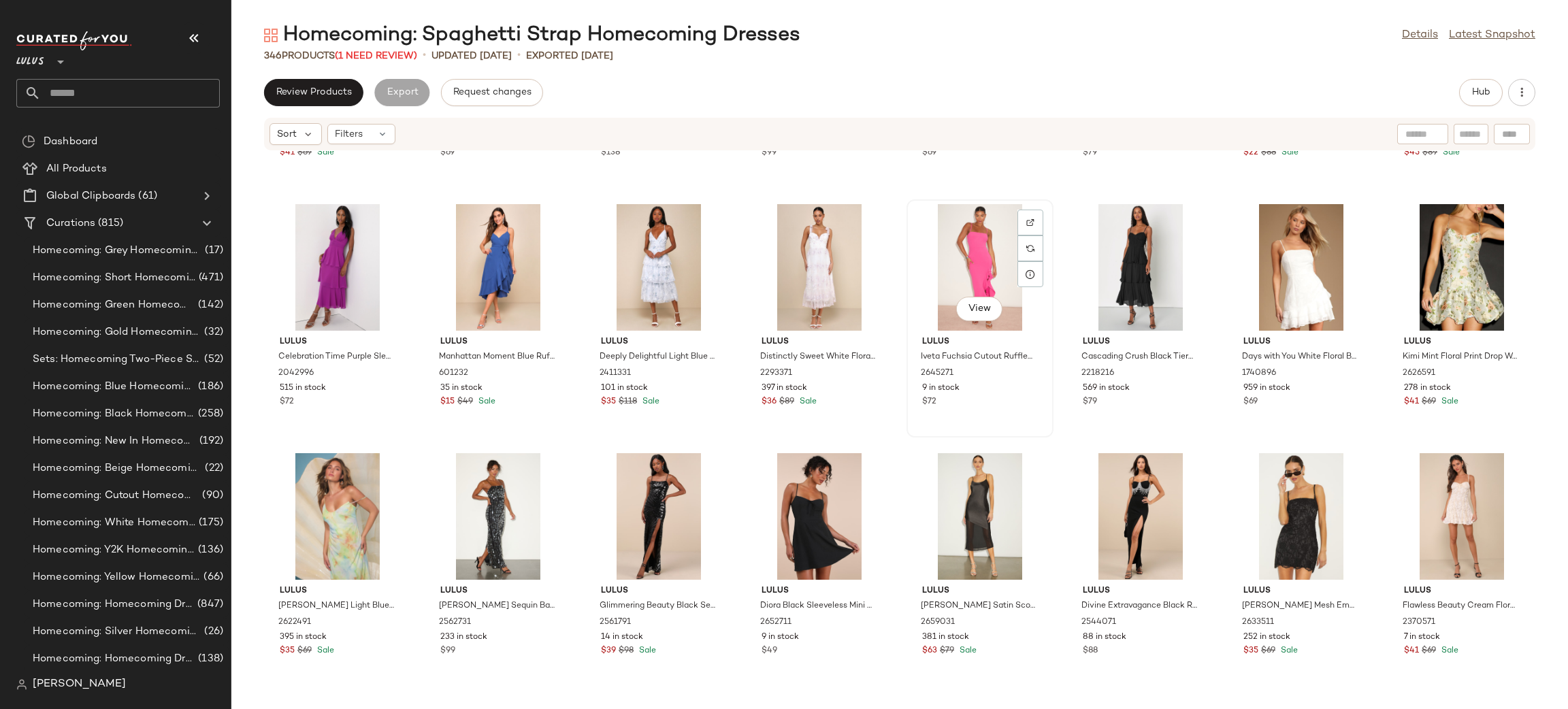
click at [963, 233] on div "View" at bounding box center [979, 268] width 137 height 127
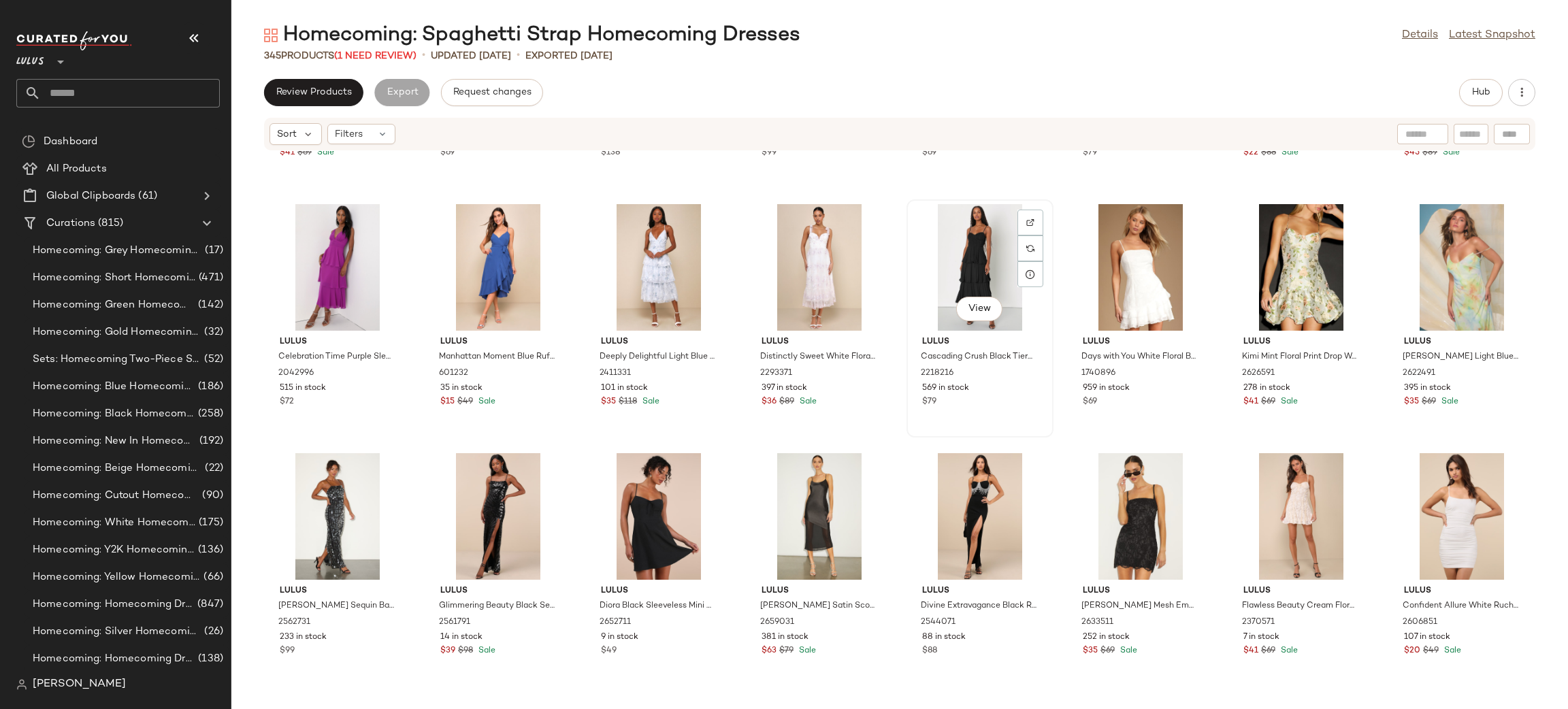
click at [971, 236] on div "View" at bounding box center [979, 268] width 137 height 127
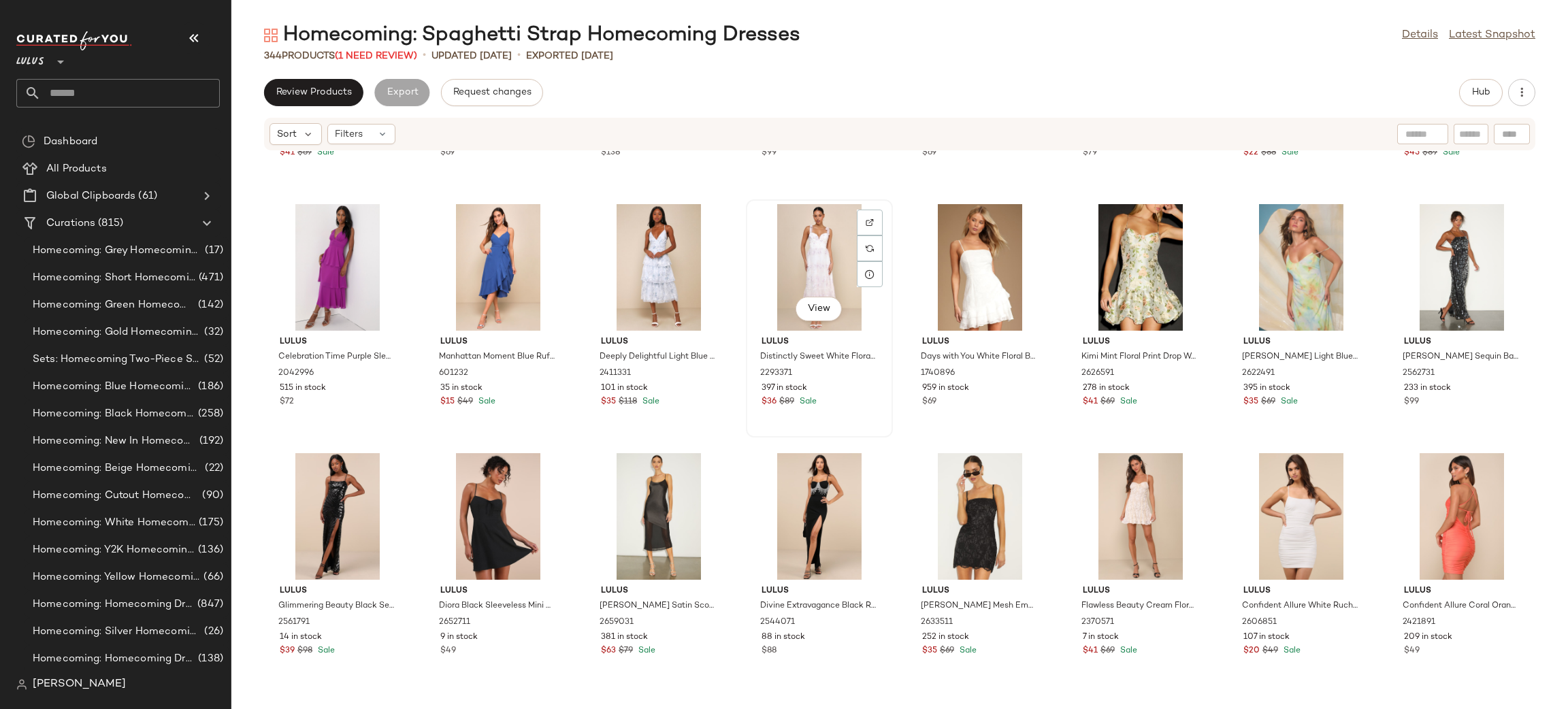
click at [810, 250] on div "View" at bounding box center [819, 268] width 137 height 127
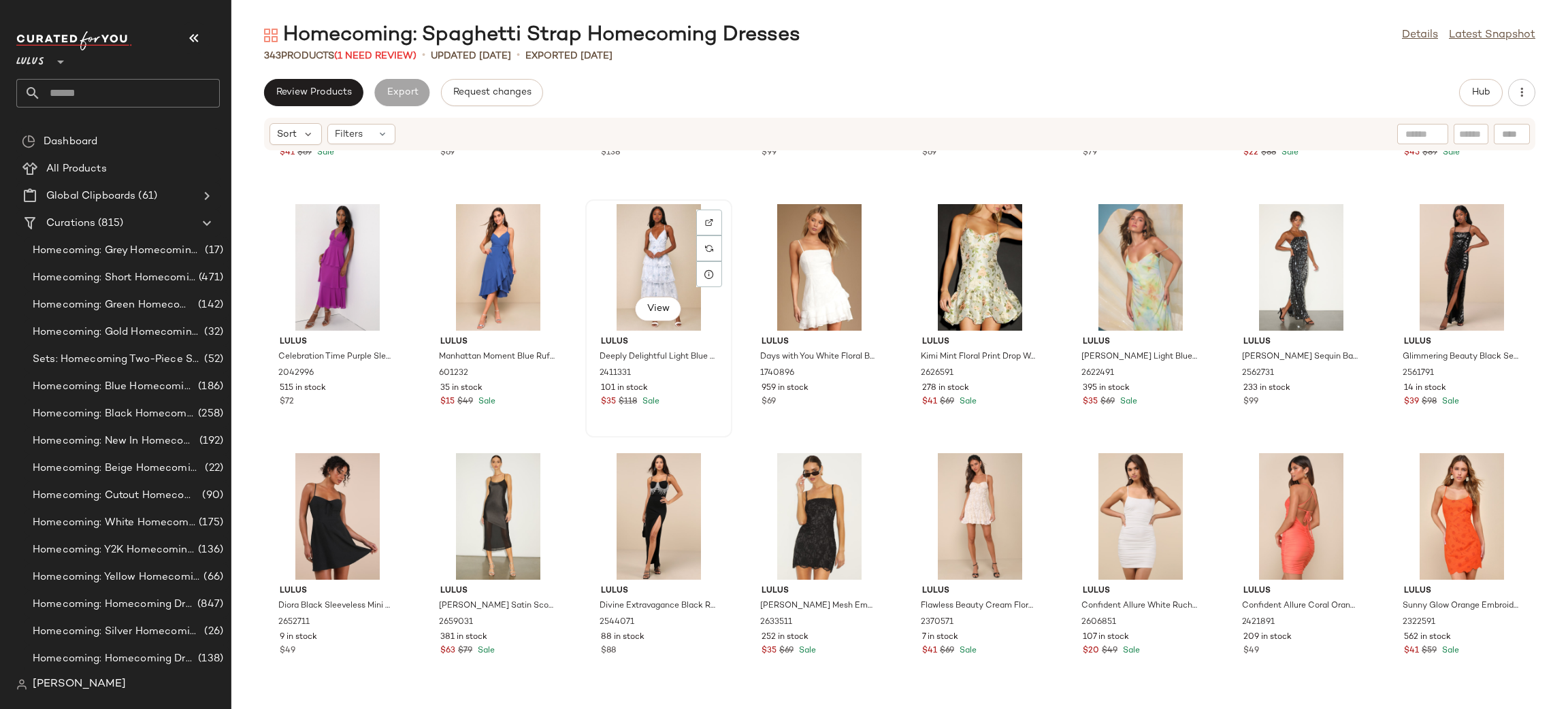
click at [668, 254] on div "View" at bounding box center [658, 268] width 137 height 127
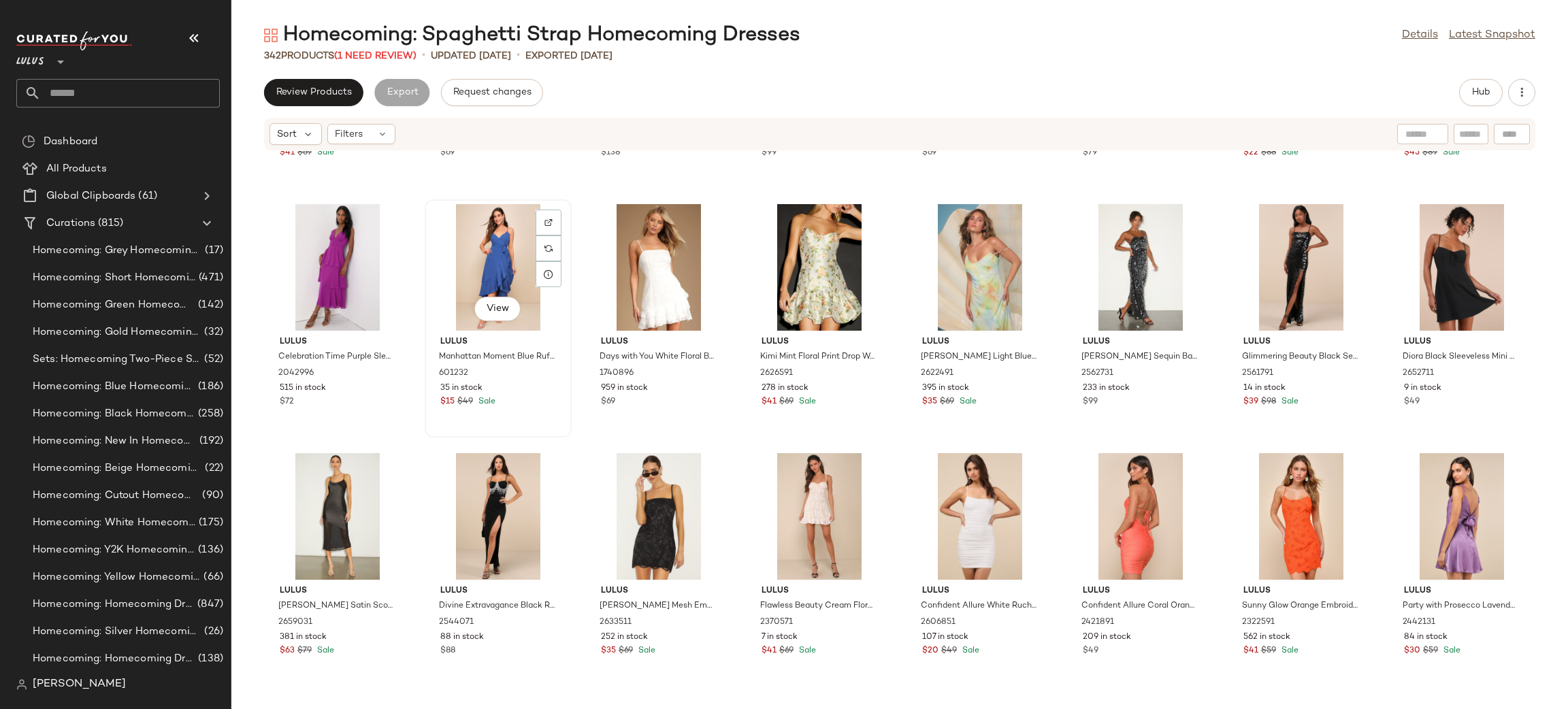
click at [502, 273] on div "View" at bounding box center [497, 268] width 137 height 127
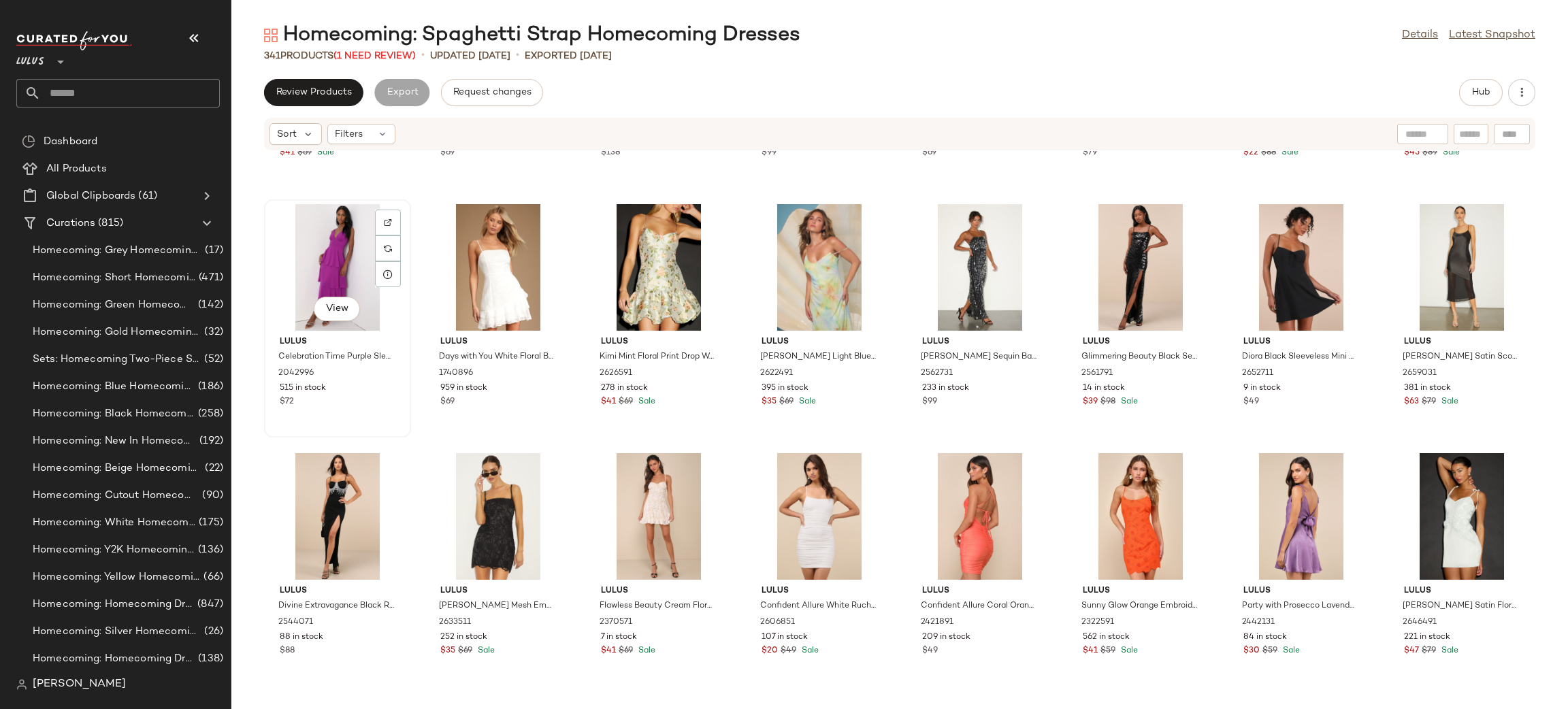
click at [349, 271] on div "View" at bounding box center [337, 268] width 137 height 127
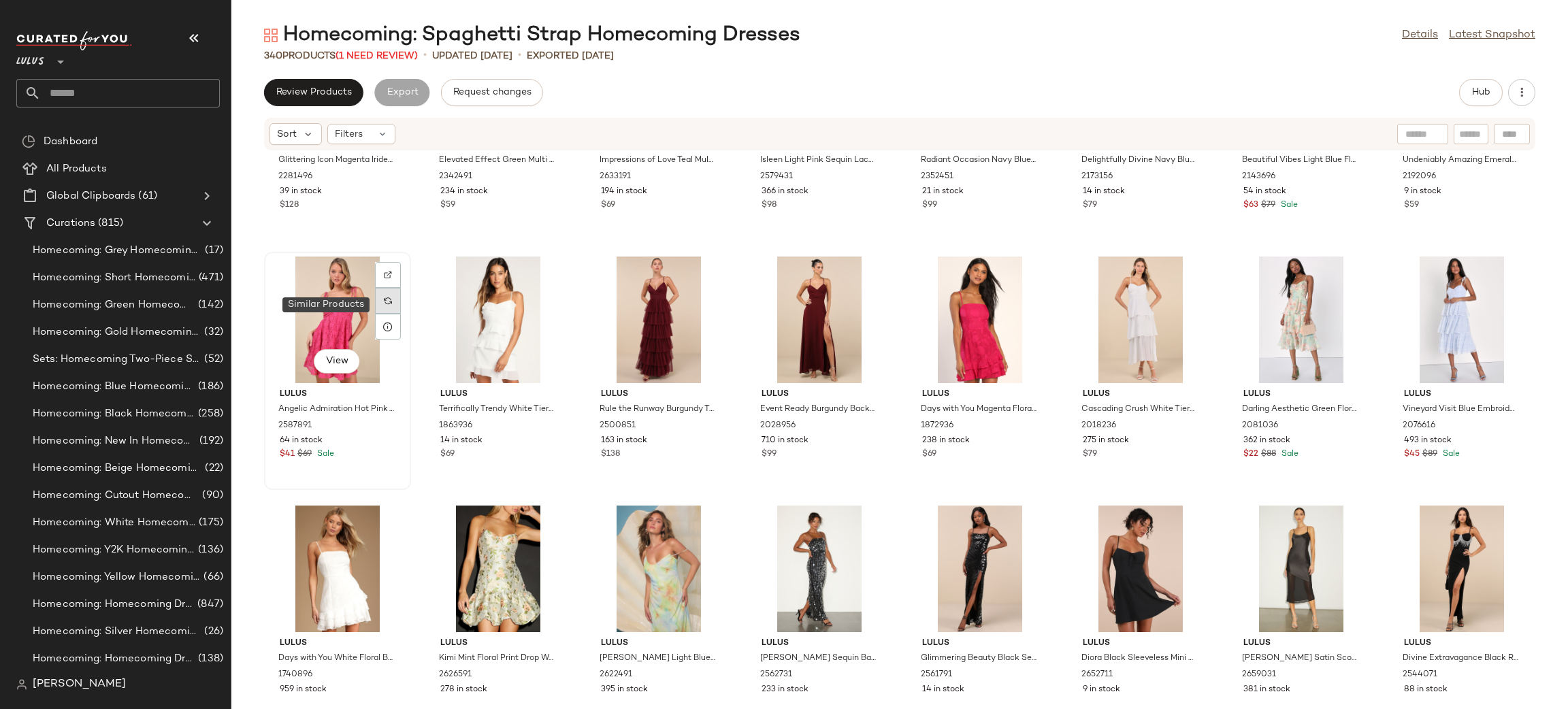
scroll to position [9371, 0]
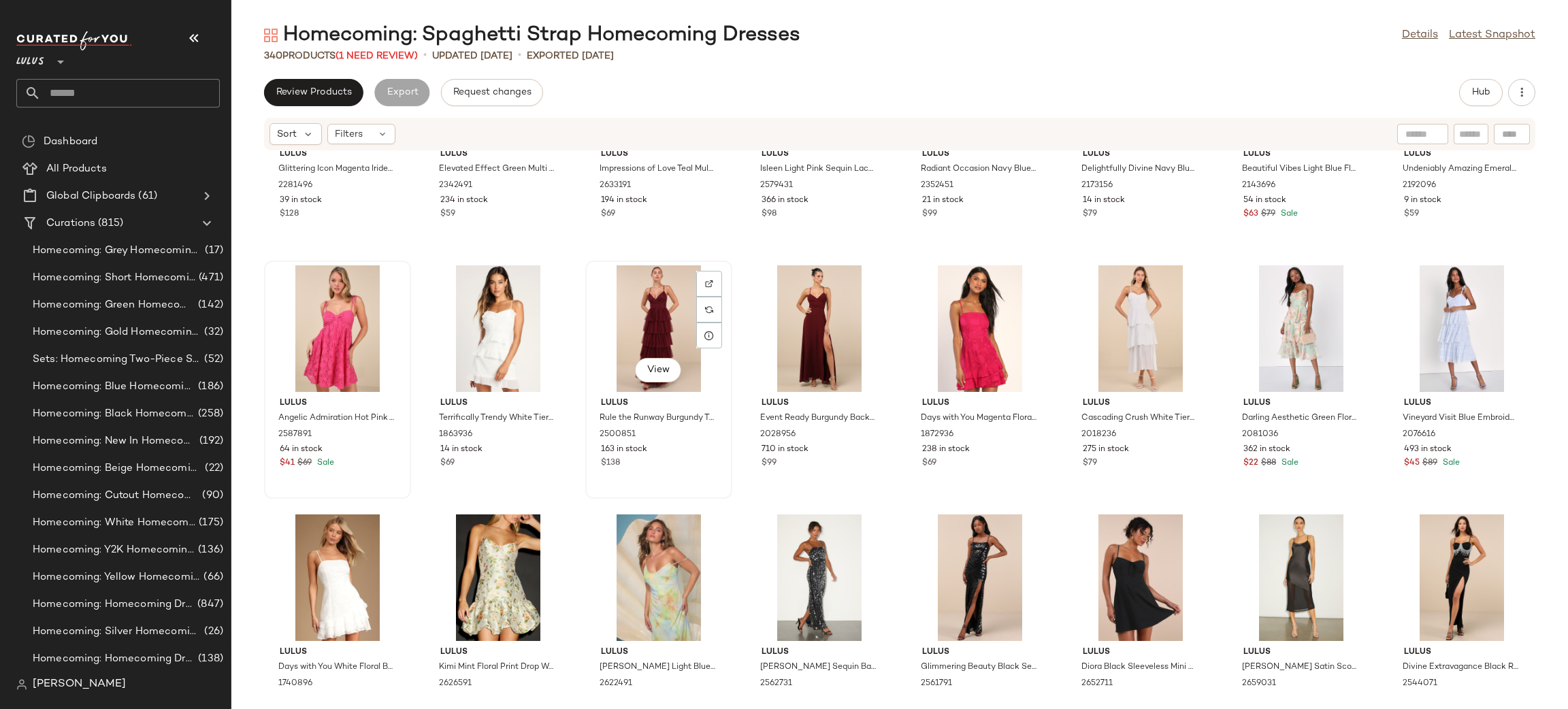
click at [638, 311] on div "View" at bounding box center [658, 328] width 137 height 127
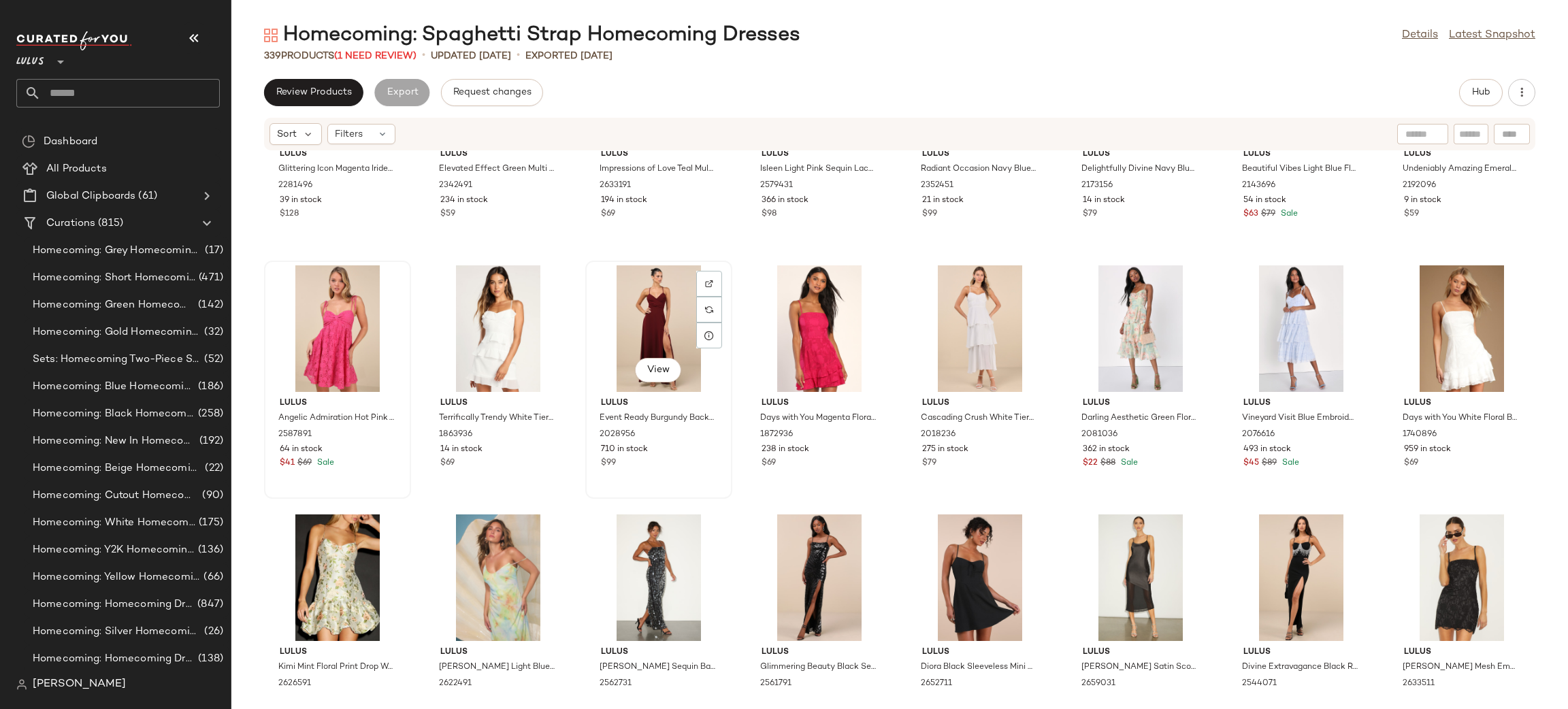
click at [663, 296] on div "View" at bounding box center [658, 328] width 137 height 127
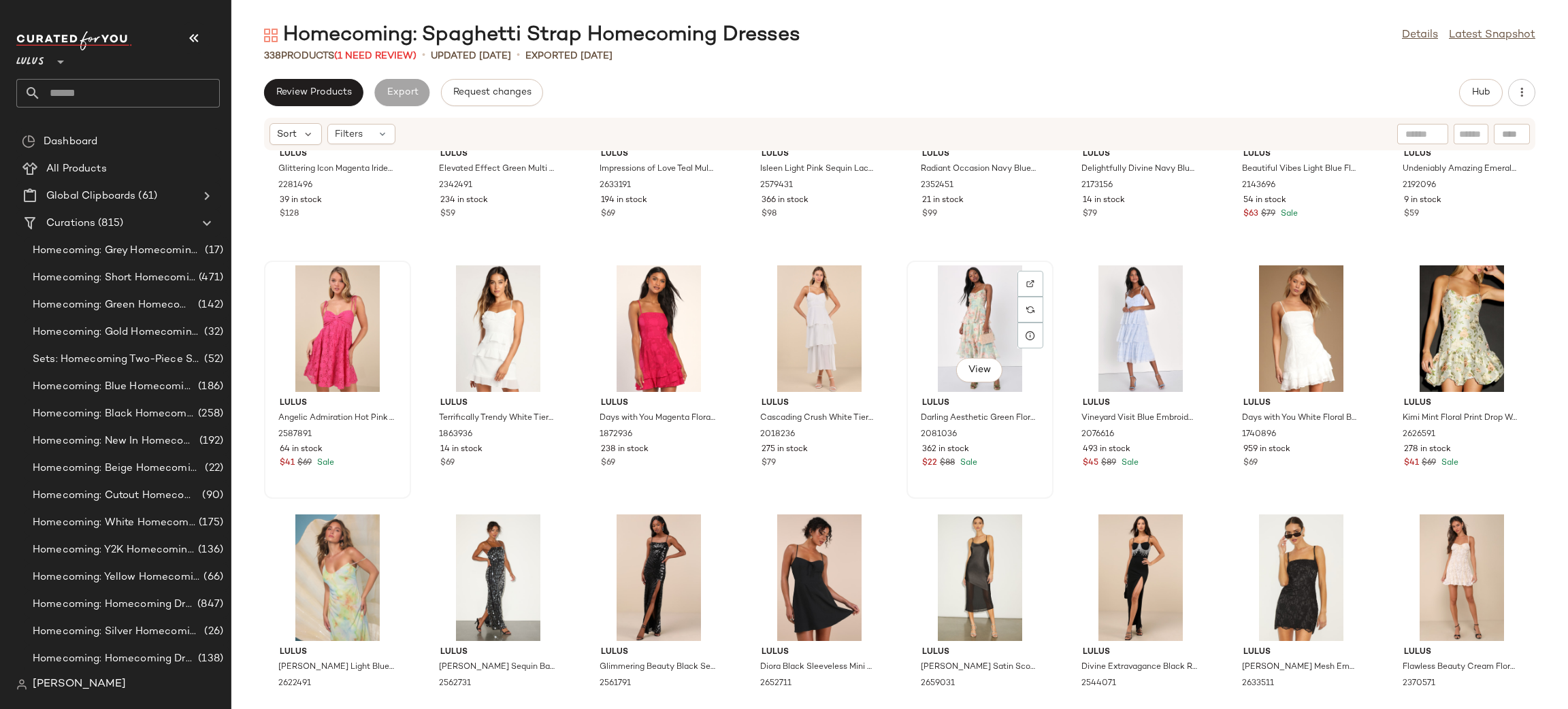
click at [975, 319] on div "View" at bounding box center [979, 328] width 137 height 127
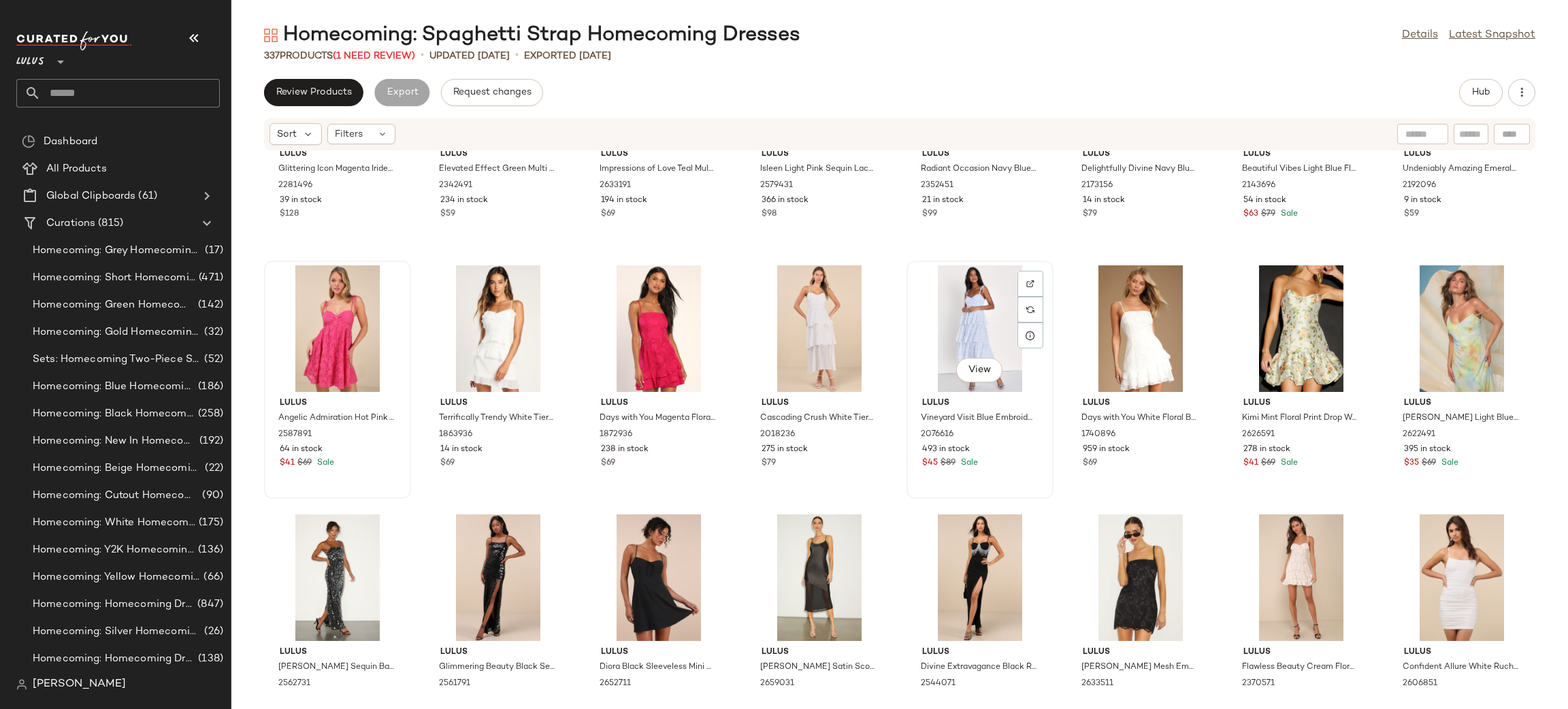
click at [935, 325] on div "View" at bounding box center [979, 328] width 137 height 127
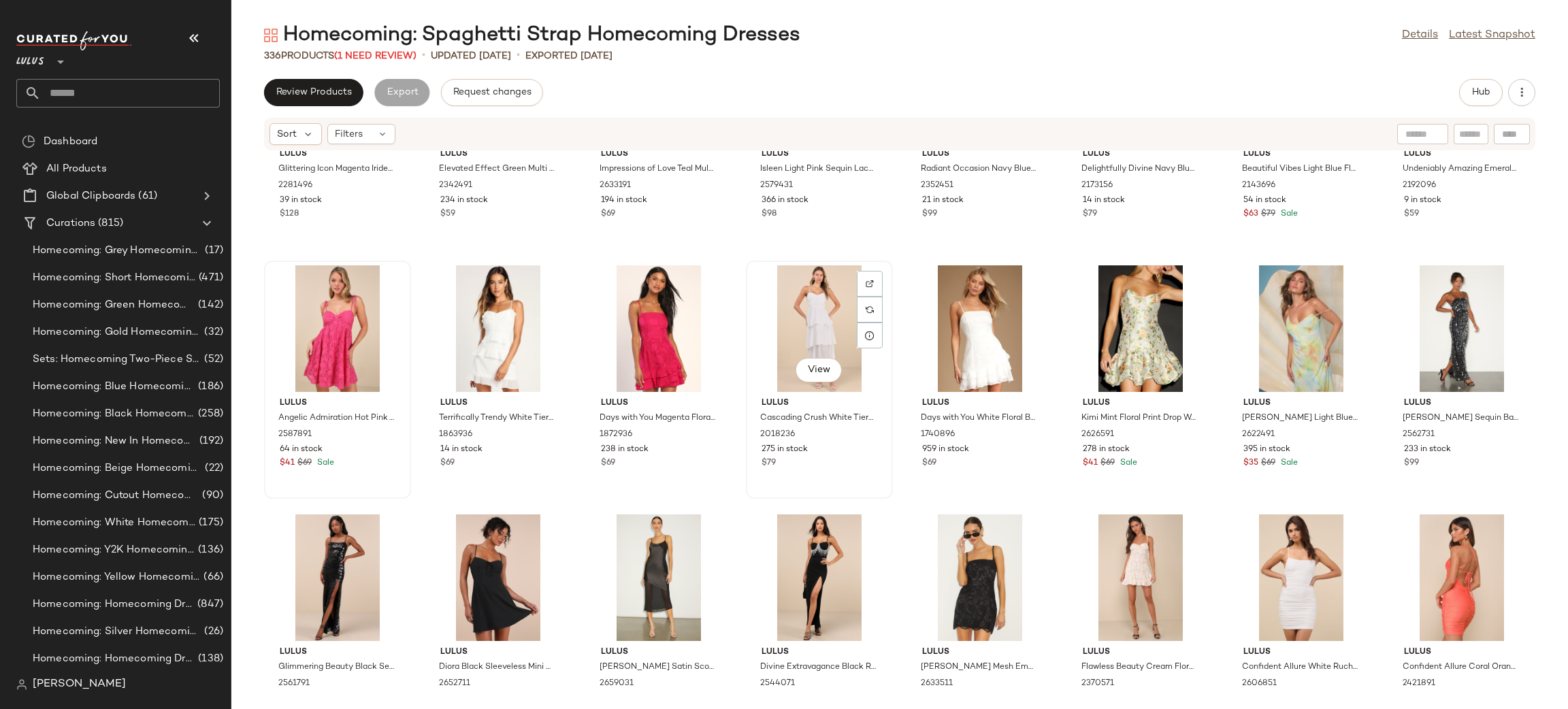
click at [842, 320] on div "View" at bounding box center [819, 328] width 137 height 127
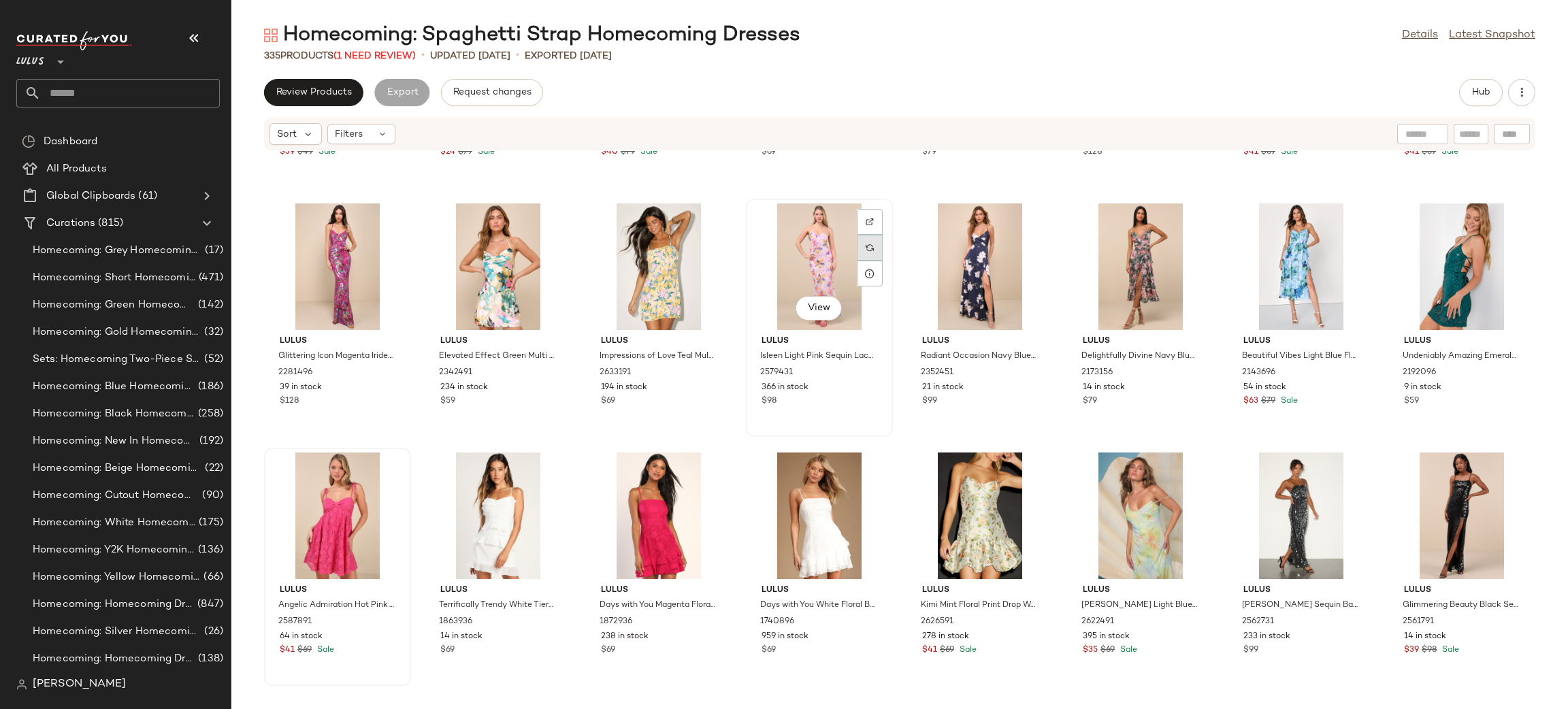
scroll to position [9106, 0]
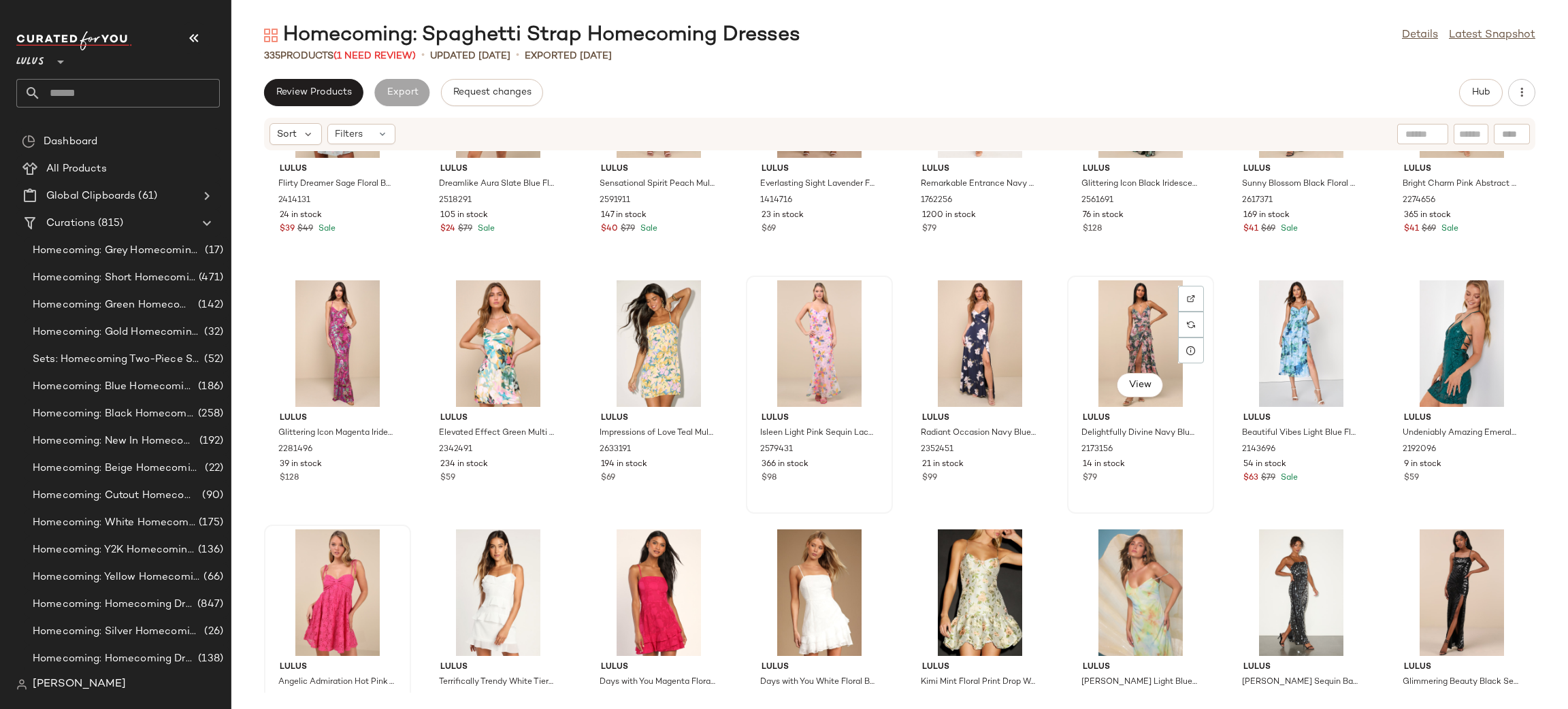
click at [1123, 341] on div "View" at bounding box center [1140, 344] width 137 height 127
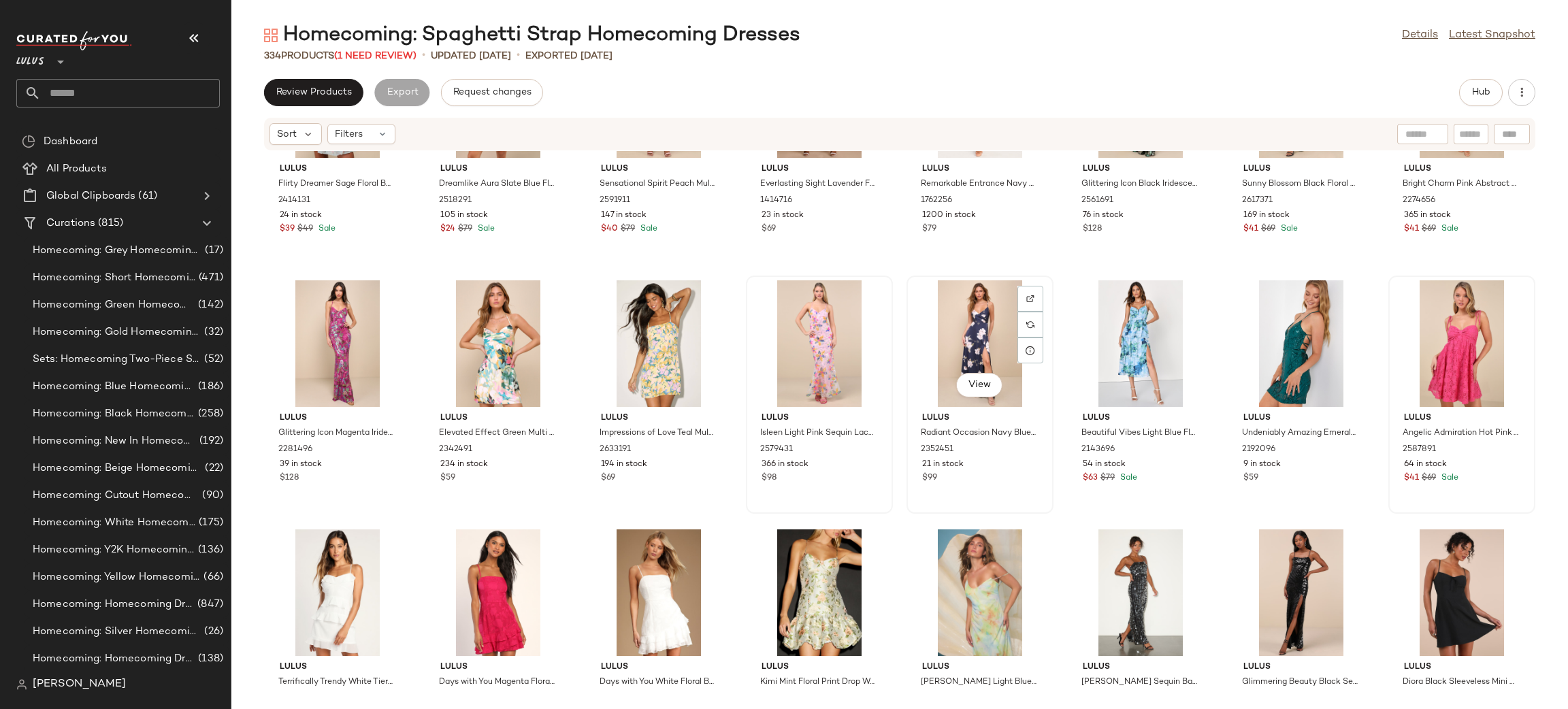
click at [976, 323] on div "View" at bounding box center [979, 344] width 137 height 127
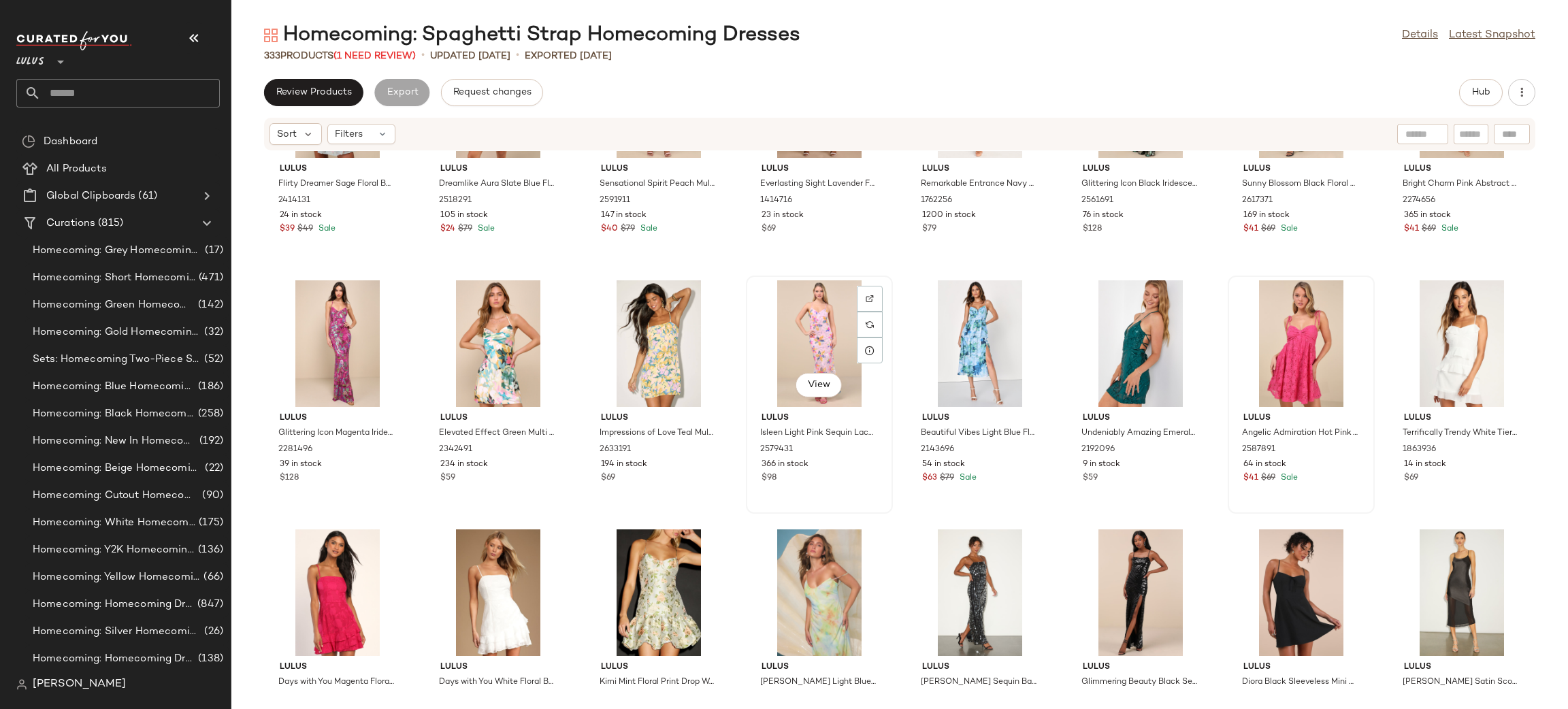
click at [827, 342] on div "View" at bounding box center [819, 344] width 137 height 127
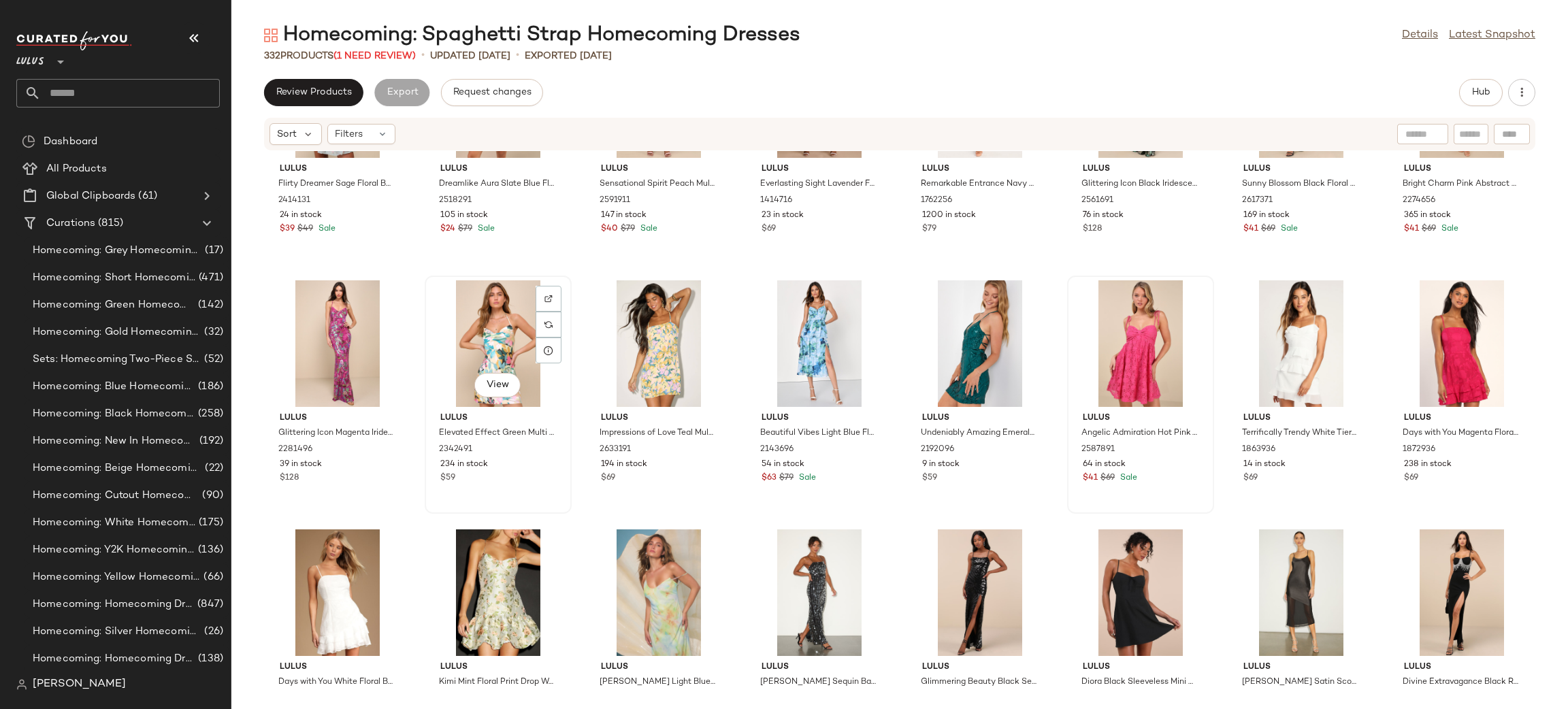
click at [504, 350] on div "View" at bounding box center [497, 344] width 137 height 127
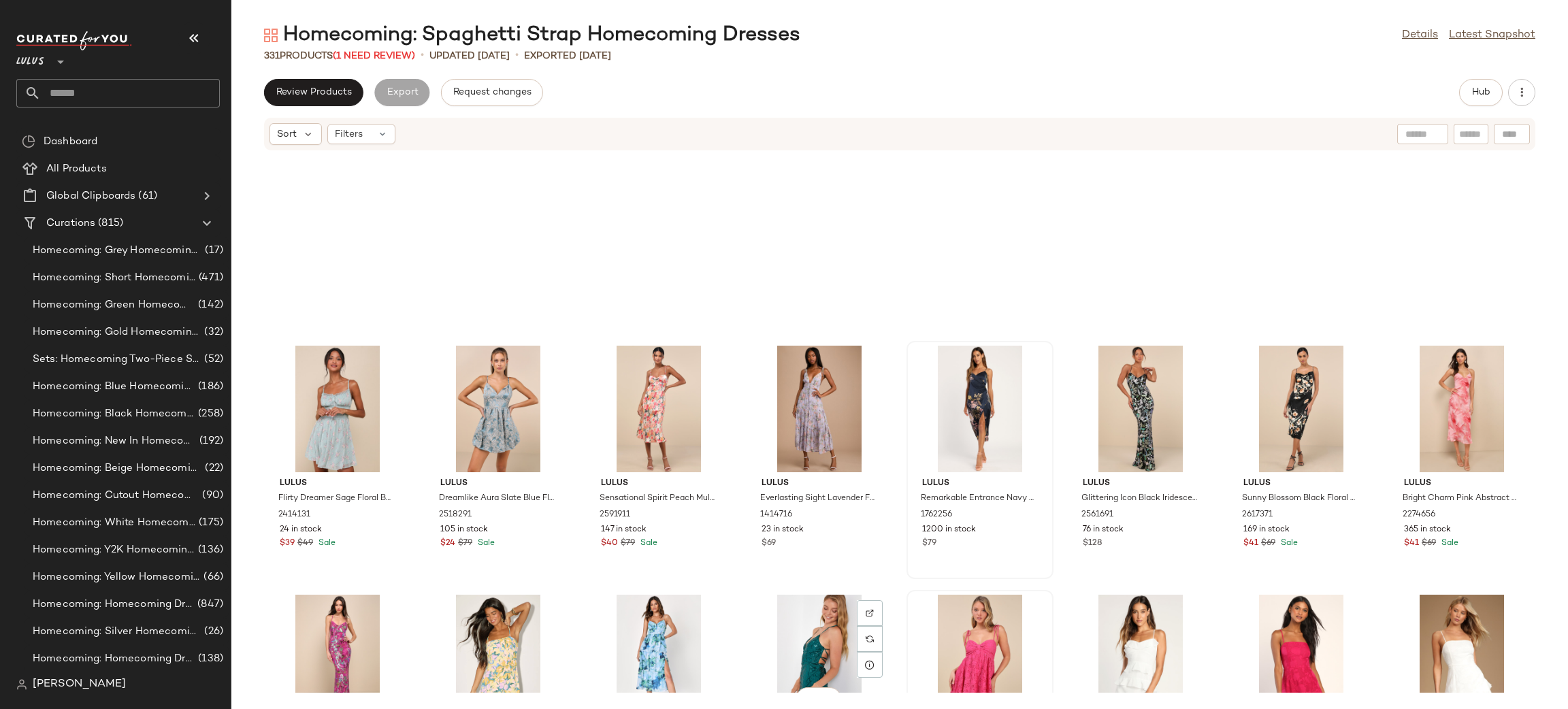
scroll to position [8792, 0]
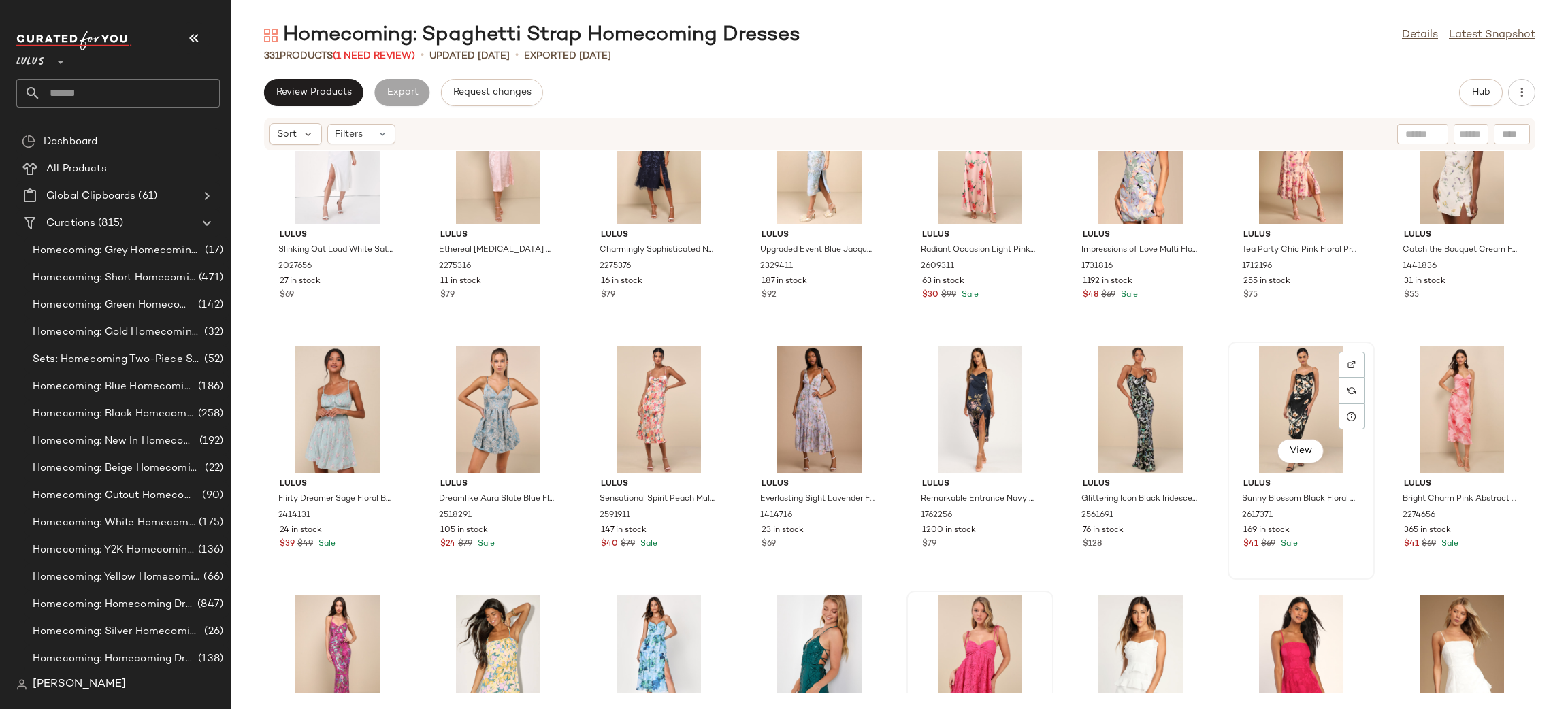
click at [1257, 407] on div "View" at bounding box center [1301, 410] width 137 height 127
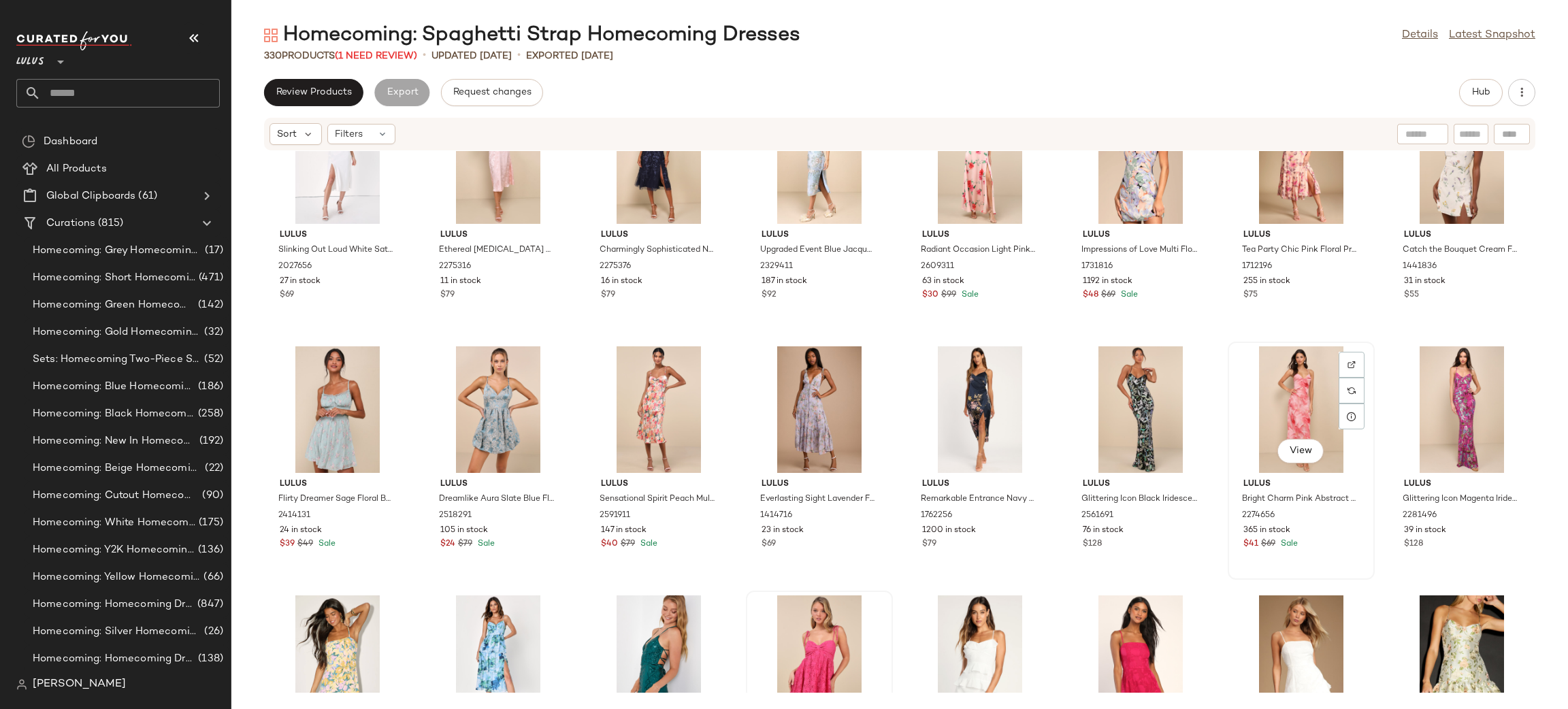
click at [1274, 400] on div "View" at bounding box center [1301, 410] width 137 height 127
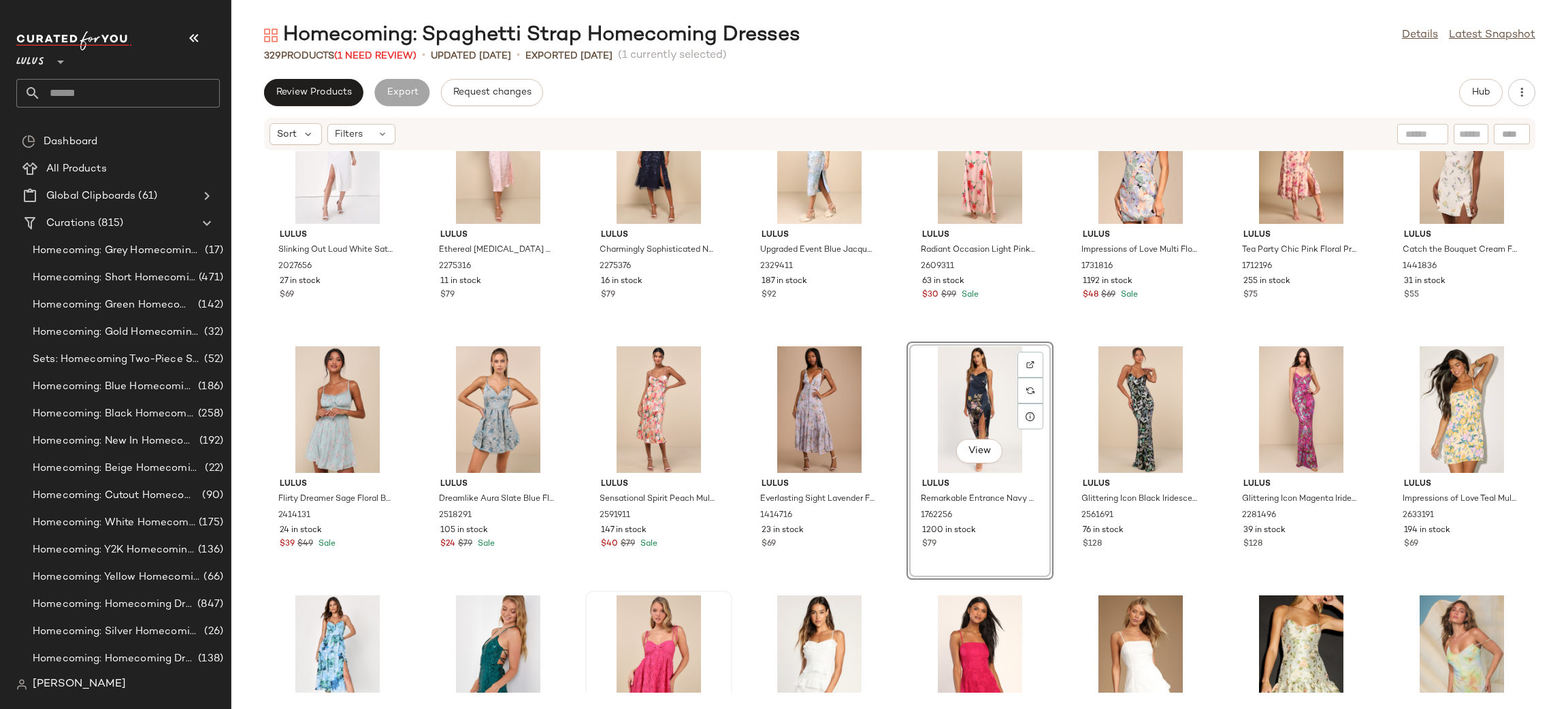
click at [963, 419] on div "View" at bounding box center [979, 410] width 137 height 127
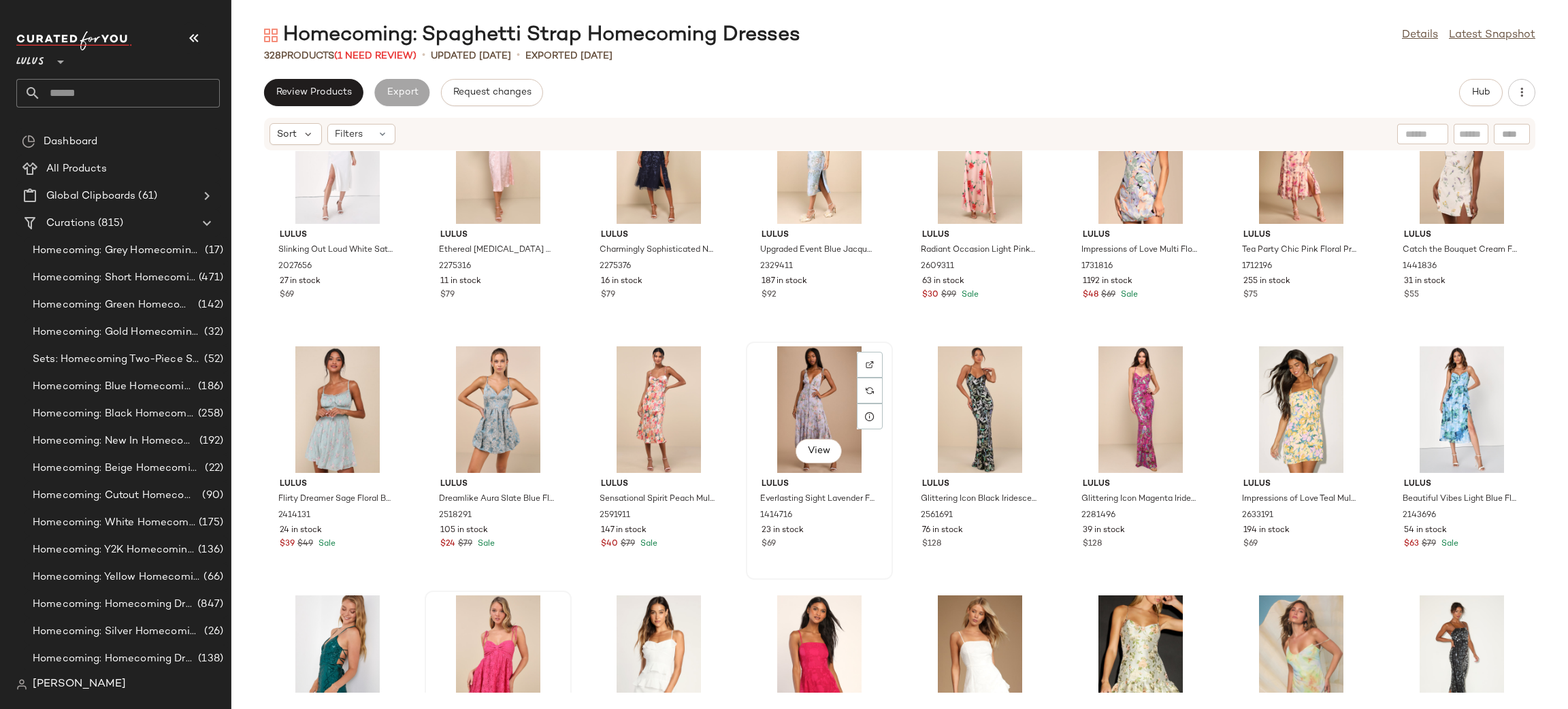
click at [827, 418] on div "View" at bounding box center [819, 410] width 137 height 127
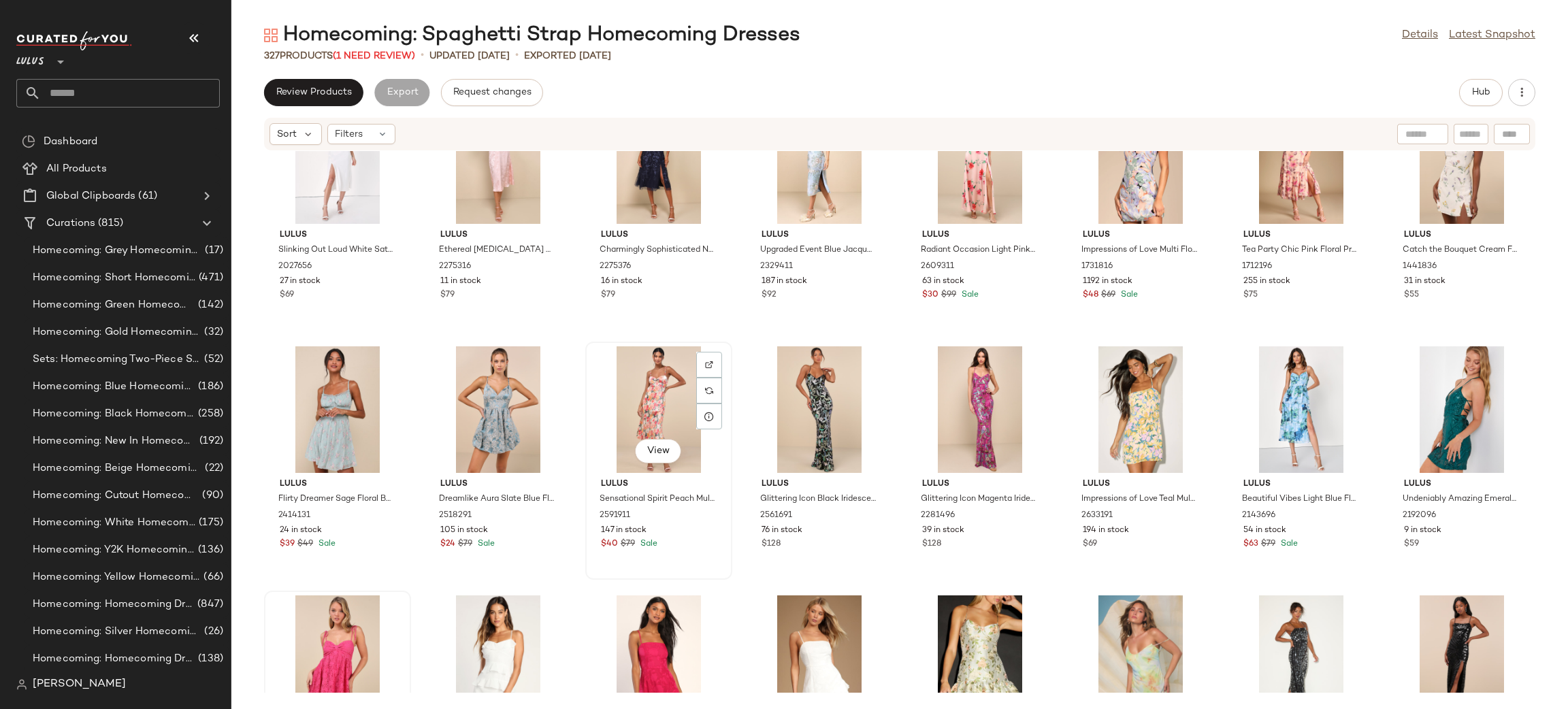
click at [649, 383] on div "View" at bounding box center [658, 410] width 137 height 127
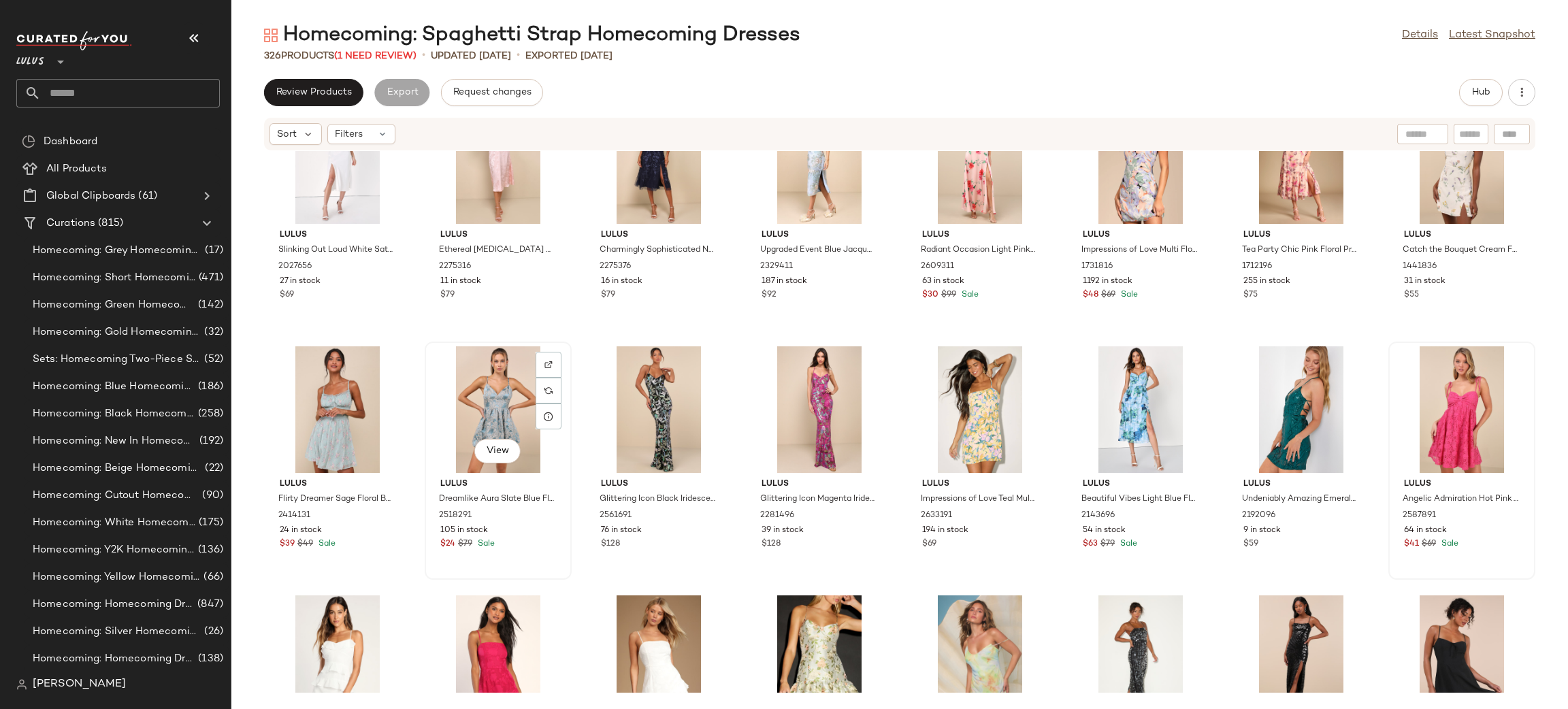
click at [487, 420] on div "View" at bounding box center [497, 410] width 137 height 127
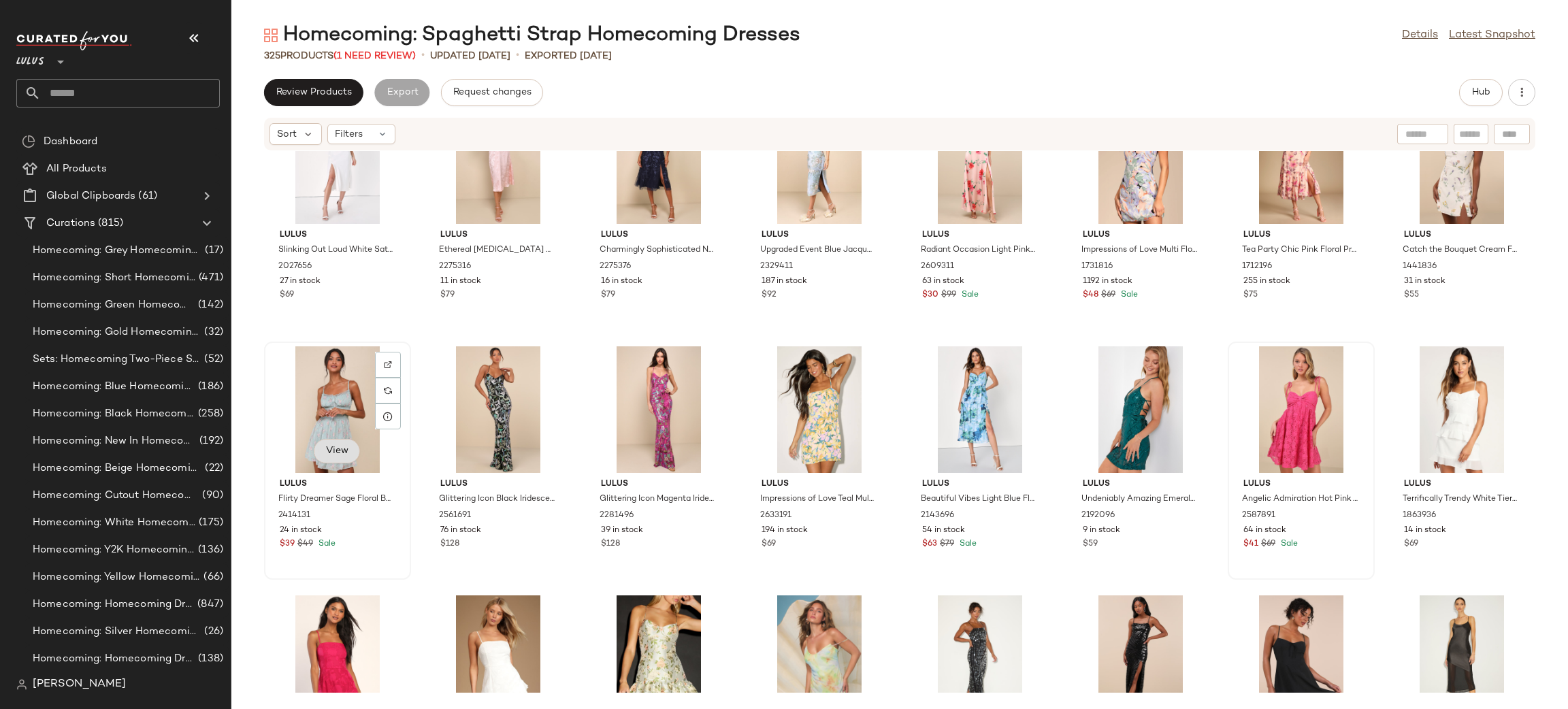
click at [324, 439] on button "View" at bounding box center [337, 451] width 46 height 24
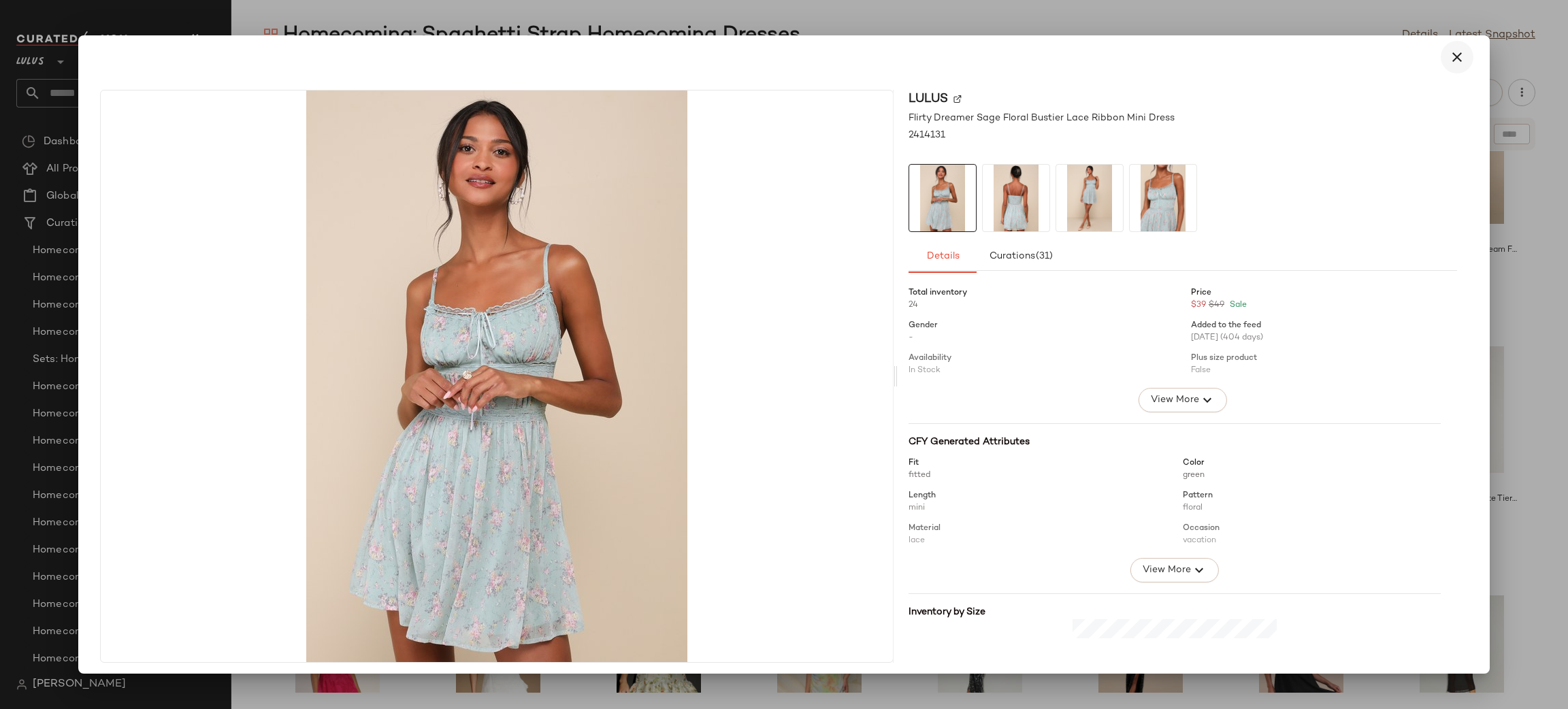
click at [1457, 60] on icon "button" at bounding box center [1457, 57] width 16 height 16
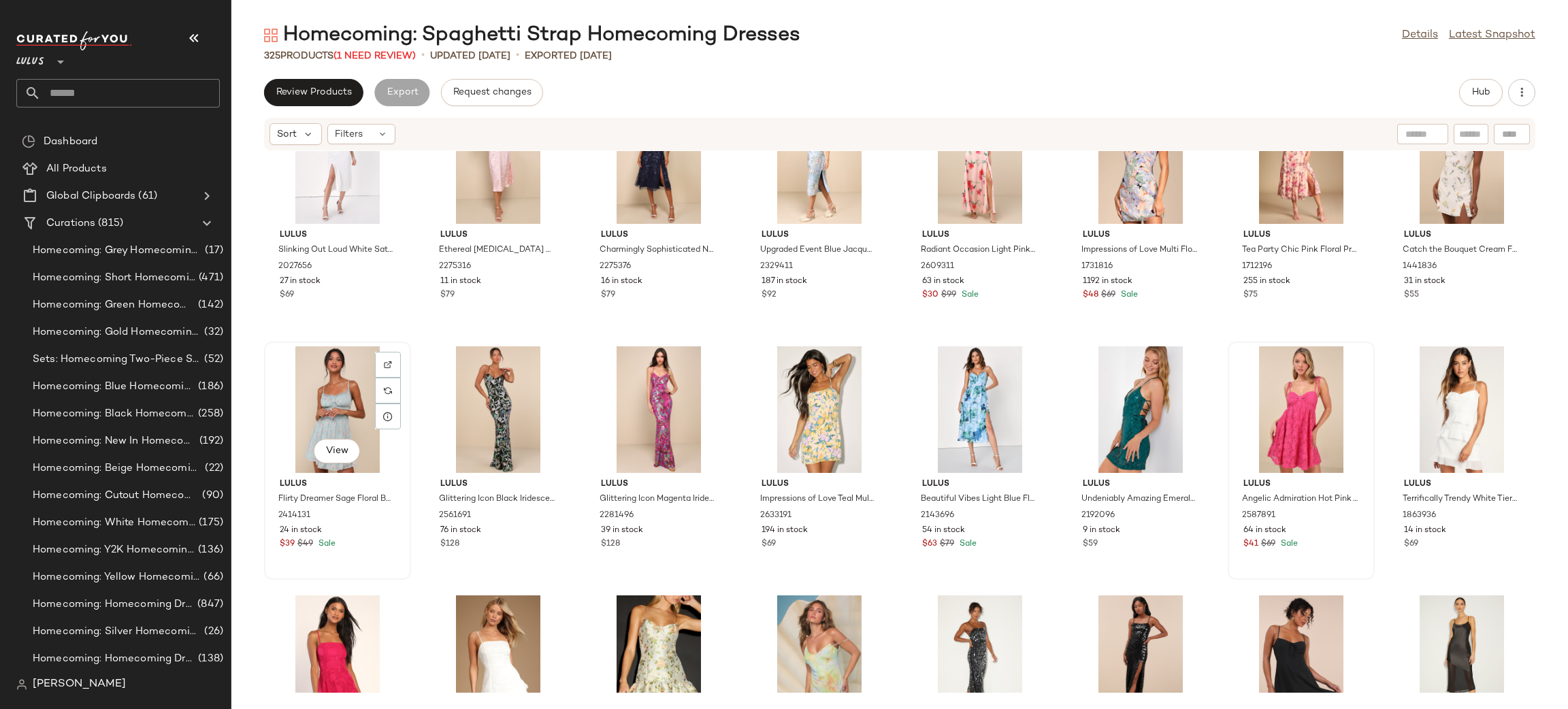
click at [345, 393] on div "View" at bounding box center [337, 410] width 137 height 127
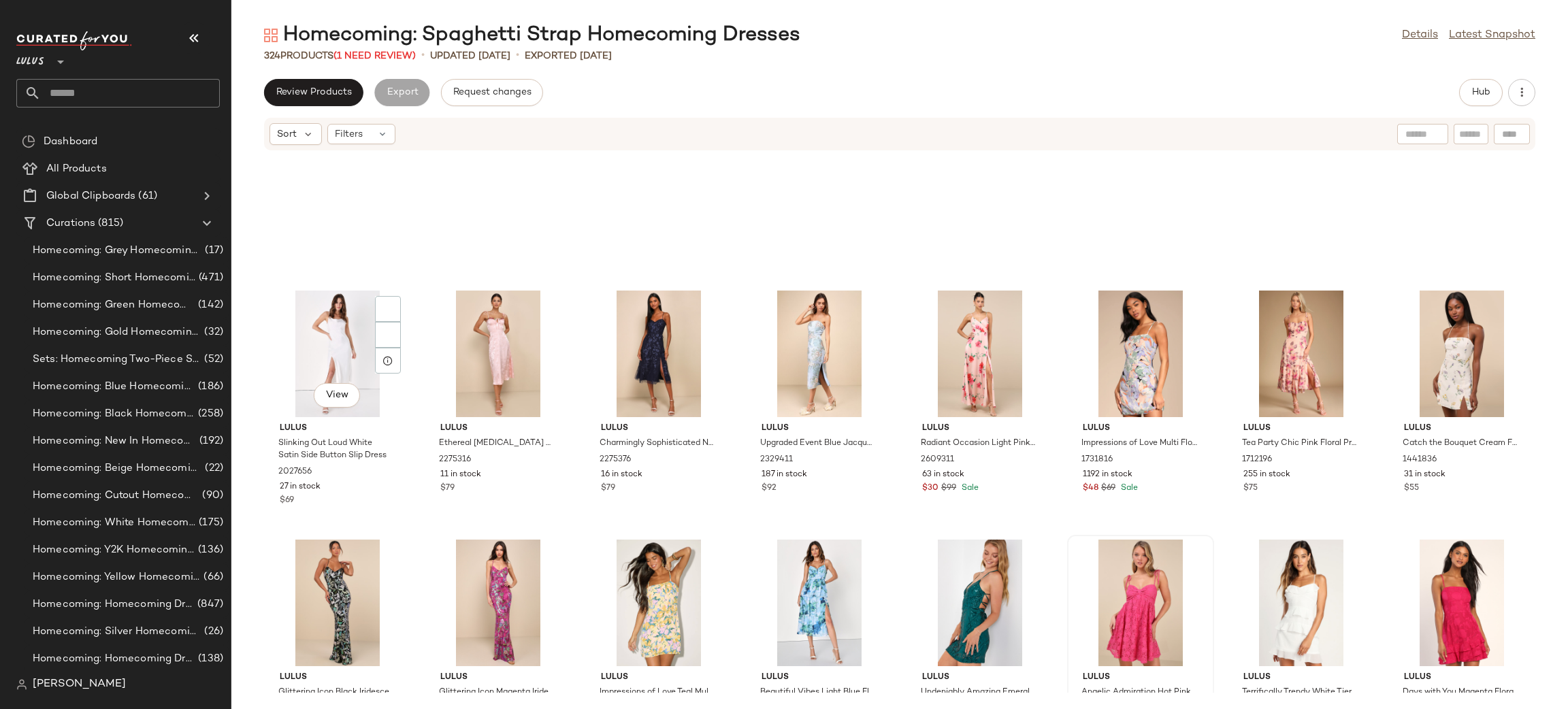
scroll to position [8574, 0]
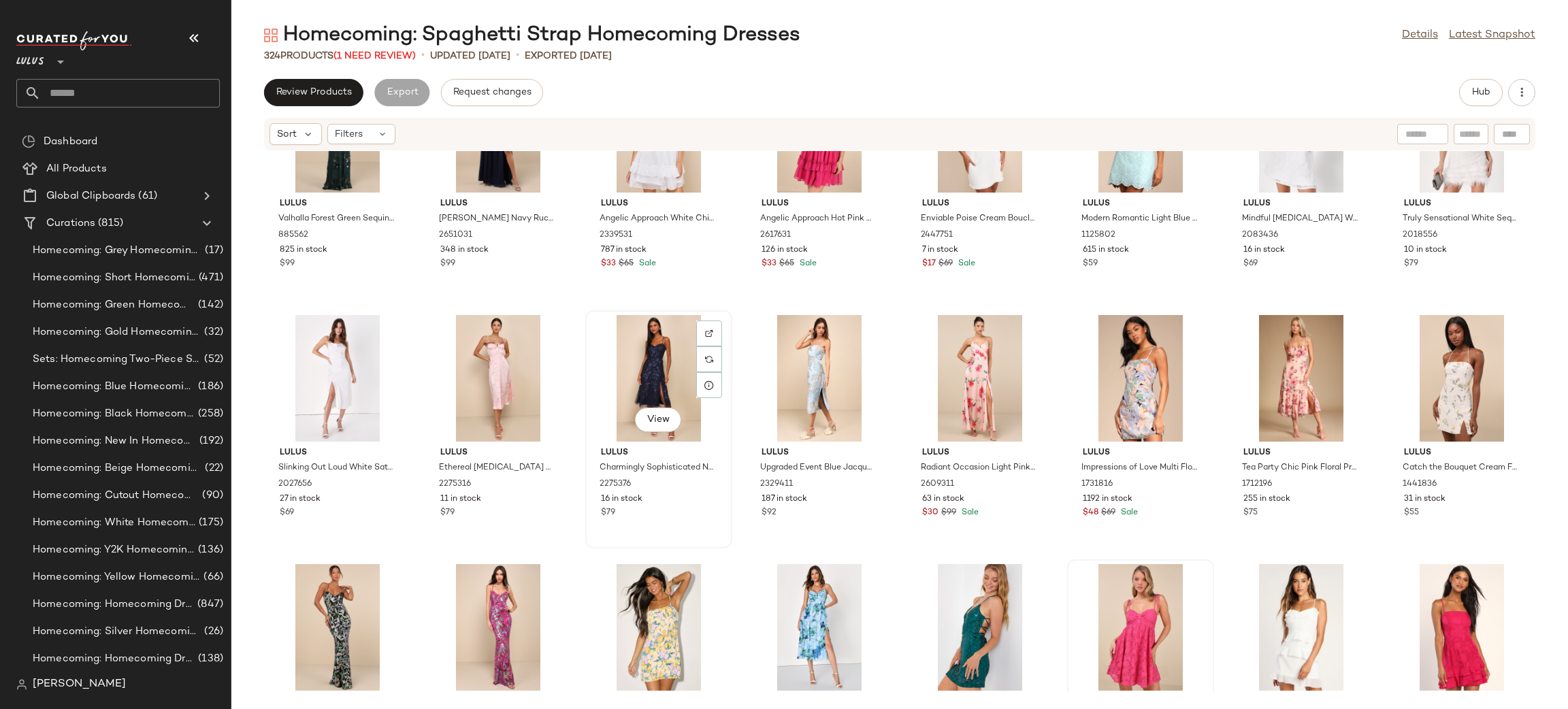
click at [654, 354] on div "View" at bounding box center [658, 379] width 137 height 127
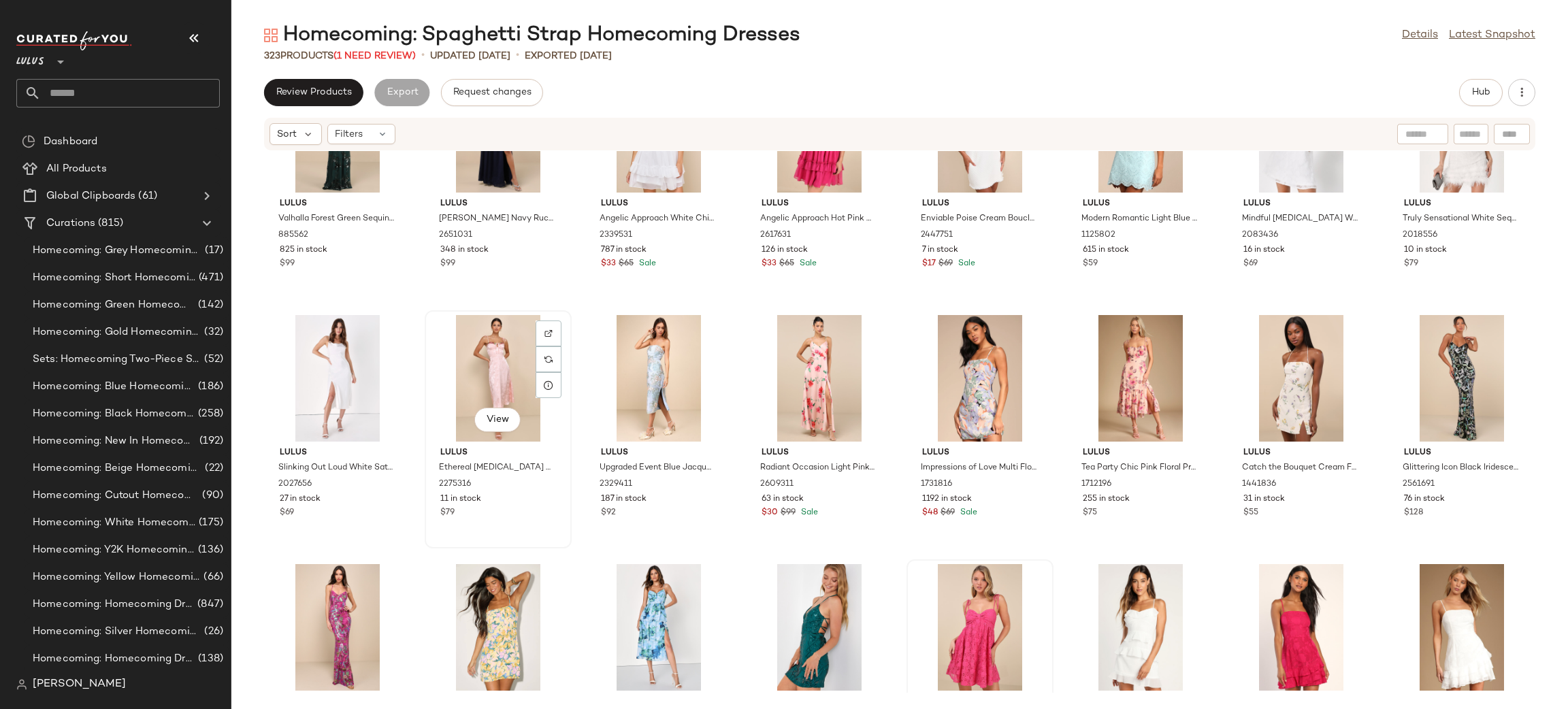
click at [500, 349] on div "View" at bounding box center [497, 379] width 137 height 127
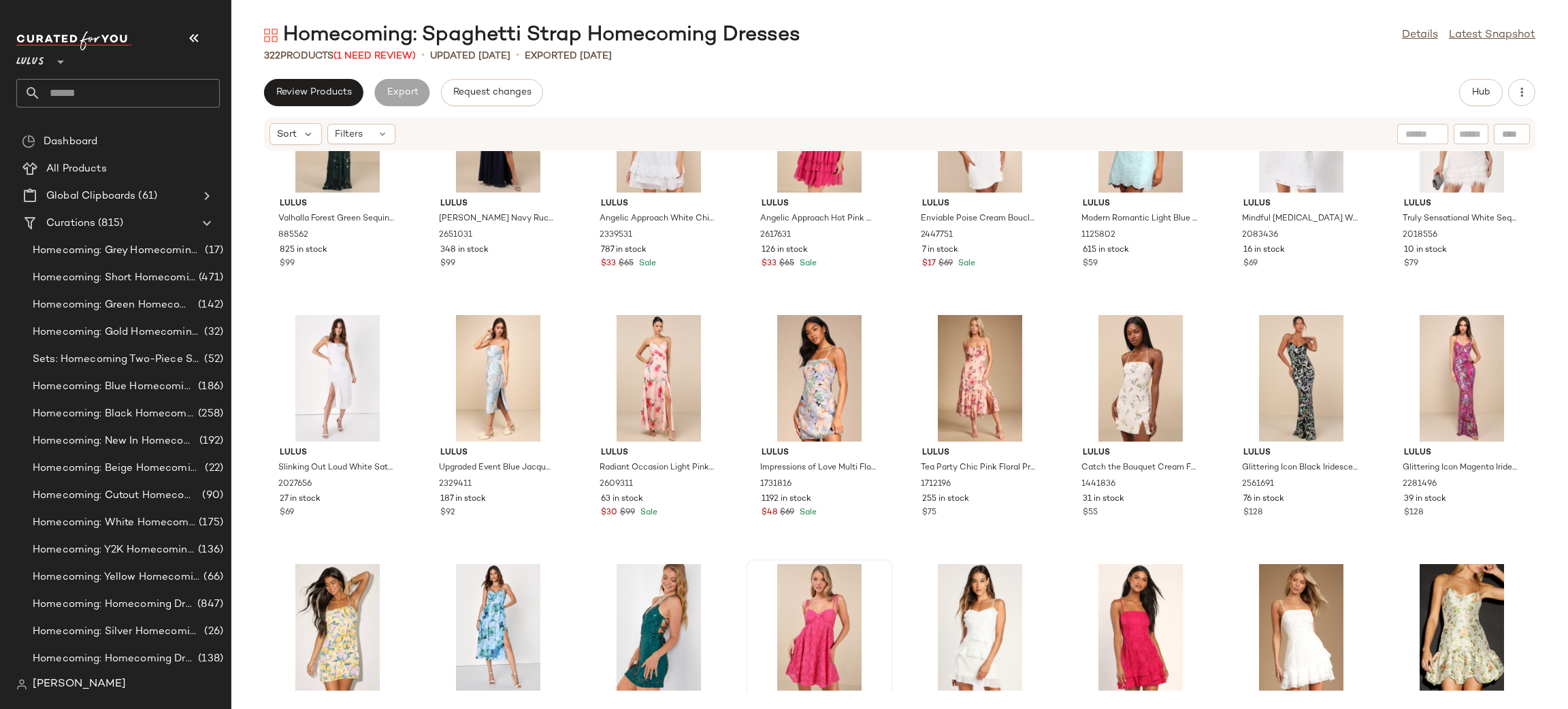
click at [500, 349] on div at bounding box center [497, 379] width 137 height 127
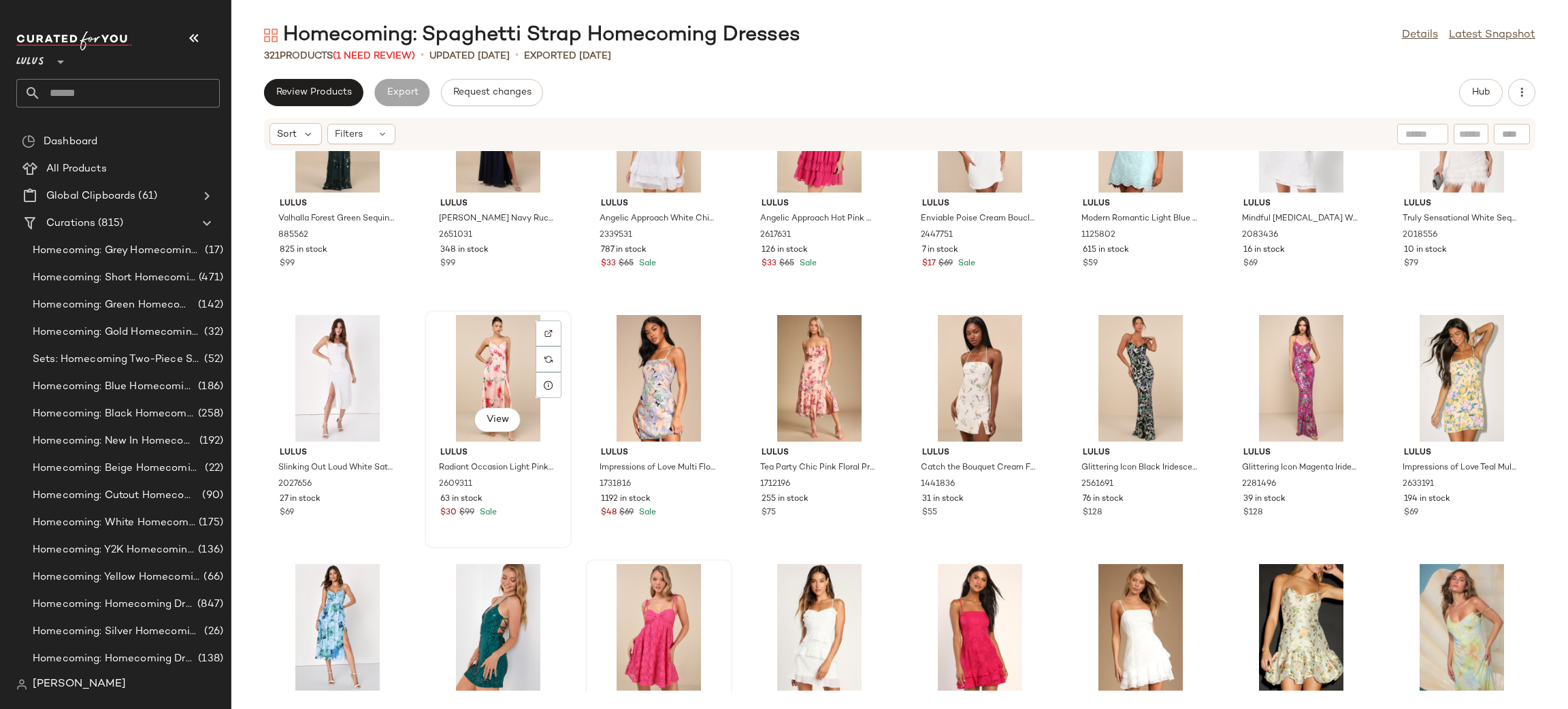
click at [487, 380] on div "View" at bounding box center [497, 379] width 137 height 127
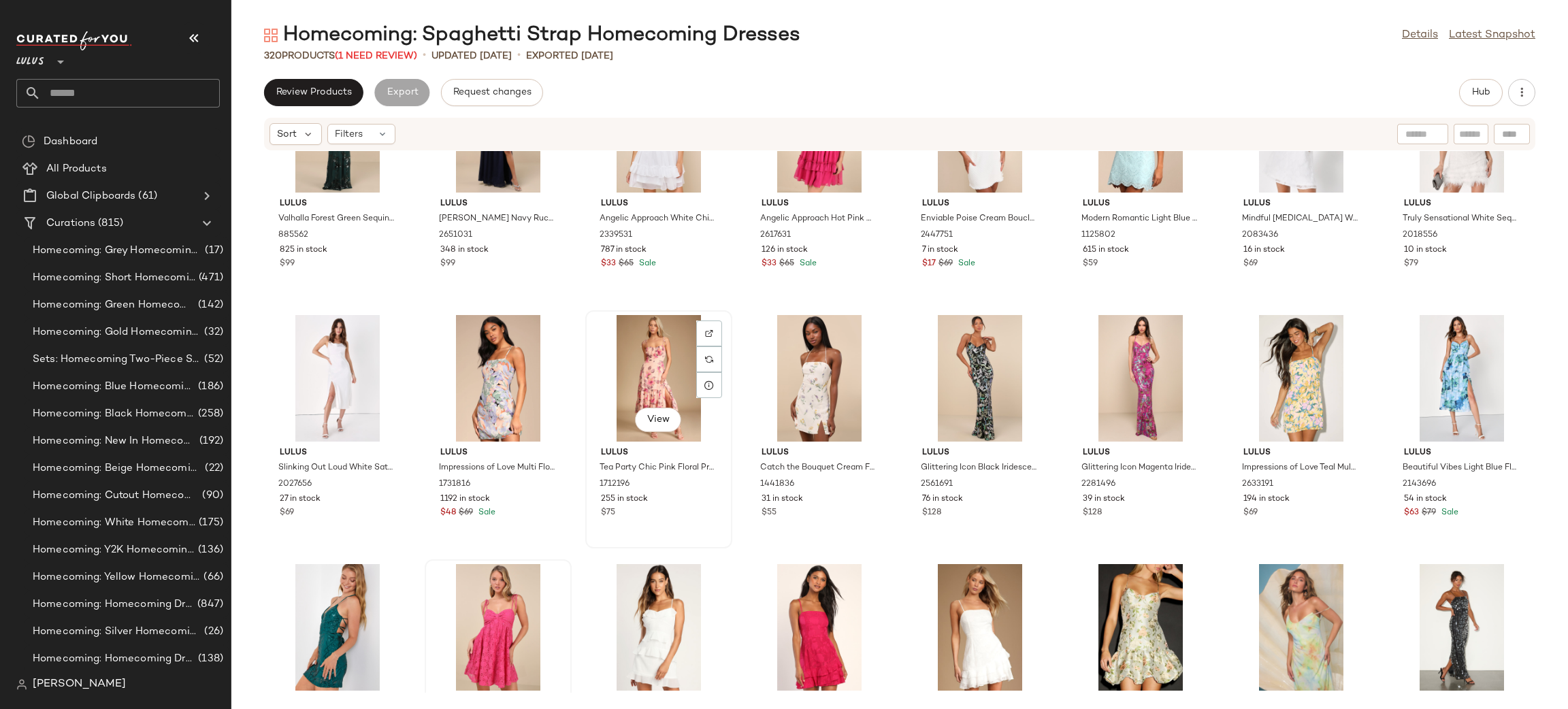
click at [650, 356] on div "View" at bounding box center [658, 379] width 137 height 127
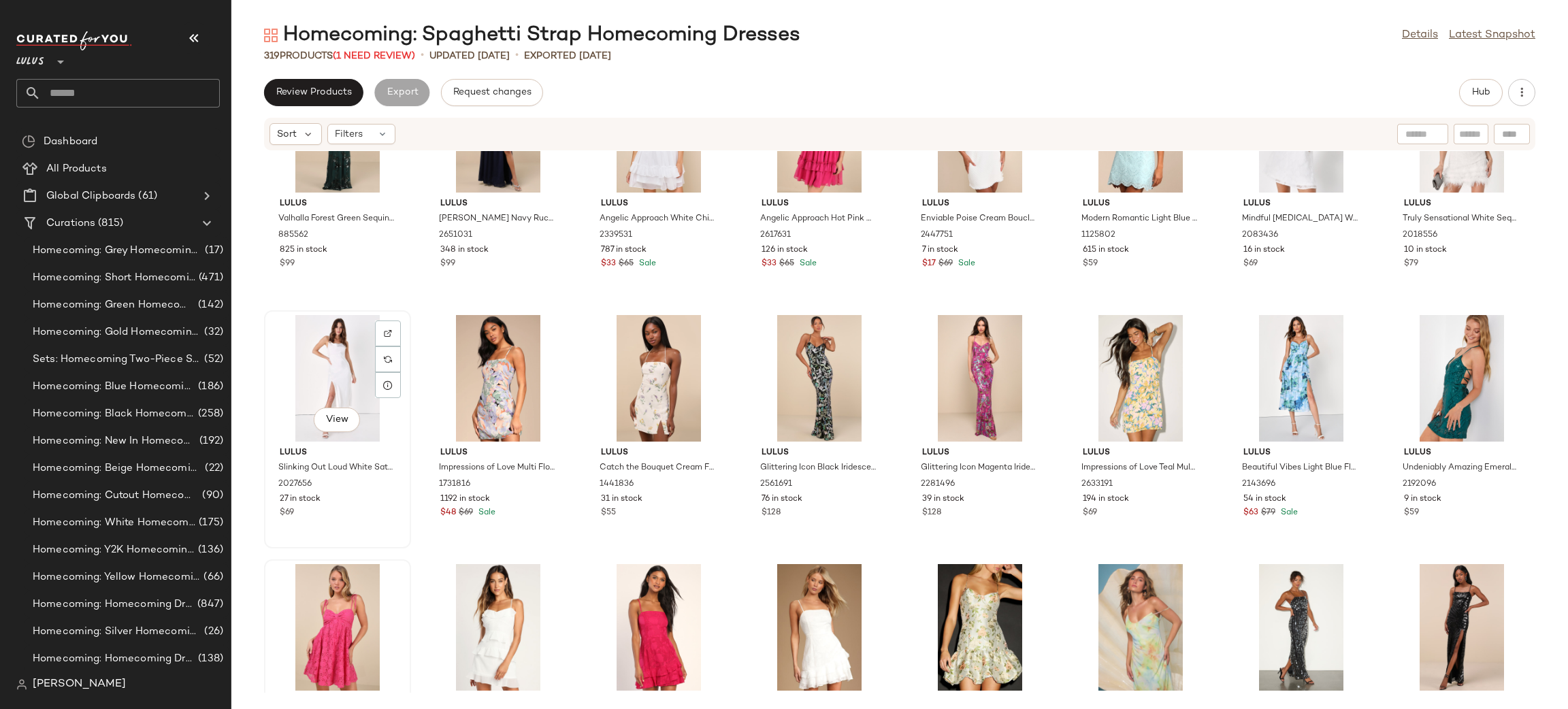
click at [323, 372] on div "View" at bounding box center [337, 379] width 137 height 127
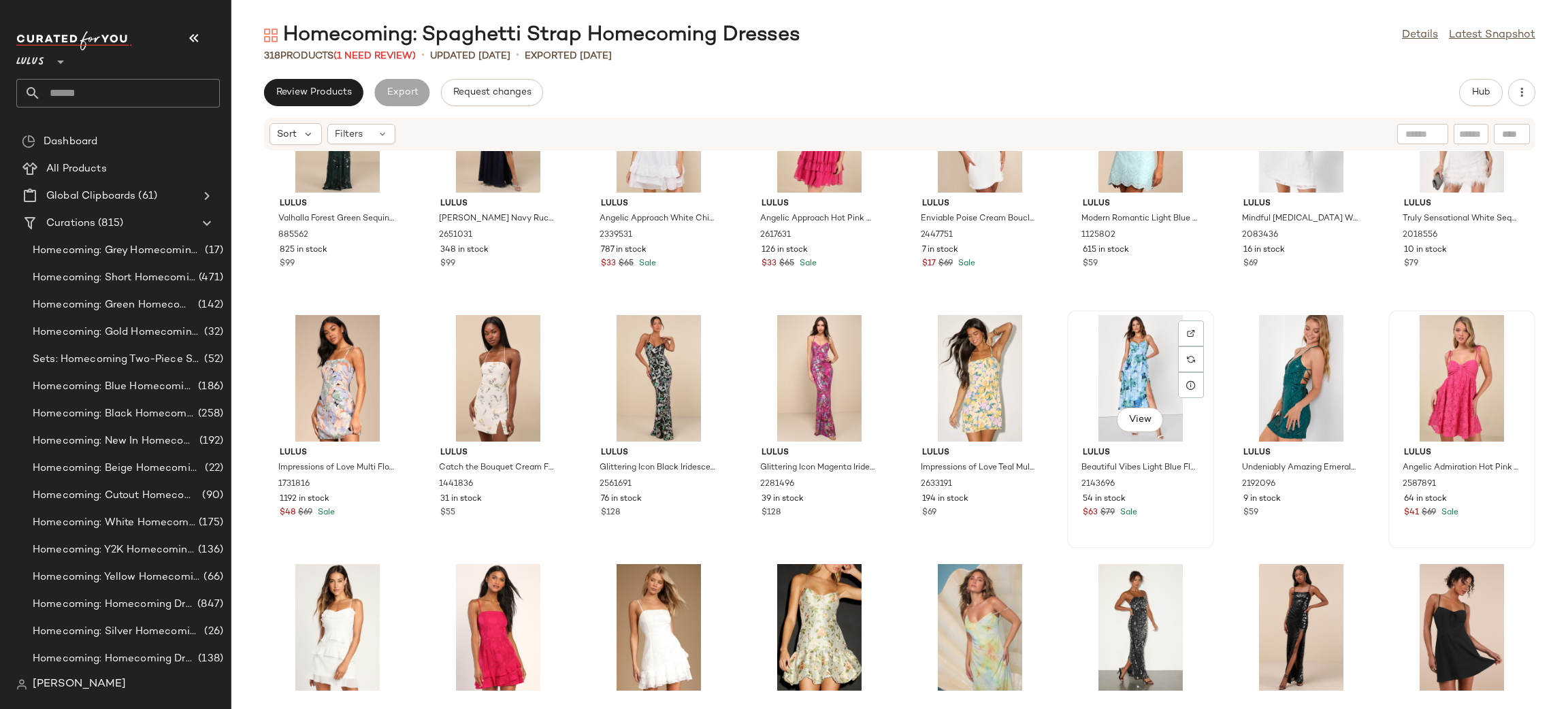
click at [1144, 364] on div "View" at bounding box center [1140, 379] width 137 height 127
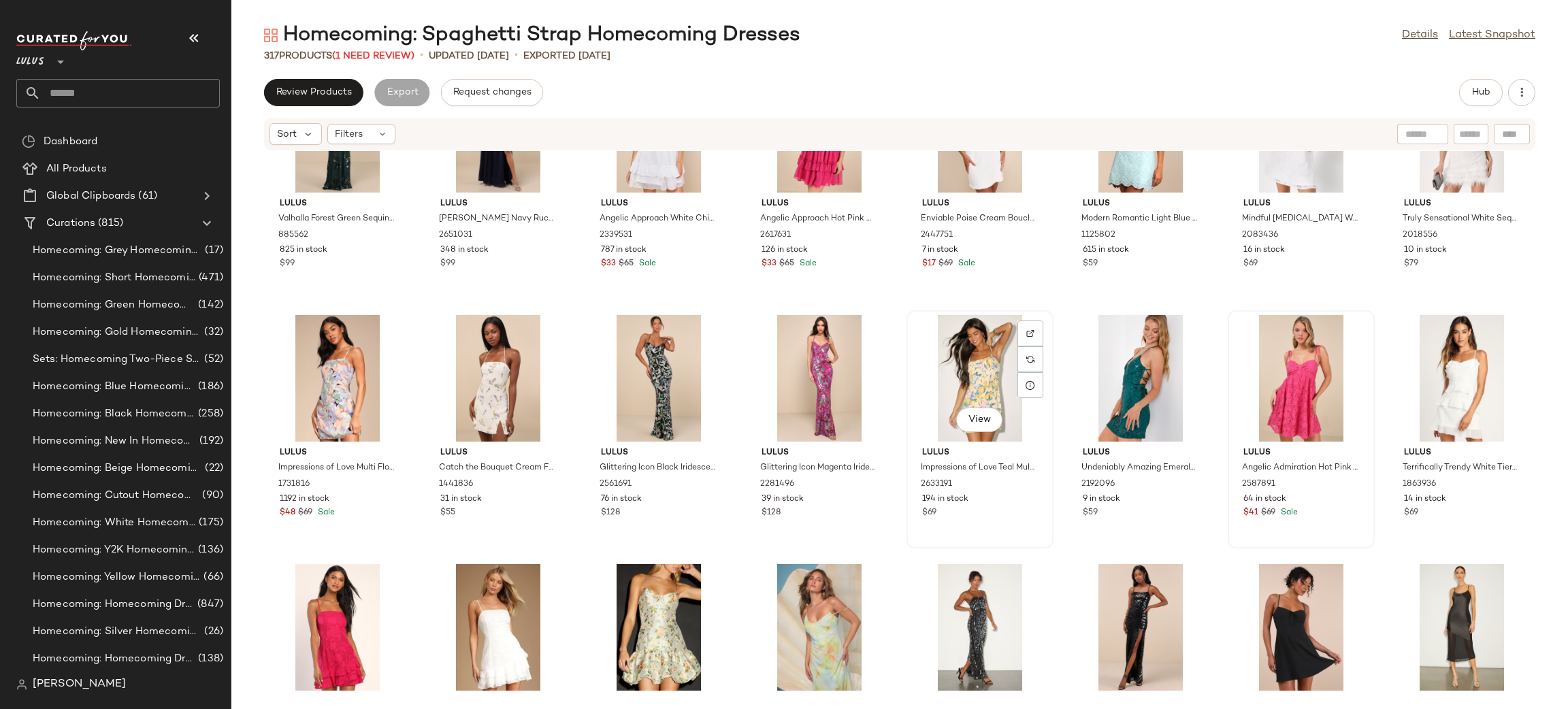
click at [978, 377] on div "View" at bounding box center [979, 379] width 137 height 127
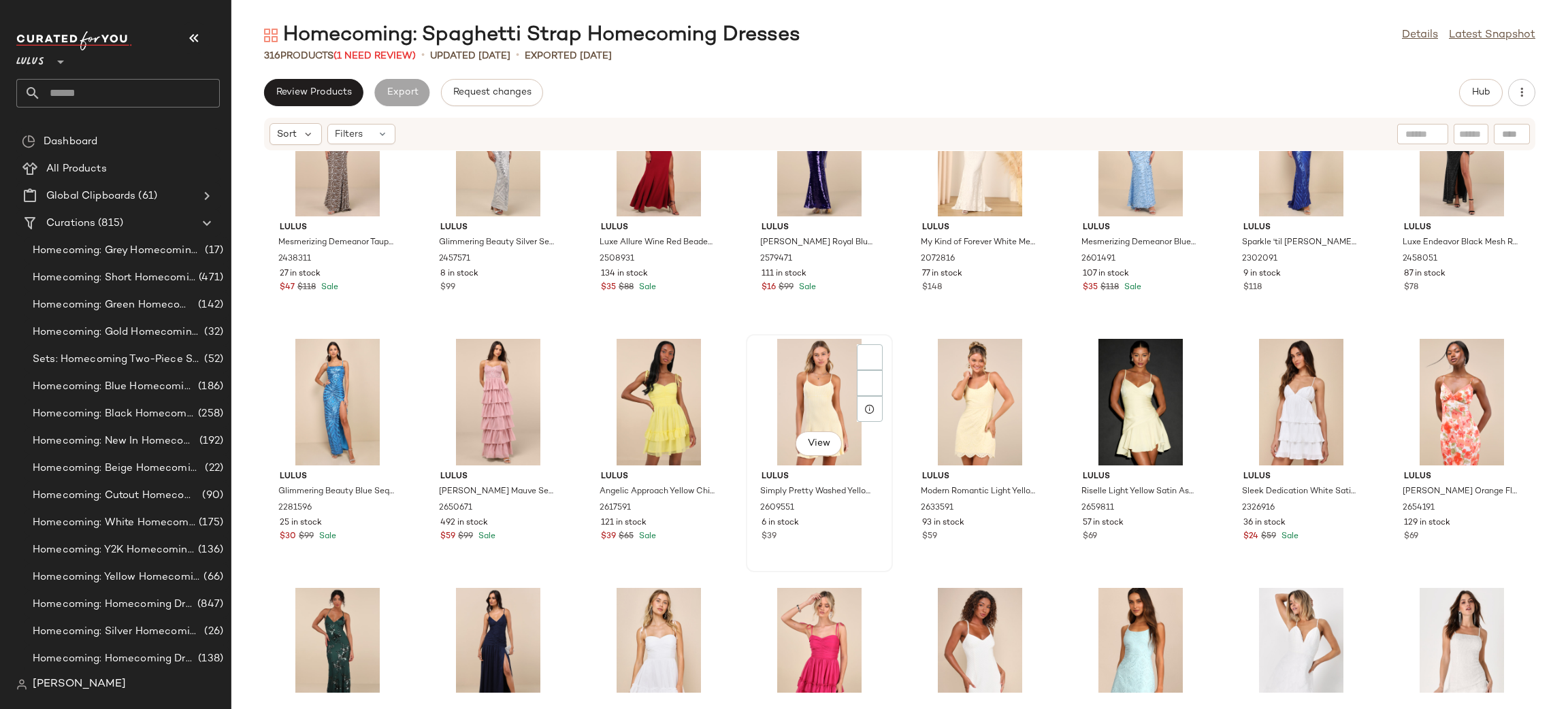
scroll to position [8049, 0]
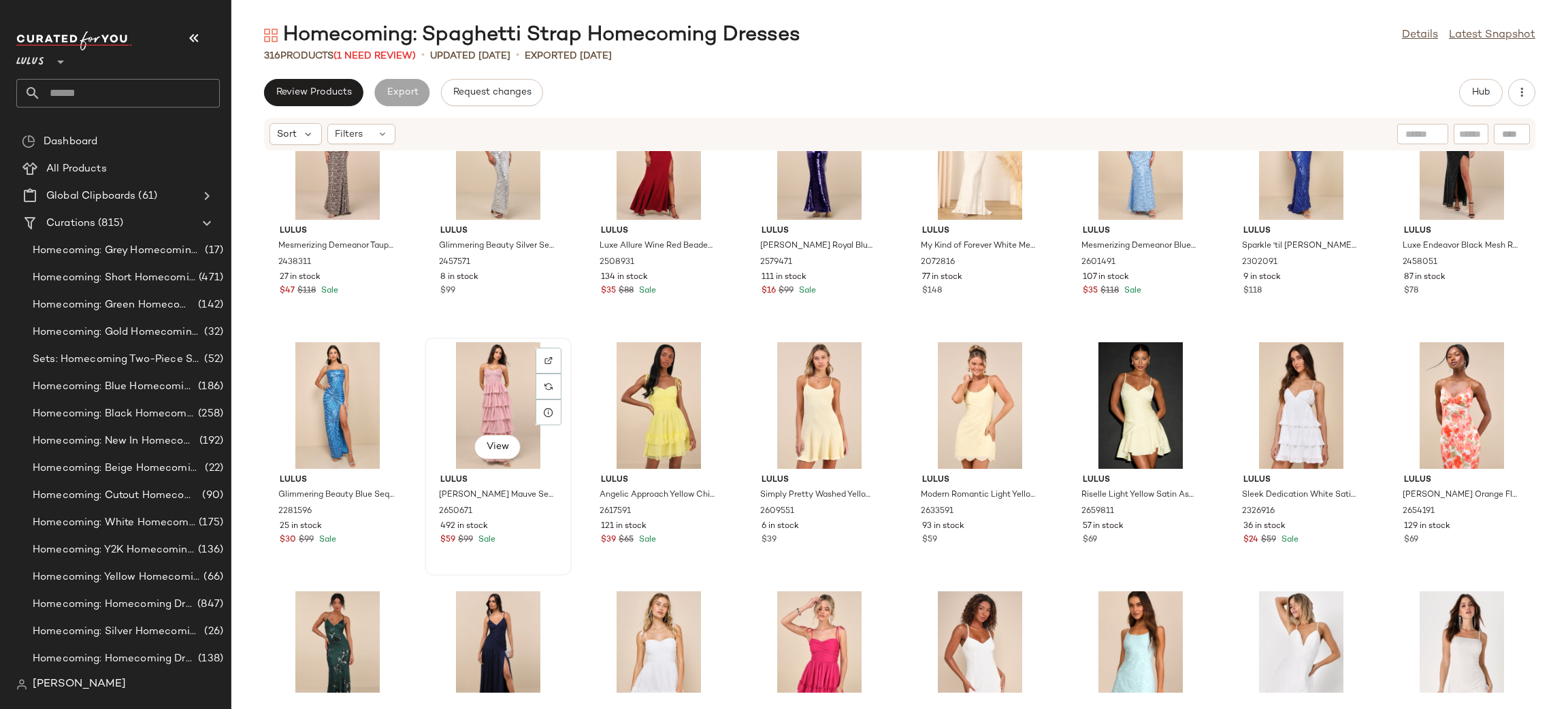
click at [471, 402] on div "View" at bounding box center [497, 406] width 137 height 127
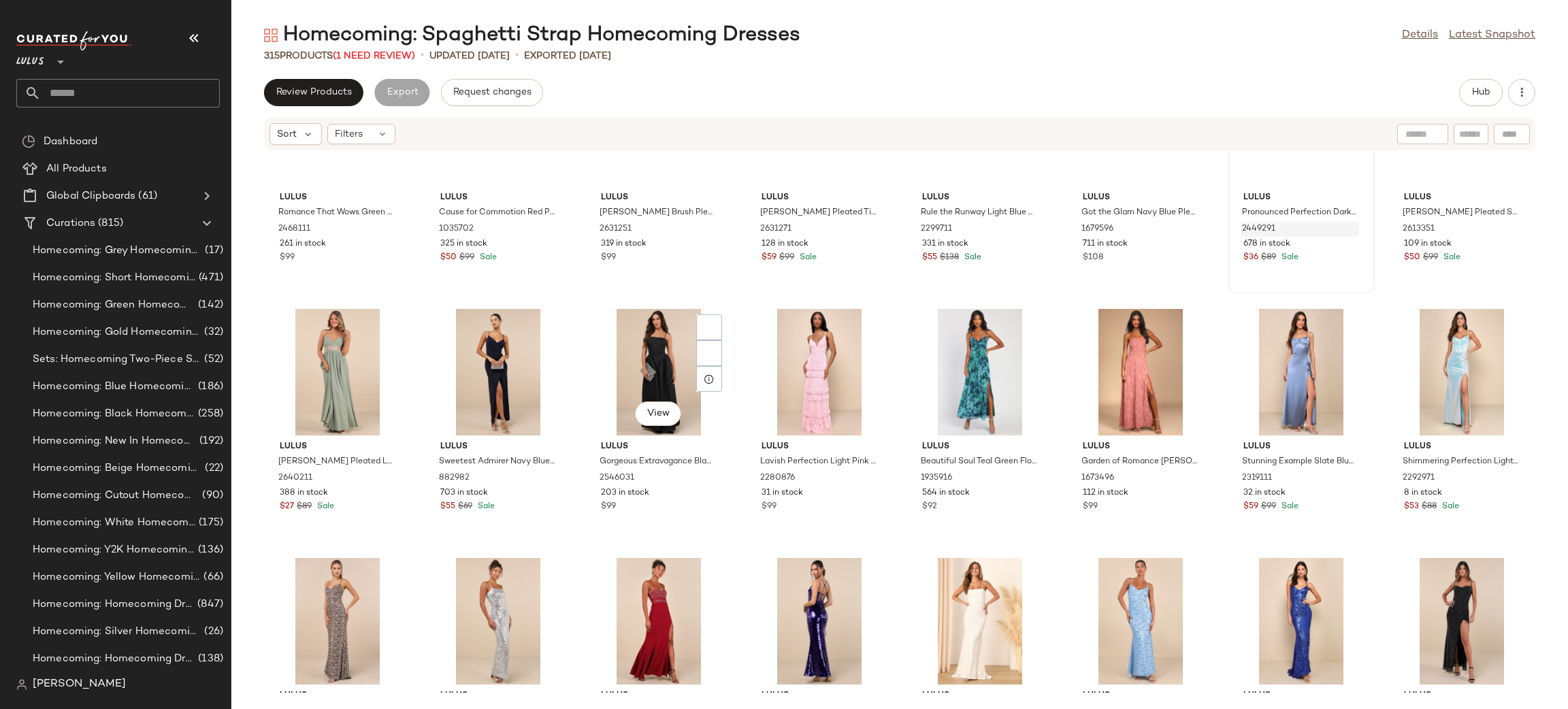
scroll to position [7583, 0]
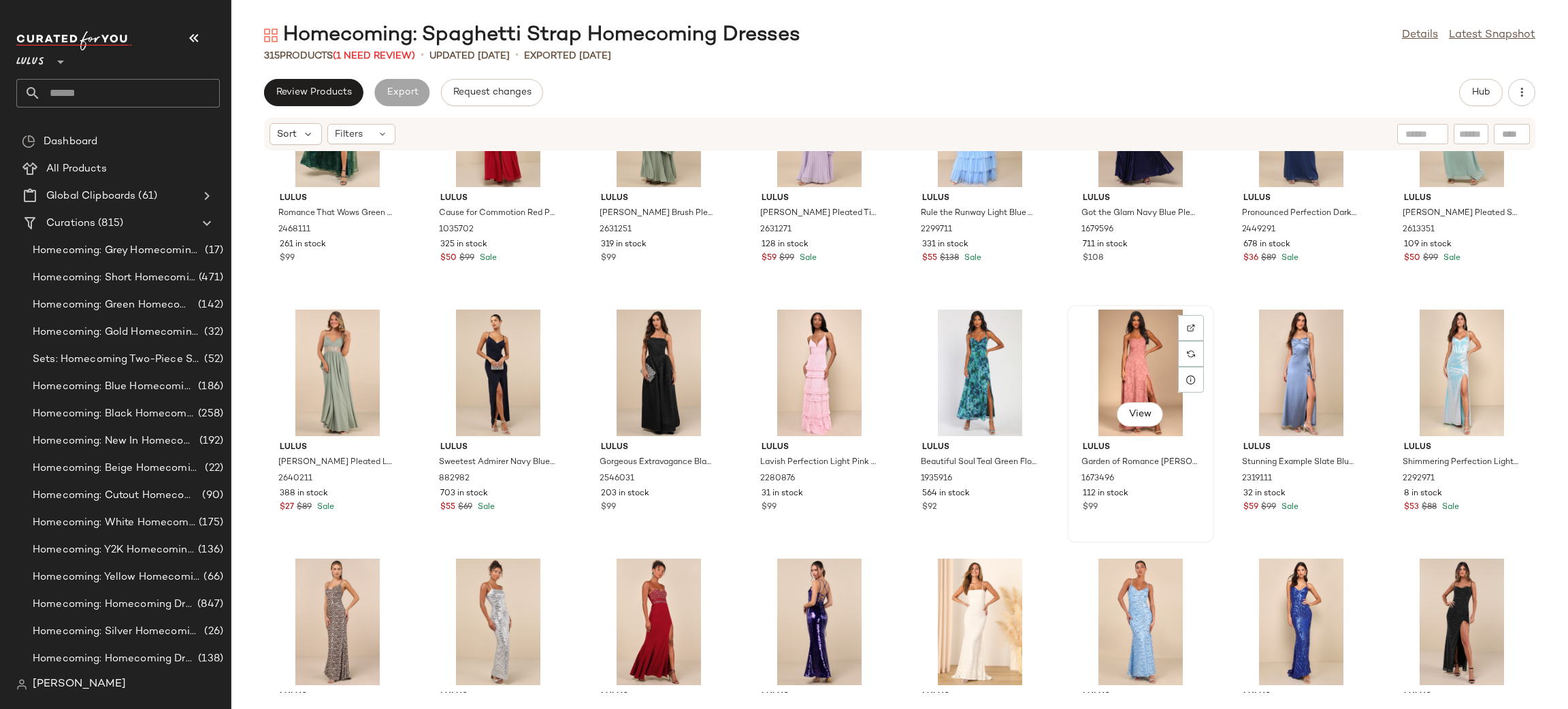
click at [1114, 376] on div "View" at bounding box center [1140, 373] width 137 height 127
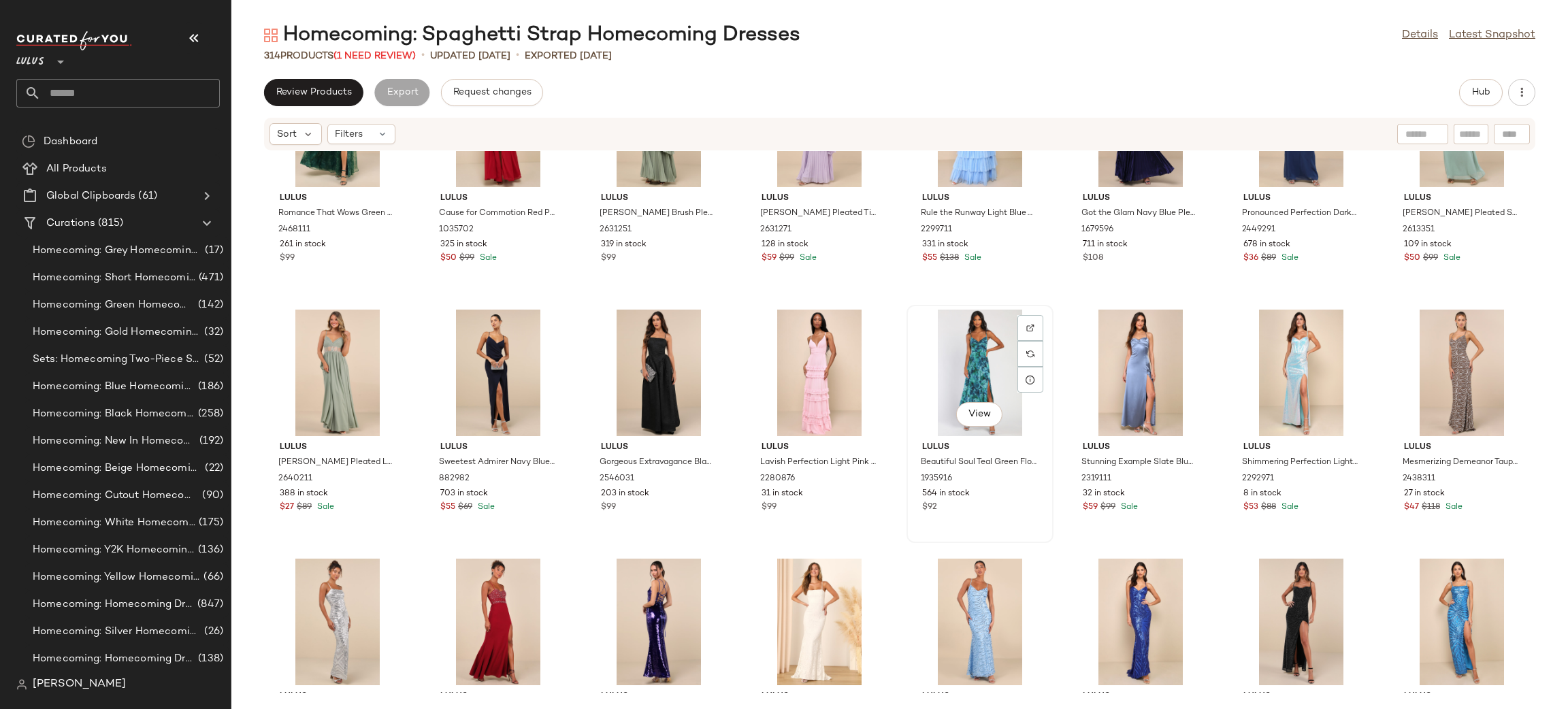
click at [980, 393] on div "View" at bounding box center [979, 373] width 137 height 127
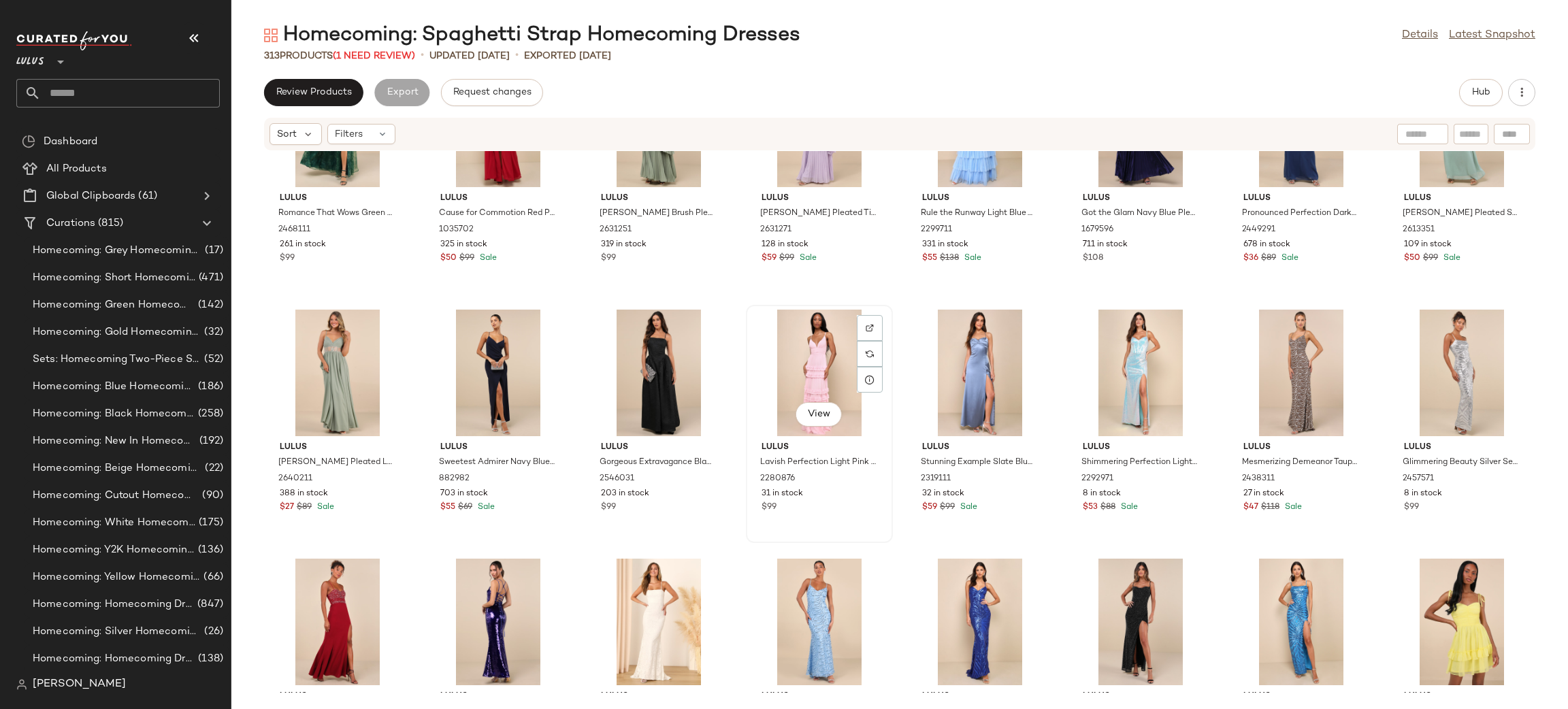
click at [821, 359] on div "View" at bounding box center [819, 373] width 137 height 127
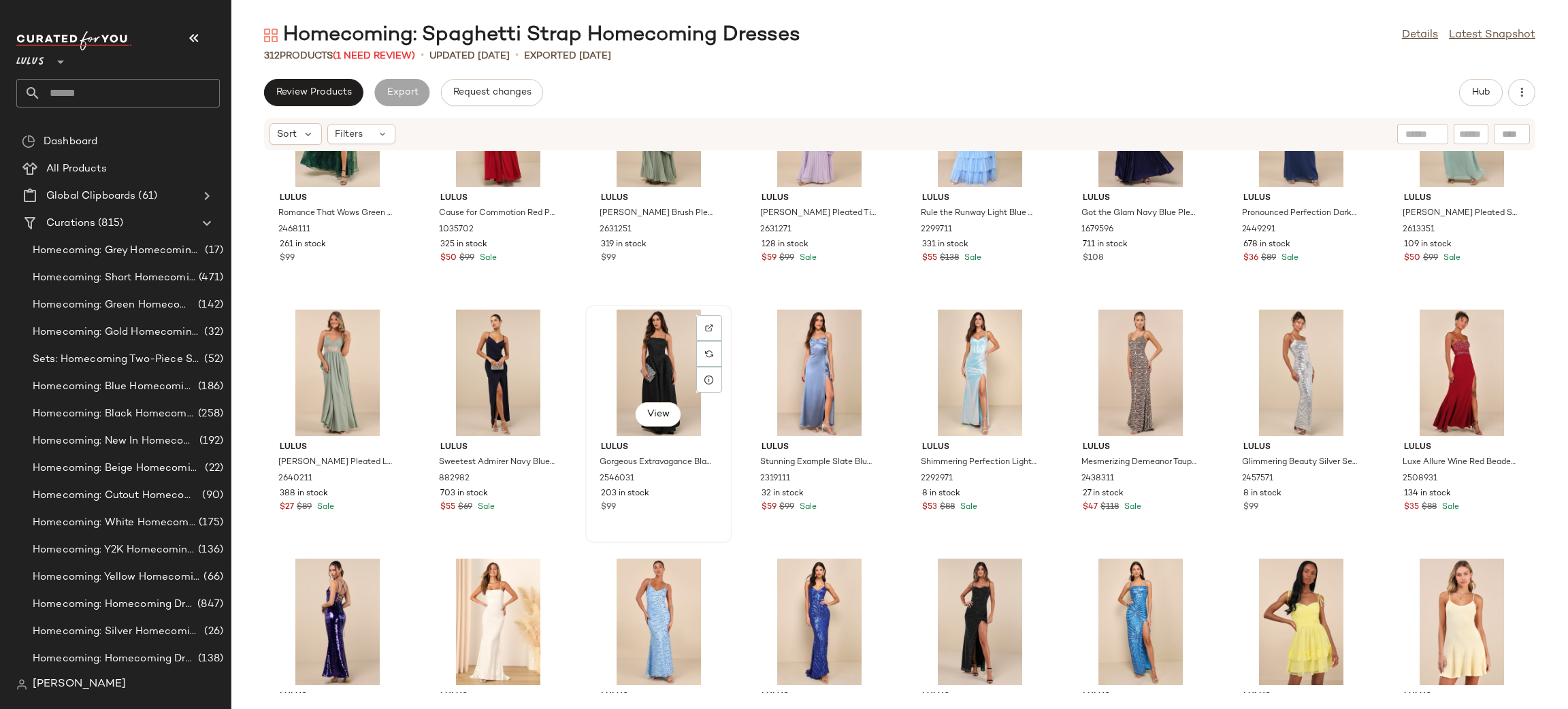
click at [657, 382] on div "View" at bounding box center [658, 373] width 137 height 127
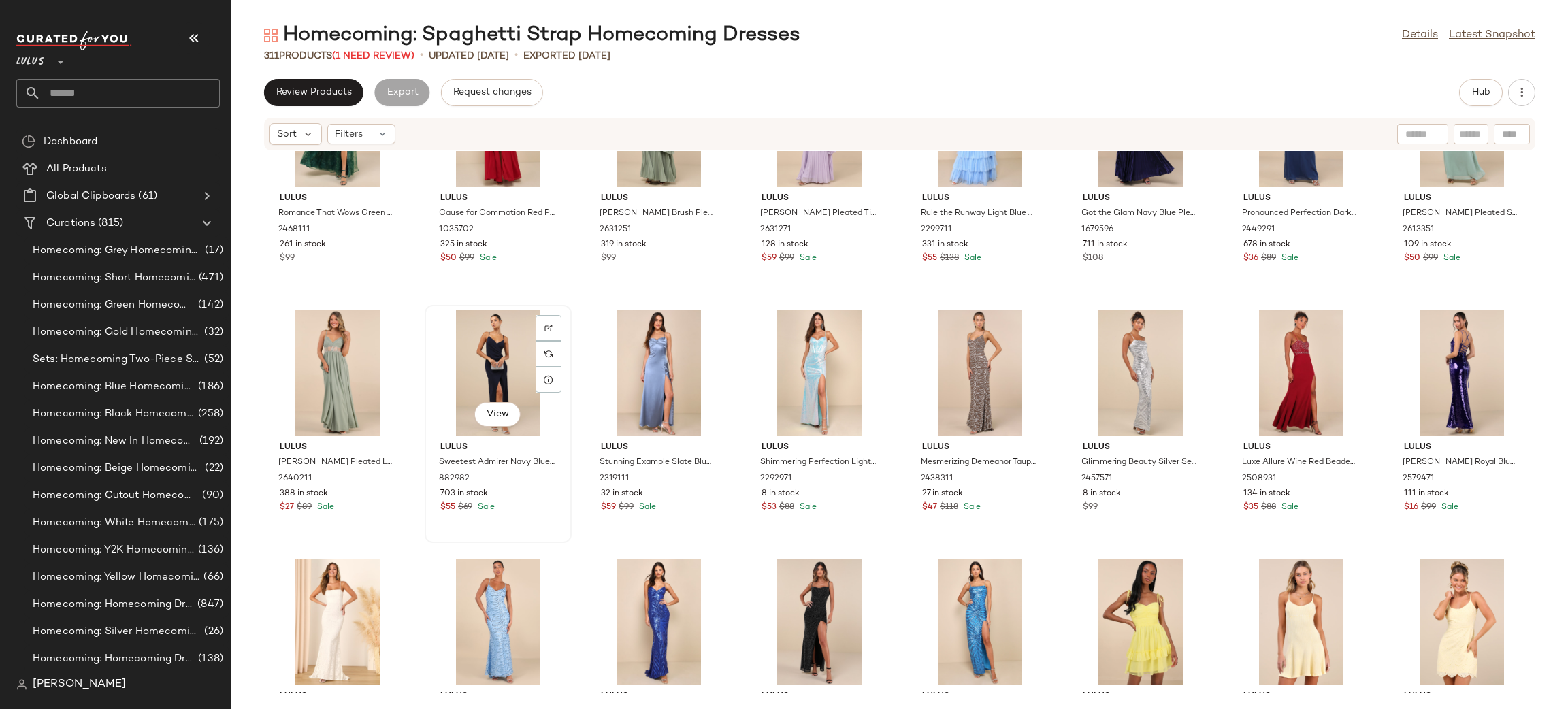
click at [458, 364] on div "View" at bounding box center [497, 373] width 137 height 127
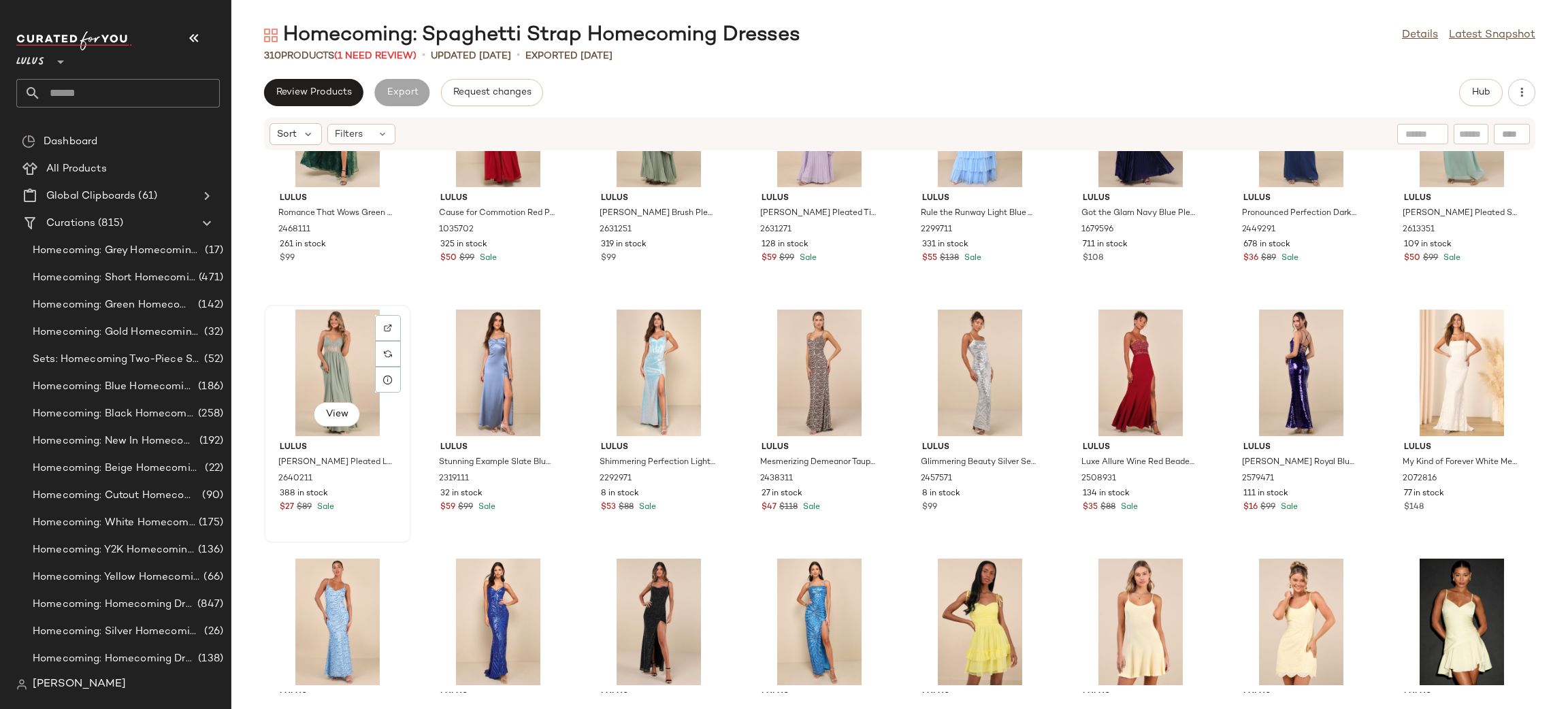
click at [345, 388] on div "View" at bounding box center [337, 373] width 137 height 127
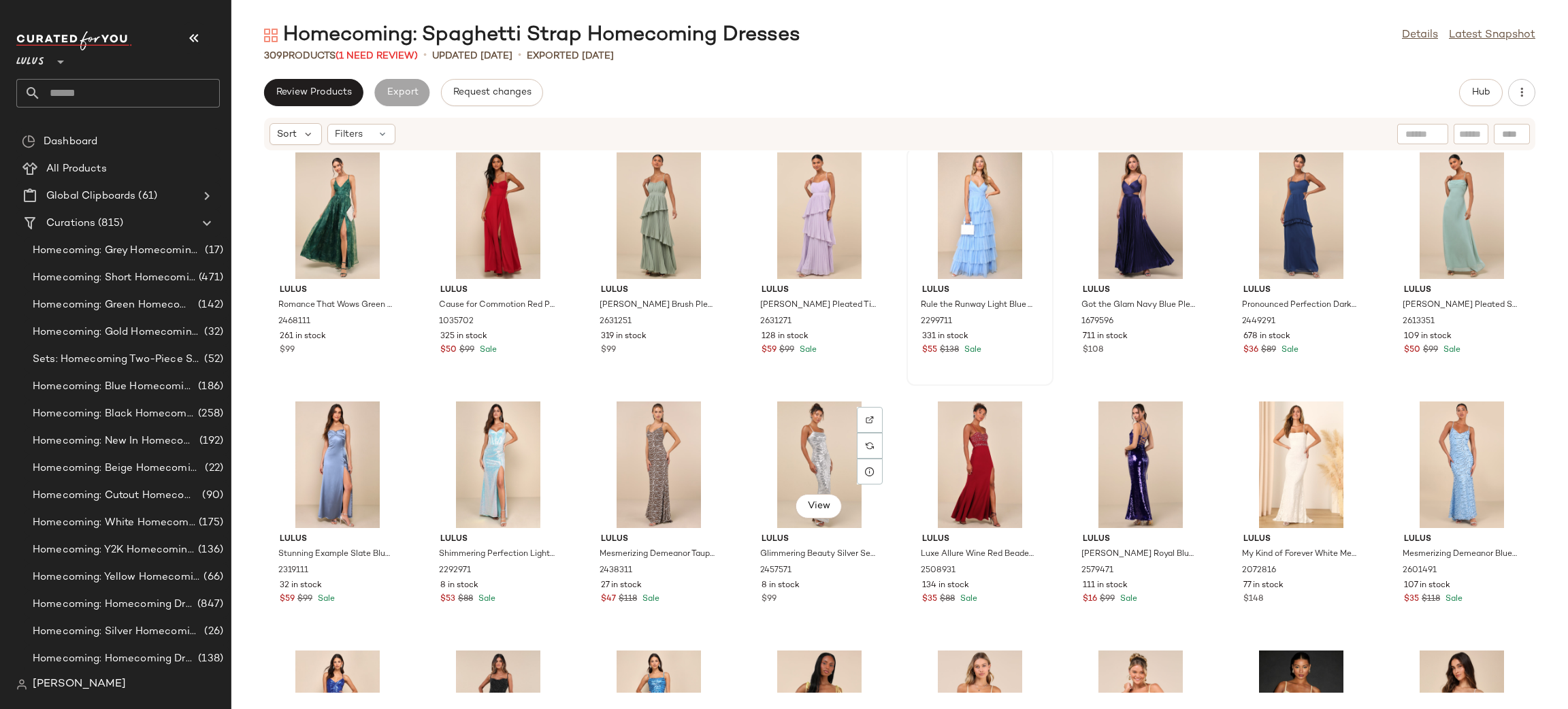
scroll to position [7449, 0]
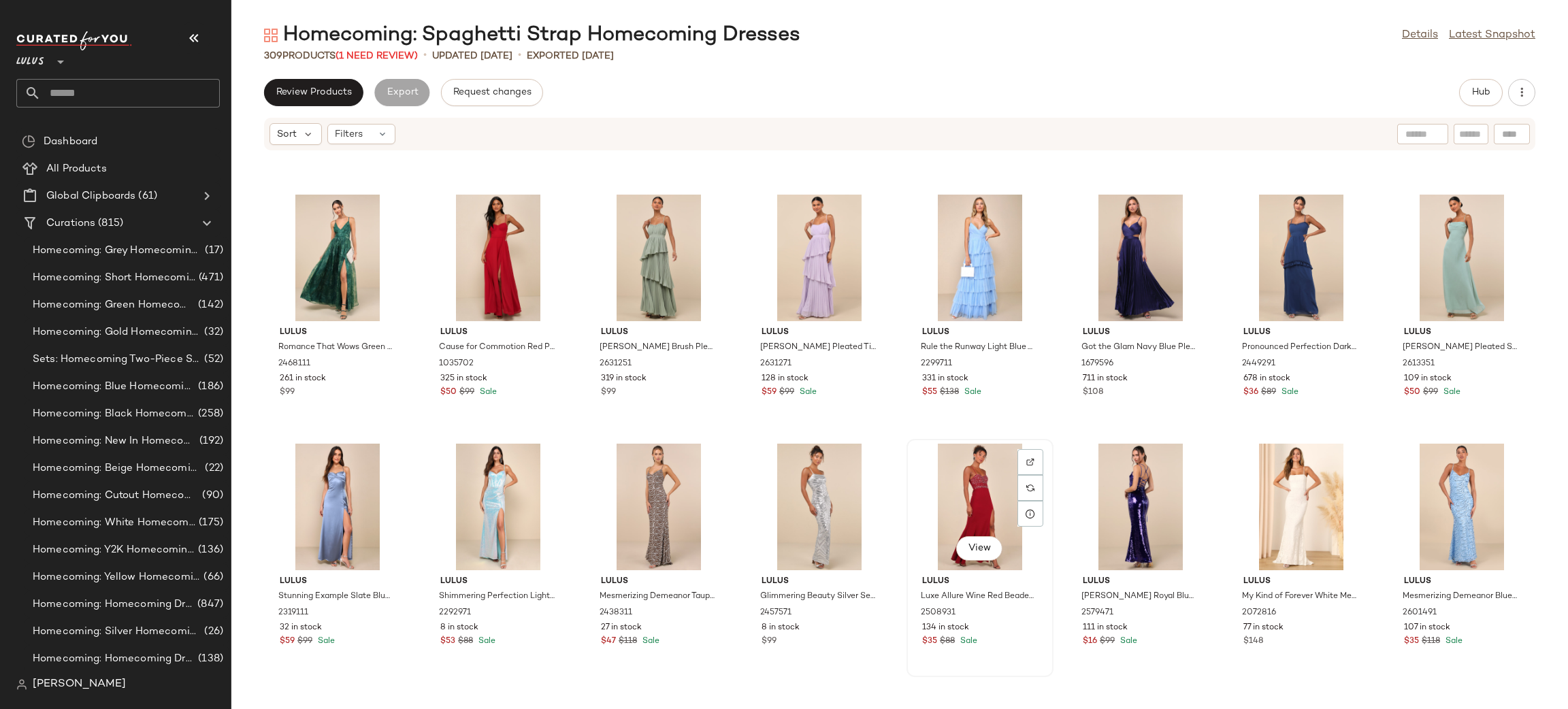
click at [968, 505] on div "View" at bounding box center [979, 507] width 137 height 127
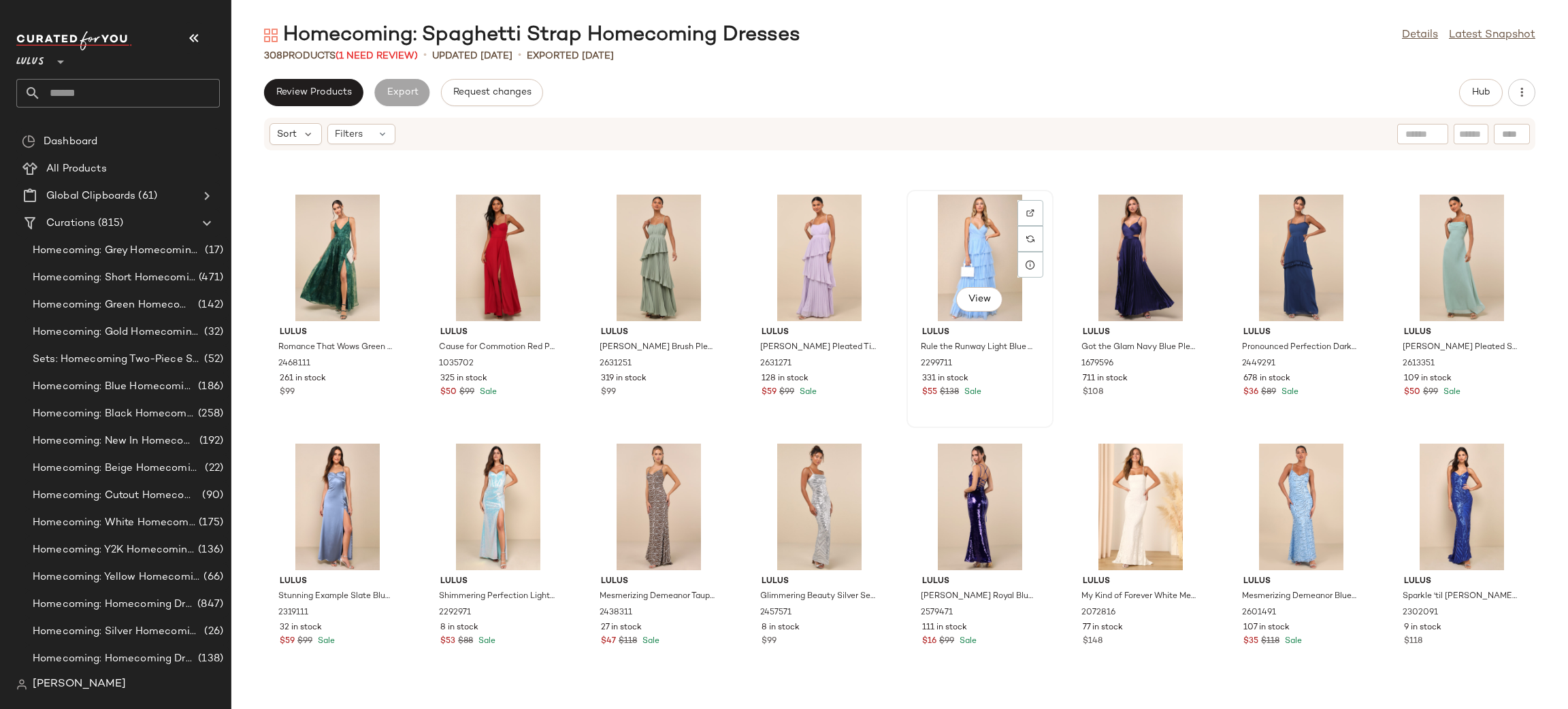
click at [971, 217] on div "View" at bounding box center [979, 258] width 137 height 127
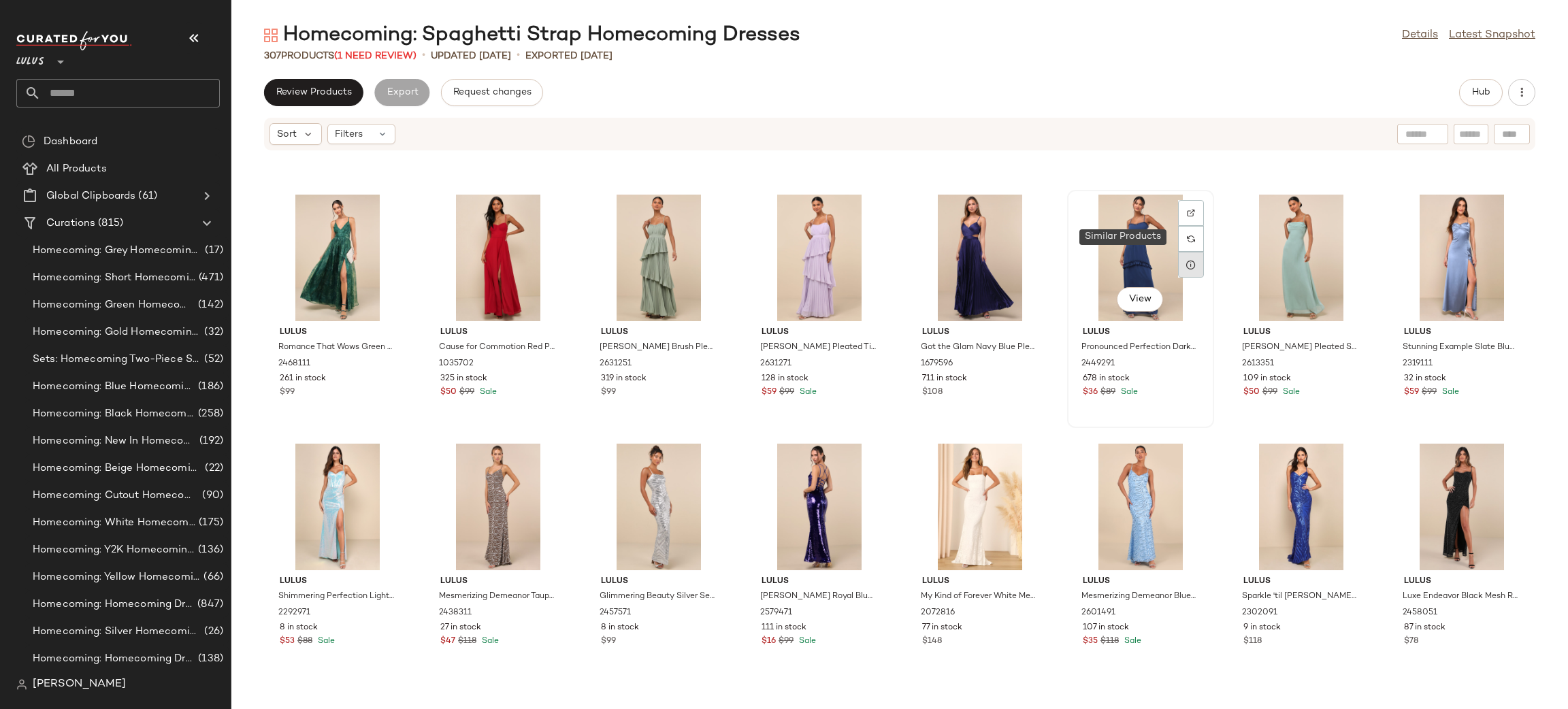
click at [1178, 268] on div at bounding box center [1191, 265] width 26 height 26
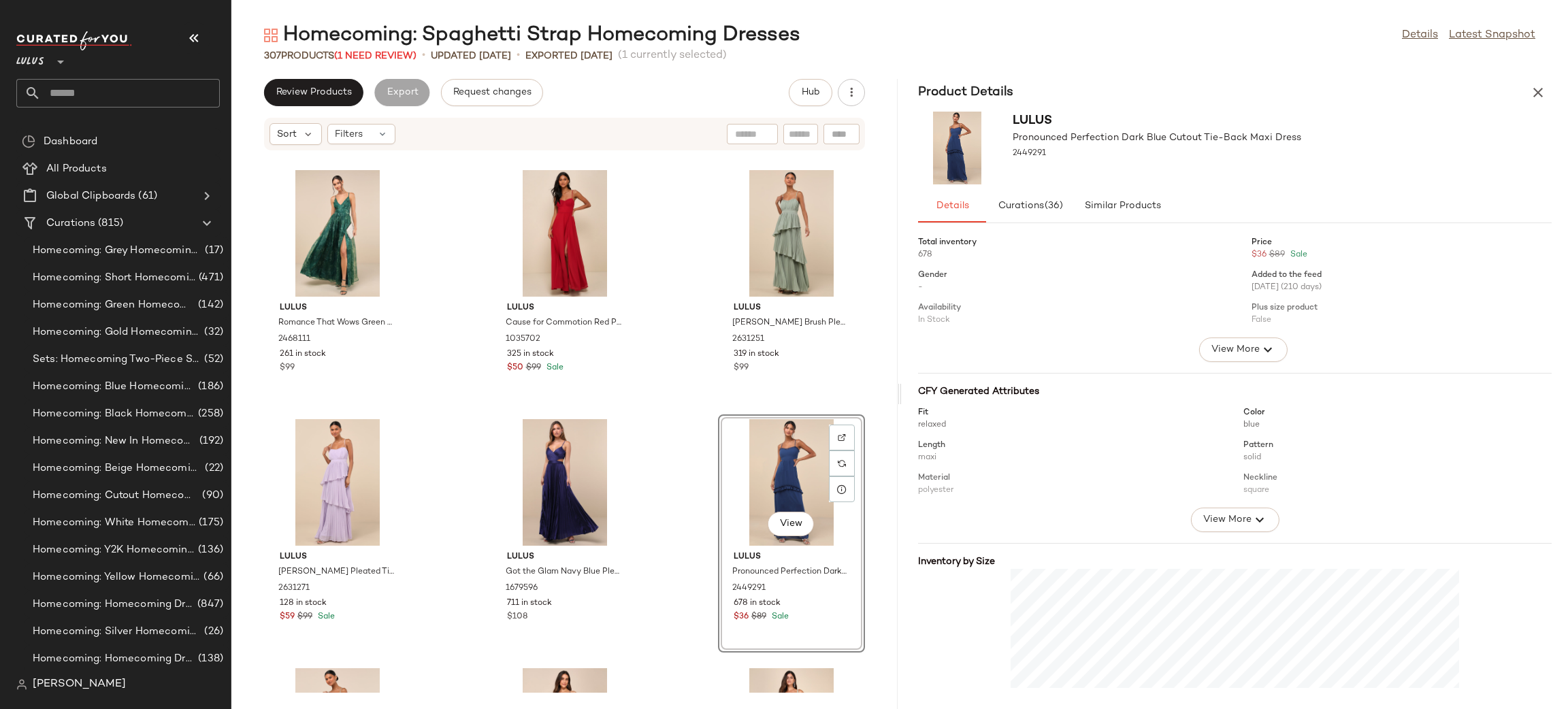
click at [1553, 81] on div "Product Details" at bounding box center [1235, 92] width 667 height 27
click at [1545, 87] on icon "button" at bounding box center [1538, 93] width 16 height 16
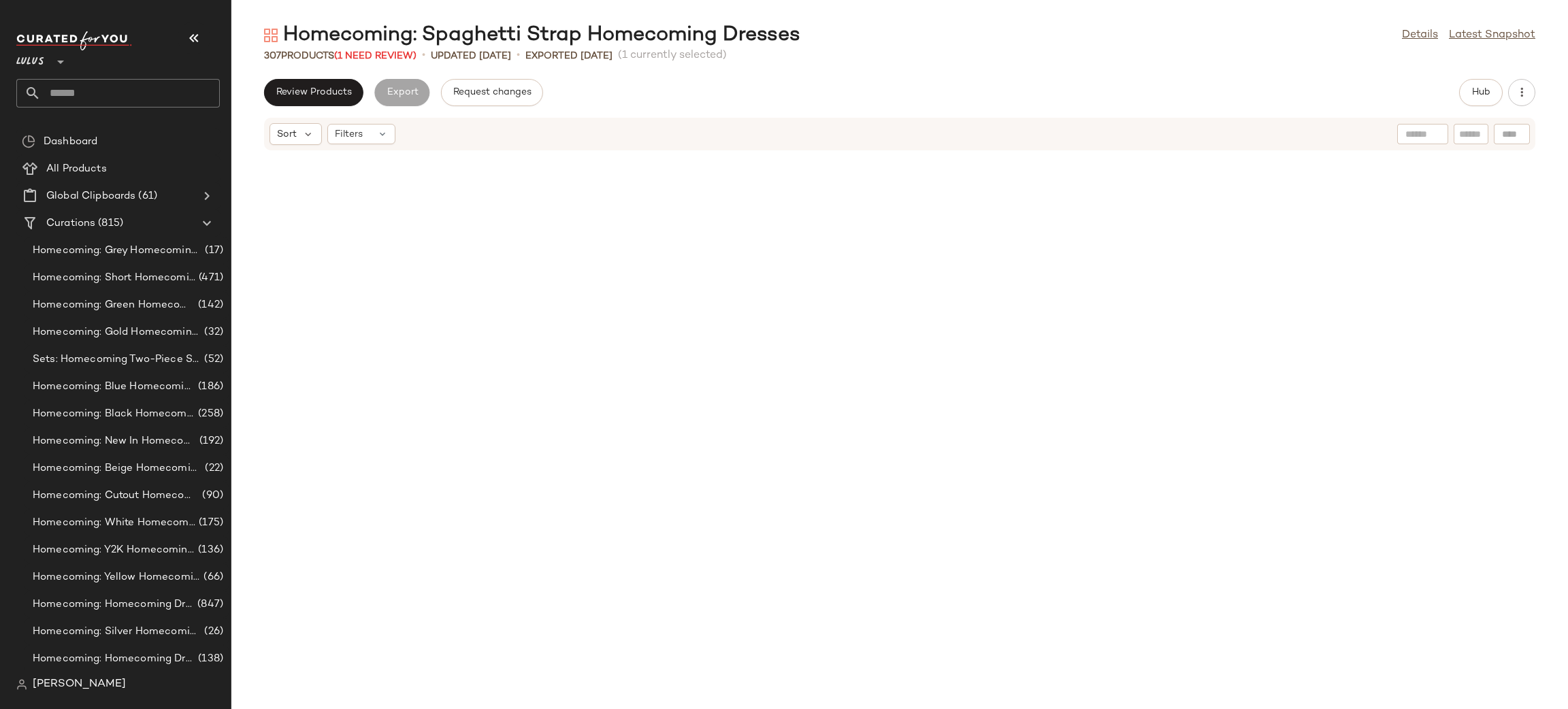
scroll to position [7224, 0]
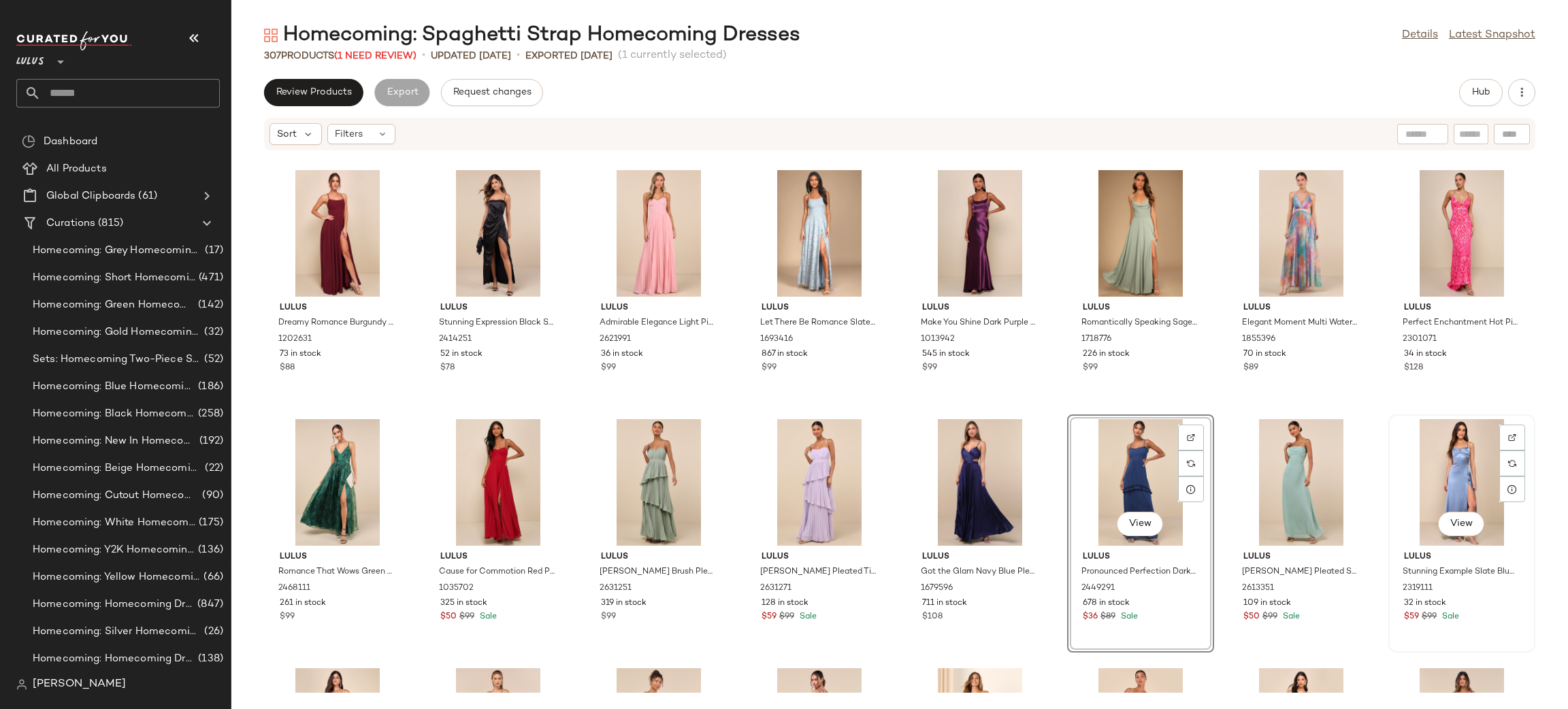
click at [1436, 468] on div "View" at bounding box center [1462, 483] width 137 height 127
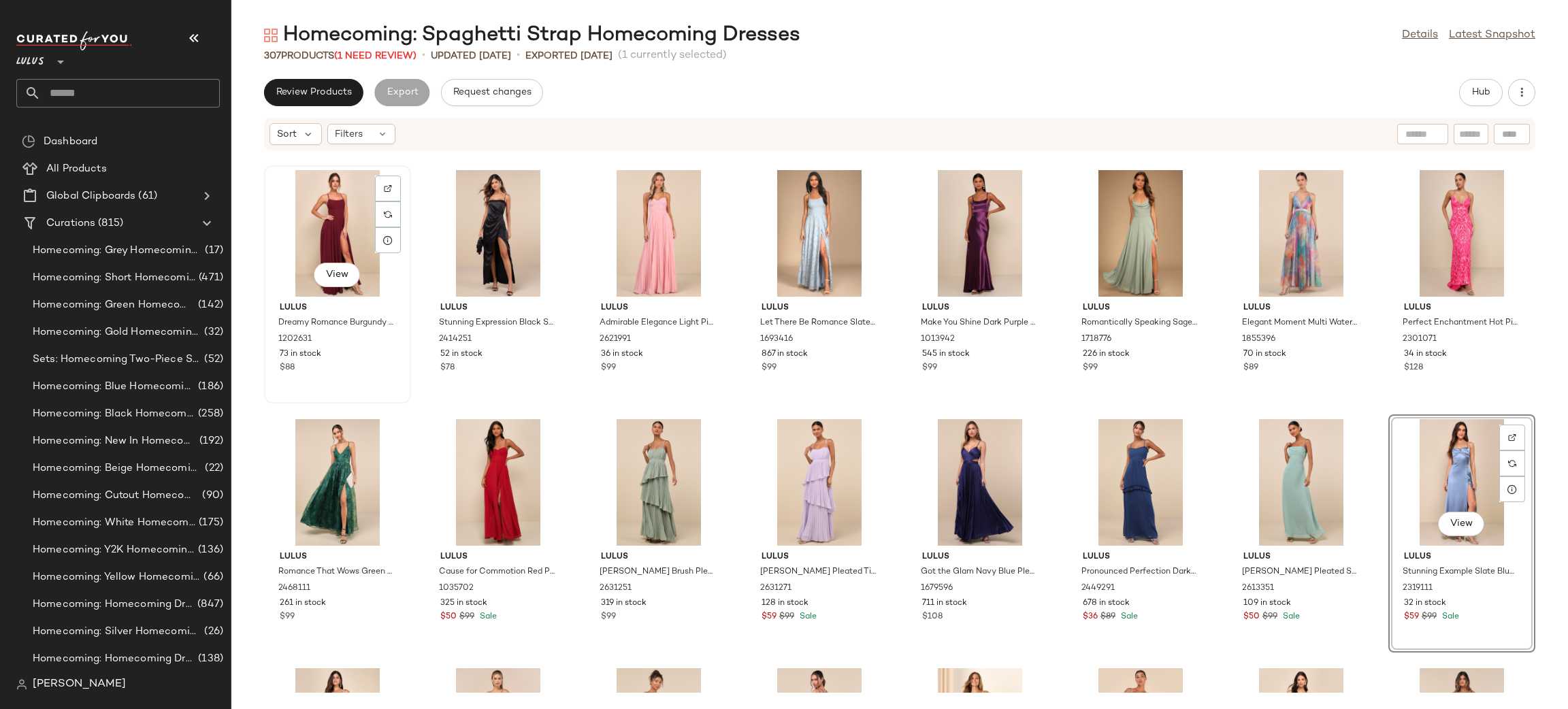
click at [324, 215] on div "View" at bounding box center [337, 233] width 137 height 127
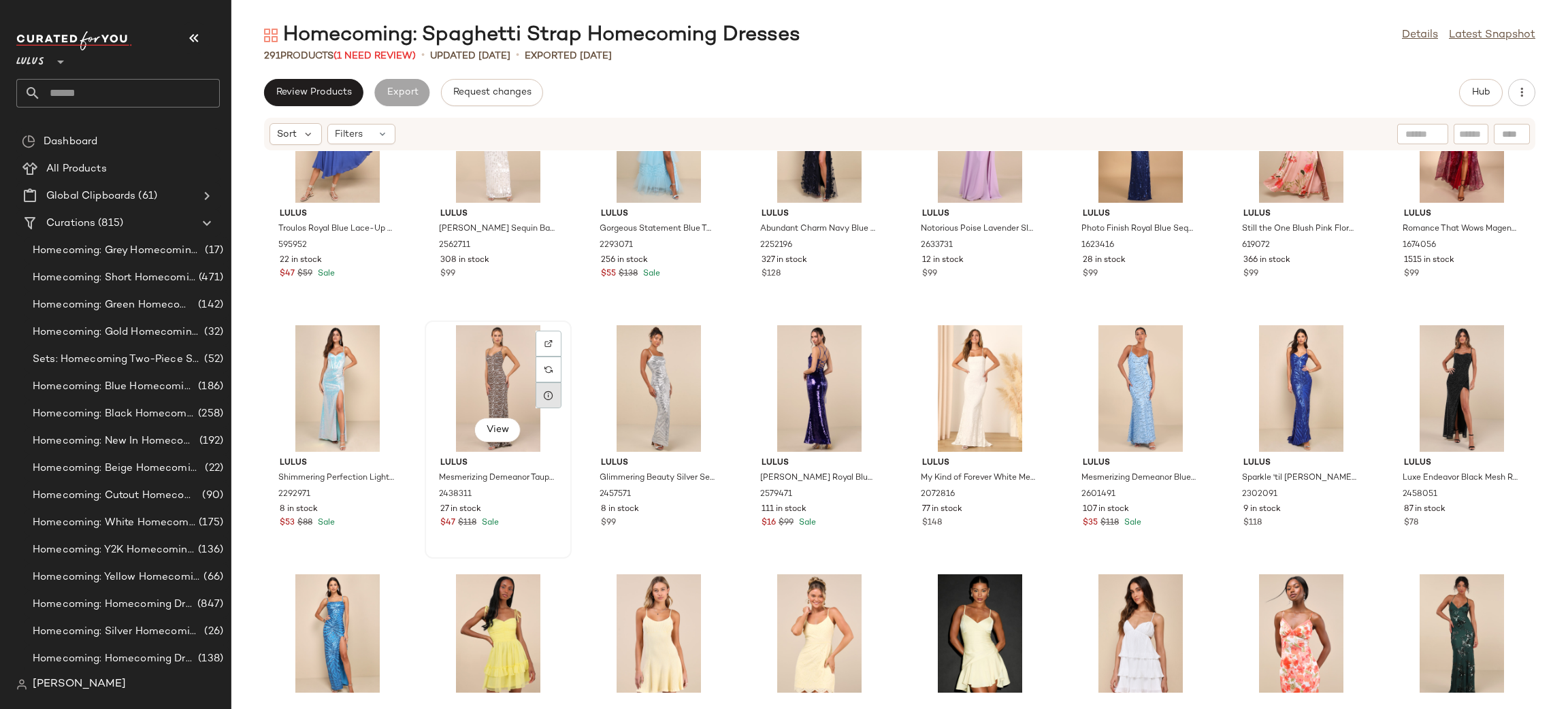
scroll to position [7067, 0]
click at [962, 406] on div "View" at bounding box center [979, 390] width 137 height 127
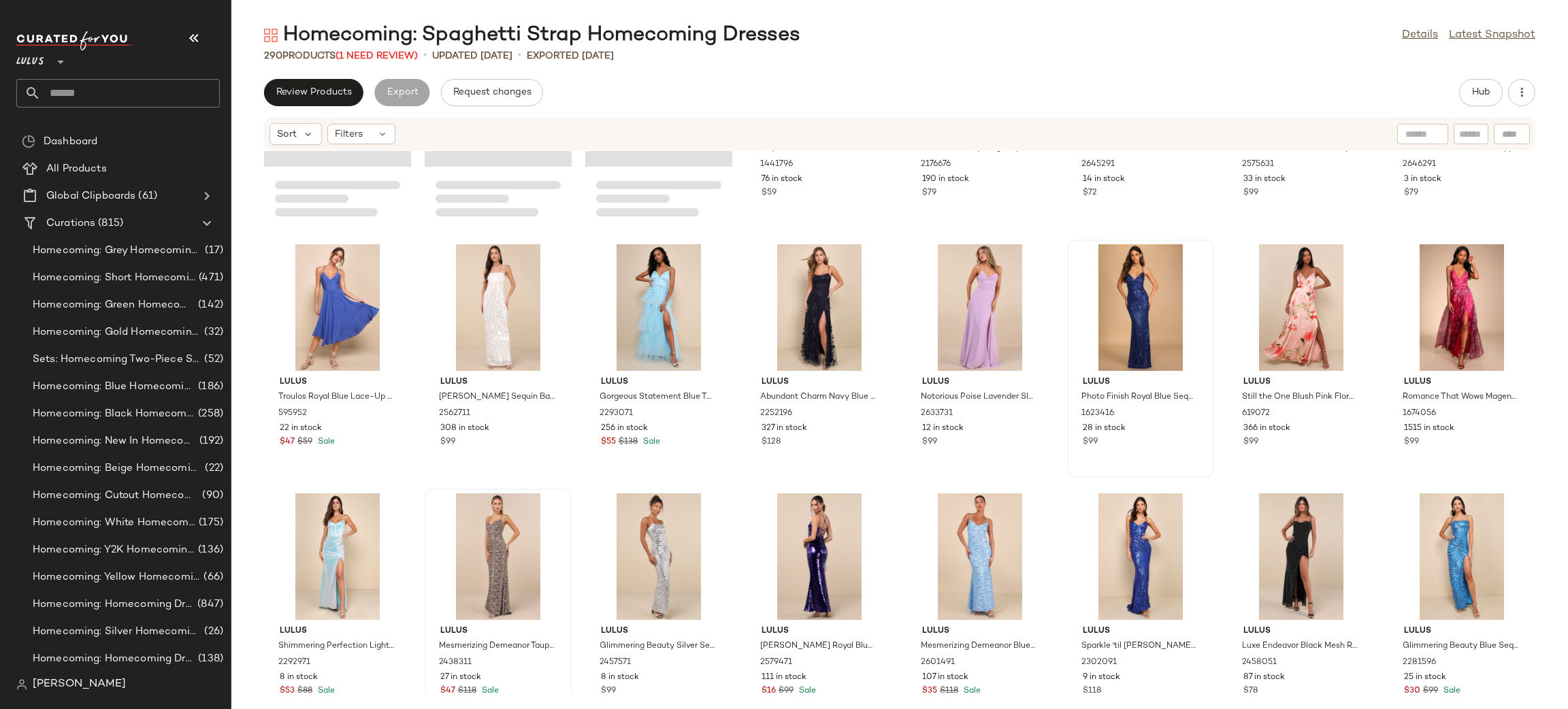
scroll to position [6886, 0]
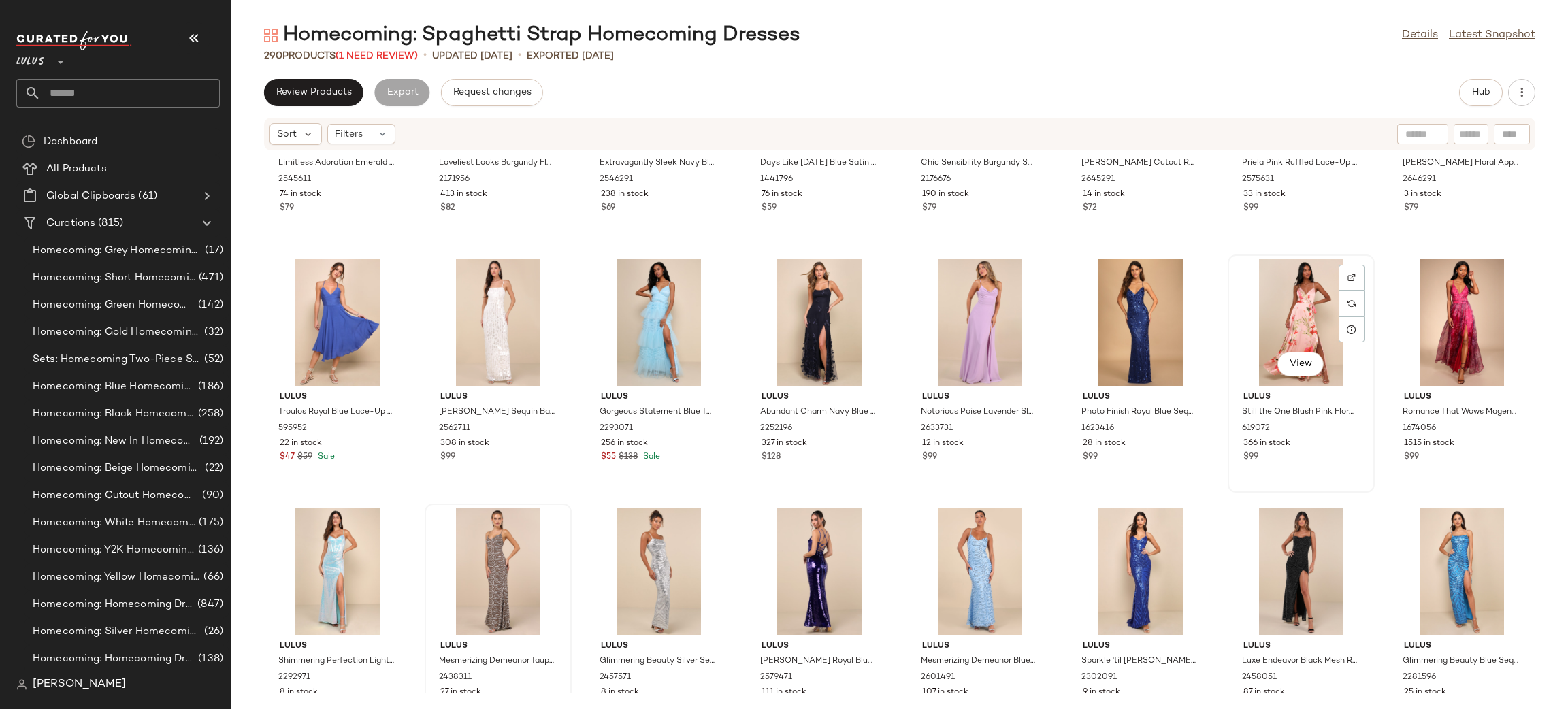
click at [1267, 300] on div "View" at bounding box center [1301, 323] width 137 height 127
click at [1393, 300] on div at bounding box center [1462, 323] width 137 height 127
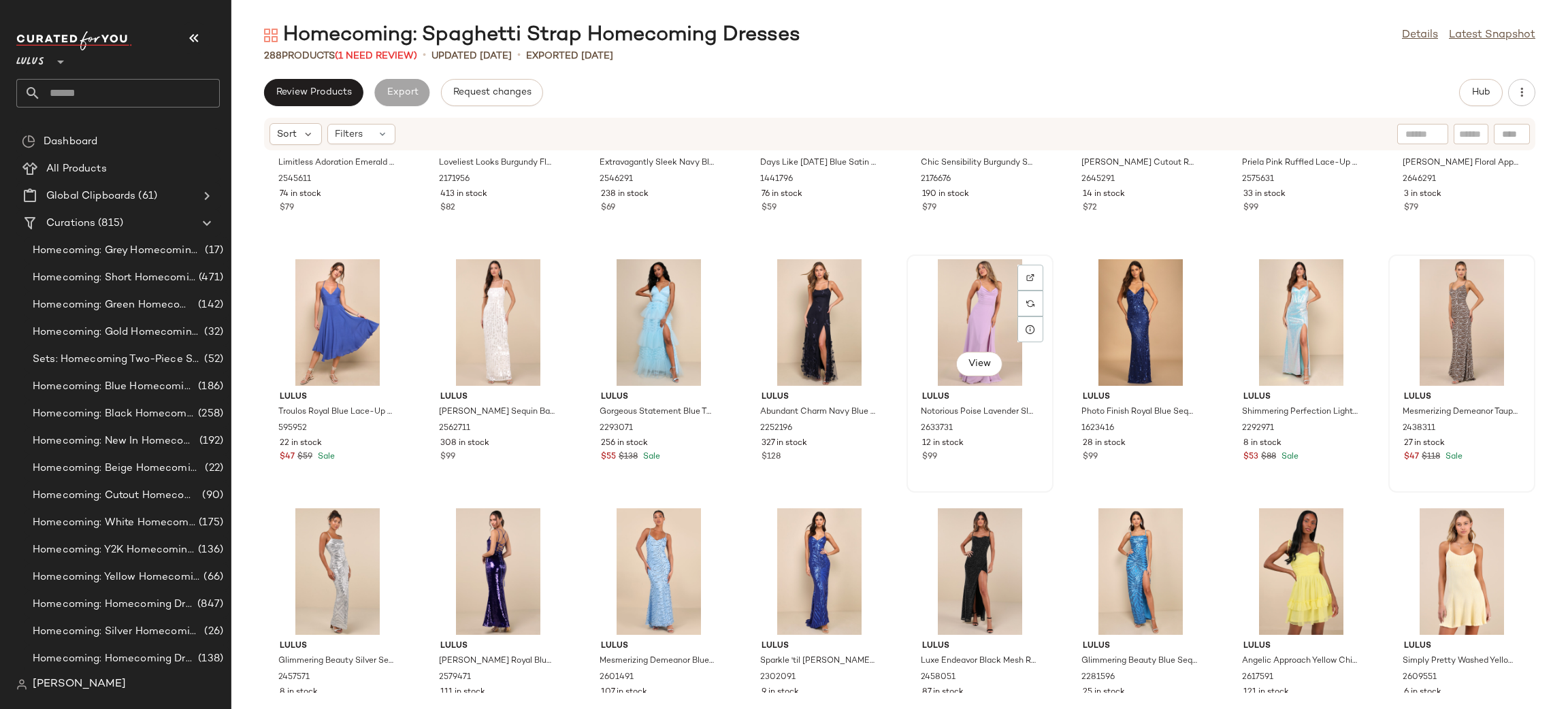
click at [938, 307] on div "View" at bounding box center [979, 323] width 137 height 127
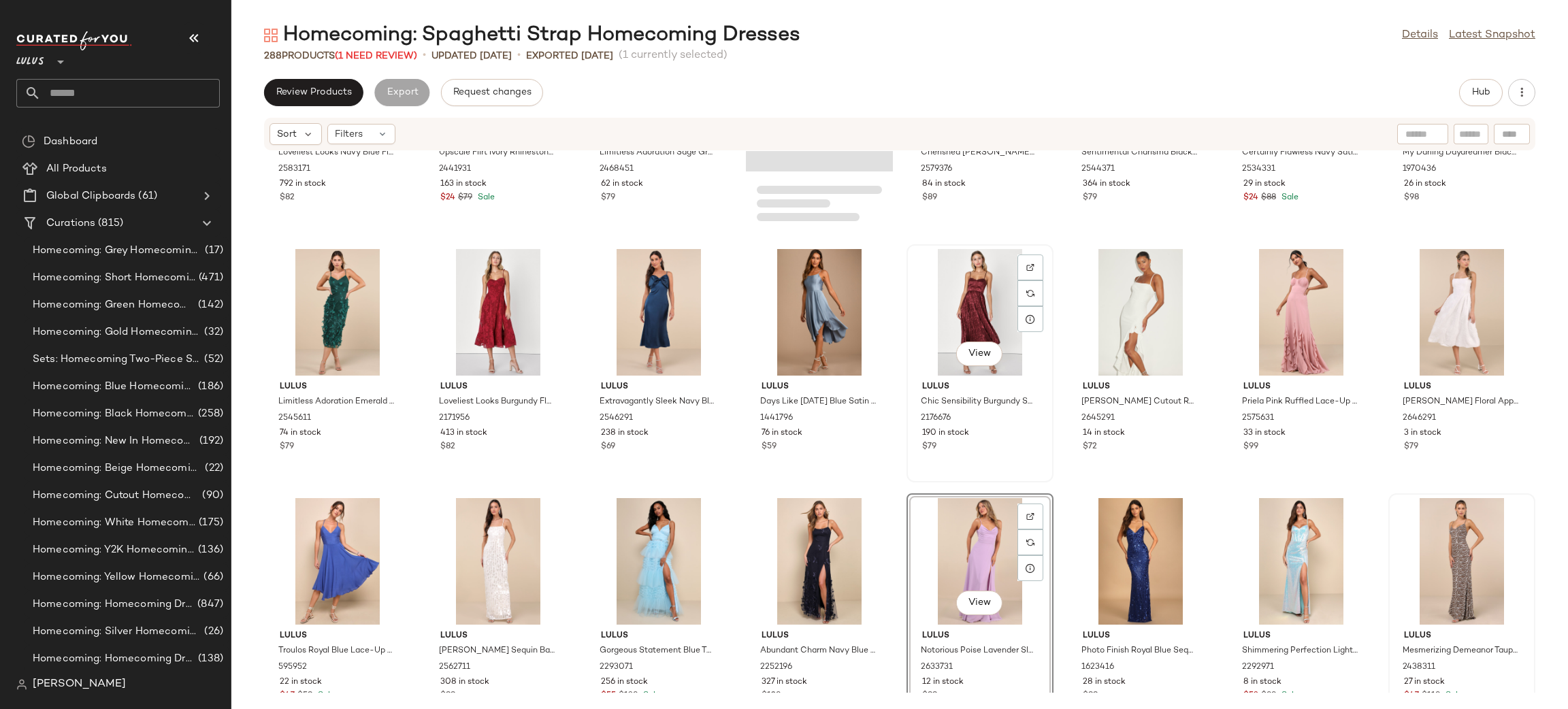
scroll to position [6624, 0]
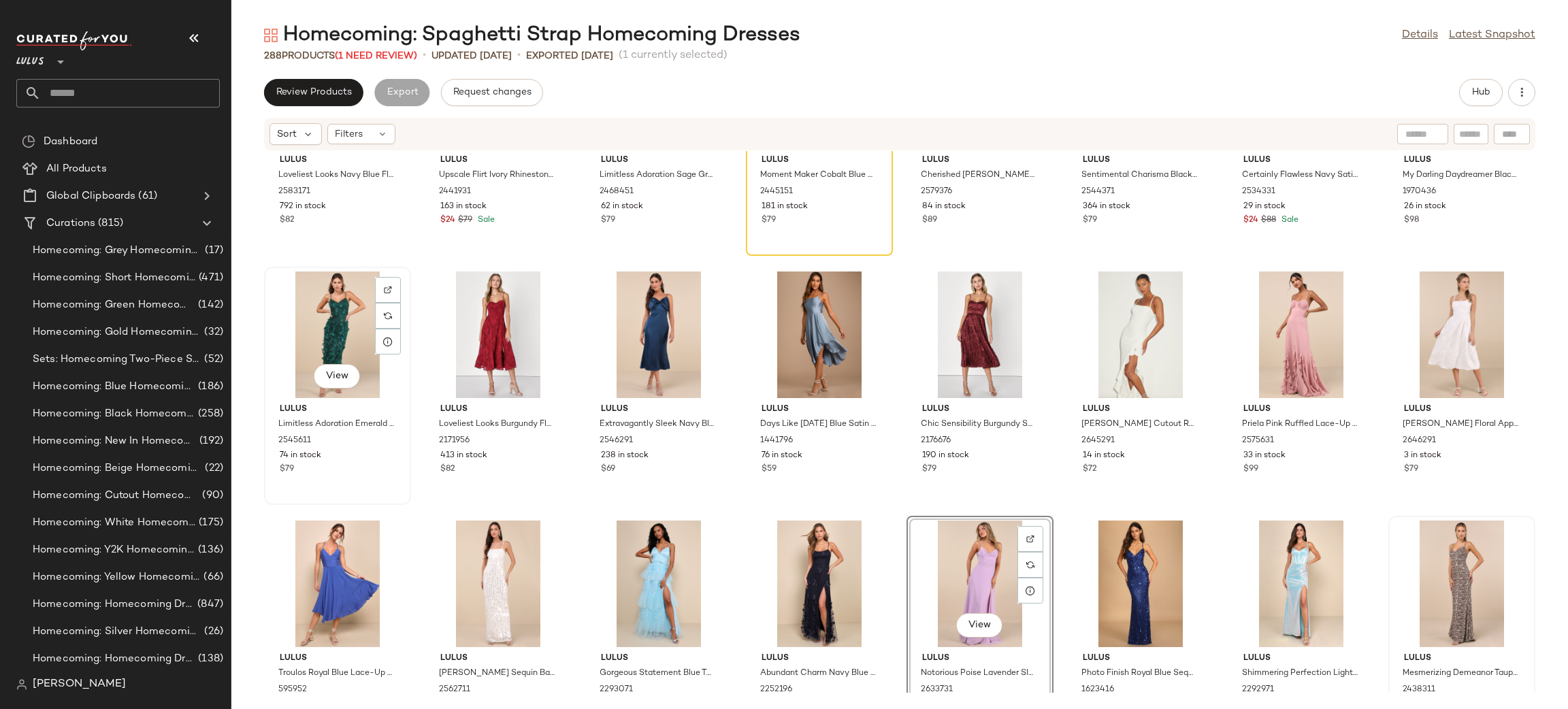
click at [332, 346] on div "View" at bounding box center [337, 335] width 137 height 127
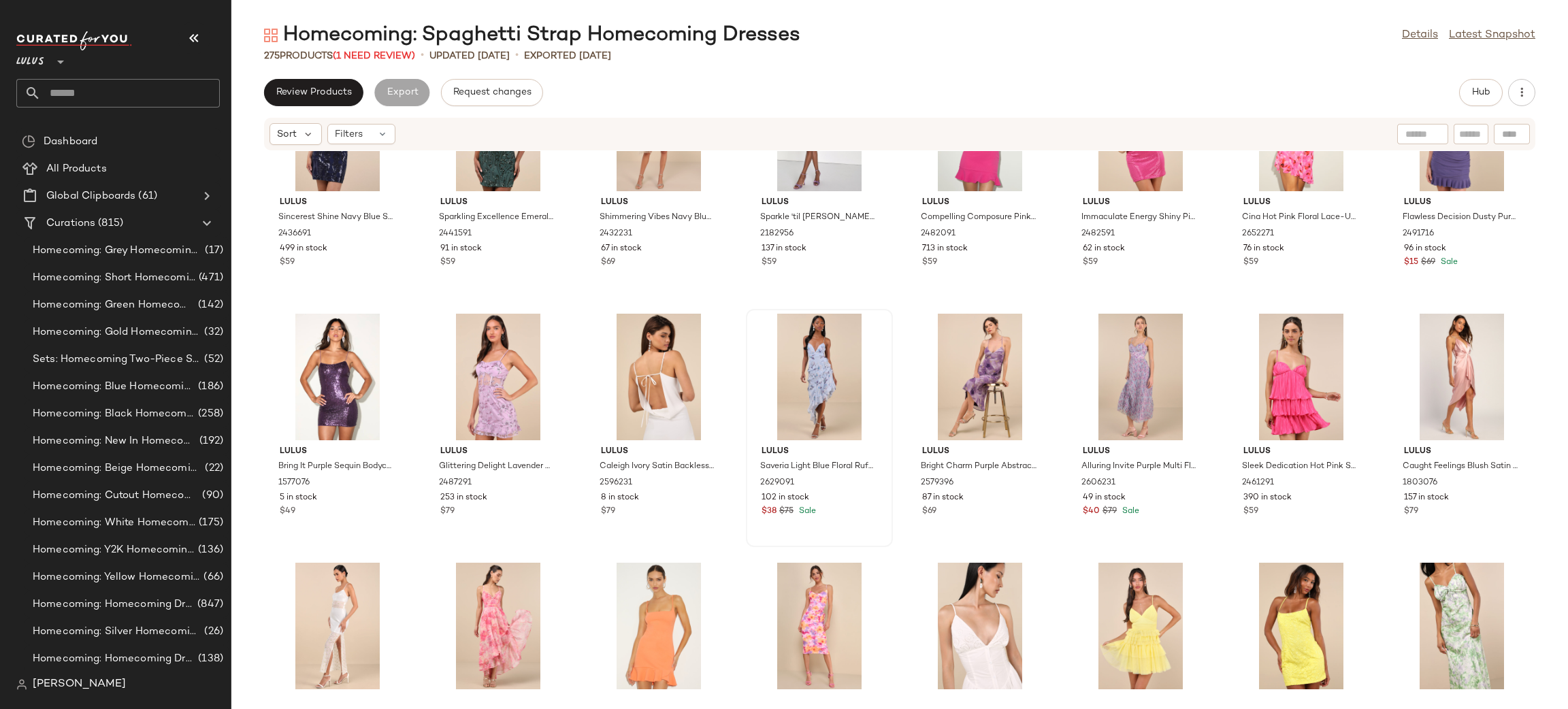
scroll to position [2351, 0]
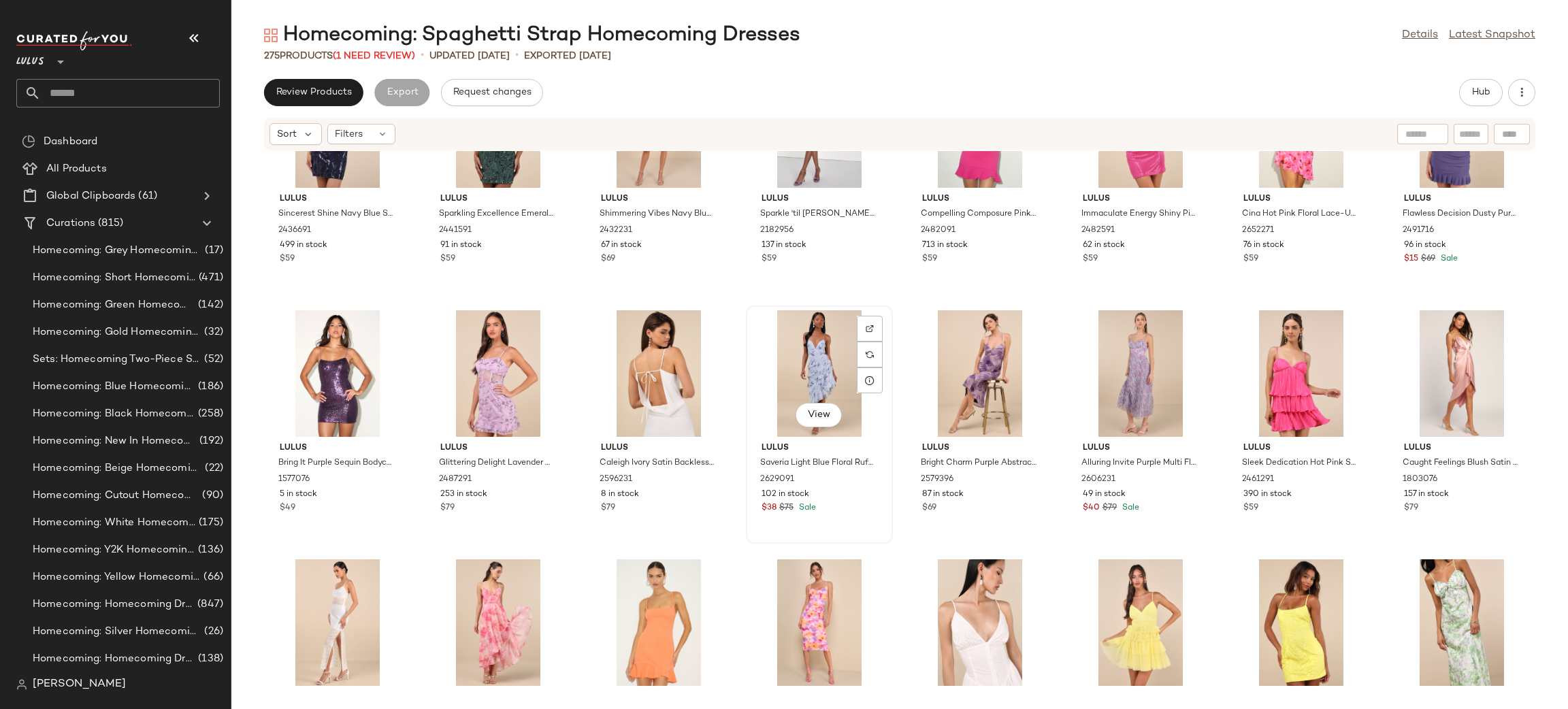
click at [805, 335] on div "View" at bounding box center [819, 374] width 137 height 127
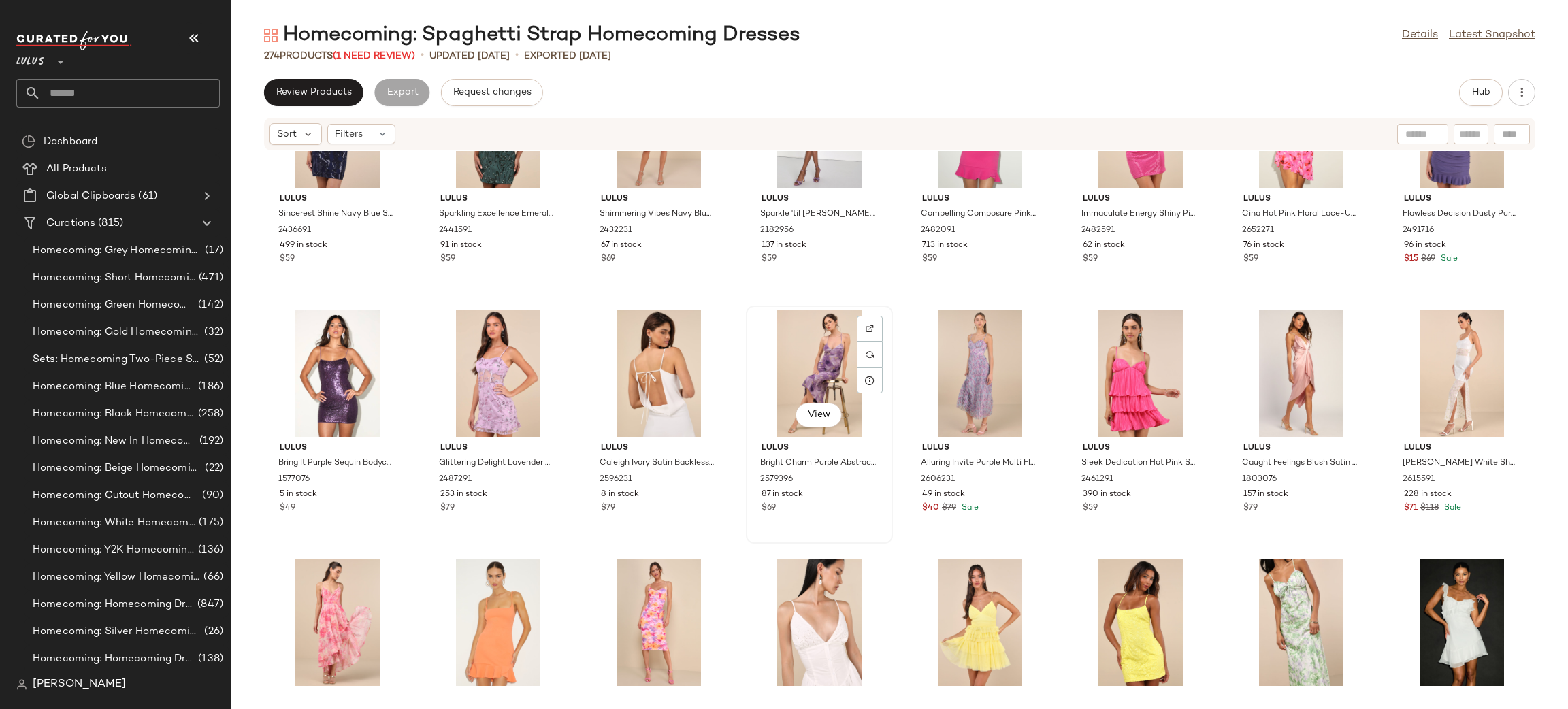
click at [795, 353] on div "View" at bounding box center [819, 374] width 137 height 127
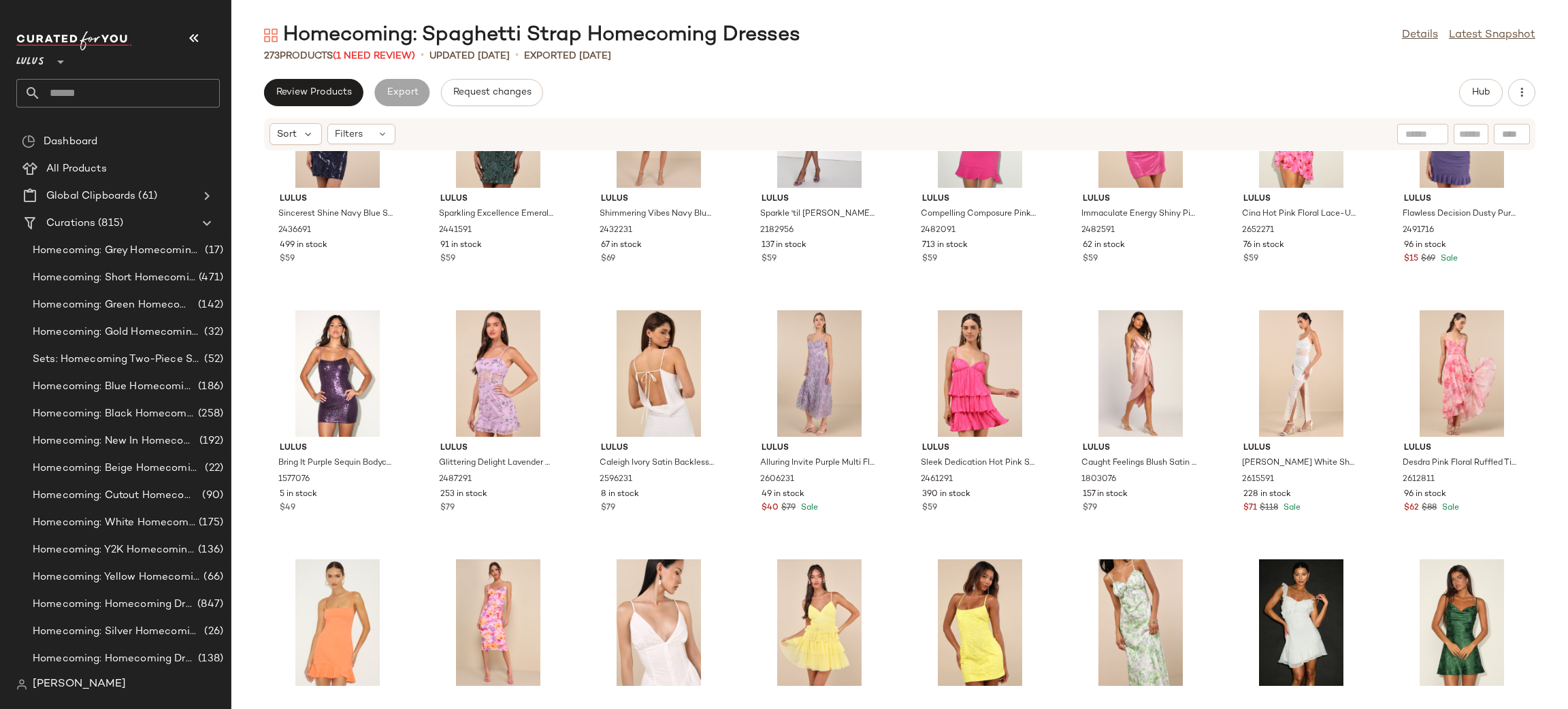
click at [795, 353] on div at bounding box center [819, 374] width 137 height 127
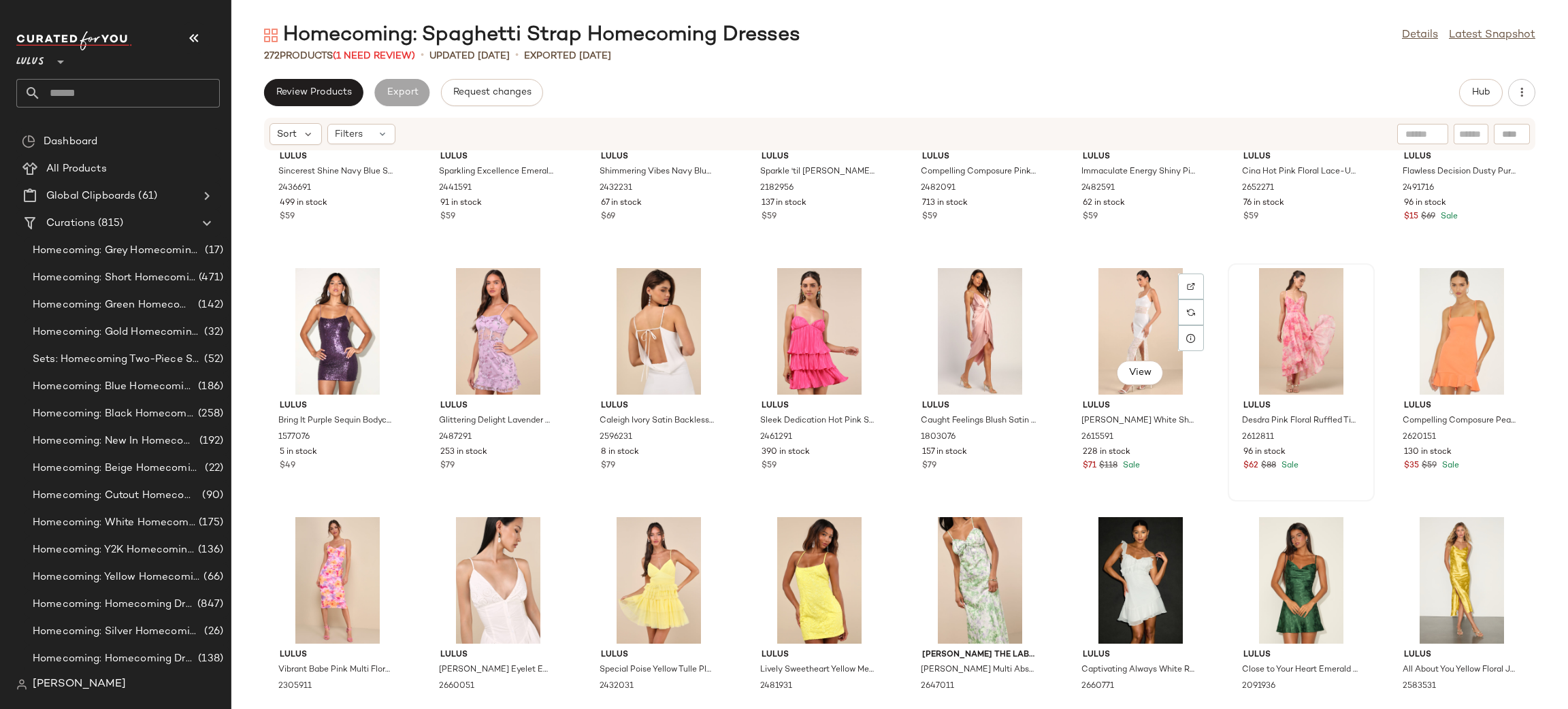
scroll to position [2395, 0]
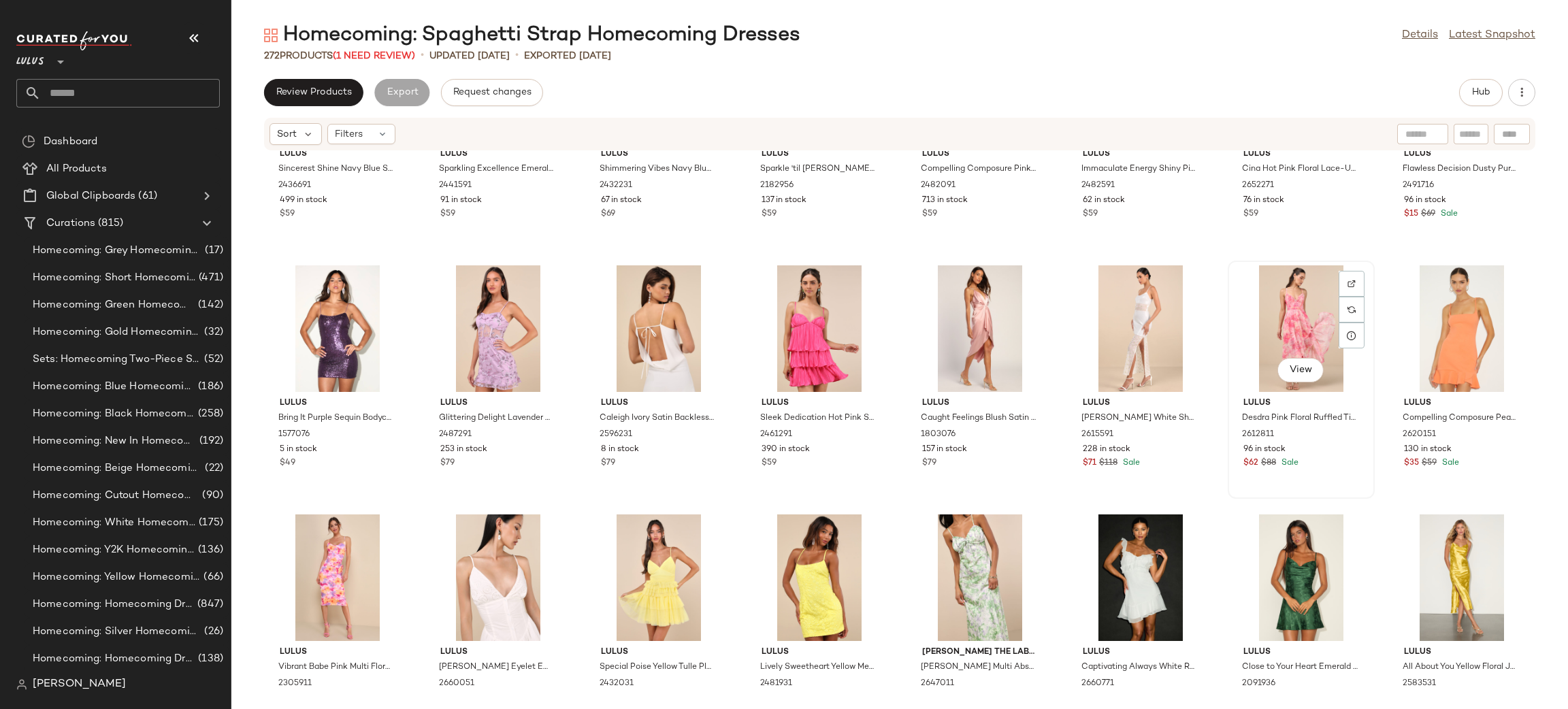
click at [1272, 315] on div "View" at bounding box center [1301, 328] width 137 height 127
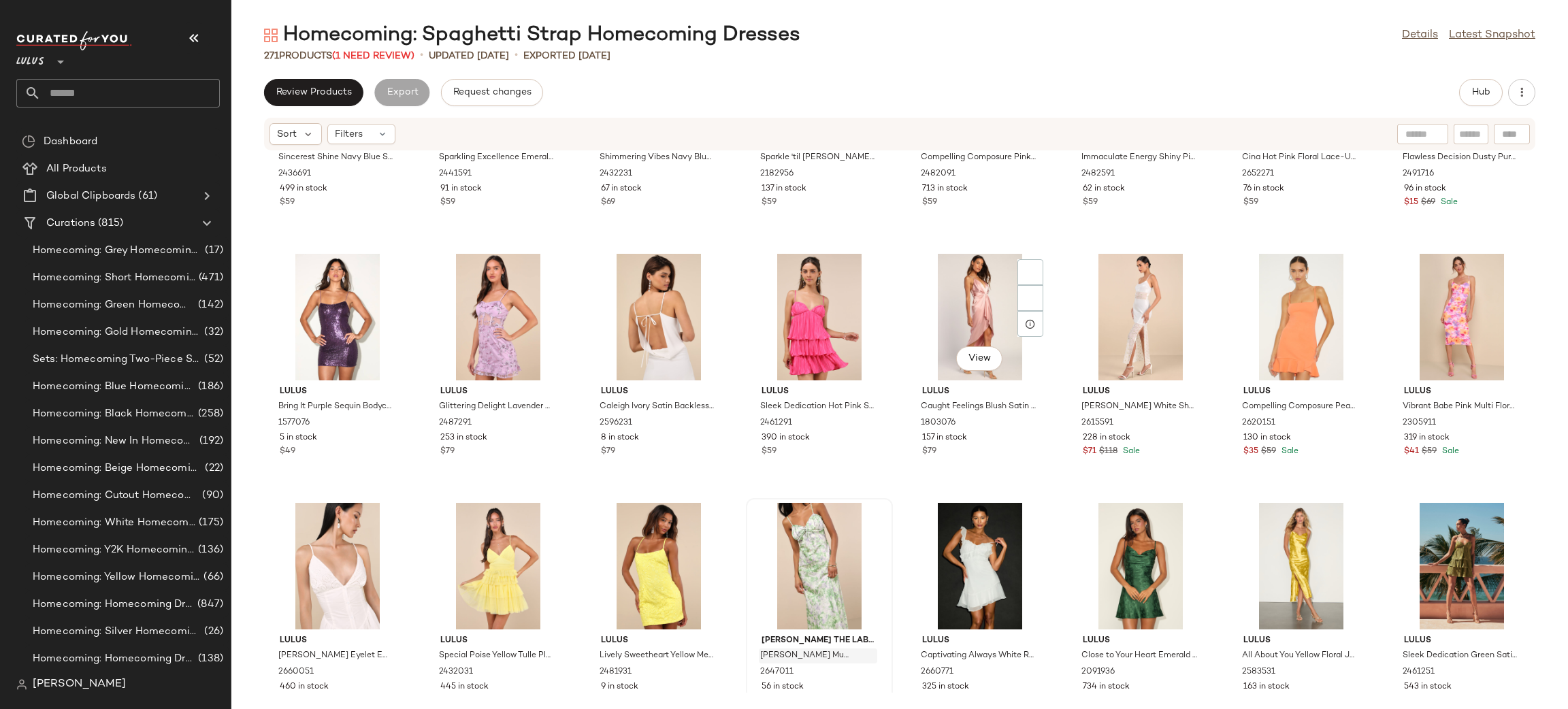
scroll to position [2477, 0]
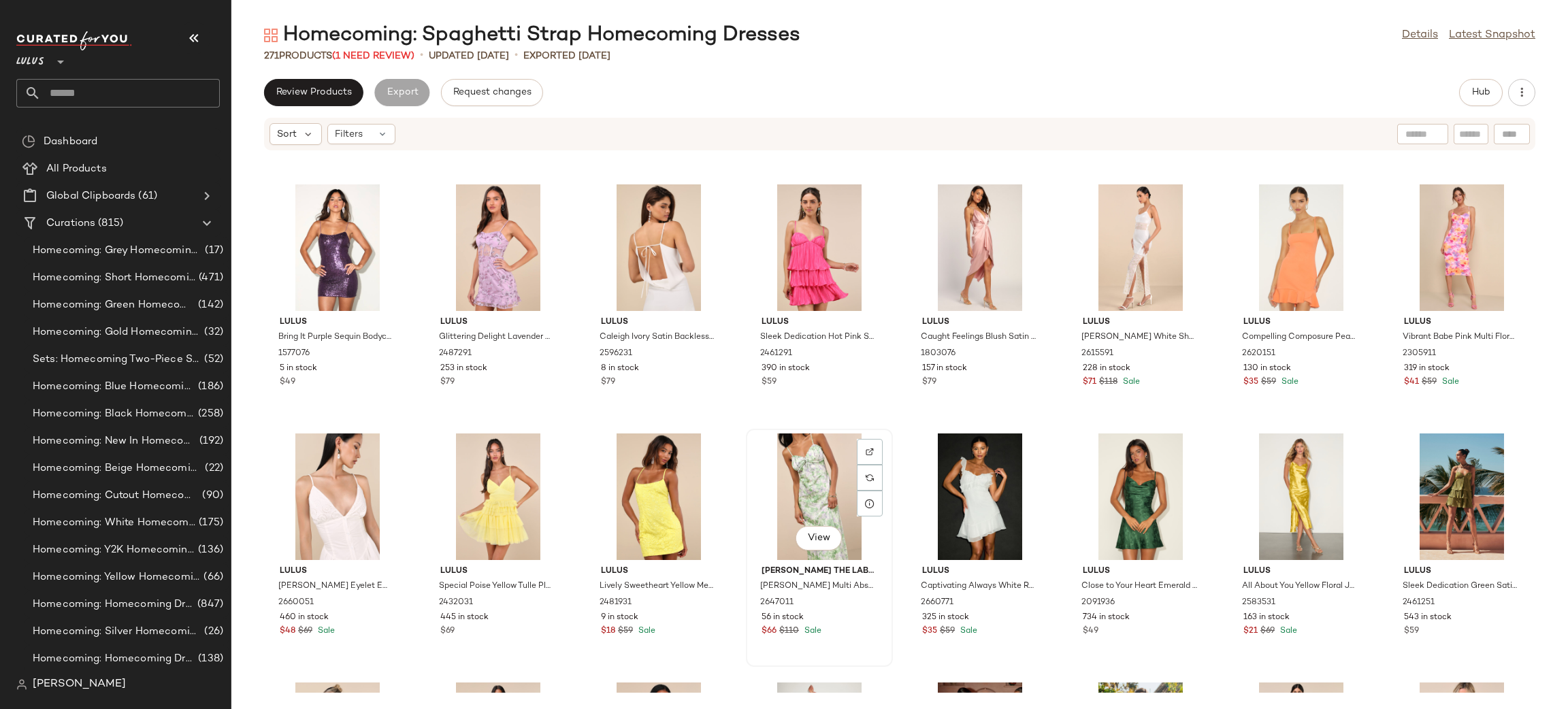
click at [810, 462] on div "View" at bounding box center [819, 497] width 137 height 127
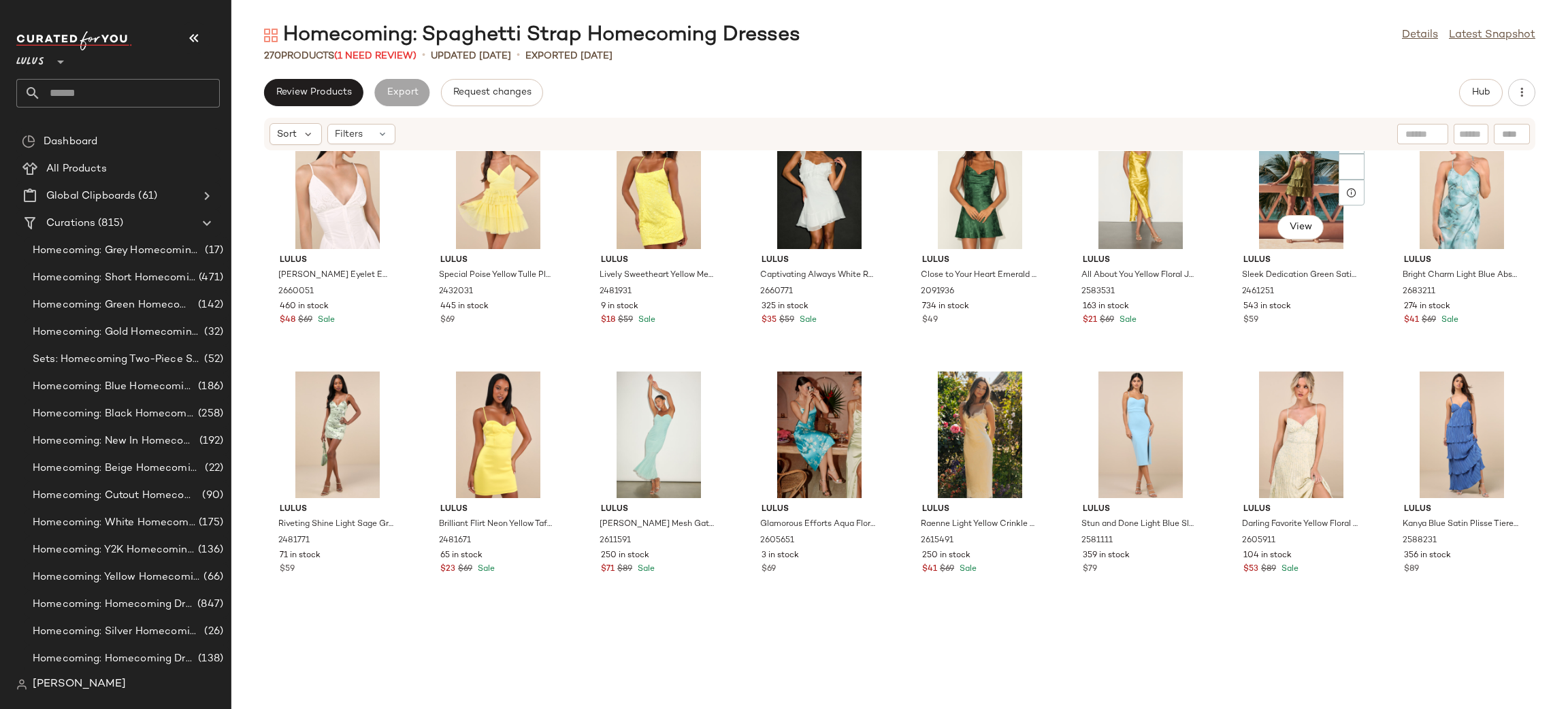
scroll to position [2816, 0]
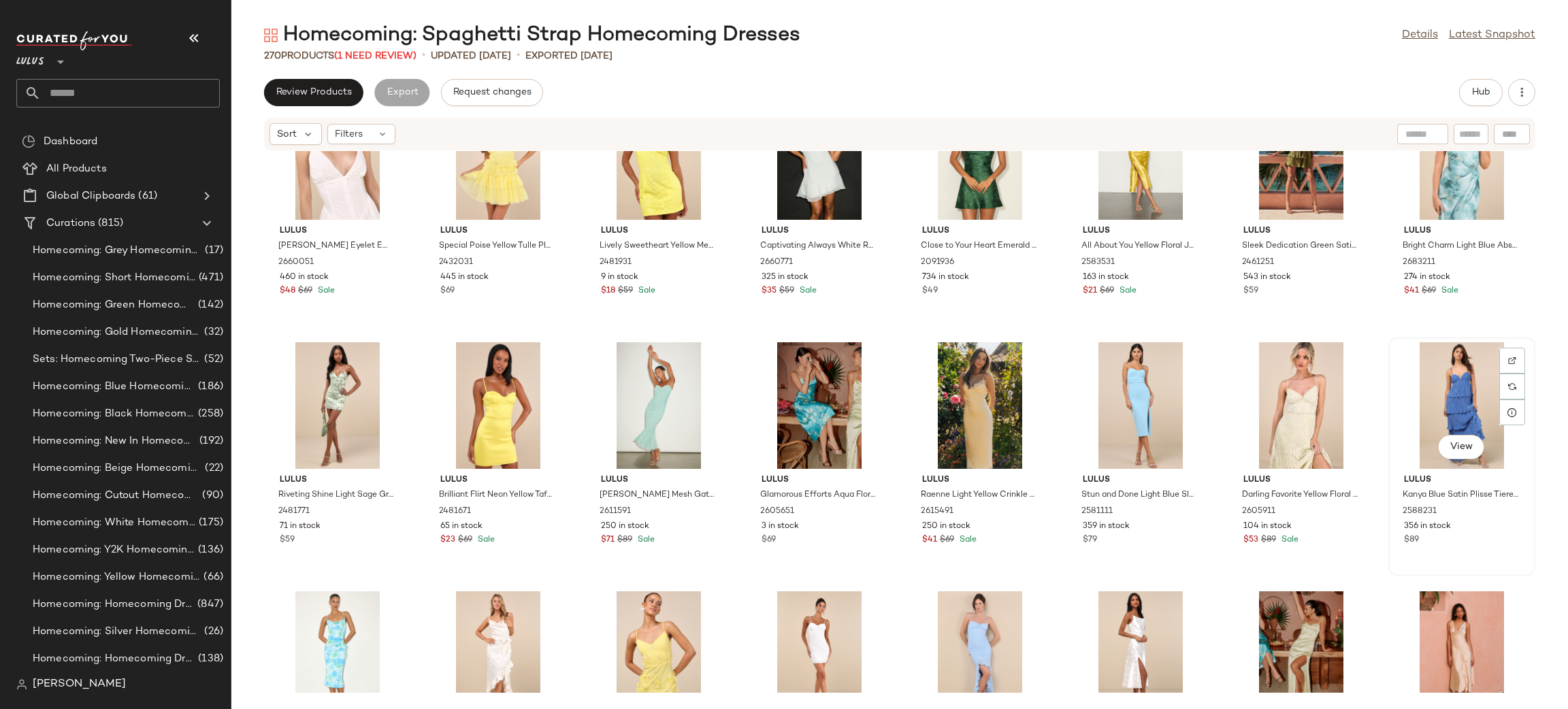
click at [1454, 399] on div "View" at bounding box center [1462, 406] width 137 height 127
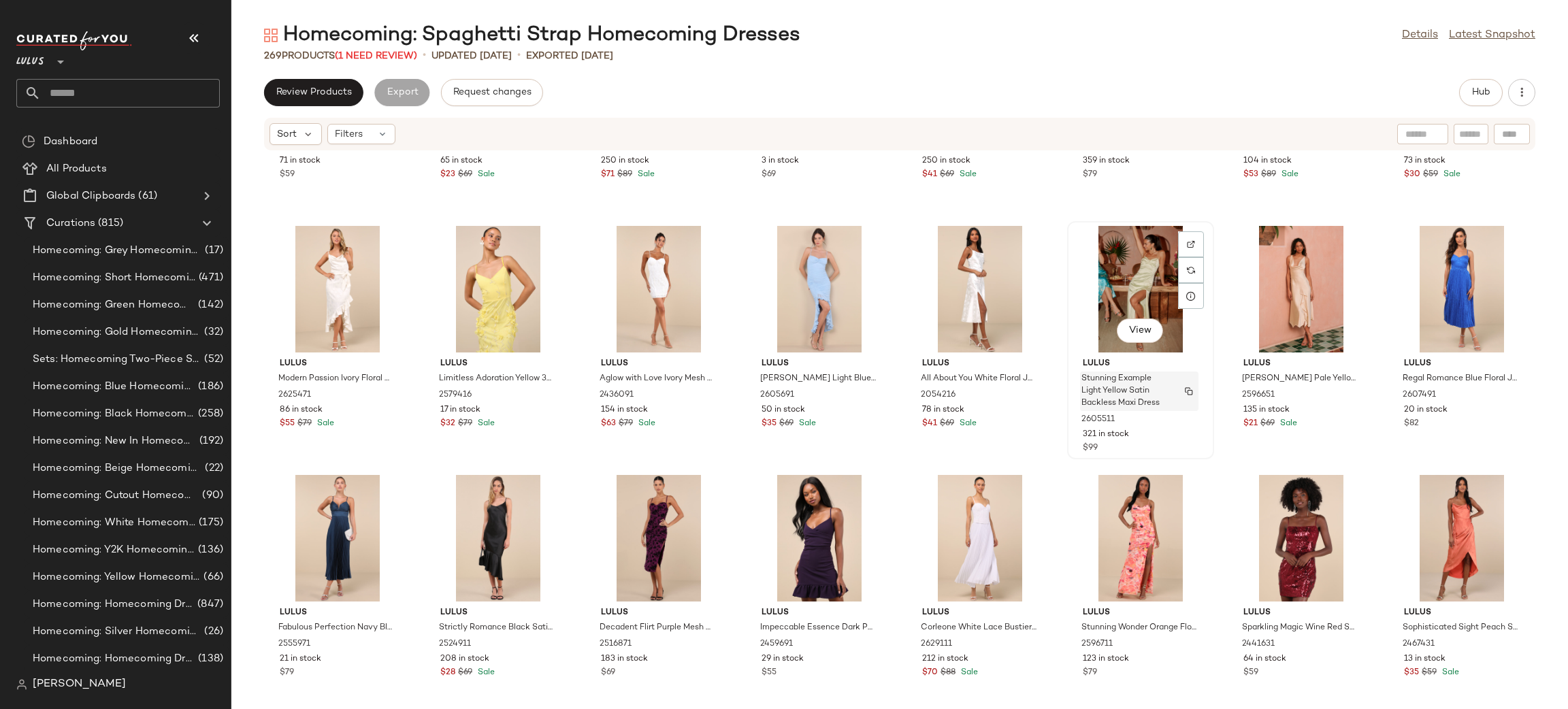
scroll to position [3249, 0]
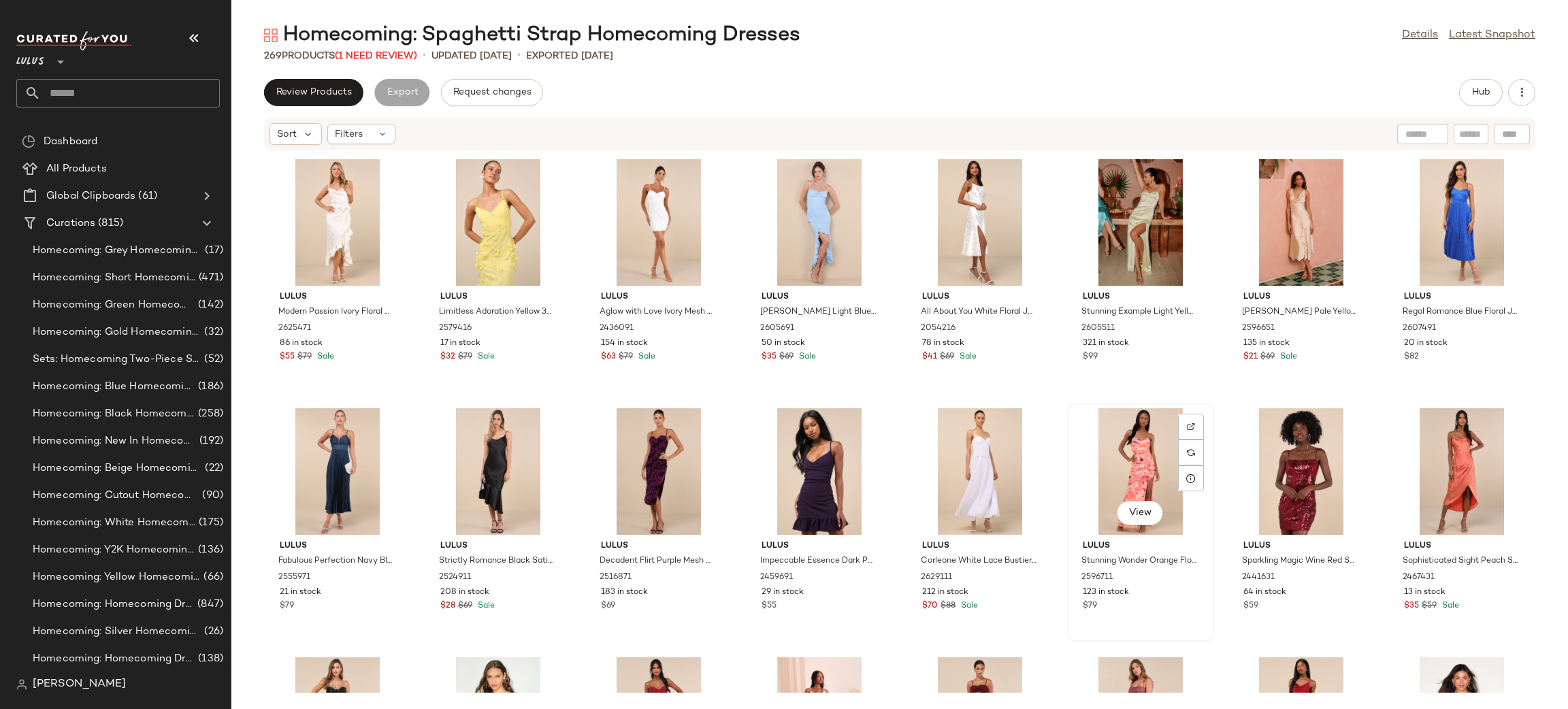
click at [1111, 443] on div "View" at bounding box center [1140, 472] width 137 height 127
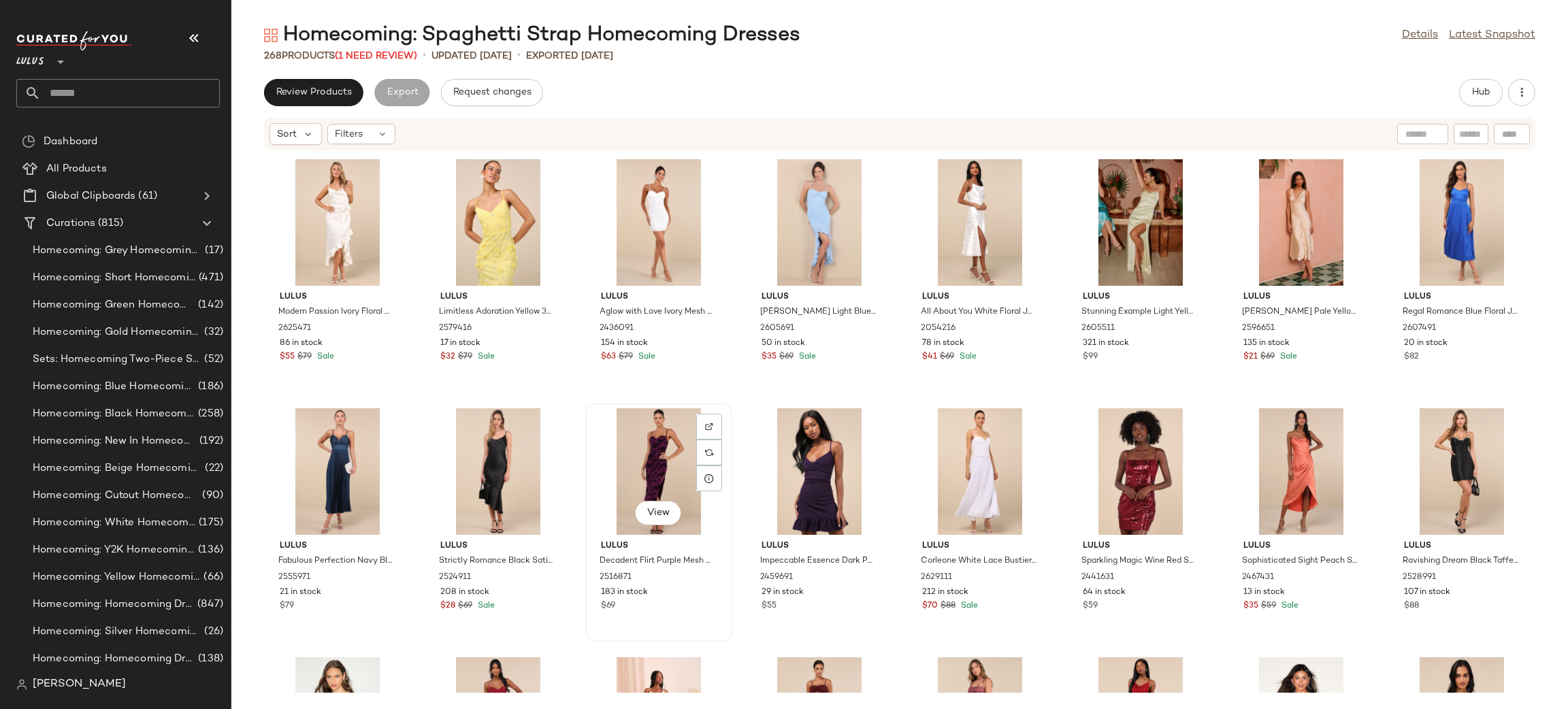
click at [662, 458] on div "View" at bounding box center [658, 472] width 137 height 127
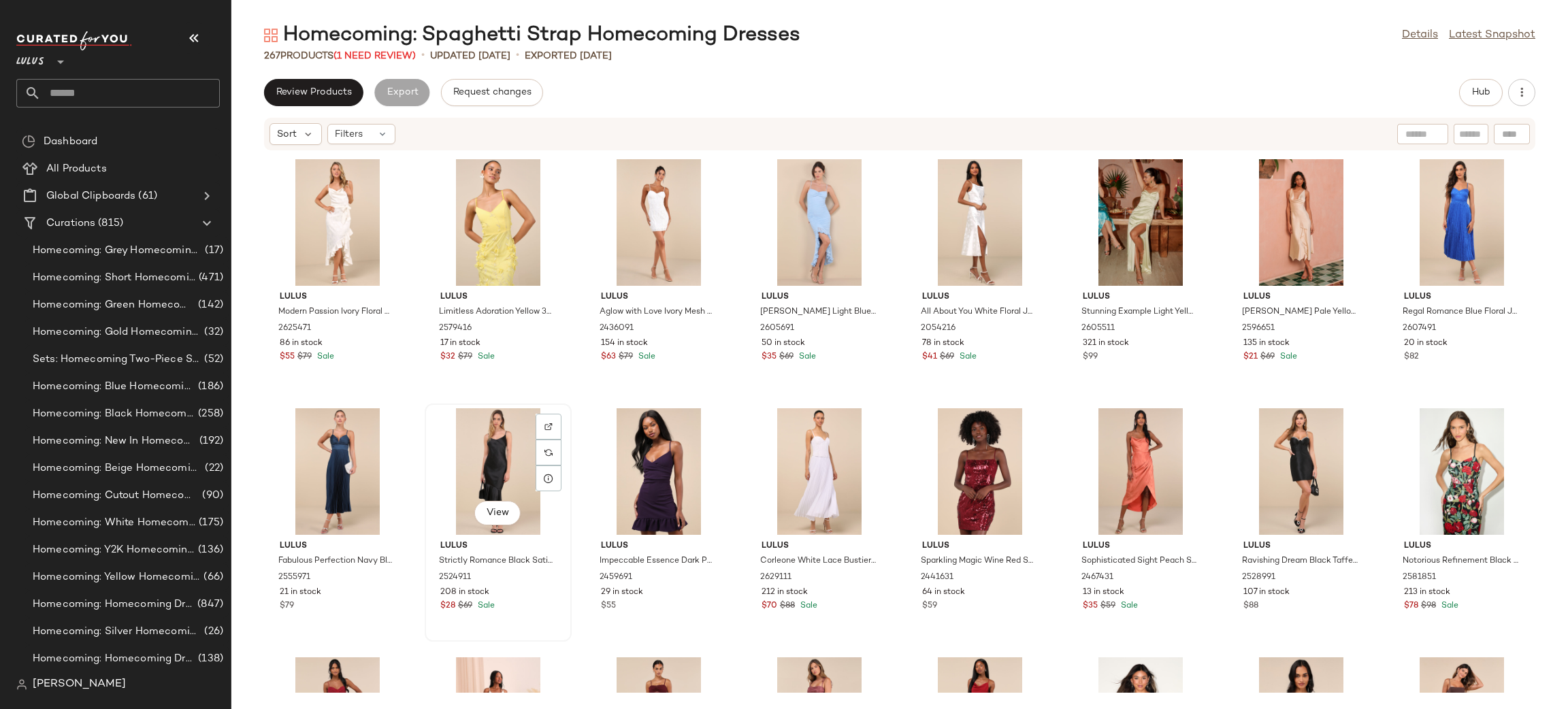
click at [495, 446] on div "View" at bounding box center [497, 472] width 137 height 127
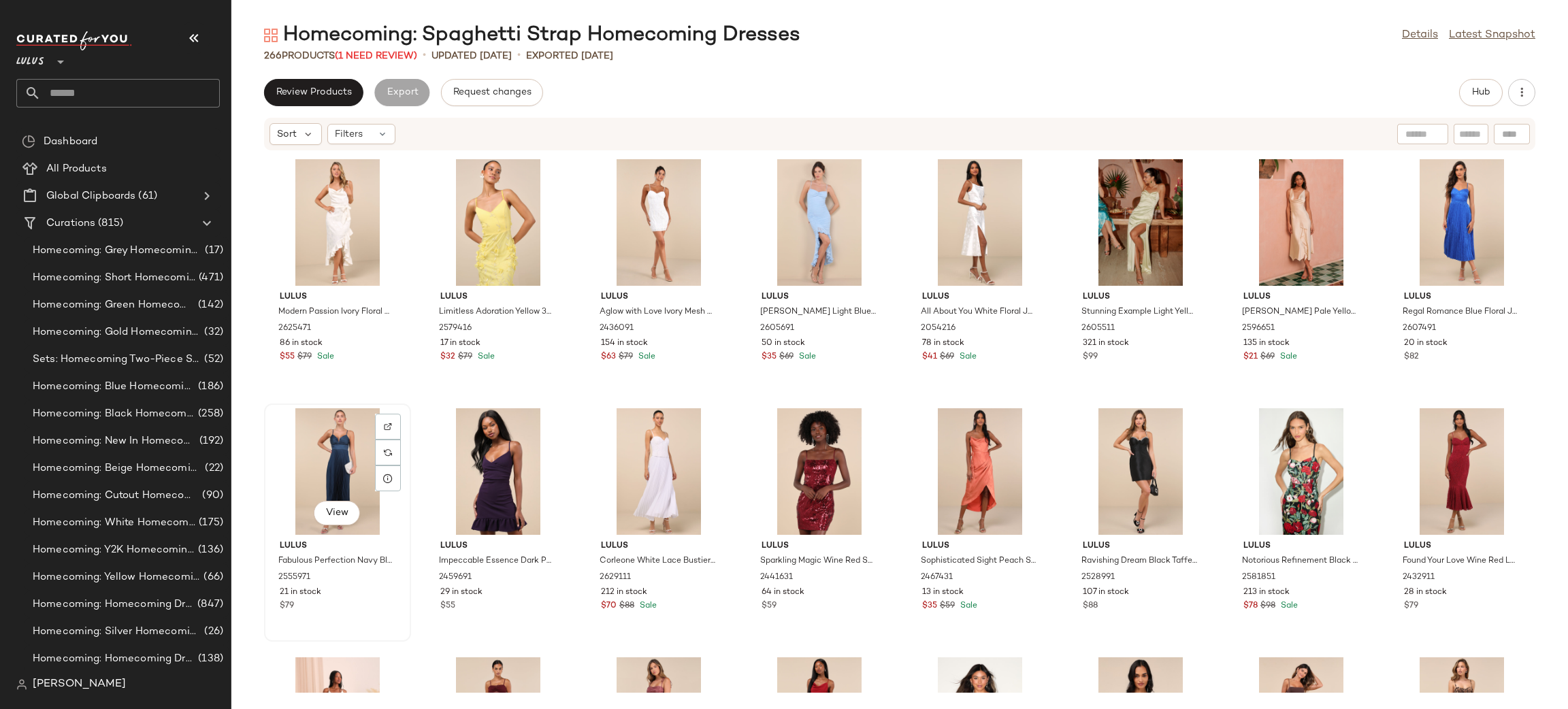
click at [311, 445] on div "View" at bounding box center [337, 472] width 137 height 127
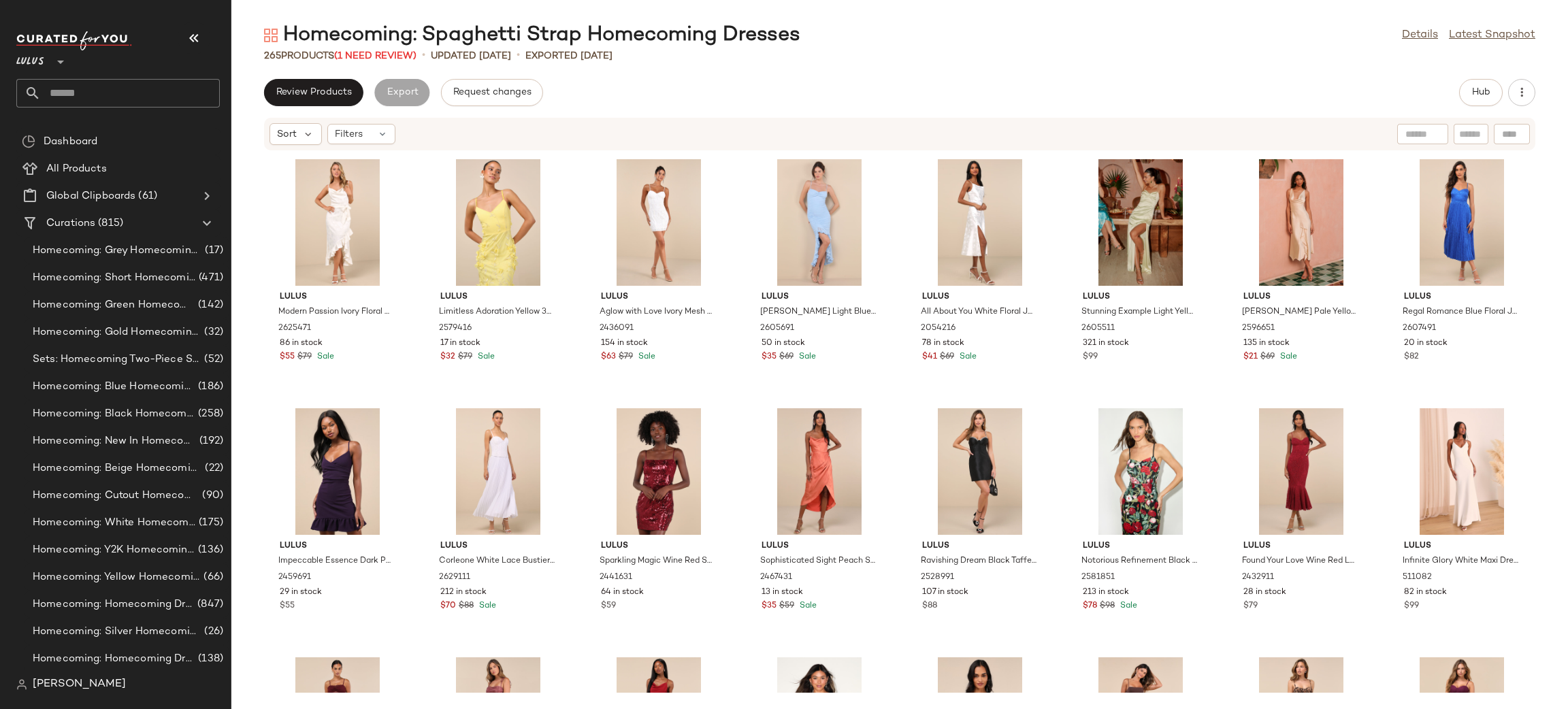
click at [314, 445] on div at bounding box center [337, 472] width 137 height 127
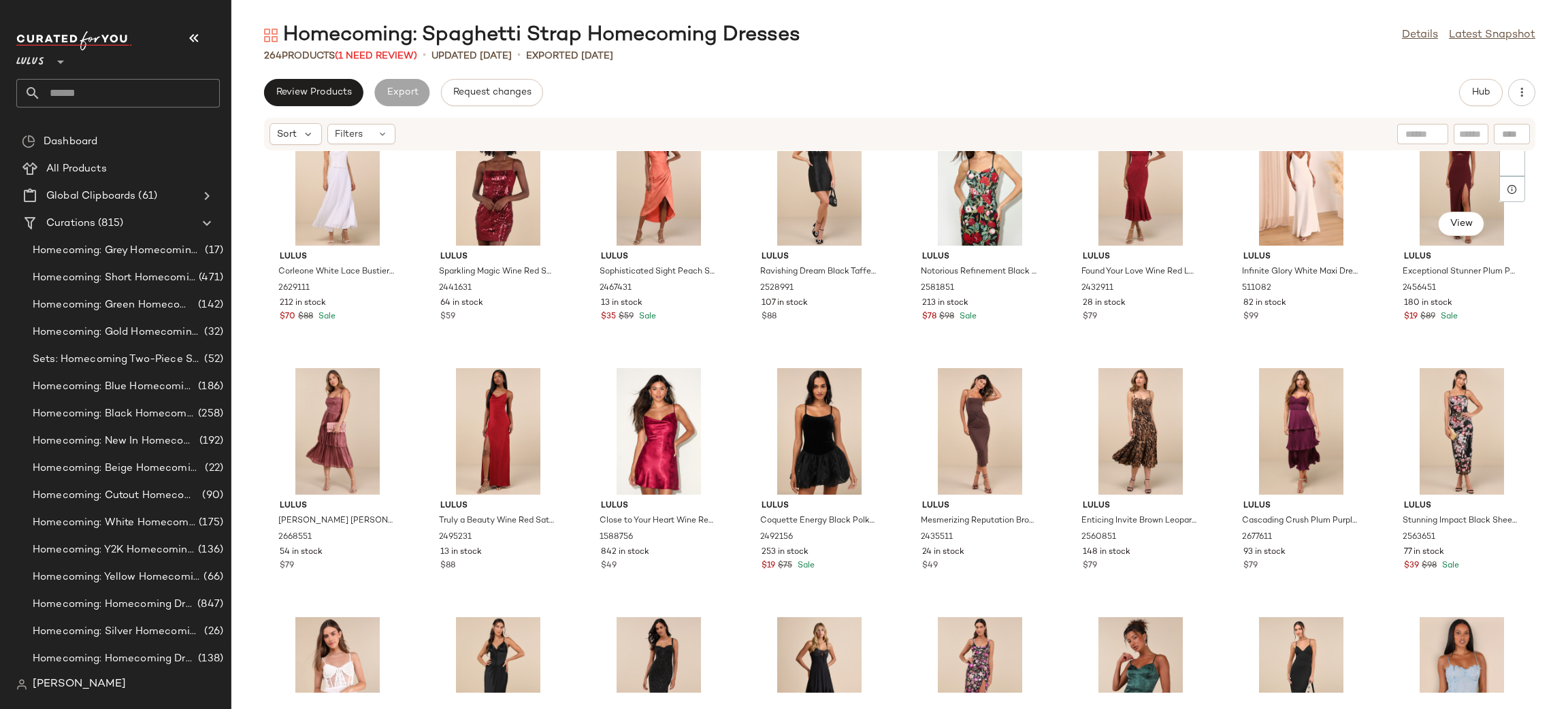
scroll to position [3539, 0]
click at [1459, 170] on div "View" at bounding box center [1462, 181] width 137 height 127
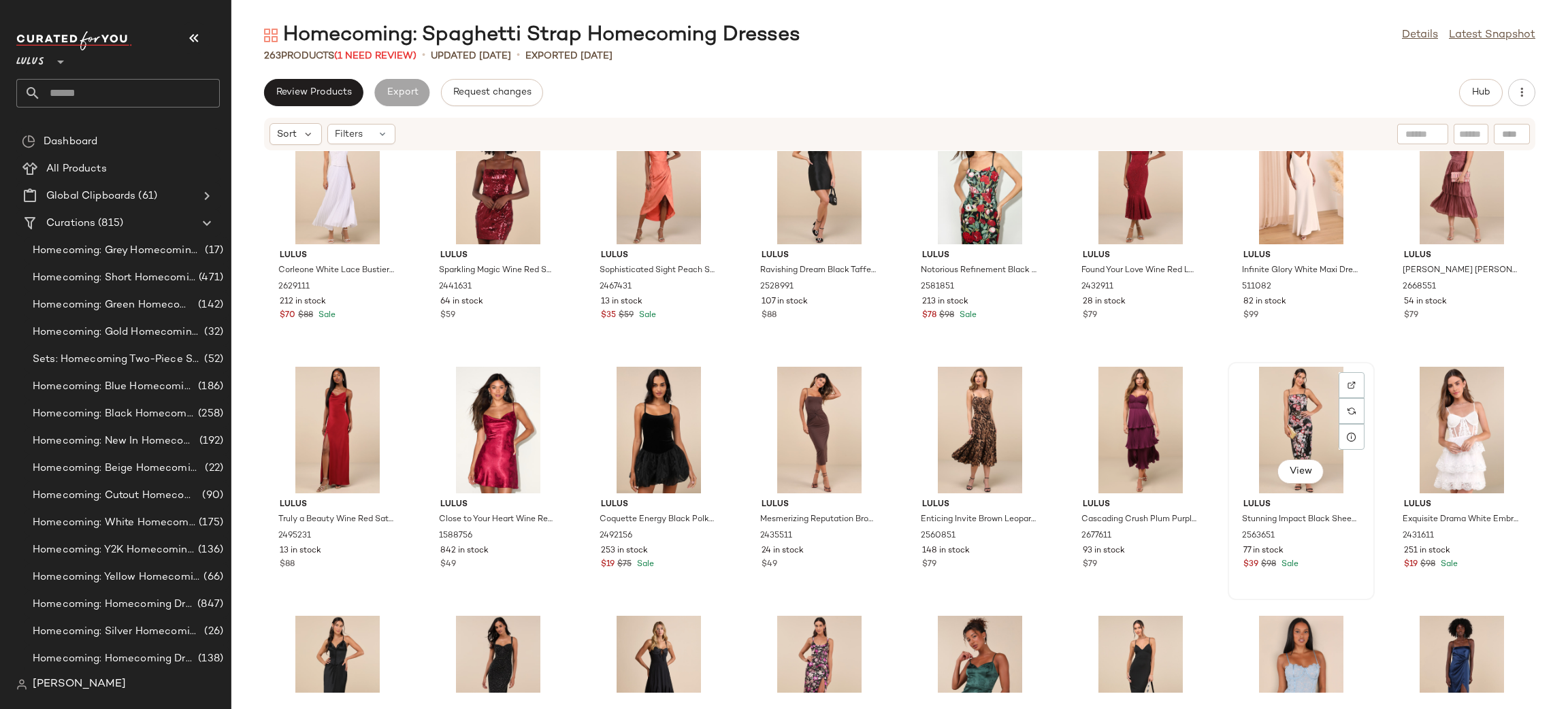
click at [1298, 427] on div "View" at bounding box center [1301, 430] width 137 height 127
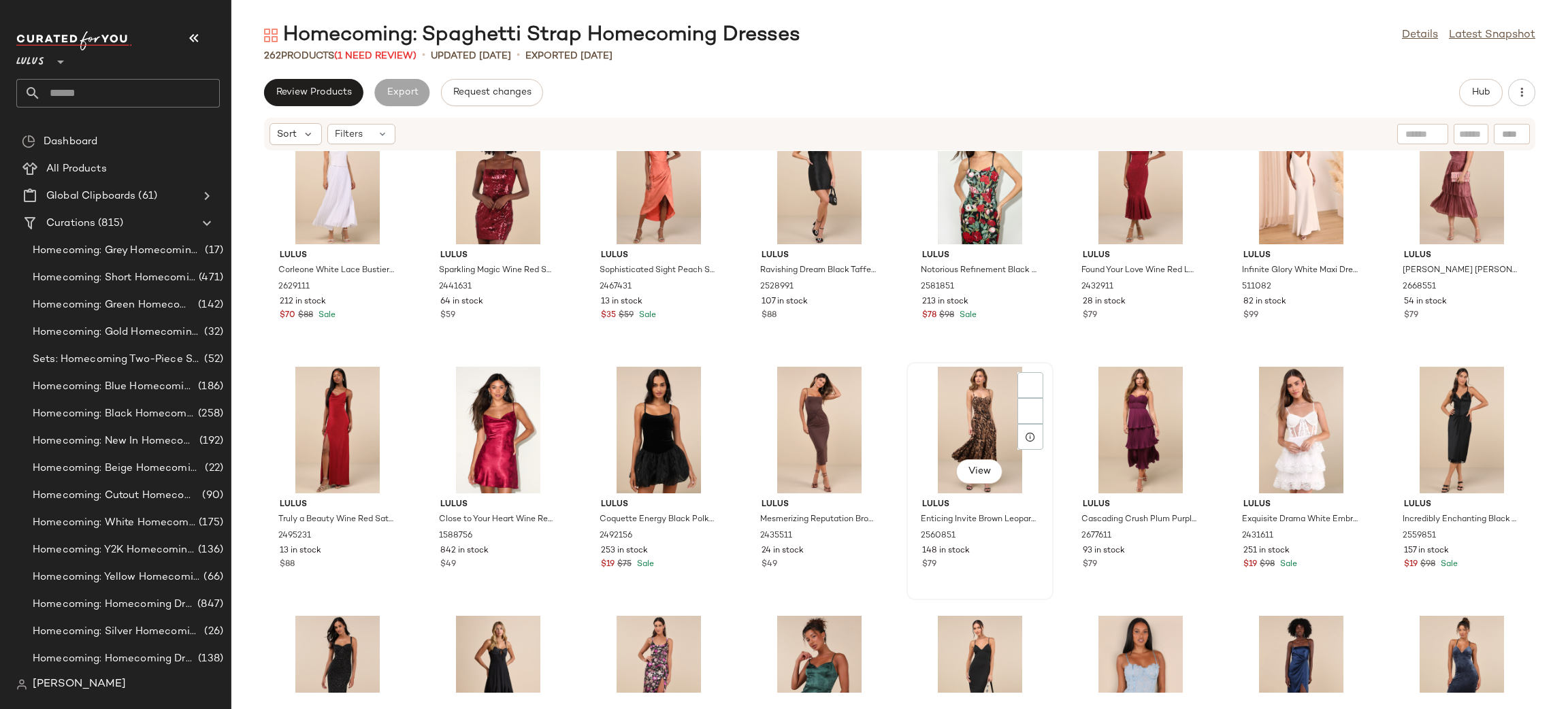
click at [957, 420] on div "View" at bounding box center [979, 430] width 137 height 127
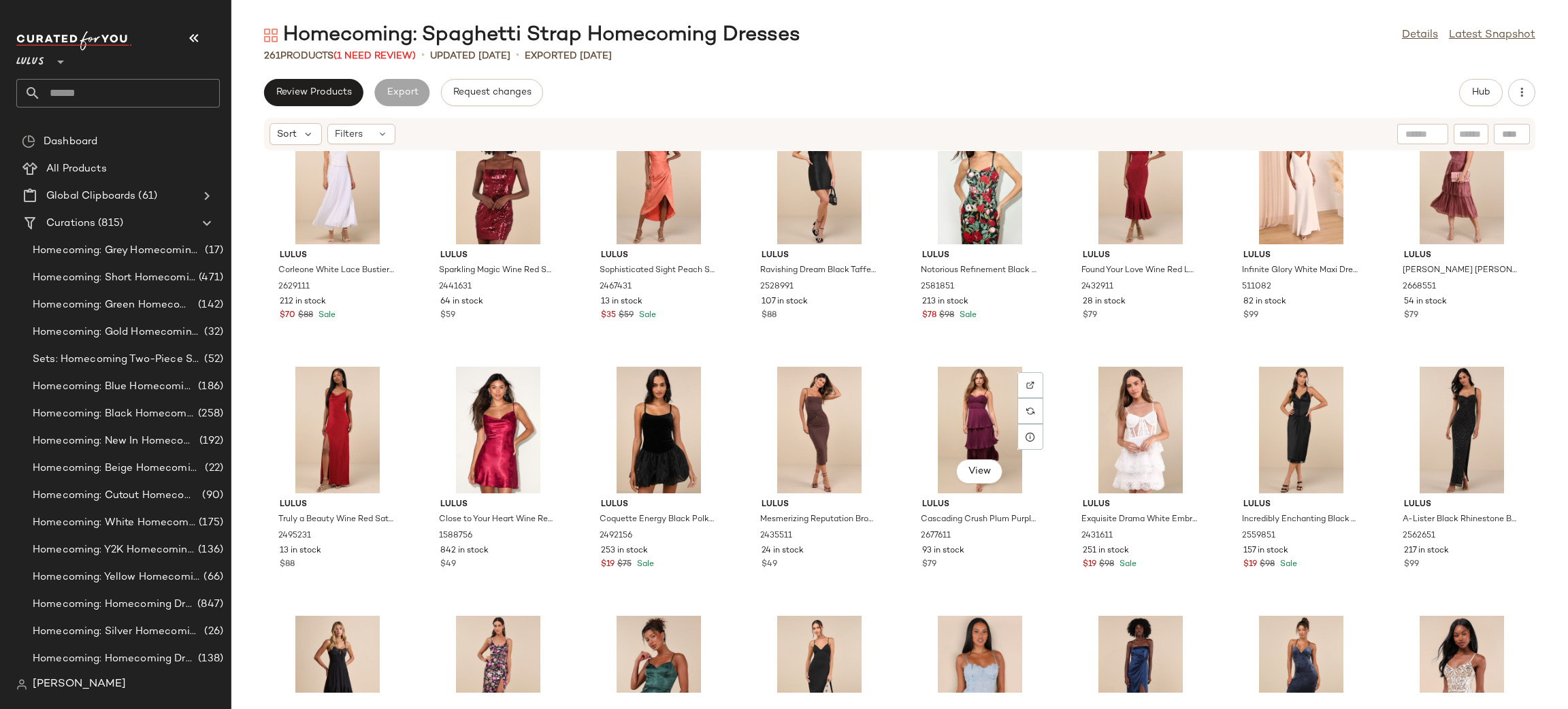
click at [959, 420] on div "View" at bounding box center [979, 430] width 137 height 127
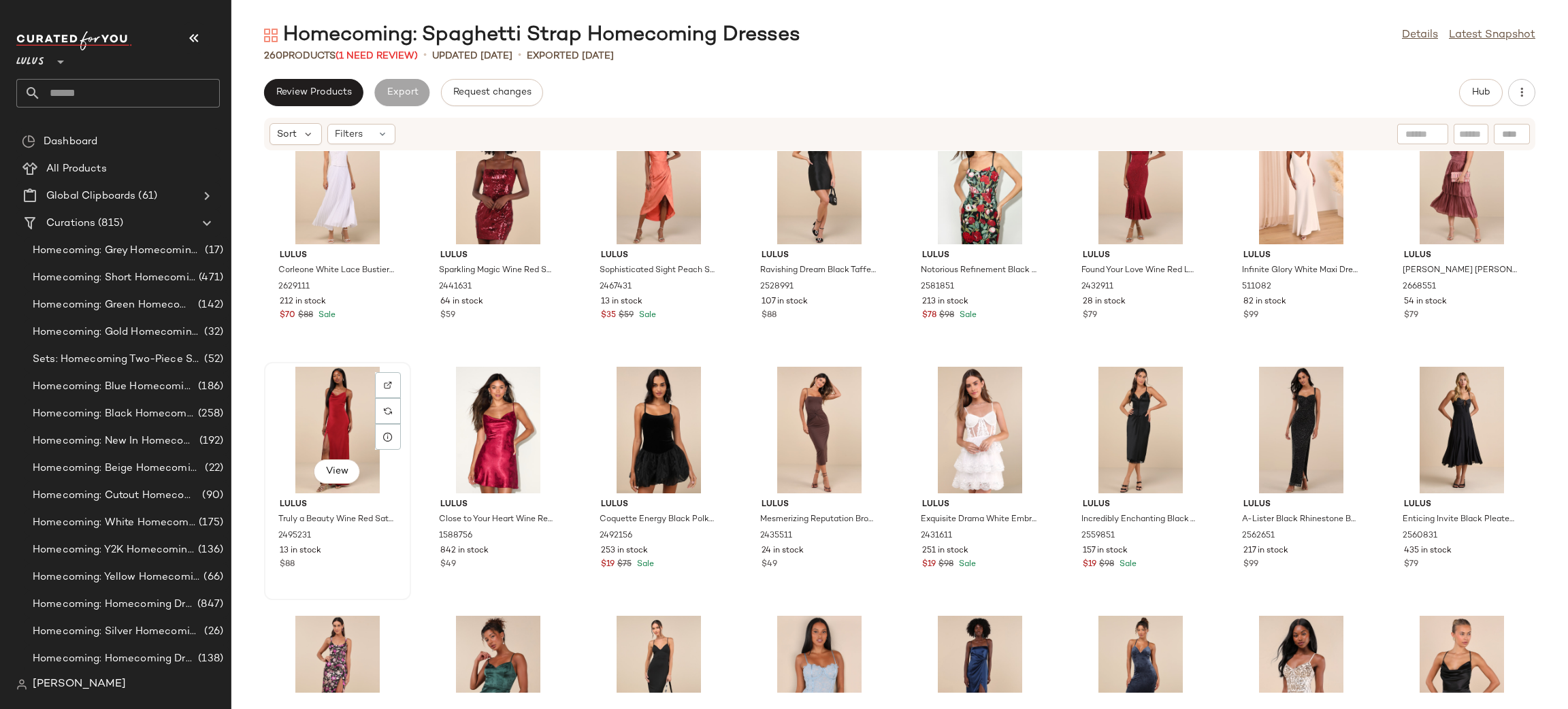
click at [313, 419] on div "View" at bounding box center [337, 430] width 137 height 127
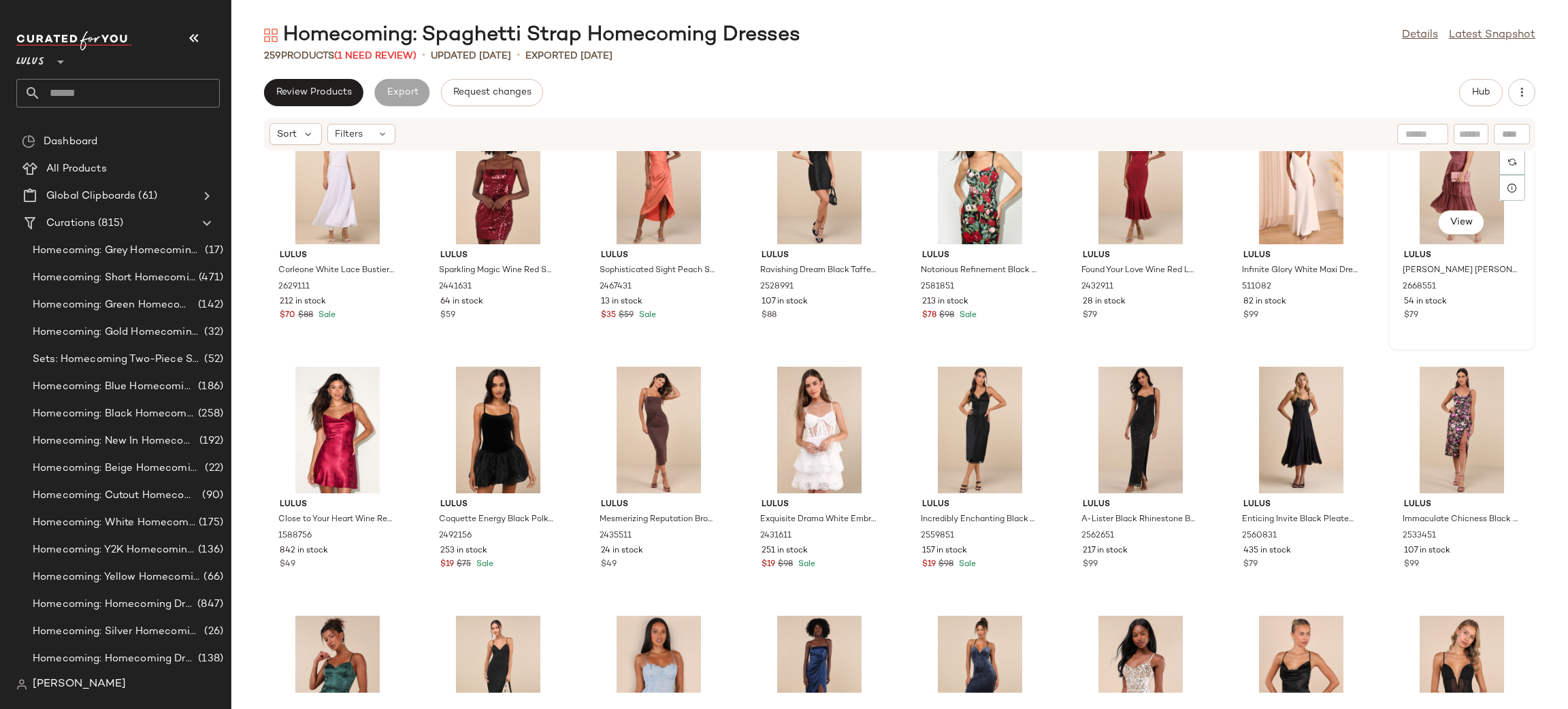
click at [1445, 183] on div "View" at bounding box center [1462, 181] width 137 height 127
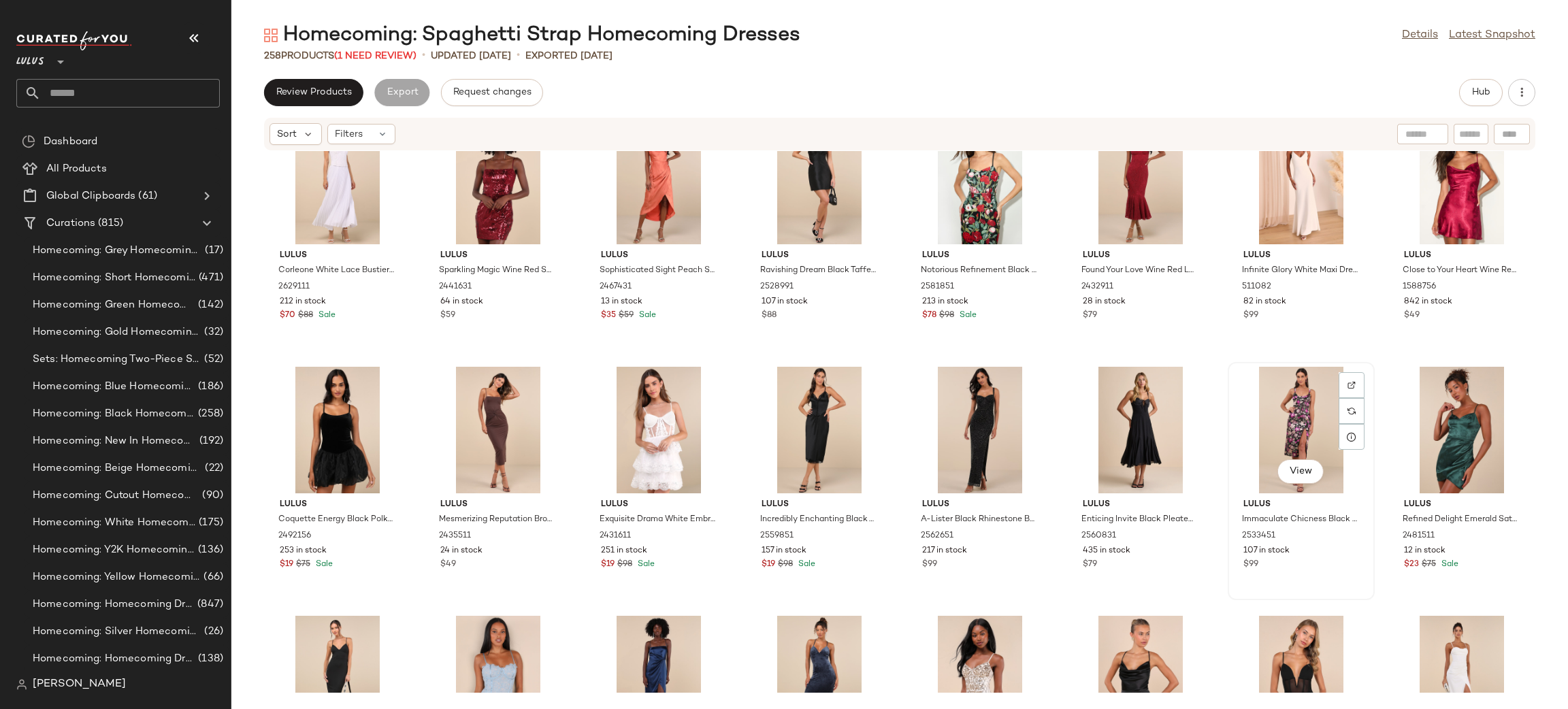
click at [1306, 413] on div "View" at bounding box center [1301, 430] width 137 height 127
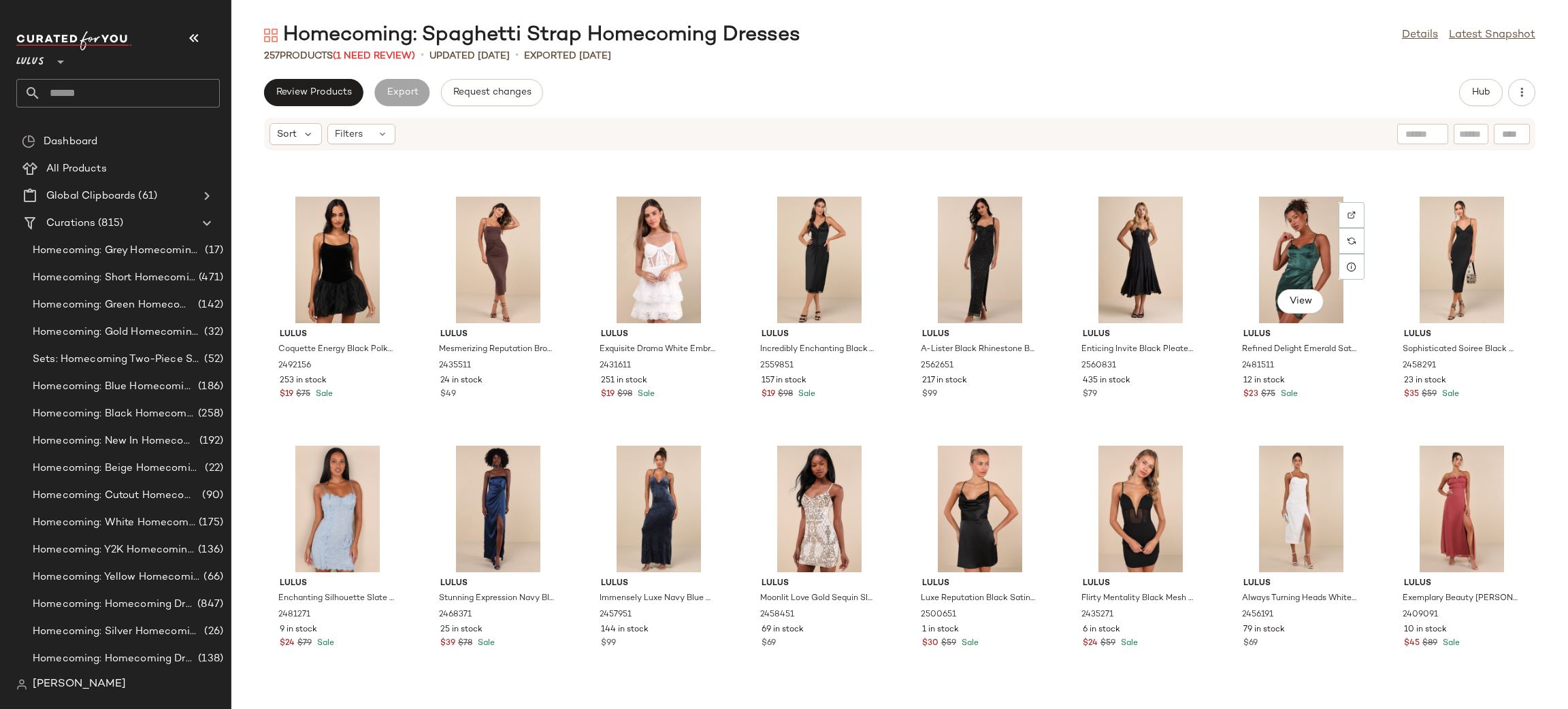
scroll to position [3760, 0]
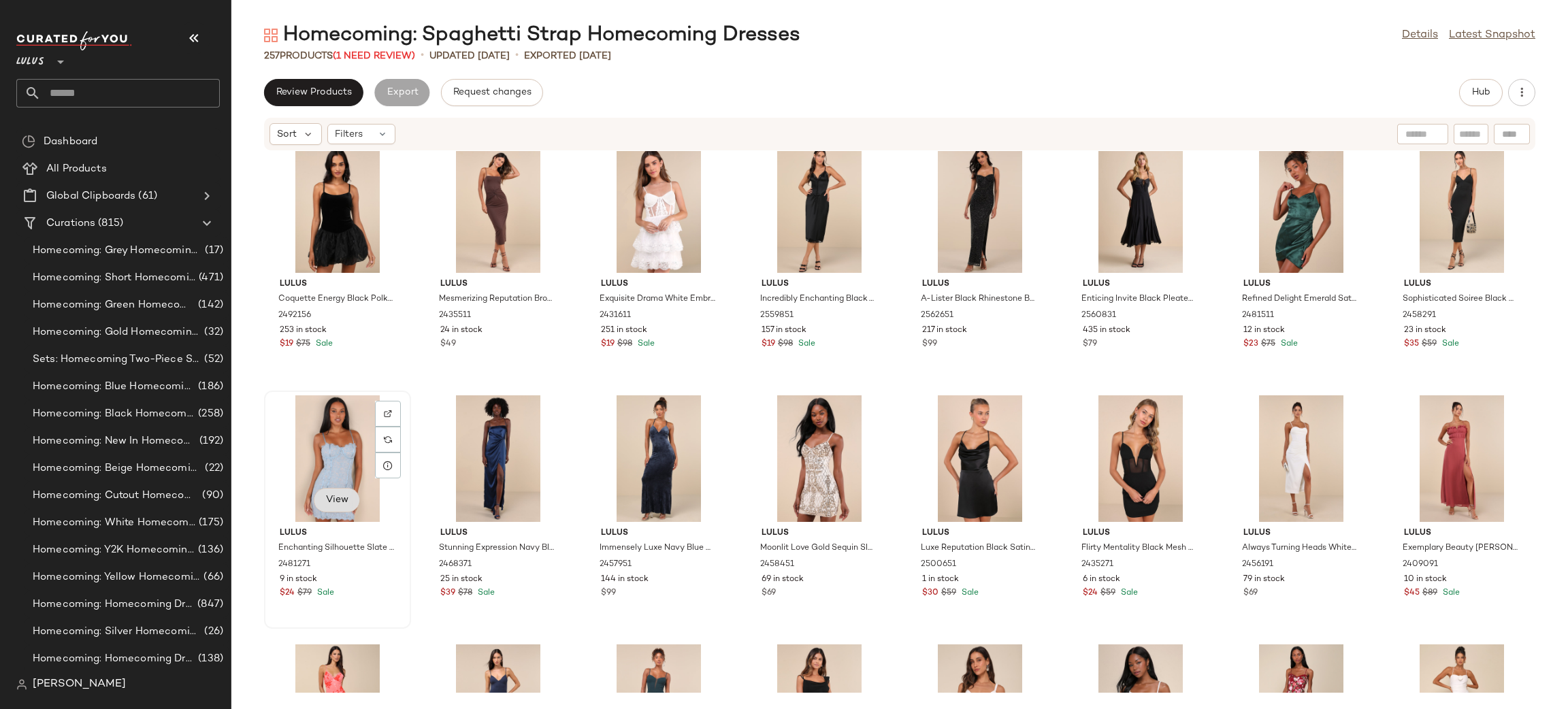
click at [328, 495] on span "View" at bounding box center [337, 500] width 23 height 11
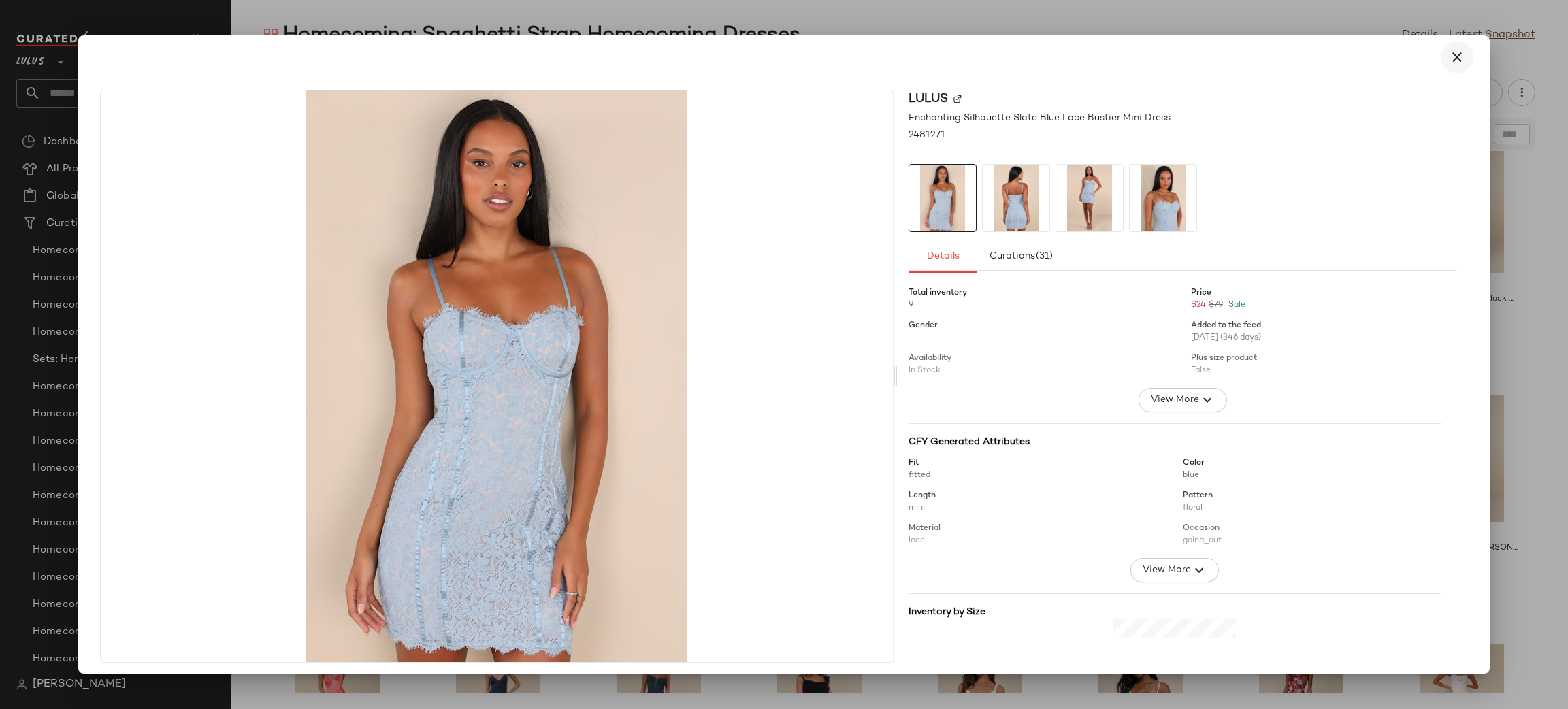
click at [1449, 52] on icon "button" at bounding box center [1457, 57] width 16 height 16
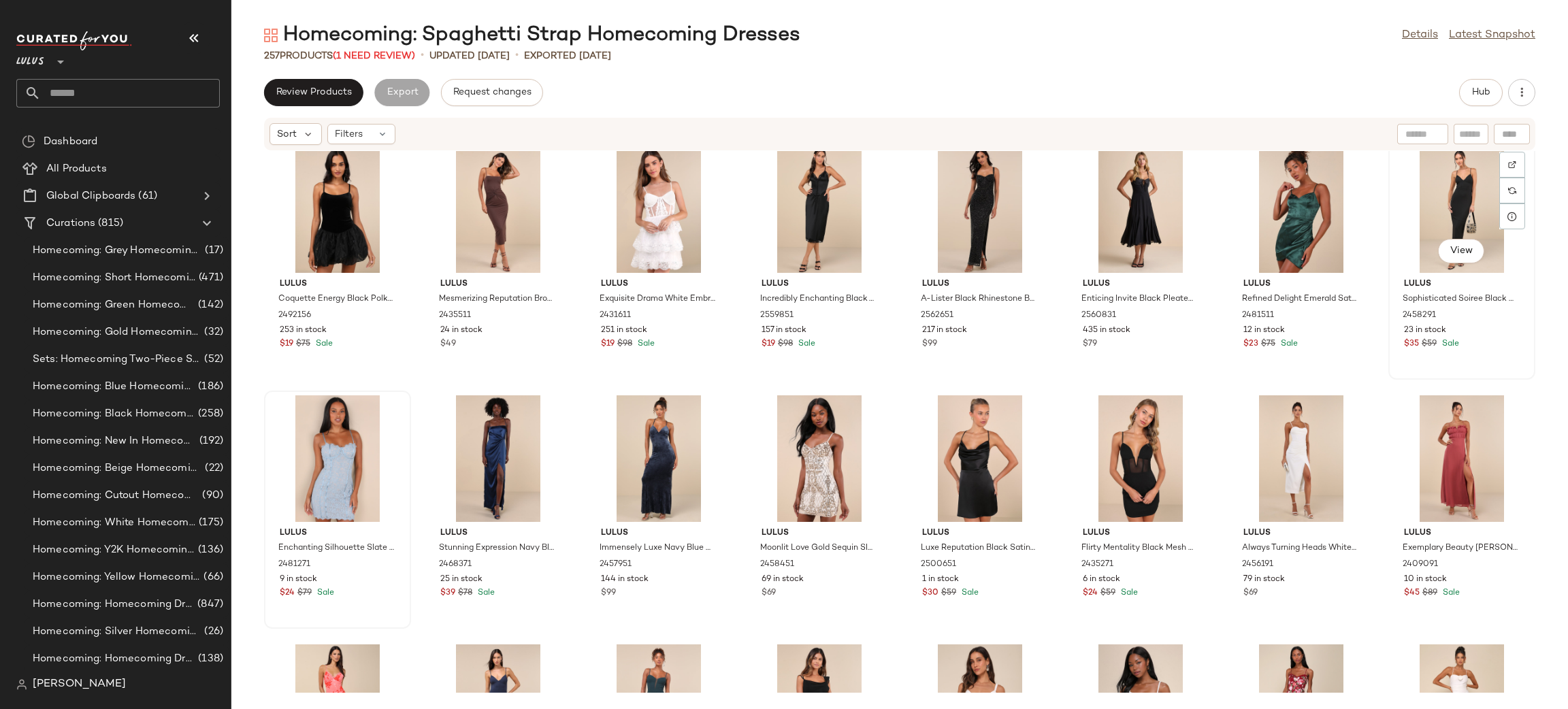
click at [1443, 202] on div "View" at bounding box center [1462, 210] width 137 height 127
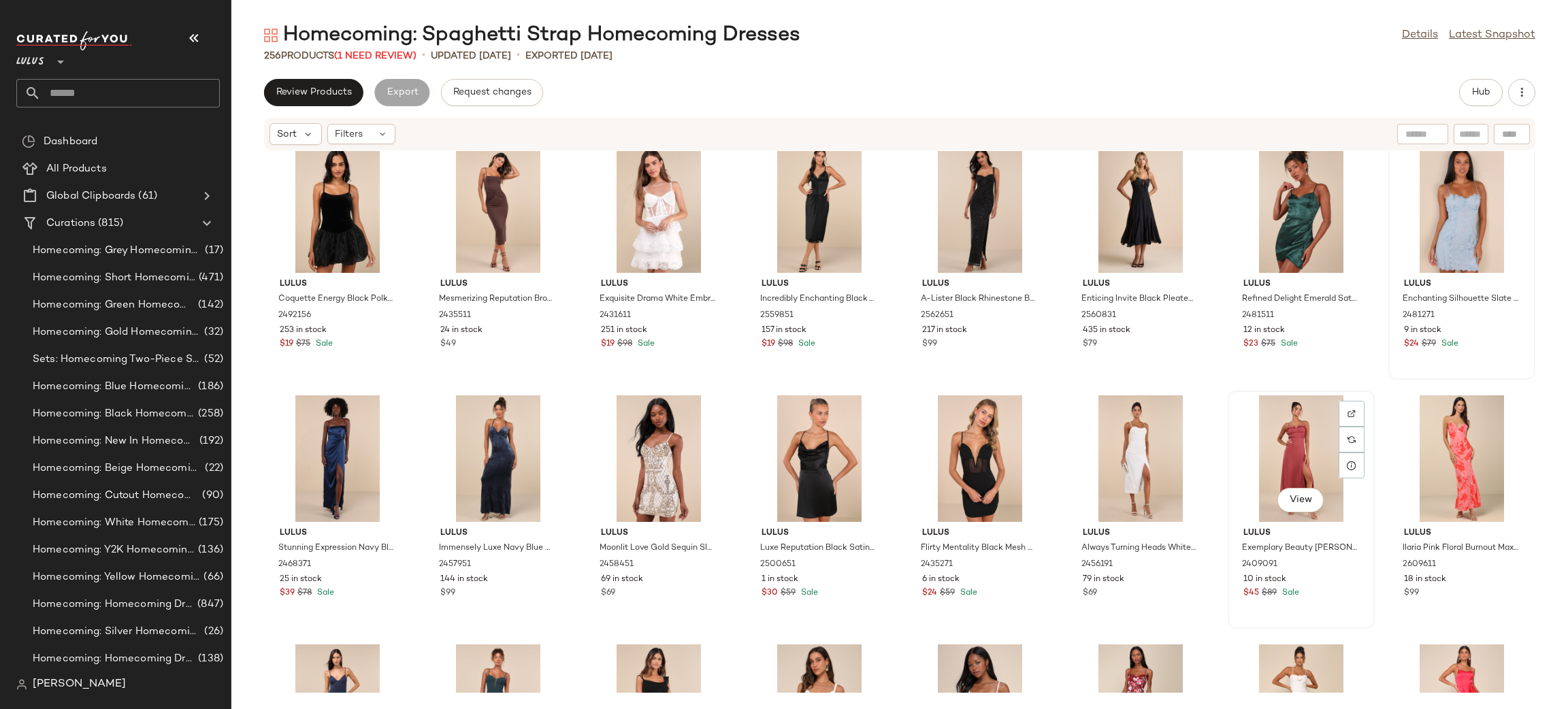
click at [1301, 450] on div "View" at bounding box center [1301, 459] width 137 height 127
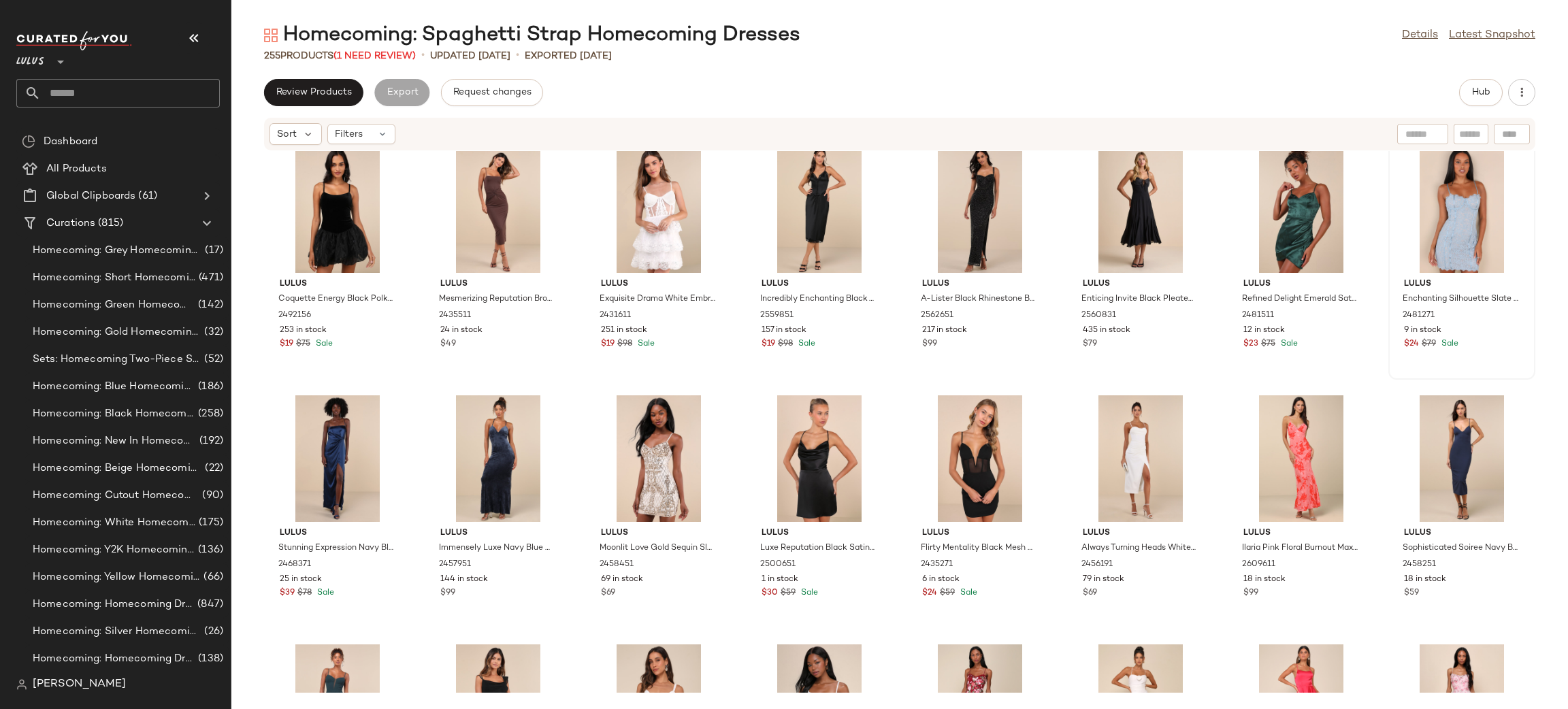
click at [1301, 450] on div at bounding box center [1301, 459] width 137 height 127
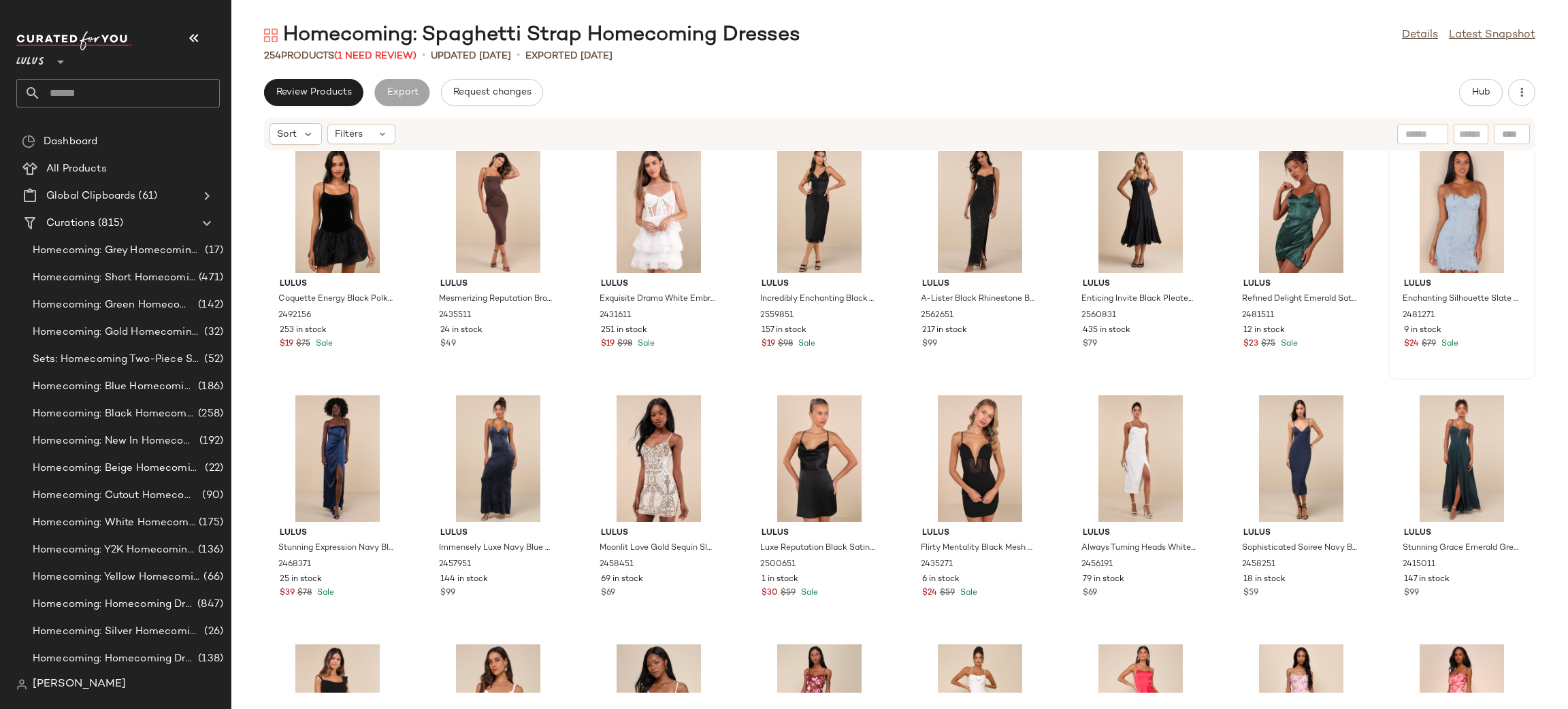
click at [1301, 450] on div at bounding box center [1301, 459] width 137 height 127
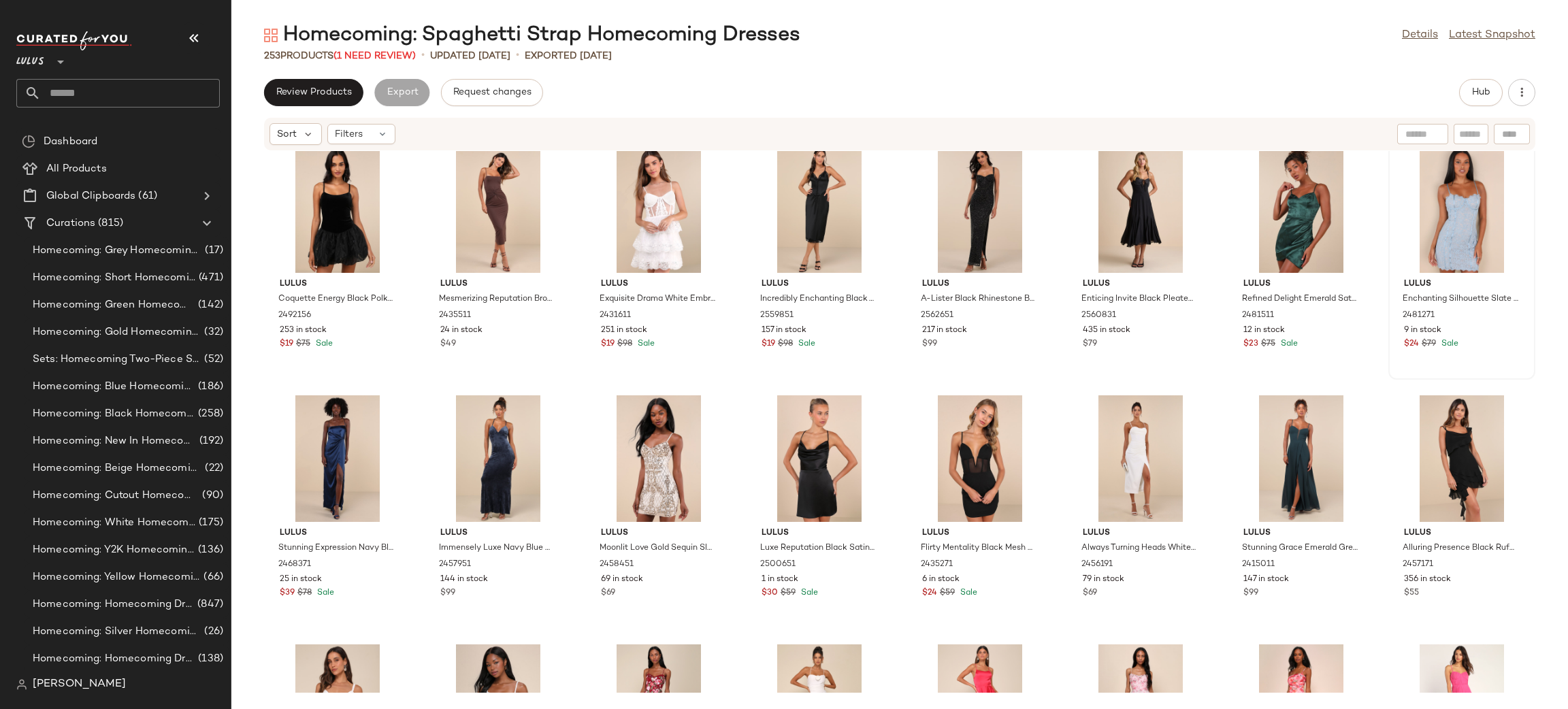
click at [1301, 450] on div at bounding box center [1301, 459] width 137 height 127
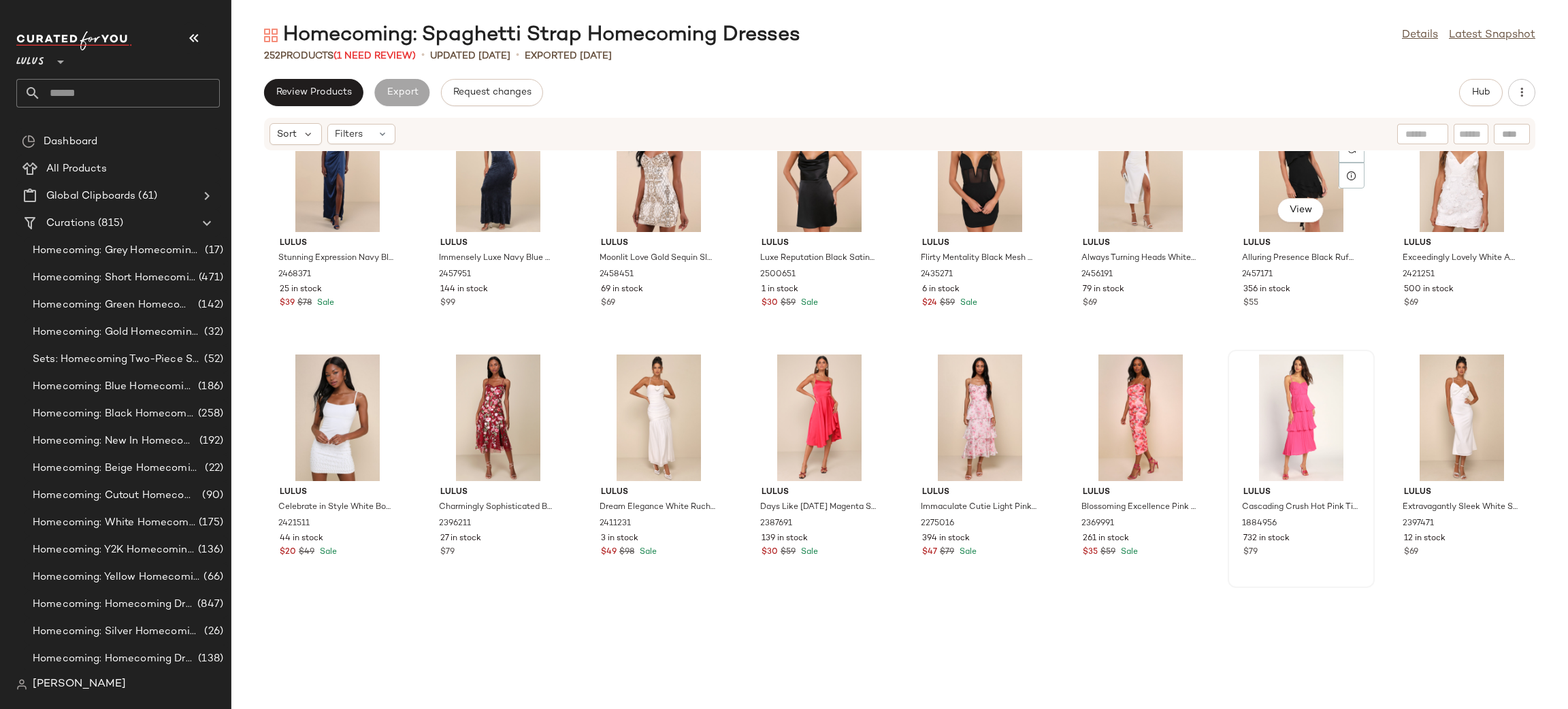
scroll to position [4073, 0]
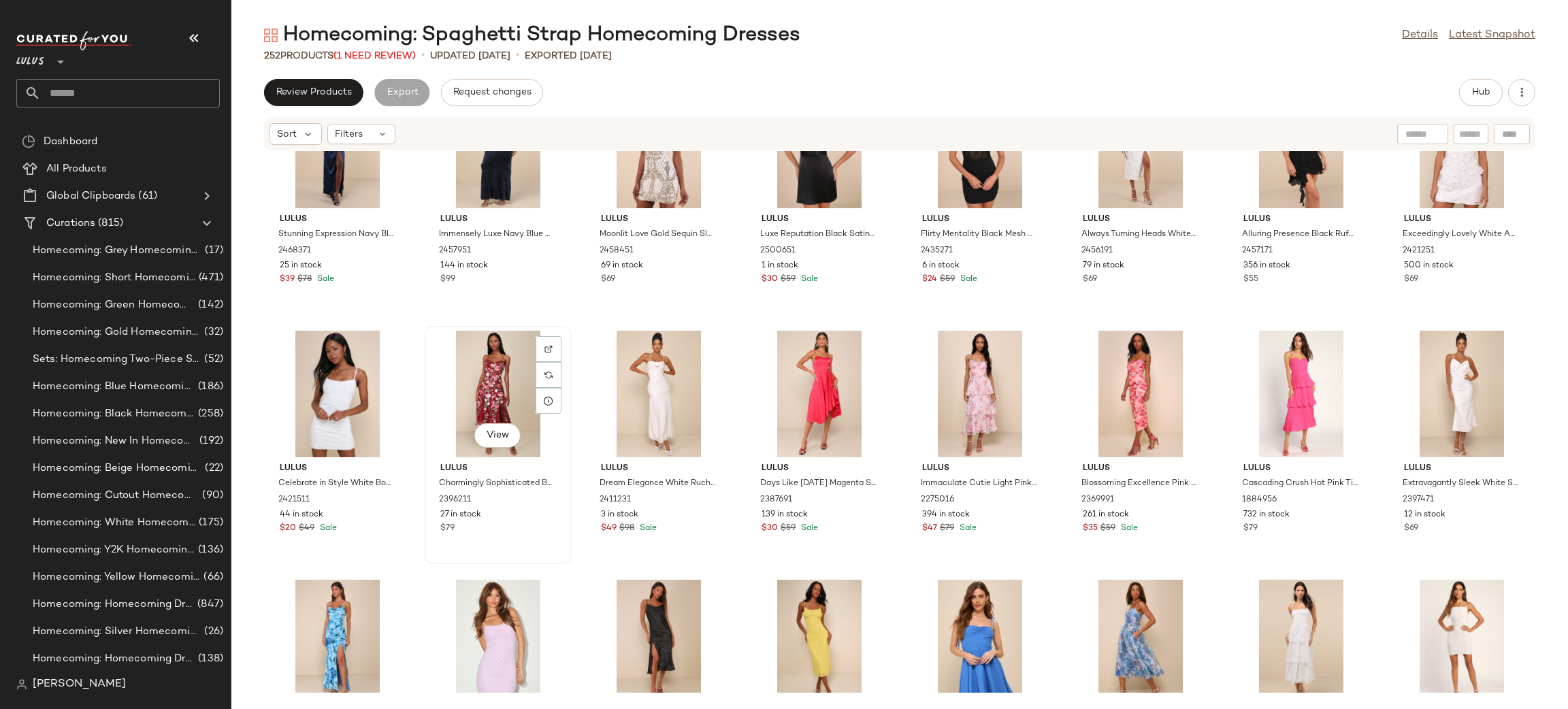
click at [483, 406] on div "View" at bounding box center [497, 394] width 137 height 127
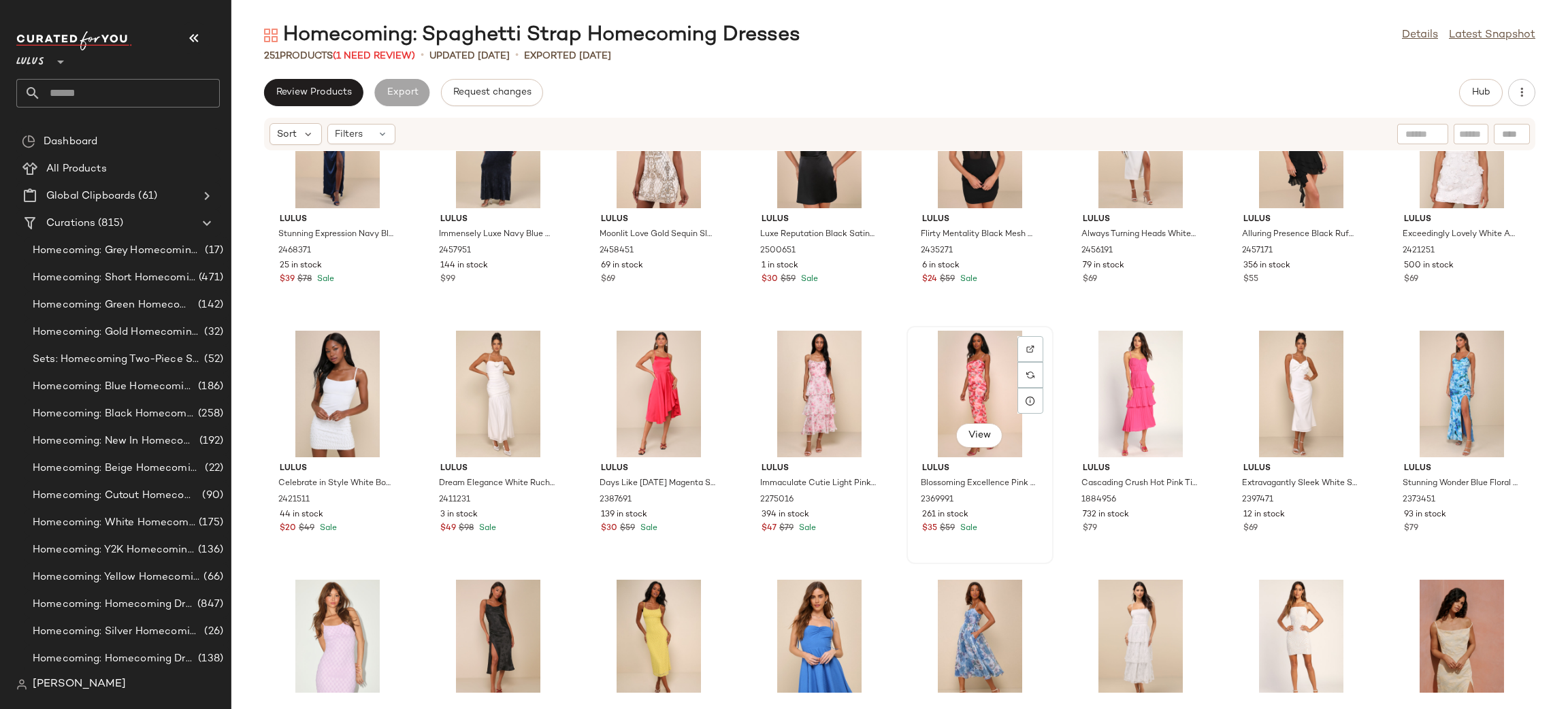
click at [950, 385] on div "View" at bounding box center [979, 394] width 137 height 127
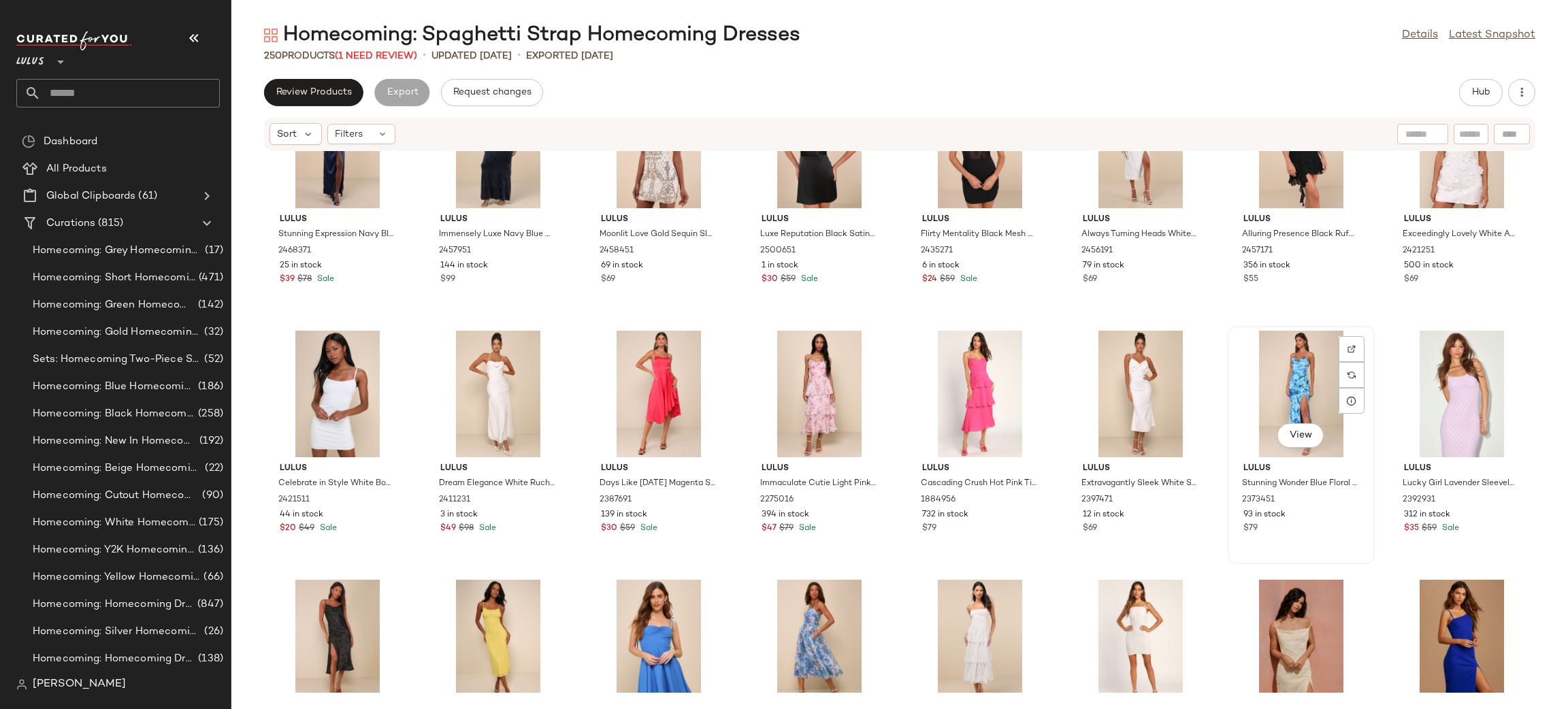
click at [1294, 370] on div "View" at bounding box center [1301, 394] width 137 height 127
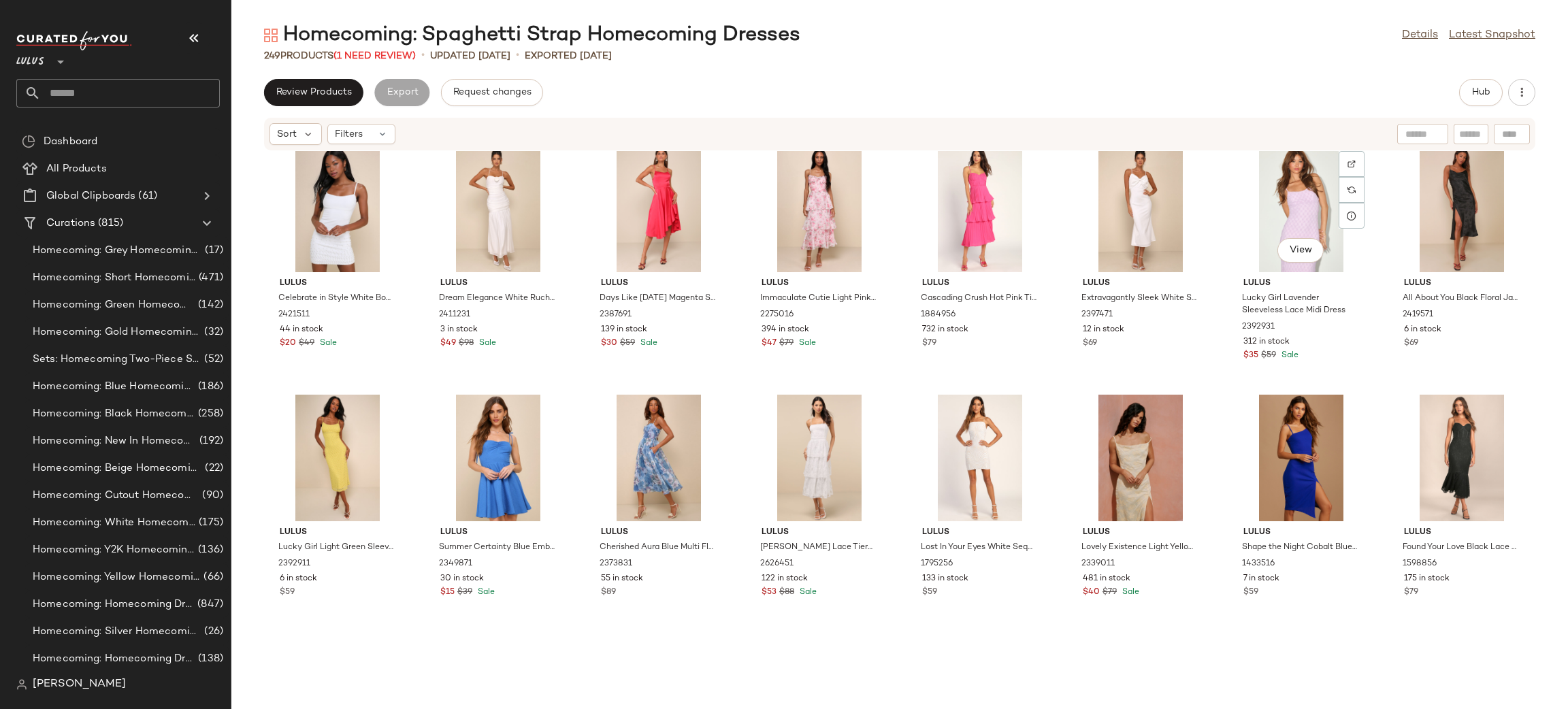
scroll to position [4314, 0]
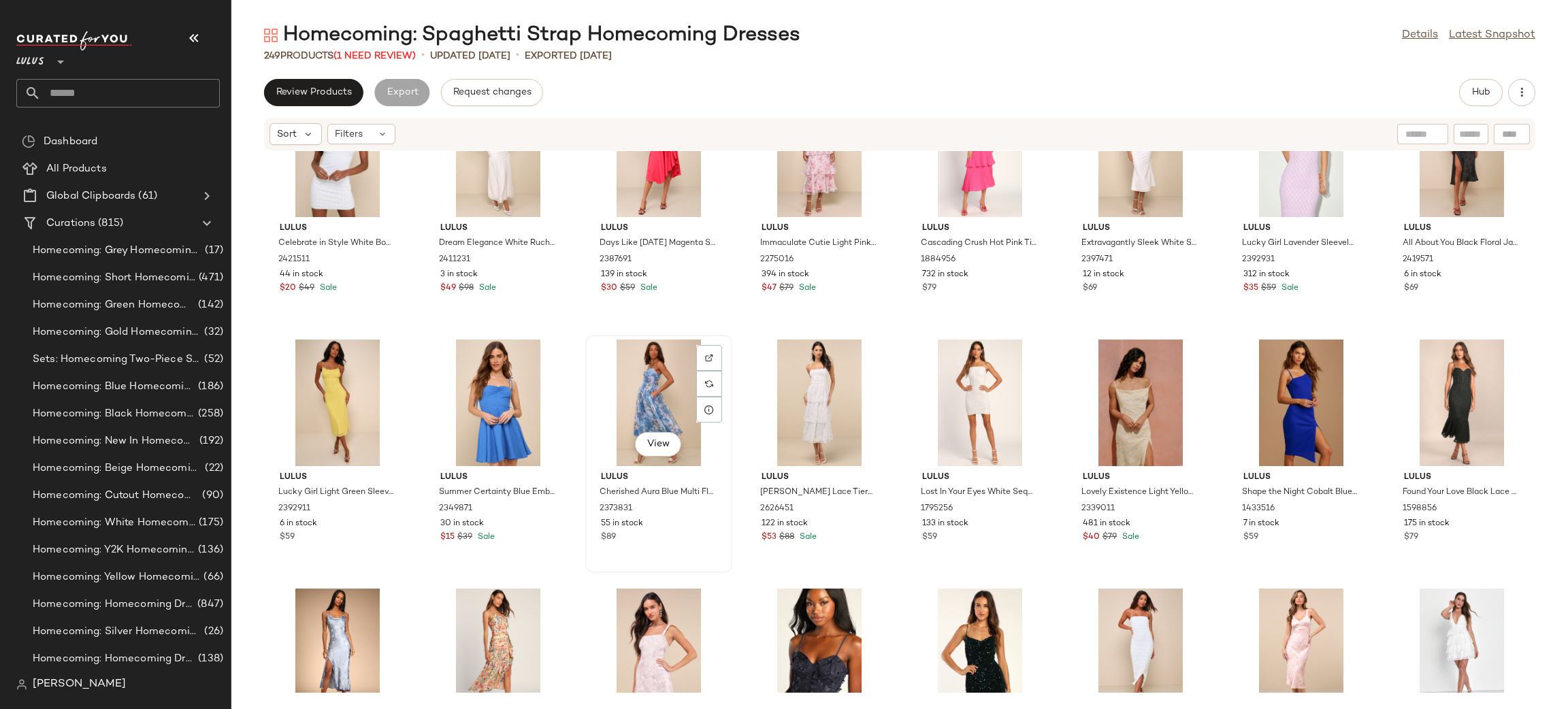
click at [651, 405] on div "View" at bounding box center [658, 403] width 137 height 127
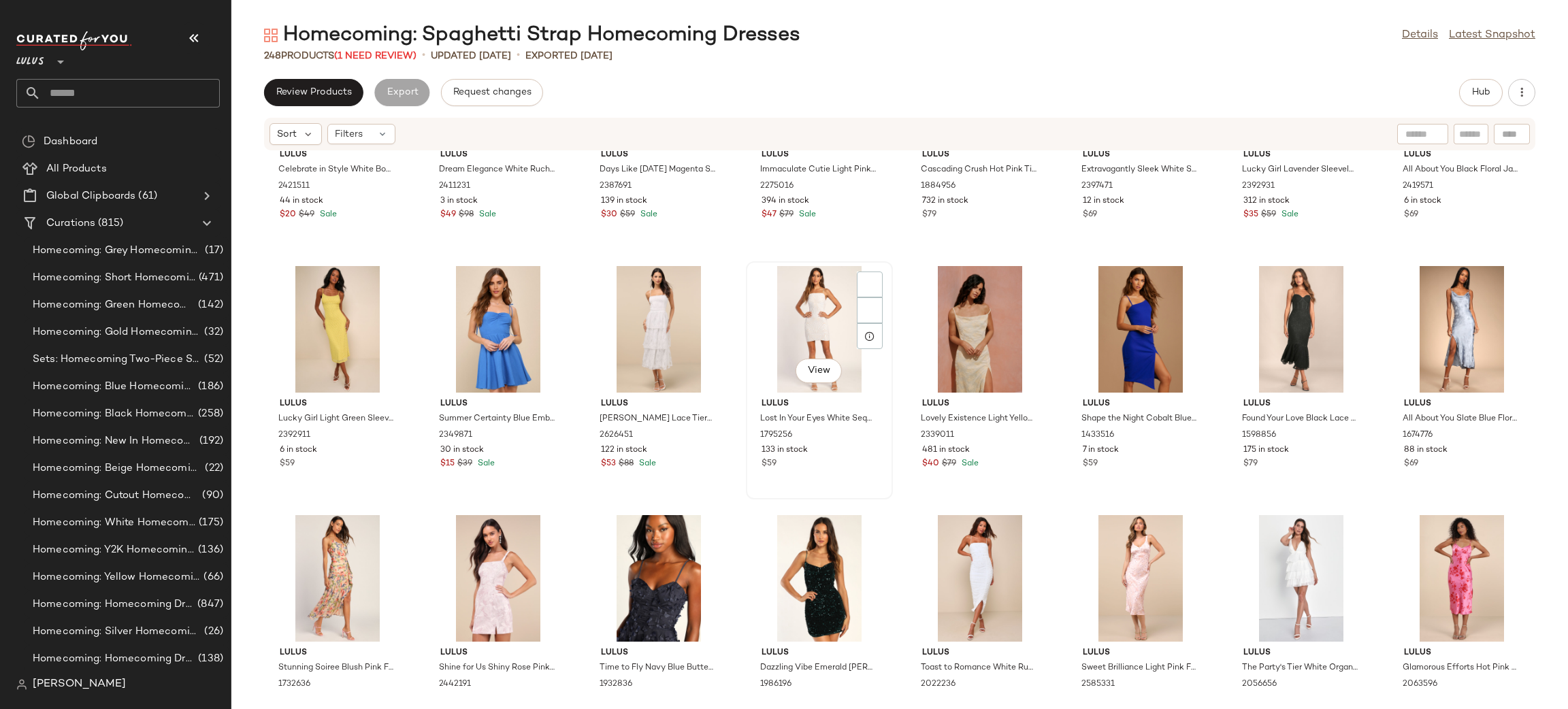
scroll to position [4490, 0]
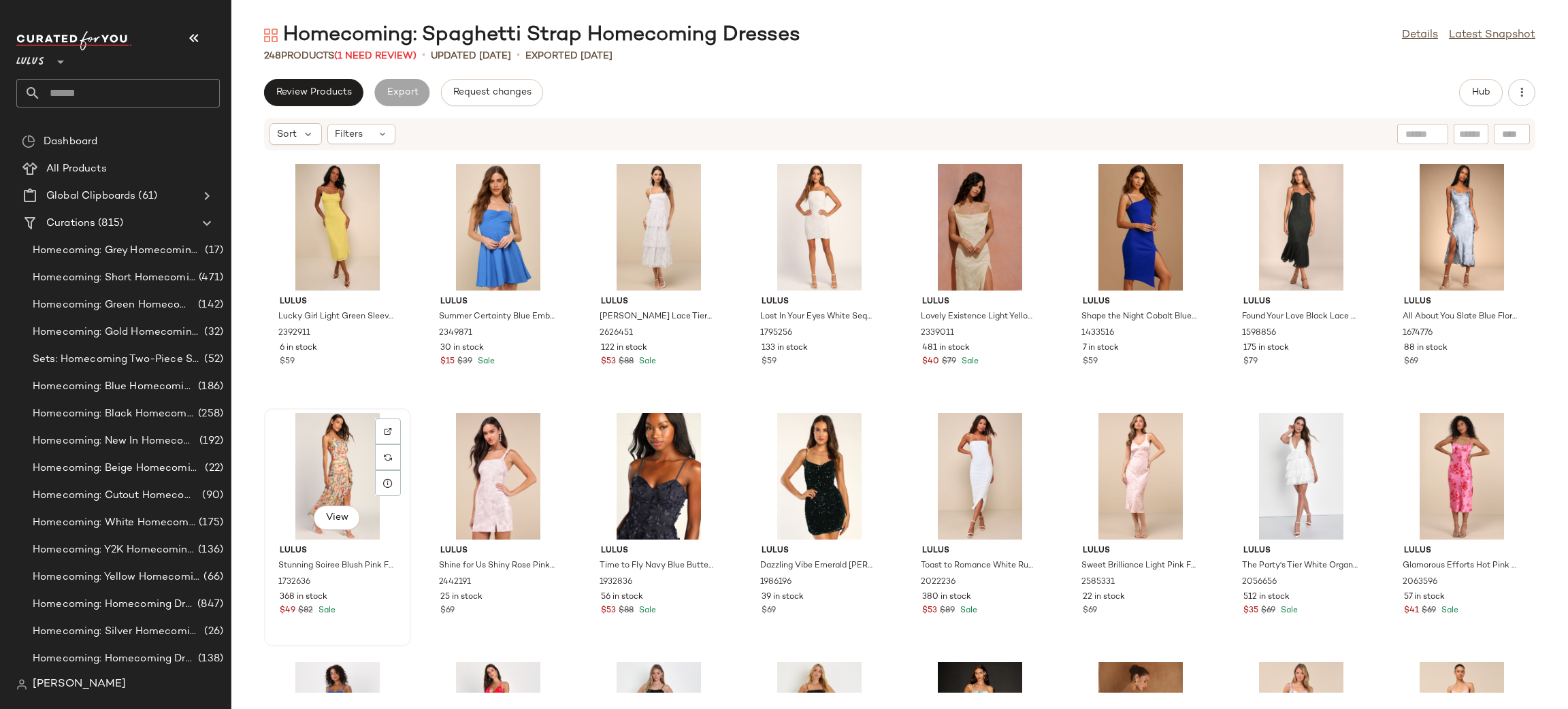
click at [338, 462] on div "View" at bounding box center [337, 476] width 137 height 127
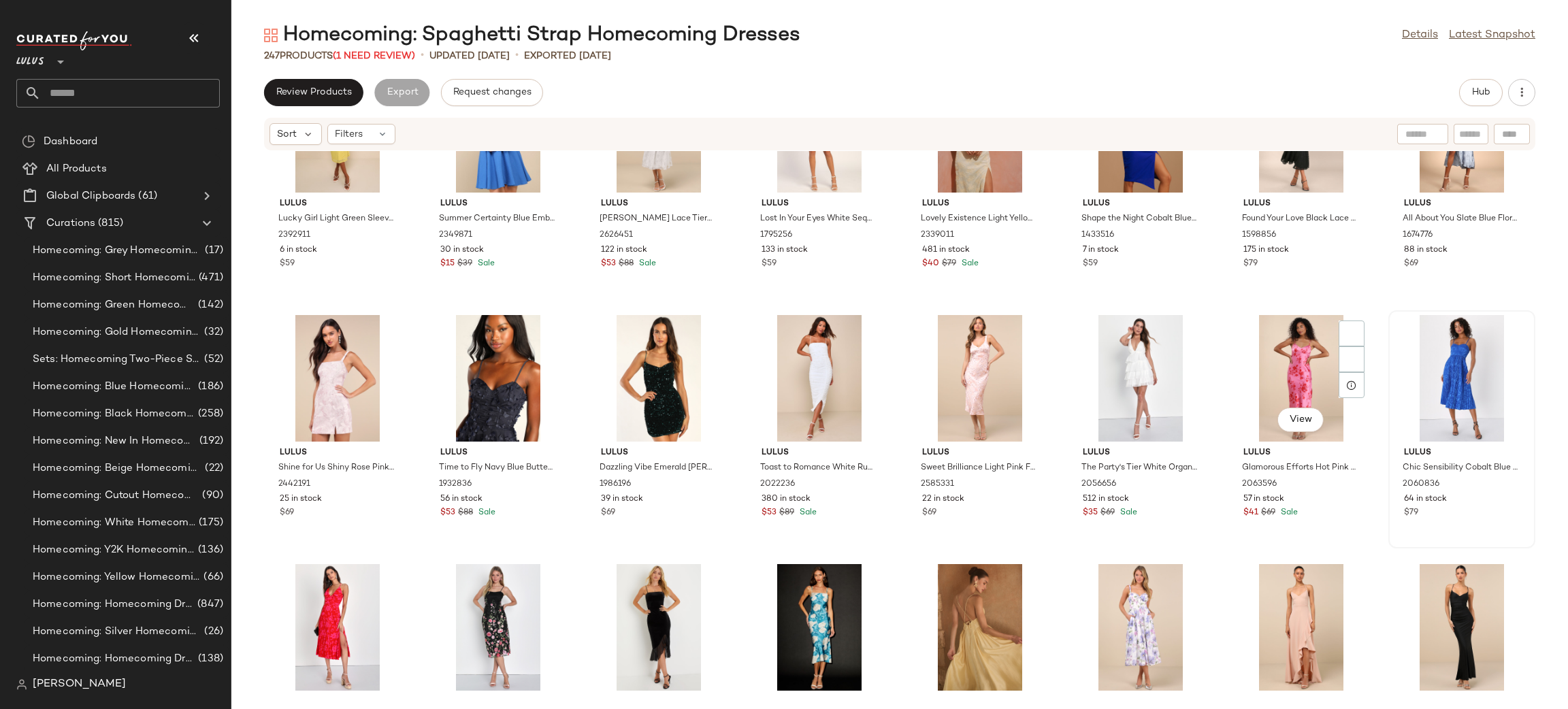
scroll to position [4596, 0]
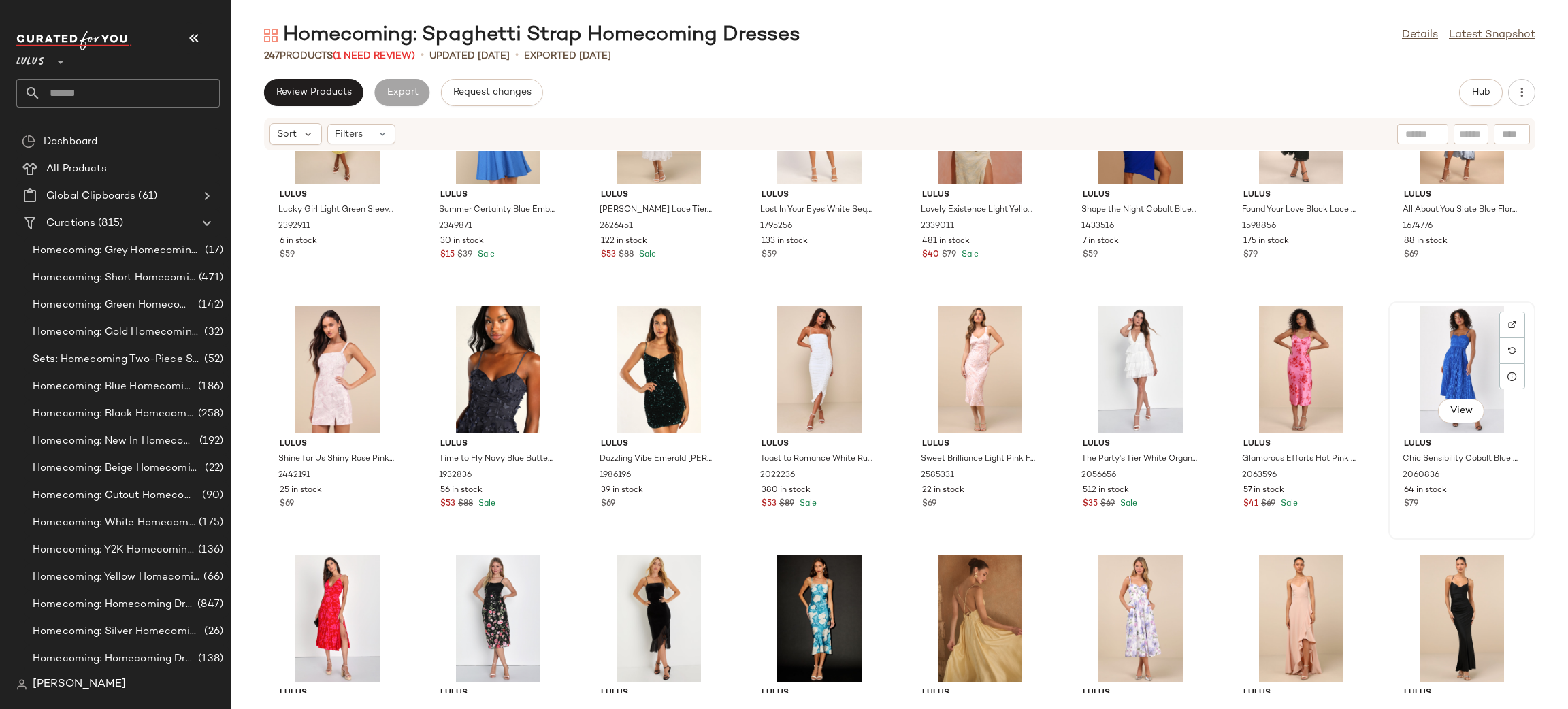
click at [1459, 359] on div "View" at bounding box center [1462, 370] width 137 height 127
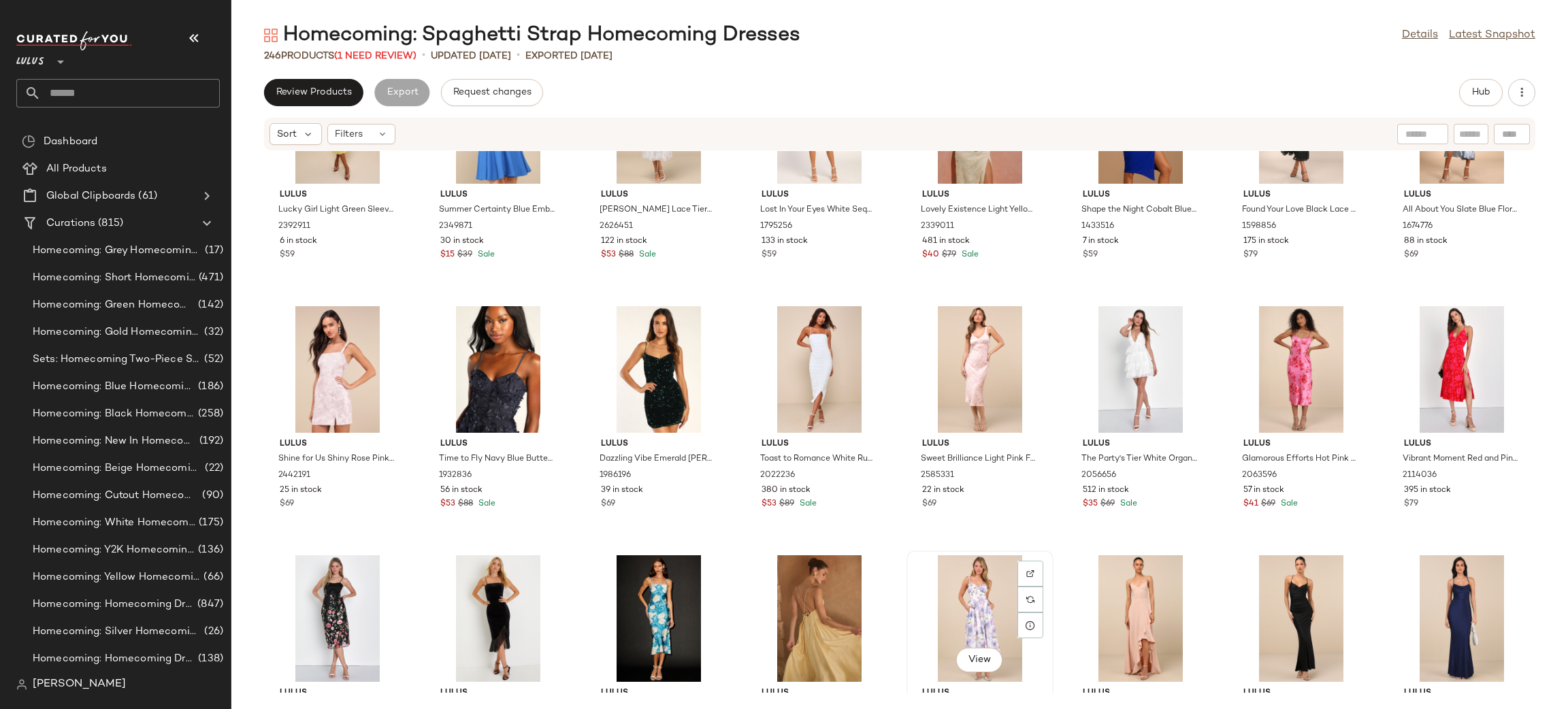
click at [962, 600] on div "View" at bounding box center [979, 619] width 137 height 127
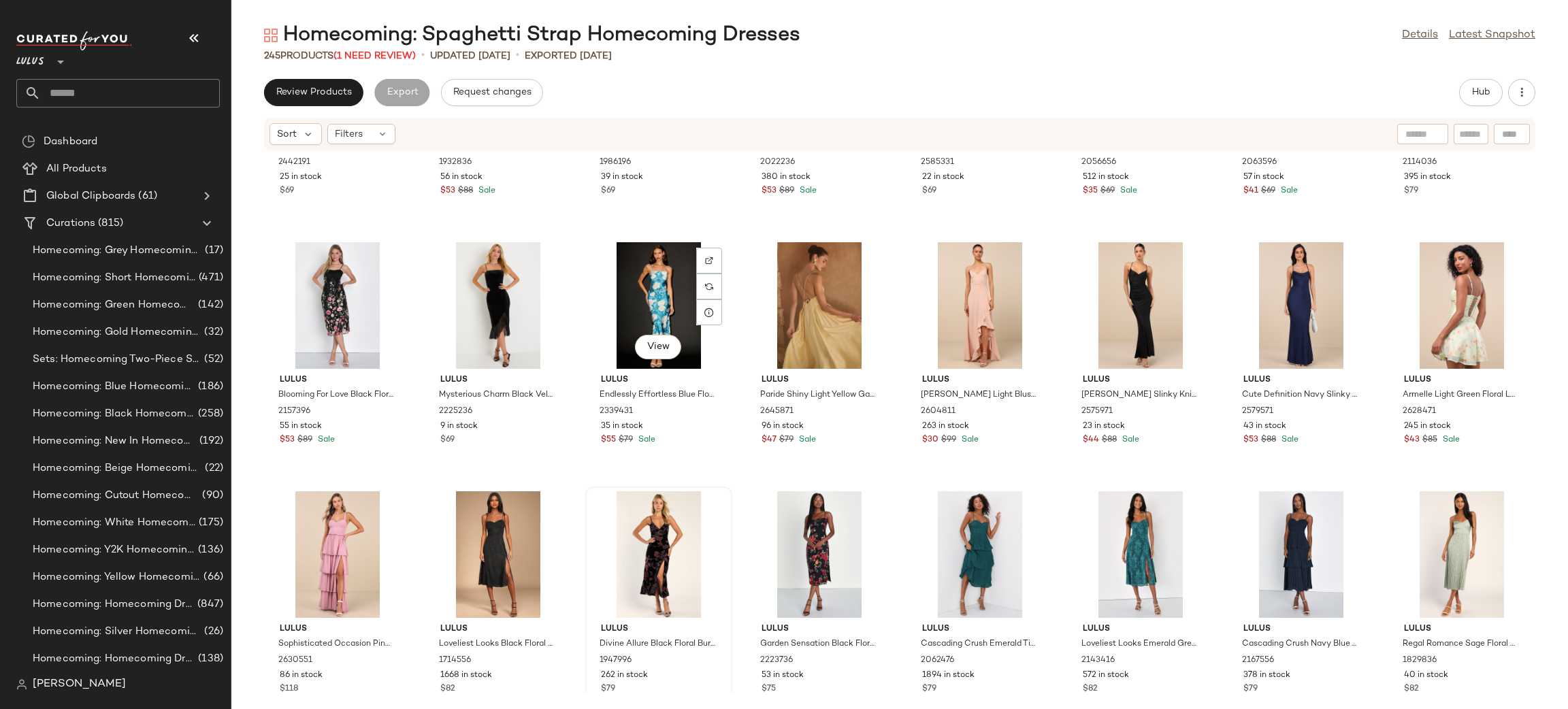
scroll to position [4917, 0]
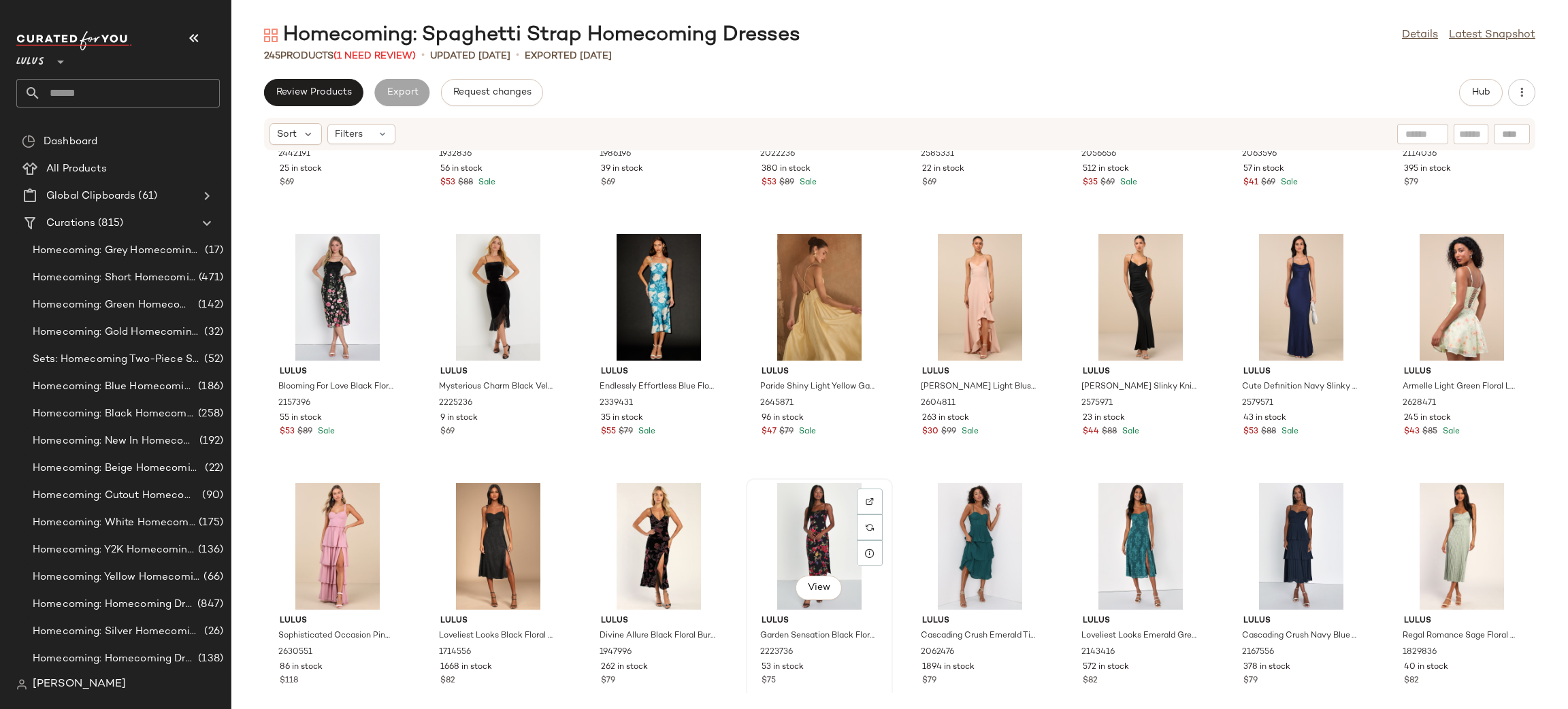
click at [768, 542] on div "View" at bounding box center [819, 546] width 137 height 127
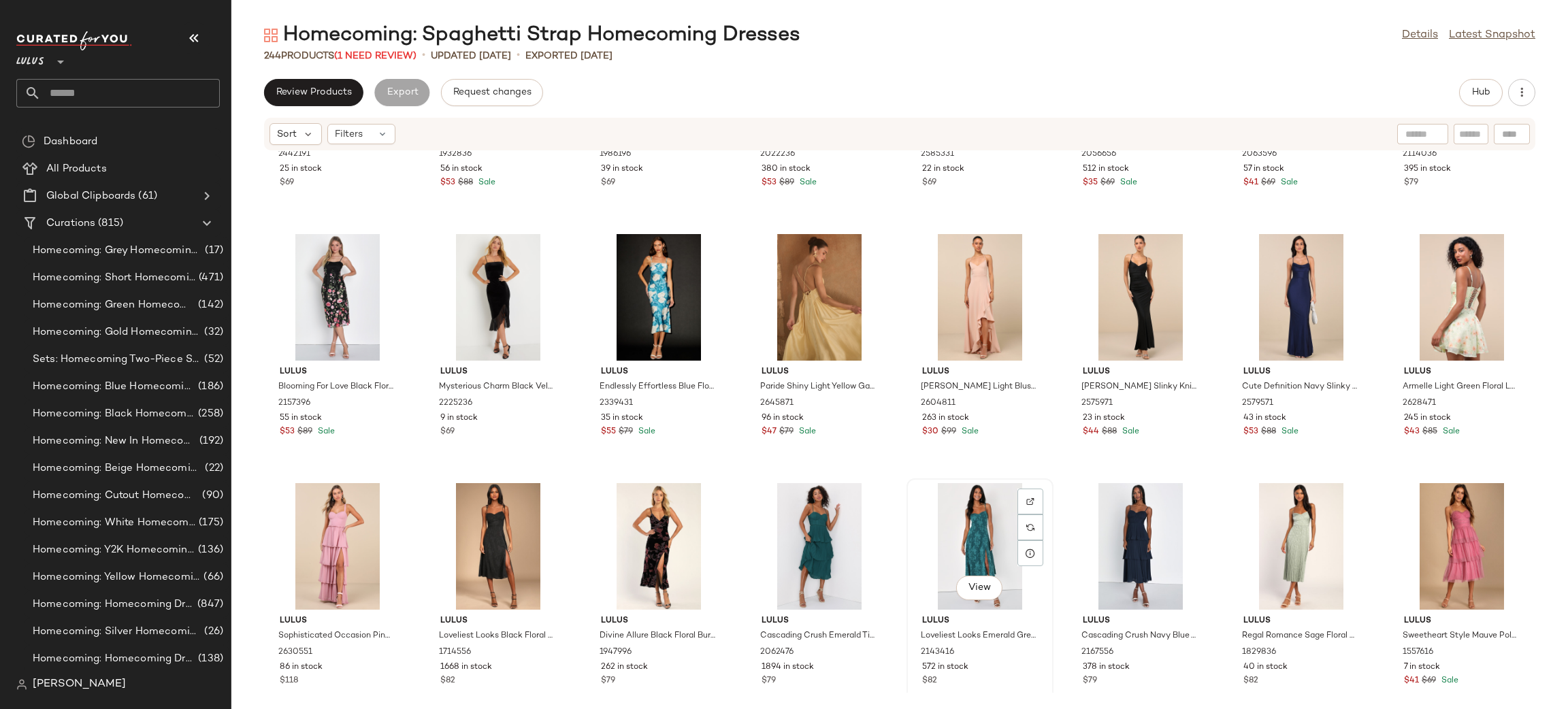
click at [994, 522] on div "View" at bounding box center [979, 546] width 137 height 127
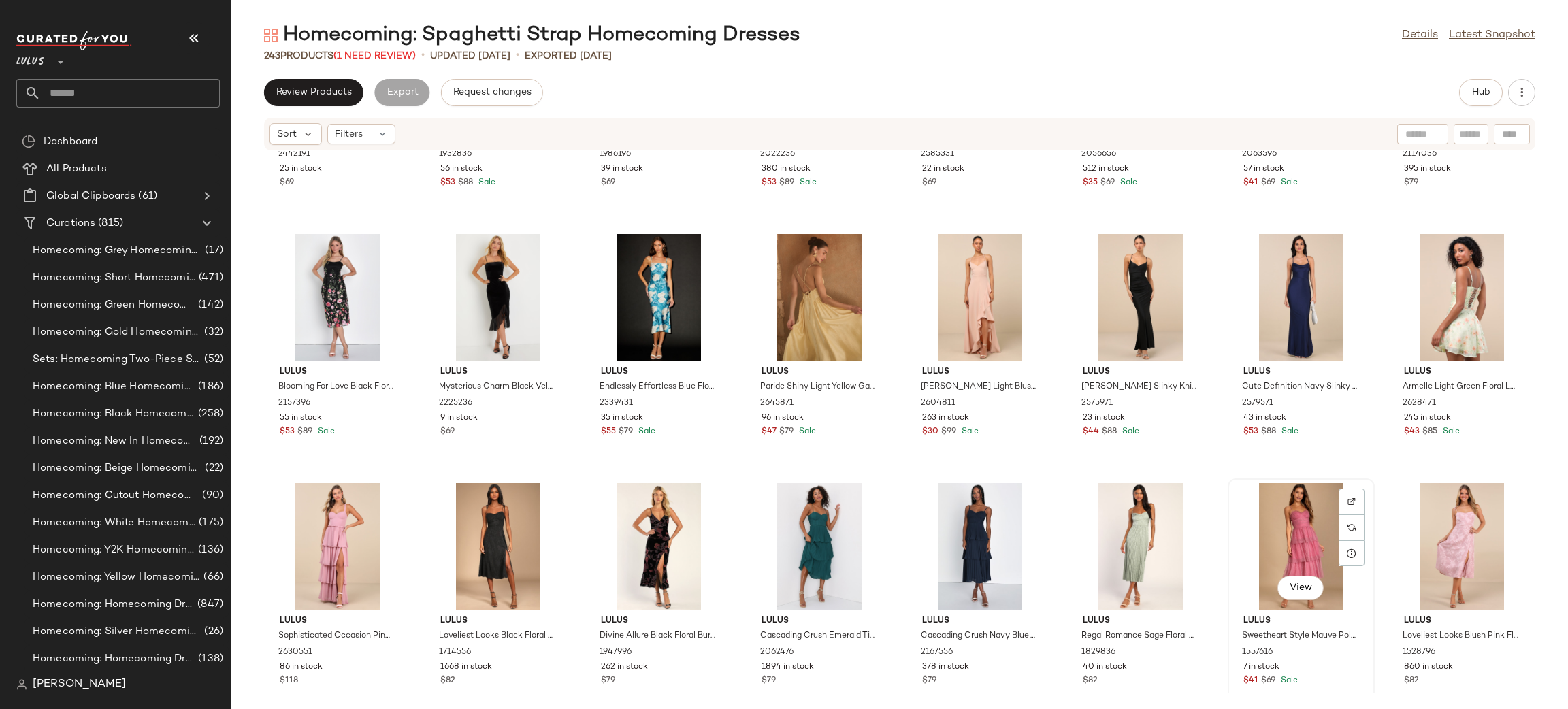
click at [1269, 517] on div "View" at bounding box center [1301, 546] width 137 height 127
click at [347, 533] on div "View" at bounding box center [337, 546] width 137 height 127
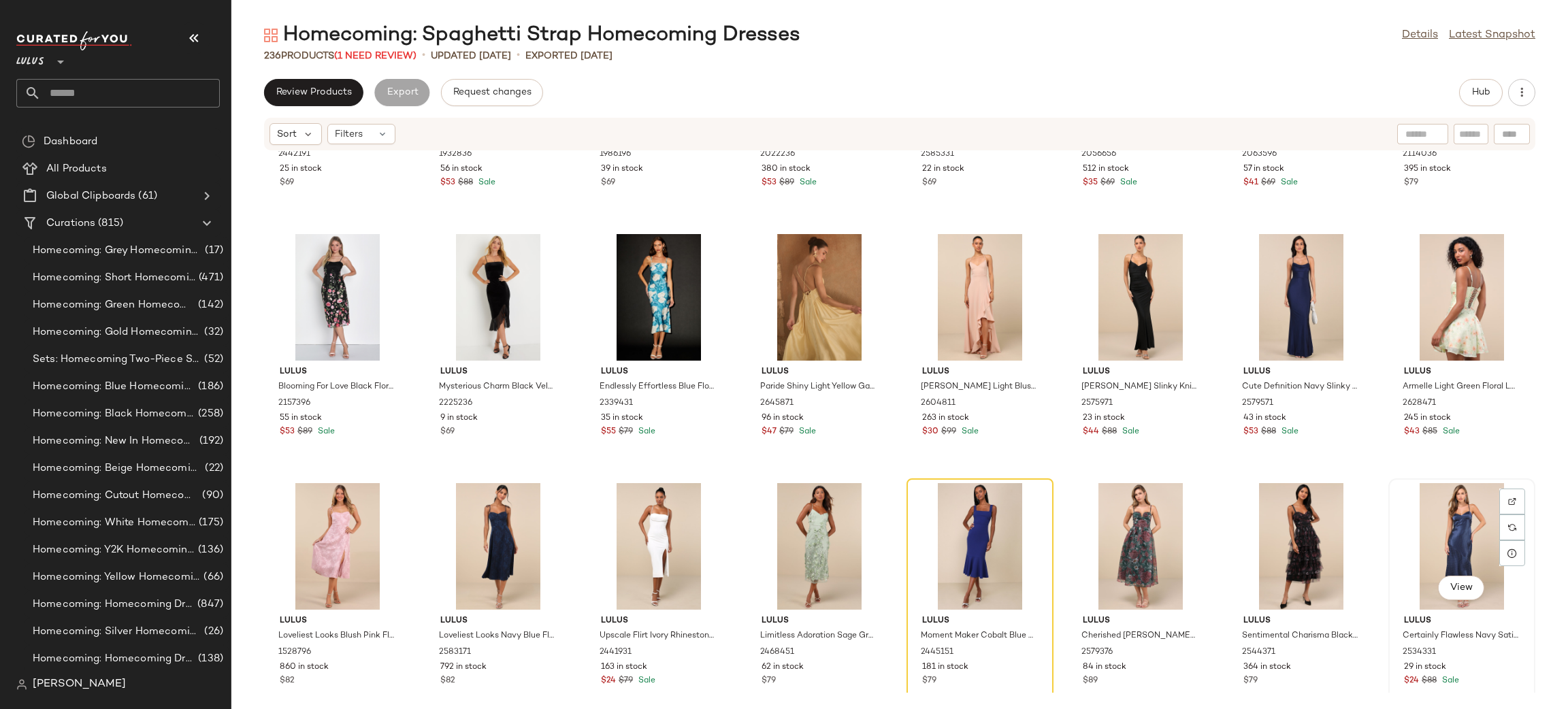
click at [1449, 530] on div "View" at bounding box center [1462, 546] width 137 height 127
click at [322, 549] on div "View" at bounding box center [337, 546] width 137 height 127
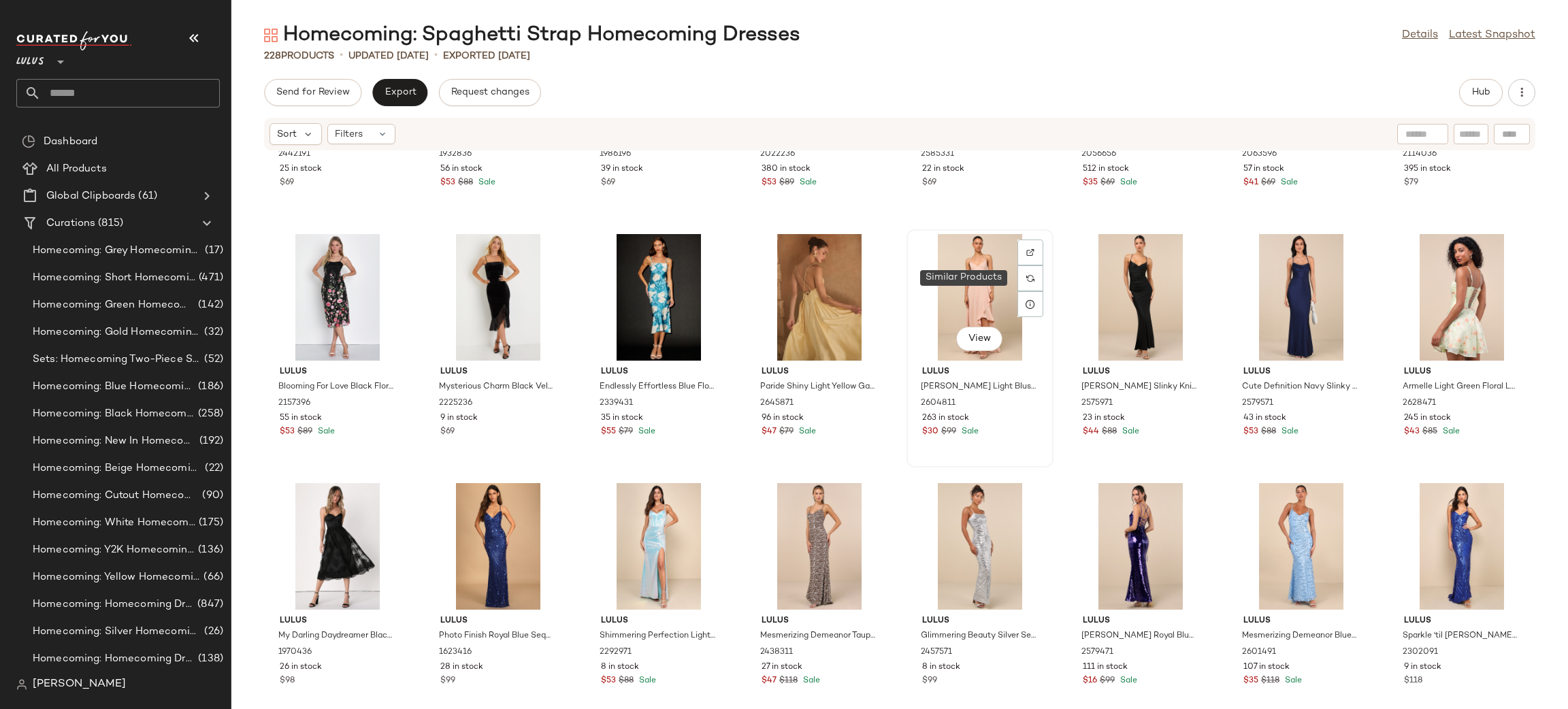
click at [967, 282] on div "View" at bounding box center [979, 298] width 137 height 127
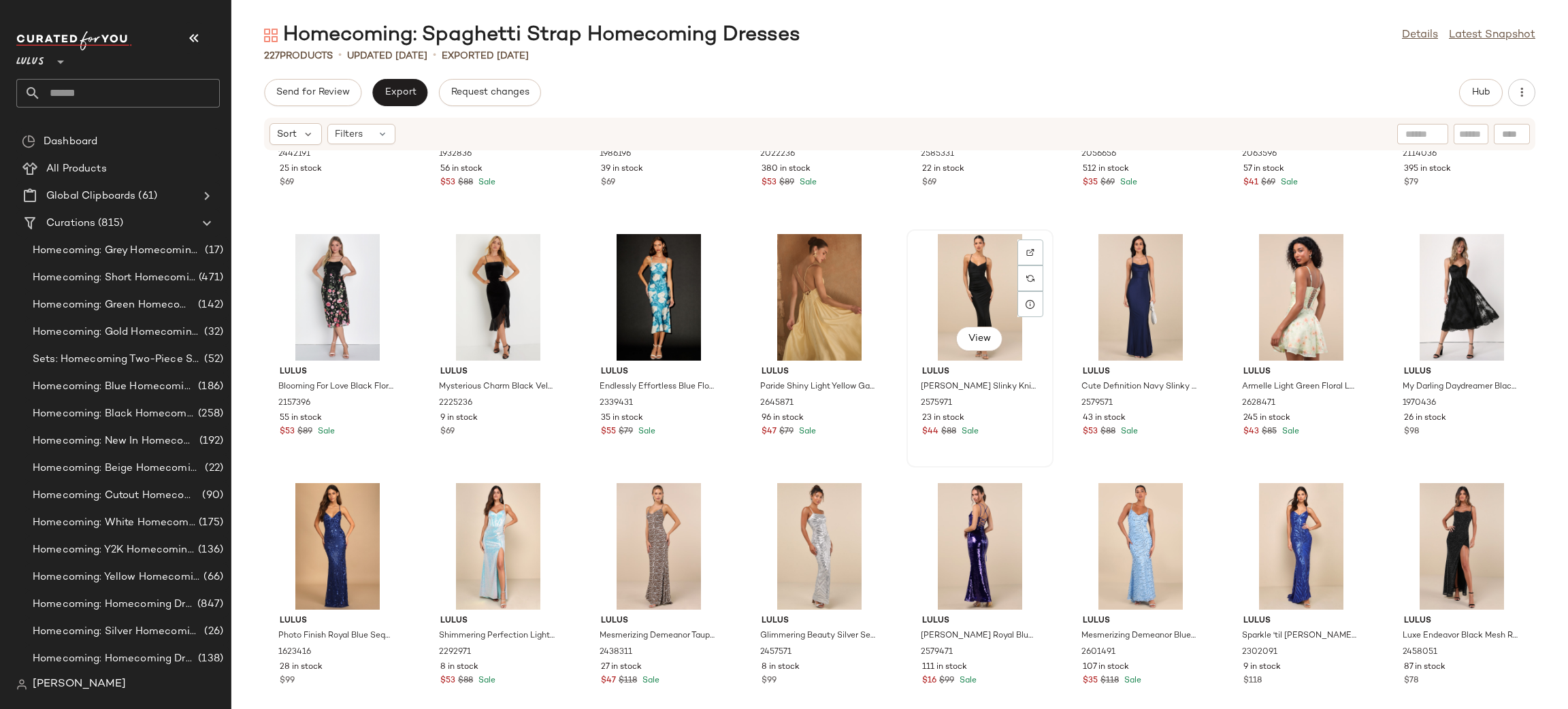
click at [951, 303] on div "View" at bounding box center [979, 298] width 137 height 127
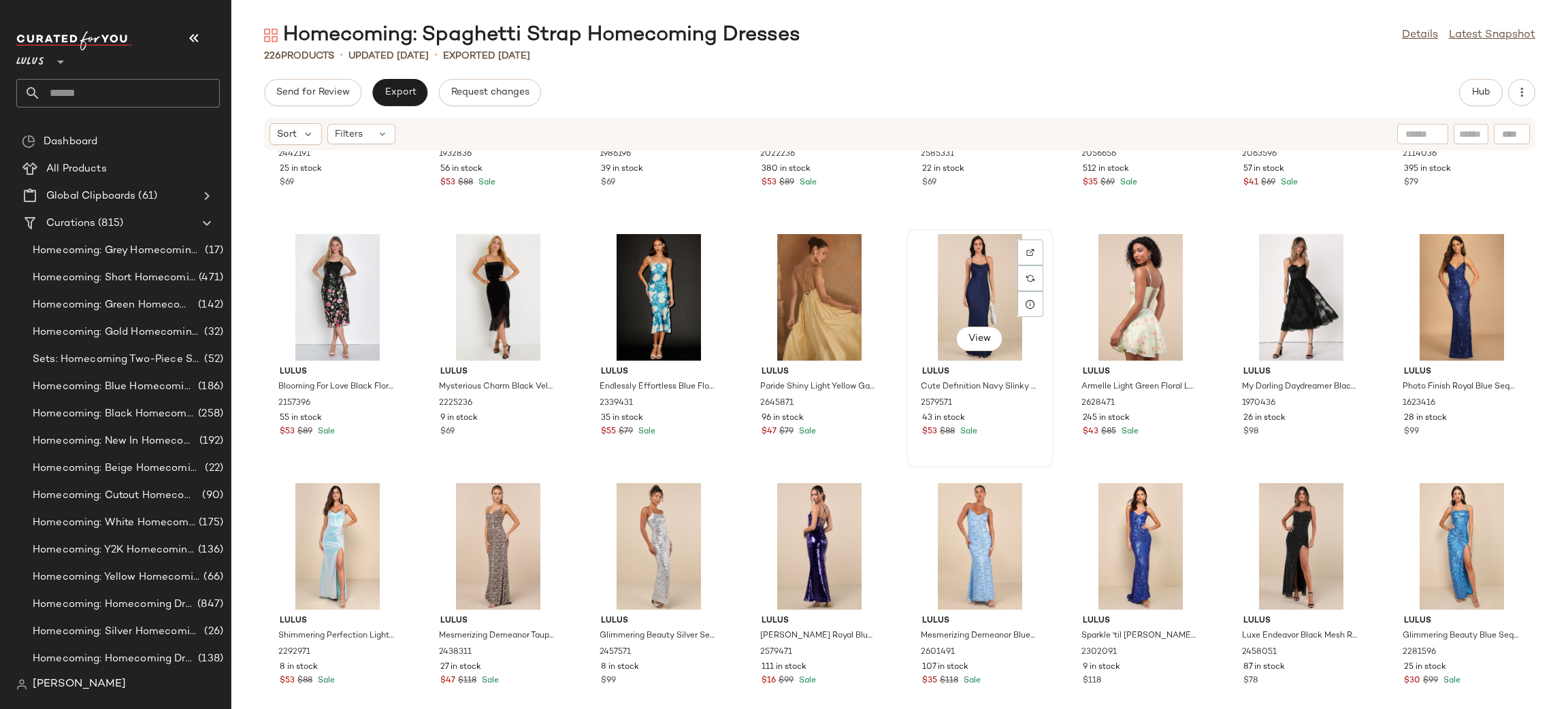
click at [988, 289] on div "View" at bounding box center [979, 298] width 137 height 127
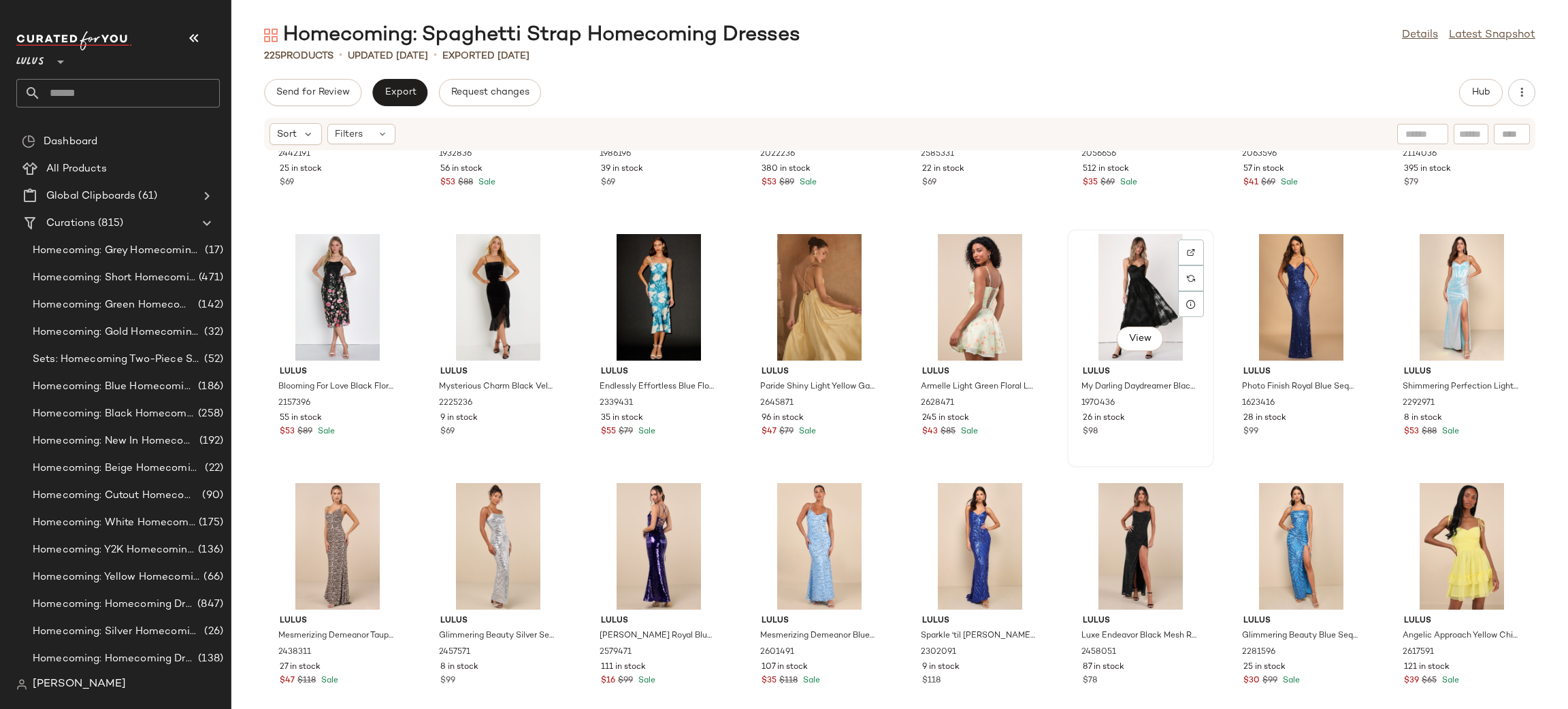
click at [1131, 320] on div "View" at bounding box center [1140, 298] width 137 height 127
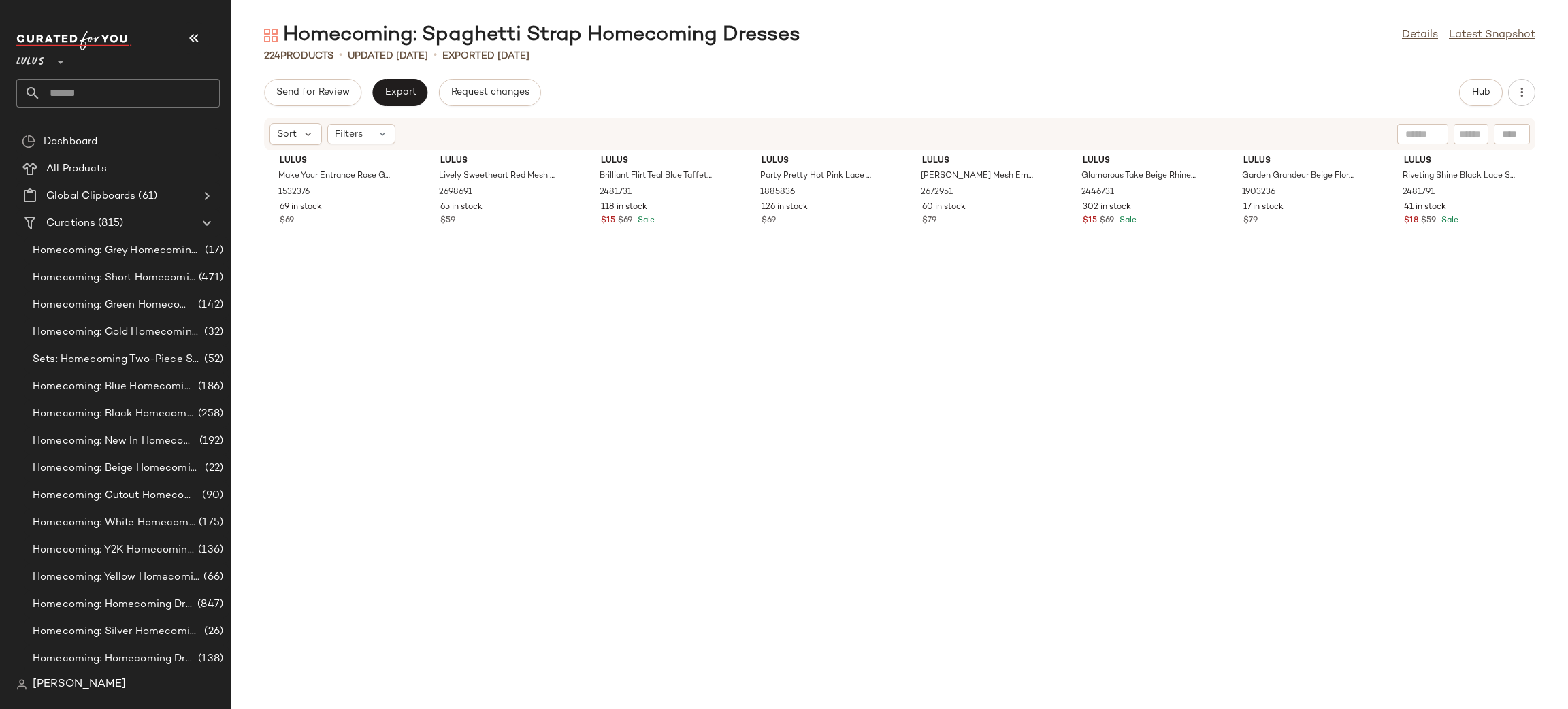
scroll to position [2996, 0]
